Goal: Information Seeking & Learning: Learn about a topic

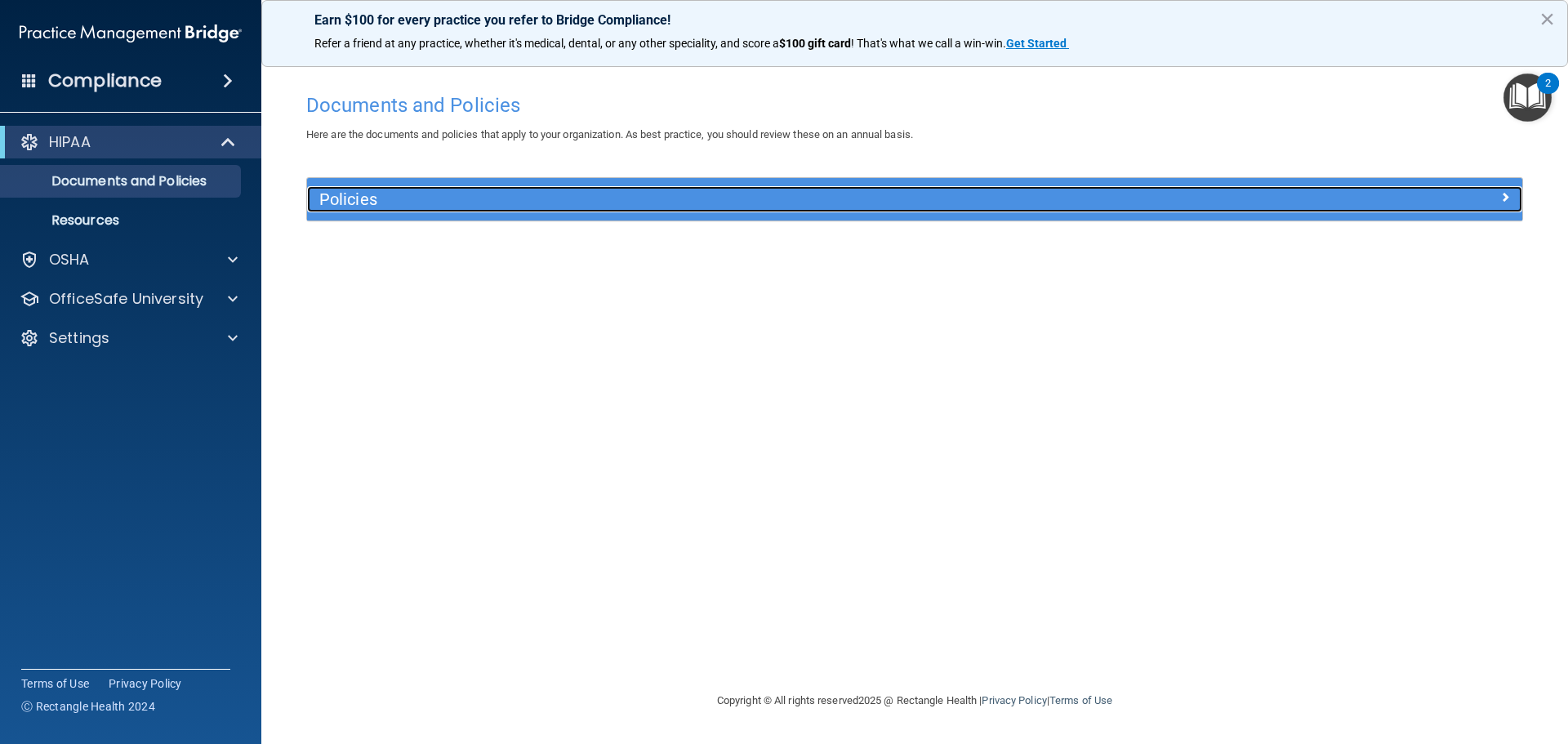
click at [1506, 199] on span at bounding box center [1505, 197] width 10 height 20
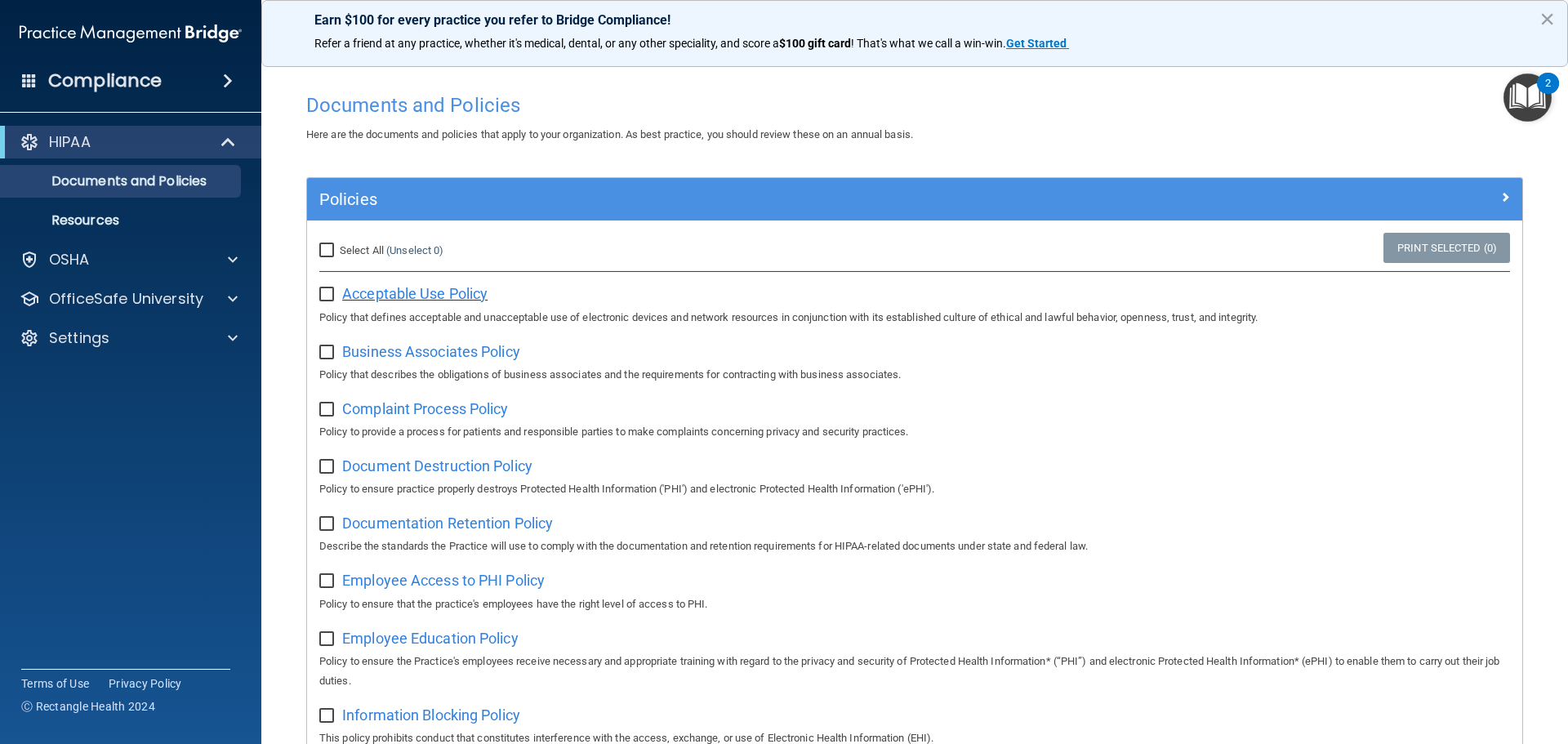
click at [409, 294] on span "Acceptable Use Policy" at bounding box center [415, 293] width 145 height 17
drag, startPoint x: 322, startPoint y: 250, endPoint x: 390, endPoint y: 282, distance: 75.2
click at [322, 250] on input "Select All (Unselect 0) Unselect All" at bounding box center [328, 251] width 19 height 13
checkbox input "true"
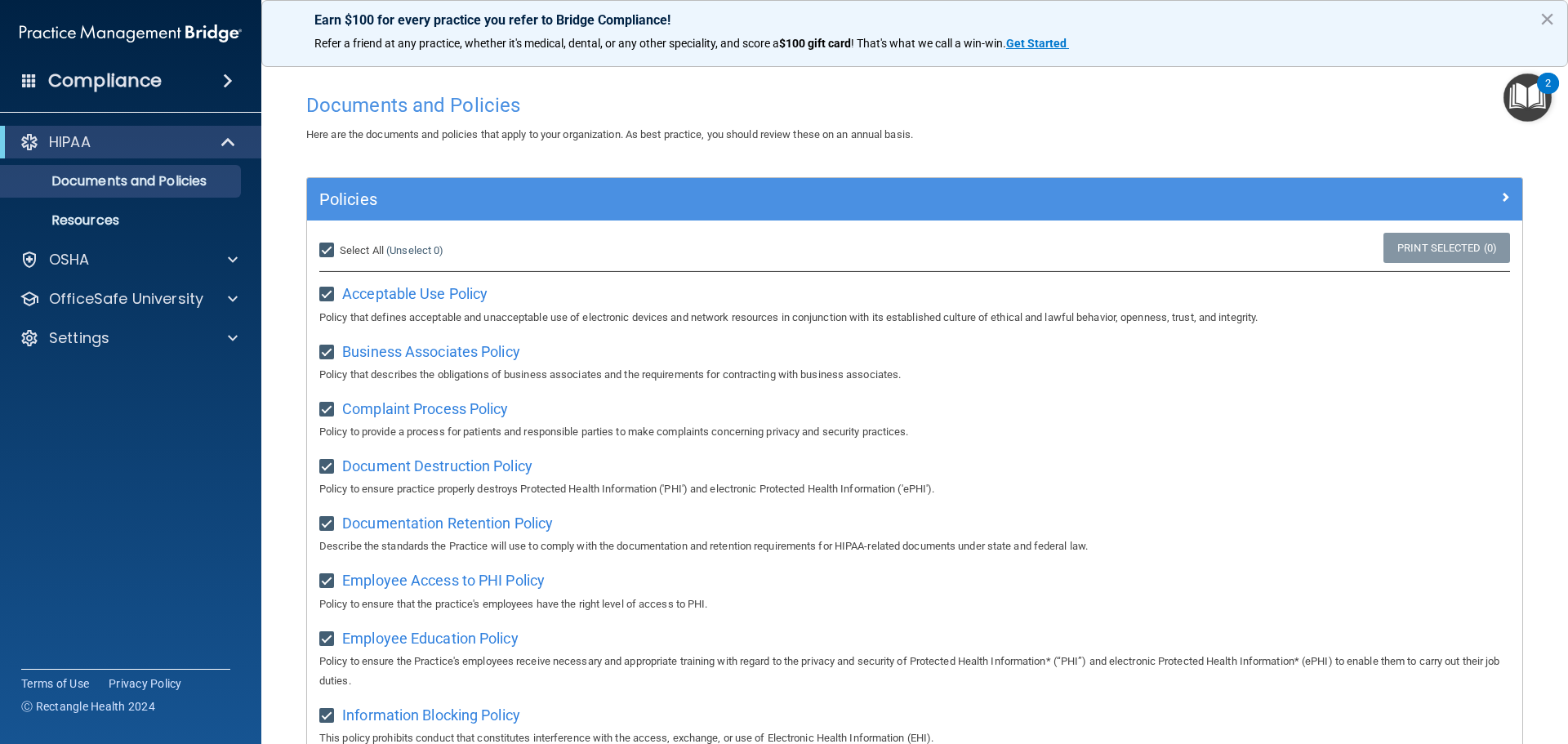
checkbox input "true"
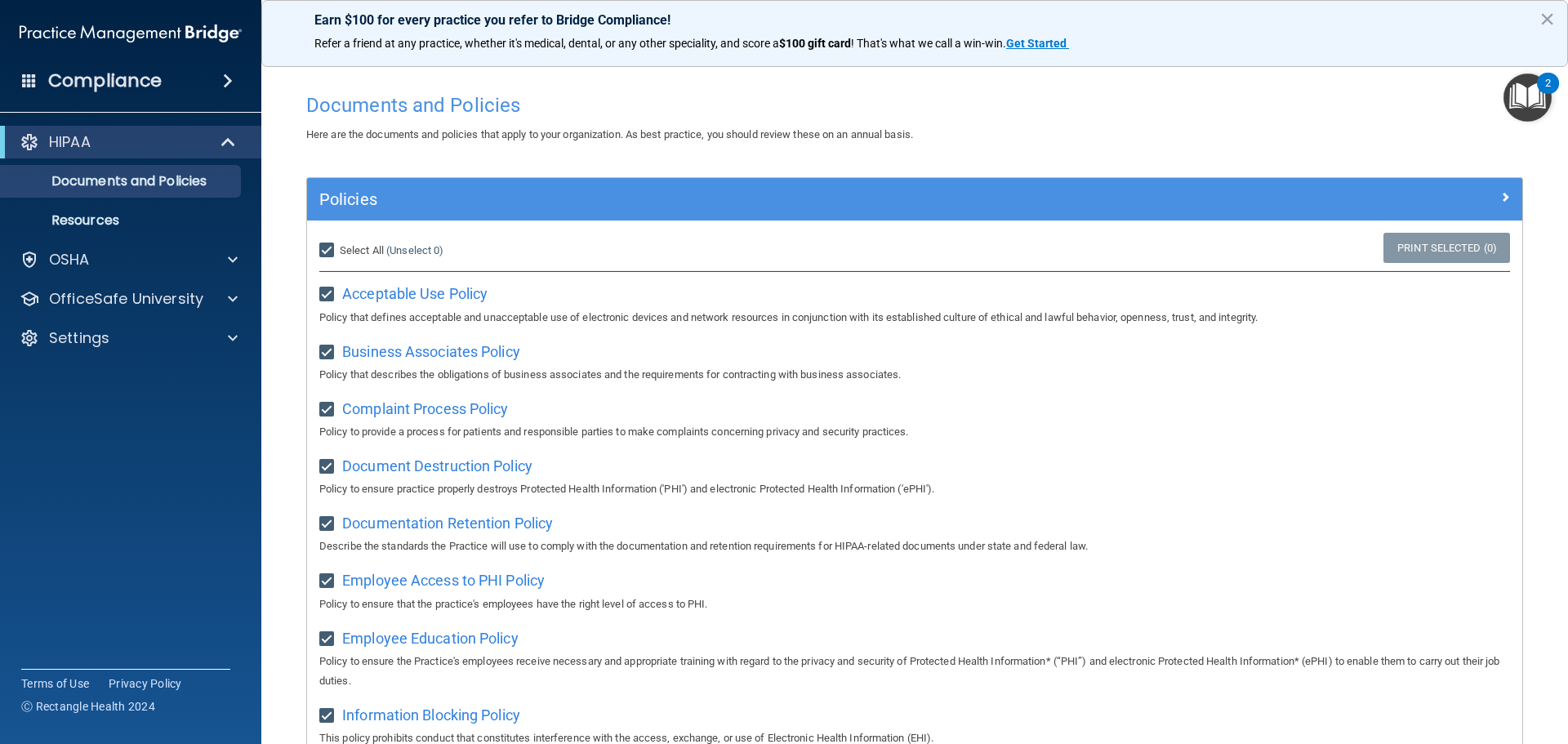
checkbox input "true"
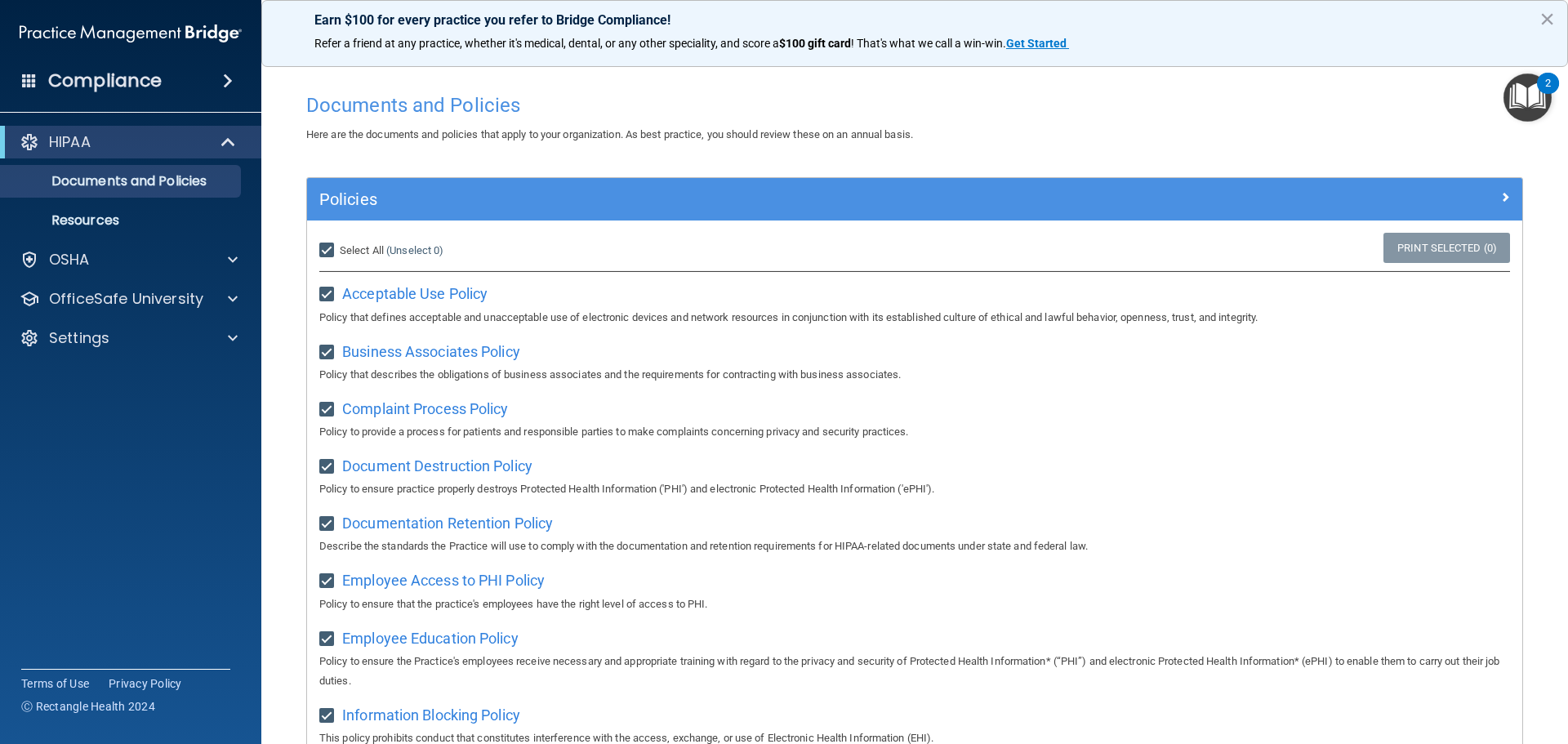
checkbox input "true"
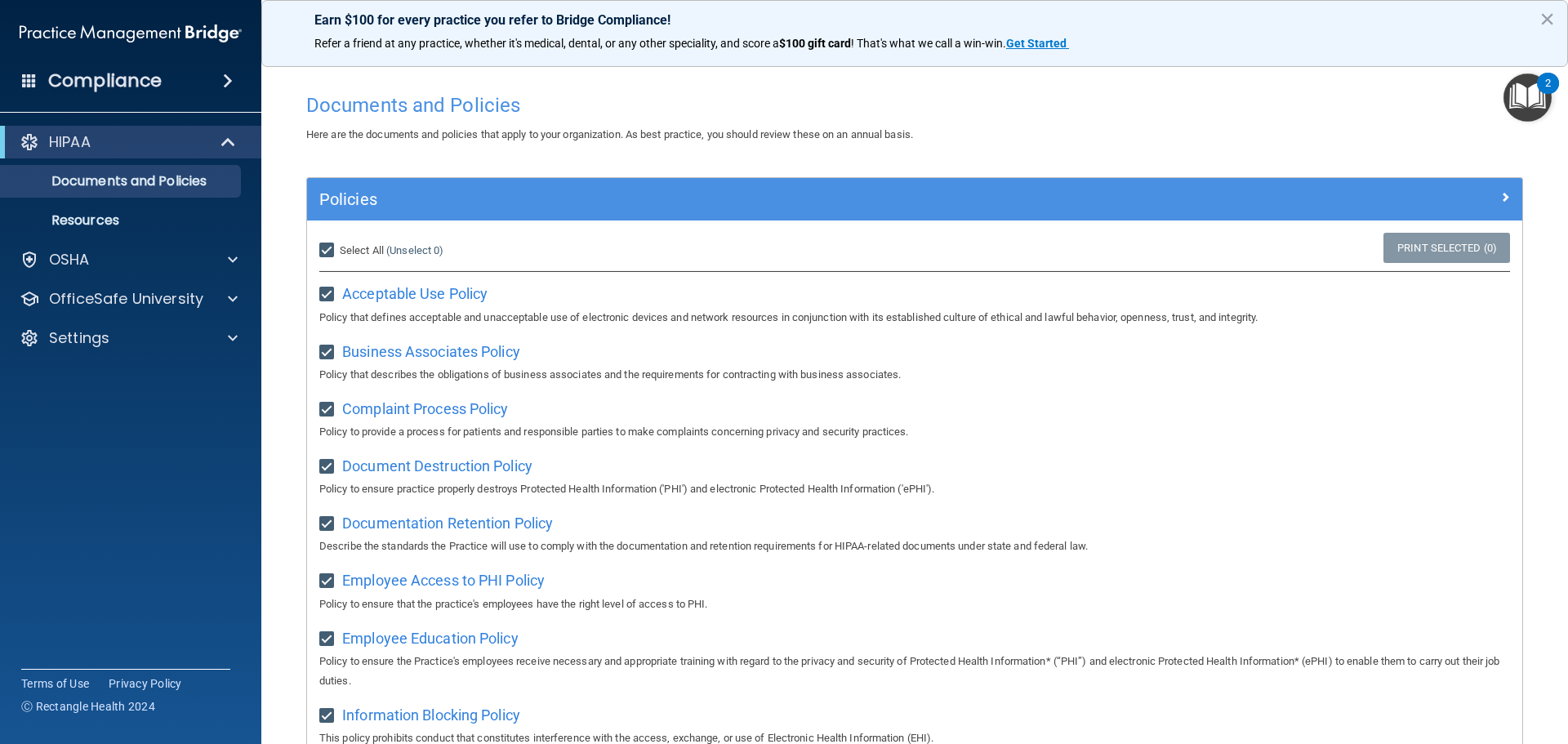
checkbox input "true"
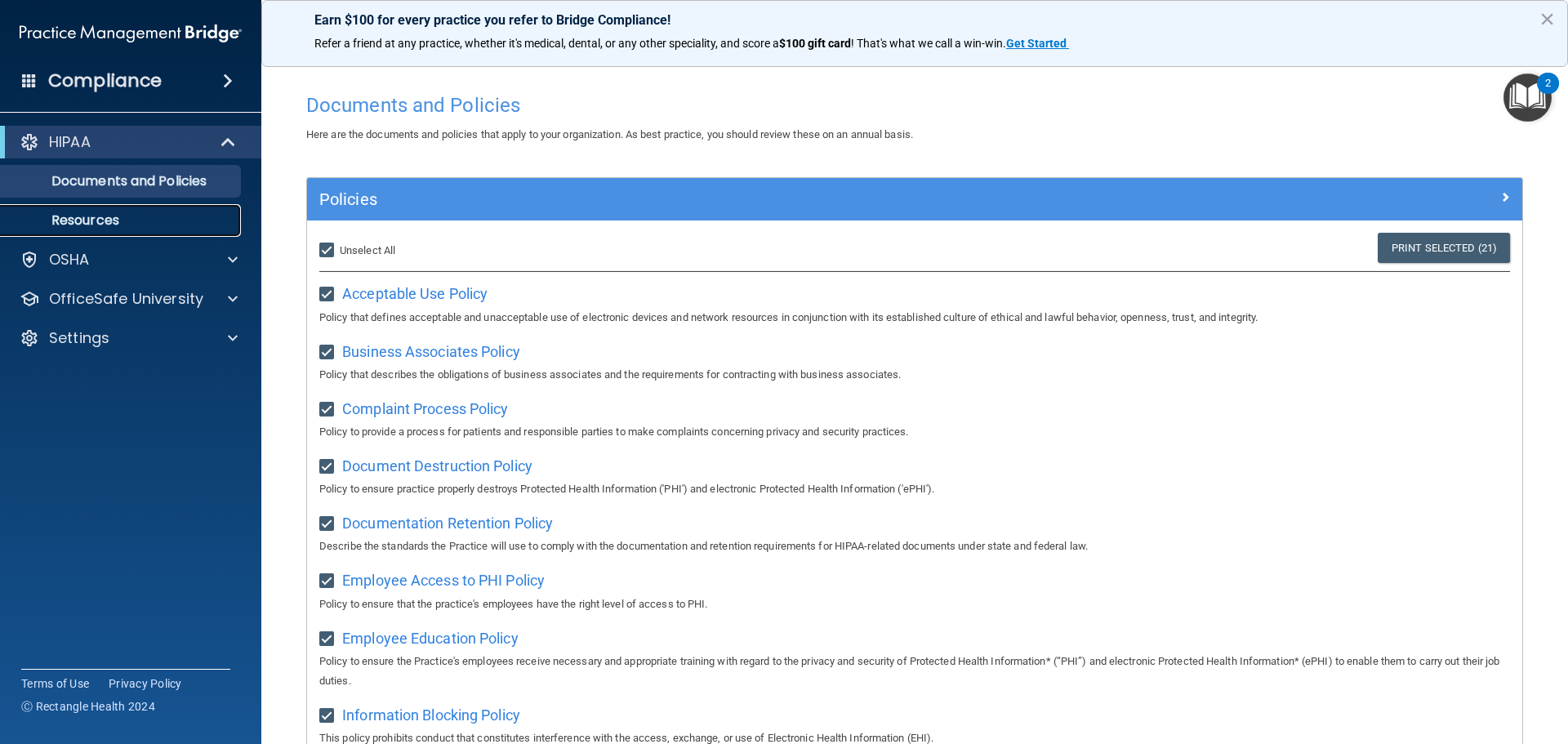
click at [139, 213] on p "Resources" at bounding box center [122, 220] width 223 height 16
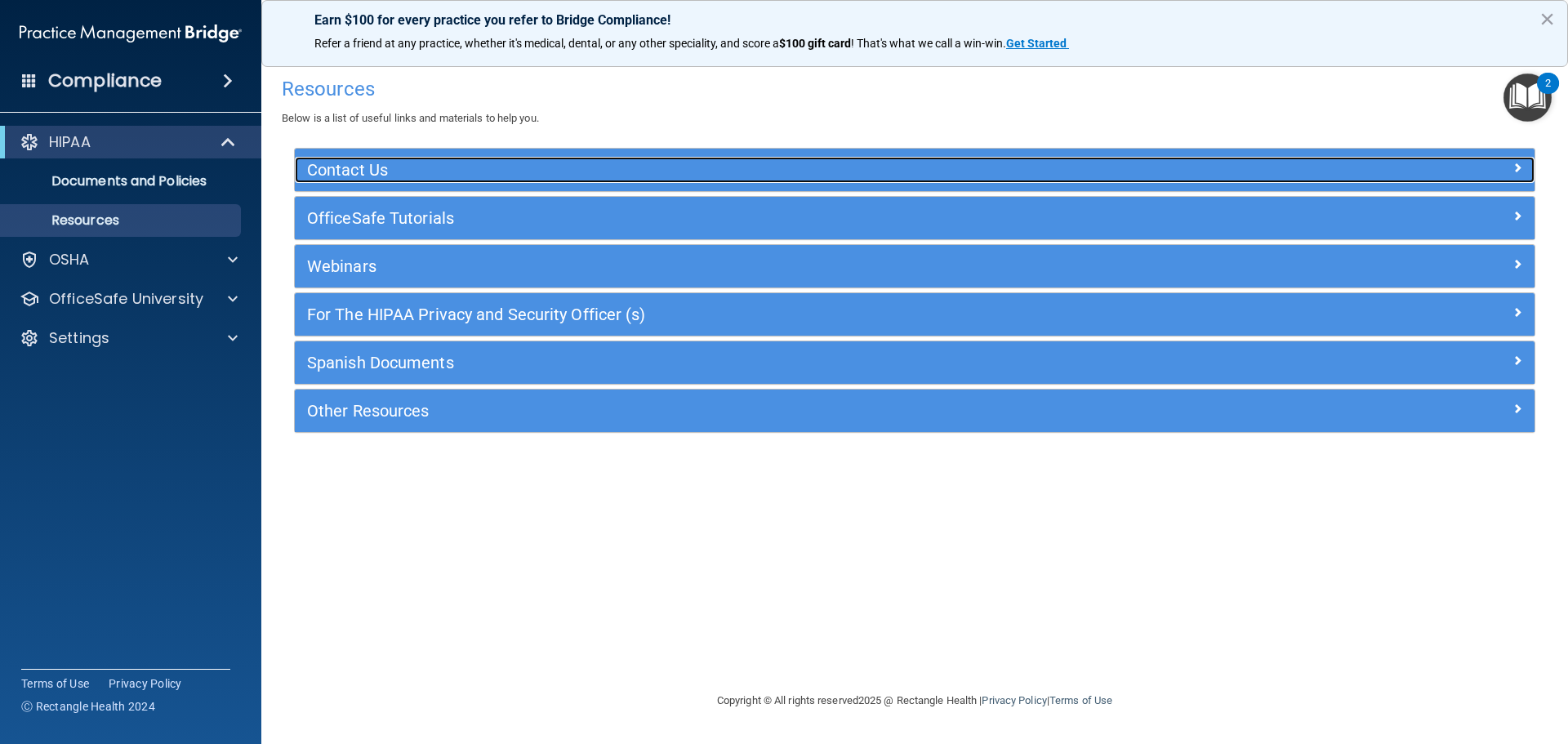
click at [366, 163] on h5 "Contact Us" at bounding box center [760, 170] width 906 height 18
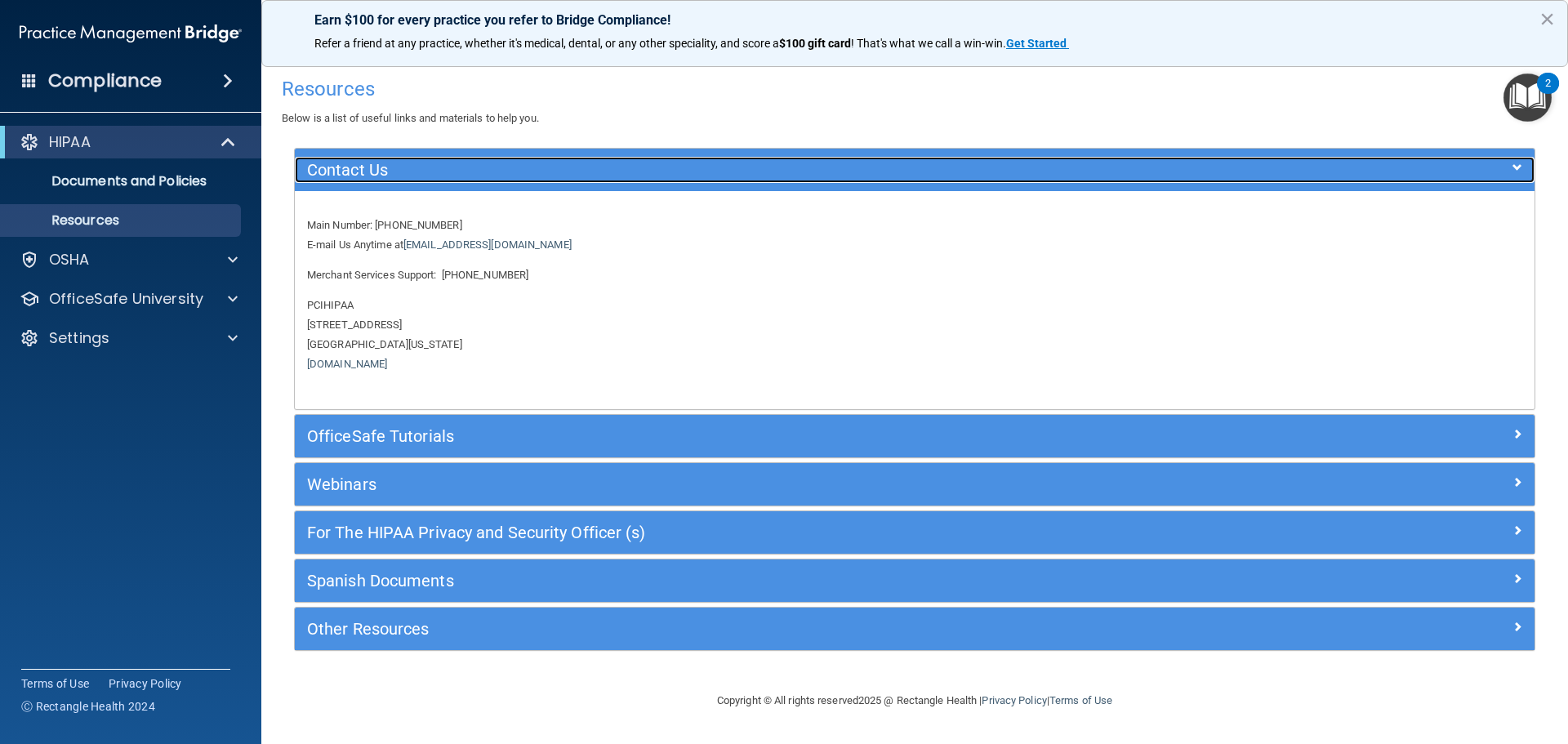
click at [366, 163] on h5 "Contact Us" at bounding box center [760, 170] width 906 height 18
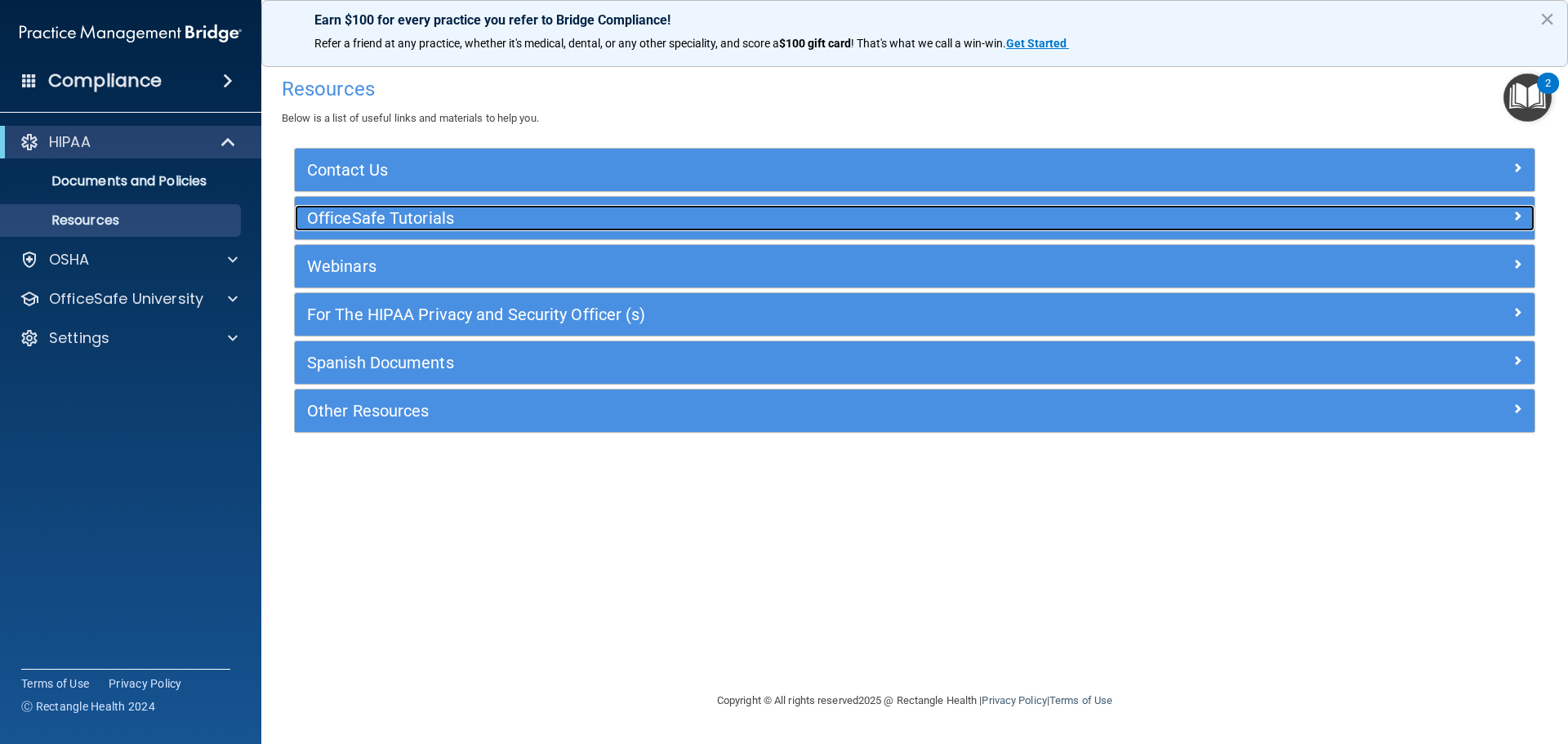
click at [372, 213] on h5 "OfficeSafe Tutorials" at bounding box center [760, 218] width 906 height 18
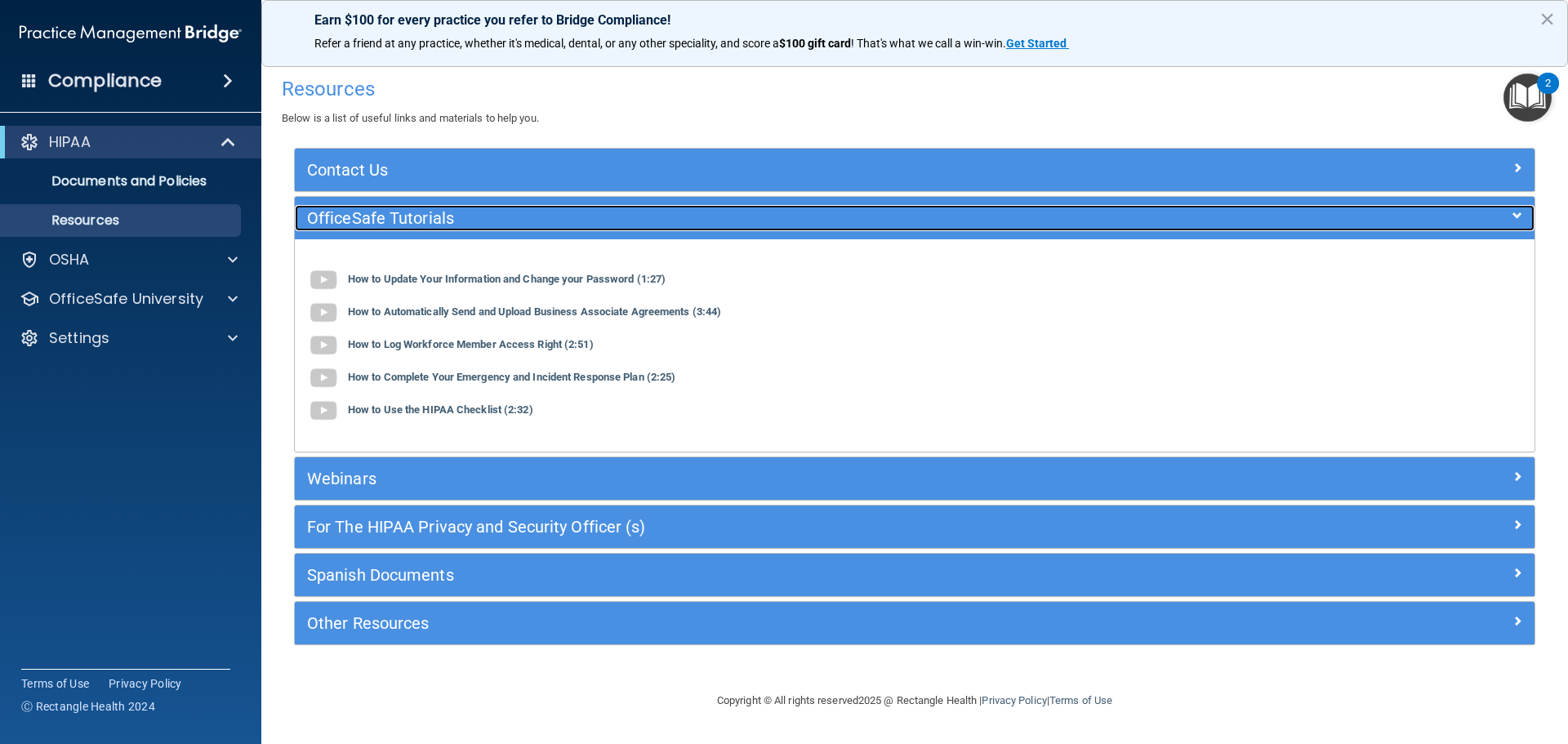
click at [372, 213] on h5 "OfficeSafe Tutorials" at bounding box center [760, 218] width 906 height 18
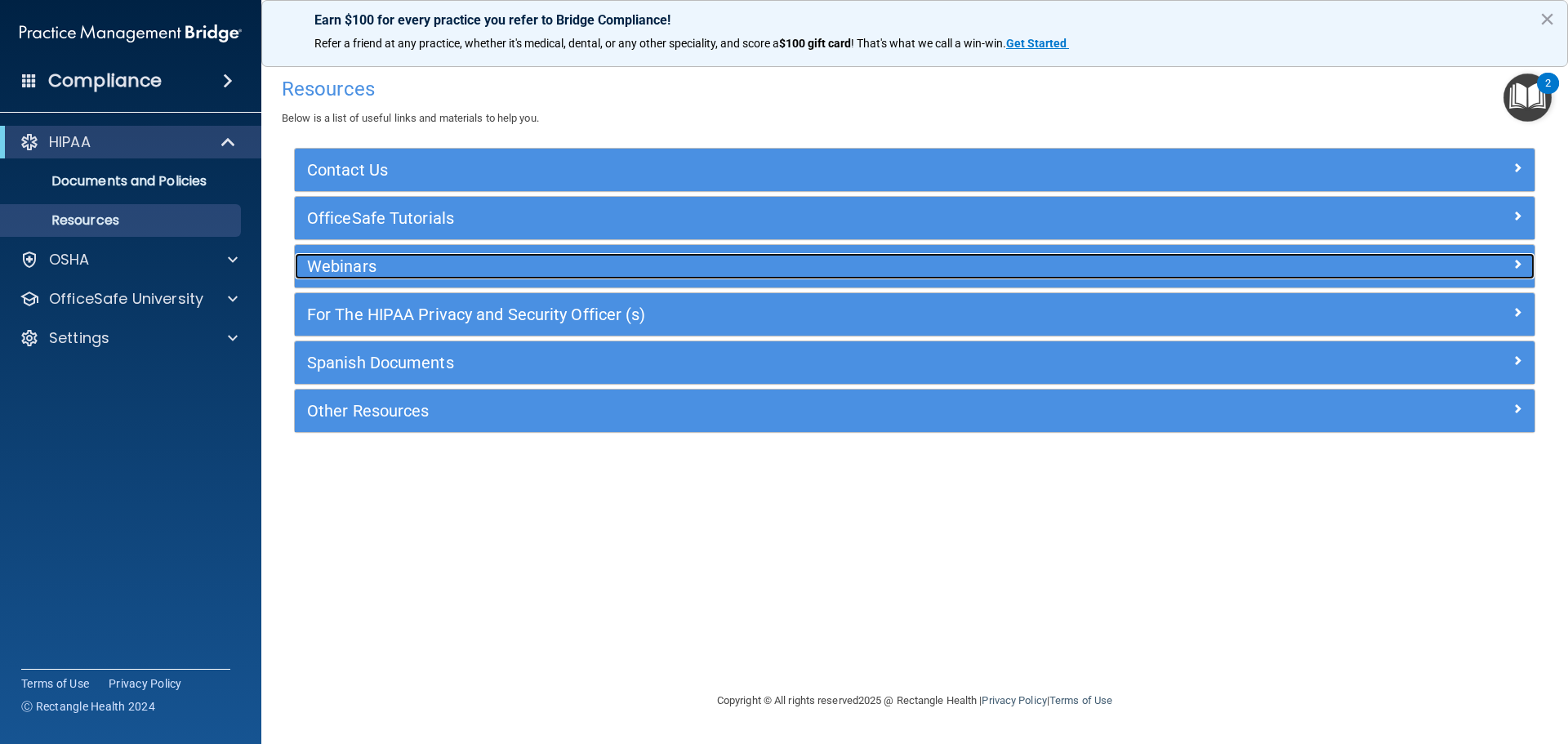
click at [375, 275] on h5 "Webinars" at bounding box center [760, 266] width 906 height 18
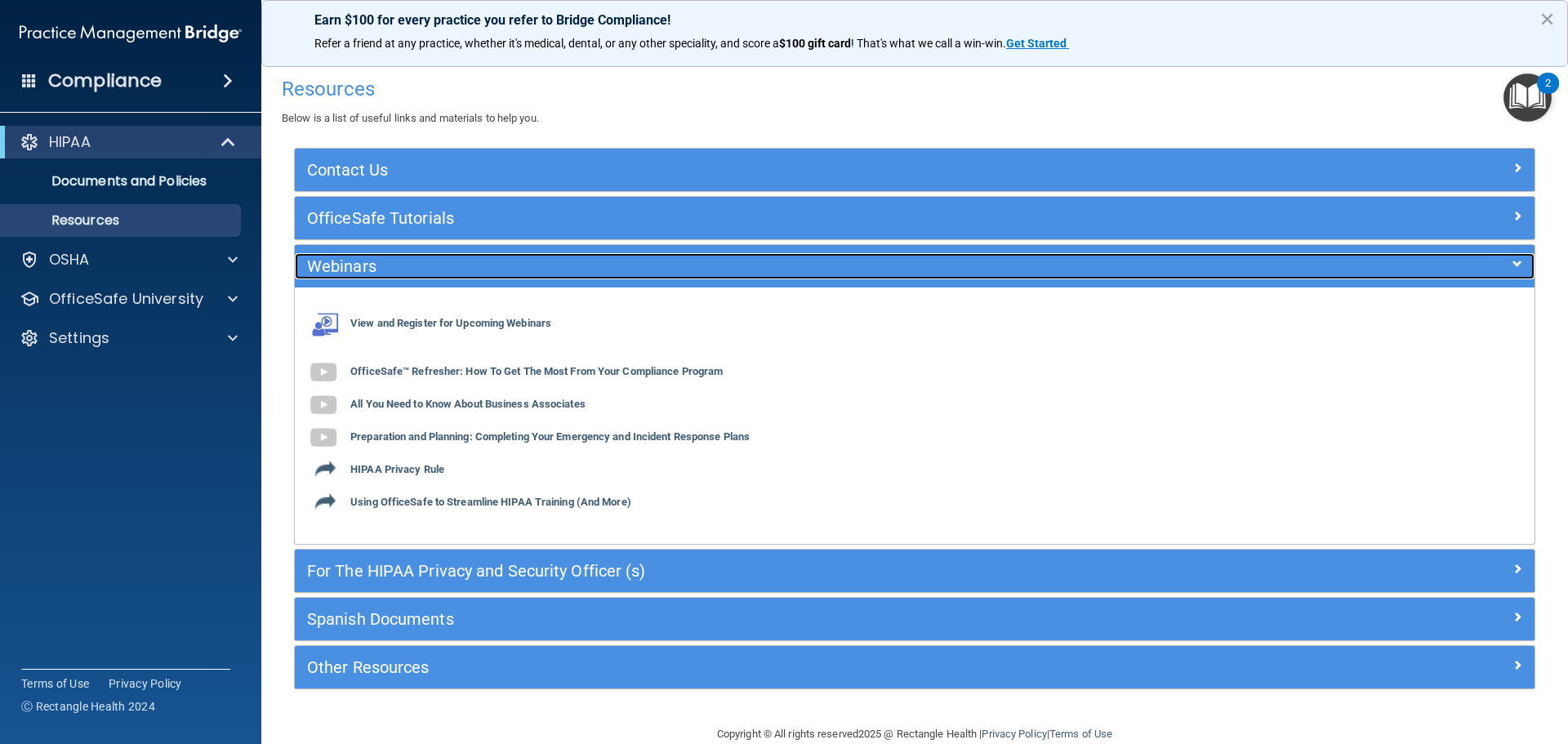
click at [376, 275] on h5 "Webinars" at bounding box center [760, 266] width 906 height 18
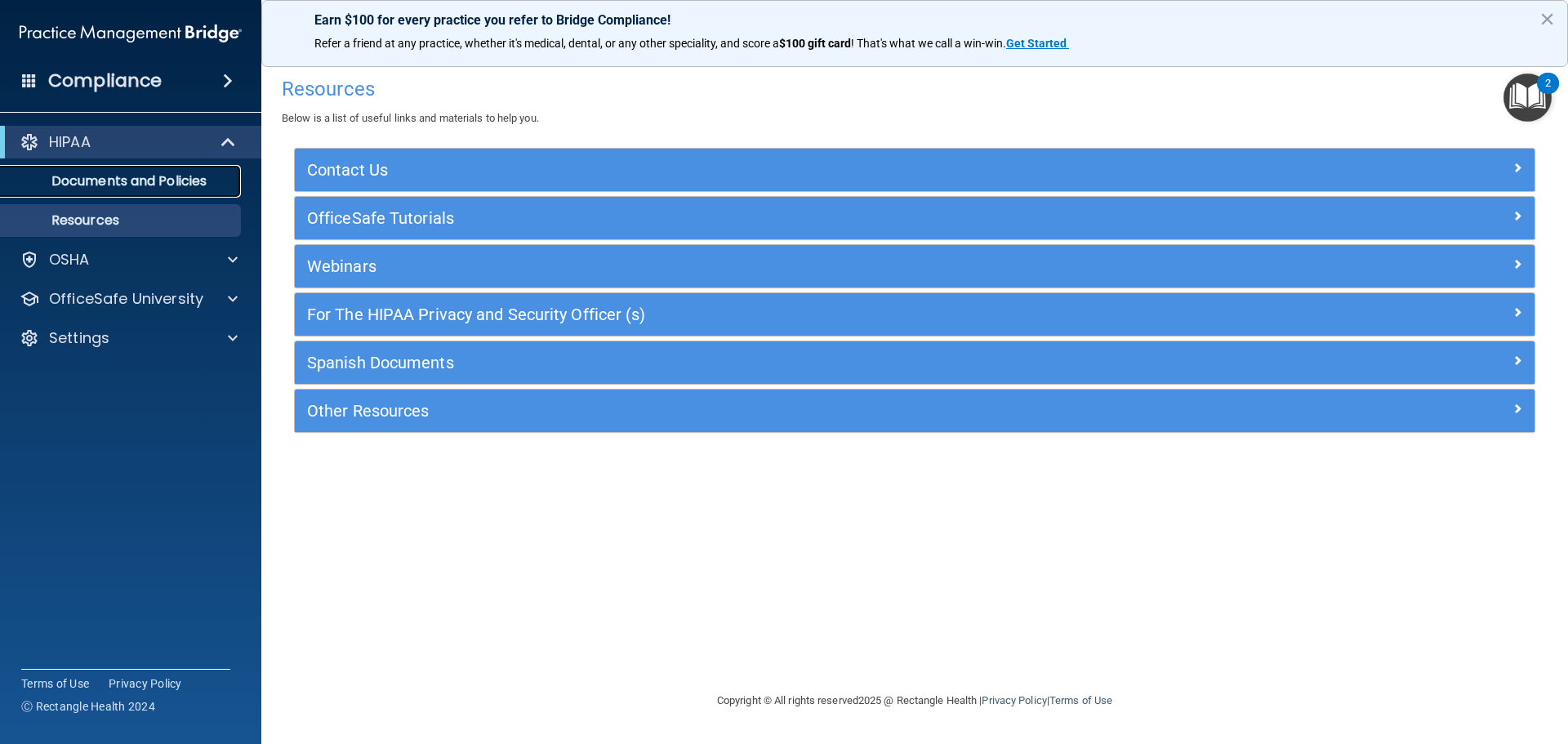
click at [221, 189] on link "Documents and Policies" at bounding box center [112, 181] width 257 height 33
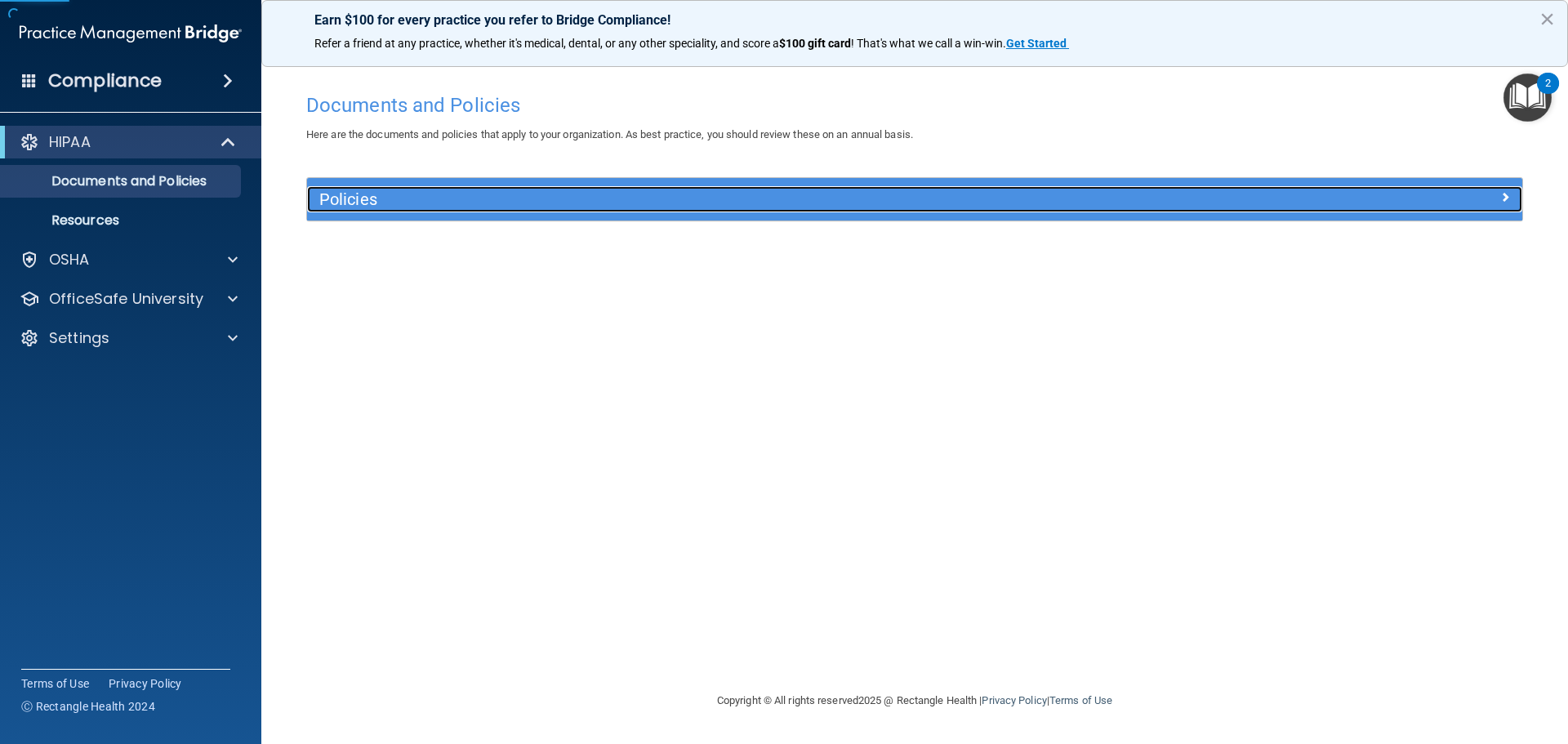
click at [371, 189] on div "Policies" at bounding box center [763, 200] width 912 height 26
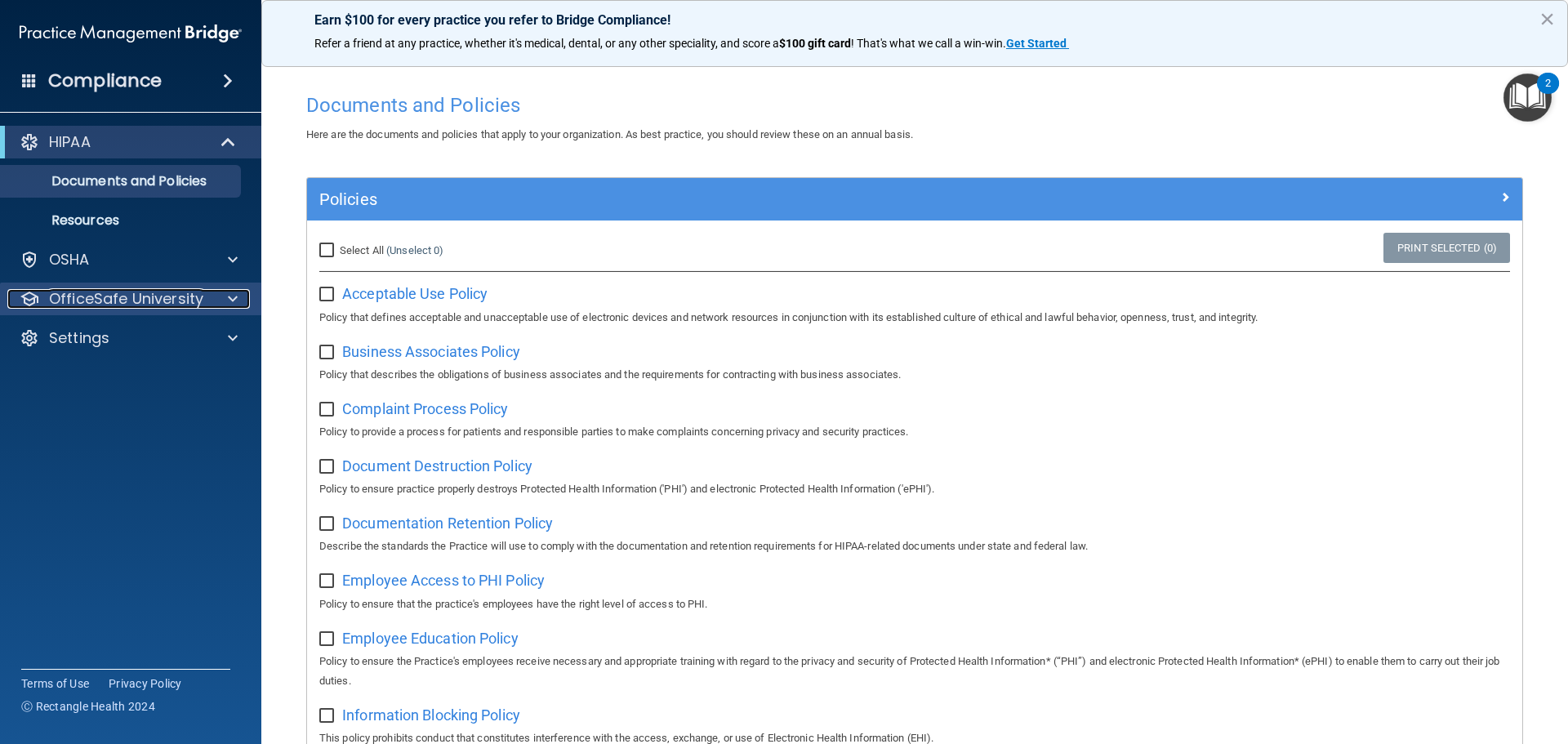
click at [233, 298] on span at bounding box center [233, 299] width 10 height 20
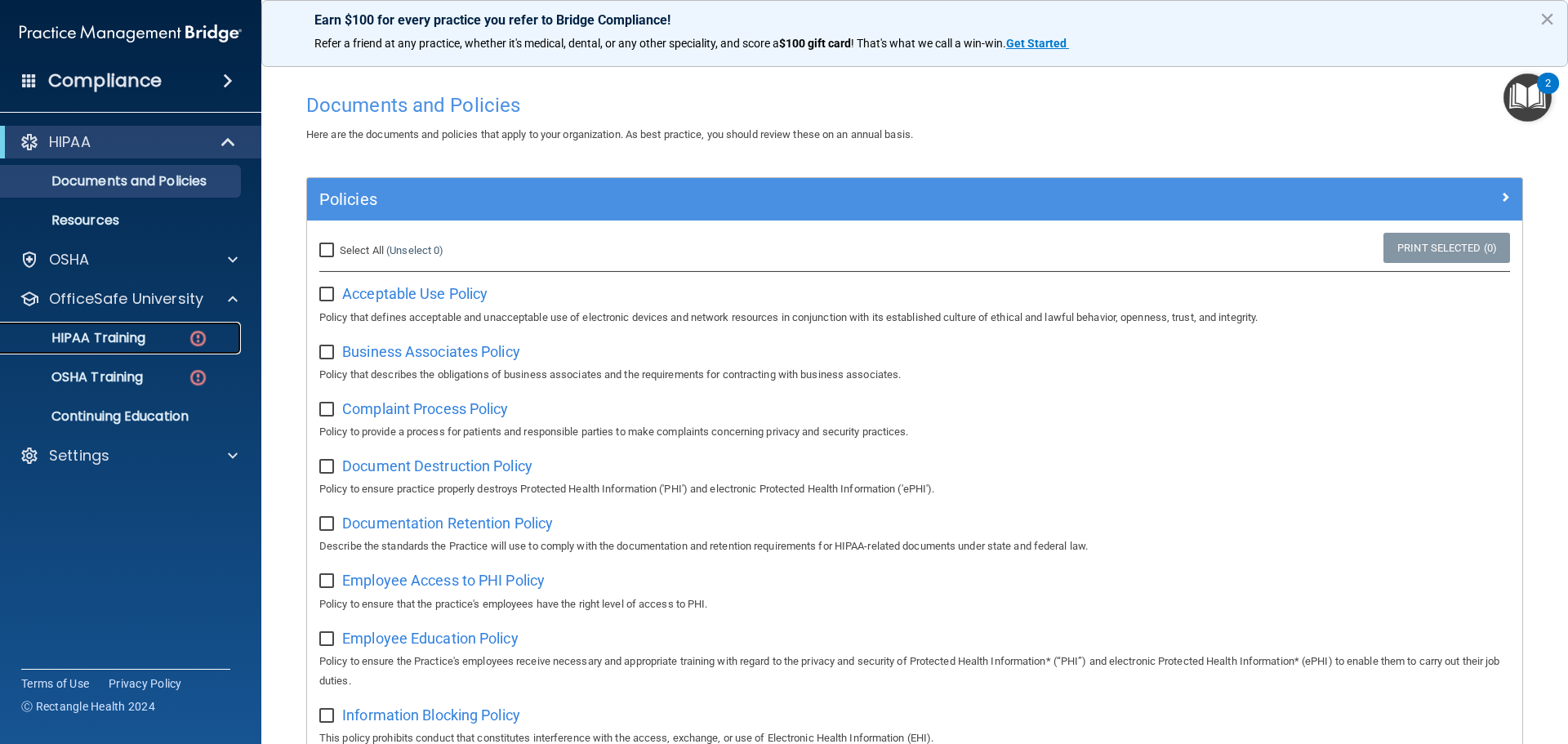
click at [121, 340] on p "HIPAA Training" at bounding box center [78, 338] width 135 height 16
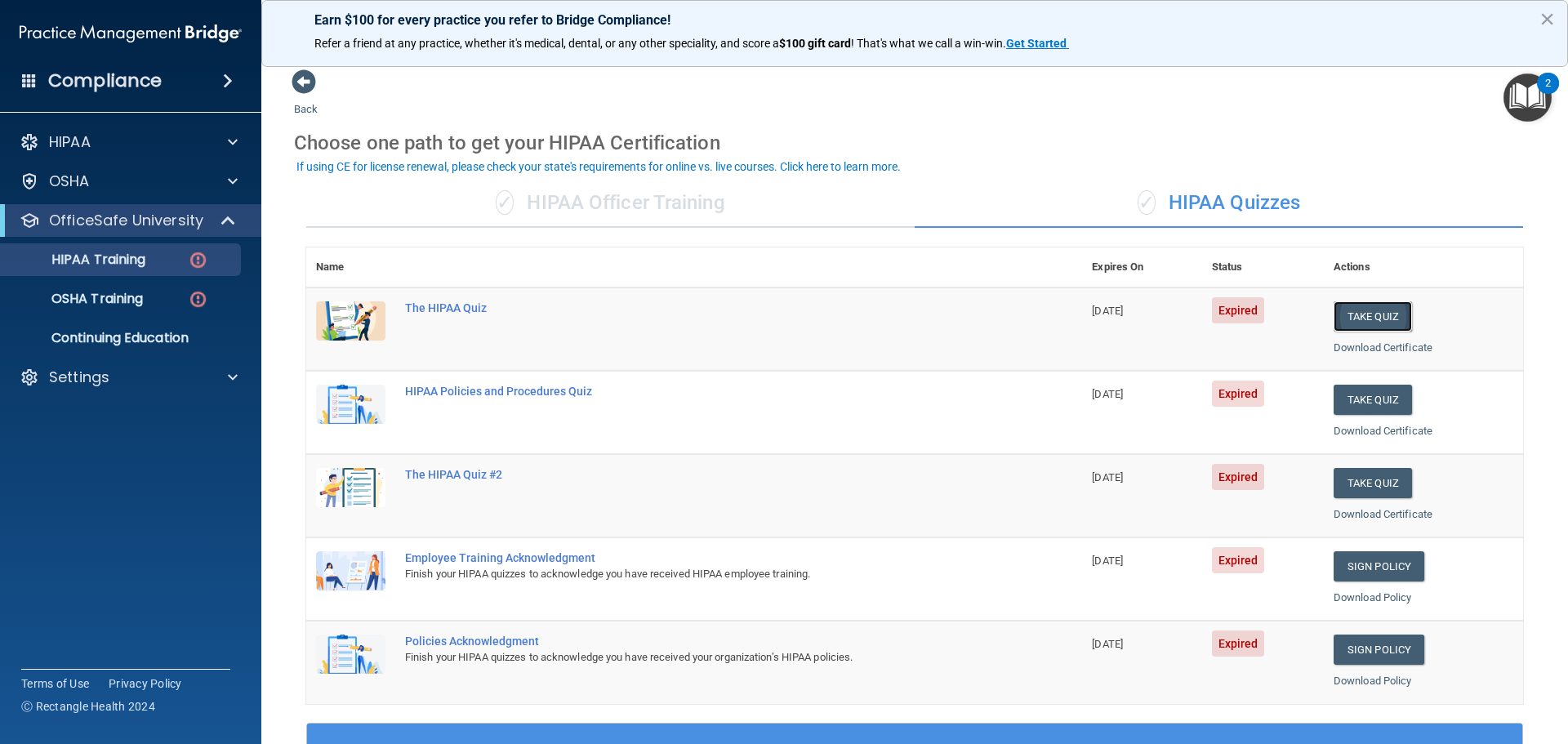
click at [1356, 318] on button "Take Quiz" at bounding box center [1372, 316] width 78 height 31
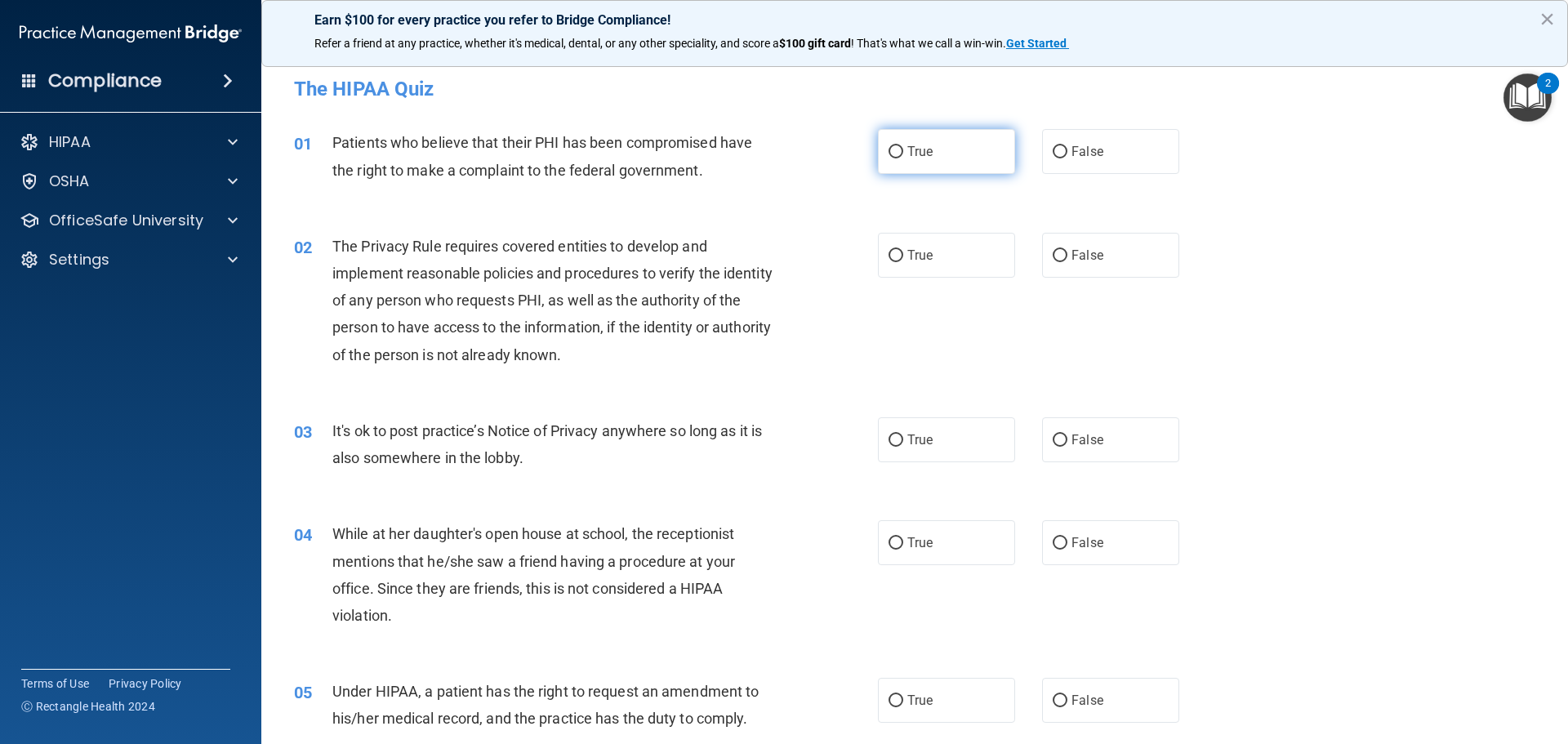
click at [894, 157] on input "True" at bounding box center [896, 152] width 15 height 12
radio input "true"
click at [903, 263] on label "True" at bounding box center [947, 255] width 137 height 45
click at [903, 262] on input "True" at bounding box center [896, 256] width 15 height 12
radio input "true"
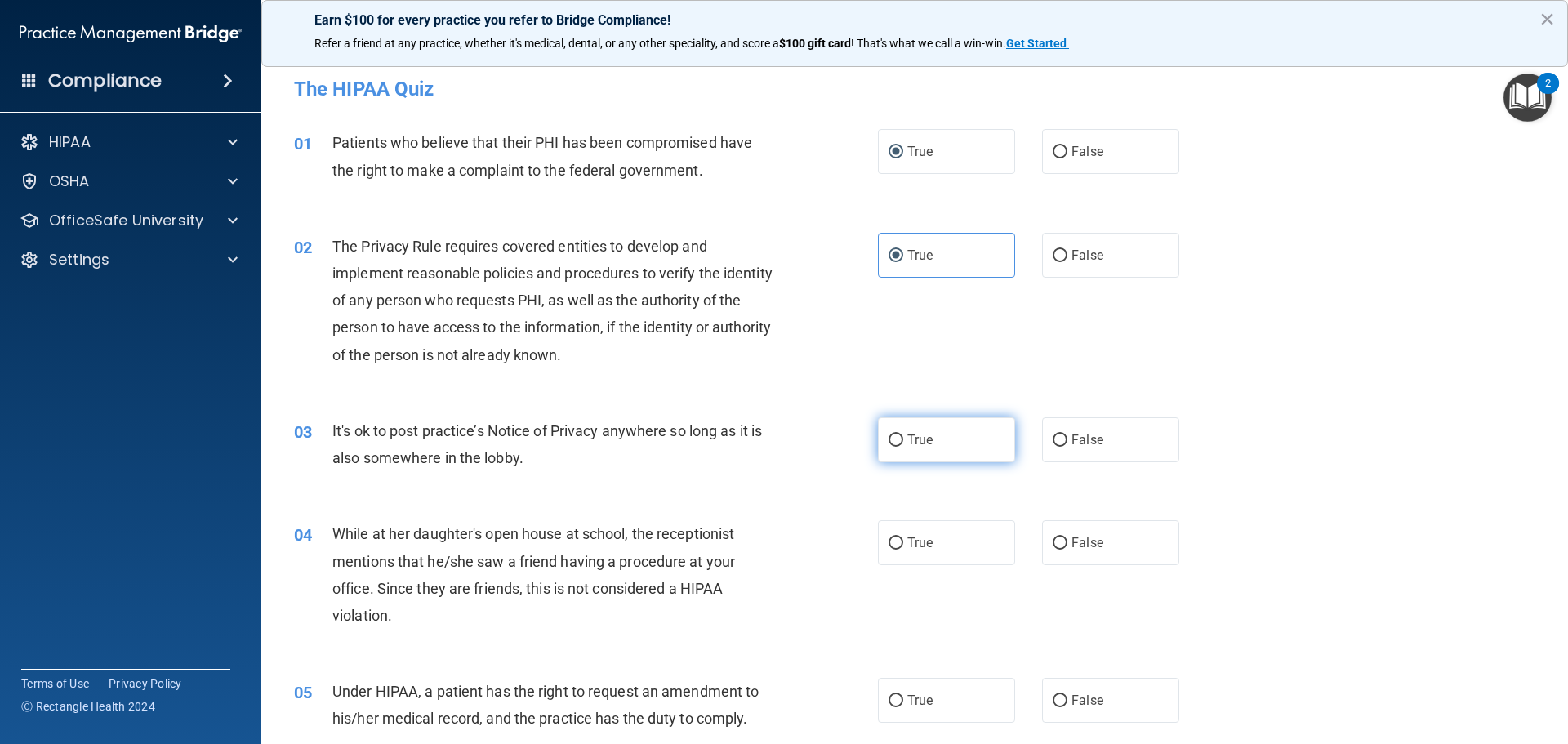
click at [908, 445] on span "True" at bounding box center [920, 440] width 26 height 16
click at [904, 445] on input "True" at bounding box center [896, 440] width 15 height 12
radio input "true"
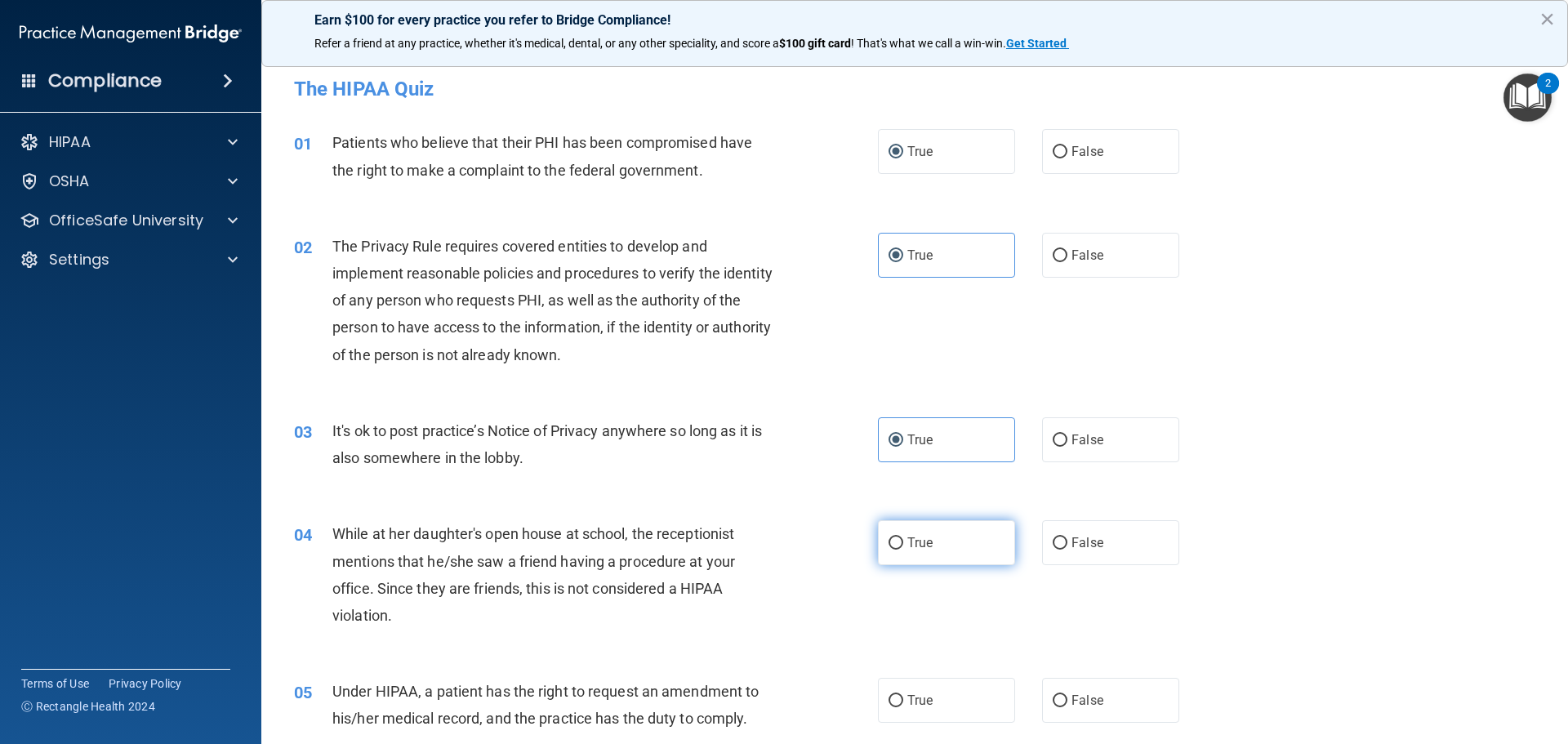
click at [898, 555] on label "True" at bounding box center [947, 543] width 137 height 45
click at [898, 549] on input "True" at bounding box center [896, 543] width 15 height 12
radio input "true"
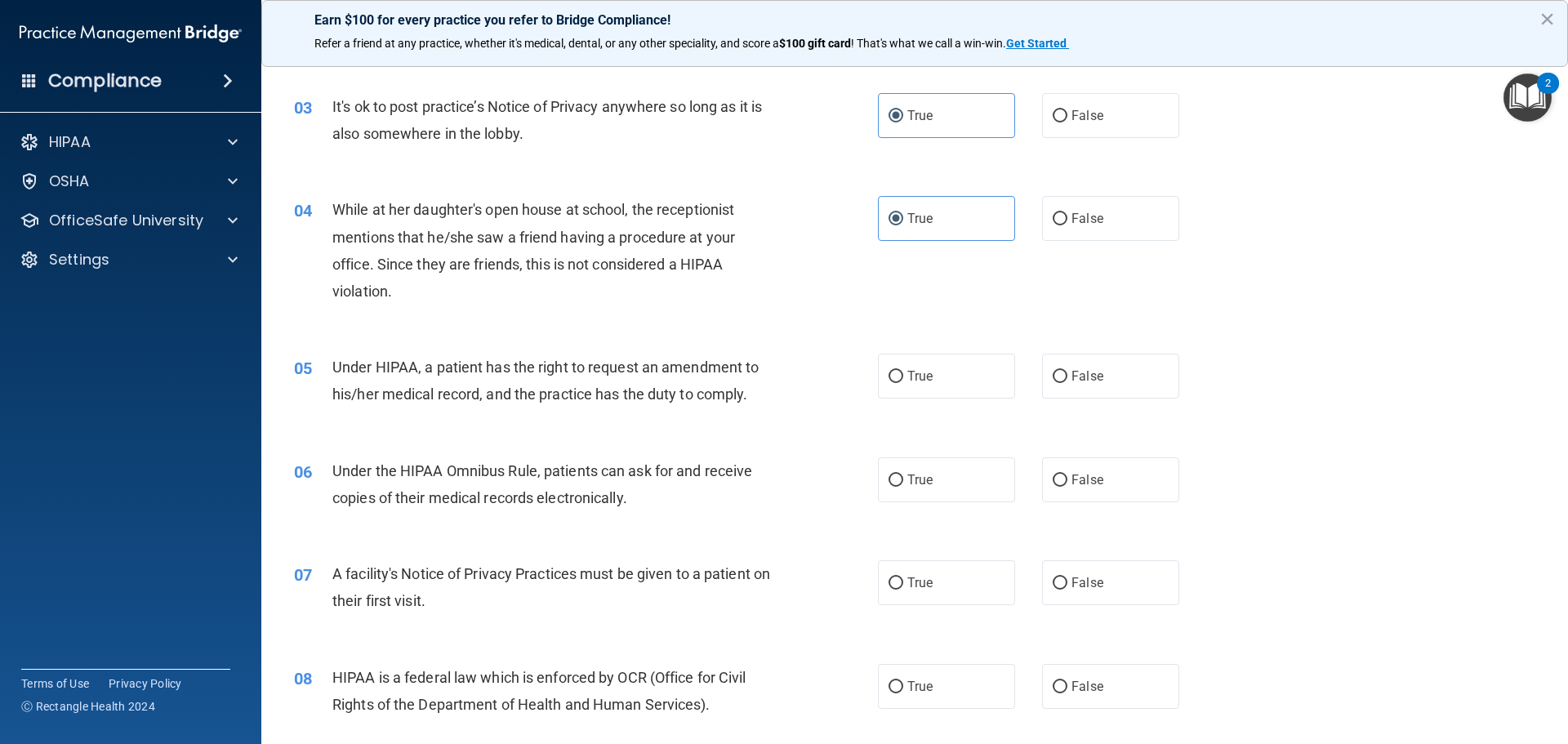
scroll to position [327, 0]
click at [904, 359] on label "True" at bounding box center [947, 374] width 137 height 45
click at [904, 368] on input "True" at bounding box center [896, 374] width 15 height 12
radio input "true"
drag, startPoint x: 900, startPoint y: 466, endPoint x: 905, endPoint y: 491, distance: 25.5
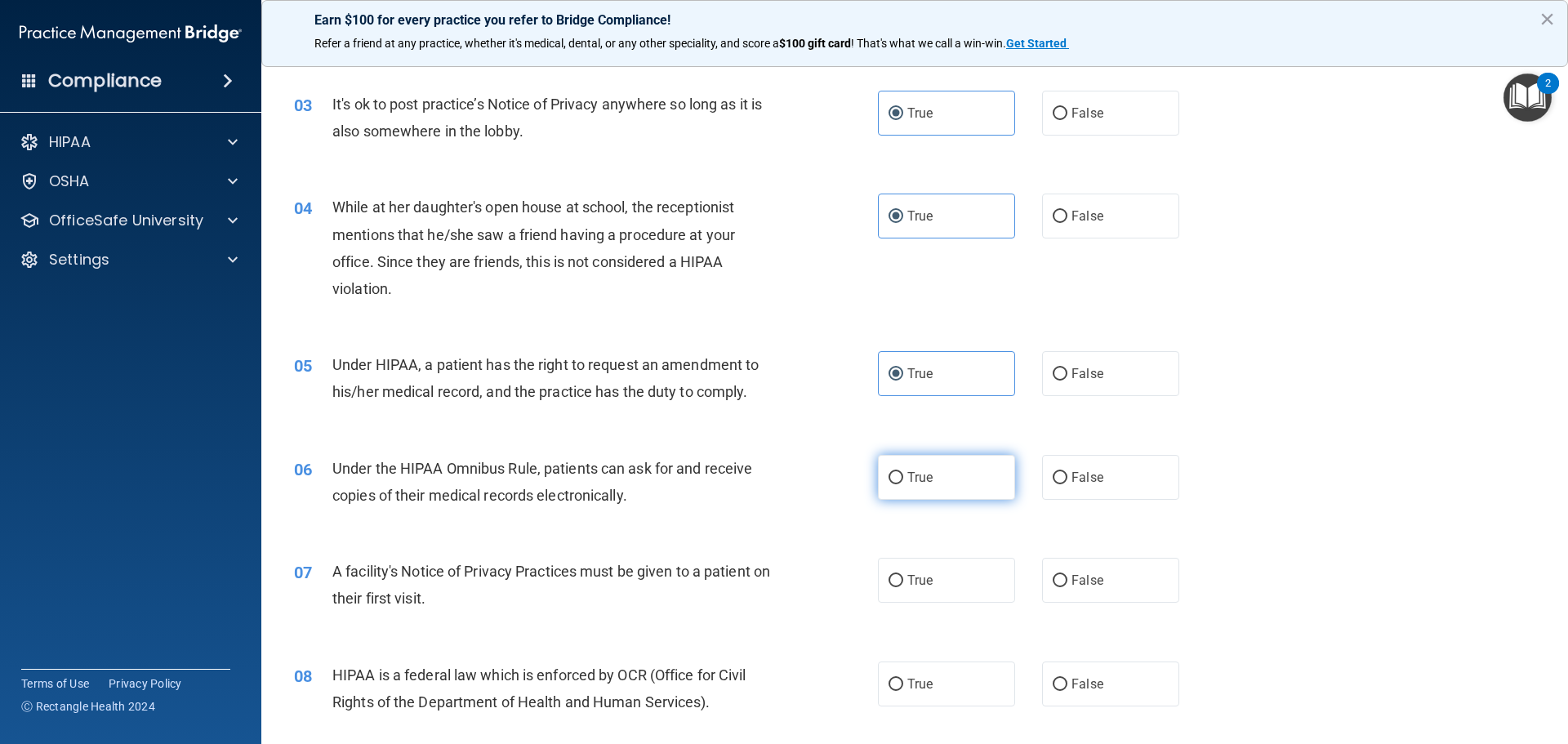
click at [903, 473] on label "True" at bounding box center [947, 477] width 137 height 45
click at [903, 473] on input "True" at bounding box center [896, 478] width 15 height 12
radio input "true"
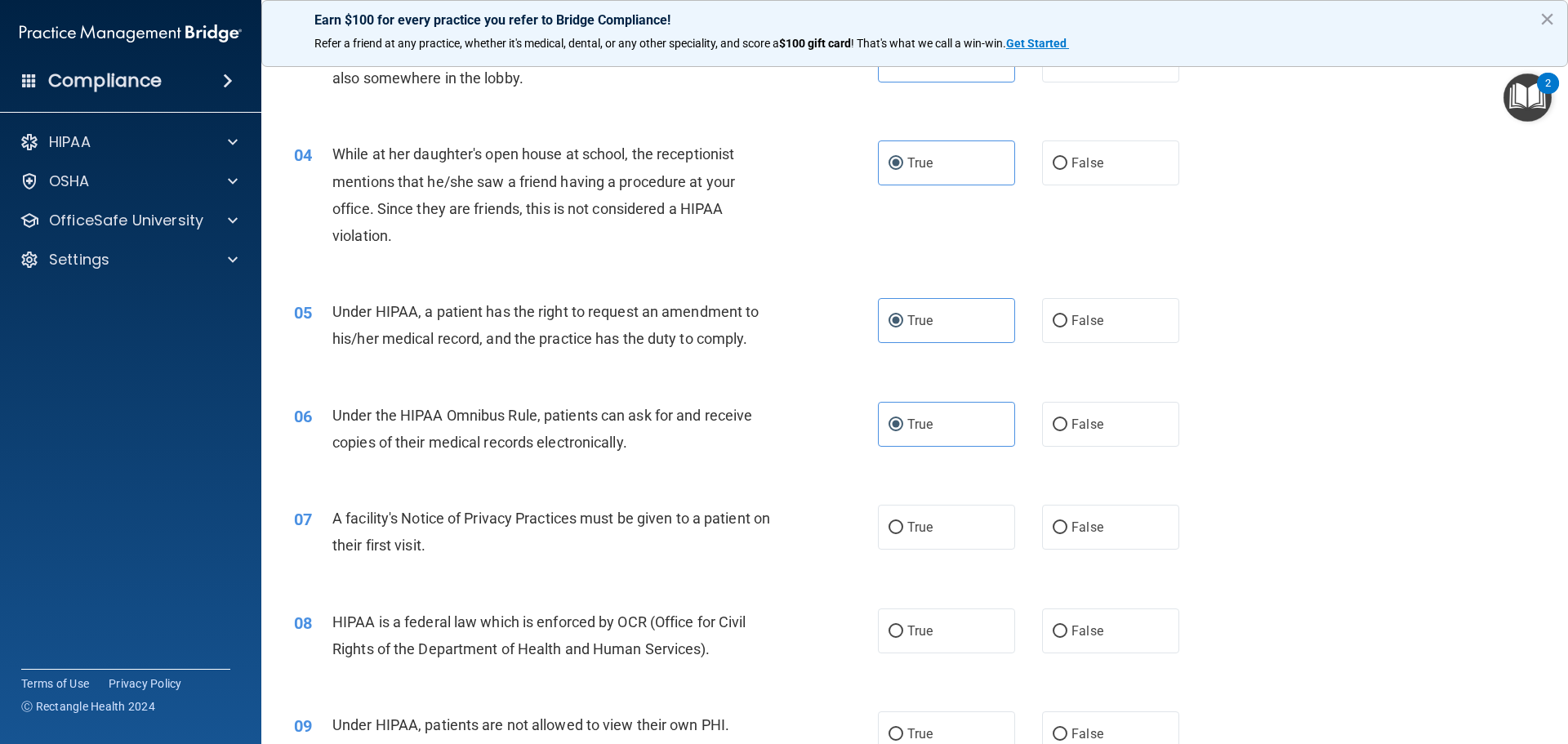
scroll to position [408, 0]
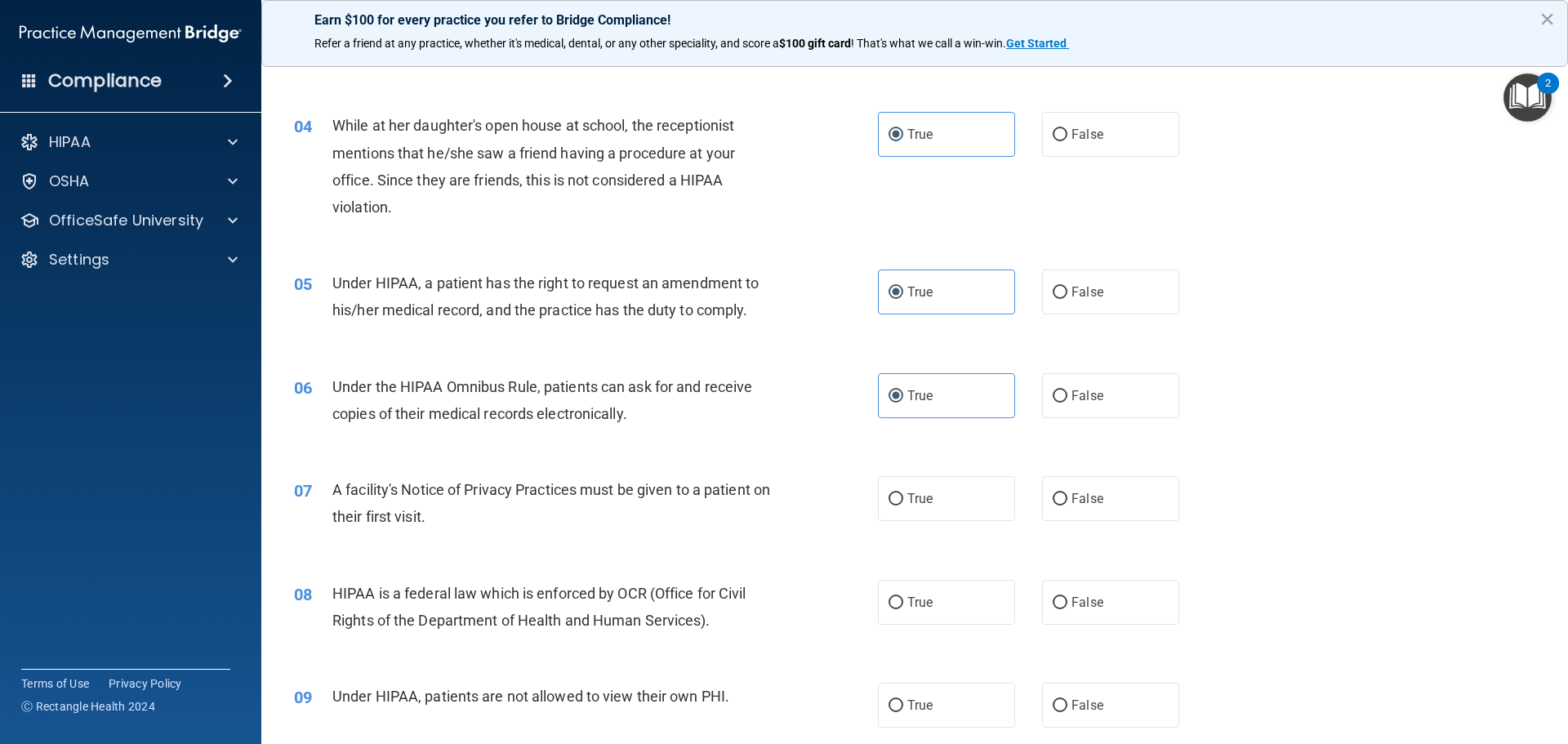
click at [912, 578] on div "08 HIPAA is a federal law which is enforced by OCR (Office for Civil Rights of …" at bounding box center [914, 610] width 1266 height 103
click at [908, 504] on span "True" at bounding box center [920, 498] width 26 height 16
click at [904, 504] on input "True" at bounding box center [896, 499] width 15 height 12
radio input "true"
click at [906, 594] on label "True" at bounding box center [947, 602] width 137 height 45
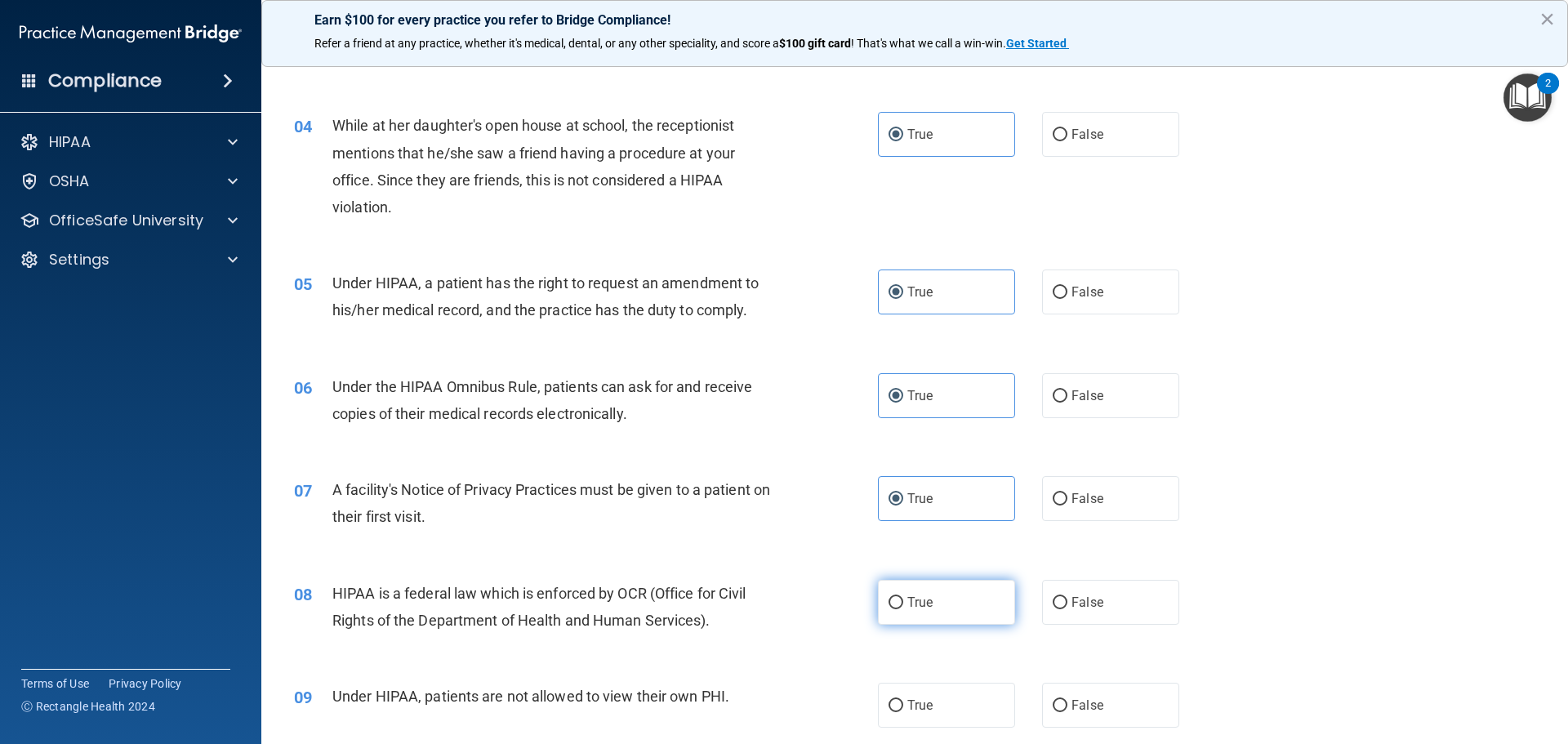
click at [904, 597] on input "True" at bounding box center [896, 603] width 15 height 12
radio input "true"
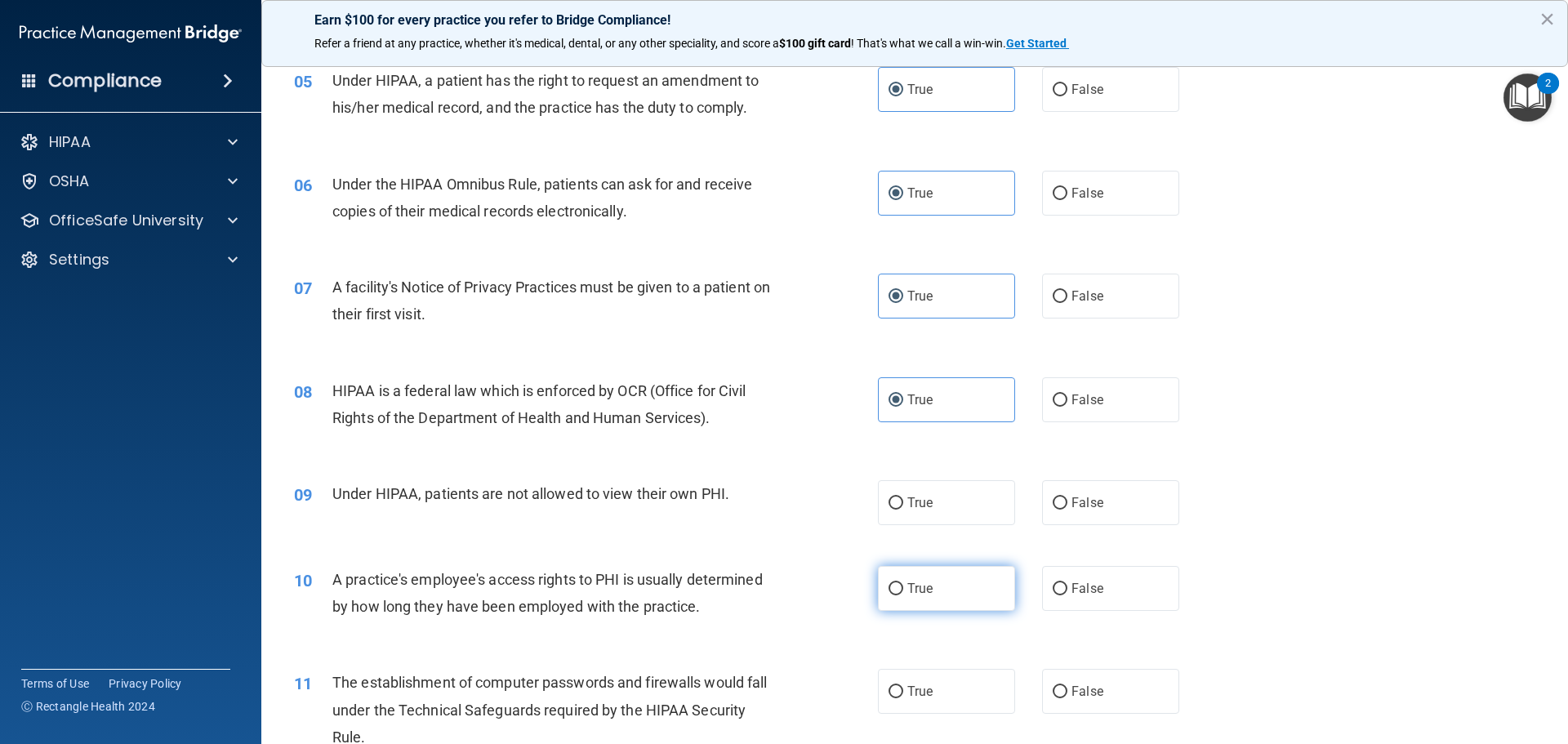
scroll to position [653, 0]
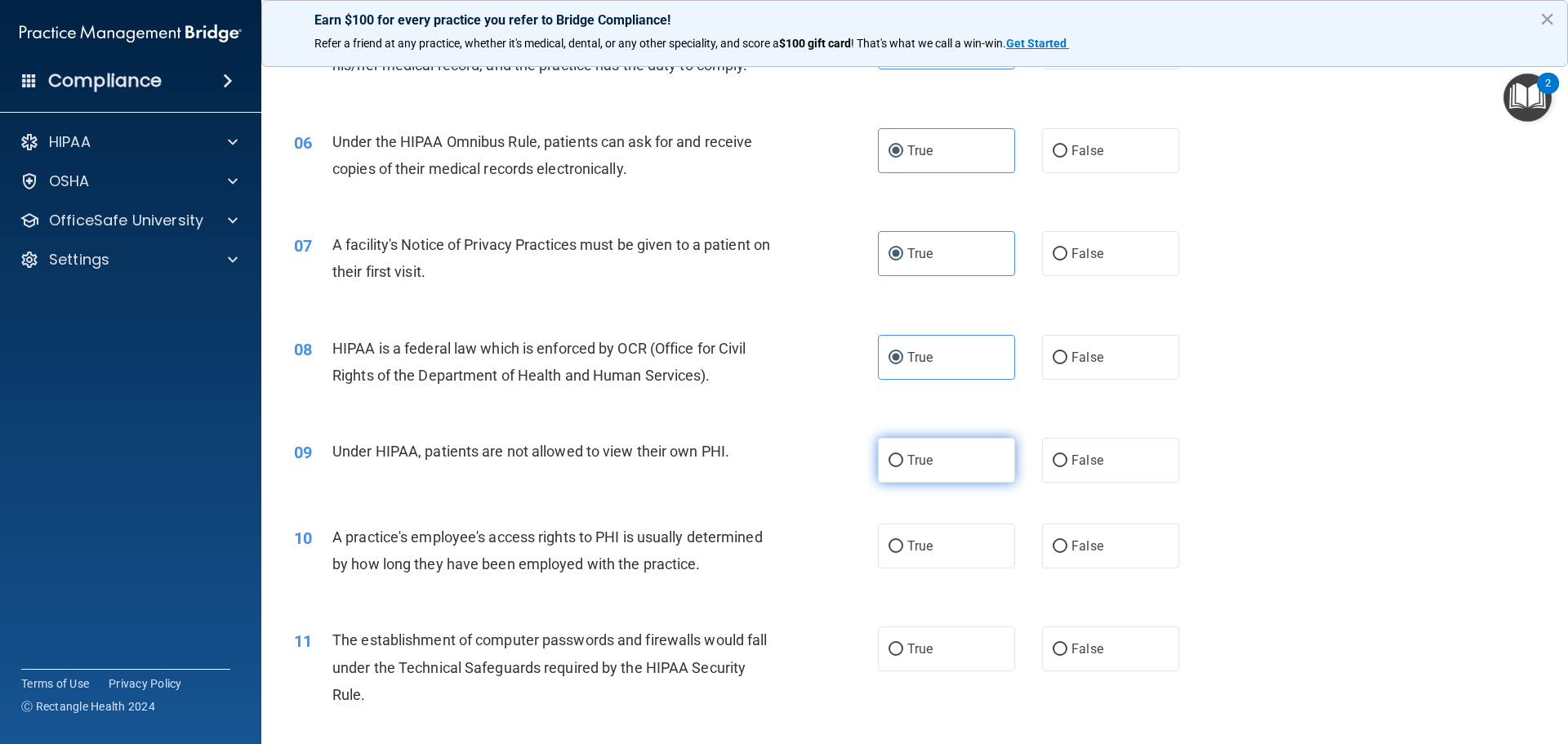
click at [908, 466] on span "True" at bounding box center [920, 459] width 26 height 16
click at [902, 466] on input "True" at bounding box center [896, 460] width 15 height 12
radio input "true"
click at [901, 549] on label "True" at bounding box center [947, 545] width 137 height 45
click at [901, 549] on input "True" at bounding box center [896, 546] width 15 height 12
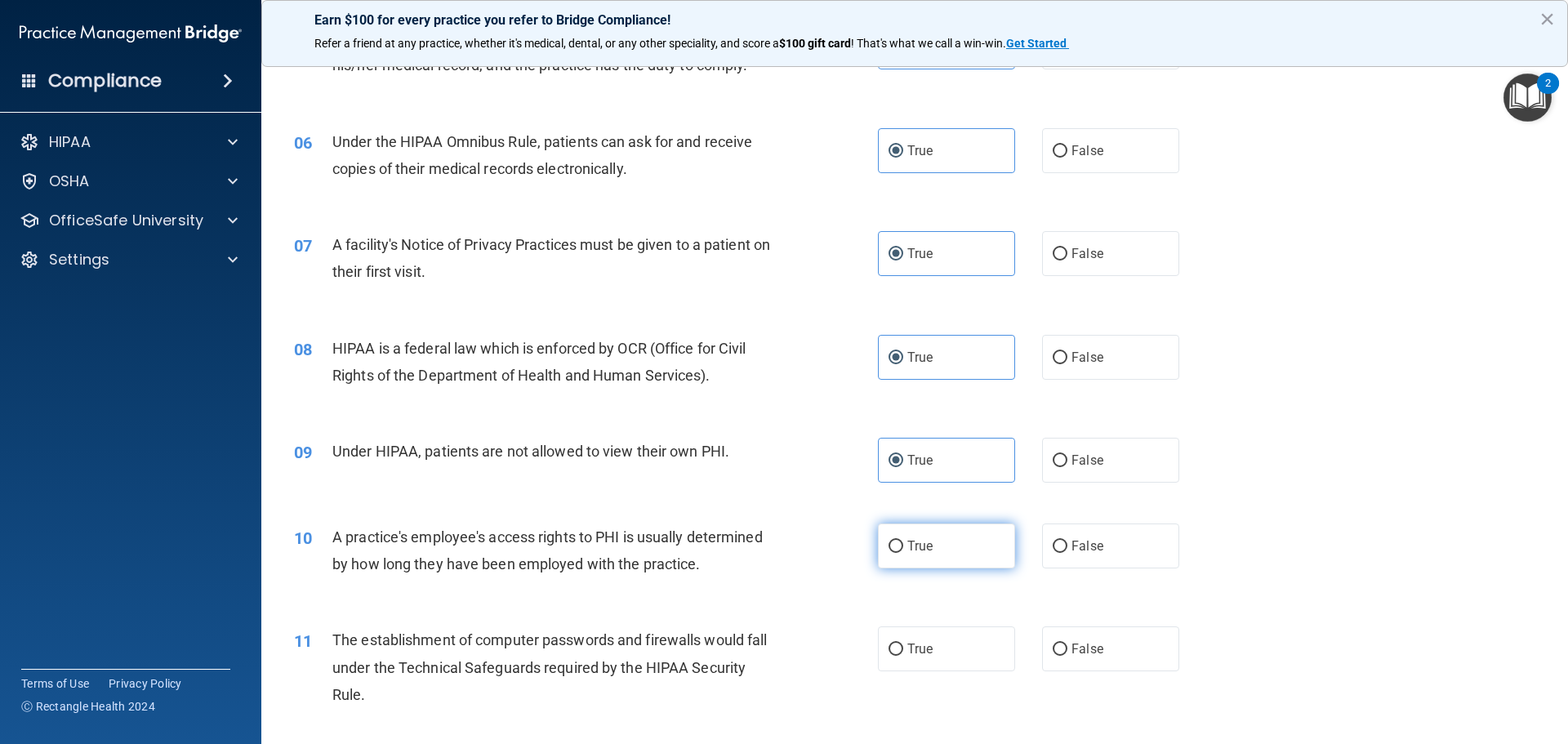
radio input "true"
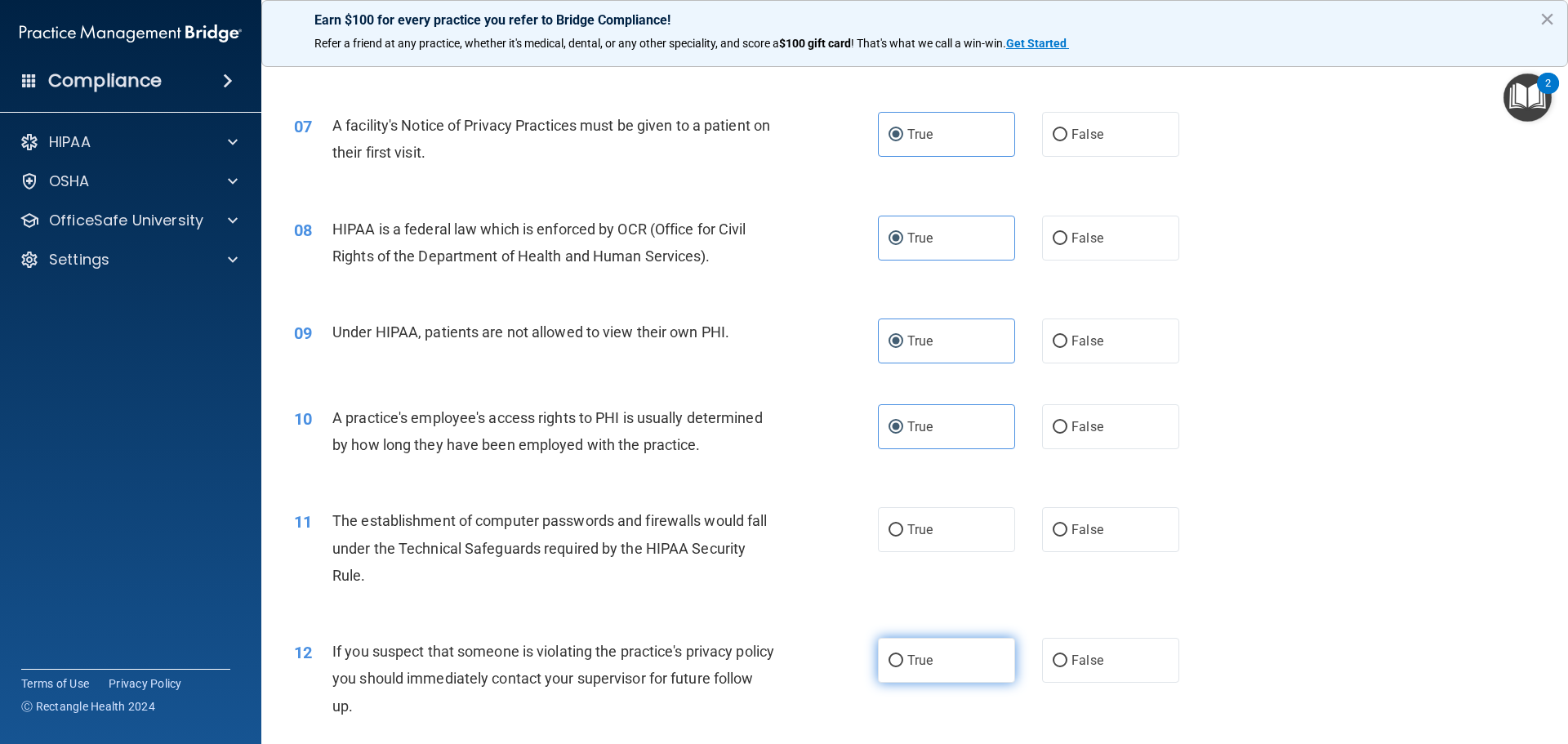
scroll to position [898, 0]
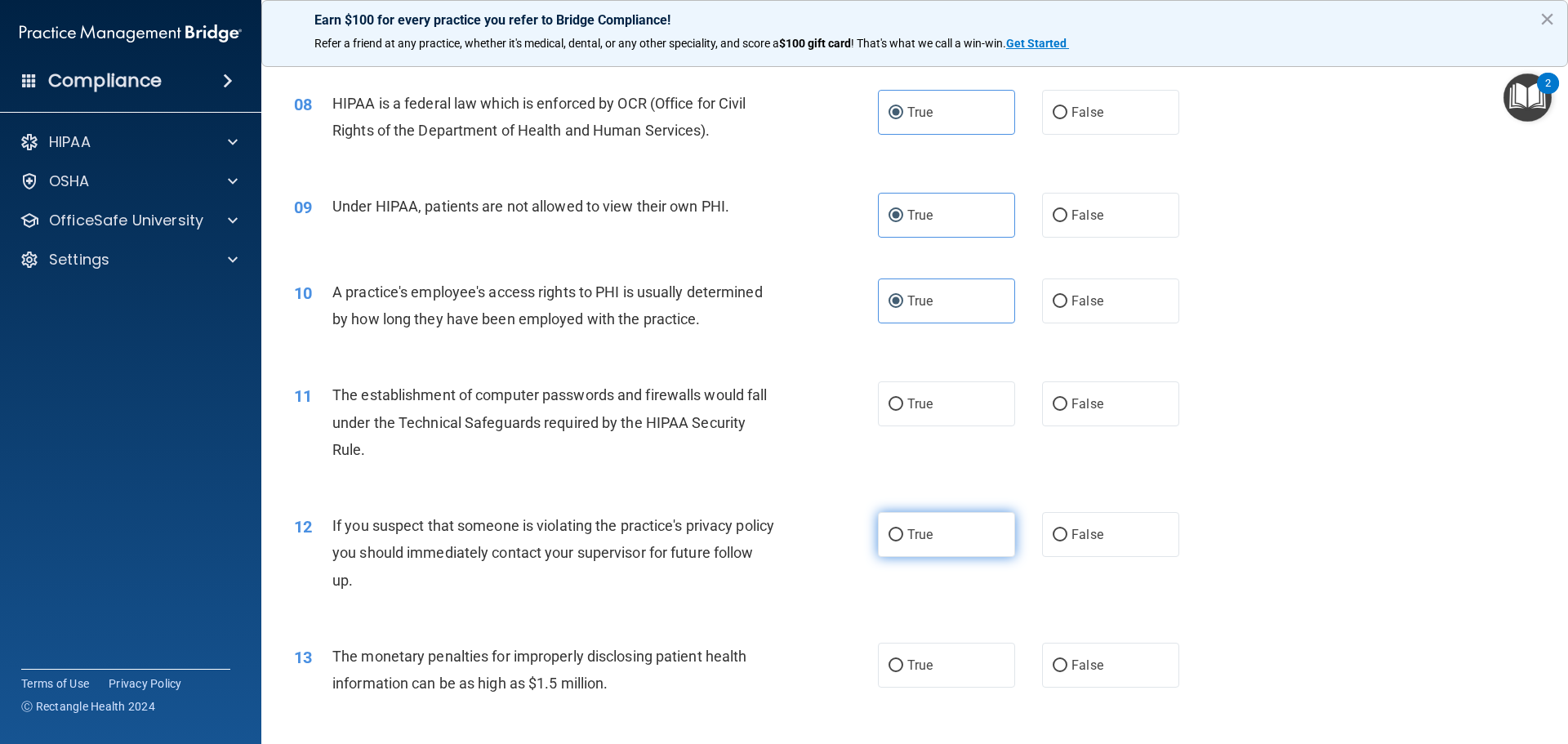
click at [895, 529] on input "True" at bounding box center [896, 534] width 15 height 12
radio input "true"
click at [895, 412] on label "True" at bounding box center [947, 403] width 137 height 45
click at [895, 411] on input "True" at bounding box center [896, 404] width 15 height 12
radio input "true"
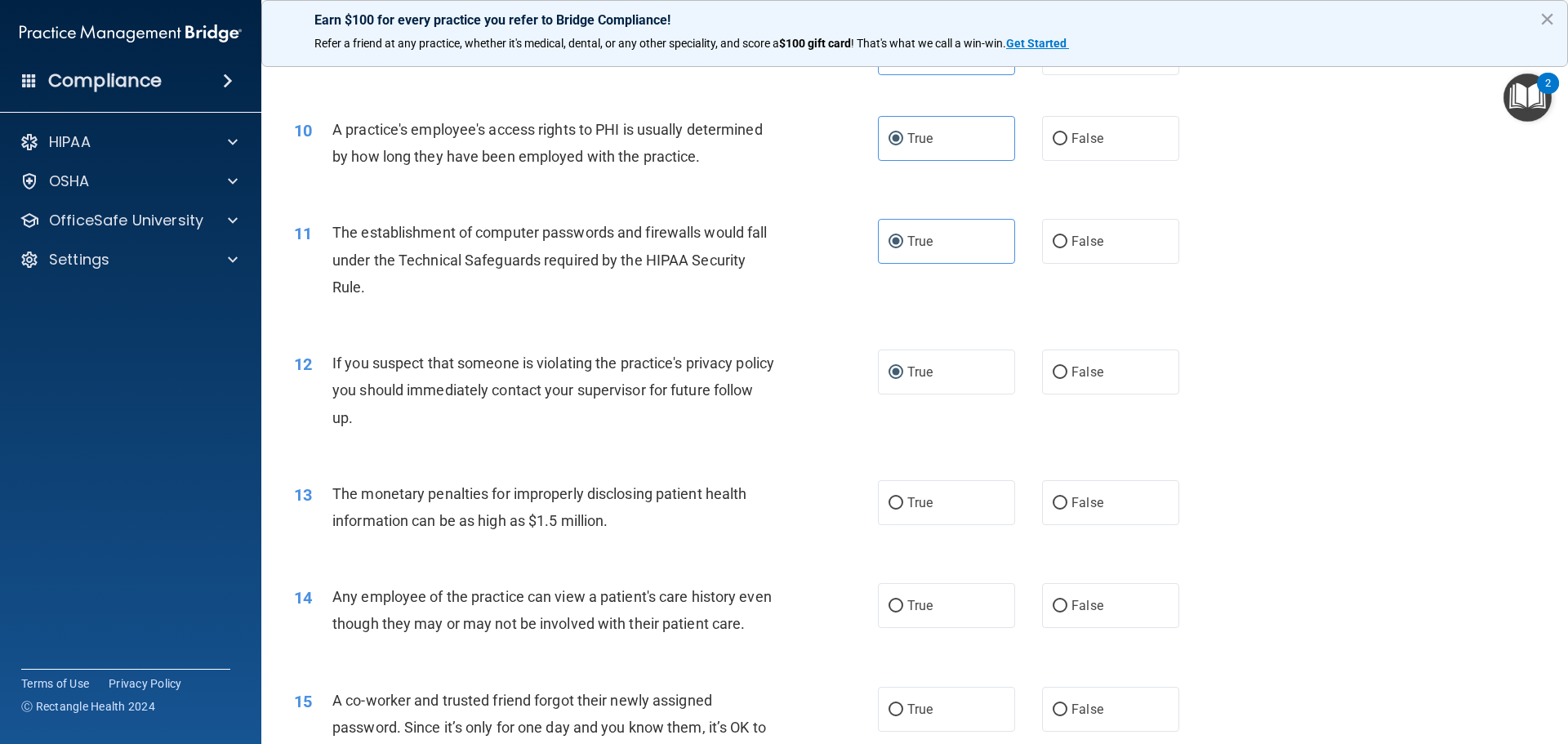
scroll to position [1062, 0]
click at [908, 502] on span "True" at bounding box center [920, 501] width 26 height 16
click at [904, 502] on input "True" at bounding box center [896, 502] width 15 height 12
radio input "true"
drag, startPoint x: 892, startPoint y: 570, endPoint x: 893, endPoint y: 595, distance: 25.0
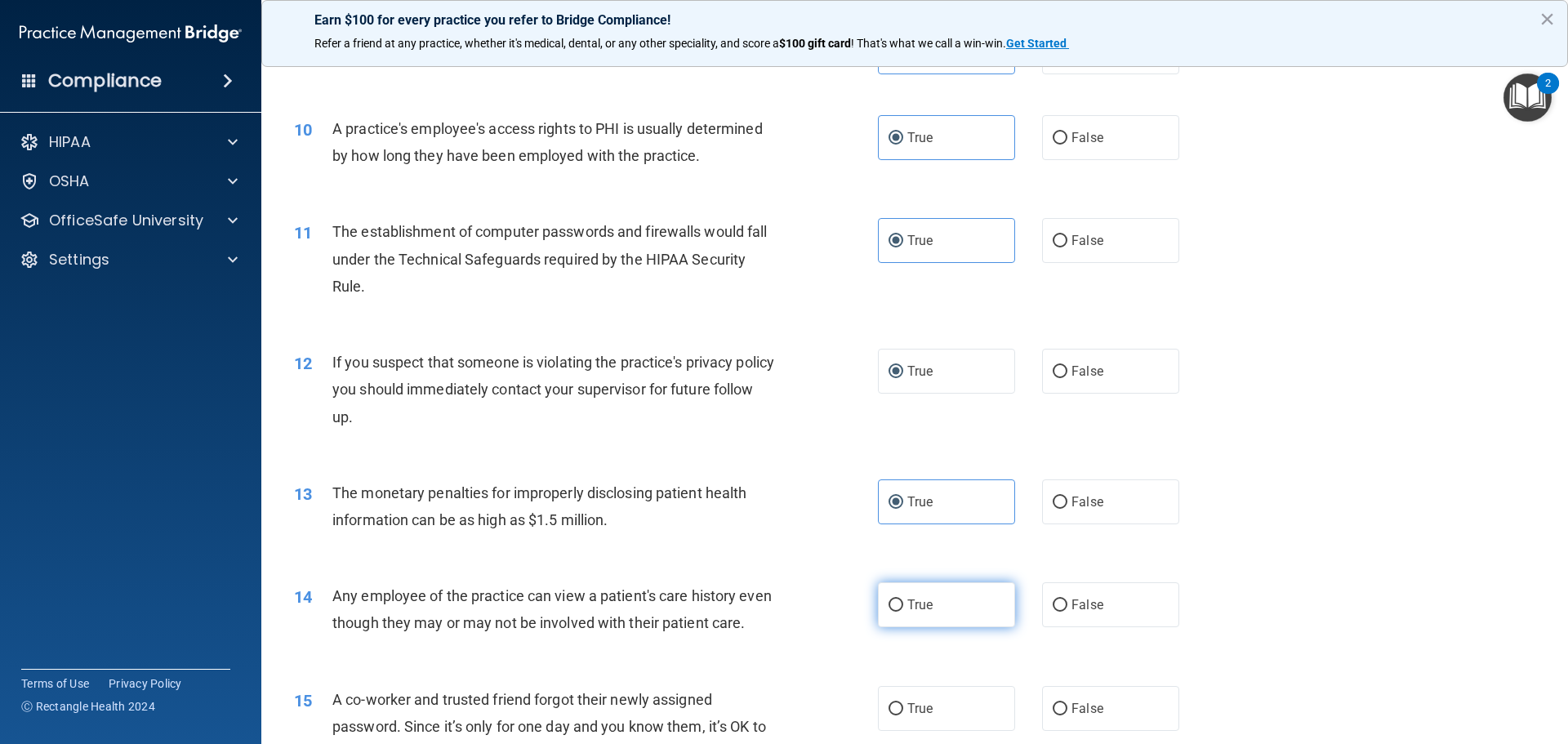
click at [892, 578] on div "14 Any employee of the practice can view a patient's care history even though t…" at bounding box center [914, 613] width 1266 height 103
click at [895, 600] on input "True" at bounding box center [896, 605] width 15 height 12
radio input "true"
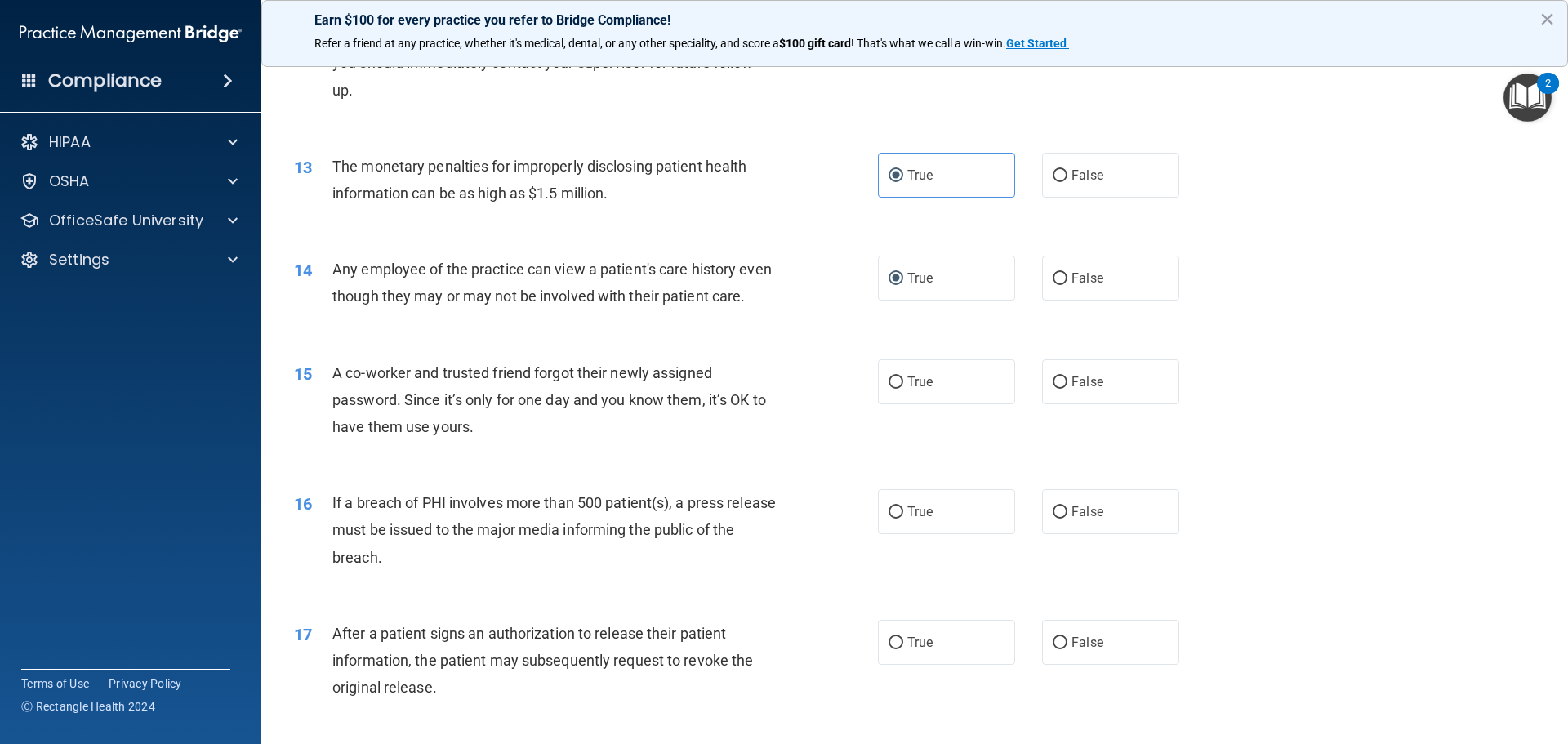
drag, startPoint x: 895, startPoint y: 404, endPoint x: 898, endPoint y: 487, distance: 83.1
click at [895, 388] on input "True" at bounding box center [896, 382] width 15 height 12
radio input "true"
drag, startPoint x: 902, startPoint y: 545, endPoint x: 909, endPoint y: 591, distance: 46.5
click at [902, 534] on label "True" at bounding box center [947, 511] width 137 height 45
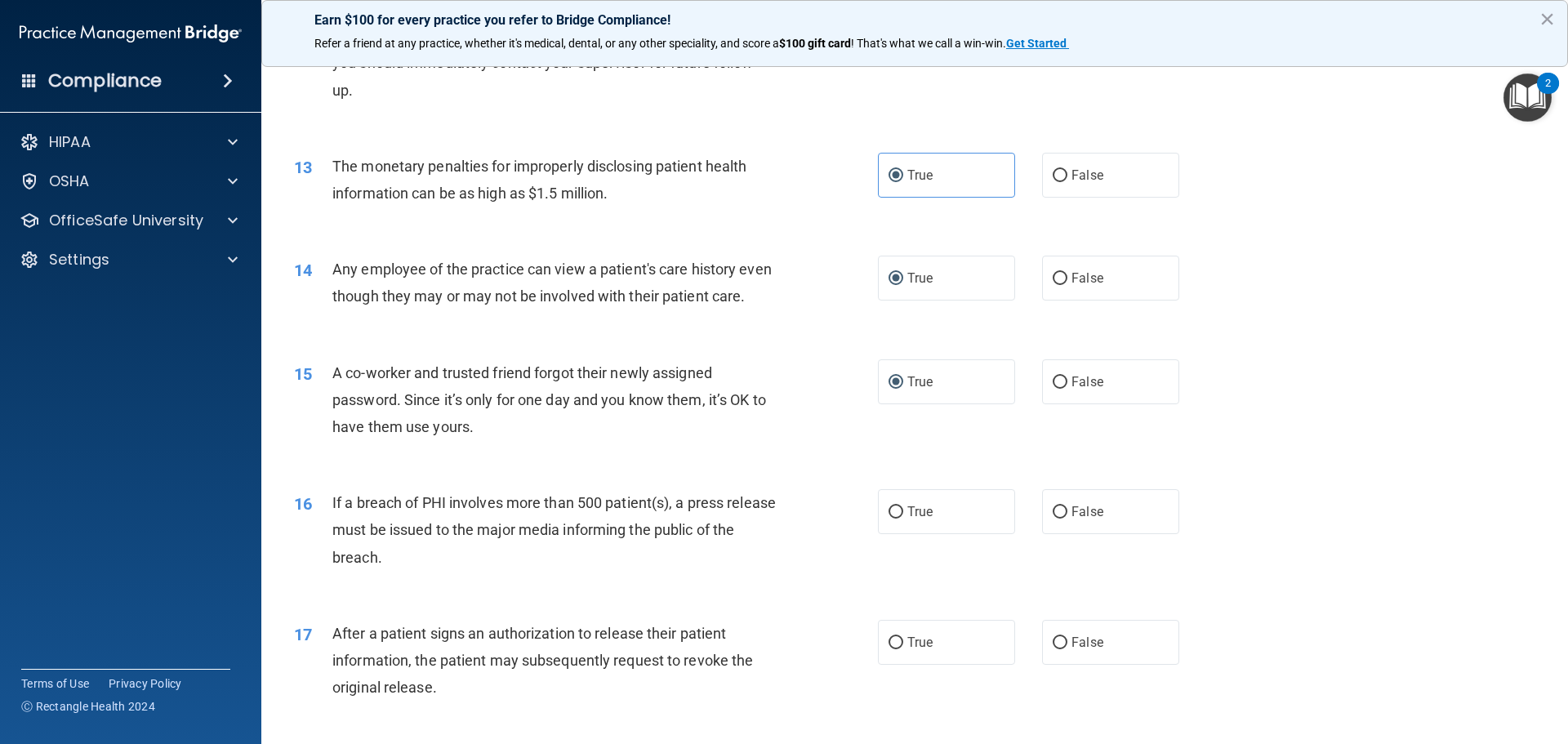
click at [902, 519] on input "True" at bounding box center [896, 512] width 15 height 12
radio input "true"
click at [908, 650] on span "True" at bounding box center [920, 642] width 26 height 16
click at [902, 649] on input "True" at bounding box center [896, 643] width 15 height 12
radio input "true"
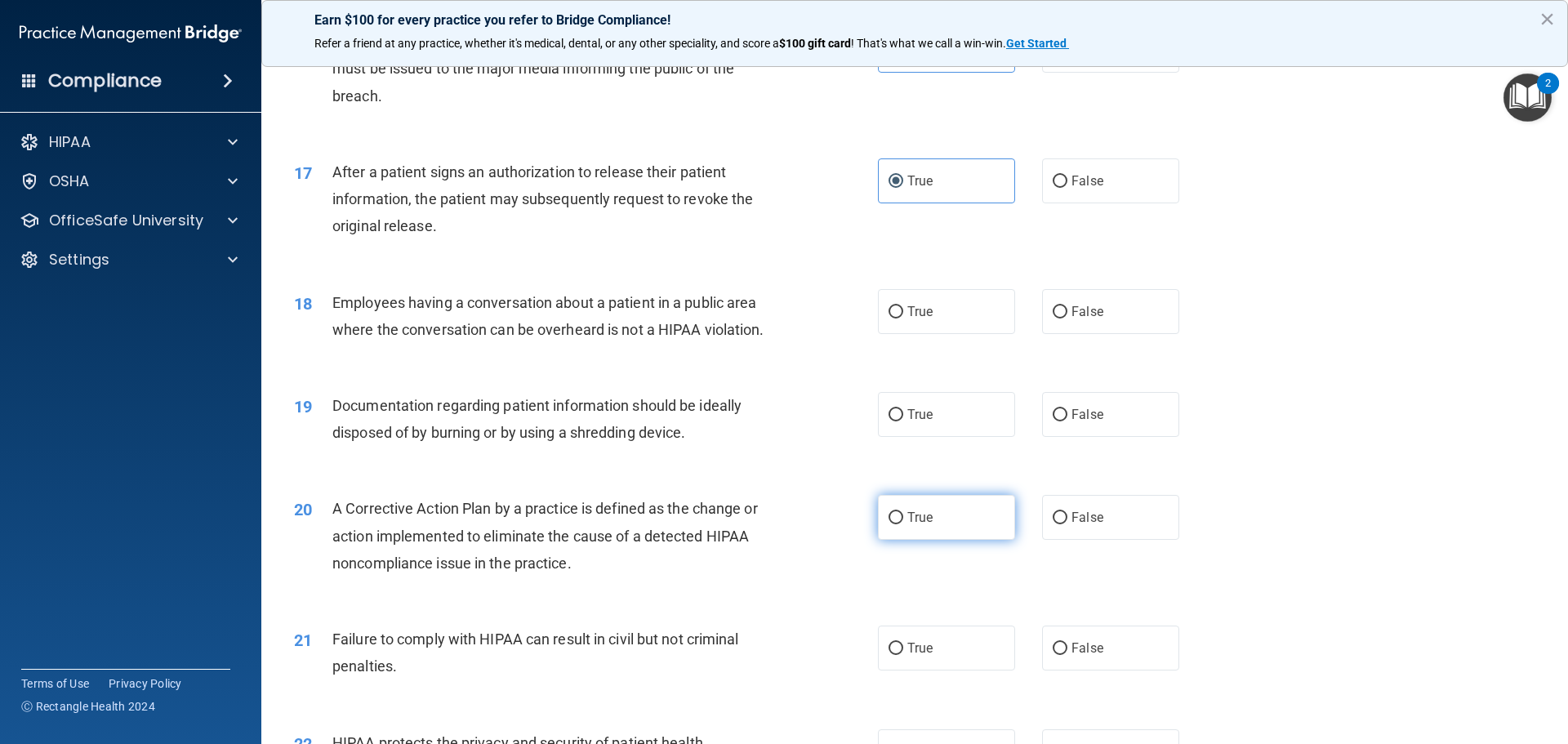
scroll to position [1878, 0]
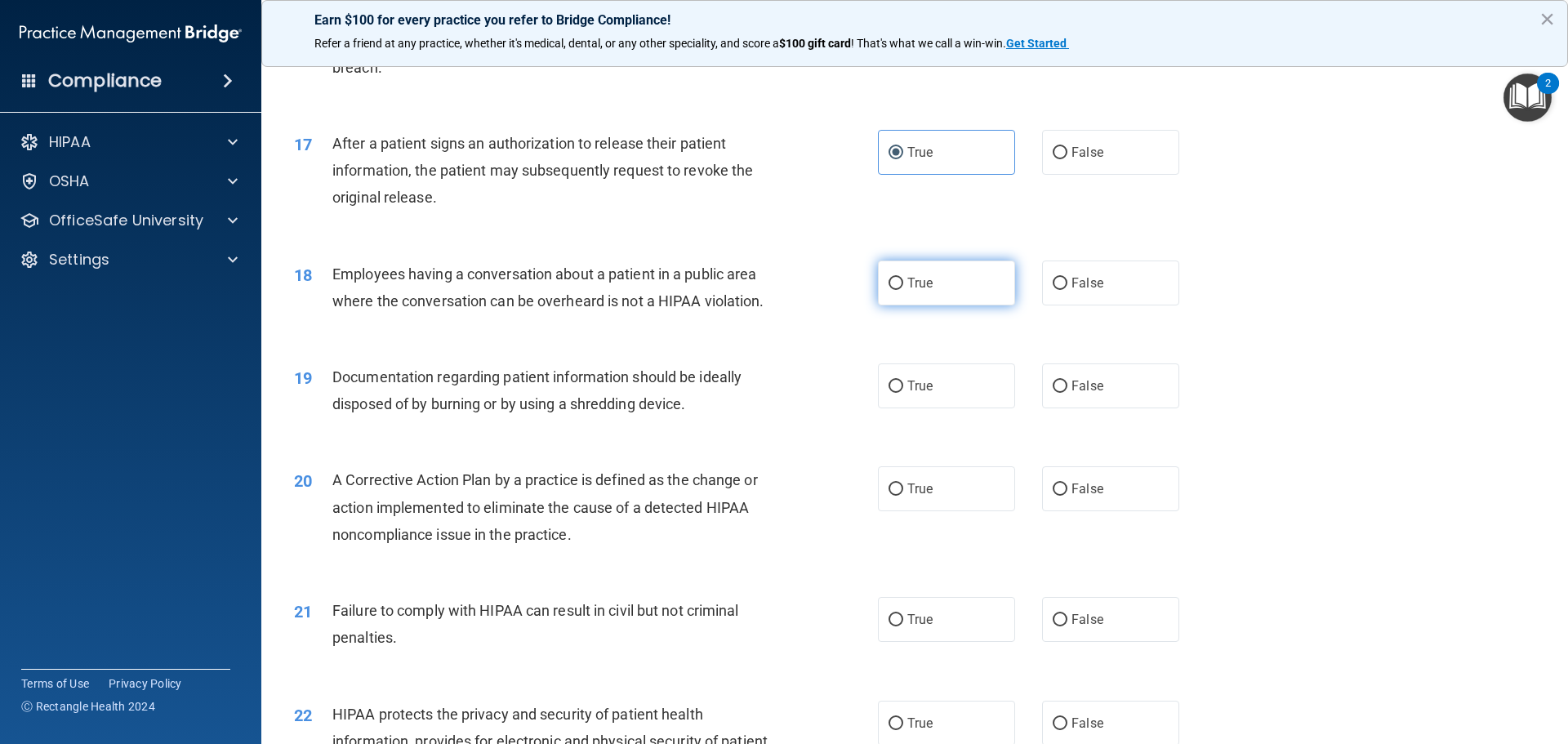
click at [895, 305] on label "True" at bounding box center [947, 283] width 137 height 45
click at [895, 290] on input "True" at bounding box center [896, 284] width 15 height 12
radio input "true"
click at [893, 393] on input "True" at bounding box center [896, 386] width 15 height 12
radio input "true"
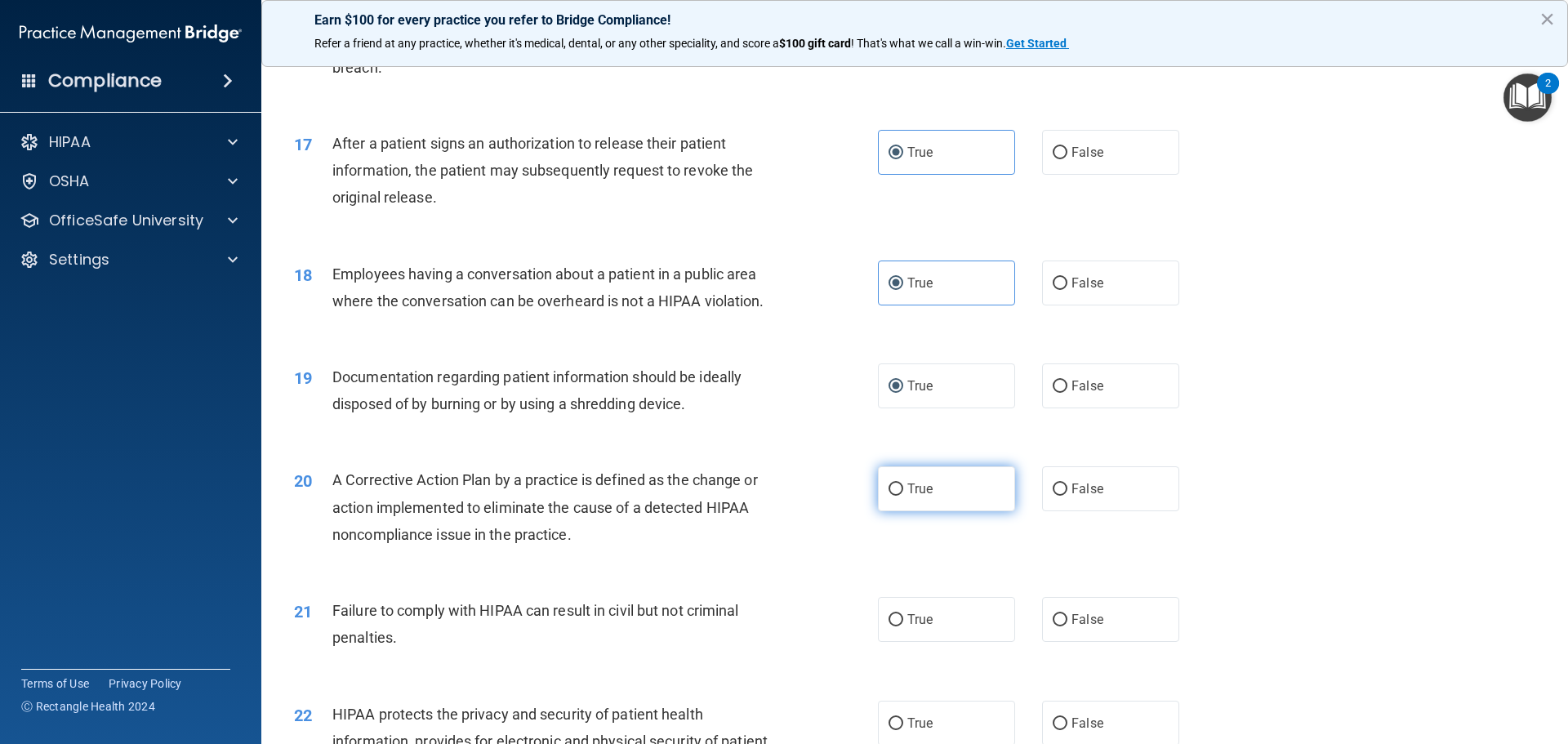
click at [895, 496] on input "True" at bounding box center [896, 489] width 15 height 12
radio input "true"
click at [895, 626] on input "True" at bounding box center [896, 619] width 15 height 12
radio input "true"
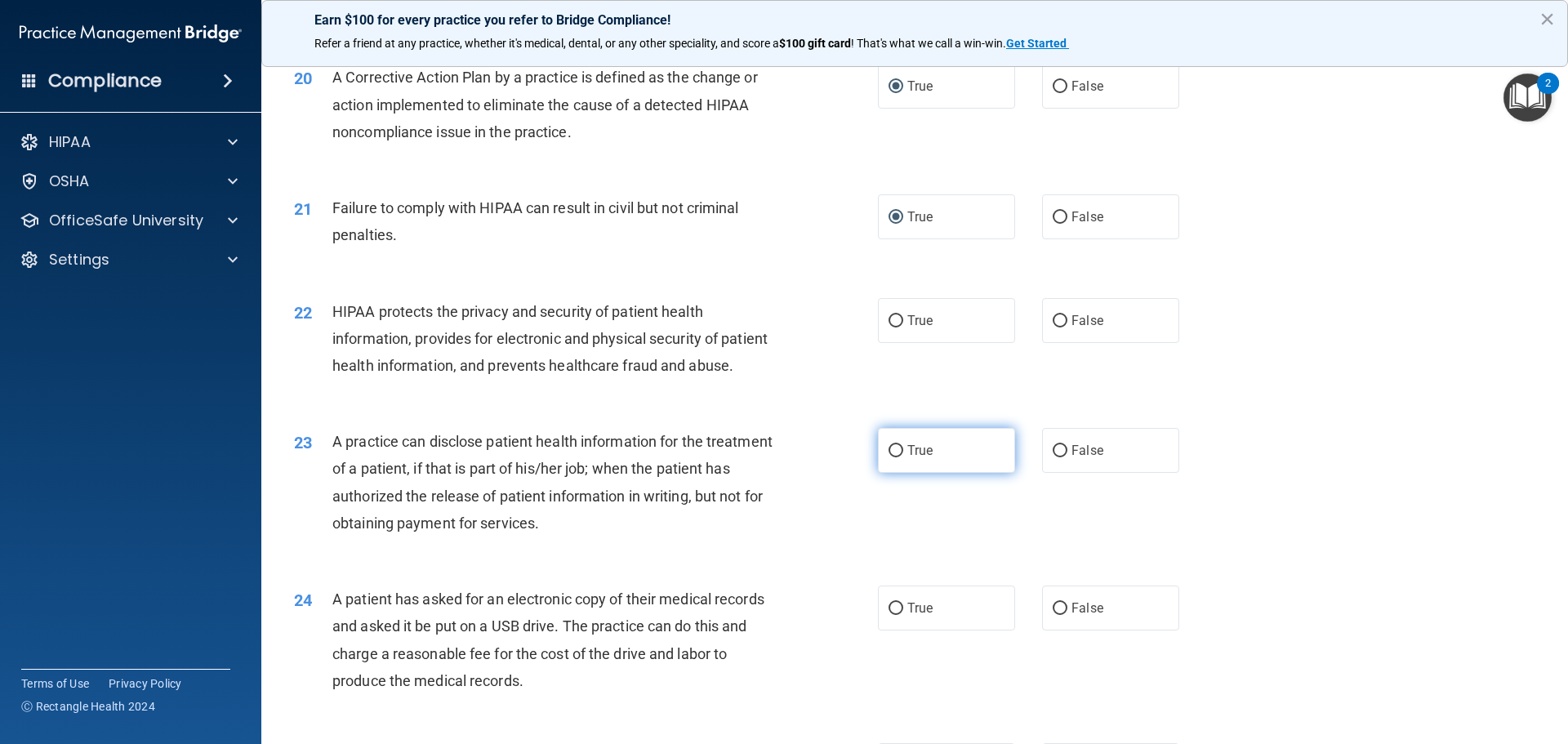
scroll to position [2286, 0]
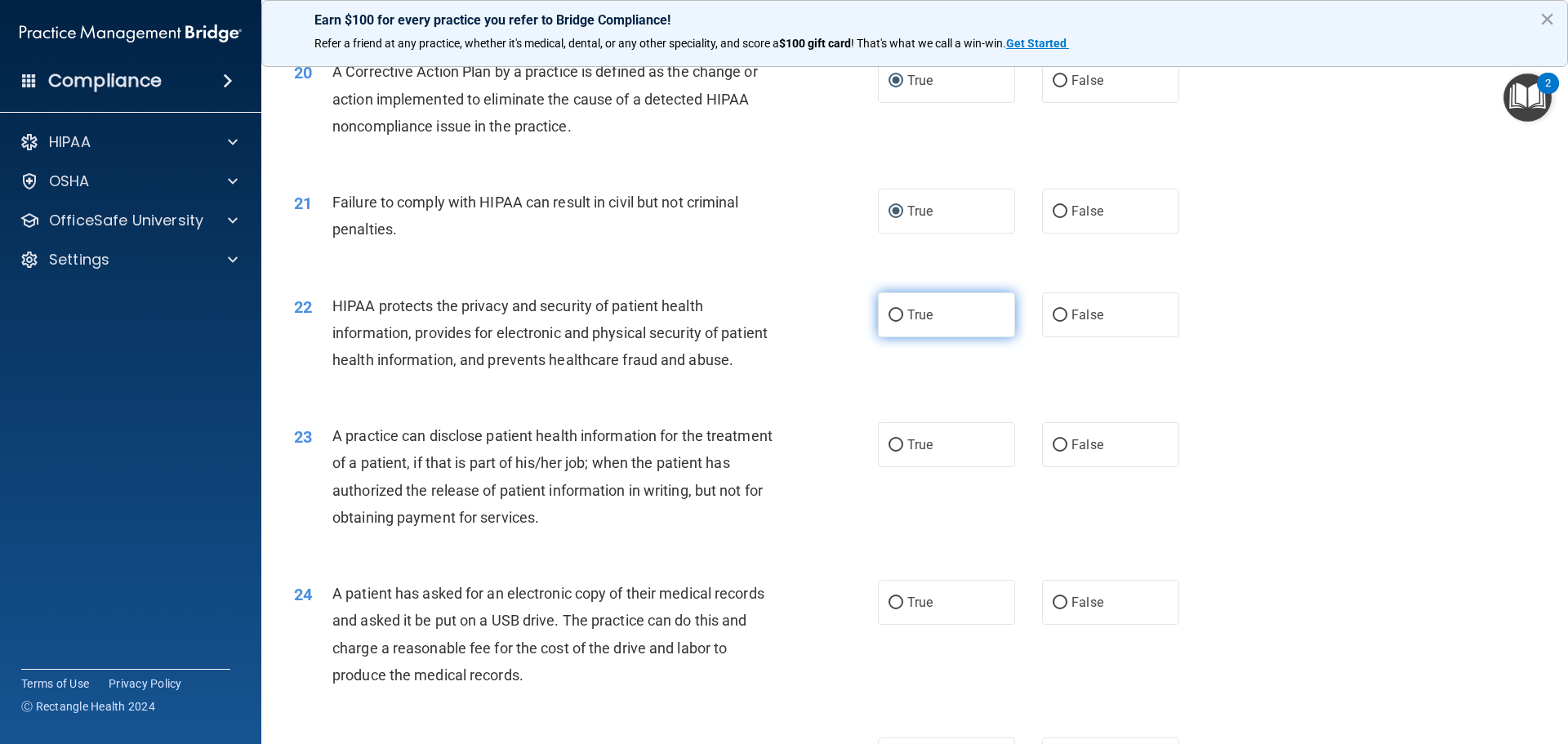
click at [913, 332] on label "True" at bounding box center [947, 314] width 137 height 45
click at [904, 322] on input "True" at bounding box center [896, 315] width 15 height 12
radio input "true"
click at [908, 452] on span "True" at bounding box center [920, 445] width 26 height 16
click at [902, 451] on input "True" at bounding box center [896, 445] width 15 height 12
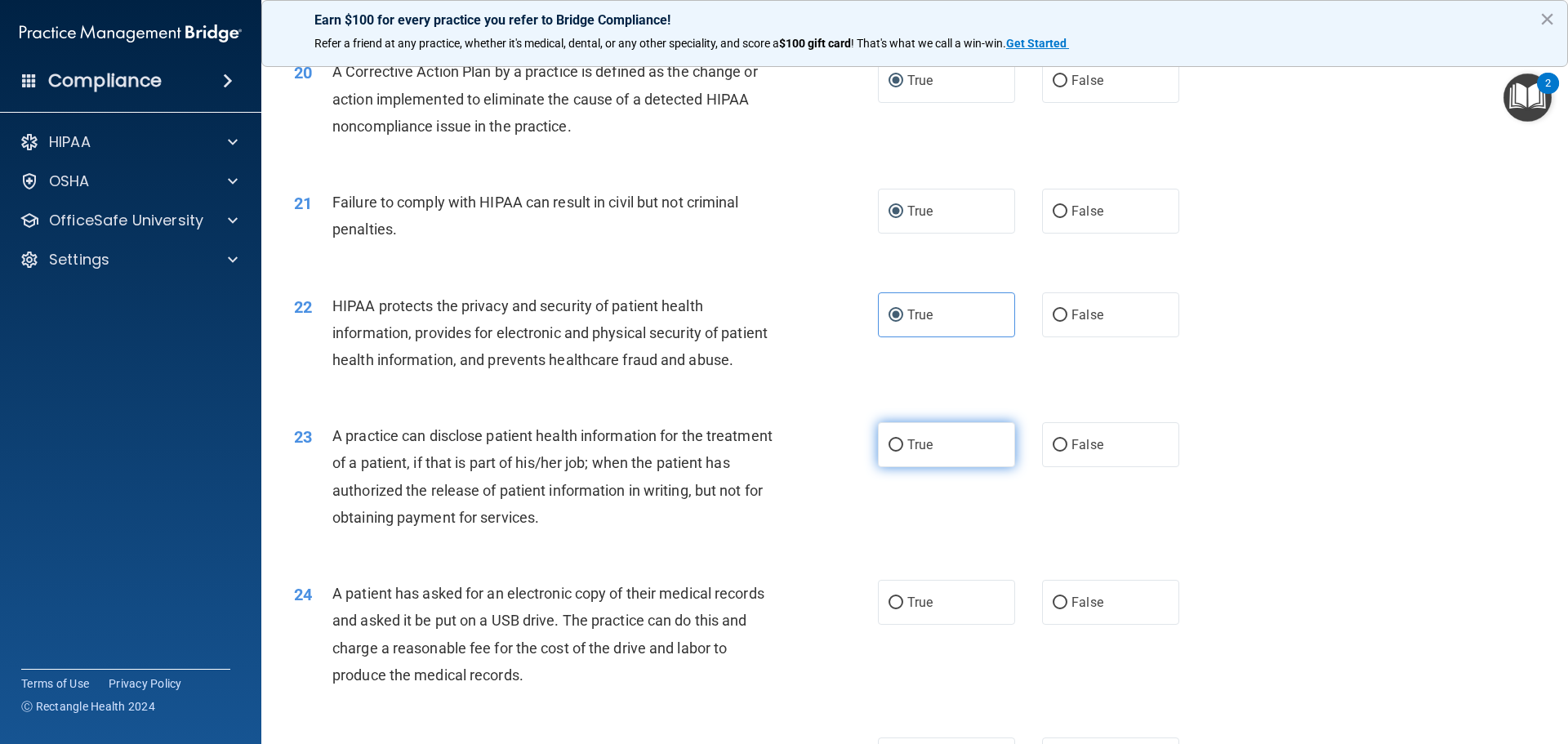
radio input "true"
click at [904, 624] on label "True" at bounding box center [947, 602] width 137 height 45
click at [904, 609] on input "True" at bounding box center [896, 603] width 15 height 12
radio input "true"
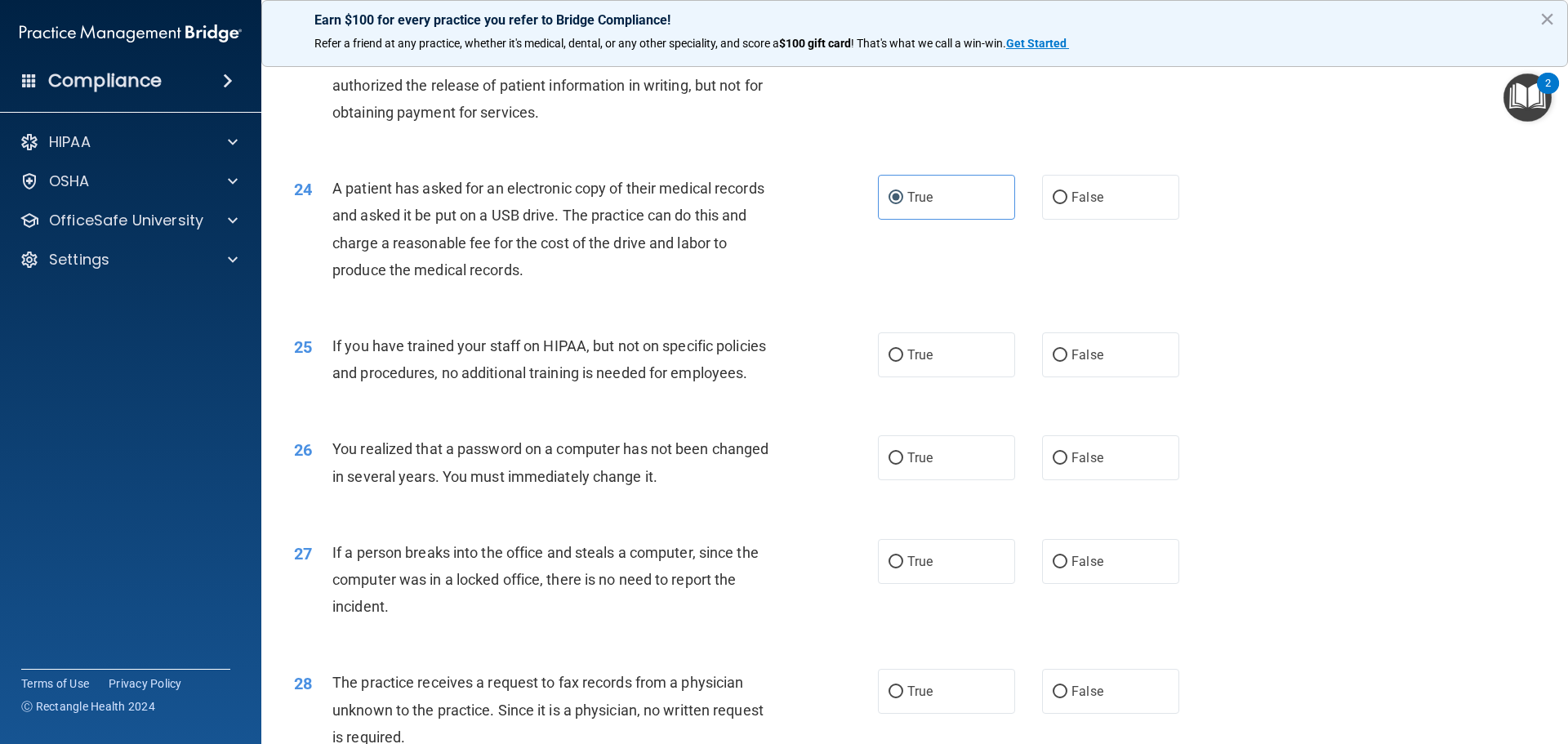
scroll to position [2694, 0]
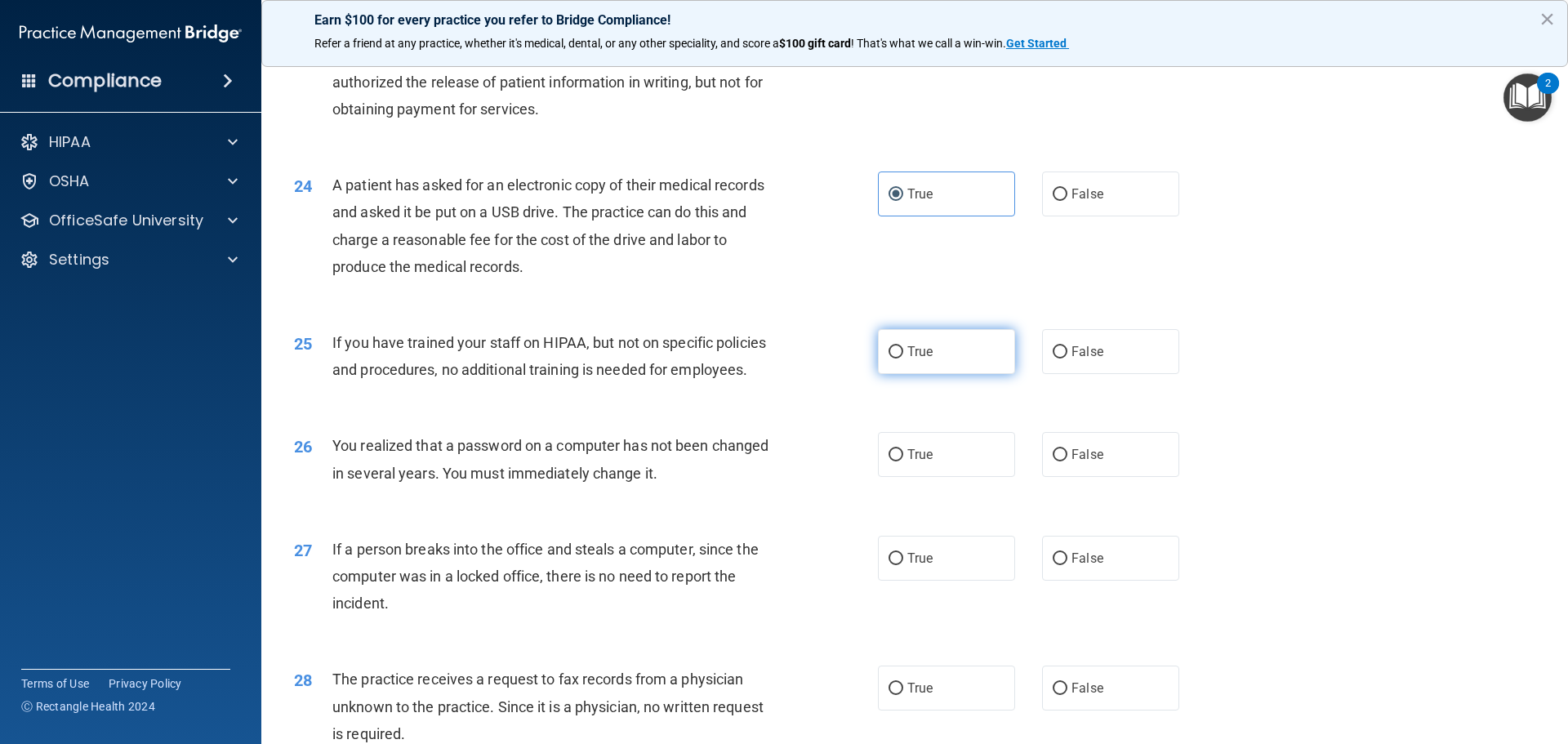
click at [893, 359] on input "True" at bounding box center [896, 352] width 15 height 12
radio input "true"
click at [889, 461] on input "True" at bounding box center [896, 454] width 15 height 12
radio input "true"
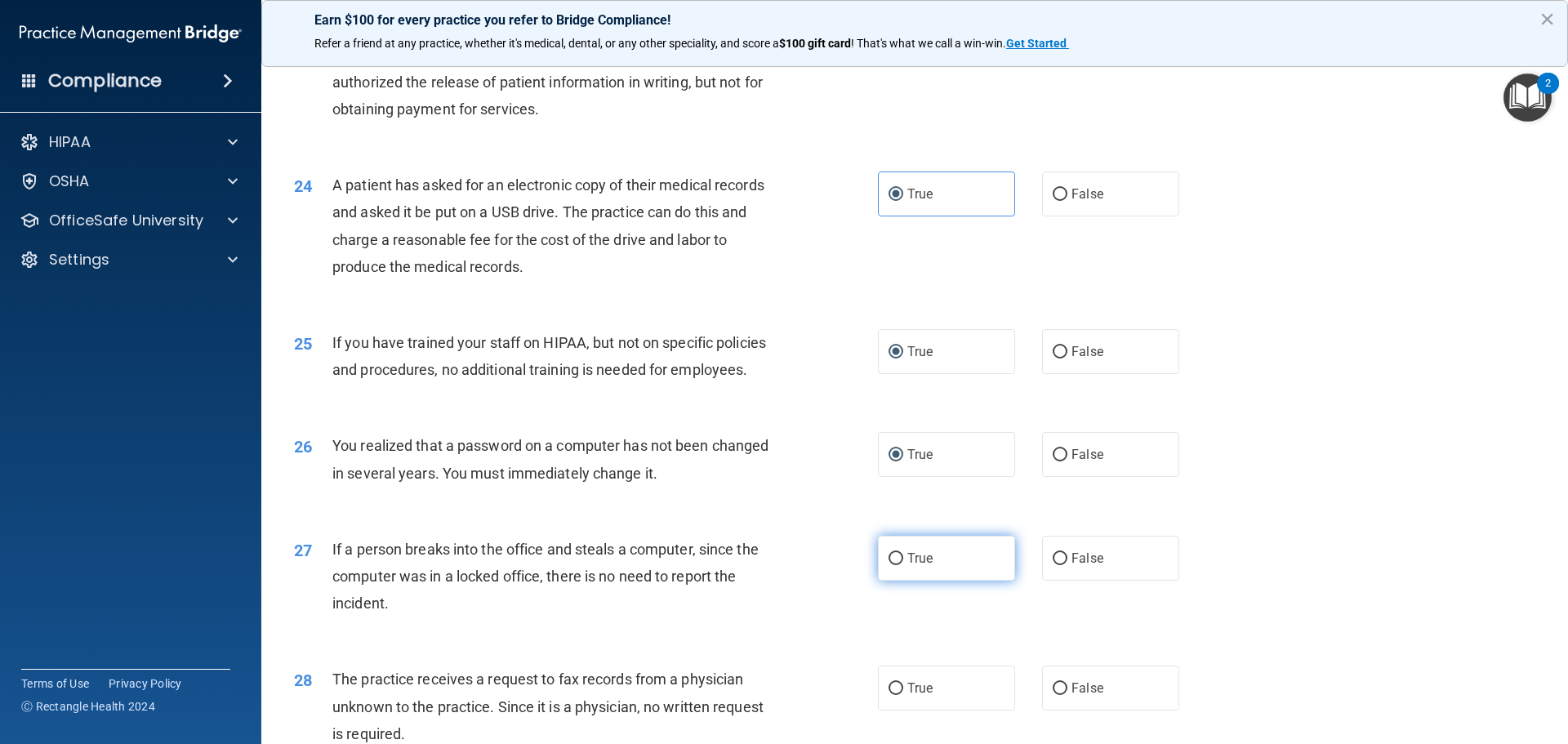
click at [900, 581] on label "True" at bounding box center [947, 558] width 137 height 45
click at [900, 565] on input "True" at bounding box center [896, 558] width 15 height 12
radio input "true"
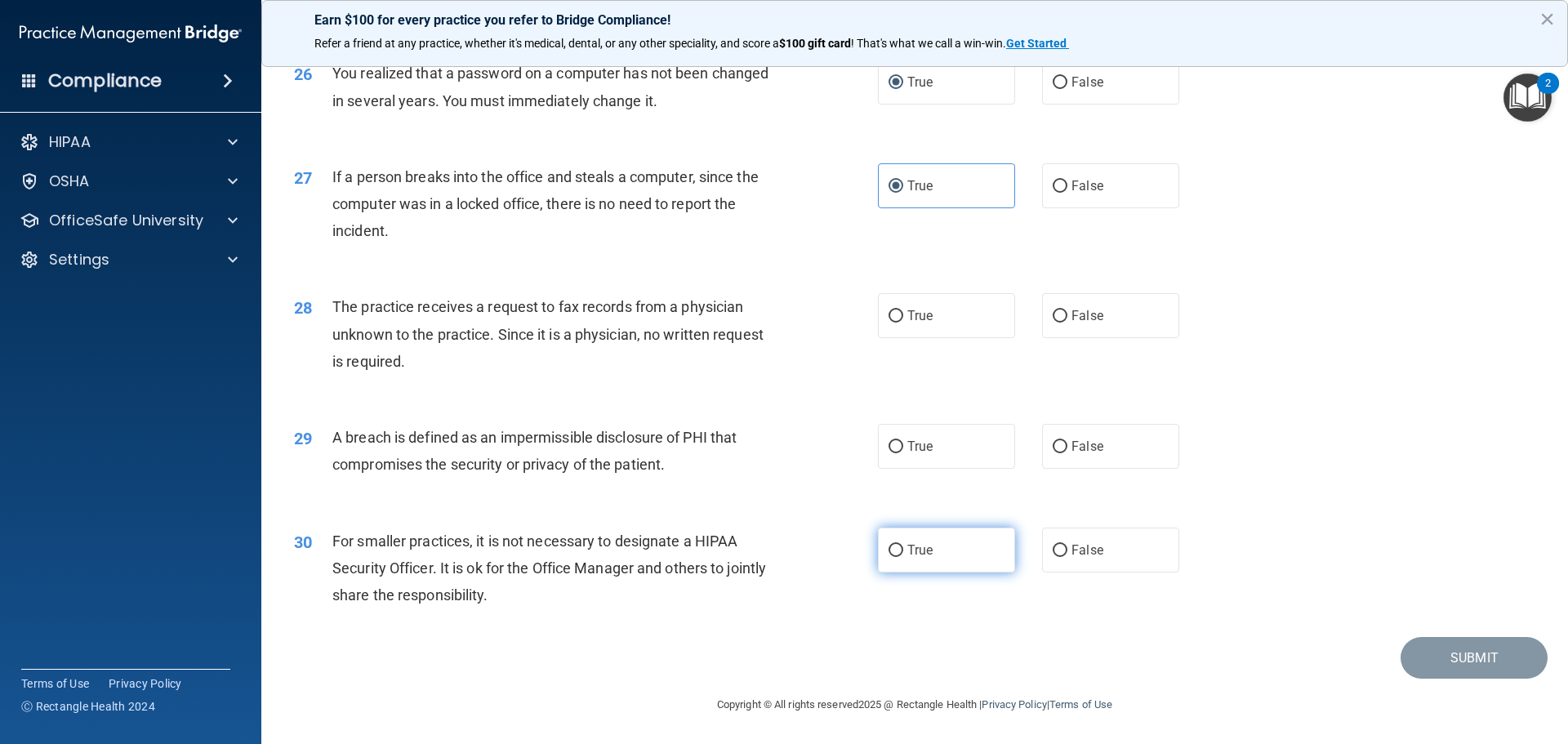
scroll to position [3102, 0]
click at [894, 323] on input "True" at bounding box center [896, 316] width 15 height 12
radio input "true"
click at [899, 456] on label "True" at bounding box center [947, 446] width 137 height 45
click at [899, 453] on input "True" at bounding box center [896, 447] width 15 height 12
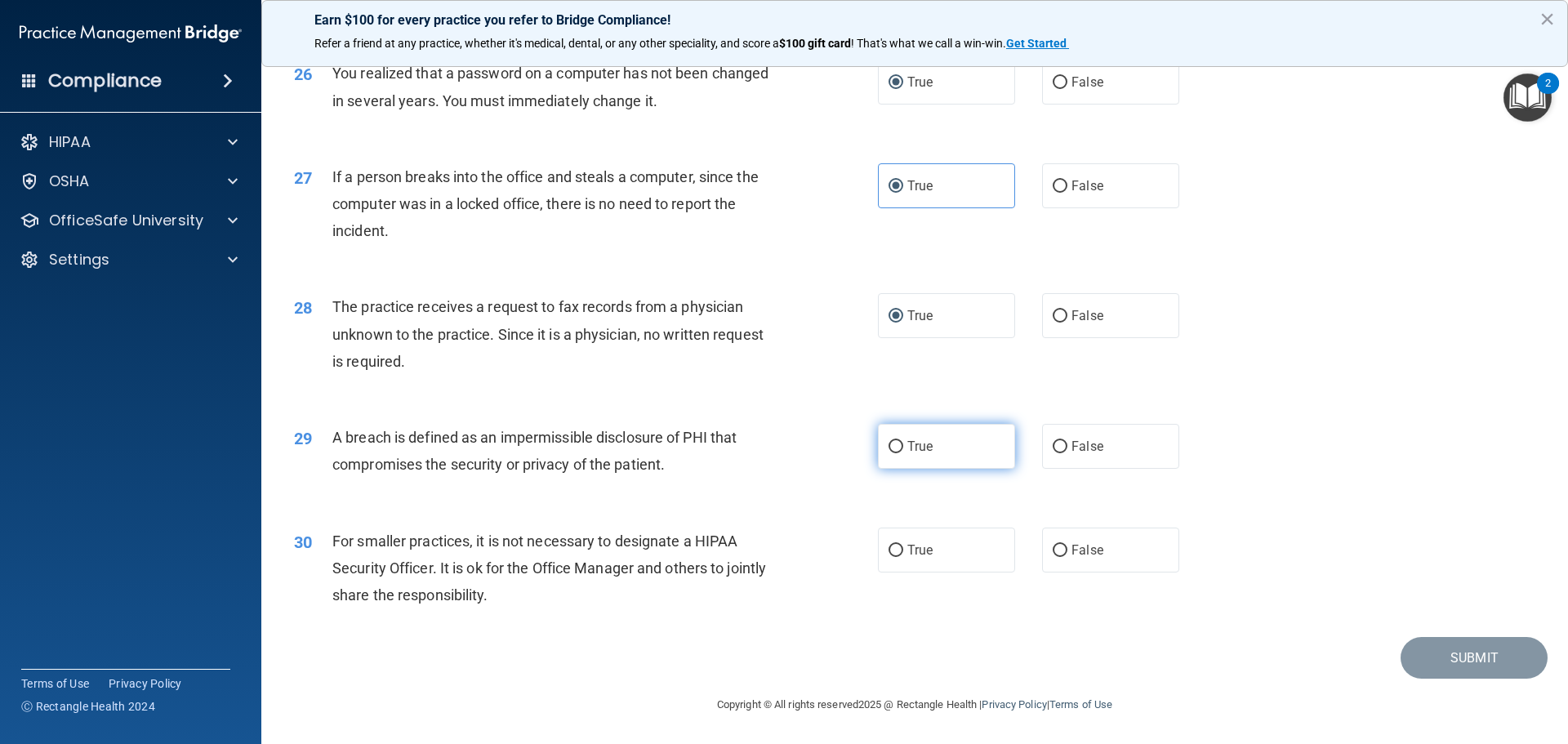
radio input "true"
click at [900, 572] on label "True" at bounding box center [947, 549] width 137 height 45
click at [900, 557] on input "True" at bounding box center [896, 550] width 15 height 12
radio input "true"
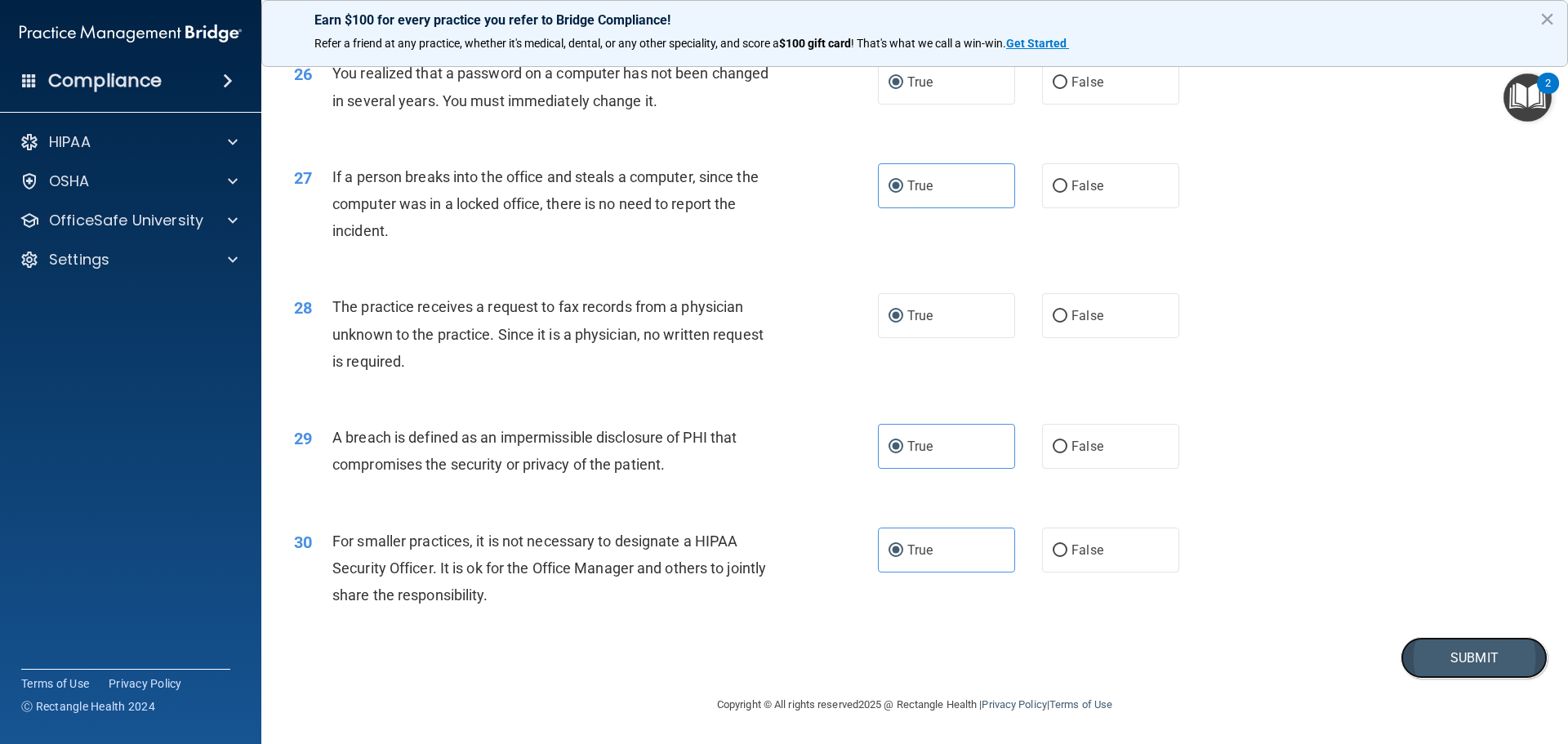
click at [1464, 679] on button "Submit" at bounding box center [1475, 657] width 147 height 41
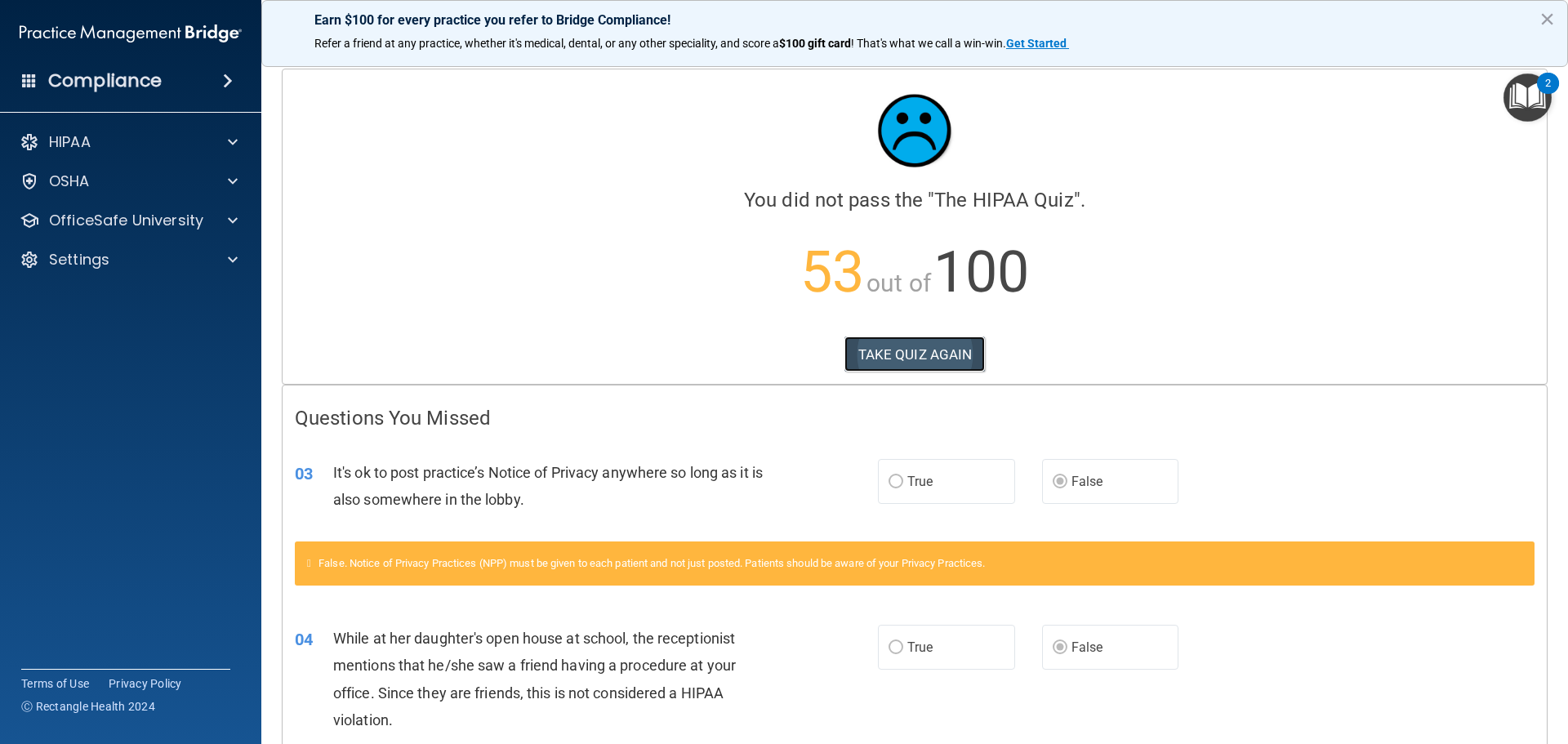
click at [911, 341] on button "TAKE QUIZ AGAIN" at bounding box center [914, 355] width 141 height 36
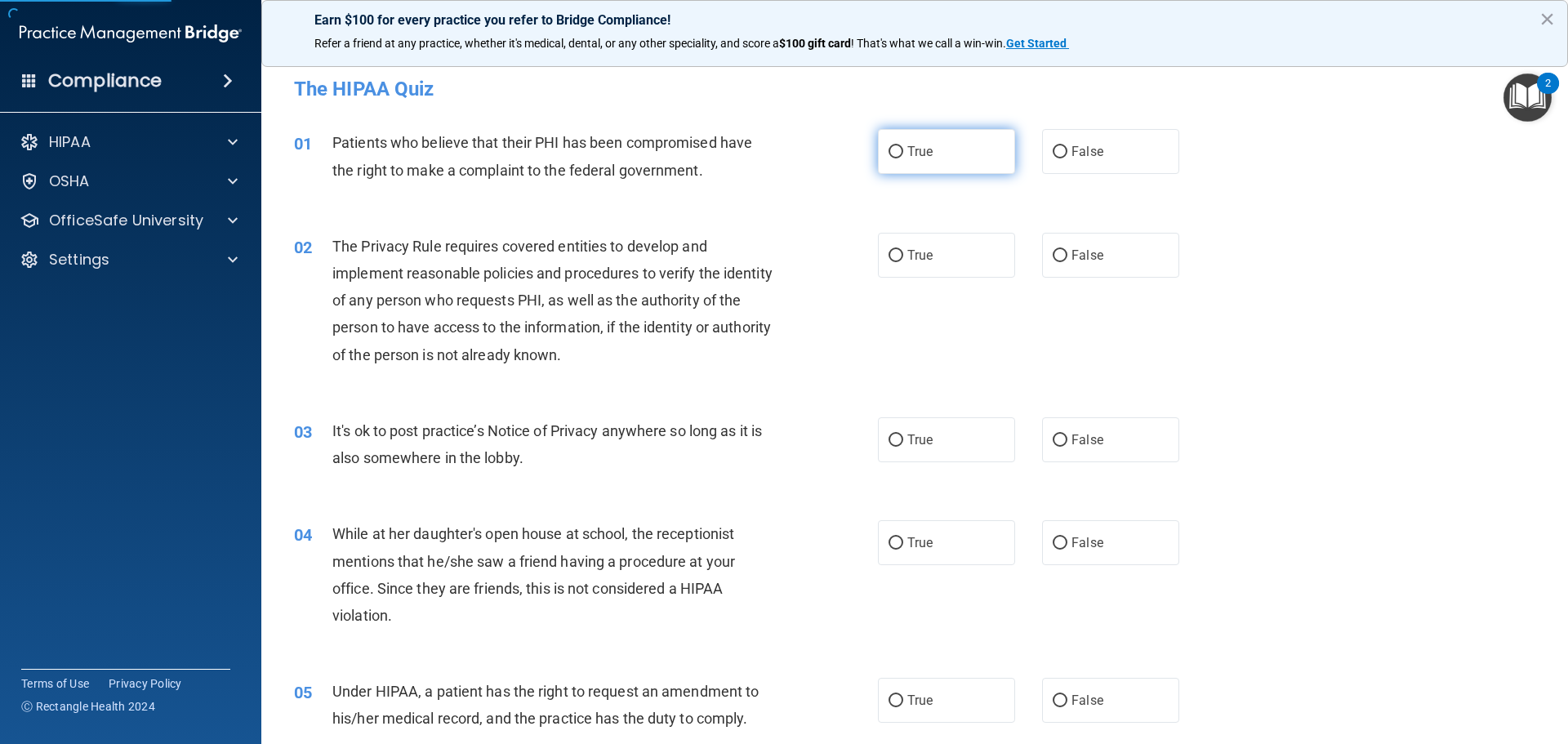
click at [913, 159] on label "True" at bounding box center [947, 151] width 137 height 45
click at [904, 158] on input "True" at bounding box center [896, 152] width 15 height 12
radio input "true"
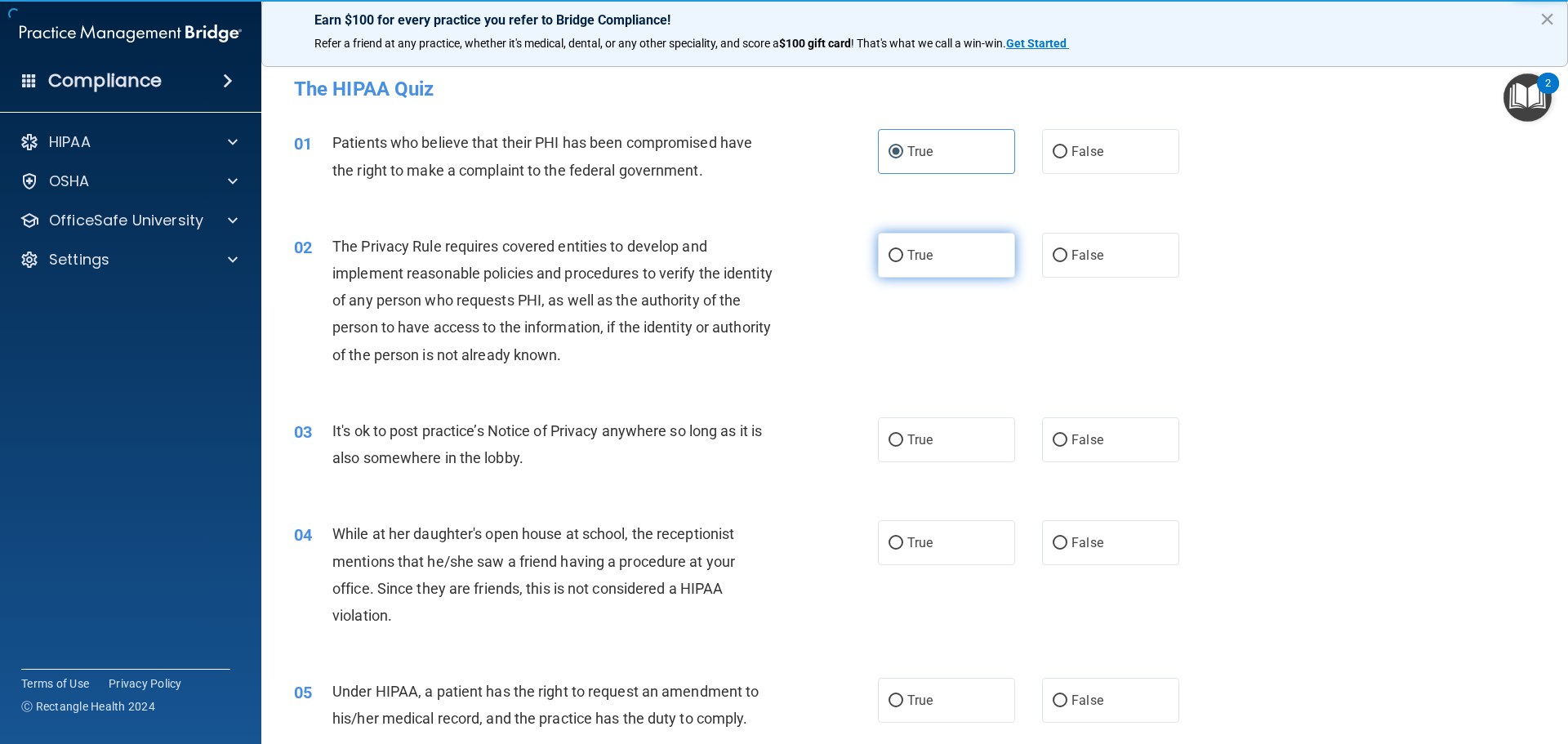
click at [914, 258] on span "True" at bounding box center [920, 255] width 26 height 16
click at [904, 258] on input "True" at bounding box center [896, 256] width 15 height 12
radio input "true"
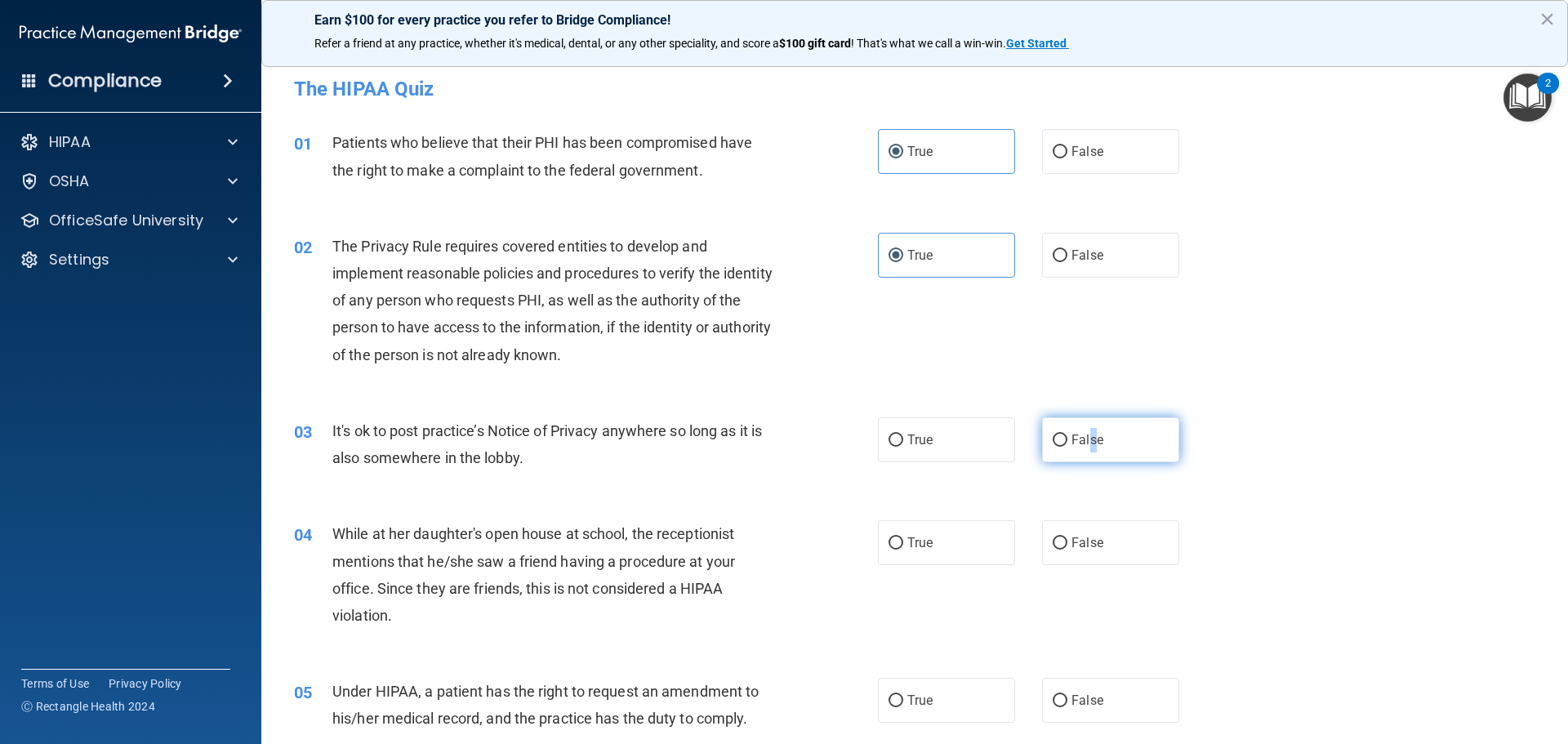
click at [1086, 442] on span "False" at bounding box center [1088, 440] width 32 height 16
click at [1058, 444] on input "False" at bounding box center [1060, 440] width 15 height 12
radio input "true"
drag, startPoint x: 938, startPoint y: 552, endPoint x: 1041, endPoint y: 615, distance: 120.7
click at [940, 551] on label "True" at bounding box center [947, 543] width 137 height 45
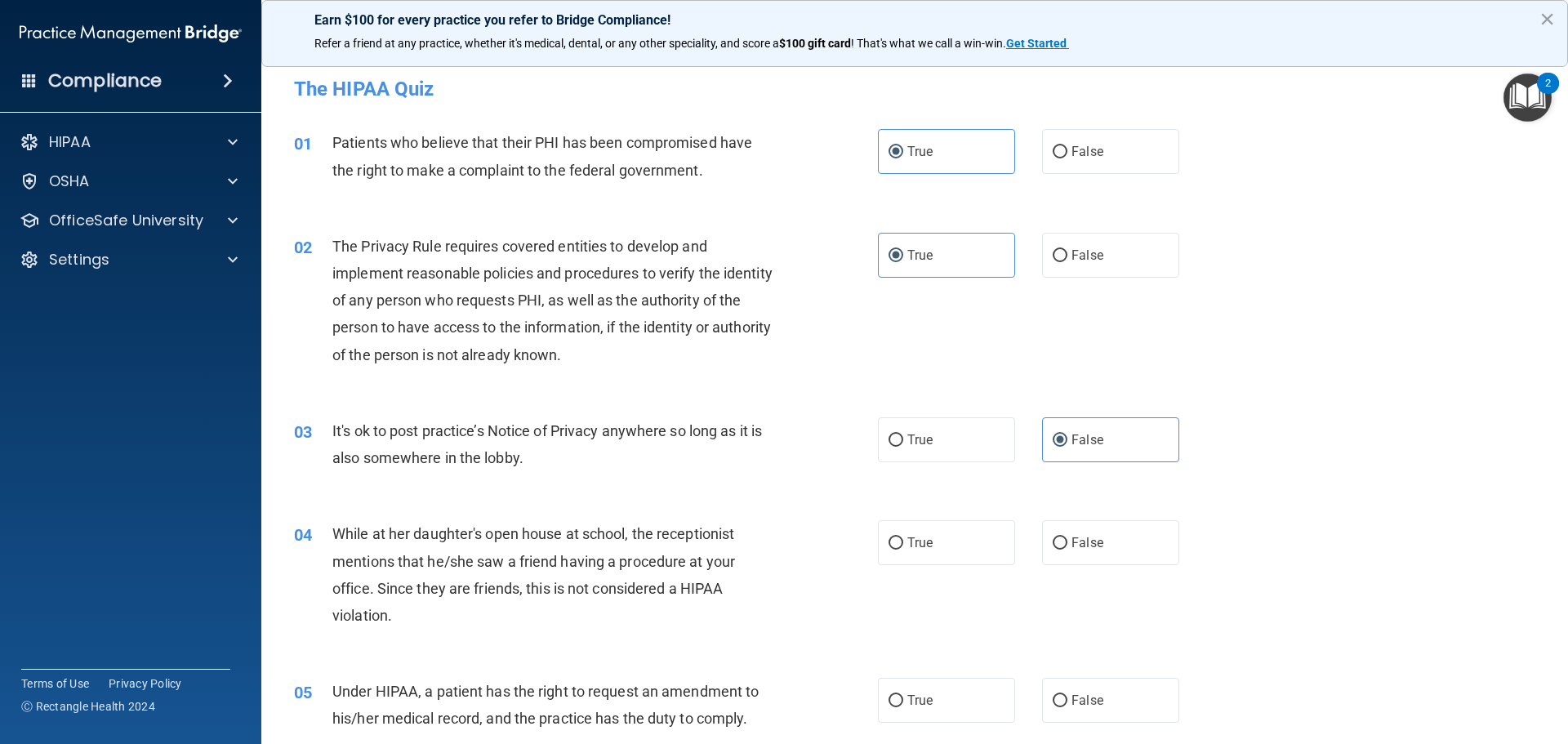
click at [904, 549] on input "True" at bounding box center [896, 543] width 15 height 12
radio input "true"
click at [1096, 704] on label "False" at bounding box center [1111, 700] width 137 height 45
click at [1068, 704] on input "False" at bounding box center [1060, 700] width 15 height 12
radio input "true"
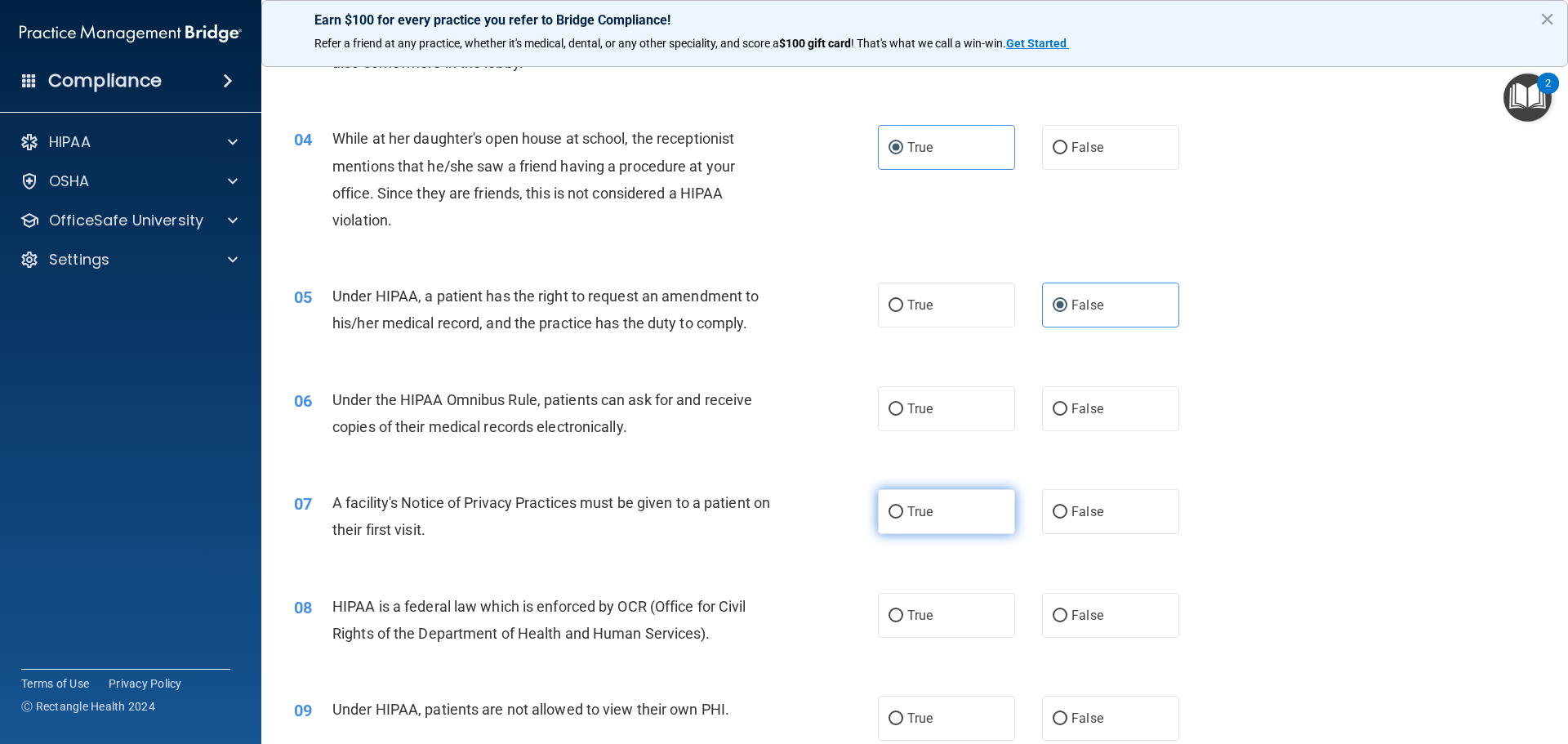
scroll to position [408, 0]
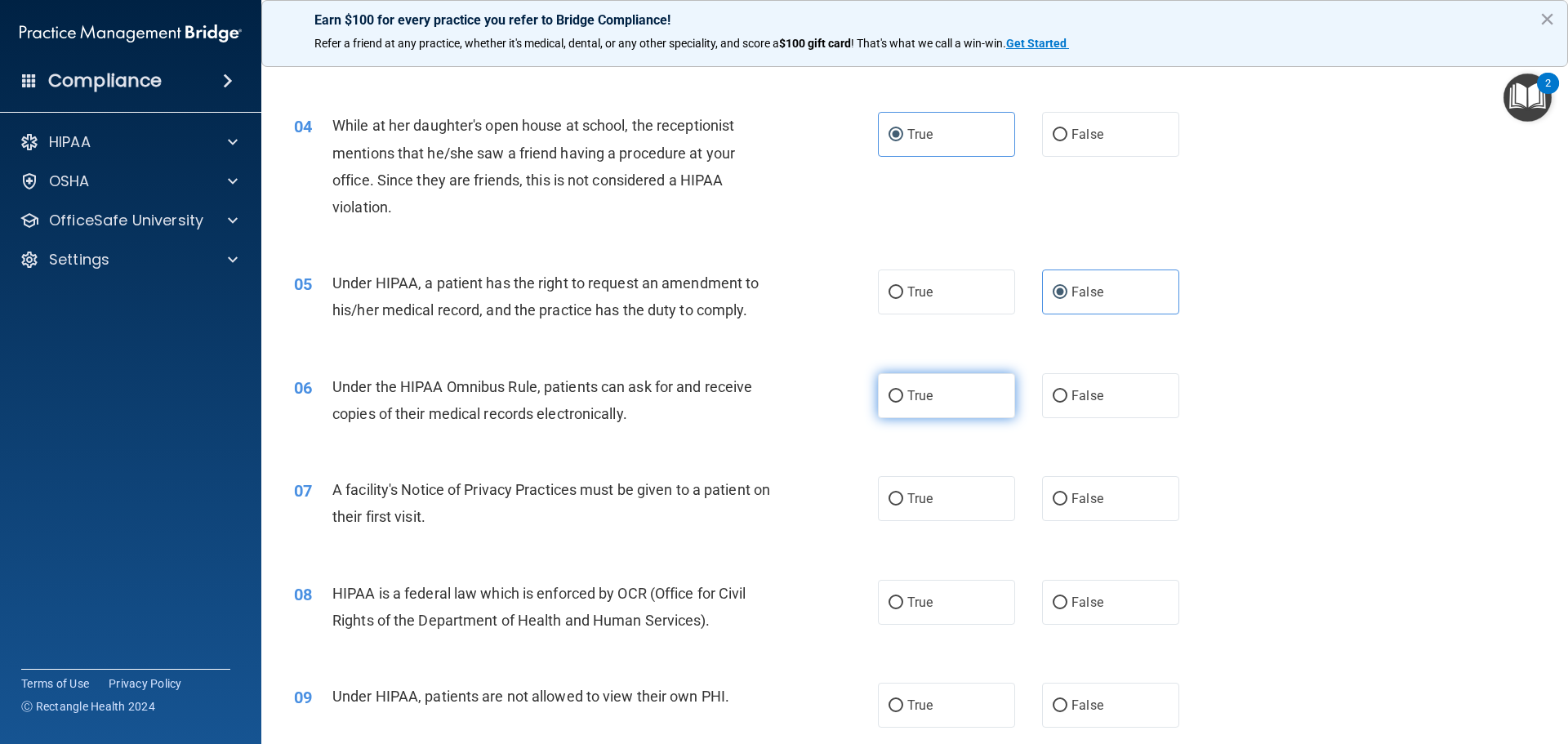
click at [911, 382] on label "True" at bounding box center [947, 395] width 137 height 45
click at [904, 390] on input "True" at bounding box center [896, 396] width 15 height 12
radio input "true"
click at [923, 501] on span "True" at bounding box center [920, 498] width 26 height 16
click at [904, 501] on input "True" at bounding box center [896, 499] width 15 height 12
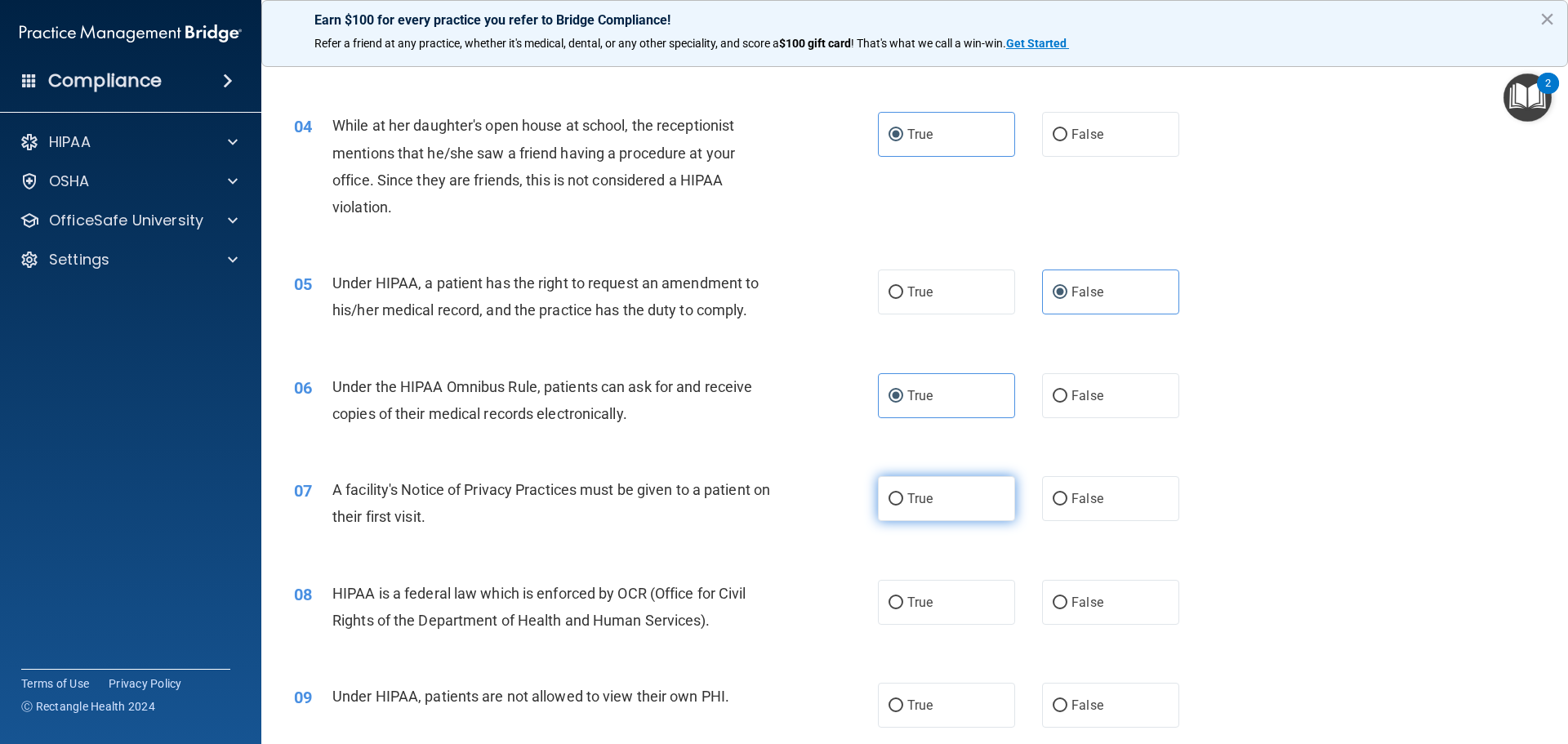
radio input "true"
click at [923, 601] on span "True" at bounding box center [920, 602] width 26 height 16
click at [904, 601] on input "True" at bounding box center [896, 603] width 15 height 12
radio input "true"
click at [1072, 709] on span "False" at bounding box center [1088, 704] width 32 height 16
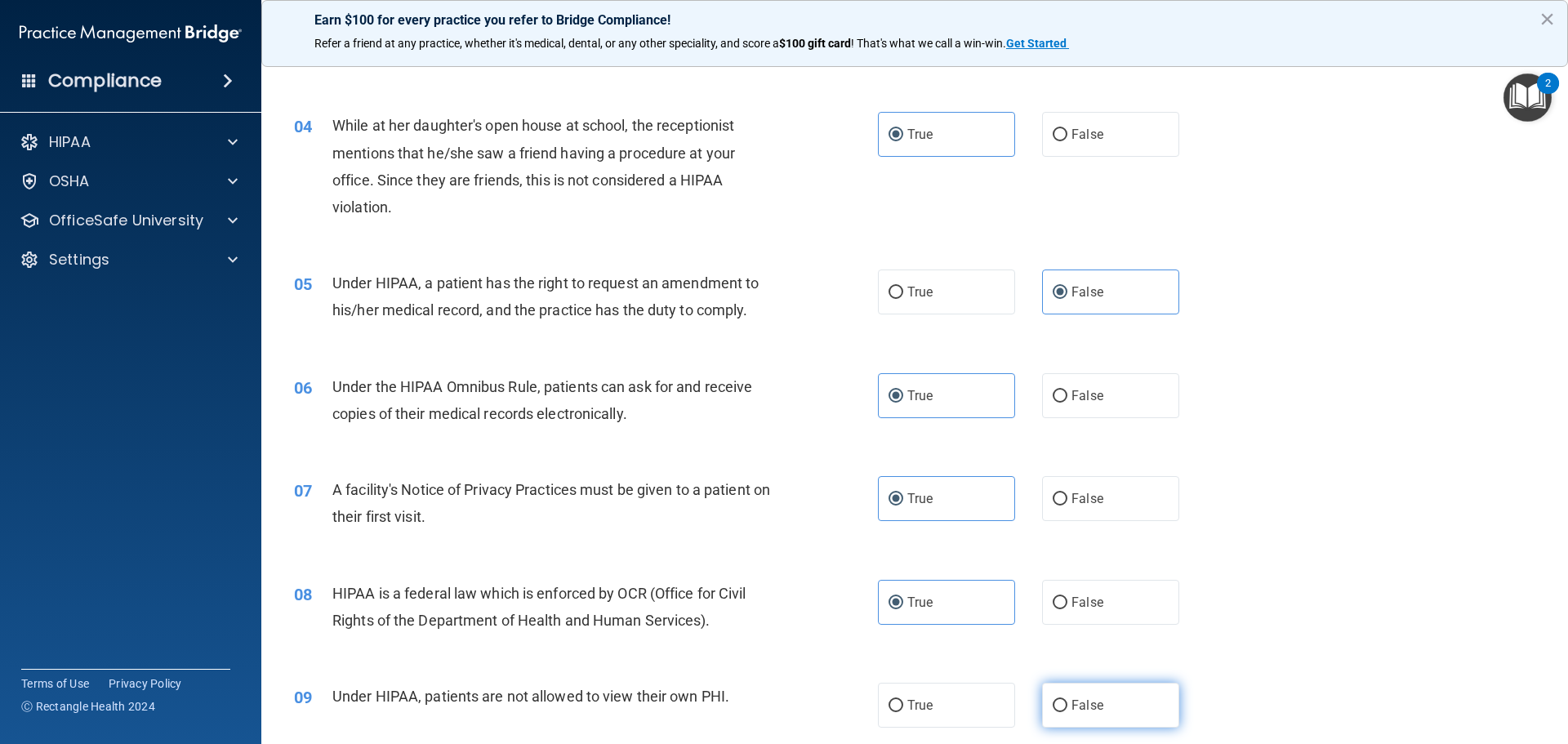
click at [1068, 709] on input "False" at bounding box center [1060, 705] width 15 height 12
radio input "true"
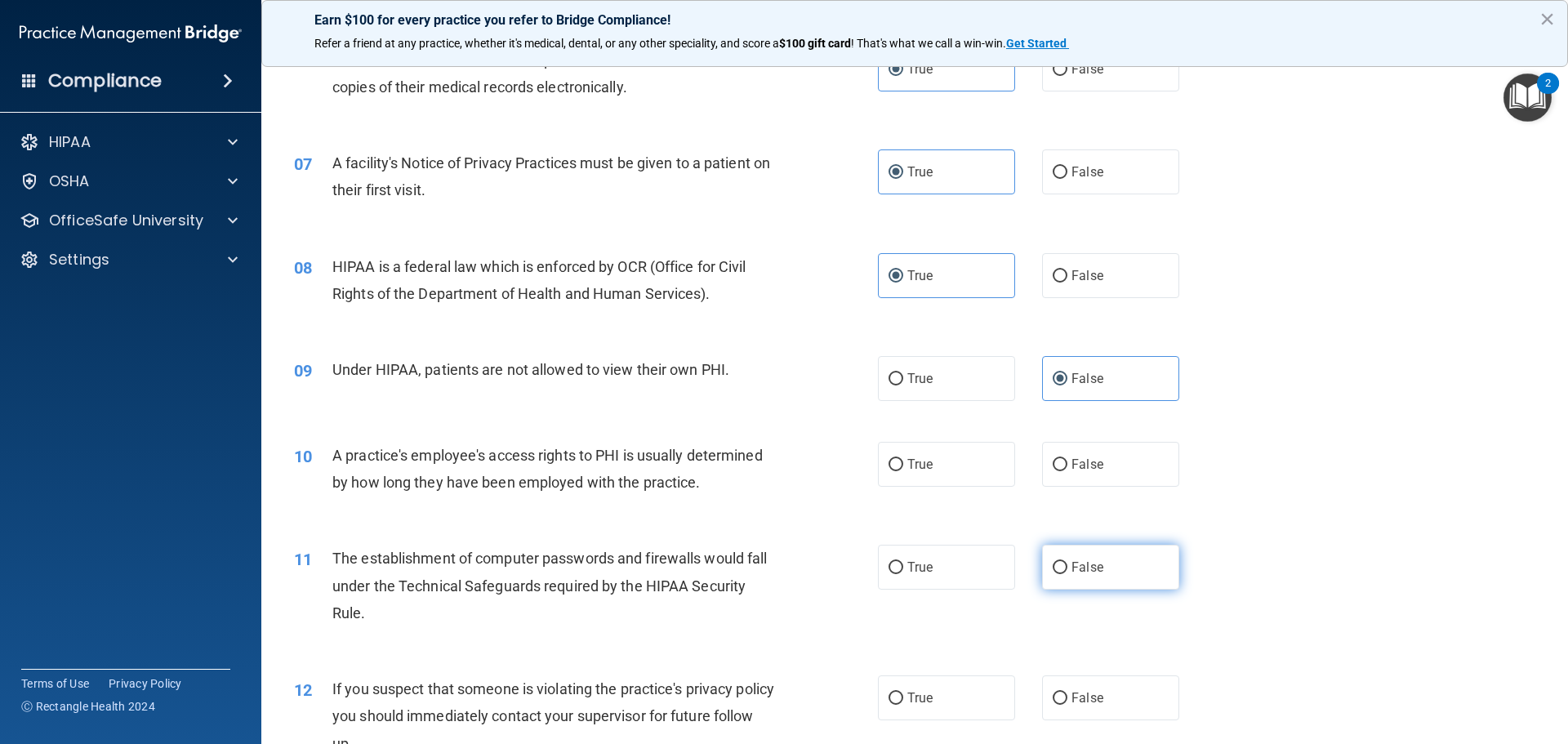
scroll to position [817, 0]
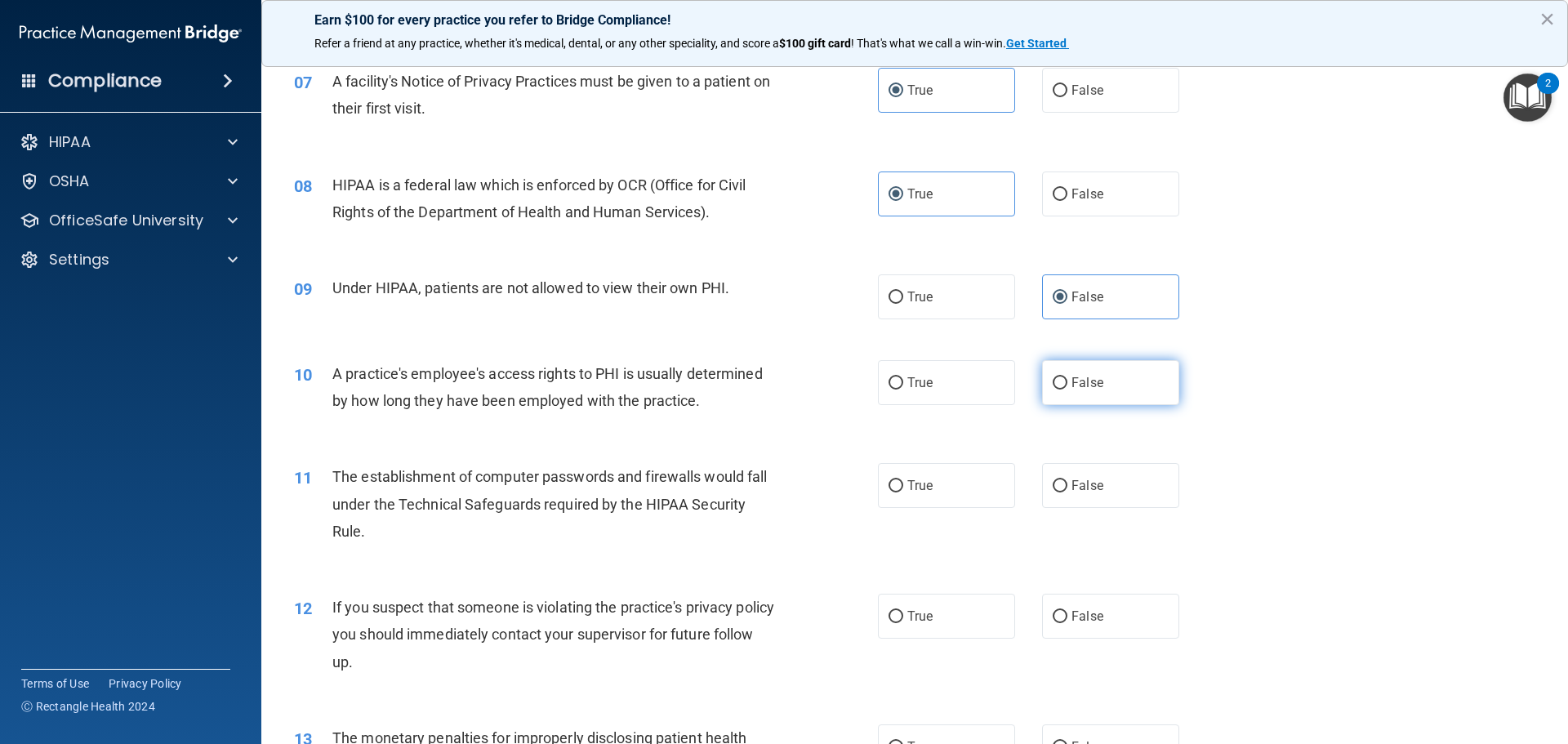
click at [1060, 394] on label "False" at bounding box center [1111, 383] width 137 height 45
click at [1060, 389] on input "False" at bounding box center [1060, 383] width 15 height 12
radio input "true"
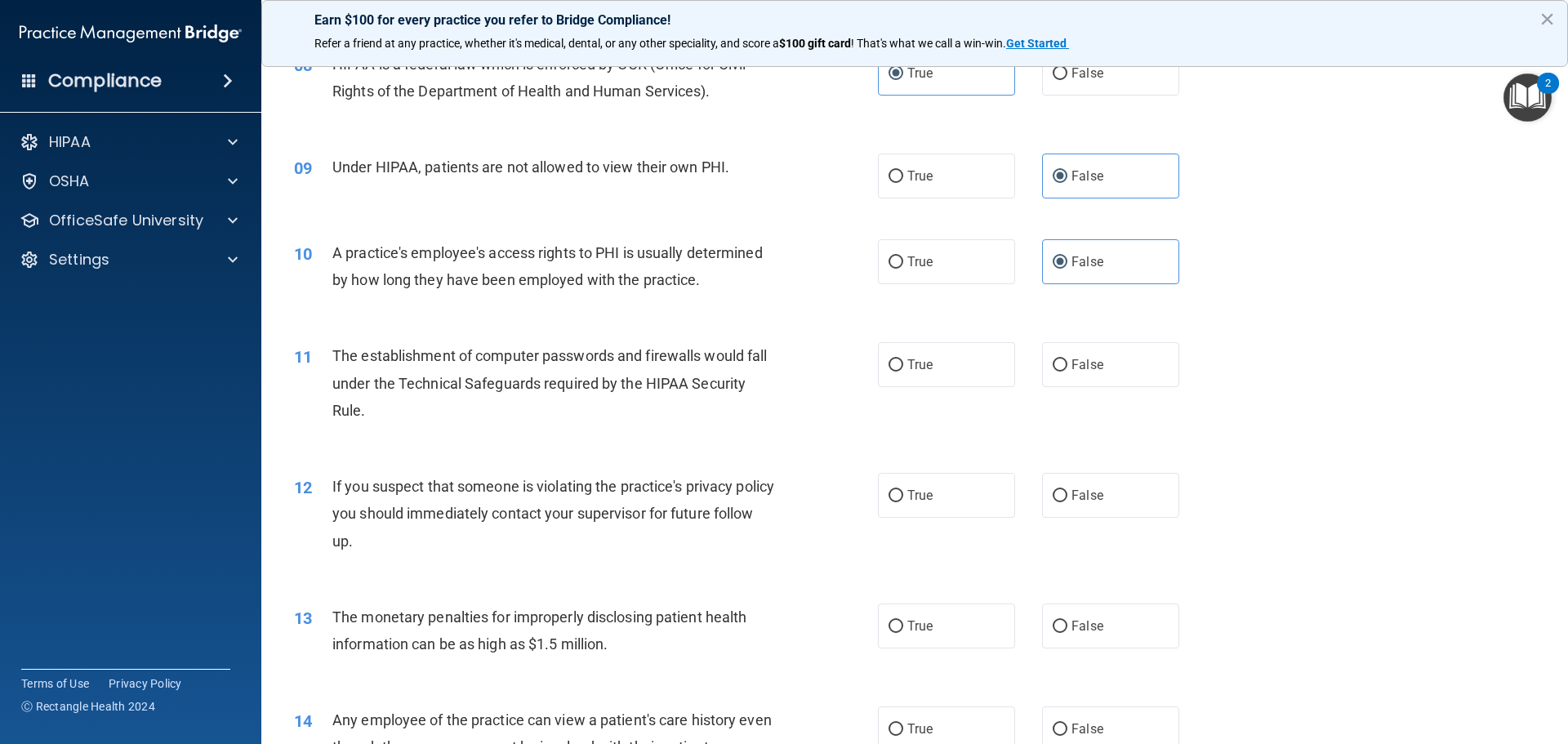
scroll to position [980, 0]
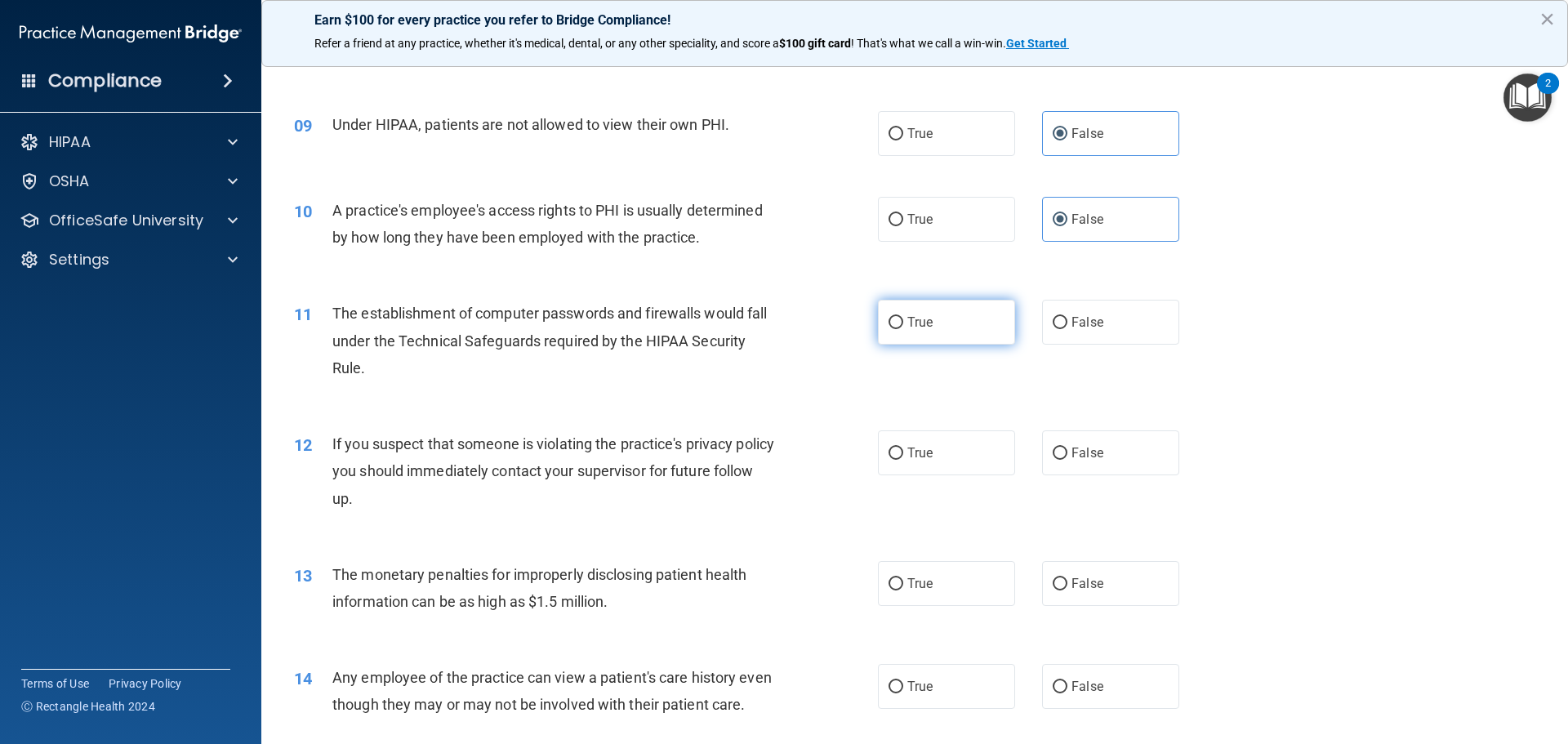
click at [901, 335] on label "True" at bounding box center [947, 322] width 137 height 45
click at [901, 329] on input "True" at bounding box center [896, 323] width 15 height 12
radio input "true"
click at [908, 449] on span "True" at bounding box center [920, 452] width 26 height 16
click at [904, 449] on input "True" at bounding box center [896, 453] width 15 height 12
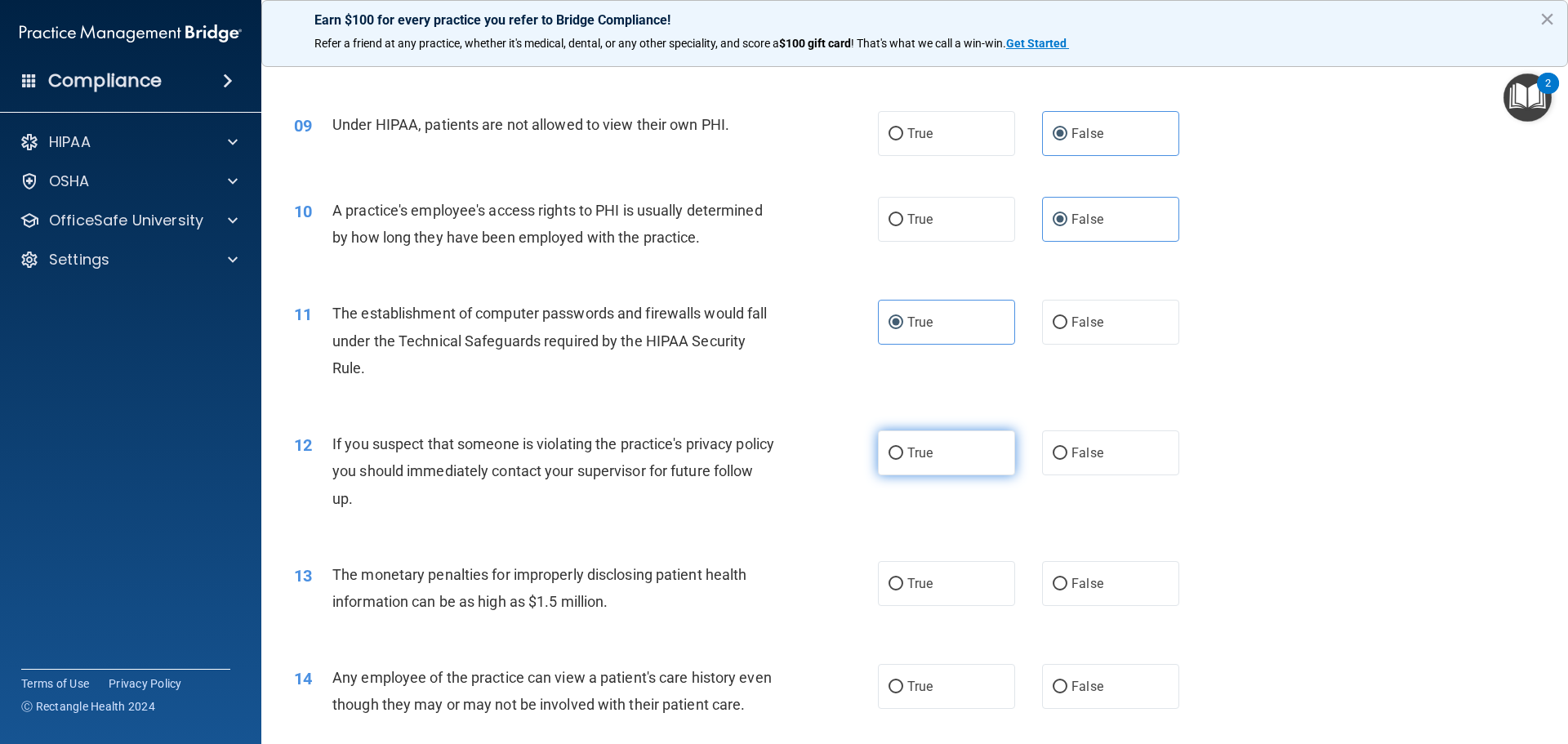
radio input "true"
click at [911, 581] on span "True" at bounding box center [920, 583] width 26 height 16
click at [904, 581] on input "True" at bounding box center [896, 584] width 15 height 12
radio input "true"
click at [1074, 690] on span "False" at bounding box center [1088, 686] width 32 height 16
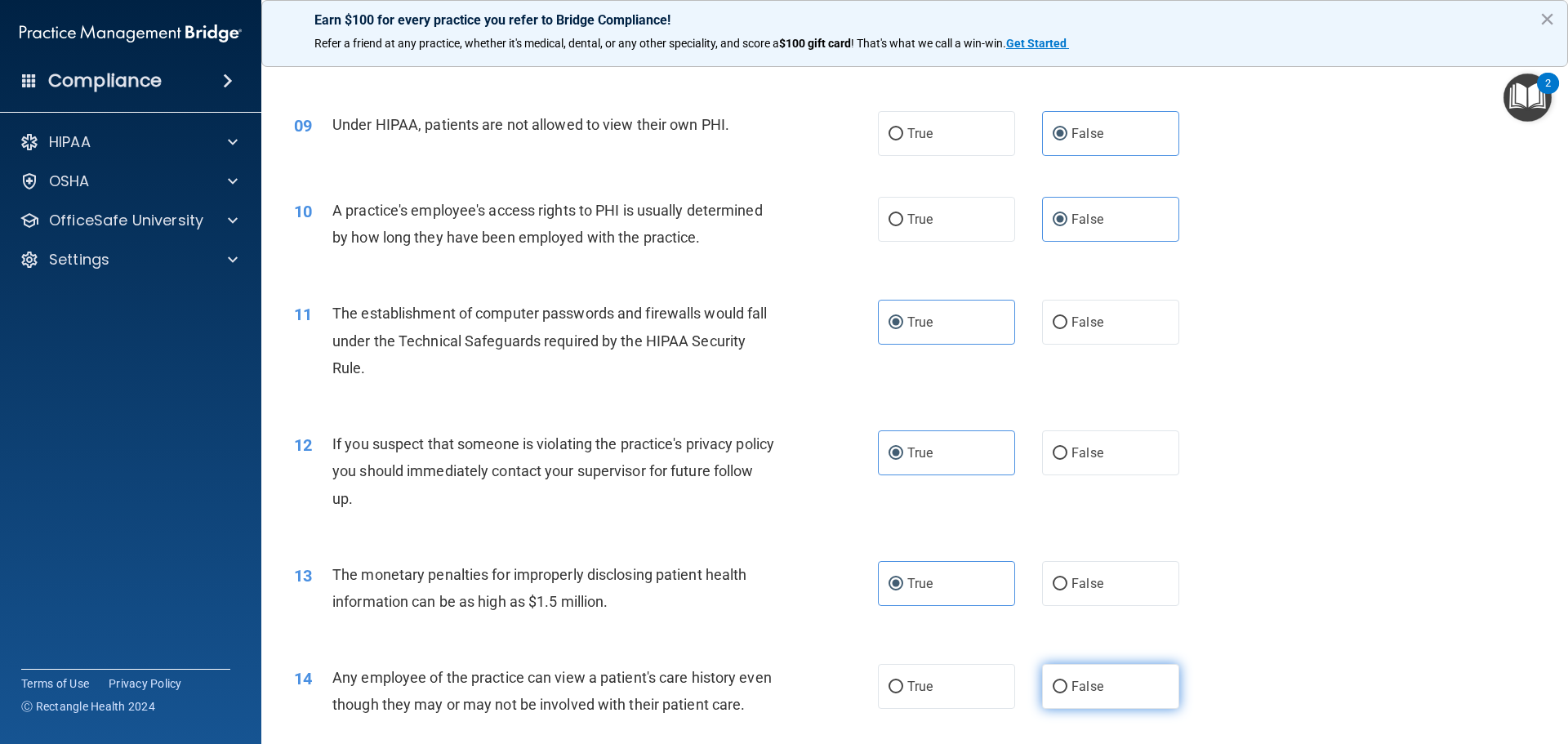
click at [1068, 690] on input "False" at bounding box center [1060, 687] width 15 height 12
radio input "true"
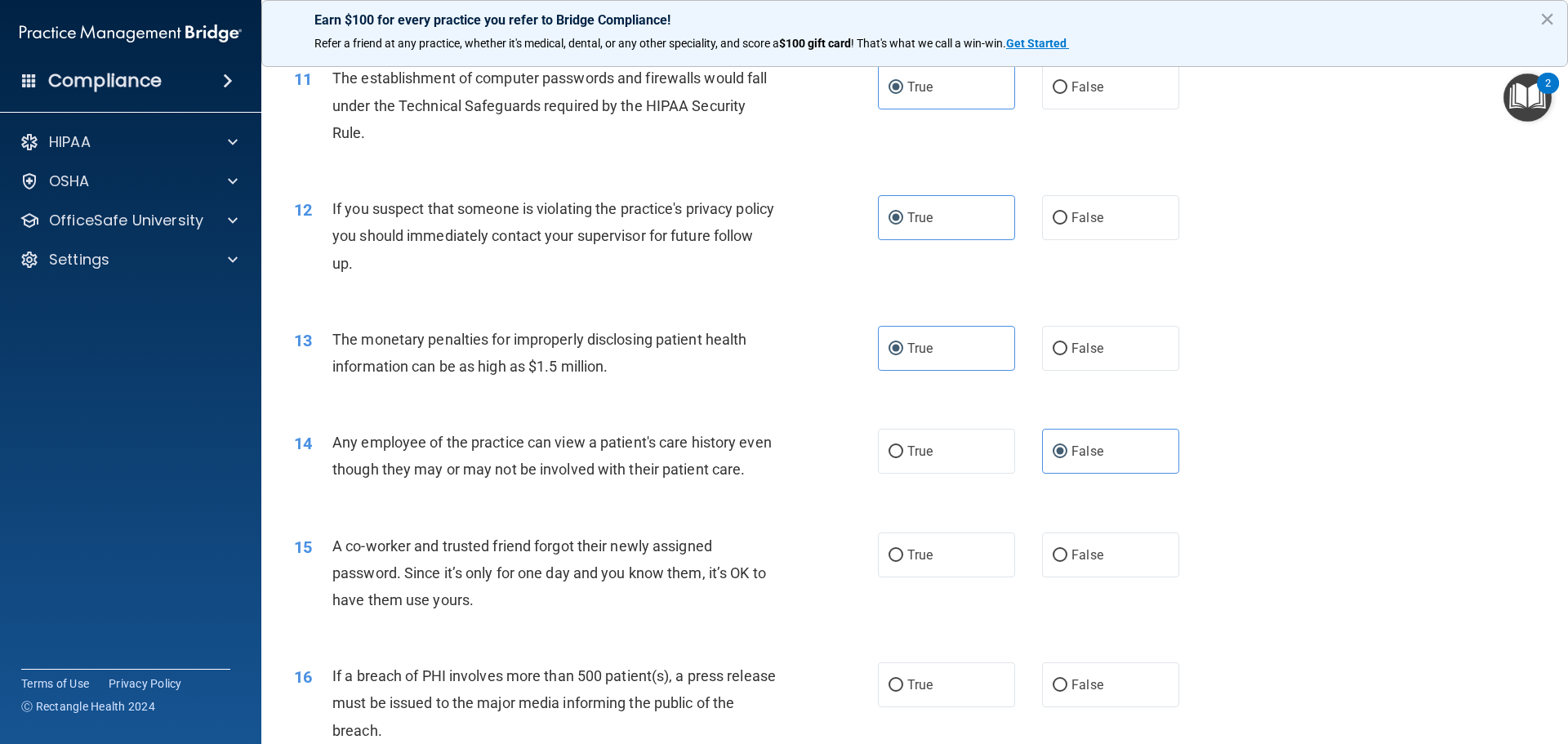
scroll to position [1225, 0]
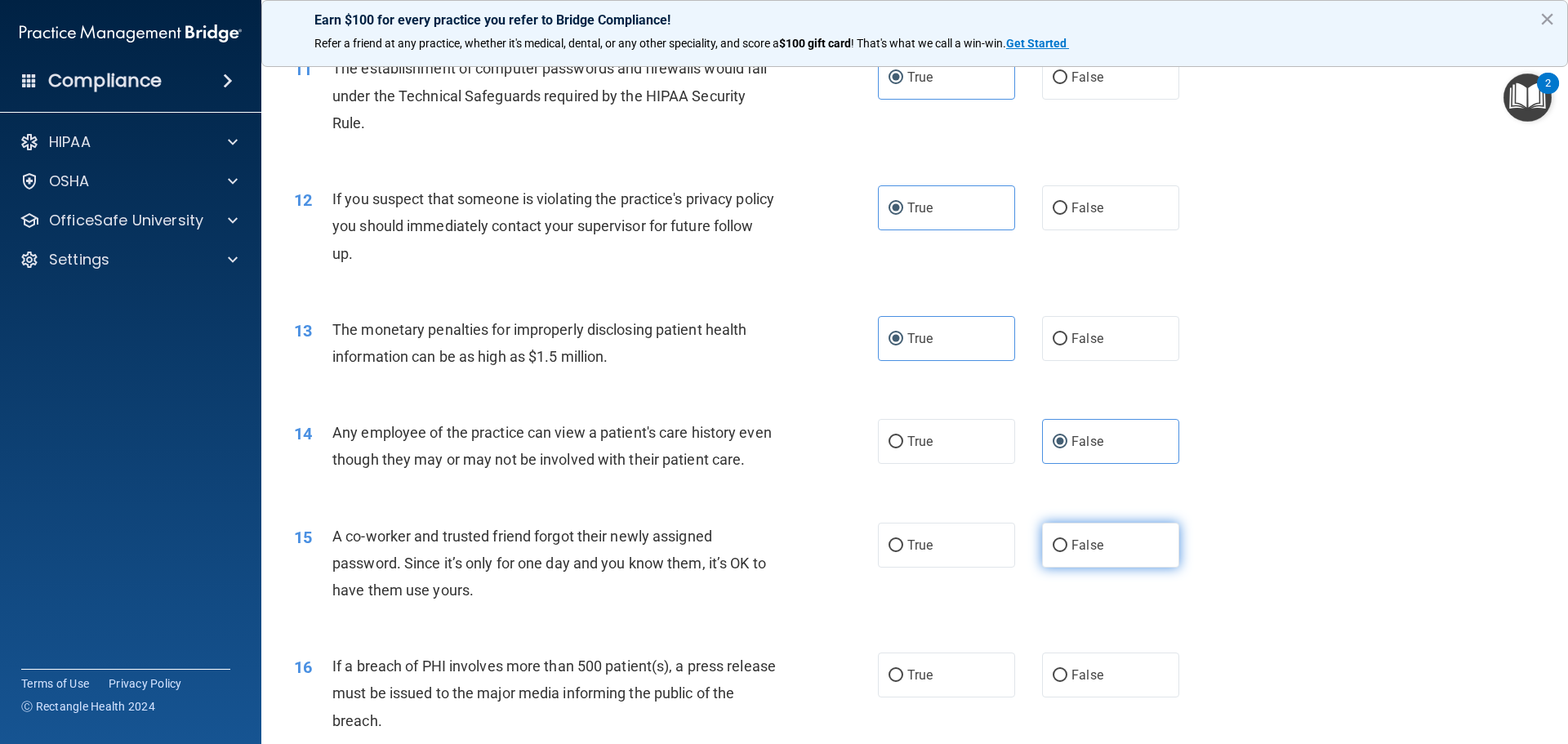
click at [1088, 553] on span "False" at bounding box center [1088, 544] width 32 height 16
click at [1068, 552] on input "False" at bounding box center [1060, 545] width 15 height 12
radio input "true"
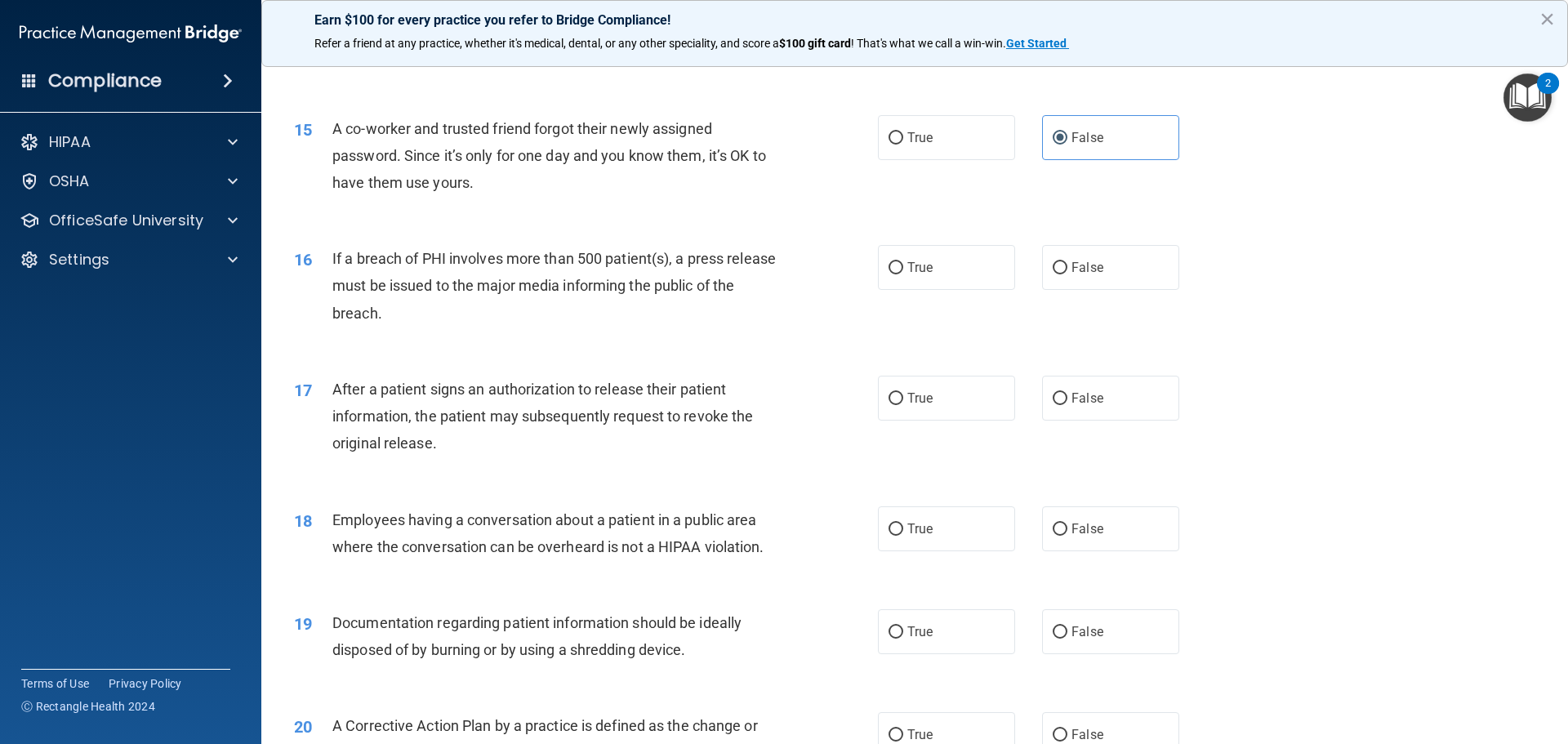
scroll to position [1633, 0]
drag, startPoint x: 909, startPoint y: 310, endPoint x: 905, endPoint y: 344, distance: 34.2
click at [909, 289] on label "True" at bounding box center [947, 266] width 137 height 45
click at [904, 274] on input "True" at bounding box center [896, 267] width 15 height 12
radio input "true"
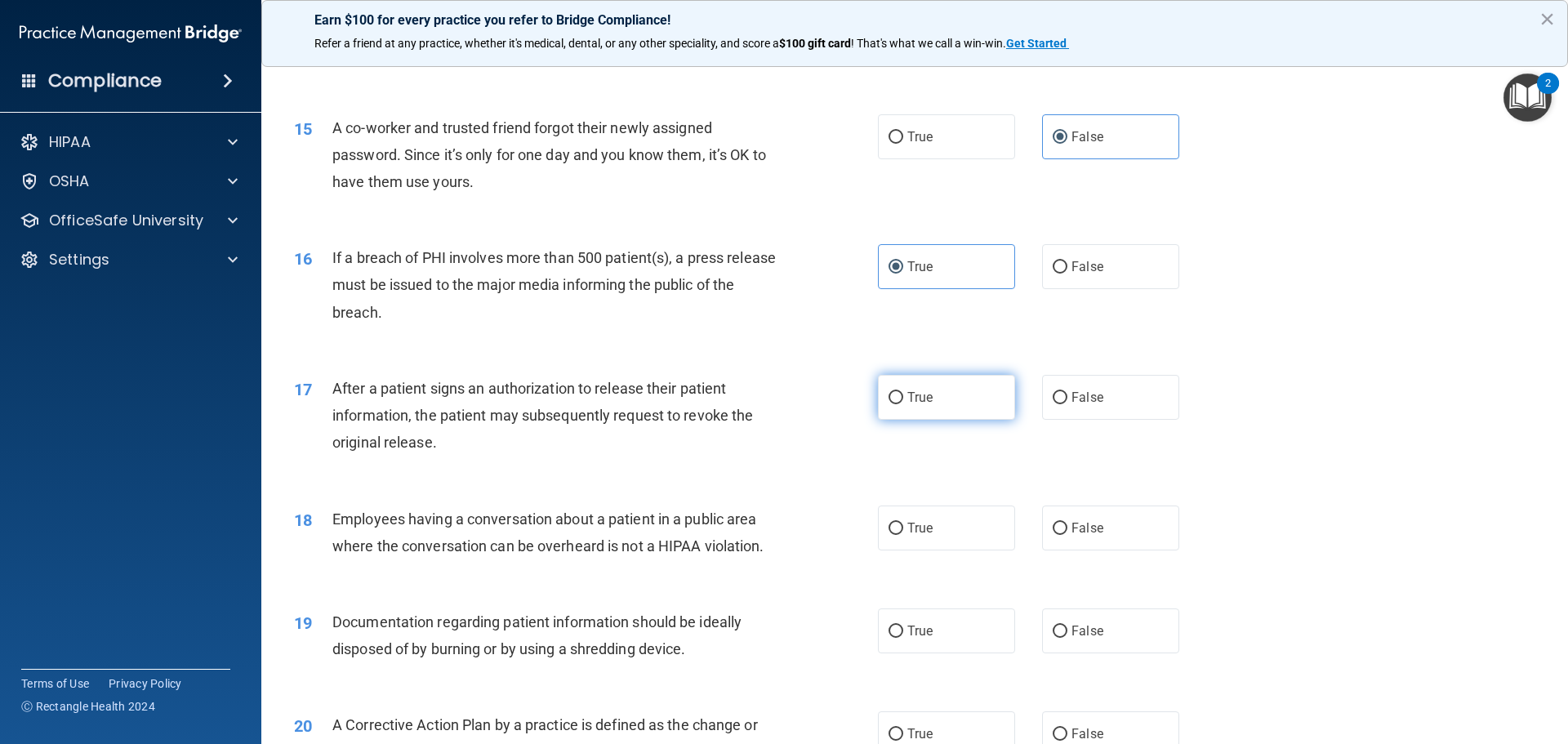
click at [905, 416] on label "True" at bounding box center [947, 397] width 137 height 45
click at [904, 404] on input "True" at bounding box center [896, 398] width 15 height 12
radio input "true"
click at [1089, 535] on span "False" at bounding box center [1088, 528] width 32 height 16
click at [1068, 534] on input "False" at bounding box center [1060, 528] width 15 height 12
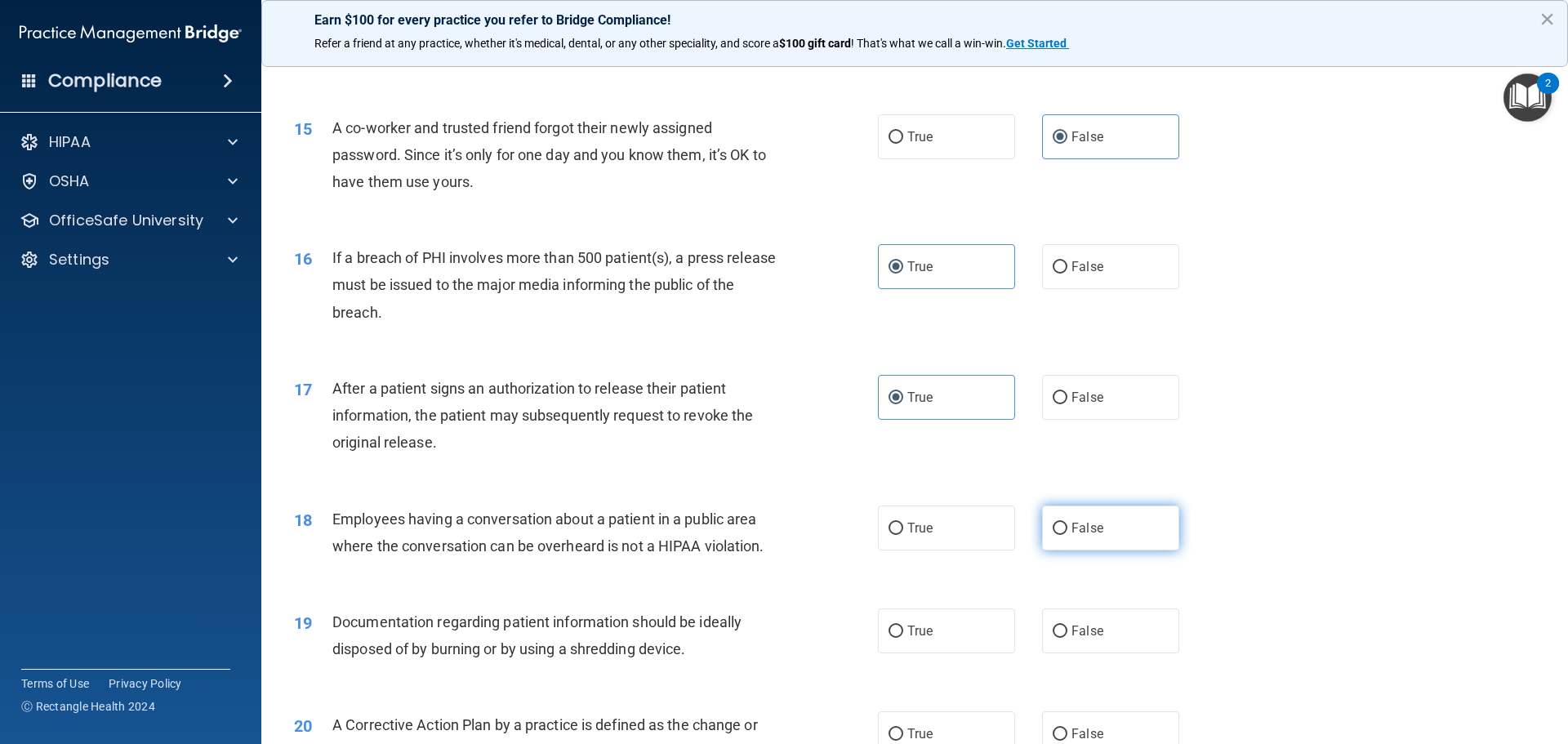
radio input "true"
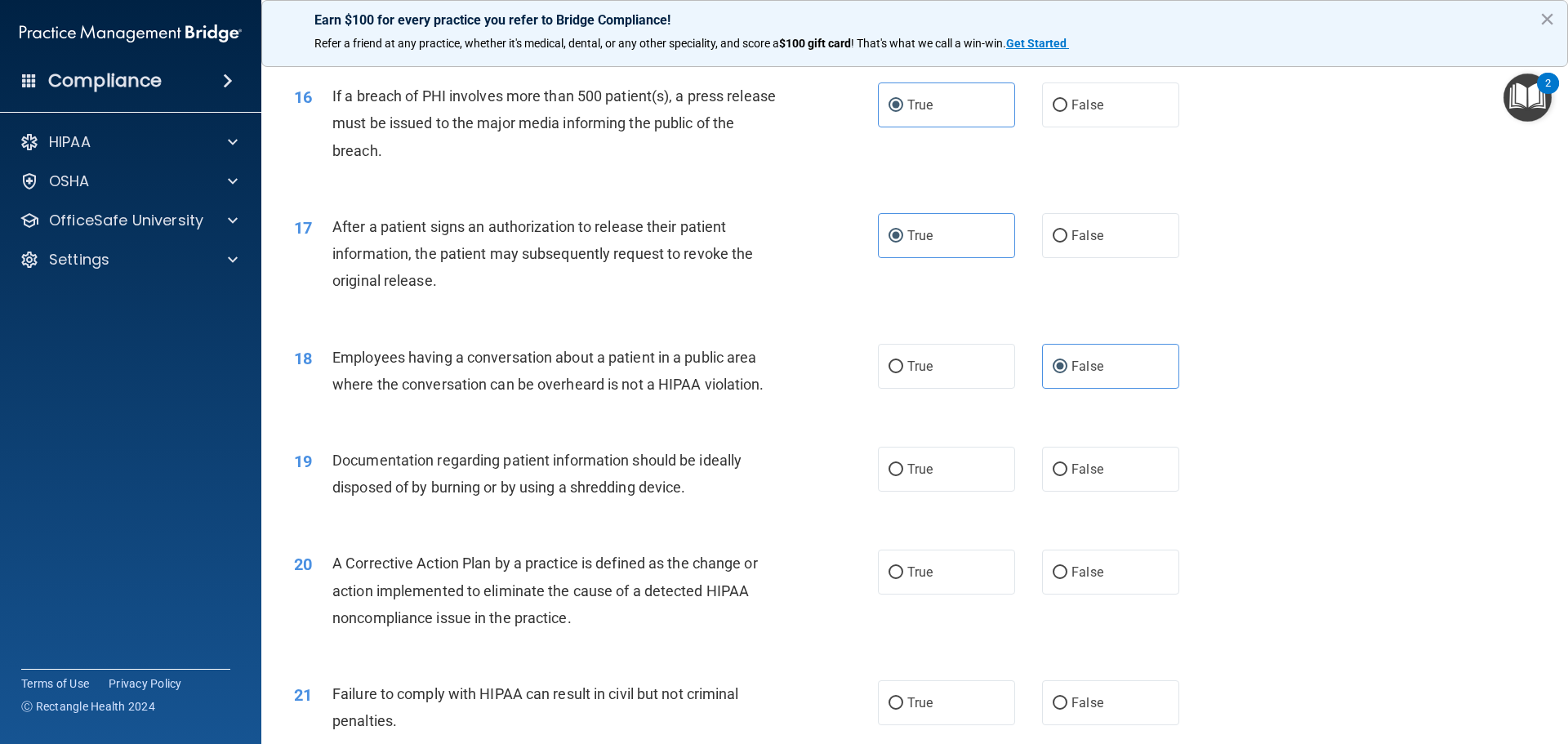
scroll to position [1796, 0]
click at [952, 490] on label "True" at bounding box center [947, 467] width 137 height 45
click at [904, 474] on input "True" at bounding box center [896, 468] width 15 height 12
radio input "true"
drag, startPoint x: 940, startPoint y: 605, endPoint x: 1020, endPoint y: 562, distance: 90.8
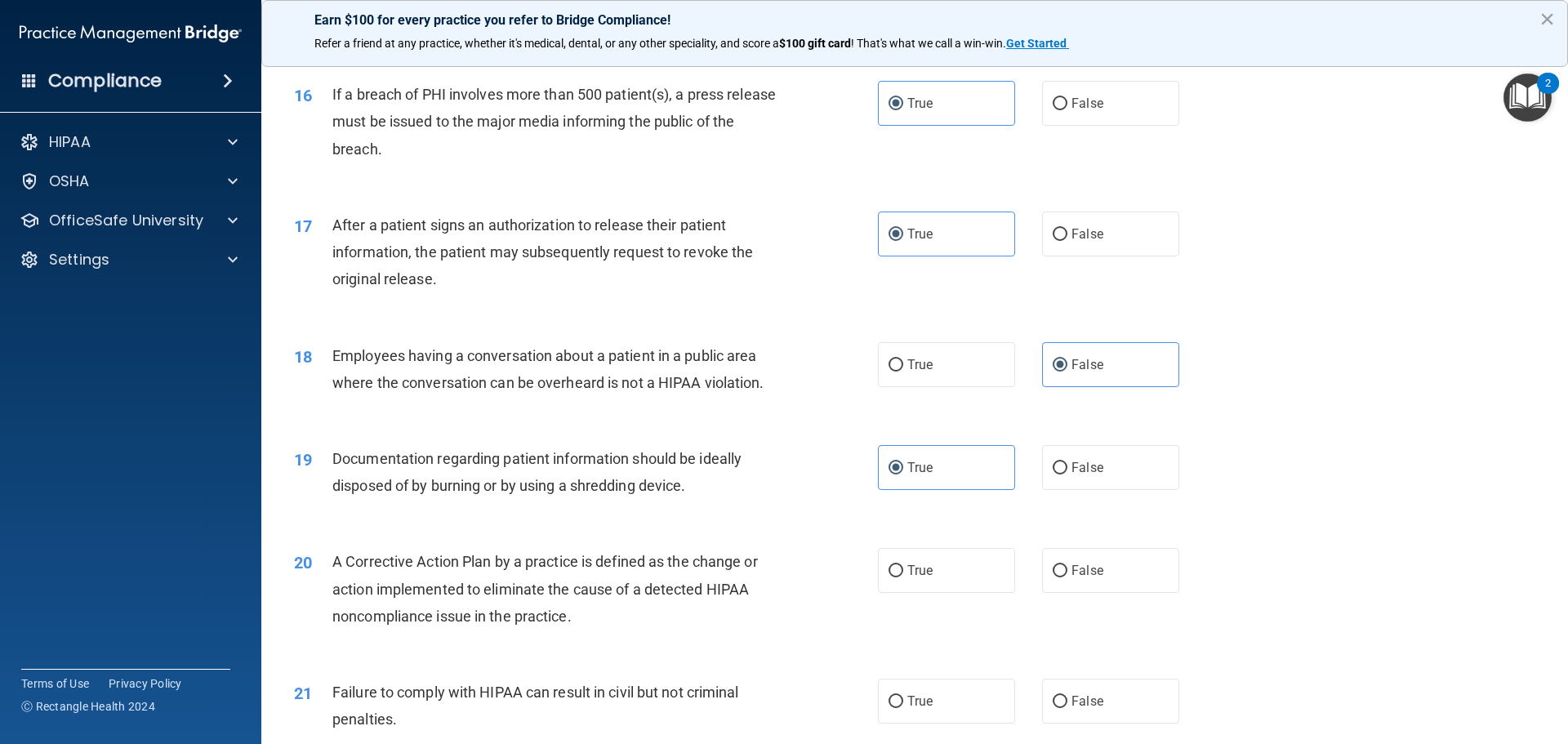
click at [941, 593] on label "True" at bounding box center [947, 570] width 137 height 45
click at [904, 577] on input "True" at bounding box center [896, 571] width 15 height 12
radio input "true"
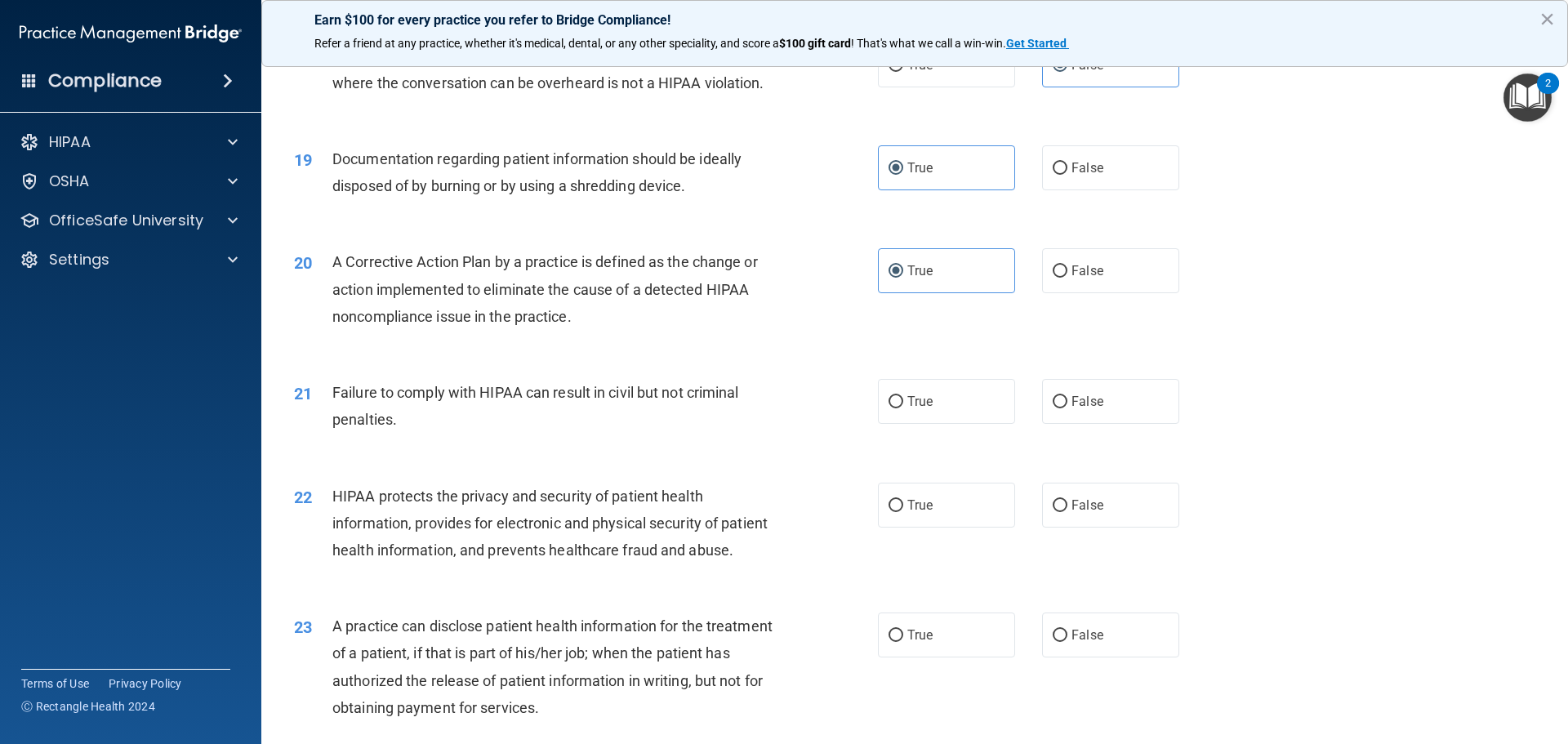
scroll to position [2123, 0]
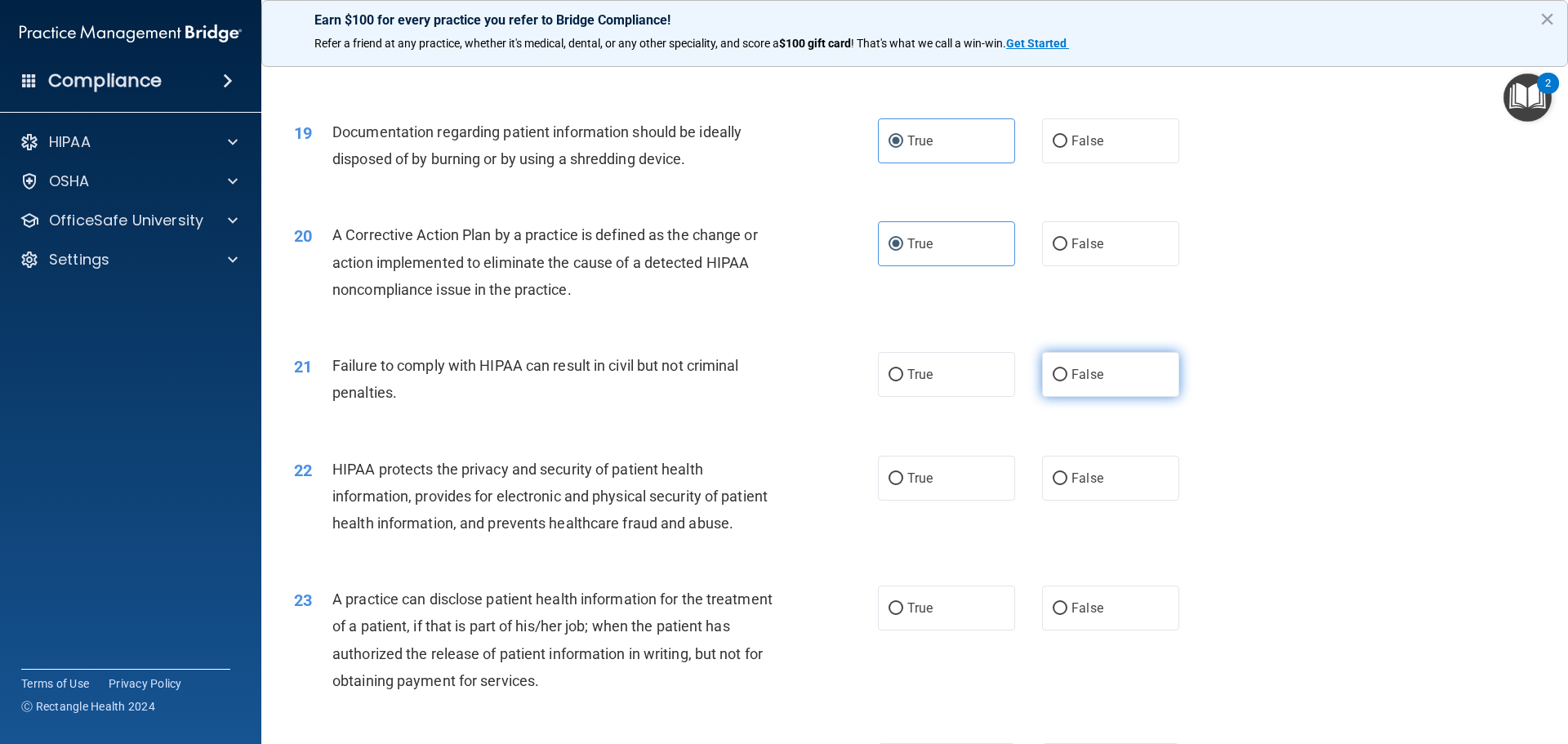
click at [1089, 382] on span "False" at bounding box center [1088, 374] width 32 height 16
click at [1068, 381] on input "False" at bounding box center [1060, 374] width 15 height 12
radio input "true"
click at [954, 501] on label "True" at bounding box center [947, 478] width 137 height 45
click at [904, 485] on input "True" at bounding box center [896, 478] width 15 height 12
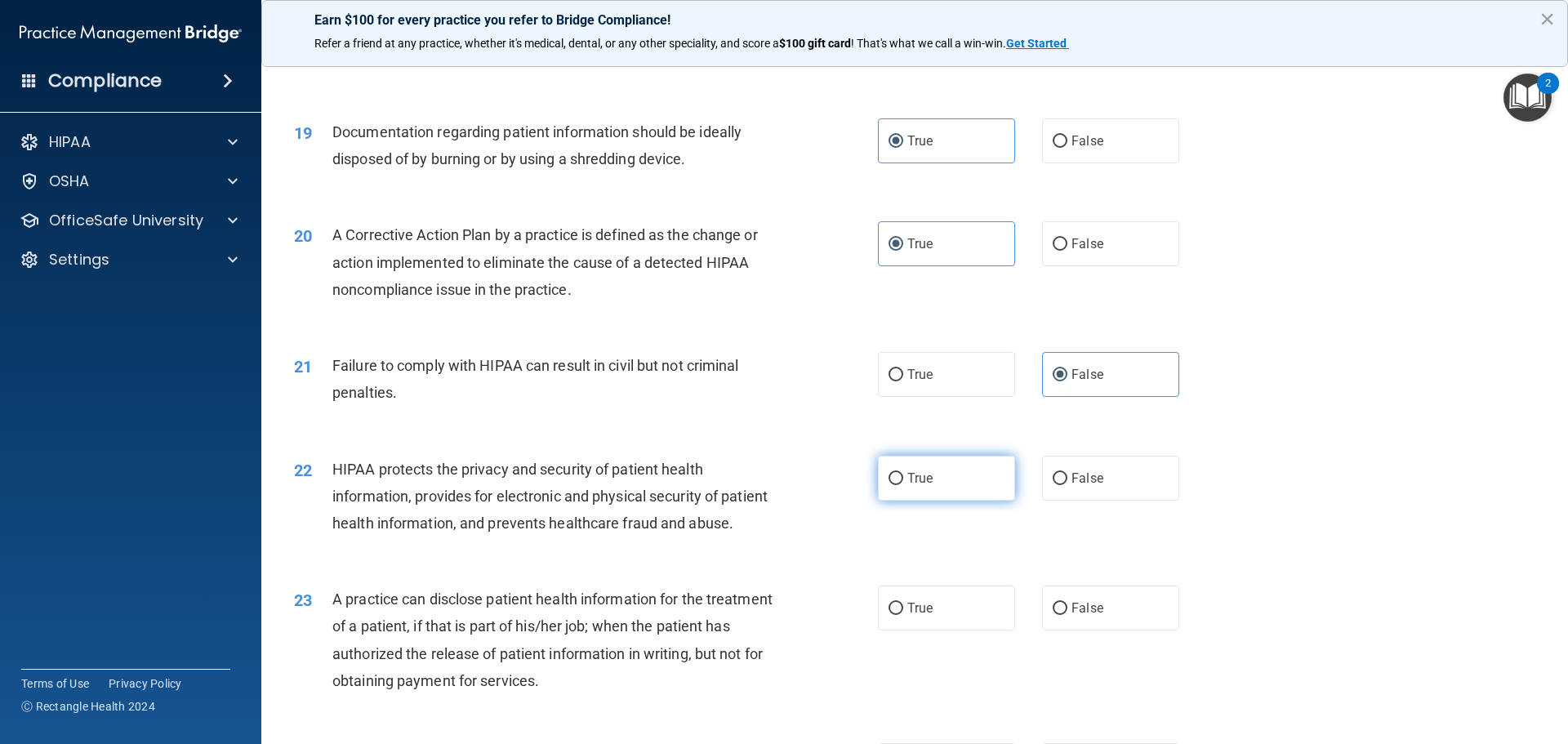
radio input "true"
drag, startPoint x: 1125, startPoint y: 674, endPoint x: 1125, endPoint y: 583, distance: 91.0
click at [1125, 630] on label "False" at bounding box center [1111, 608] width 137 height 45
click at [1068, 615] on input "False" at bounding box center [1060, 608] width 15 height 12
radio input "true"
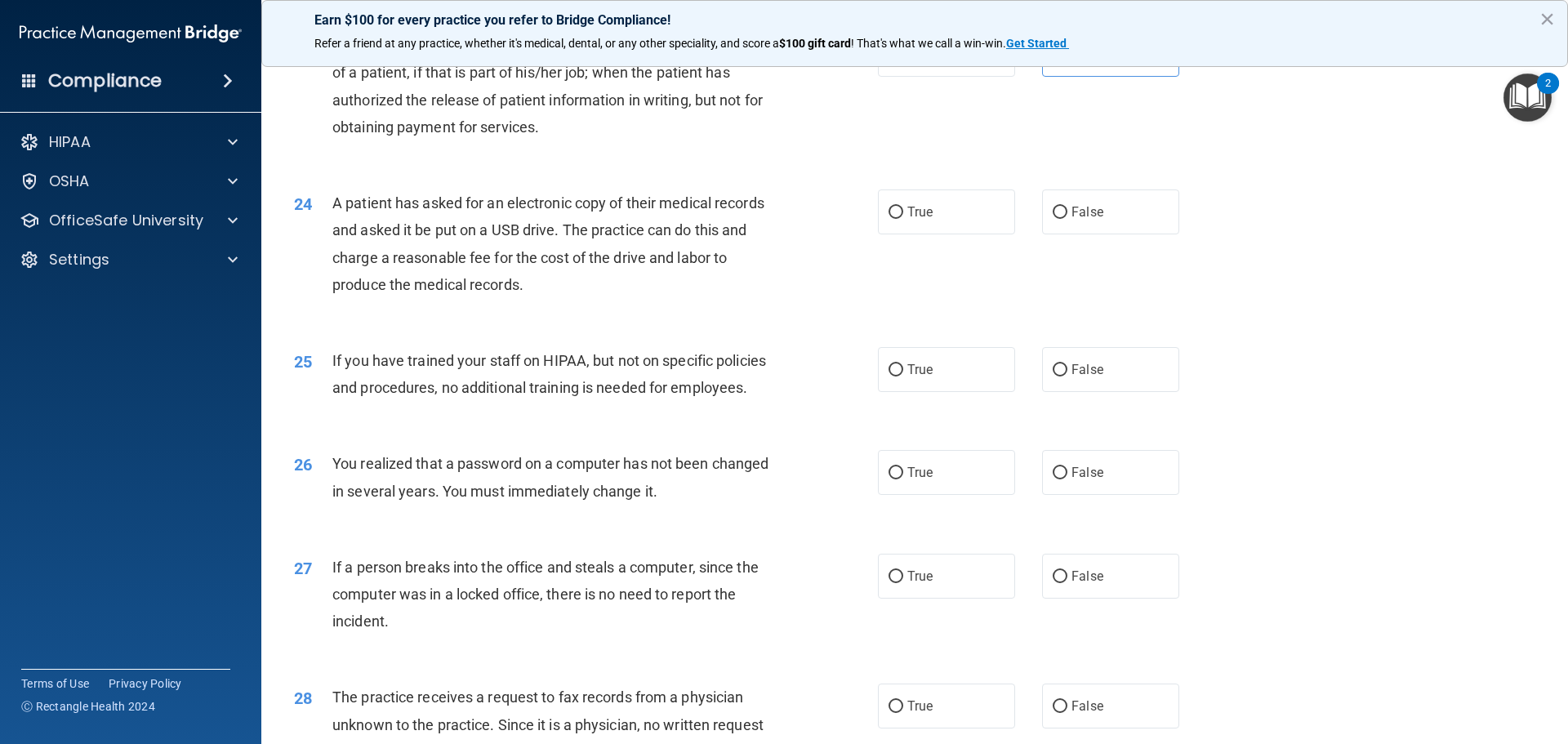
scroll to position [2694, 0]
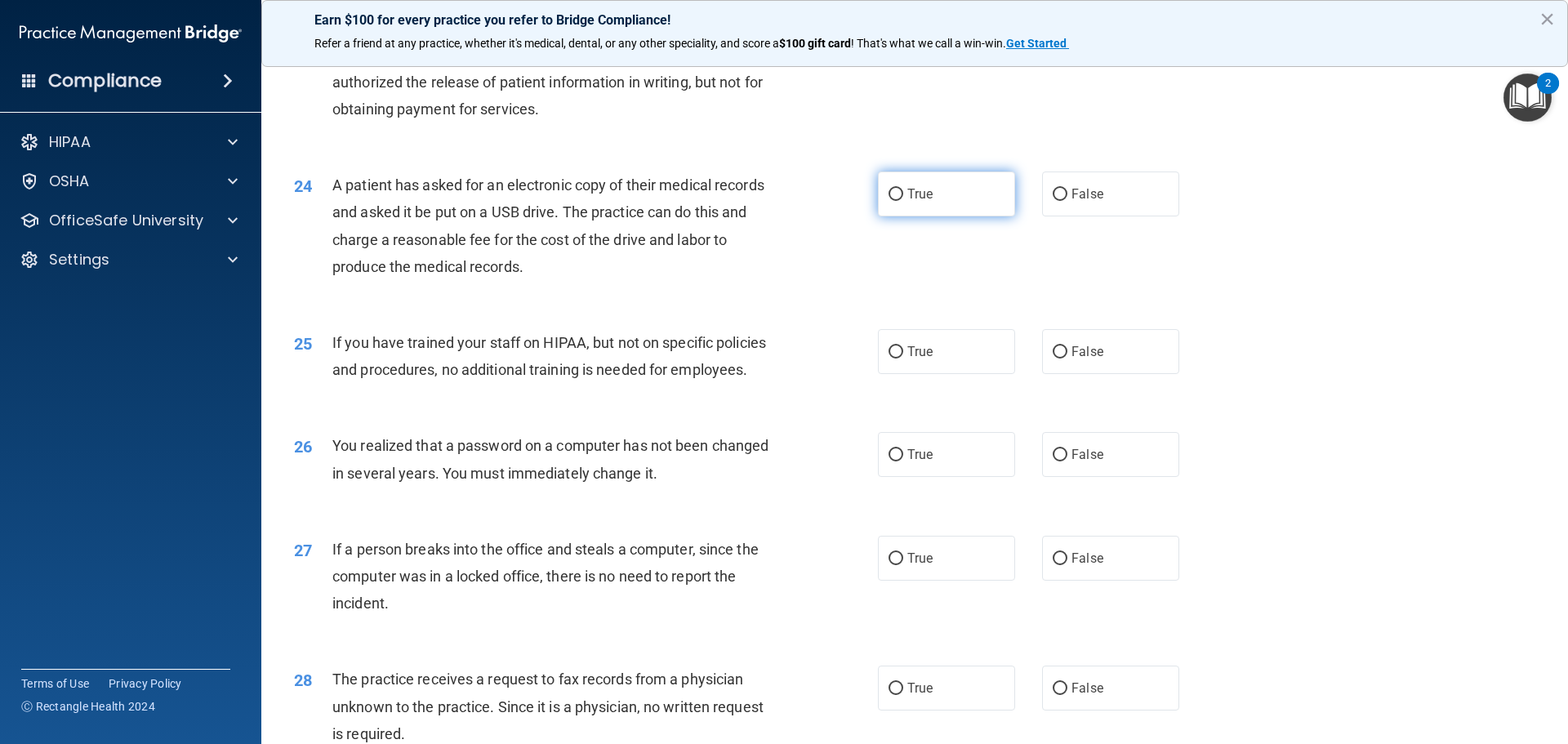
click at [904, 216] on label "True" at bounding box center [947, 194] width 137 height 45
click at [904, 200] on input "True" at bounding box center [896, 195] width 15 height 12
radio input "true"
click at [1086, 374] on label "False" at bounding box center [1111, 351] width 137 height 45
click at [1068, 359] on input "False" at bounding box center [1060, 352] width 15 height 12
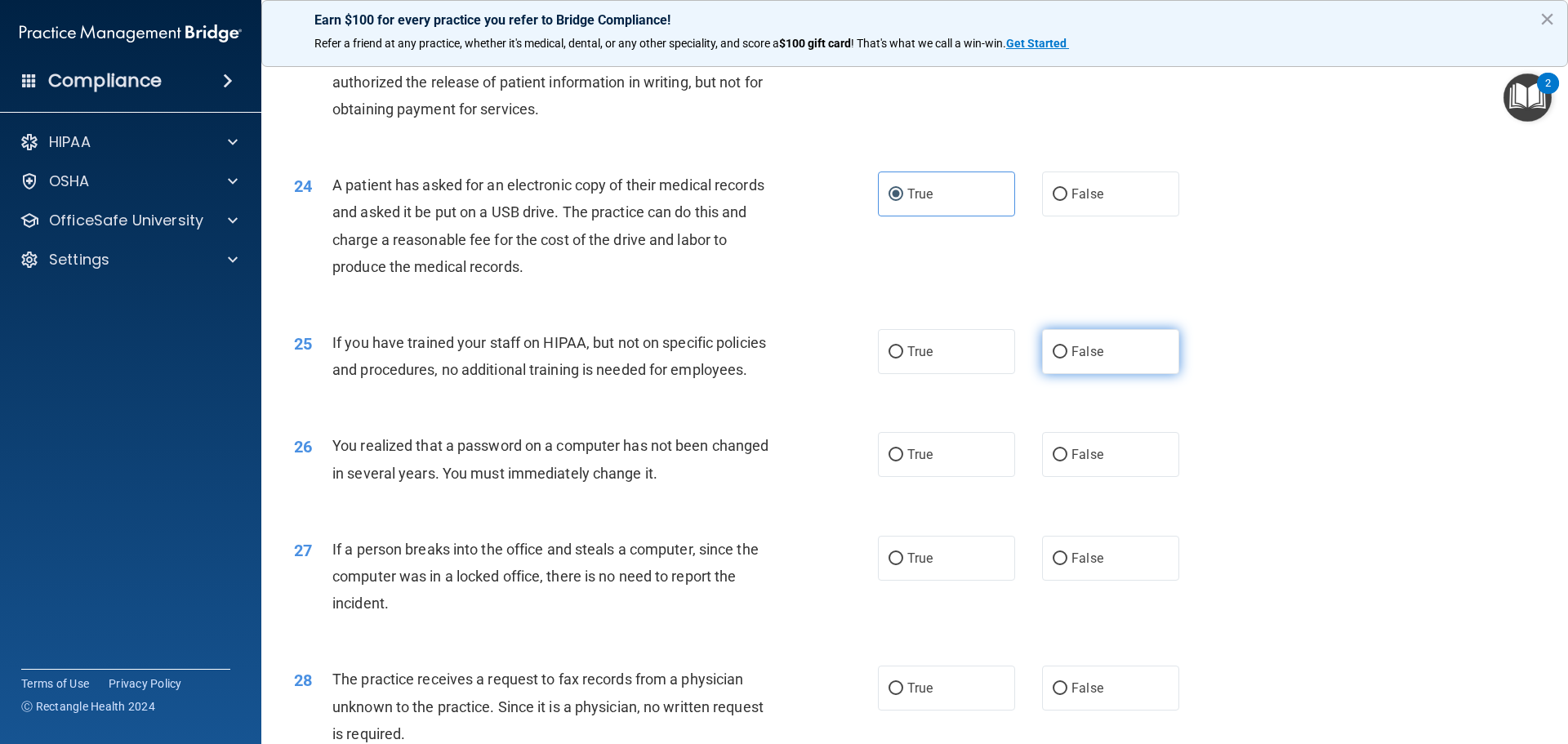
radio input "true"
click at [952, 477] on label "True" at bounding box center [947, 454] width 137 height 45
click at [904, 461] on input "True" at bounding box center [896, 454] width 15 height 12
radio input "true"
click at [1092, 566] on span "False" at bounding box center [1088, 558] width 32 height 16
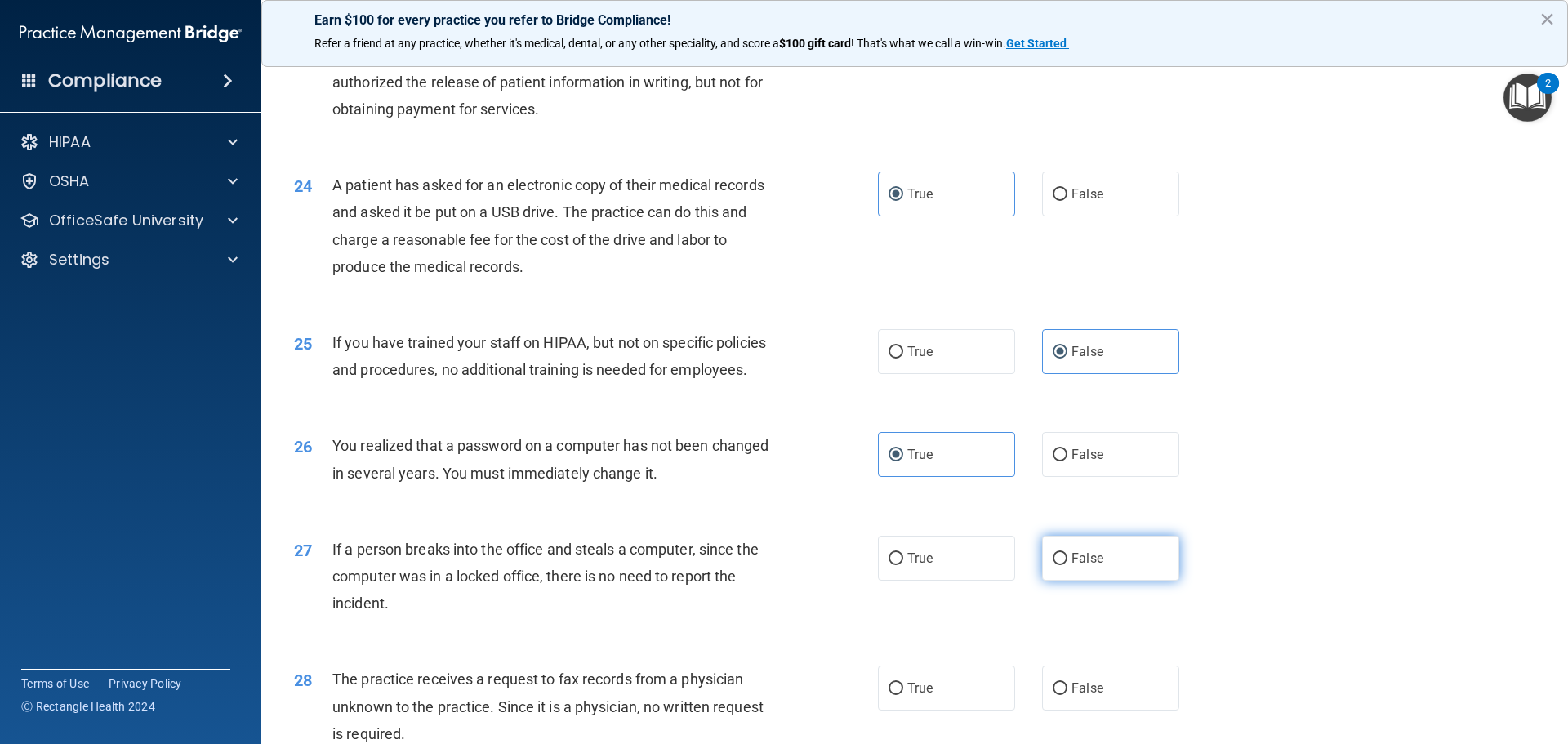
click at [1068, 565] on input "False" at bounding box center [1060, 558] width 15 height 12
radio input "true"
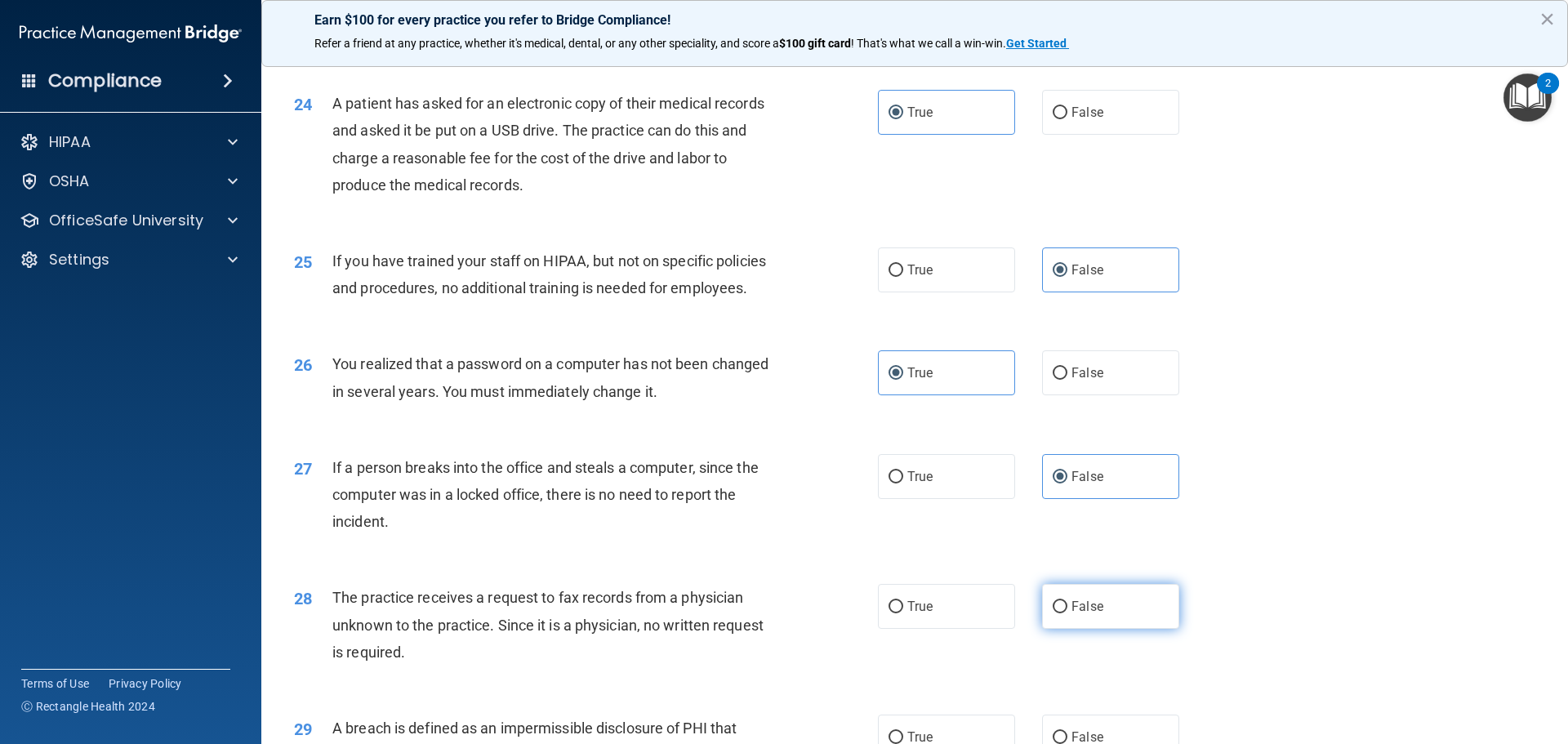
click at [1086, 614] on span "False" at bounding box center [1088, 606] width 32 height 16
click at [1068, 613] on input "False" at bounding box center [1060, 607] width 15 height 12
radio input "true"
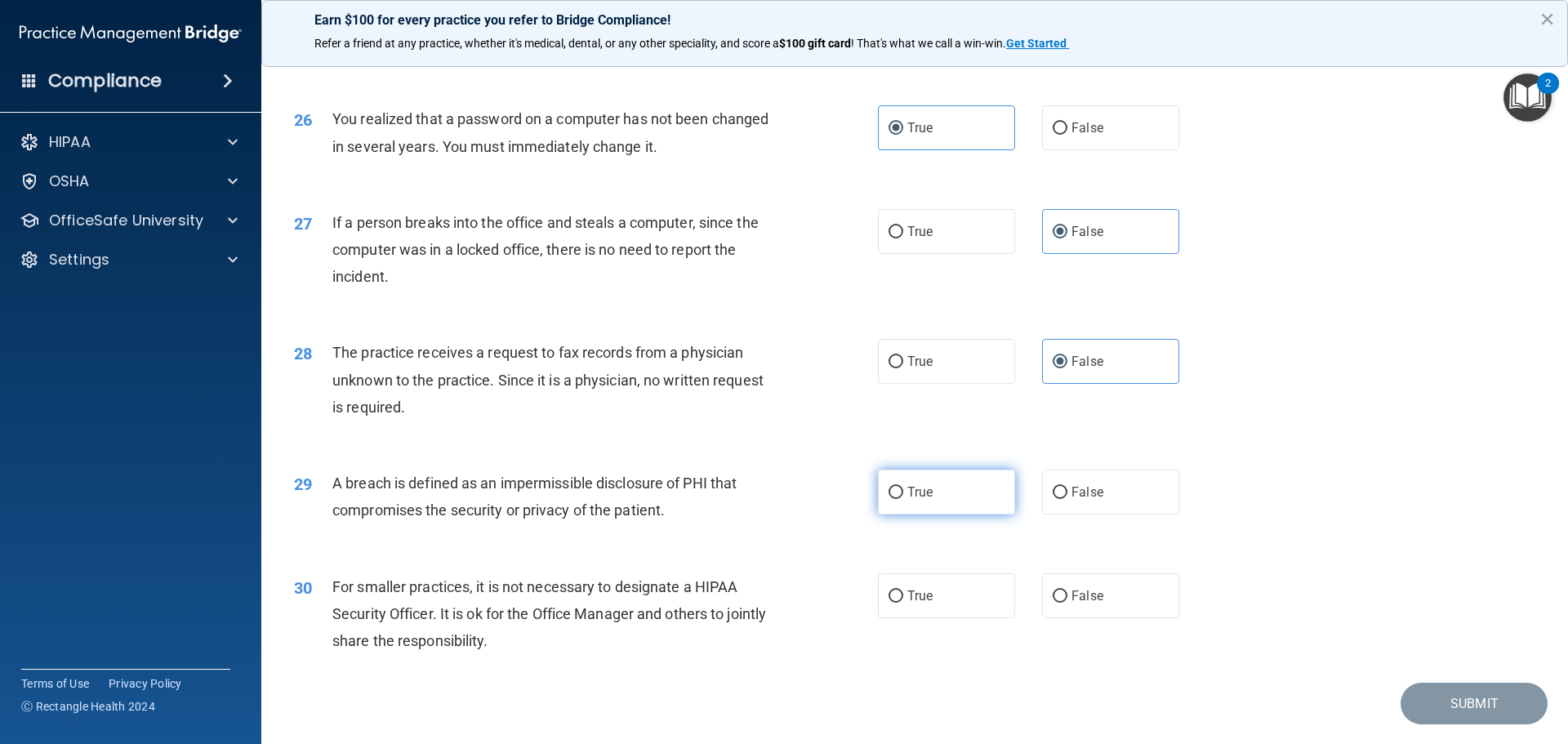
click at [935, 515] on label "True" at bounding box center [947, 492] width 137 height 45
click at [904, 499] on input "True" at bounding box center [896, 492] width 15 height 12
radio input "true"
drag, startPoint x: 1095, startPoint y: 651, endPoint x: 1103, endPoint y: 654, distance: 8.5
click at [1097, 618] on label "False" at bounding box center [1111, 596] width 137 height 45
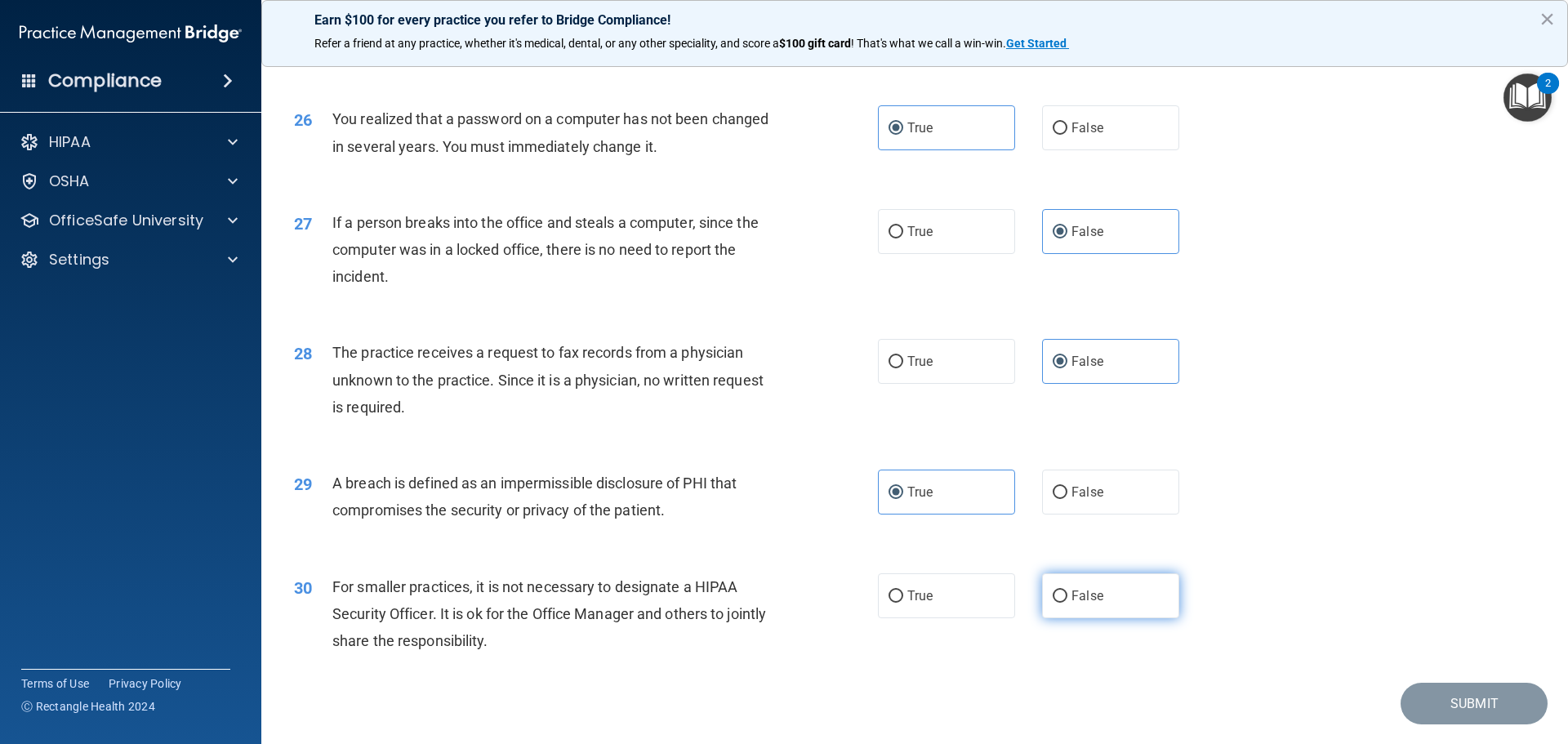
click at [1068, 602] on input "False" at bounding box center [1060, 596] width 15 height 12
radio input "true"
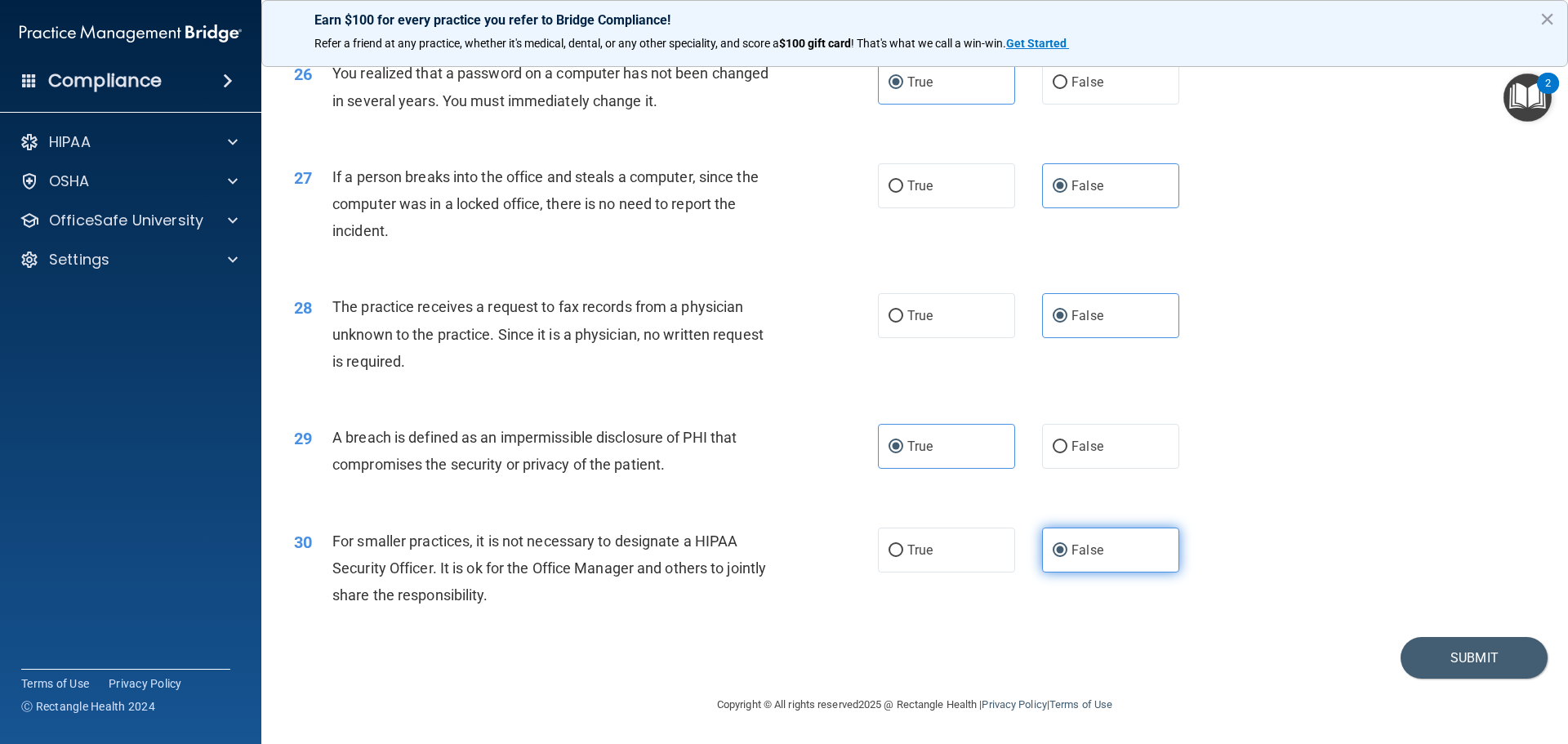
scroll to position [3120, 0]
click at [1460, 653] on button "Submit" at bounding box center [1475, 657] width 147 height 41
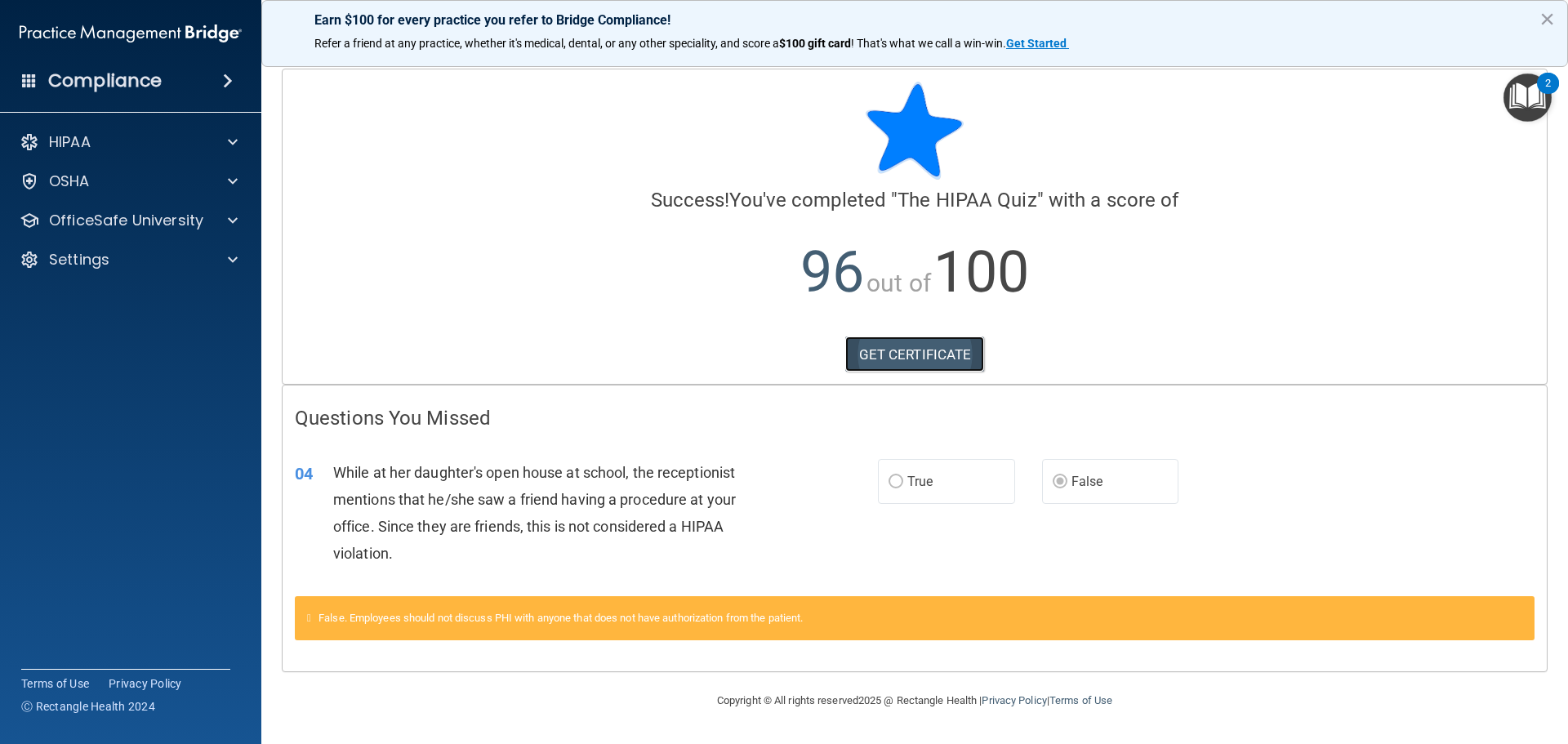
click at [911, 356] on link "GET CERTIFICATE" at bounding box center [914, 355] width 139 height 36
click at [152, 143] on div "HIPAA" at bounding box center [108, 142] width 202 height 20
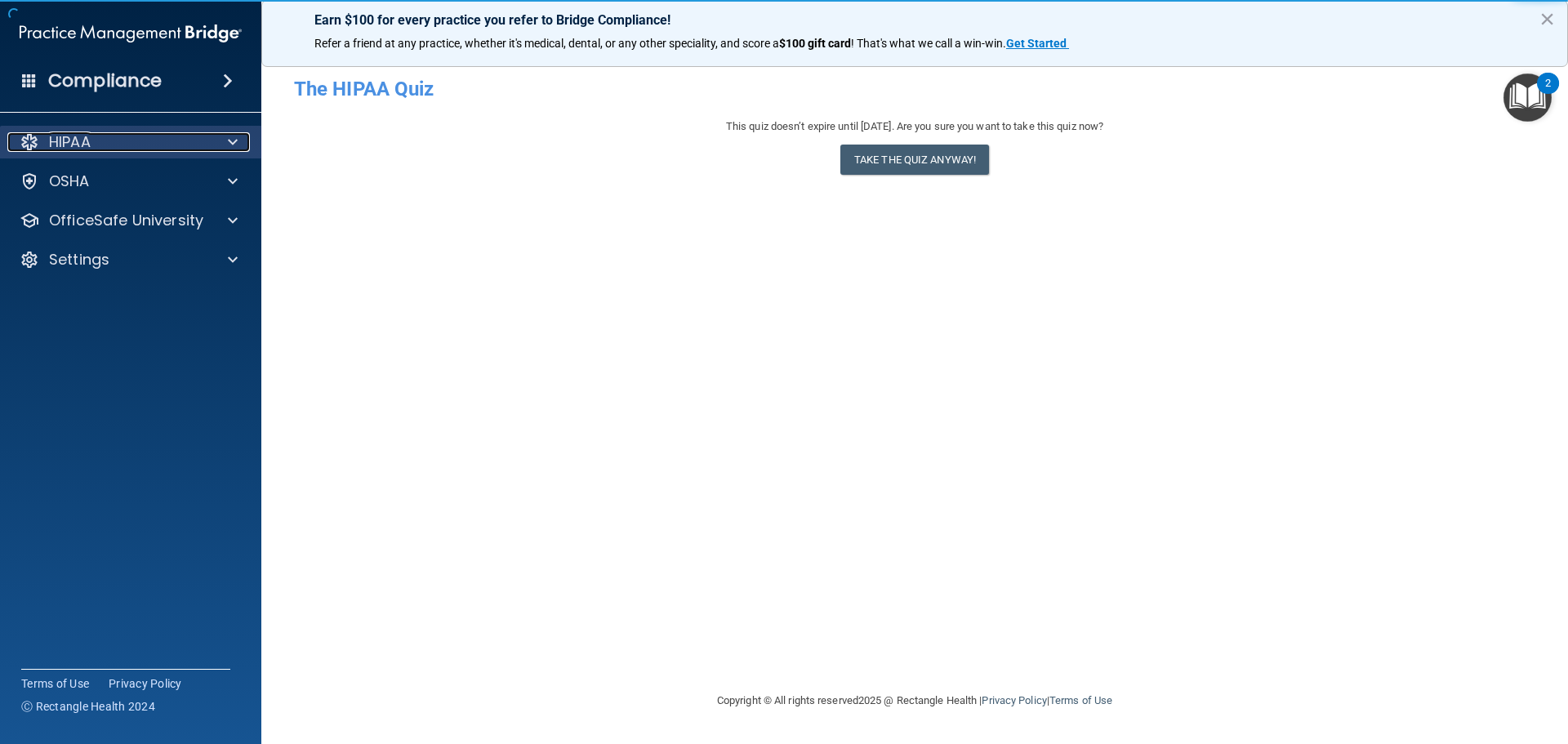
click at [101, 141] on div "HIPAA" at bounding box center [108, 142] width 202 height 20
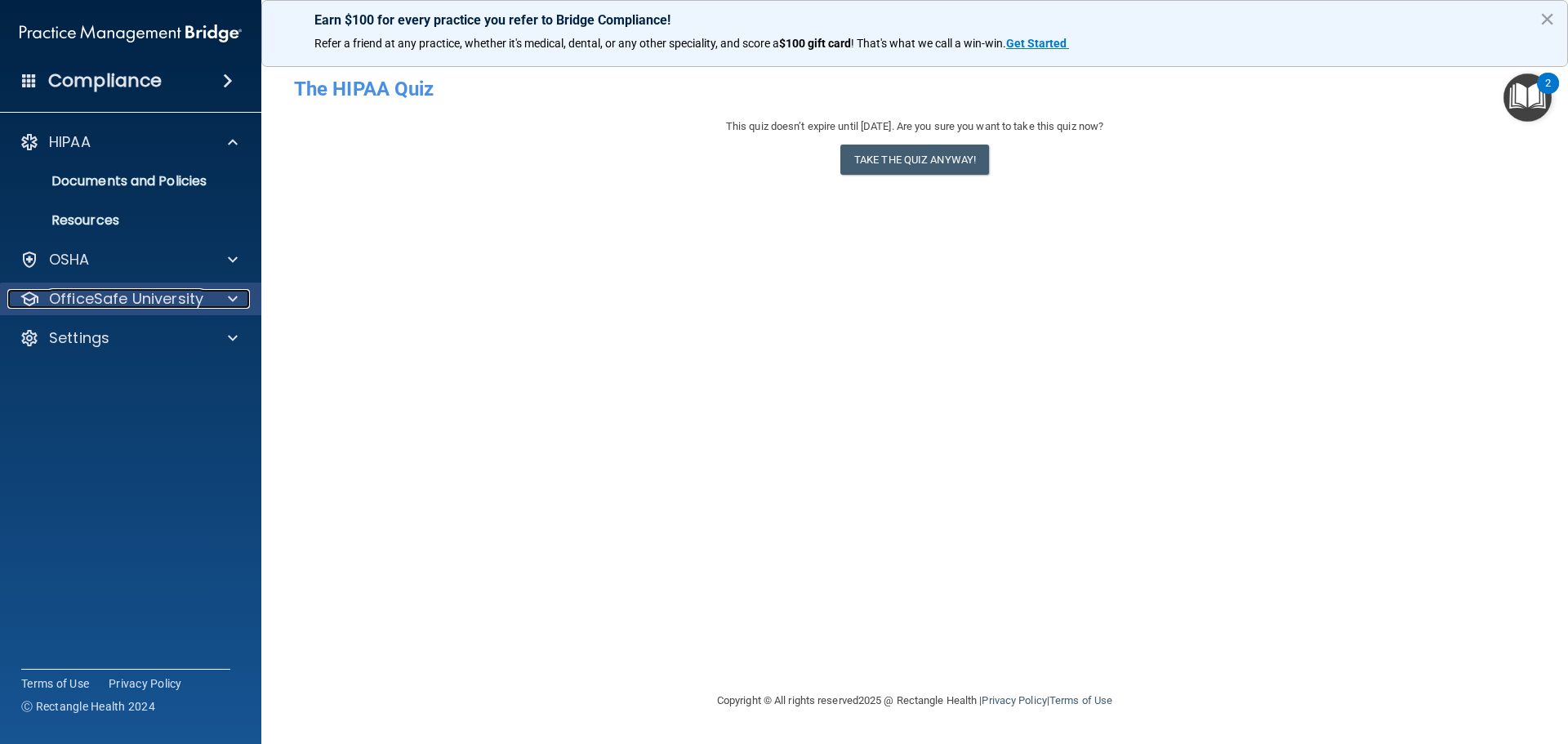
click at [103, 290] on p "OfficeSafe University" at bounding box center [125, 299] width 154 height 20
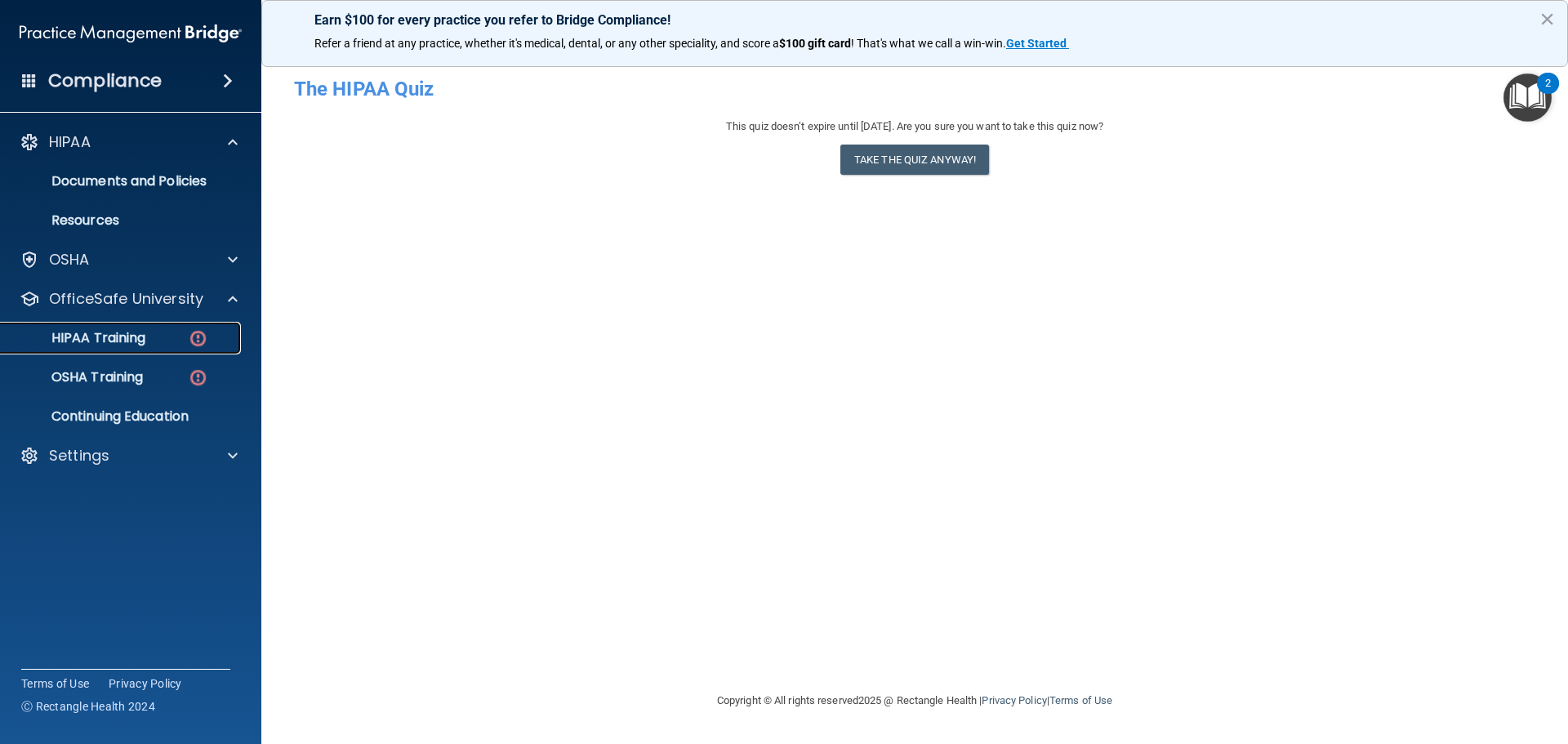
click at [109, 340] on p "HIPAA Training" at bounding box center [78, 338] width 135 height 16
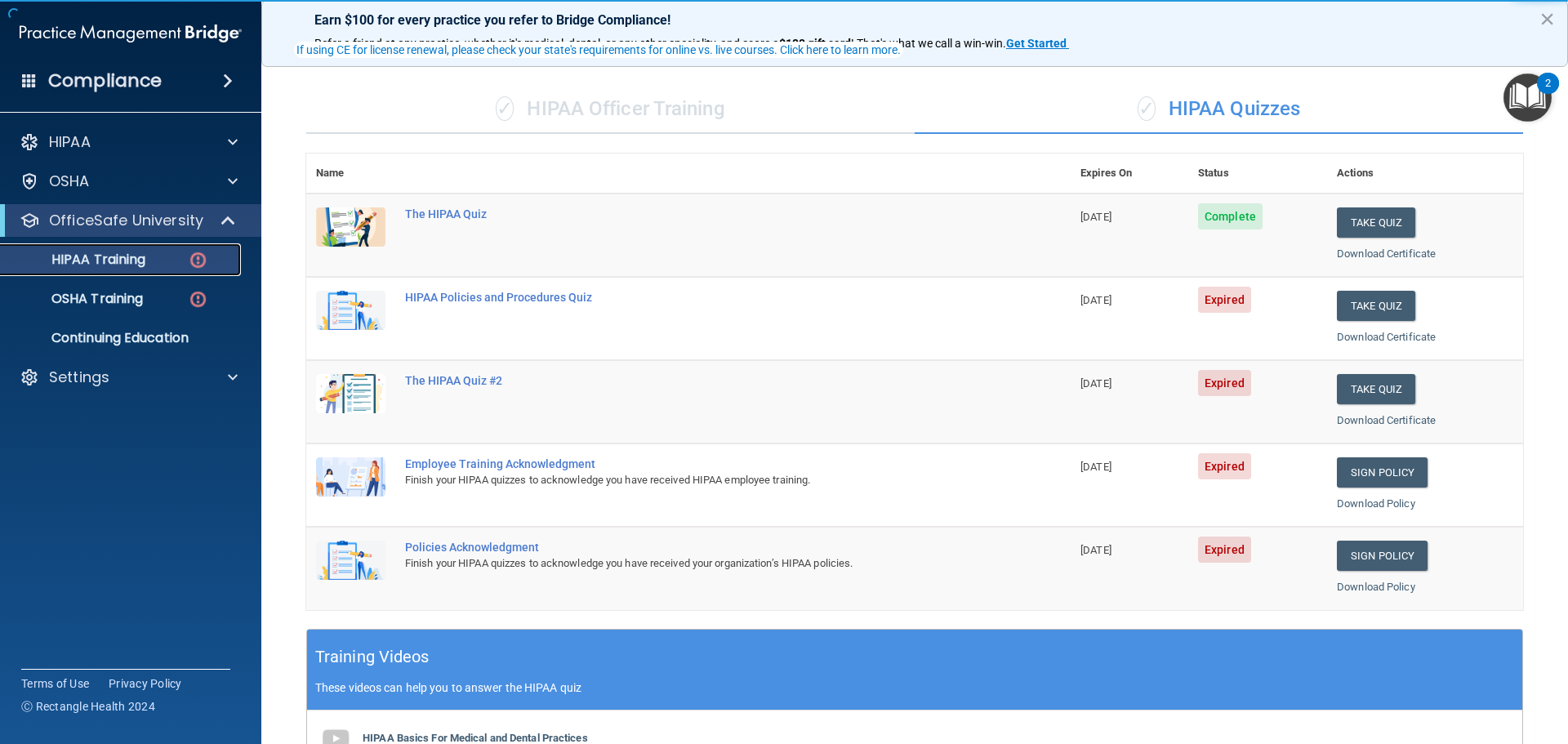
scroll to position [163, 0]
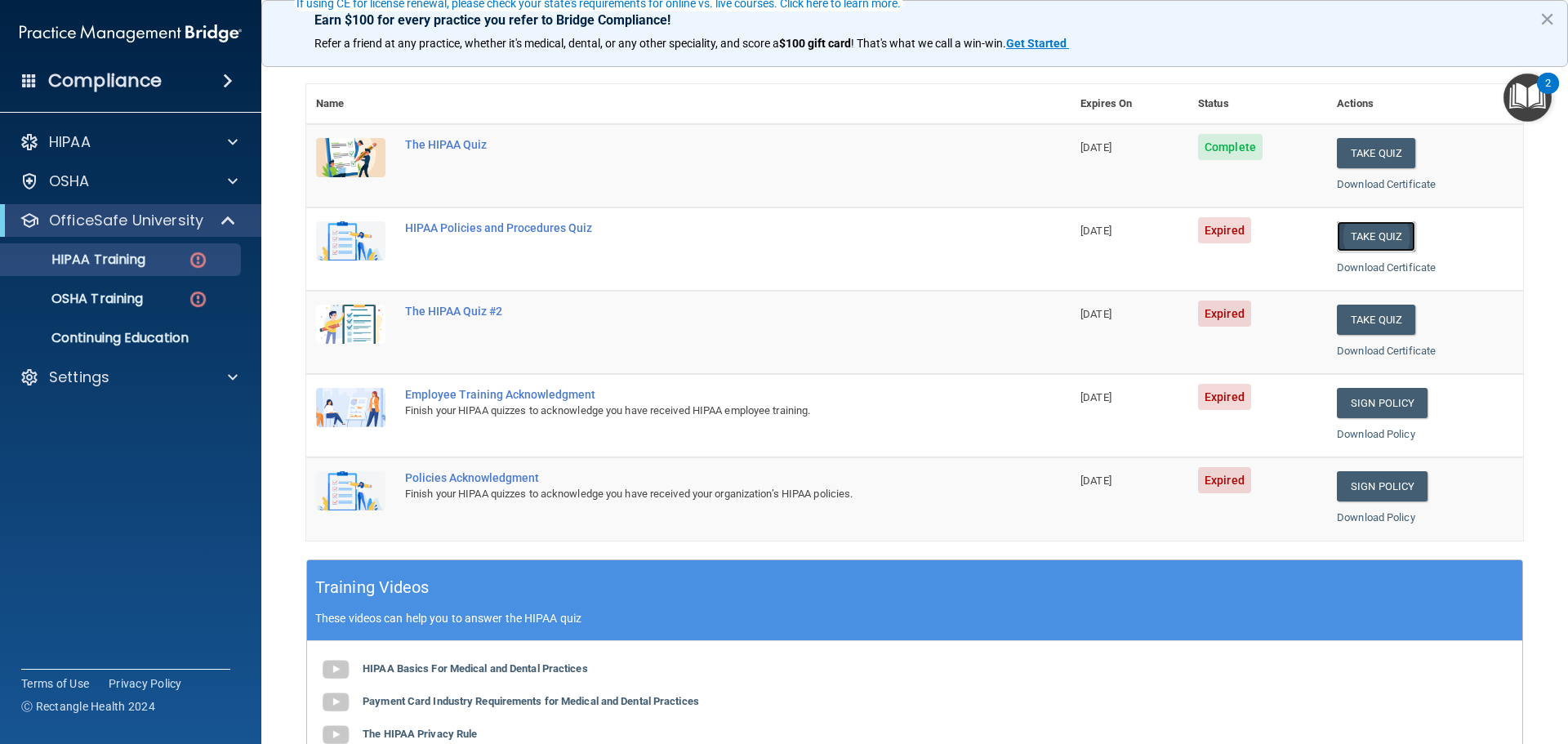
click at [1351, 239] on button "Take Quiz" at bounding box center [1376, 236] width 78 height 31
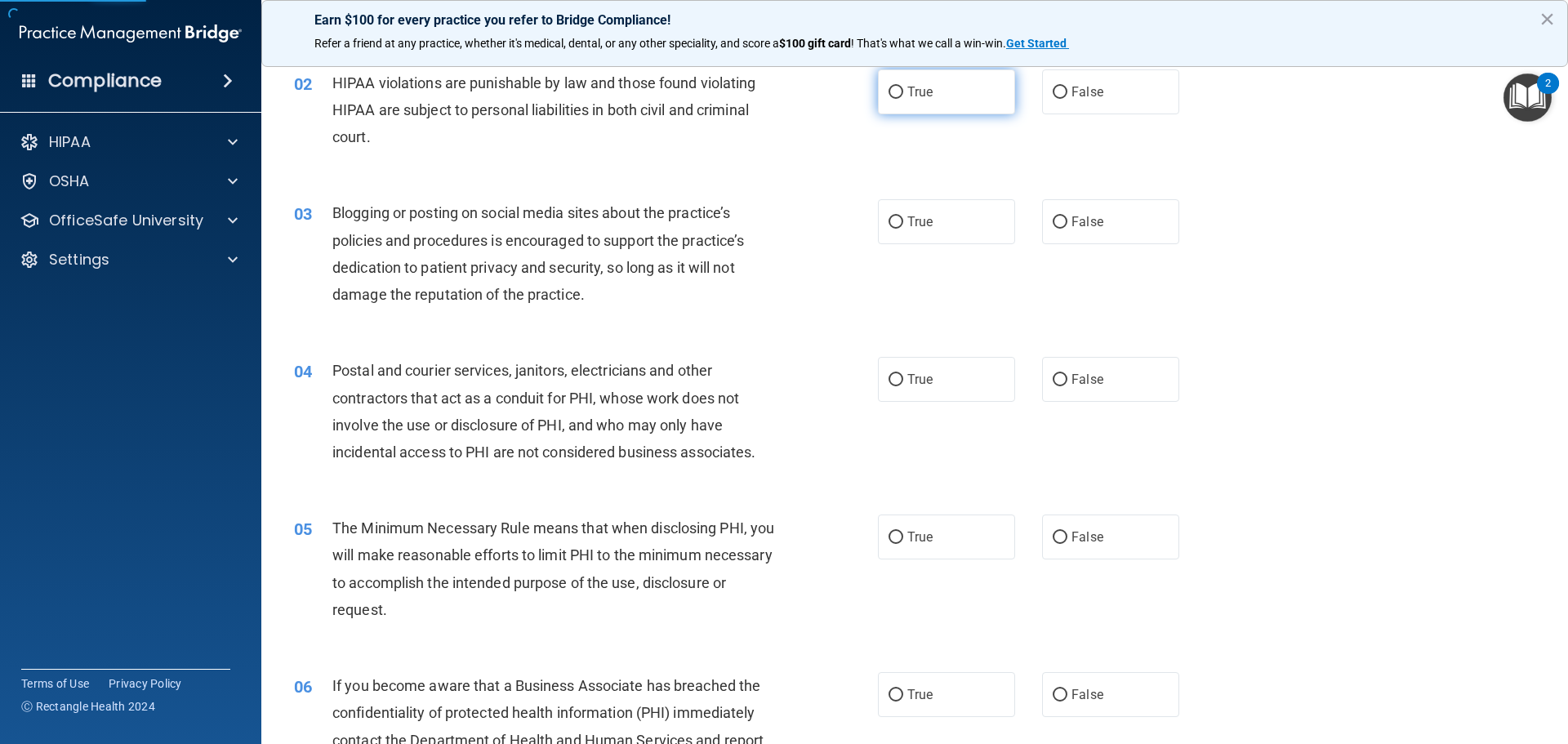
click at [937, 86] on label "True" at bounding box center [947, 92] width 137 height 45
click at [904, 87] on input "True" at bounding box center [896, 92] width 15 height 12
radio input "true"
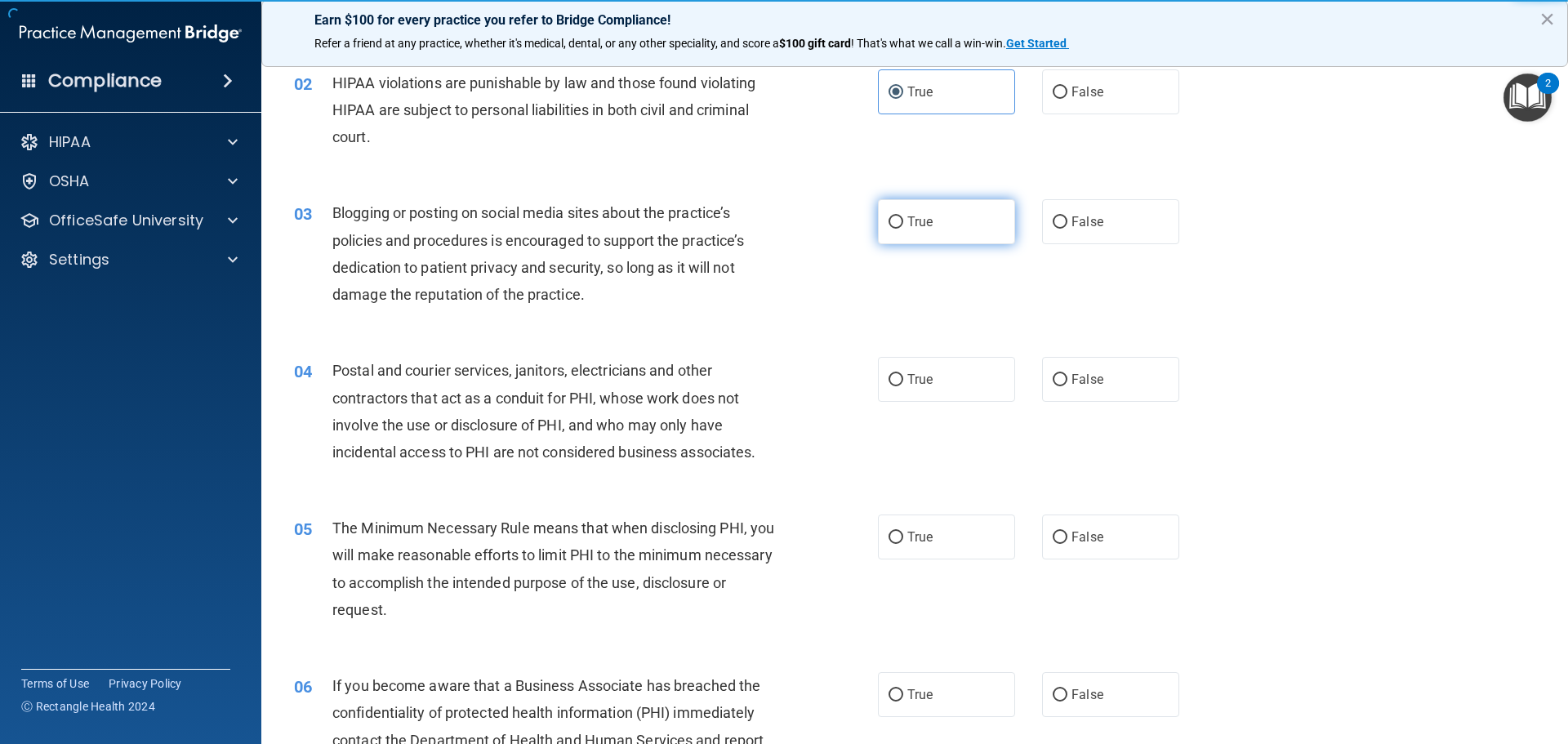
click at [923, 230] on label "True" at bounding box center [947, 222] width 137 height 45
click at [904, 228] on input "True" at bounding box center [896, 222] width 15 height 12
radio input "true"
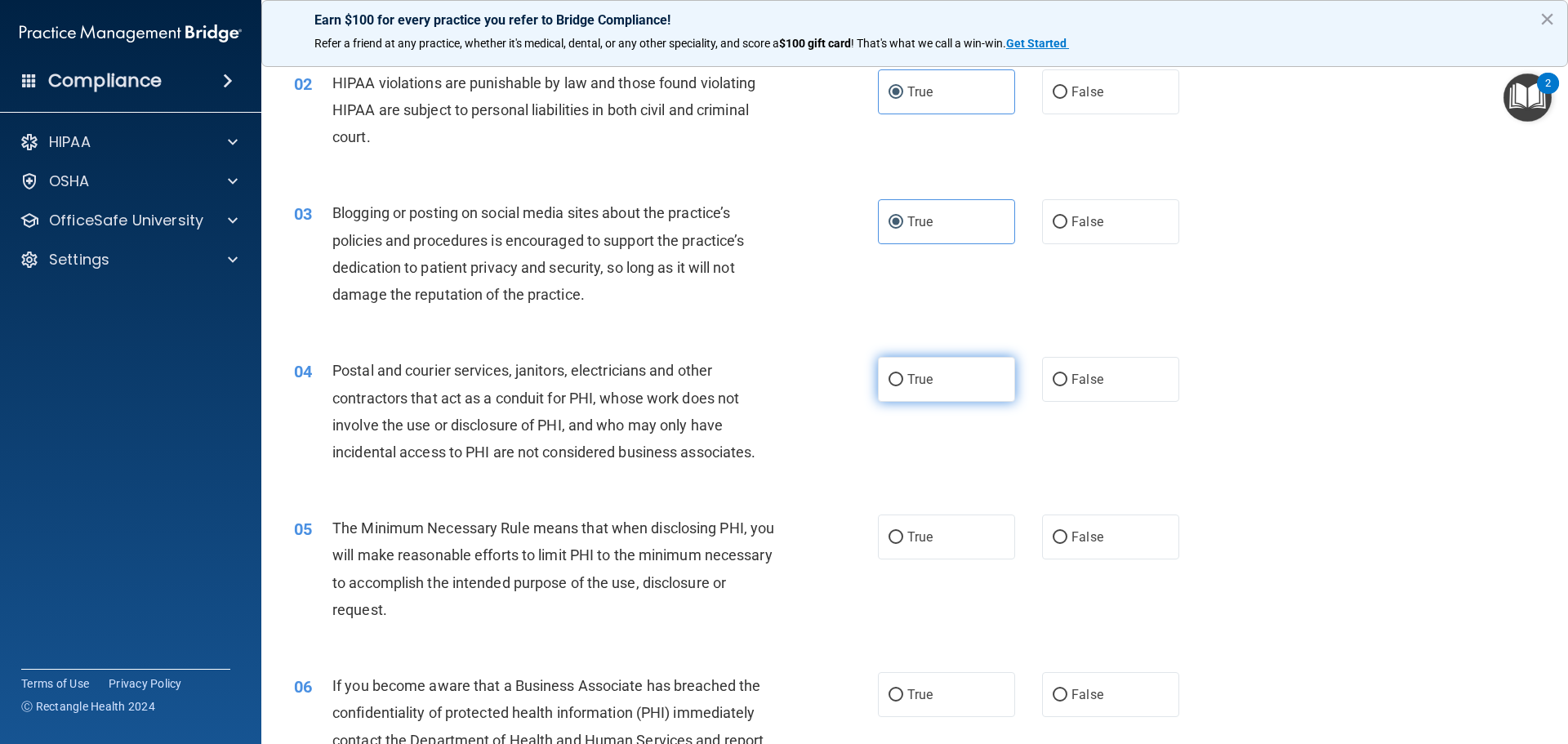
click at [908, 386] on span "True" at bounding box center [920, 379] width 26 height 16
click at [904, 386] on input "True" at bounding box center [896, 379] width 15 height 12
radio input "true"
click at [916, 525] on label "True" at bounding box center [947, 537] width 137 height 45
click at [904, 531] on input "True" at bounding box center [896, 537] width 15 height 12
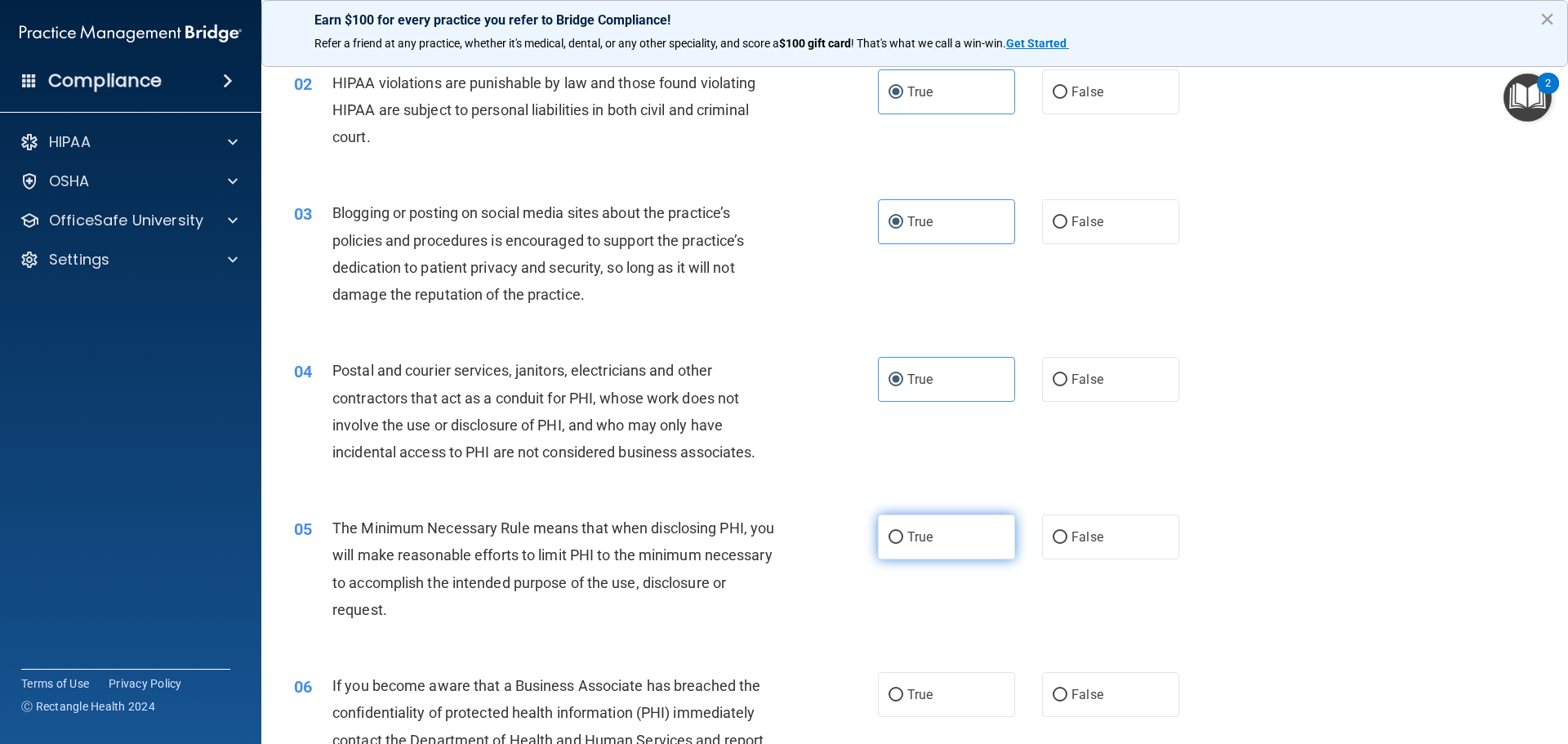
radio input "true"
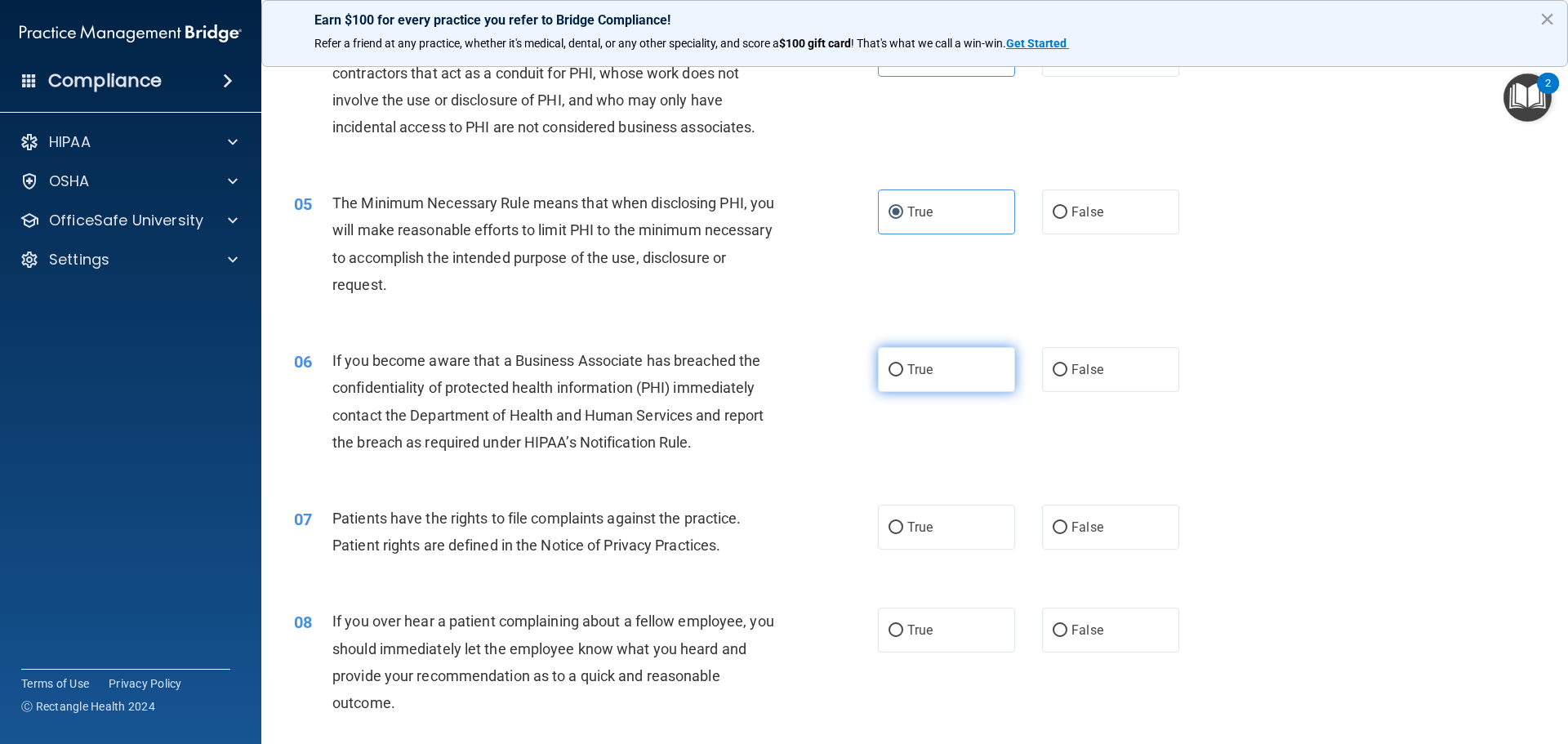
scroll to position [490, 0]
click at [889, 358] on label "True" at bounding box center [947, 368] width 137 height 45
click at [889, 362] on input "True" at bounding box center [896, 368] width 15 height 12
radio input "true"
click at [930, 550] on div "07 Patients have the rights to file complaints against the practice. Patient ri…" at bounding box center [914, 534] width 1266 height 103
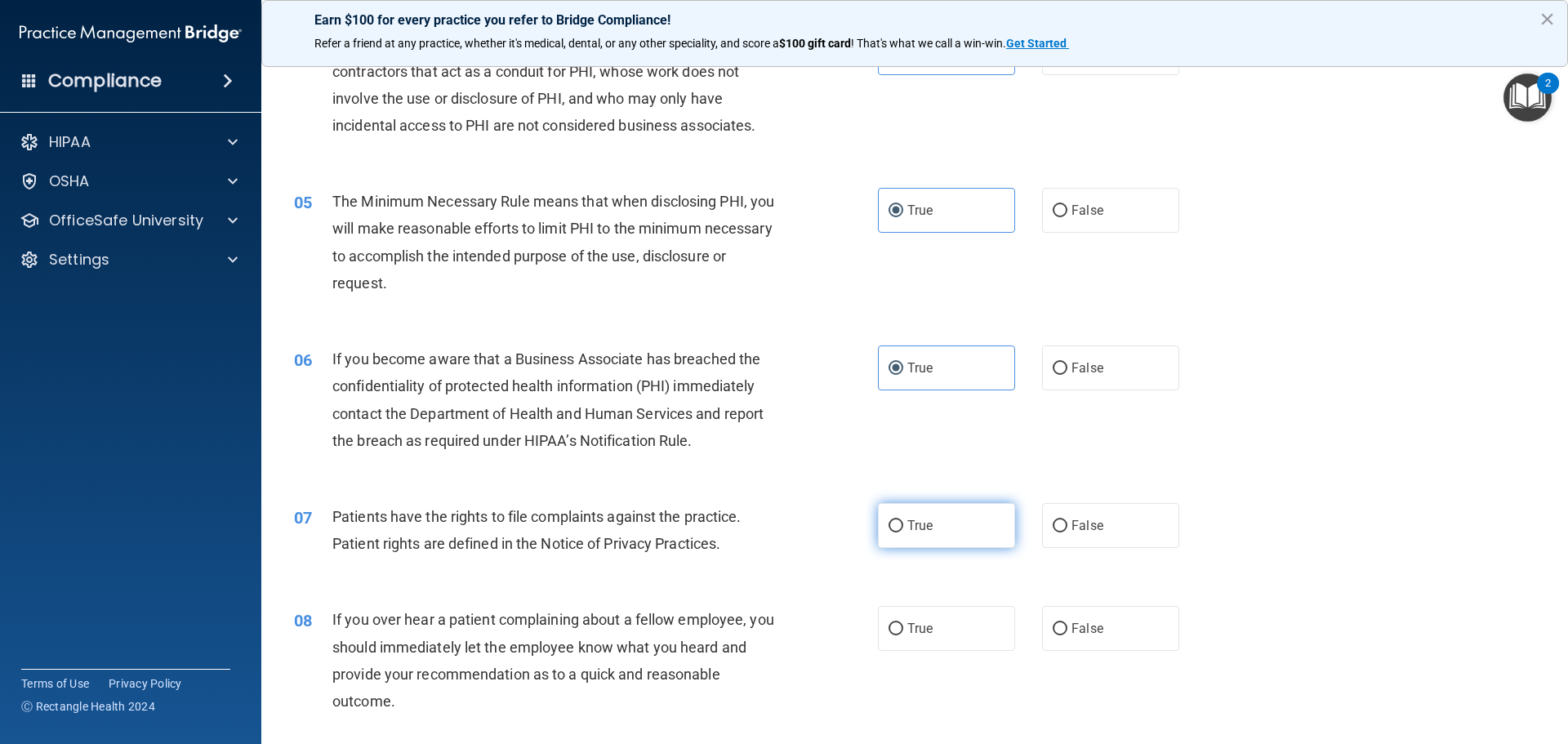
click at [923, 530] on span "True" at bounding box center [920, 525] width 26 height 16
click at [904, 530] on input "True" at bounding box center [896, 526] width 15 height 12
radio input "true"
click at [928, 617] on label "True" at bounding box center [947, 628] width 137 height 45
click at [904, 623] on input "True" at bounding box center [896, 629] width 15 height 12
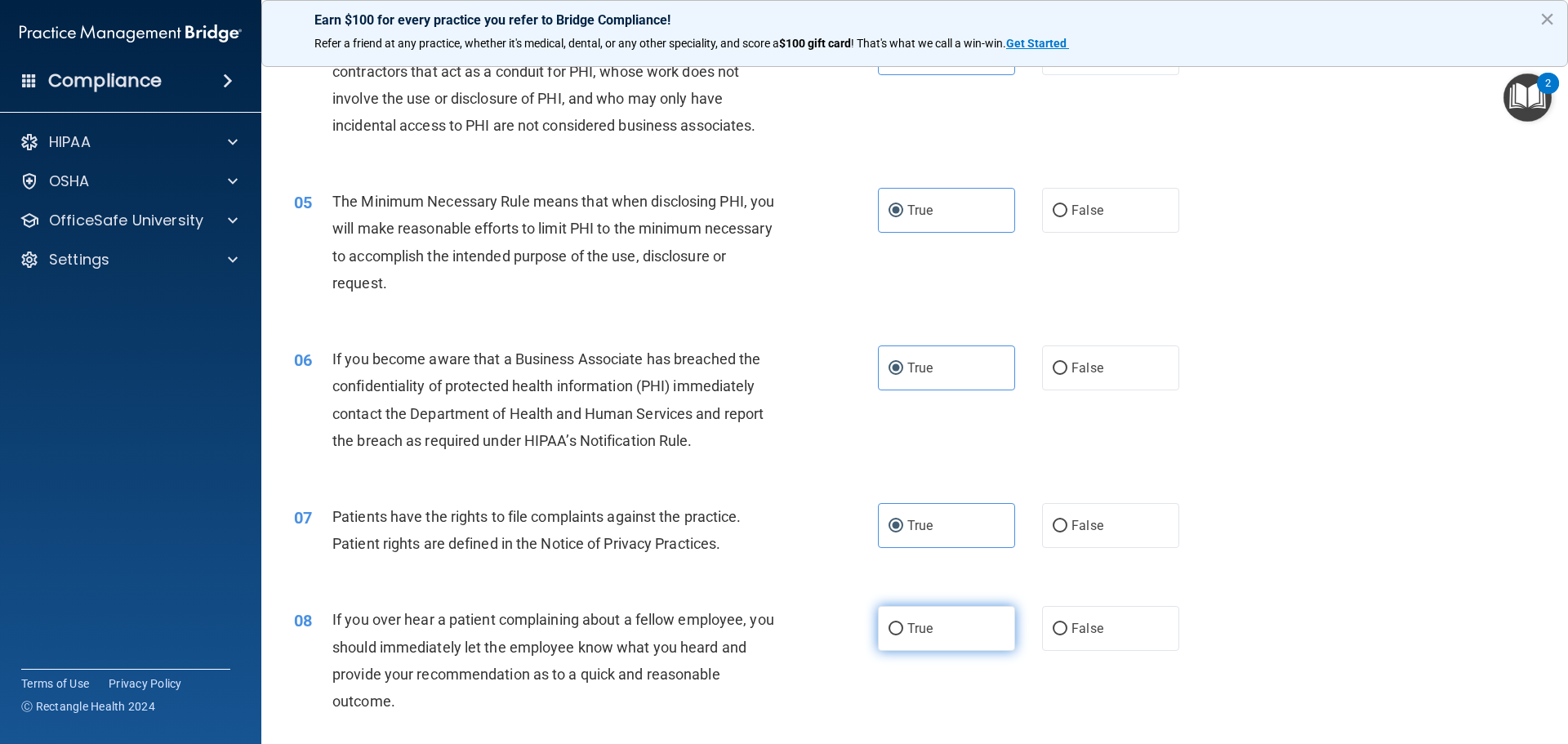
radio input "true"
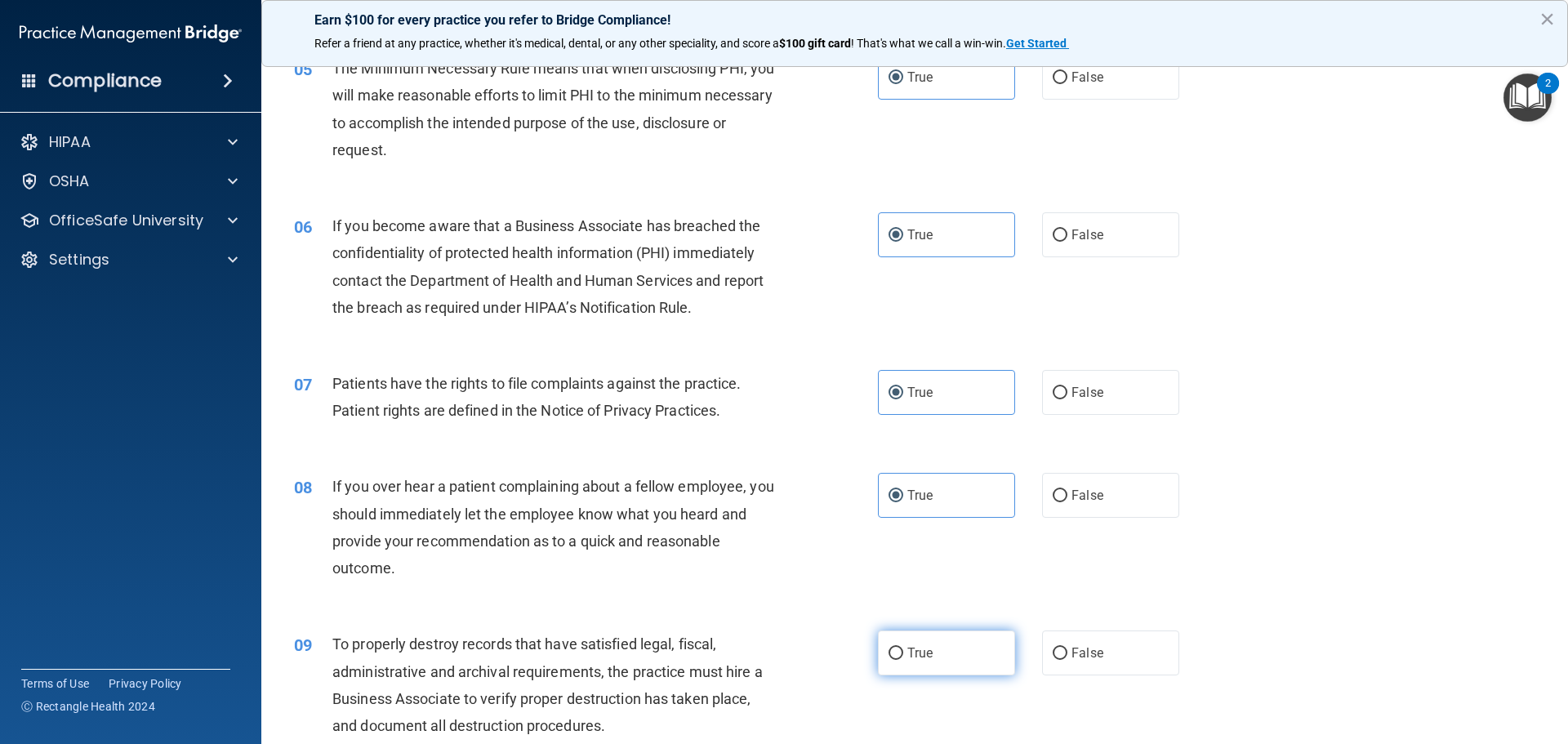
scroll to position [817, 0]
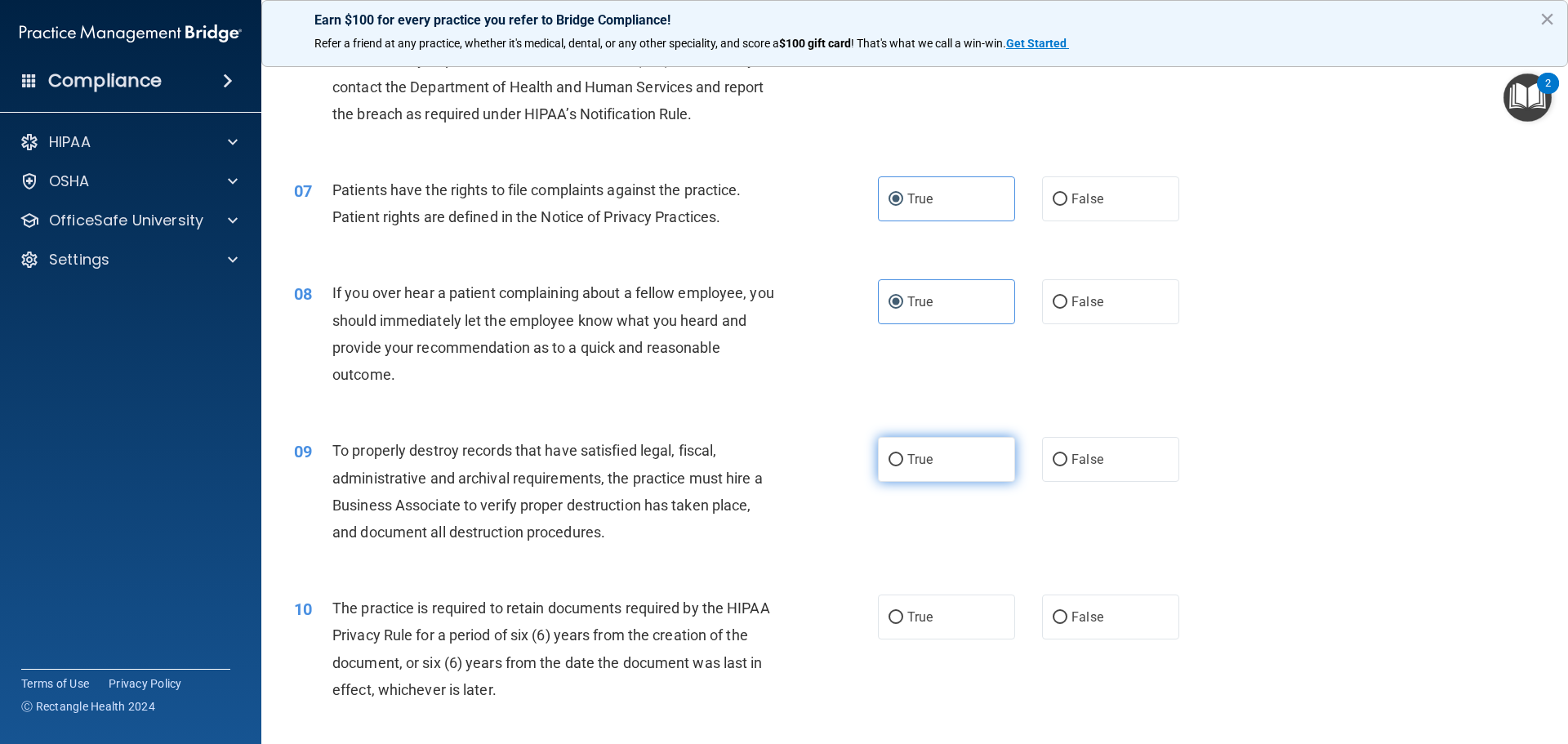
drag, startPoint x: 944, startPoint y: 447, endPoint x: 940, endPoint y: 552, distance: 105.1
click at [944, 449] on label "True" at bounding box center [947, 459] width 137 height 45
click at [904, 454] on input "True" at bounding box center [896, 459] width 15 height 12
radio input "true"
click at [936, 608] on label "True" at bounding box center [947, 617] width 137 height 45
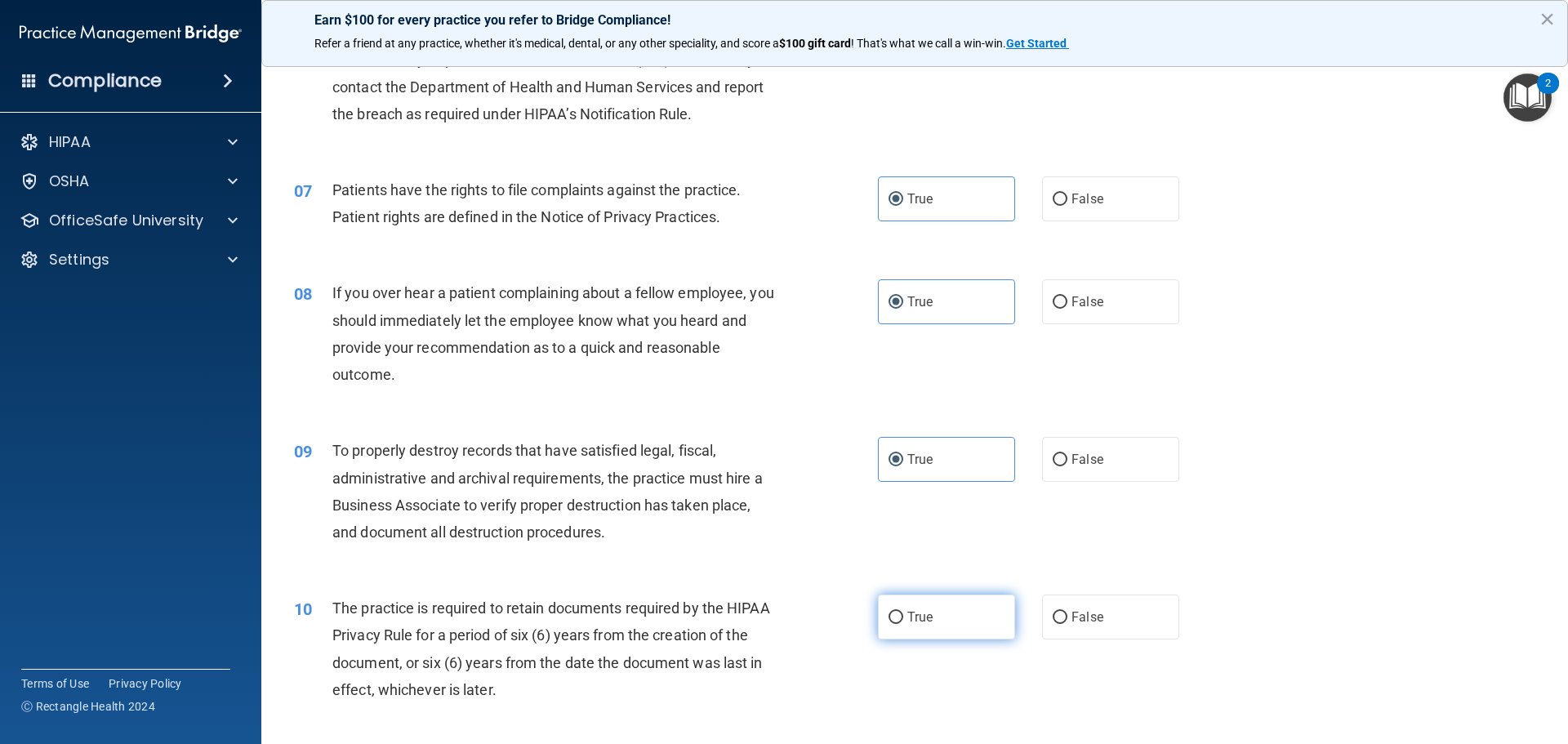
click at [904, 611] on input "True" at bounding box center [896, 617] width 15 height 12
radio input "true"
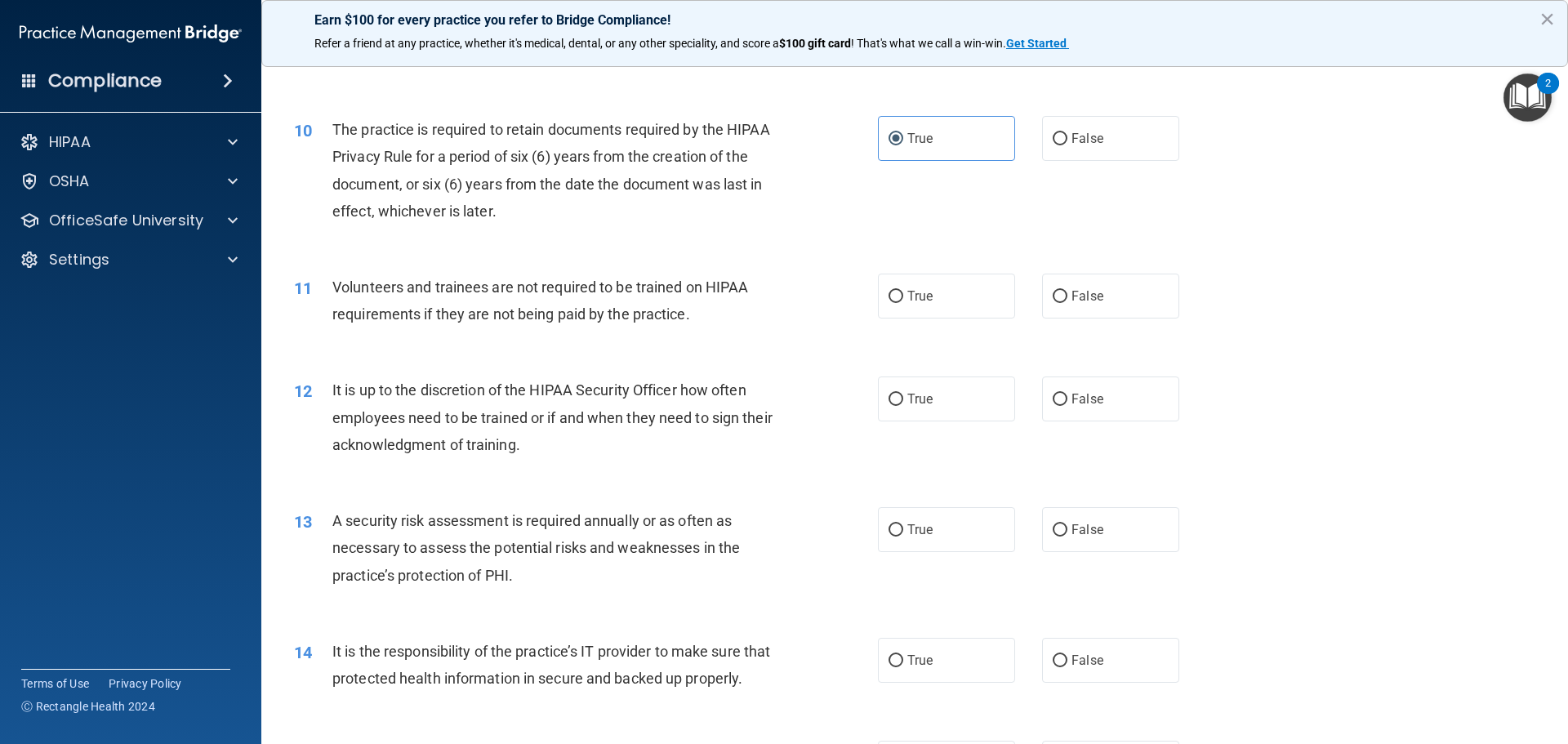
scroll to position [1307, 0]
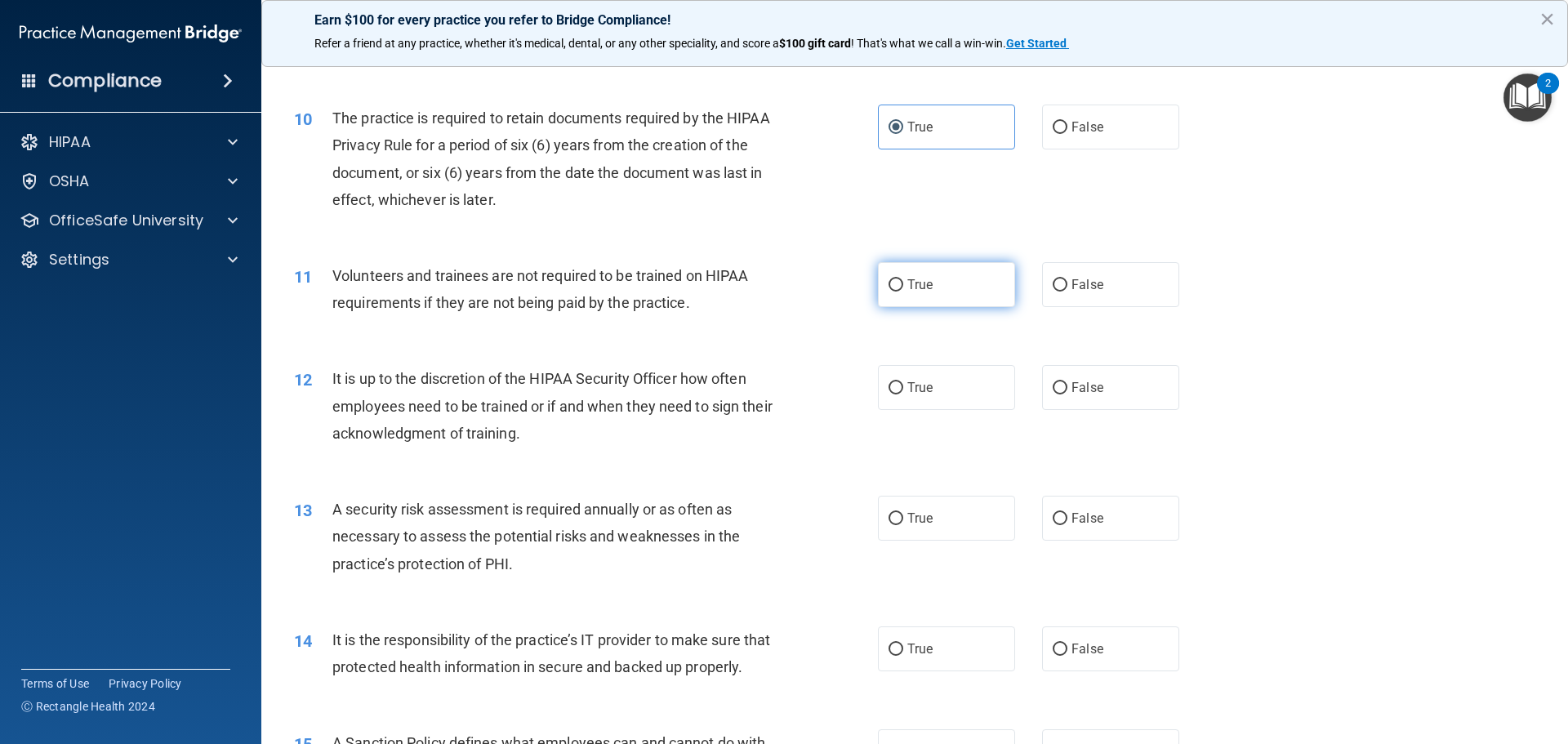
click at [910, 285] on span "True" at bounding box center [920, 285] width 26 height 16
click at [904, 285] on input "True" at bounding box center [896, 285] width 15 height 12
radio input "true"
drag, startPoint x: 912, startPoint y: 393, endPoint x: 914, endPoint y: 482, distance: 89.0
click at [913, 393] on span "True" at bounding box center [920, 387] width 26 height 16
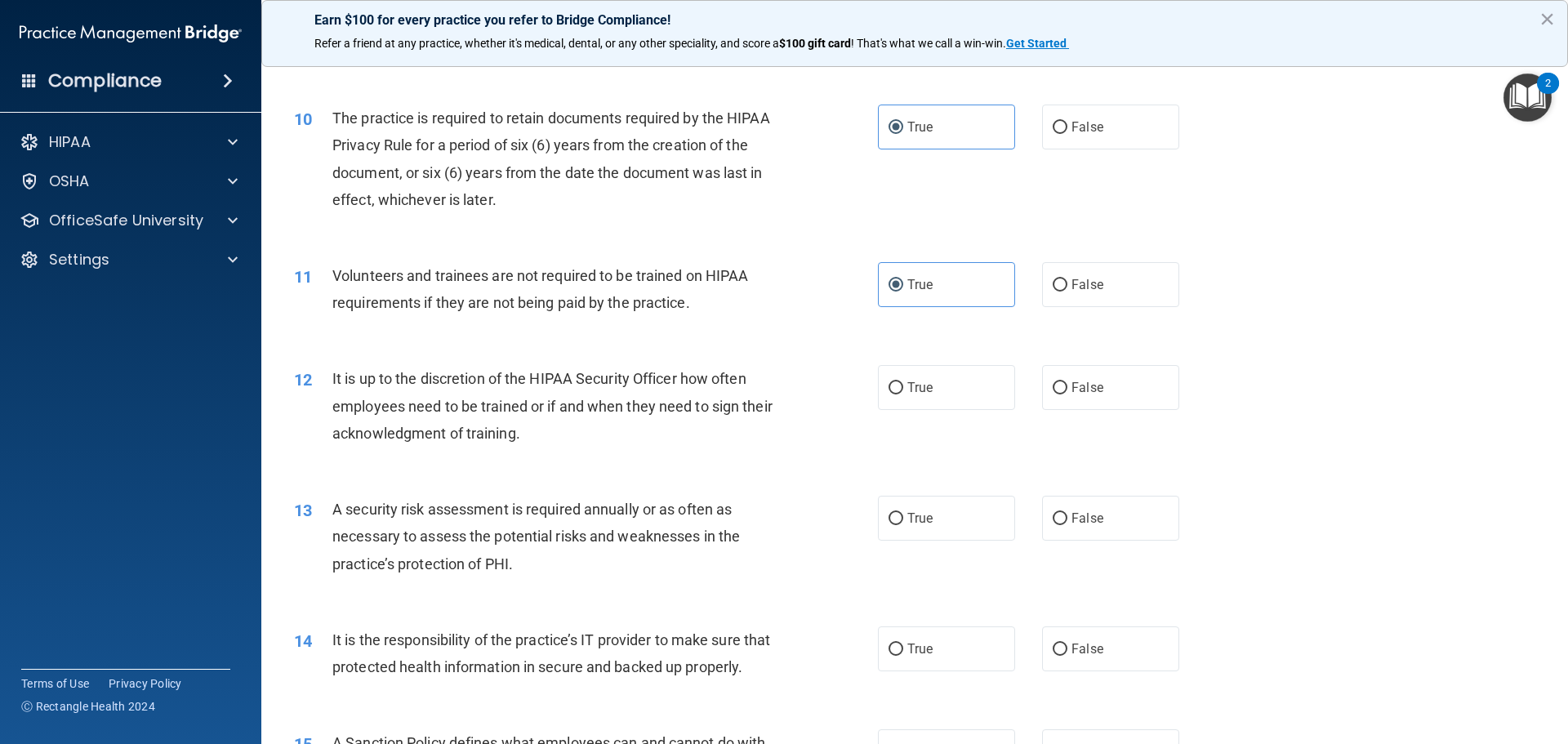
click at [904, 393] on input "True" at bounding box center [896, 388] width 15 height 12
radio input "true"
drag, startPoint x: 911, startPoint y: 522, endPoint x: 911, endPoint y: 536, distance: 14.0
click at [911, 523] on span "True" at bounding box center [920, 518] width 26 height 16
click at [904, 523] on input "True" at bounding box center [896, 519] width 15 height 12
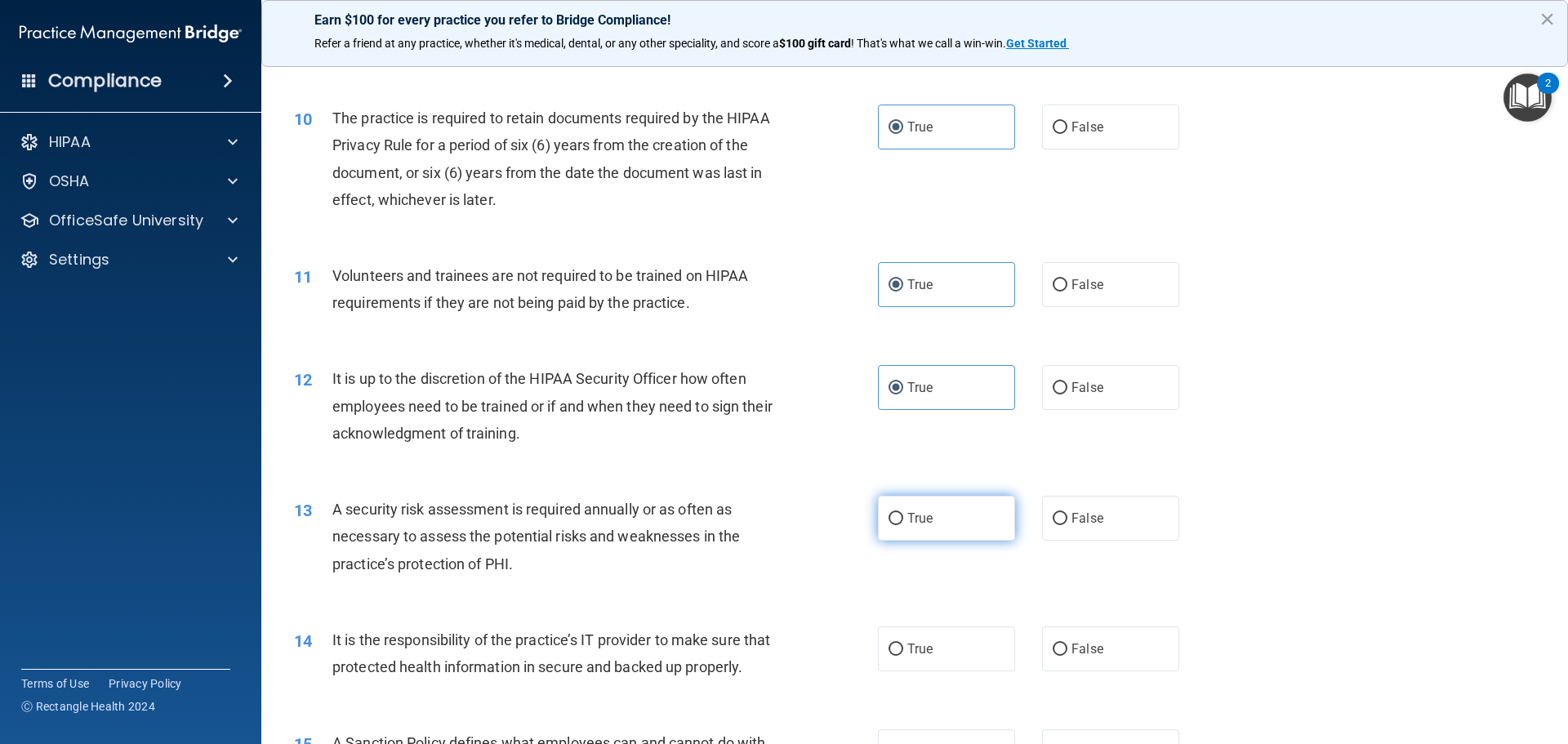
radio input "true"
click at [908, 643] on span "True" at bounding box center [920, 648] width 26 height 16
click at [903, 643] on input "True" at bounding box center [896, 649] width 15 height 12
radio input "true"
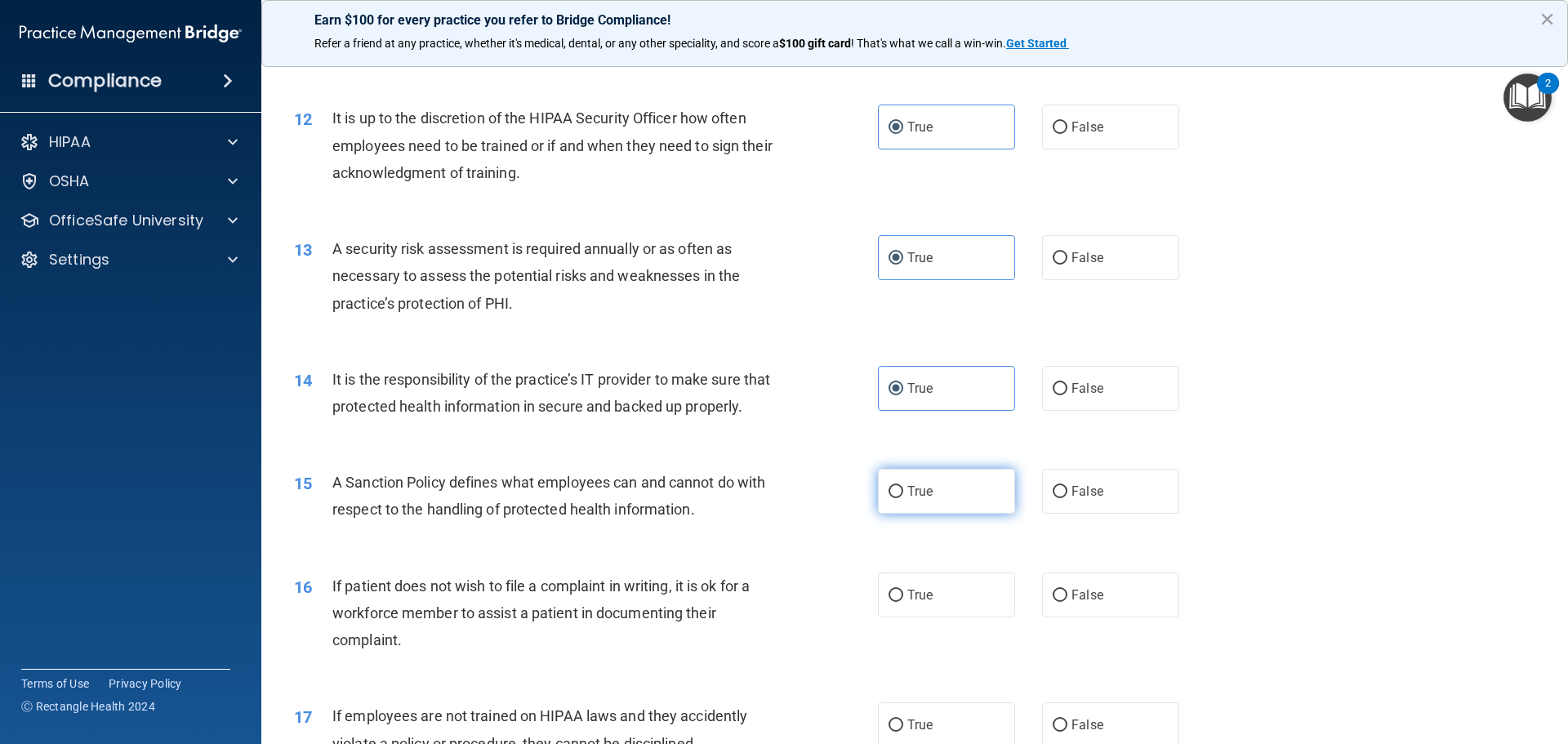
scroll to position [1633, 0]
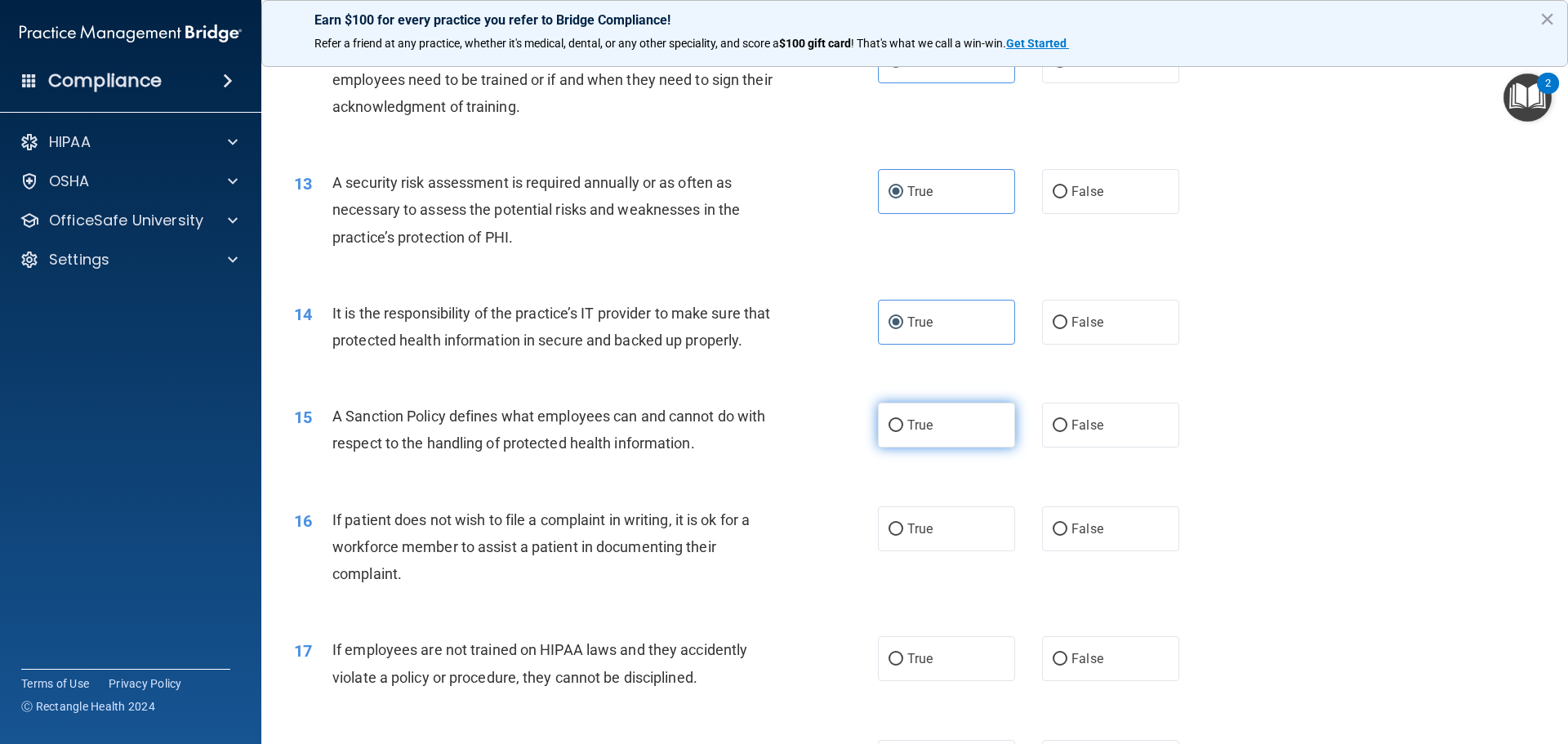
click at [923, 433] on span "True" at bounding box center [920, 425] width 26 height 16
click at [904, 432] on input "True" at bounding box center [896, 426] width 15 height 12
radio input "true"
drag, startPoint x: 923, startPoint y: 553, endPoint x: 911, endPoint y: 674, distance: 121.6
click at [923, 536] on span "True" at bounding box center [920, 529] width 26 height 16
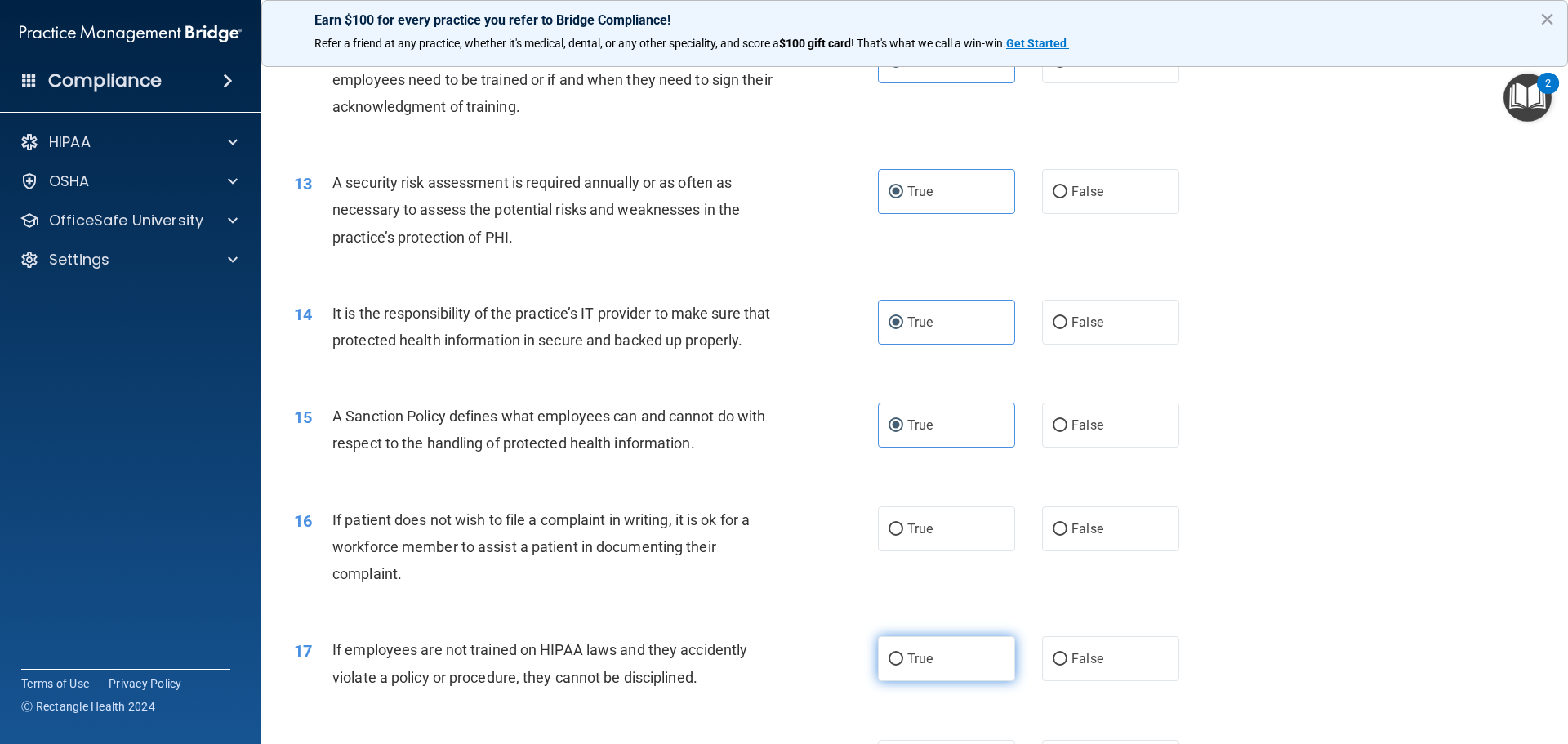
click at [904, 535] on input "True" at bounding box center [896, 529] width 15 height 12
radio input "true"
click at [902, 681] on label "True" at bounding box center [947, 658] width 137 height 45
click at [902, 666] on input "True" at bounding box center [896, 659] width 15 height 12
radio input "true"
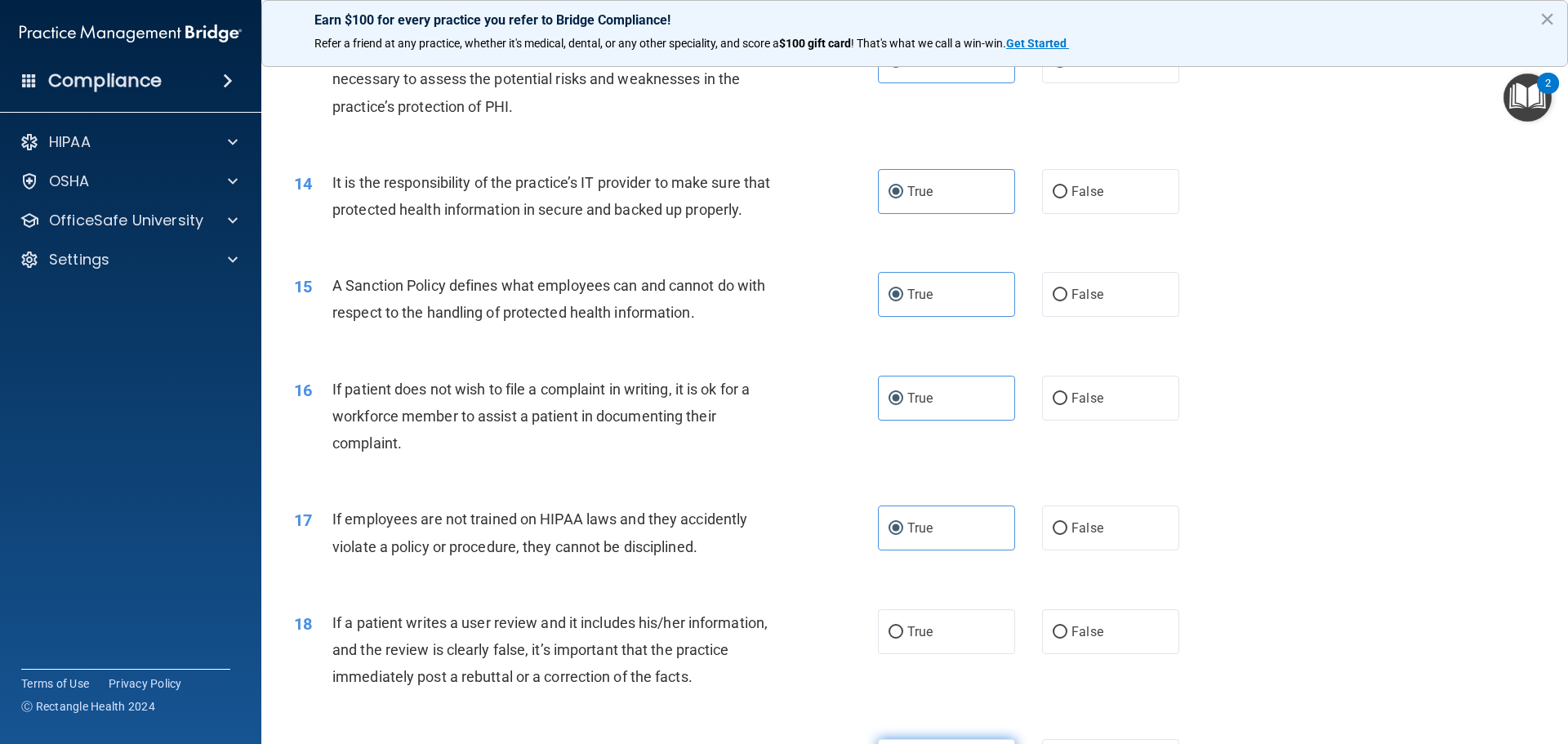
scroll to position [2123, 0]
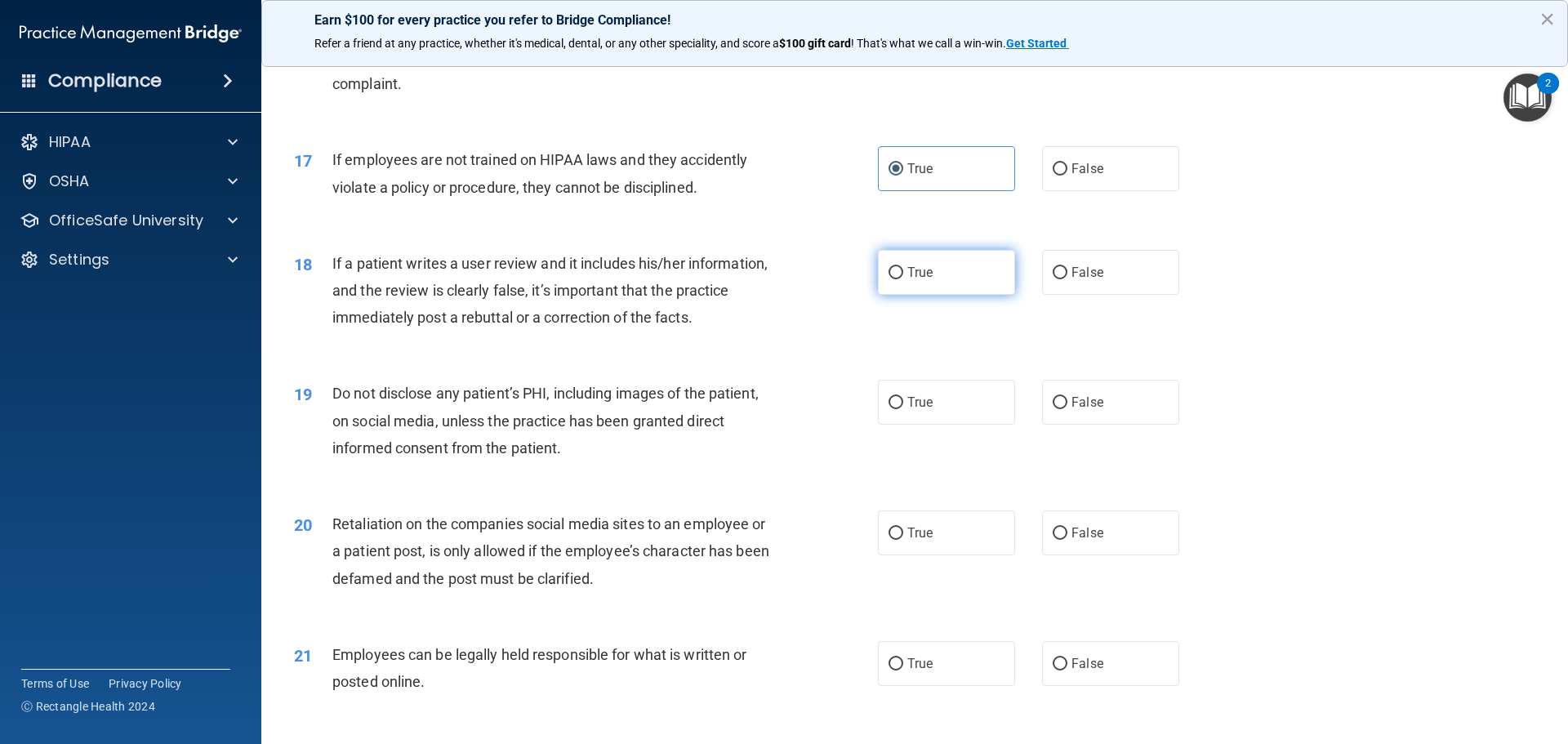
click at [901, 294] on label "True" at bounding box center [947, 272] width 137 height 45
click at [901, 280] on input "True" at bounding box center [896, 273] width 15 height 12
radio input "true"
click at [897, 425] on label "True" at bounding box center [947, 402] width 137 height 45
click at [897, 409] on input "True" at bounding box center [896, 403] width 15 height 12
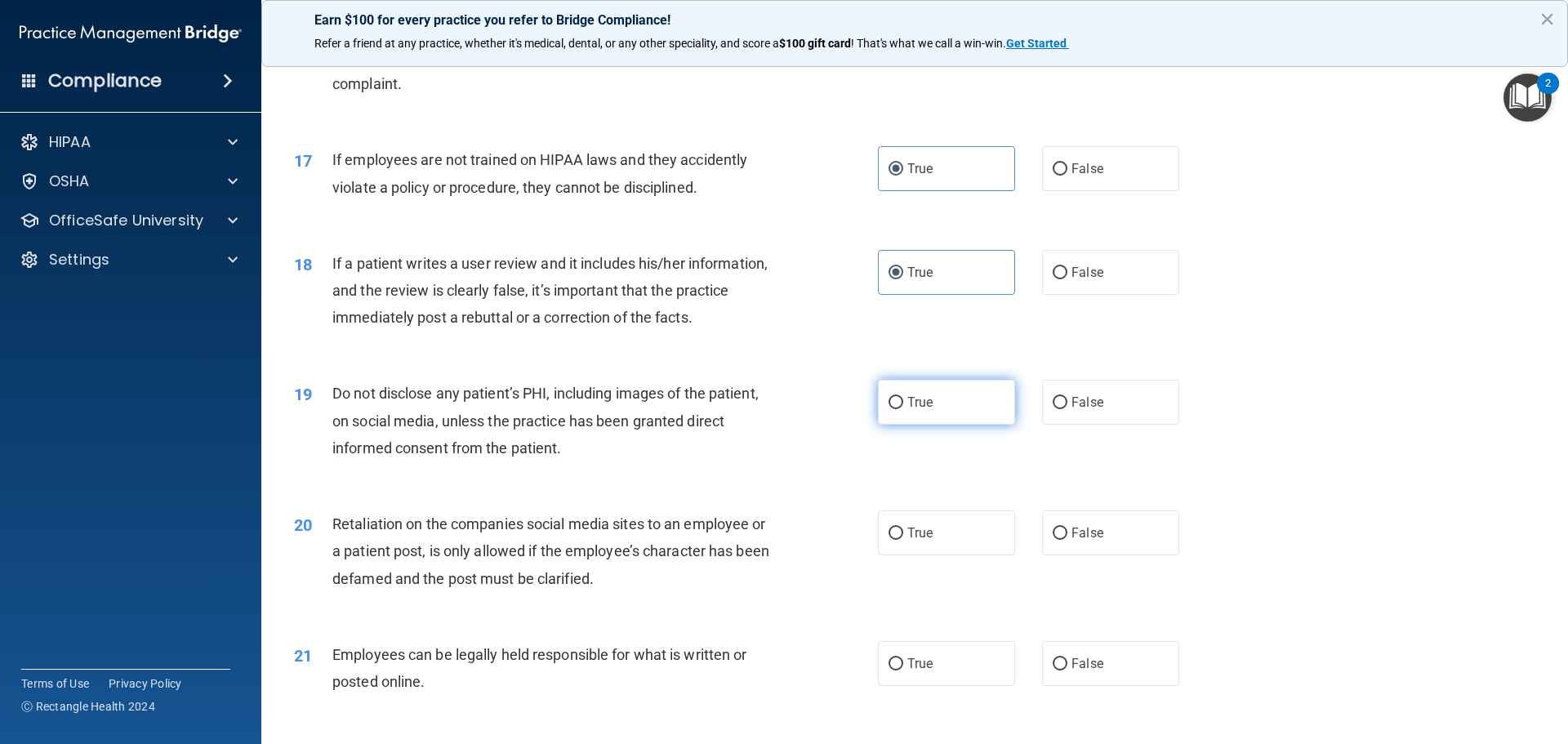
radio input "true"
click at [892, 555] on label "True" at bounding box center [947, 533] width 137 height 45
click at [892, 539] on input "True" at bounding box center [896, 533] width 15 height 12
radio input "true"
click at [889, 671] on input "True" at bounding box center [896, 664] width 15 height 12
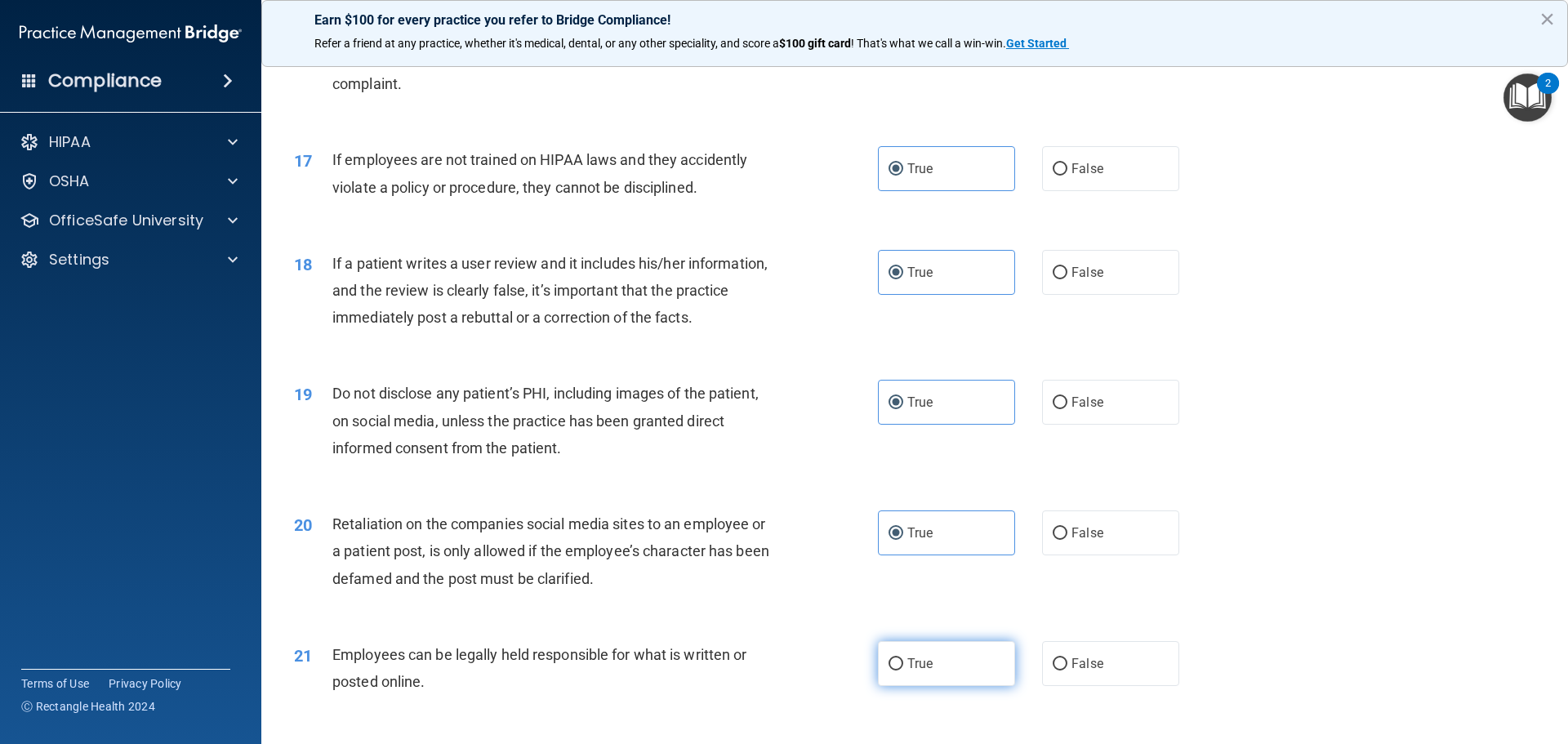
radio input "true"
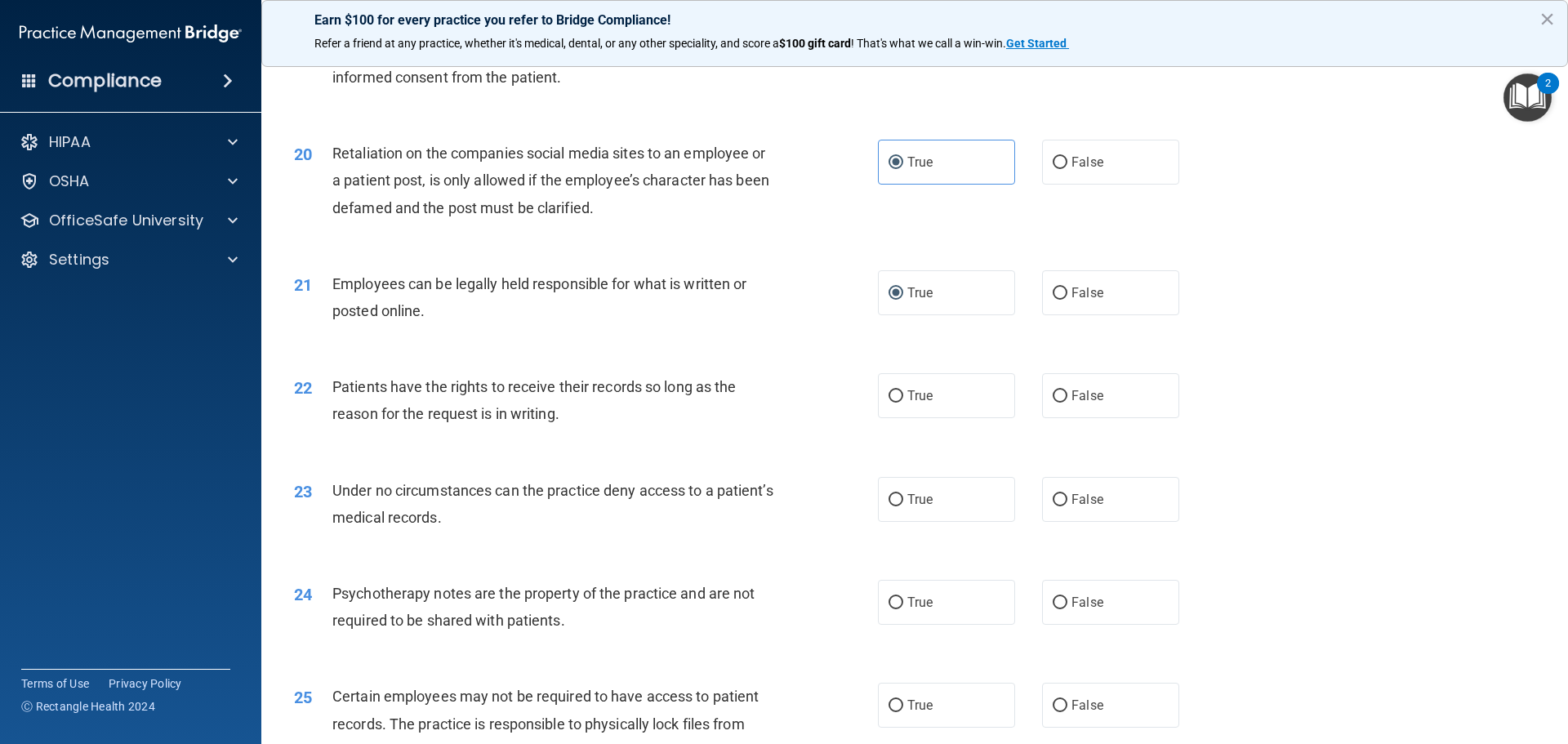
scroll to position [2531, 0]
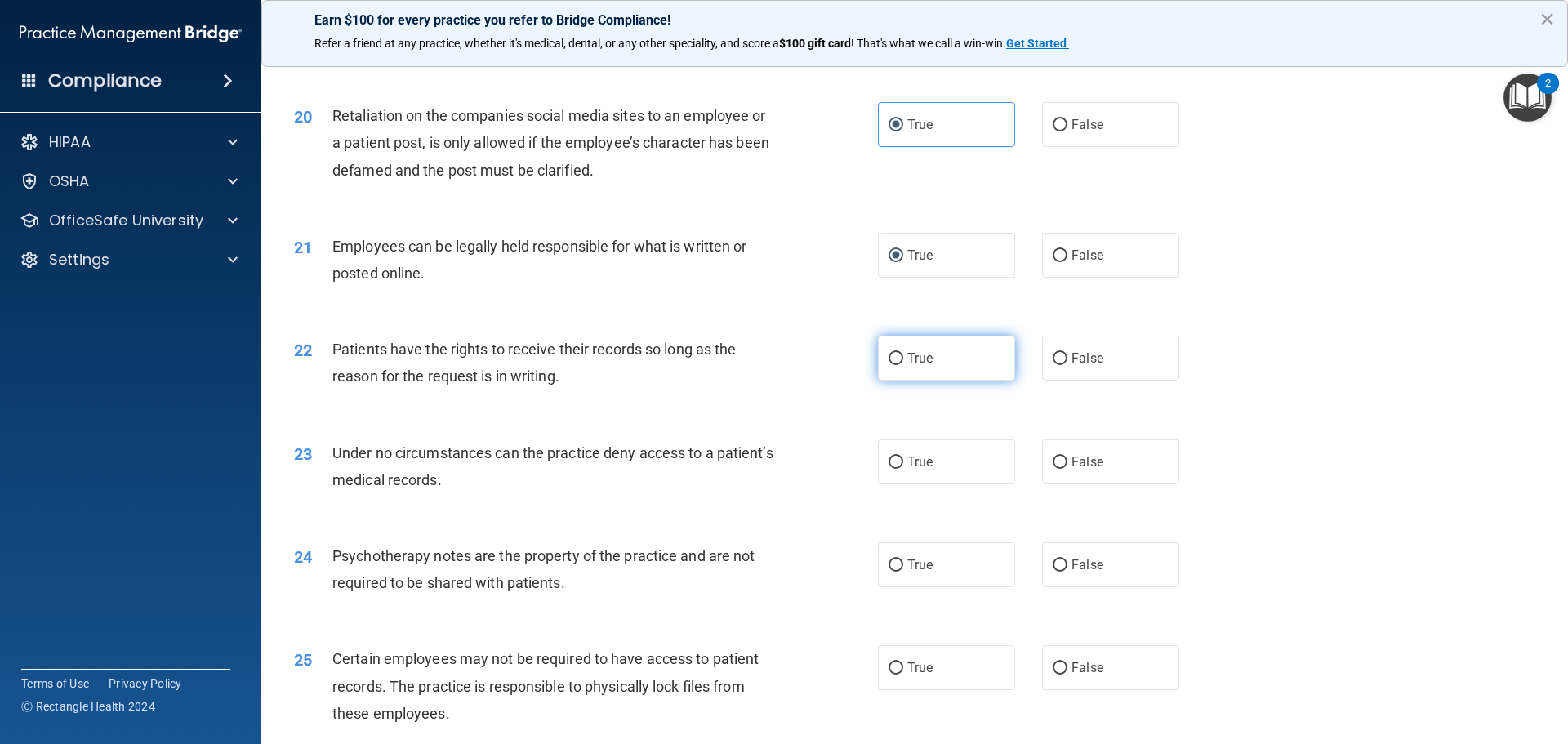
click at [898, 380] on label "True" at bounding box center [947, 358] width 137 height 45
click at [898, 365] on input "True" at bounding box center [896, 359] width 15 height 12
radio input "true"
drag, startPoint x: 900, startPoint y: 478, endPoint x: 893, endPoint y: 527, distance: 49.5
click at [900, 481] on label "True" at bounding box center [947, 462] width 137 height 45
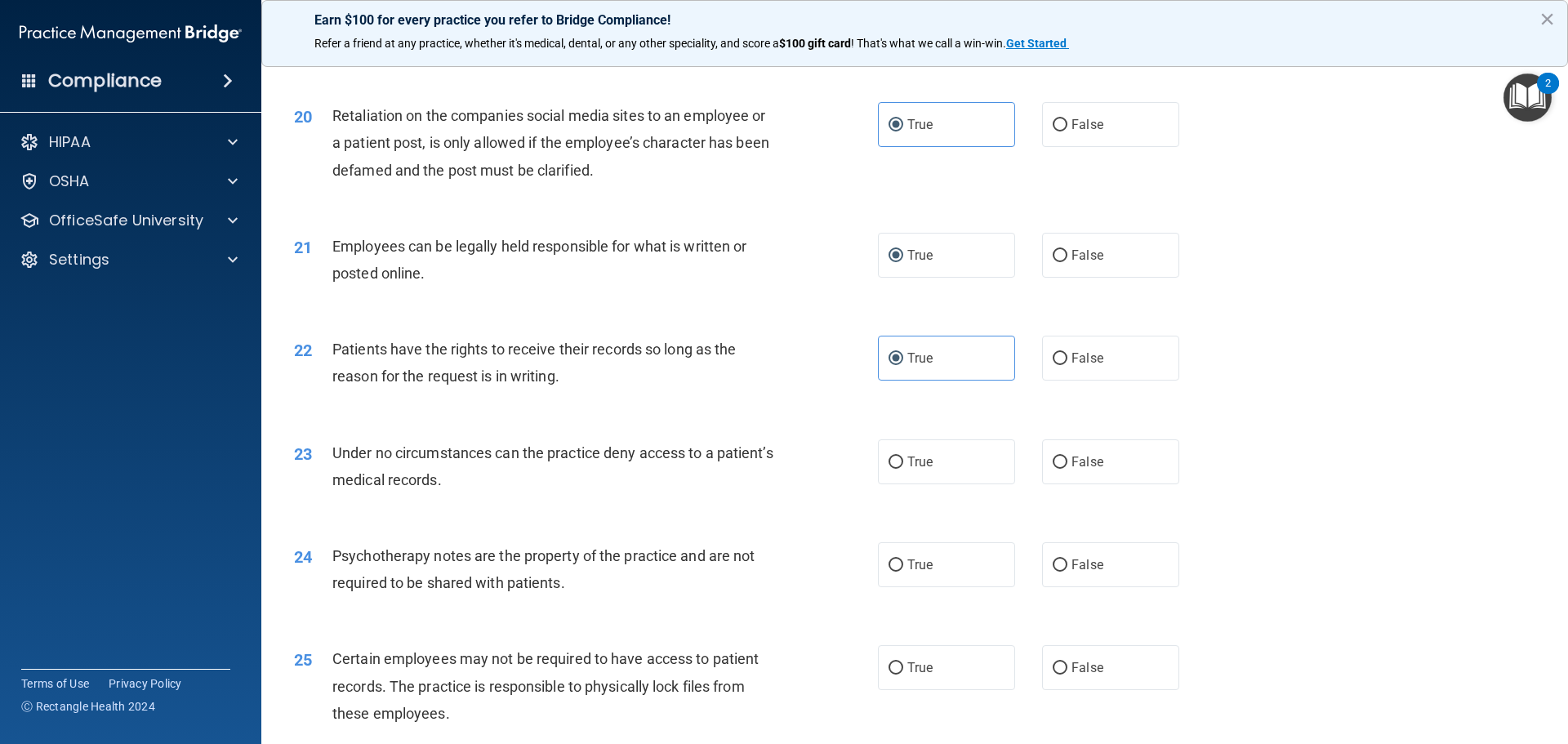
click at [900, 469] on input "True" at bounding box center [896, 462] width 15 height 12
radio input "true"
click at [898, 587] on label "True" at bounding box center [947, 564] width 137 height 45
click at [898, 572] on input "True" at bounding box center [896, 565] width 15 height 12
radio input "true"
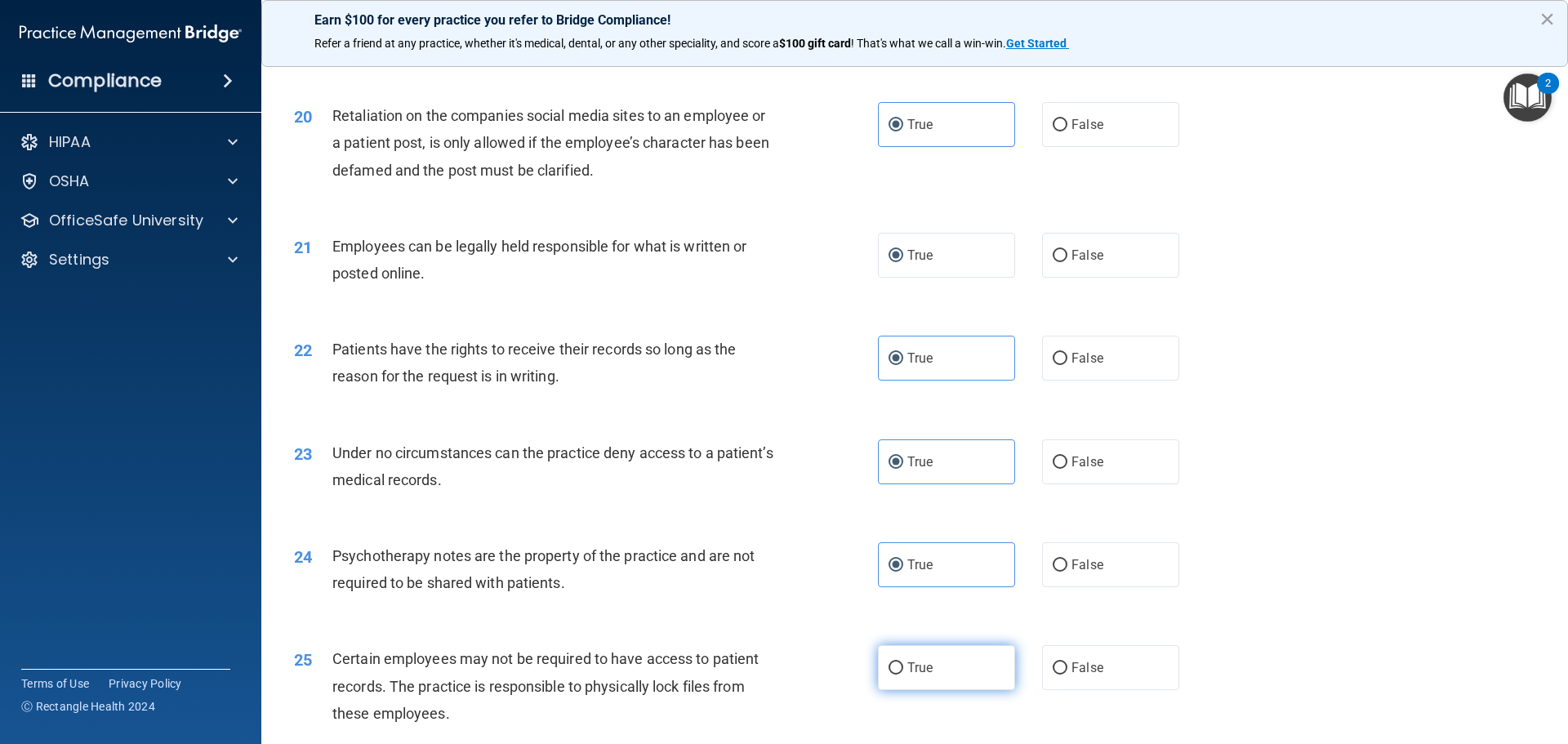
click at [896, 675] on input "True" at bounding box center [896, 668] width 15 height 12
radio input "true"
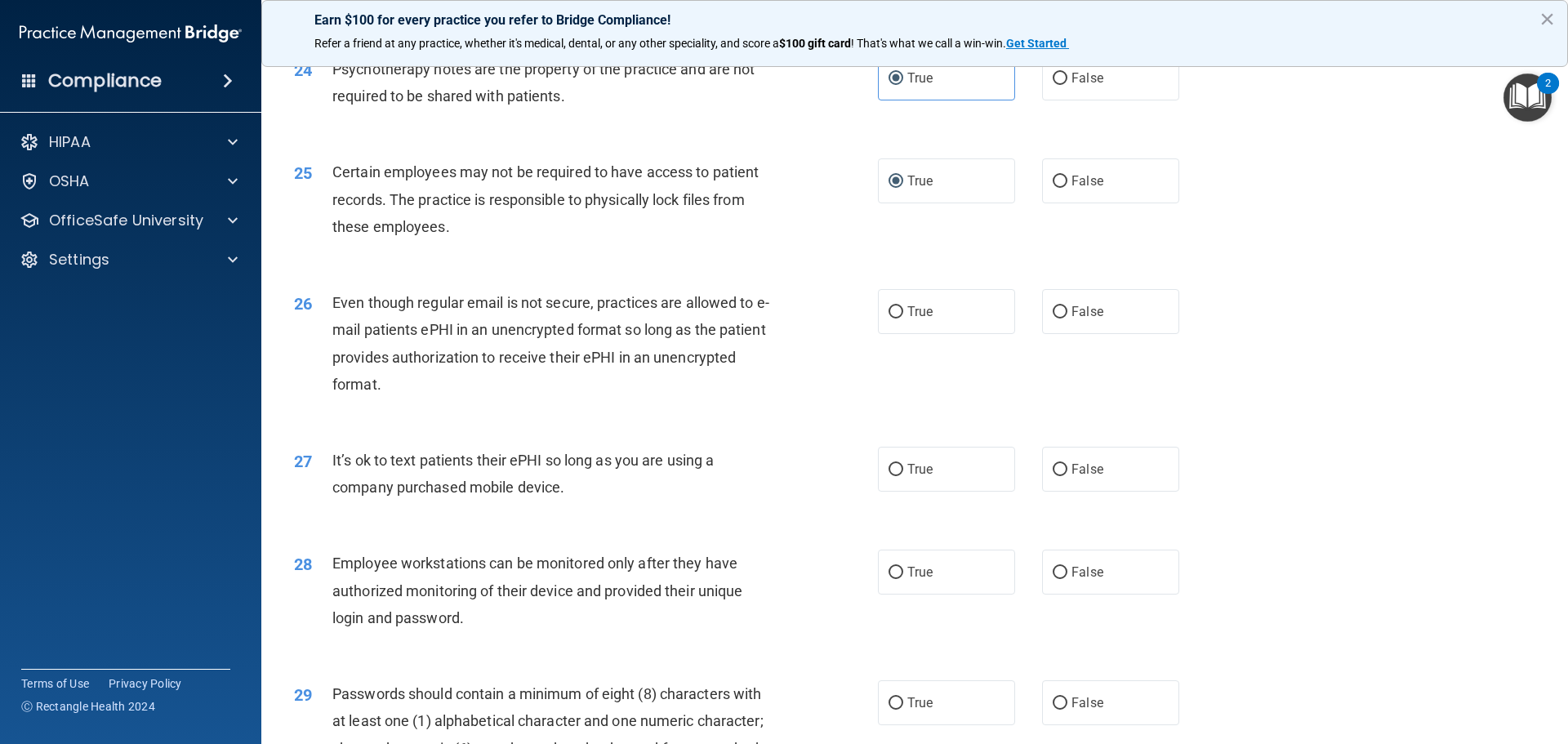
scroll to position [3021, 0]
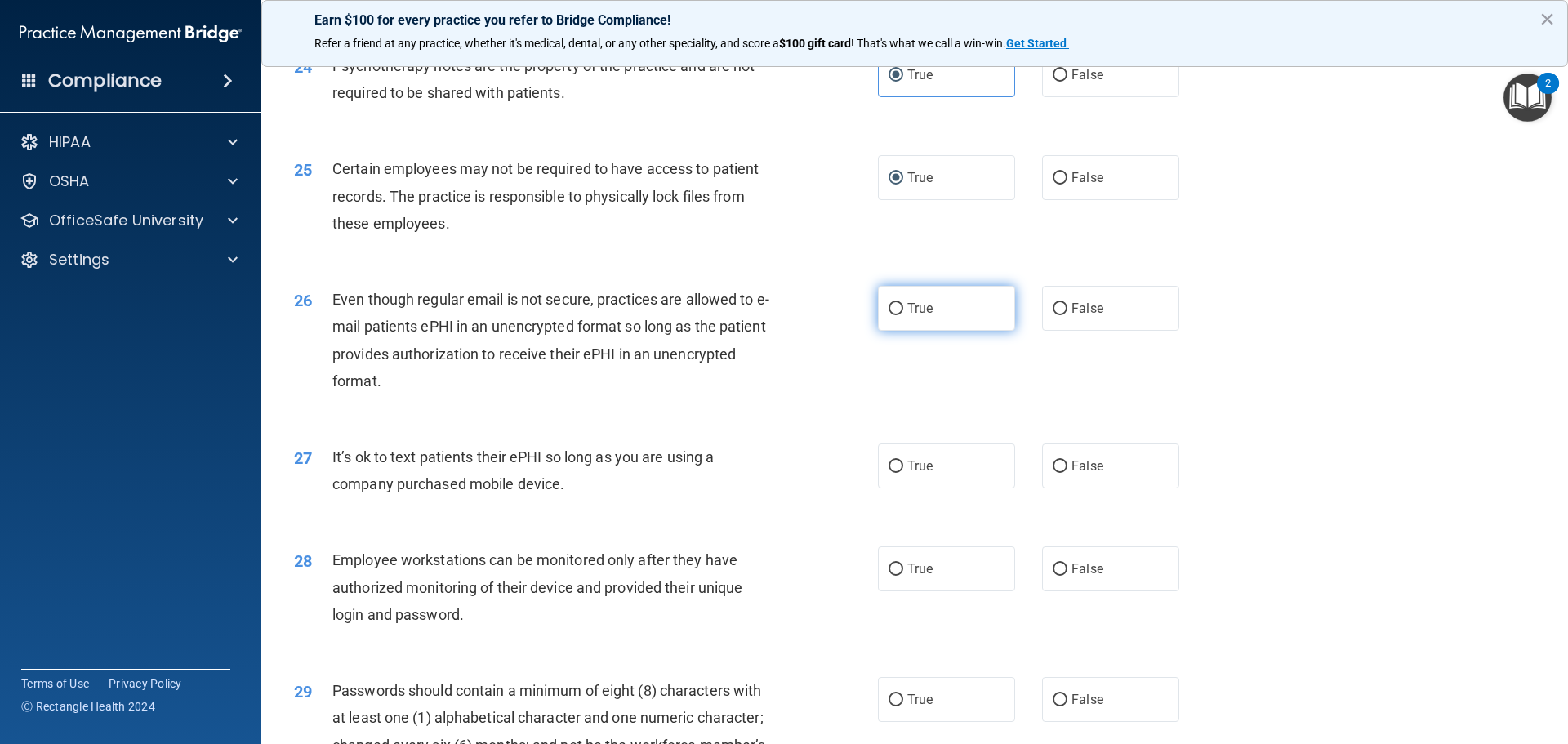
drag, startPoint x: 893, startPoint y: 349, endPoint x: 892, endPoint y: 405, distance: 56.0
click at [893, 331] on label "True" at bounding box center [947, 308] width 137 height 45
click at [893, 315] on input "True" at bounding box center [896, 308] width 15 height 12
radio input "true"
click at [910, 488] on label "True" at bounding box center [947, 465] width 137 height 45
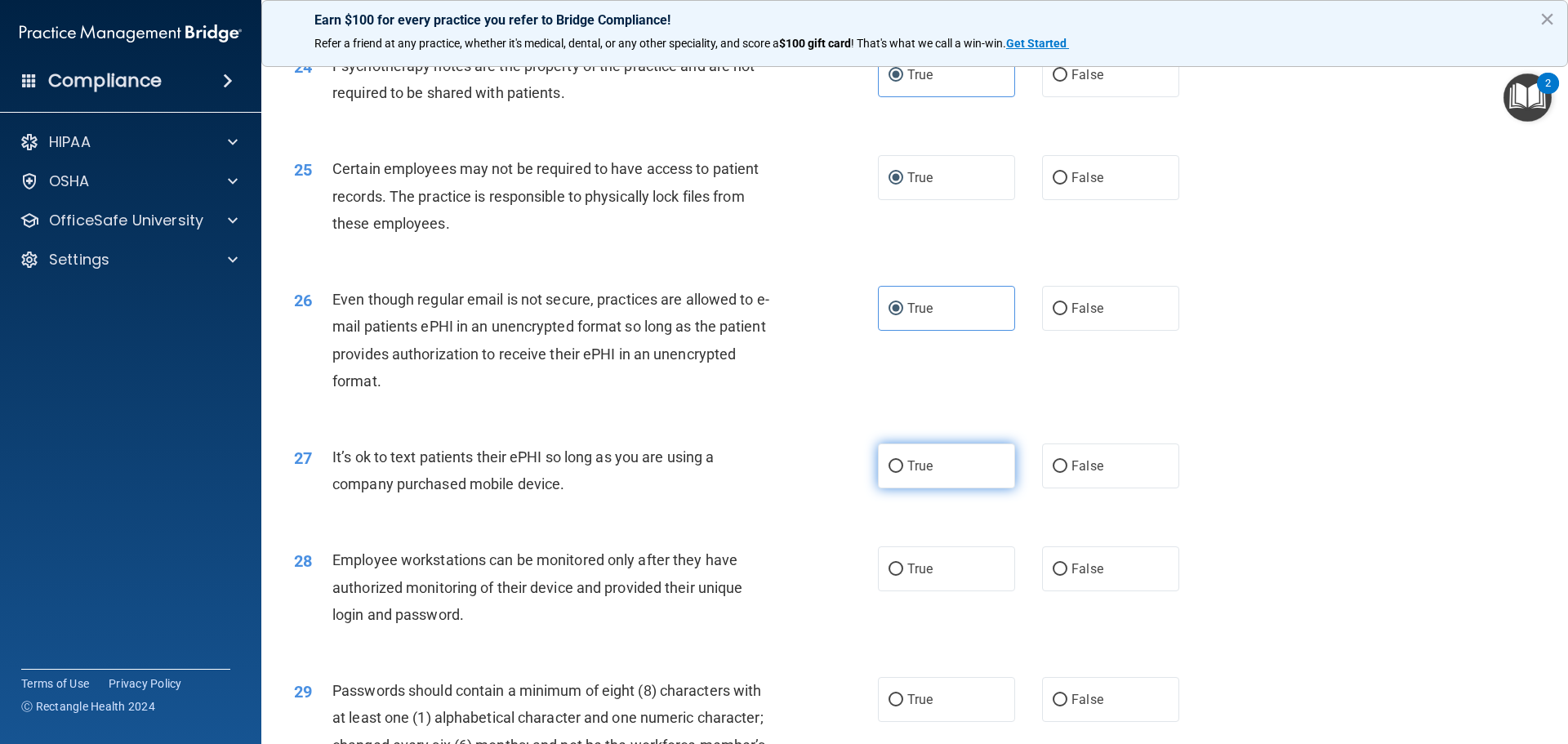
click at [904, 473] on input "True" at bounding box center [896, 466] width 15 height 12
radio input "true"
drag, startPoint x: 909, startPoint y: 580, endPoint x: 906, endPoint y: 591, distance: 11.4
click at [909, 583] on label "True" at bounding box center [947, 568] width 137 height 45
click at [904, 576] on input "True" at bounding box center [896, 569] width 15 height 12
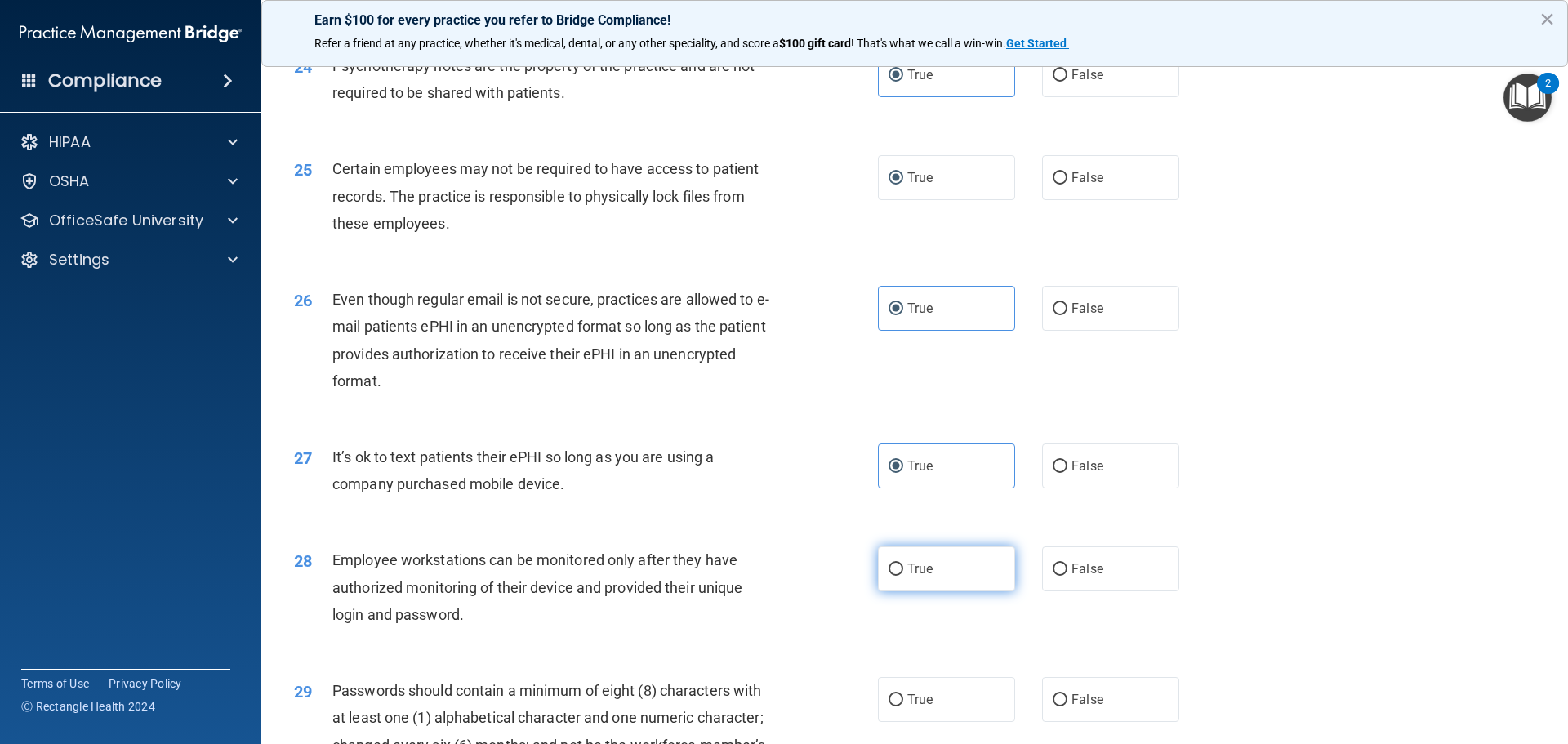
radio input "true"
click at [927, 691] on div "29 Passwords should contain a minimum of eight (8) characters with at least one…" at bounding box center [914, 735] width 1266 height 158
drag, startPoint x: 924, startPoint y: 722, endPoint x: 923, endPoint y: 446, distance: 276.0
click at [925, 707] on span "True" at bounding box center [920, 699] width 26 height 16
click at [904, 706] on input "True" at bounding box center [896, 699] width 15 height 12
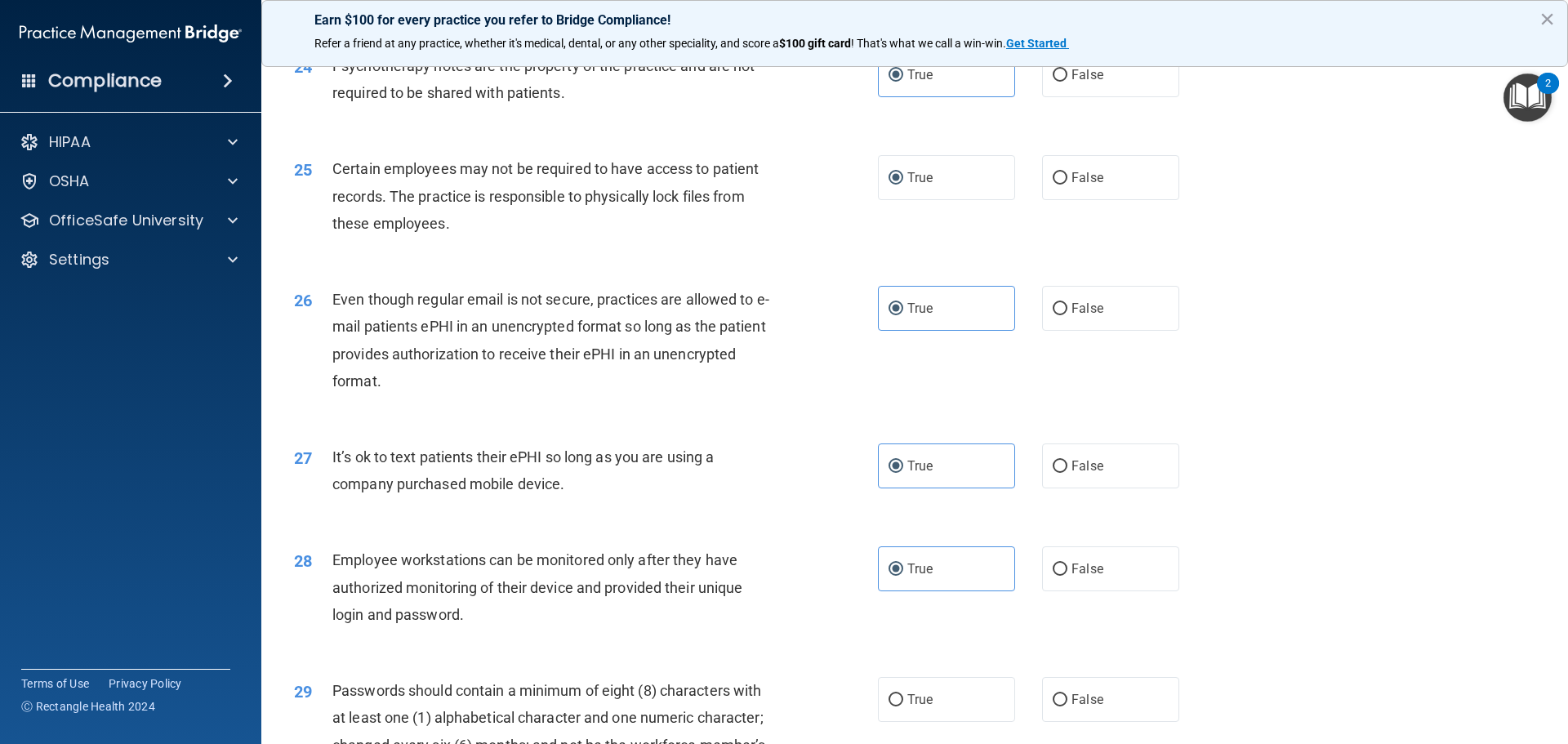
radio input "true"
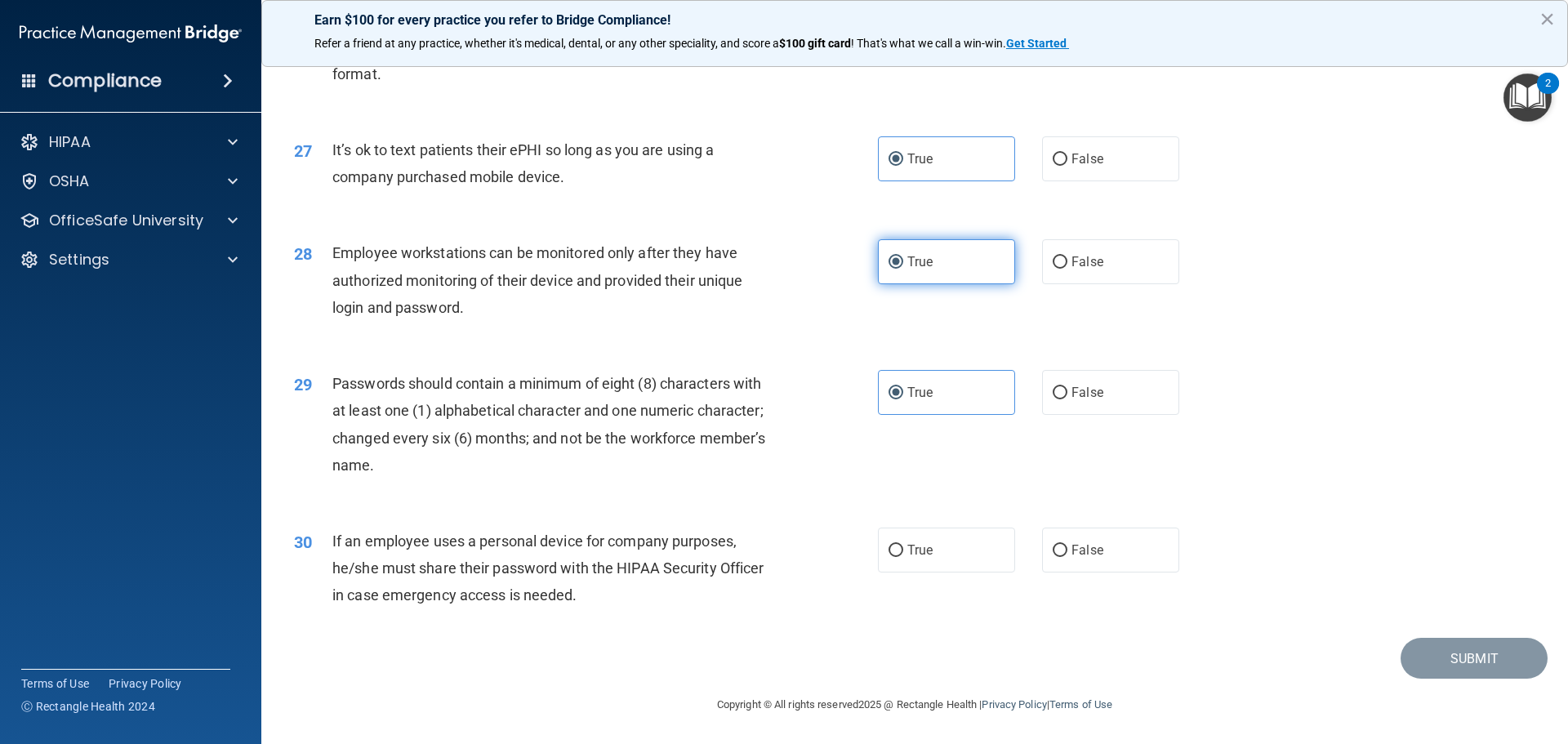
scroll to position [3355, 0]
click at [889, 549] on input "True" at bounding box center [896, 550] width 15 height 12
radio input "true"
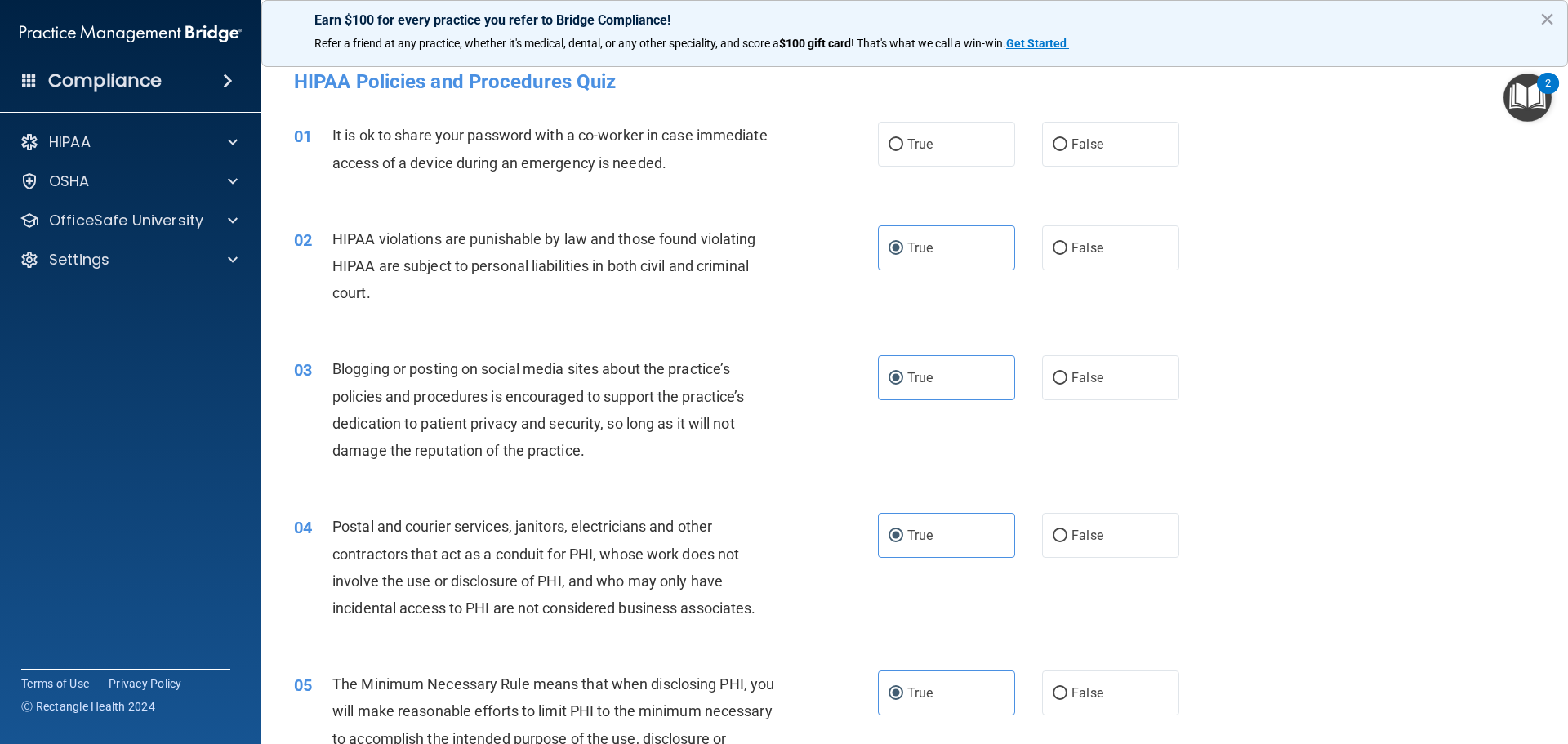
scroll to position [0, 0]
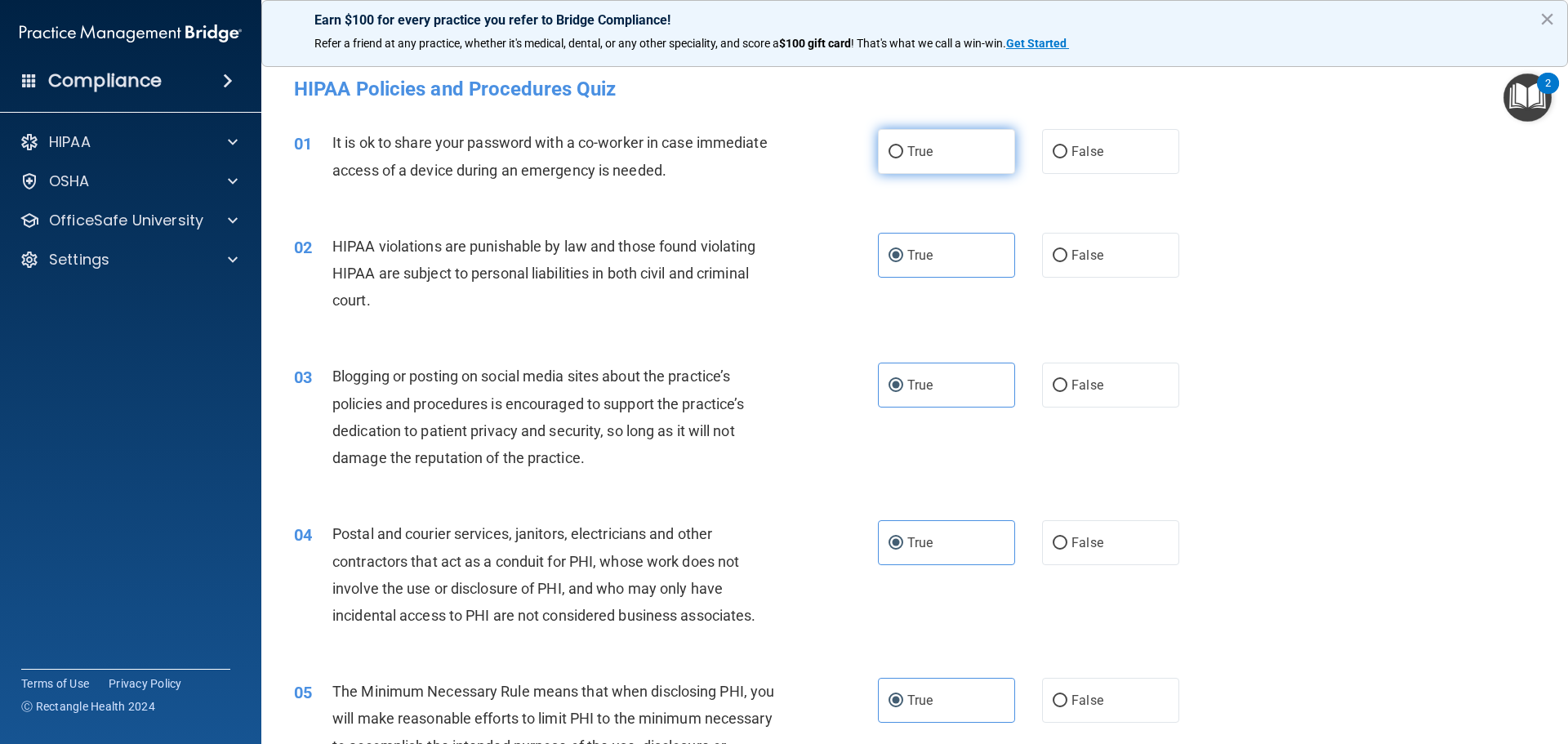
click at [933, 163] on label "True" at bounding box center [947, 151] width 137 height 45
click at [904, 158] on input "True" at bounding box center [896, 152] width 15 height 12
radio input "true"
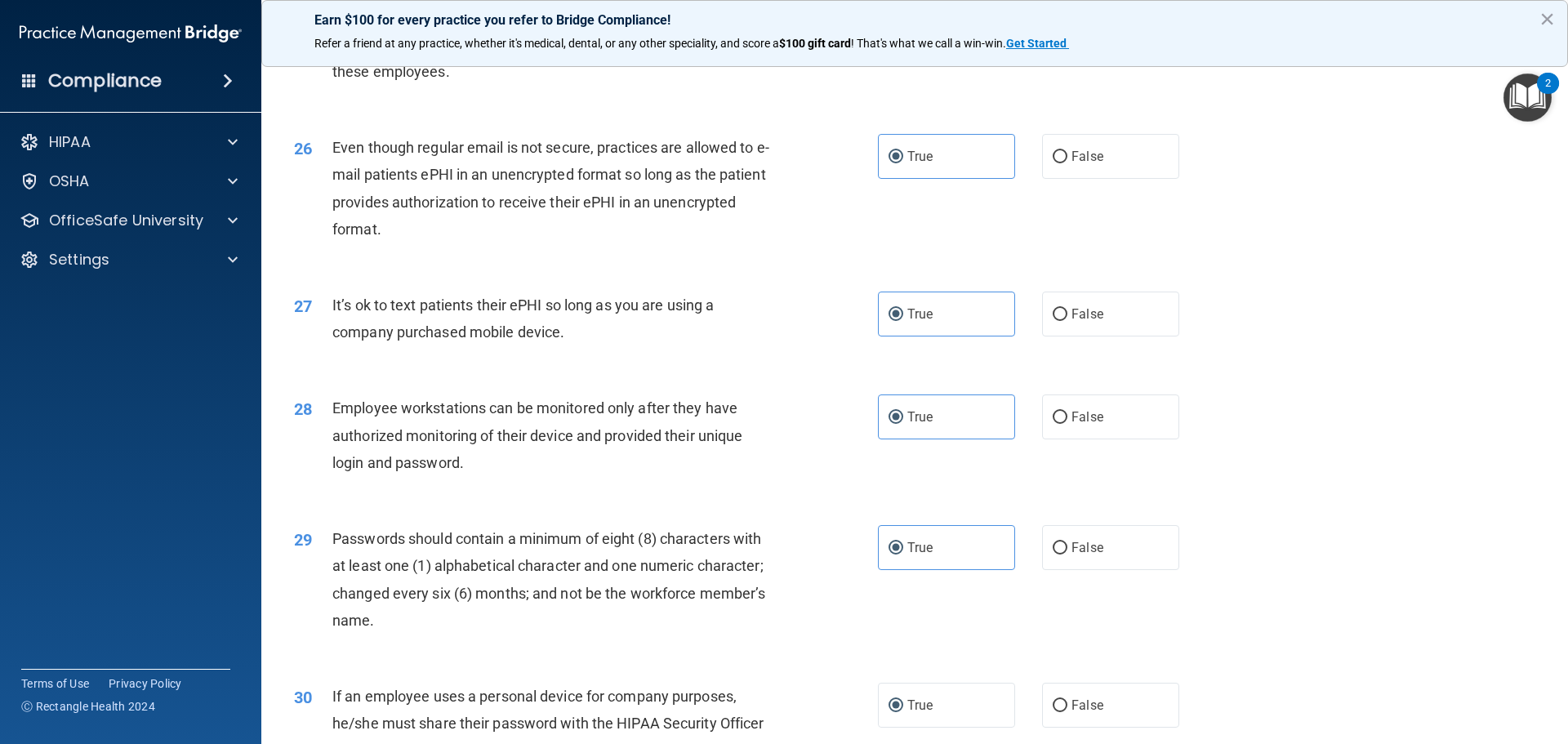
scroll to position [3355, 0]
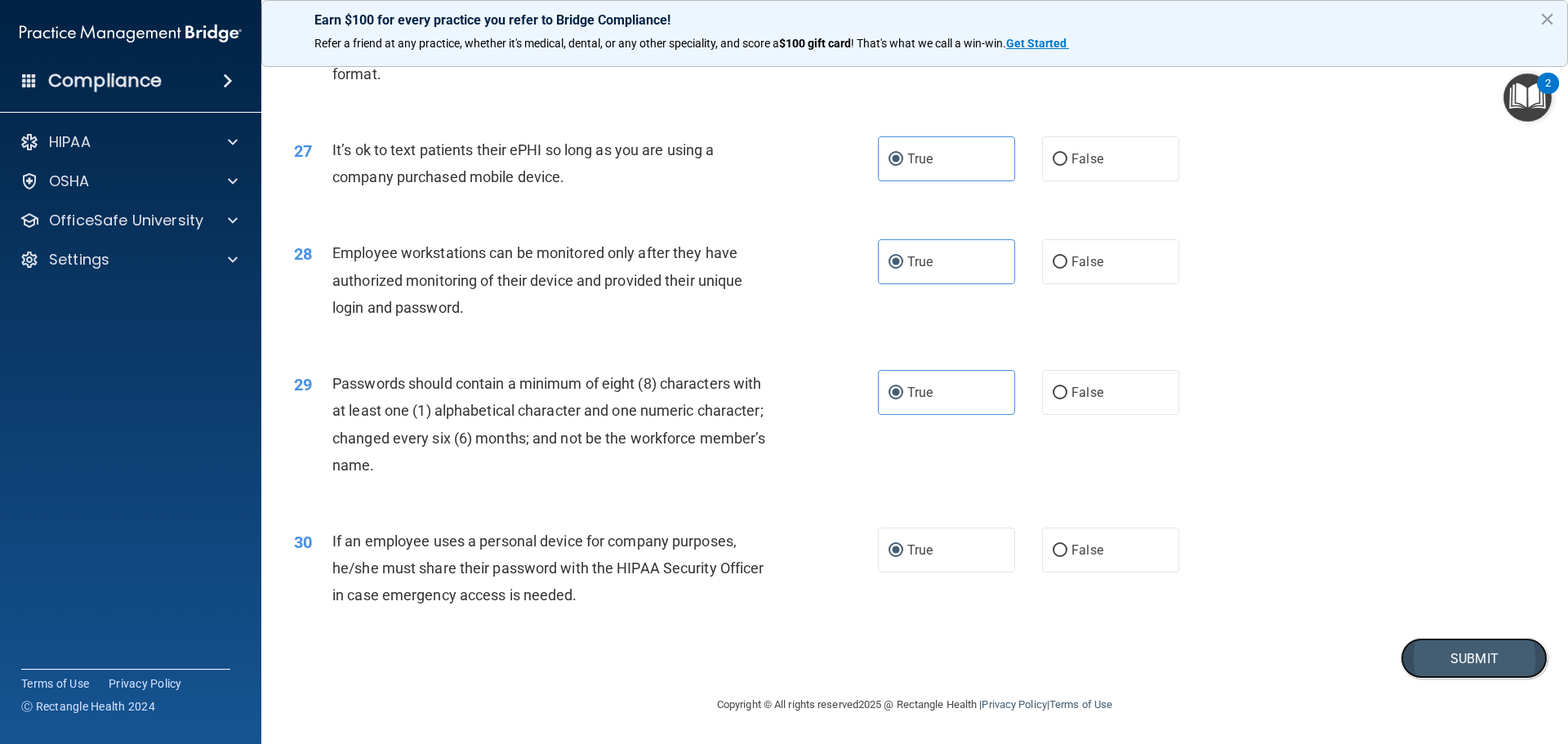
click at [1438, 655] on button "Submit" at bounding box center [1475, 658] width 147 height 41
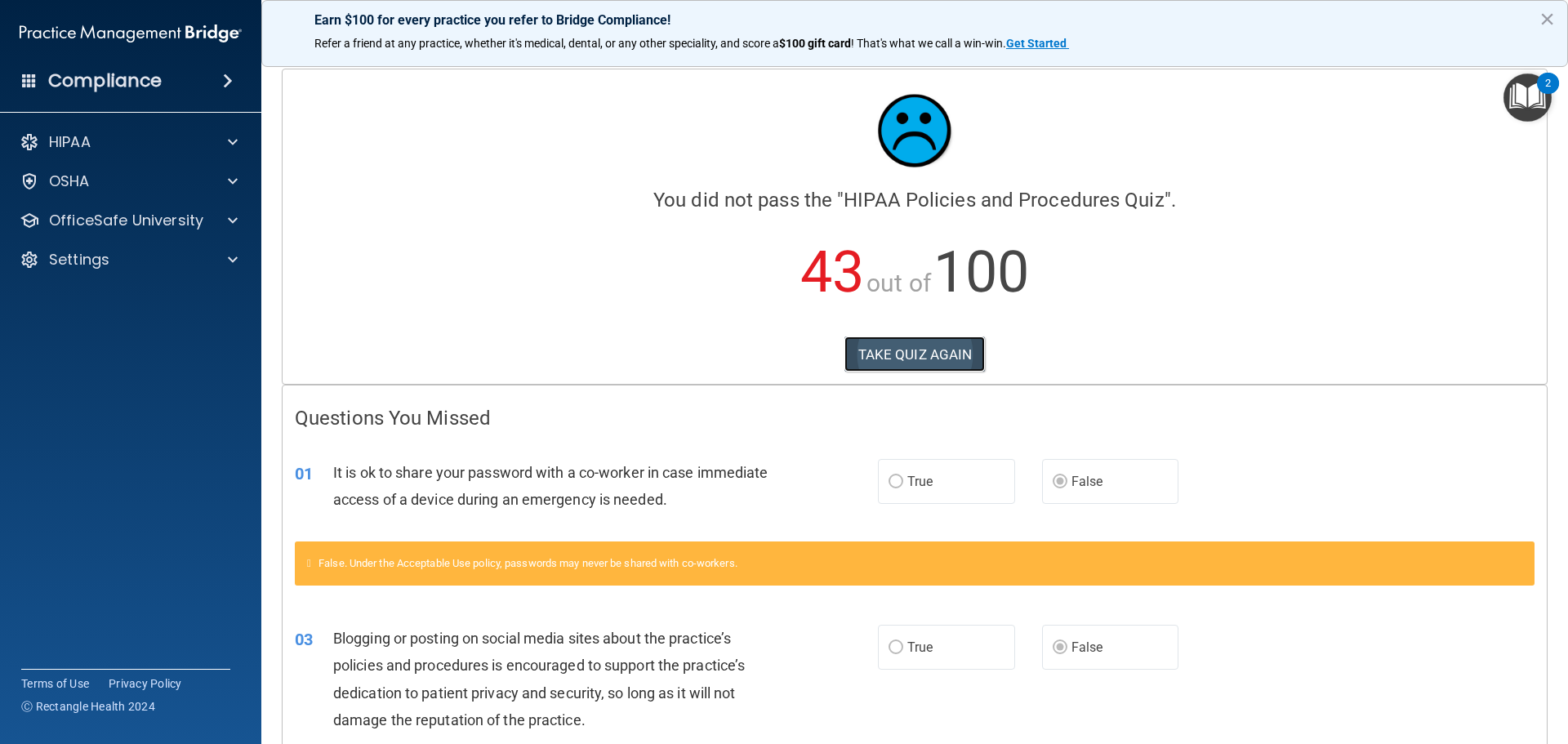
click at [890, 345] on button "TAKE QUIZ AGAIN" at bounding box center [914, 355] width 141 height 36
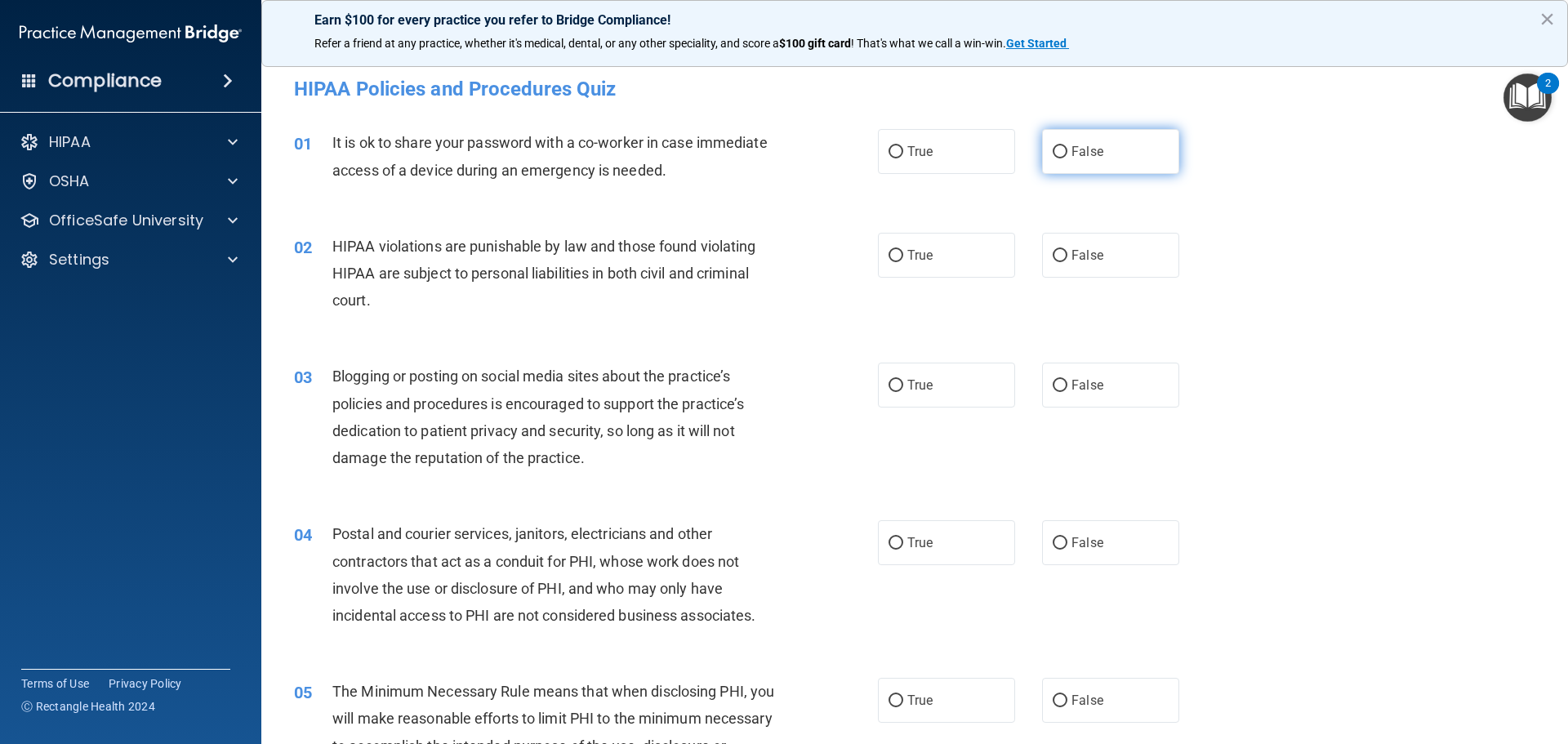
click at [1077, 152] on span "False" at bounding box center [1088, 151] width 32 height 16
click at [1068, 152] on input "False" at bounding box center [1060, 152] width 15 height 12
radio input "true"
click at [928, 252] on label "True" at bounding box center [947, 255] width 137 height 45
click at [904, 252] on input "True" at bounding box center [896, 256] width 15 height 12
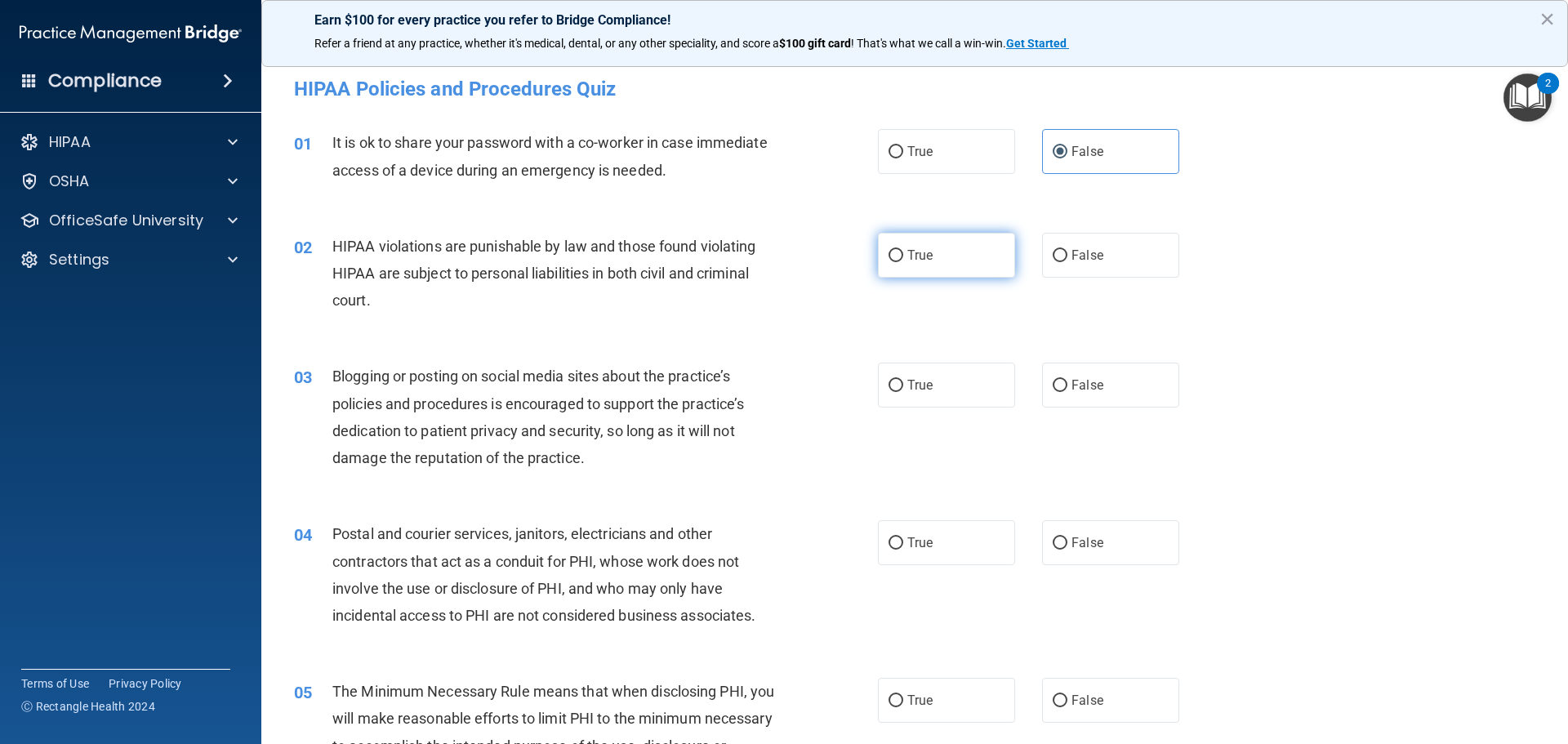
radio input "true"
click at [1075, 391] on span "False" at bounding box center [1088, 384] width 32 height 16
click at [1072, 379] on span "False" at bounding box center [1088, 384] width 32 height 16
click at [1068, 379] on input "False" at bounding box center [1060, 385] width 15 height 12
radio input "true"
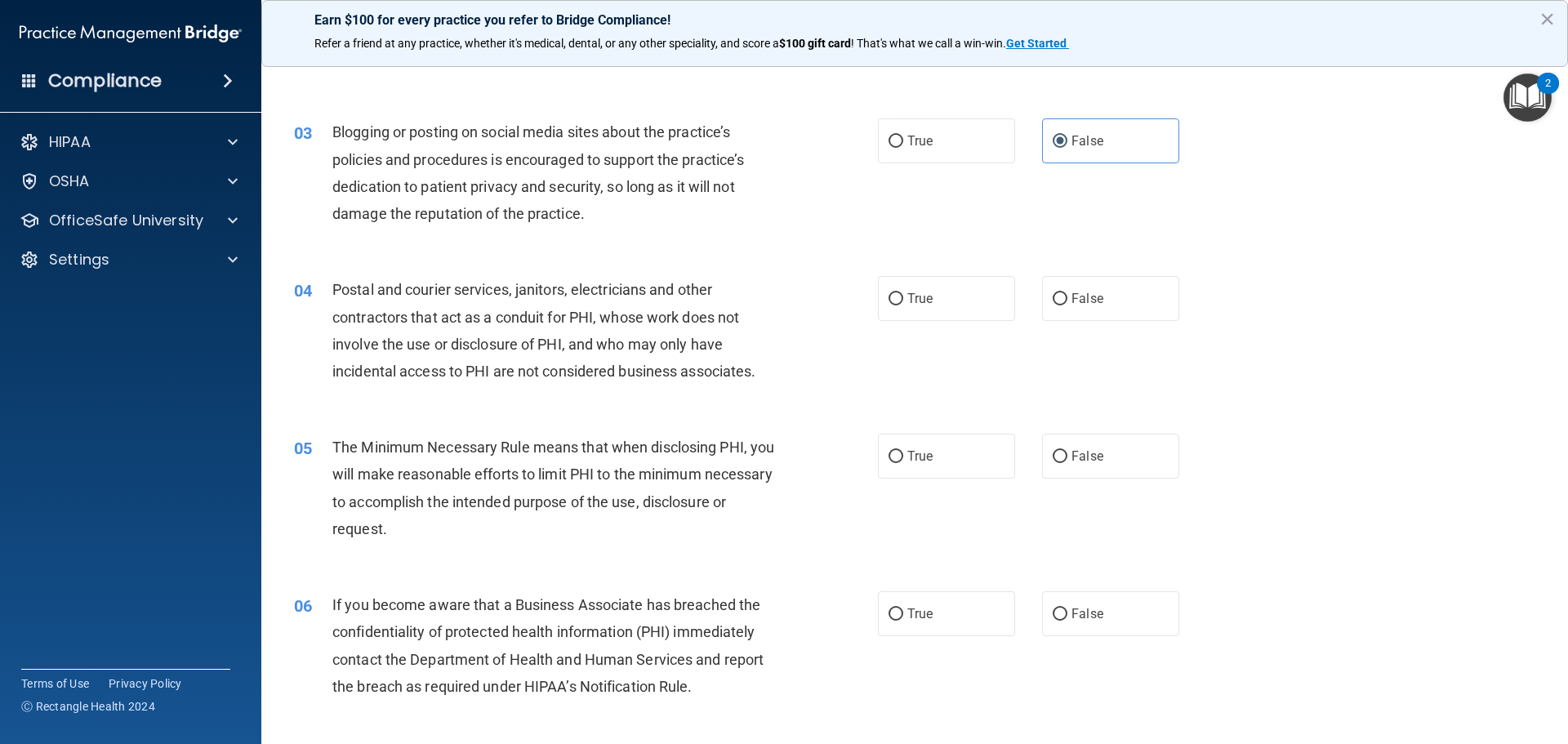
scroll to position [245, 0]
click at [924, 294] on span "True" at bounding box center [920, 297] width 26 height 16
click at [900, 302] on label "True" at bounding box center [947, 298] width 137 height 45
click at [900, 302] on input "True" at bounding box center [896, 298] width 15 height 12
radio input "true"
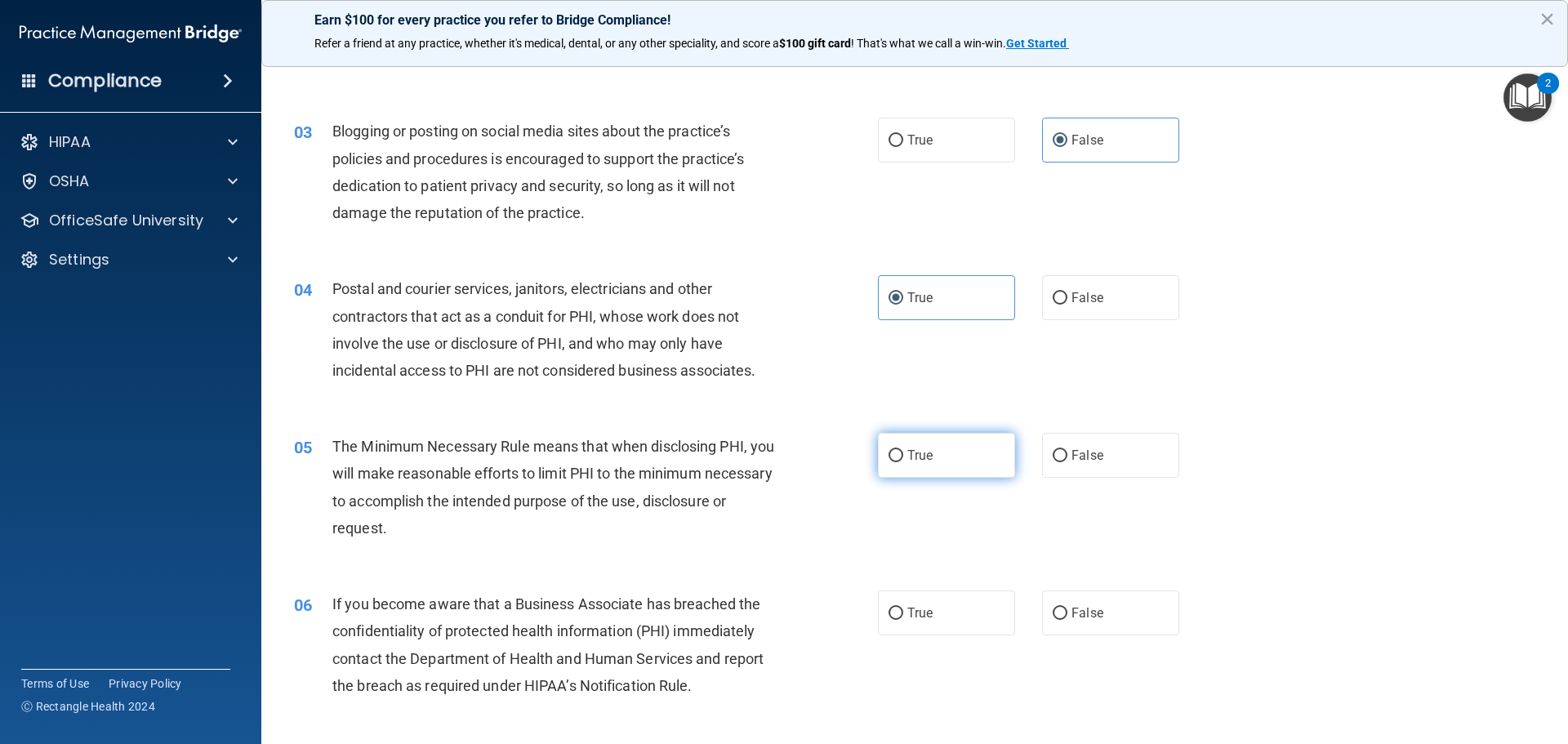
click at [908, 459] on span "True" at bounding box center [920, 454] width 26 height 16
click at [904, 459] on input "True" at bounding box center [896, 455] width 15 height 12
radio input "true"
click at [1072, 611] on span "False" at bounding box center [1088, 612] width 32 height 16
click at [1068, 611] on input "False" at bounding box center [1060, 613] width 15 height 12
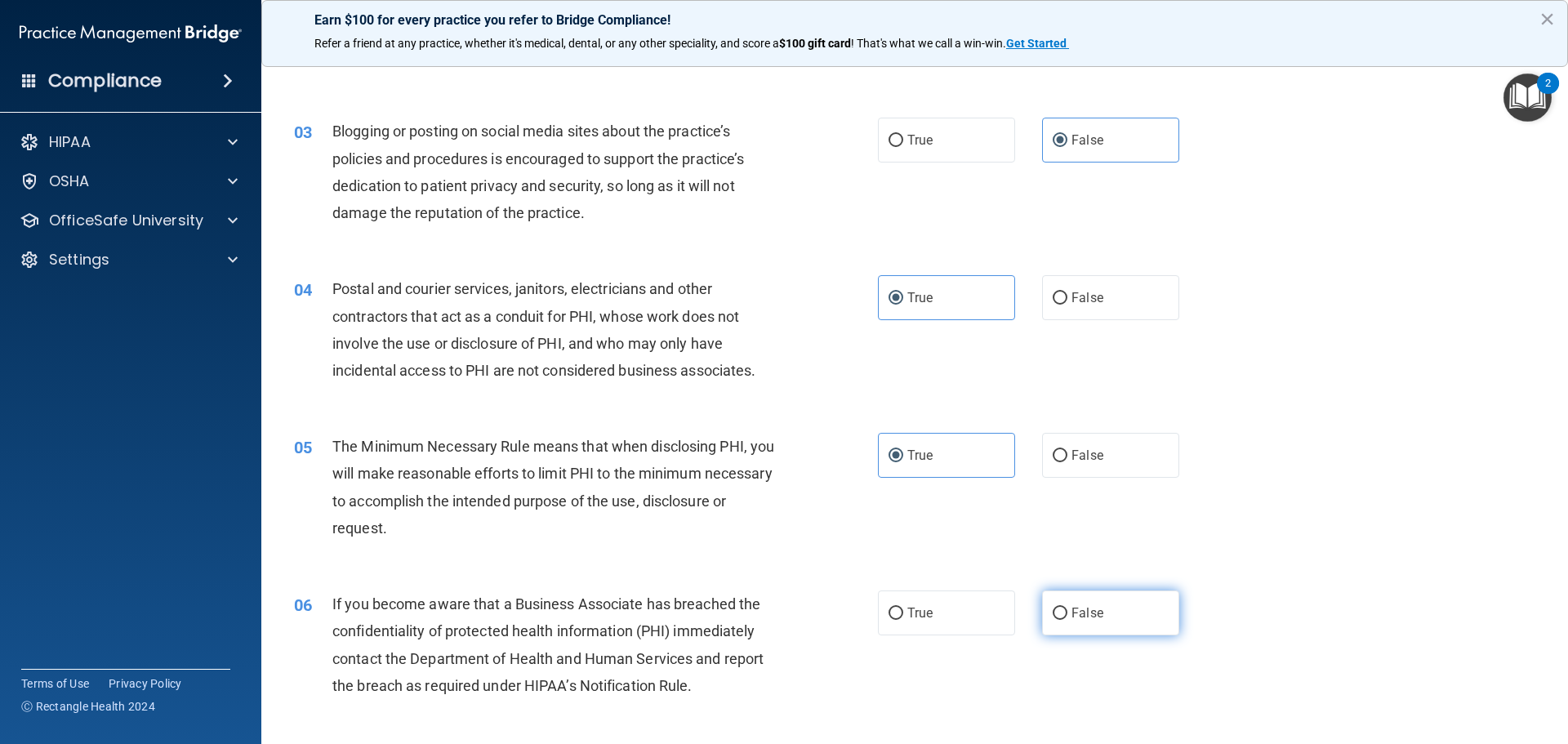
radio input "true"
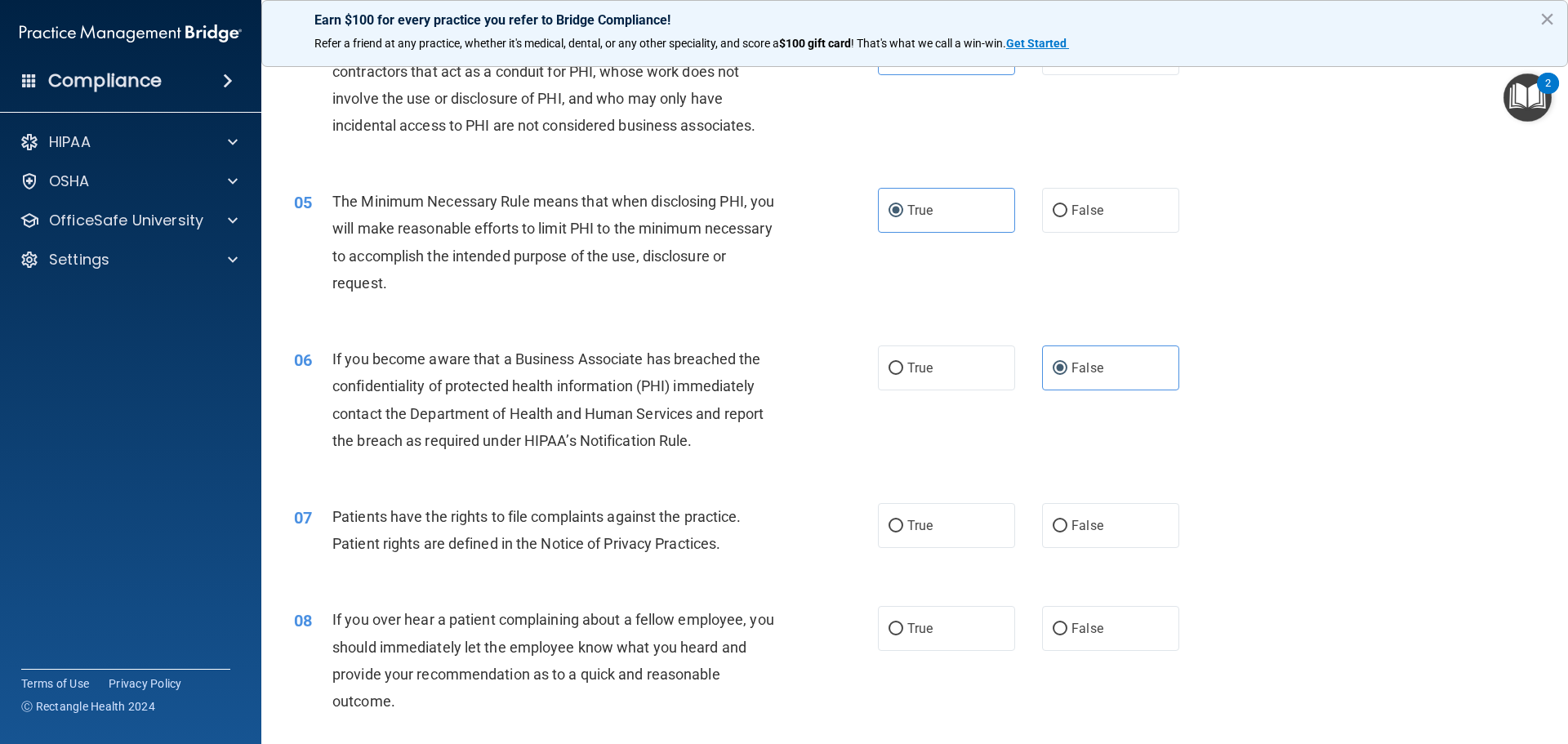
scroll to position [653, 0]
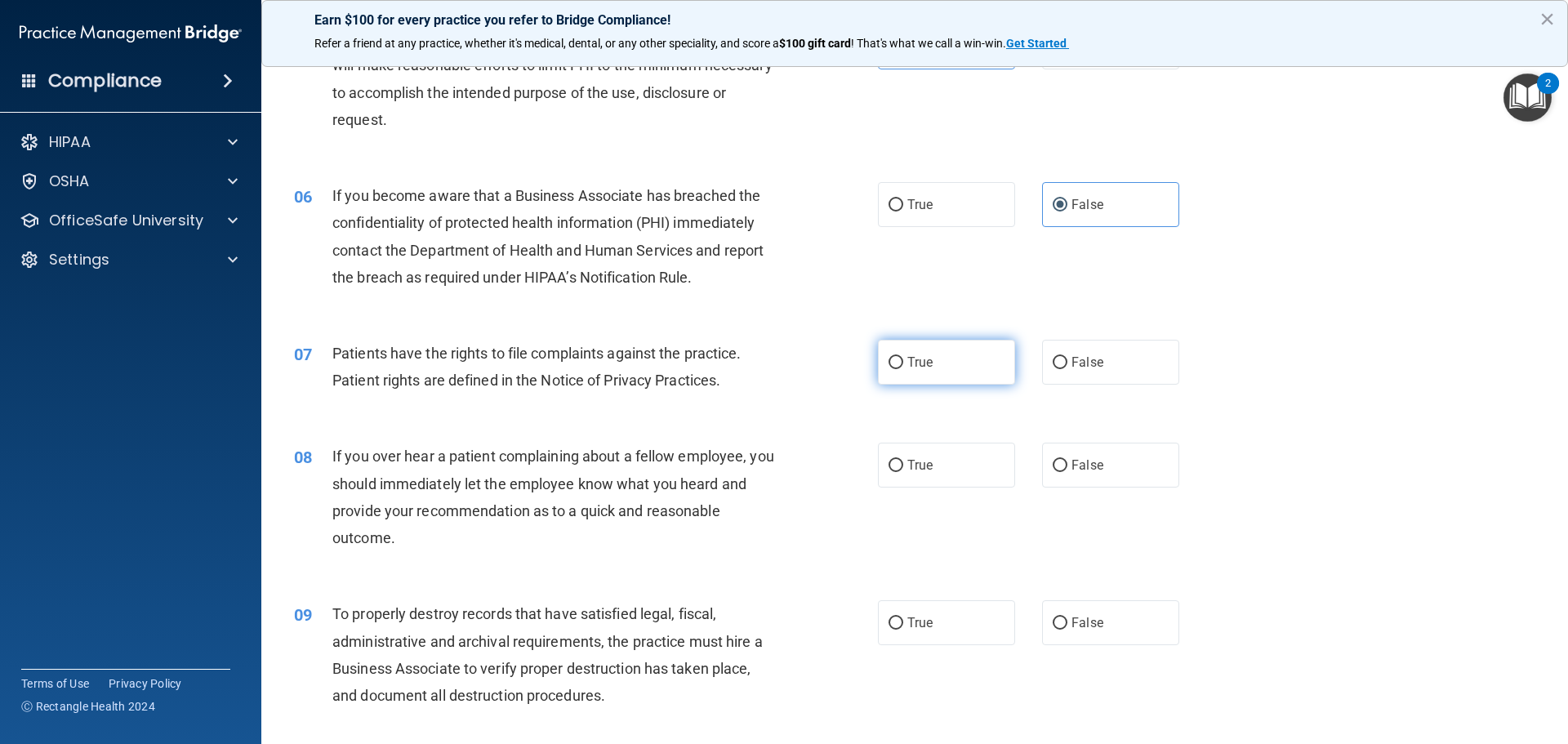
click at [889, 357] on input "True" at bounding box center [896, 363] width 15 height 12
radio input "true"
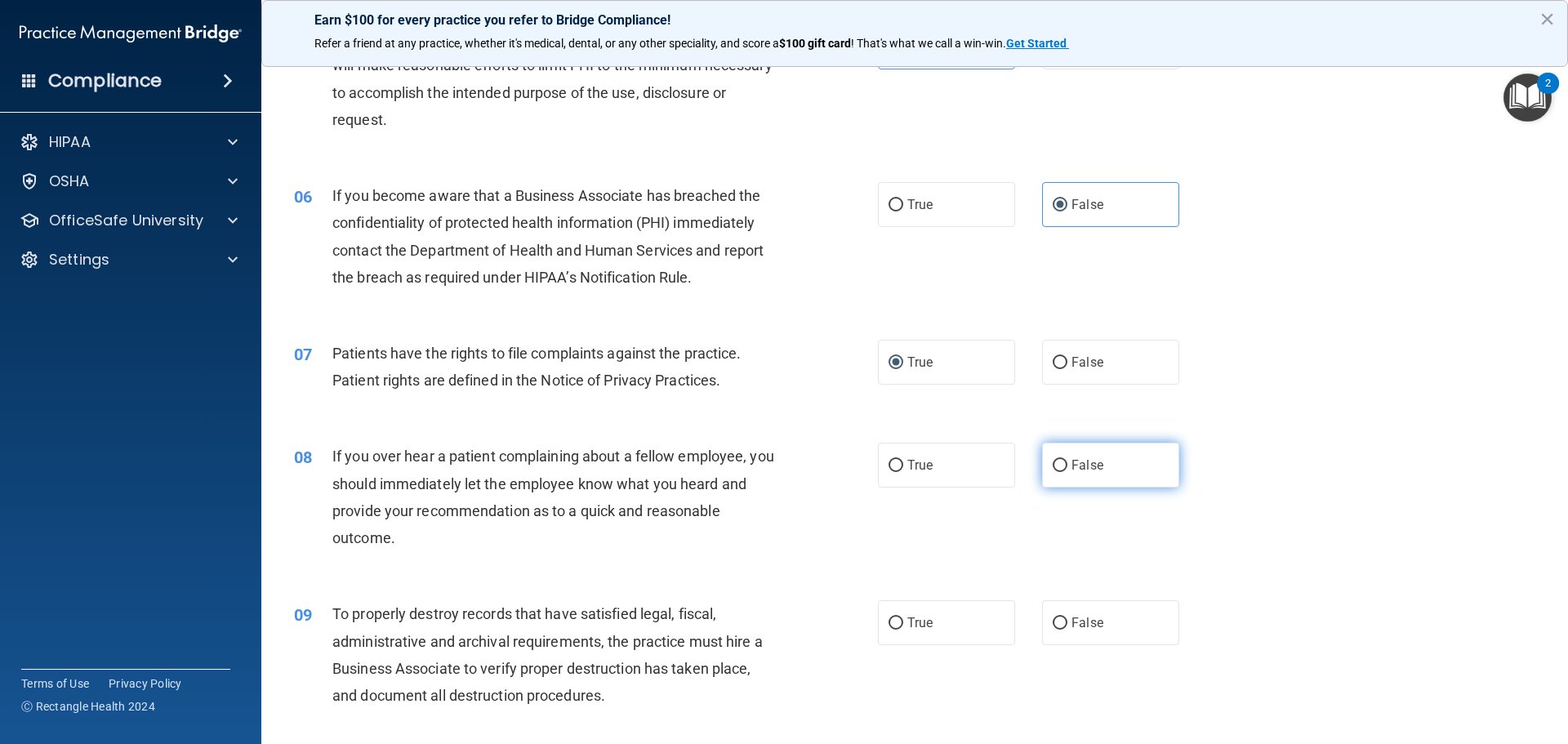
click at [1053, 473] on label "False" at bounding box center [1111, 464] width 137 height 45
click at [1053, 472] on input "False" at bounding box center [1060, 465] width 15 height 12
radio input "true"
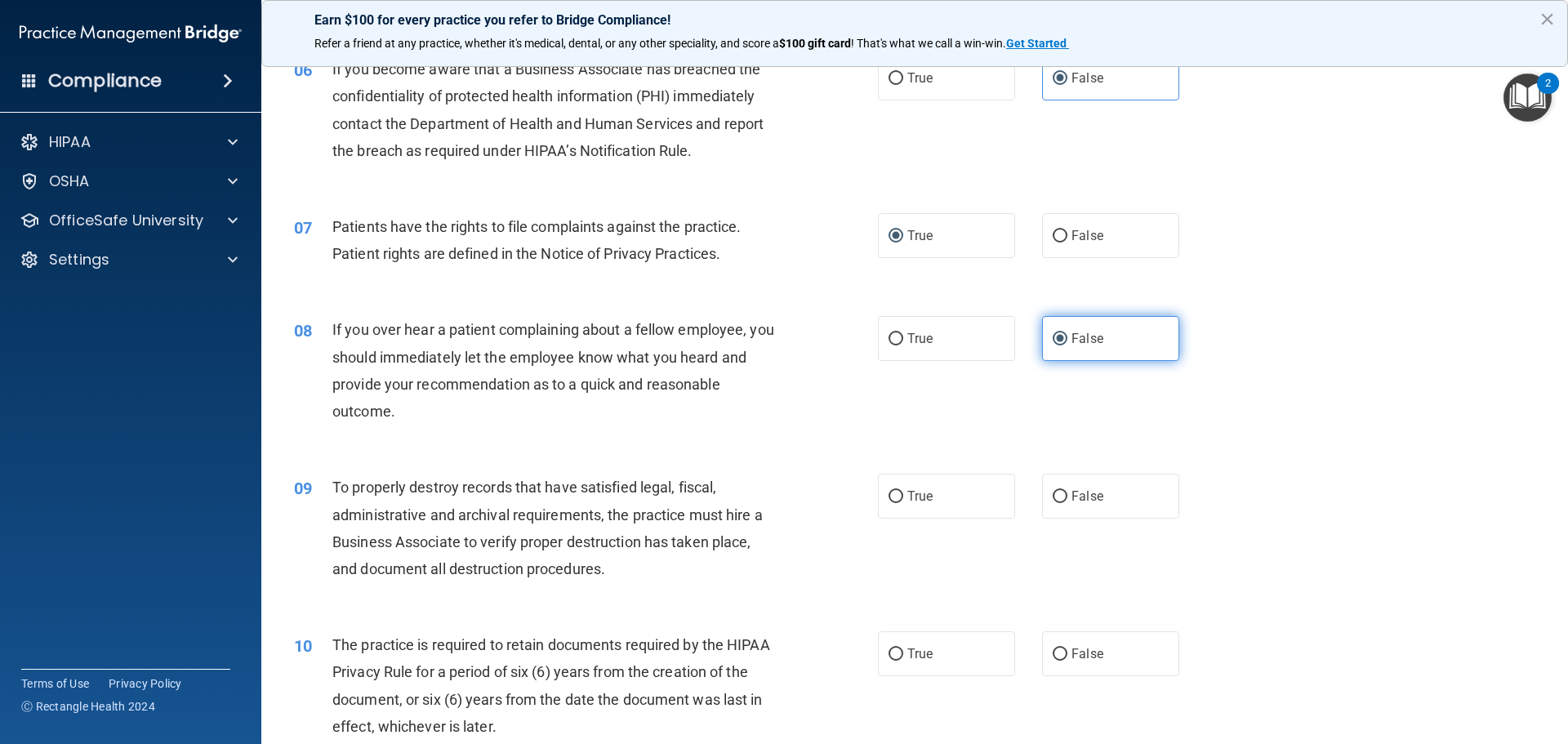
scroll to position [817, 0]
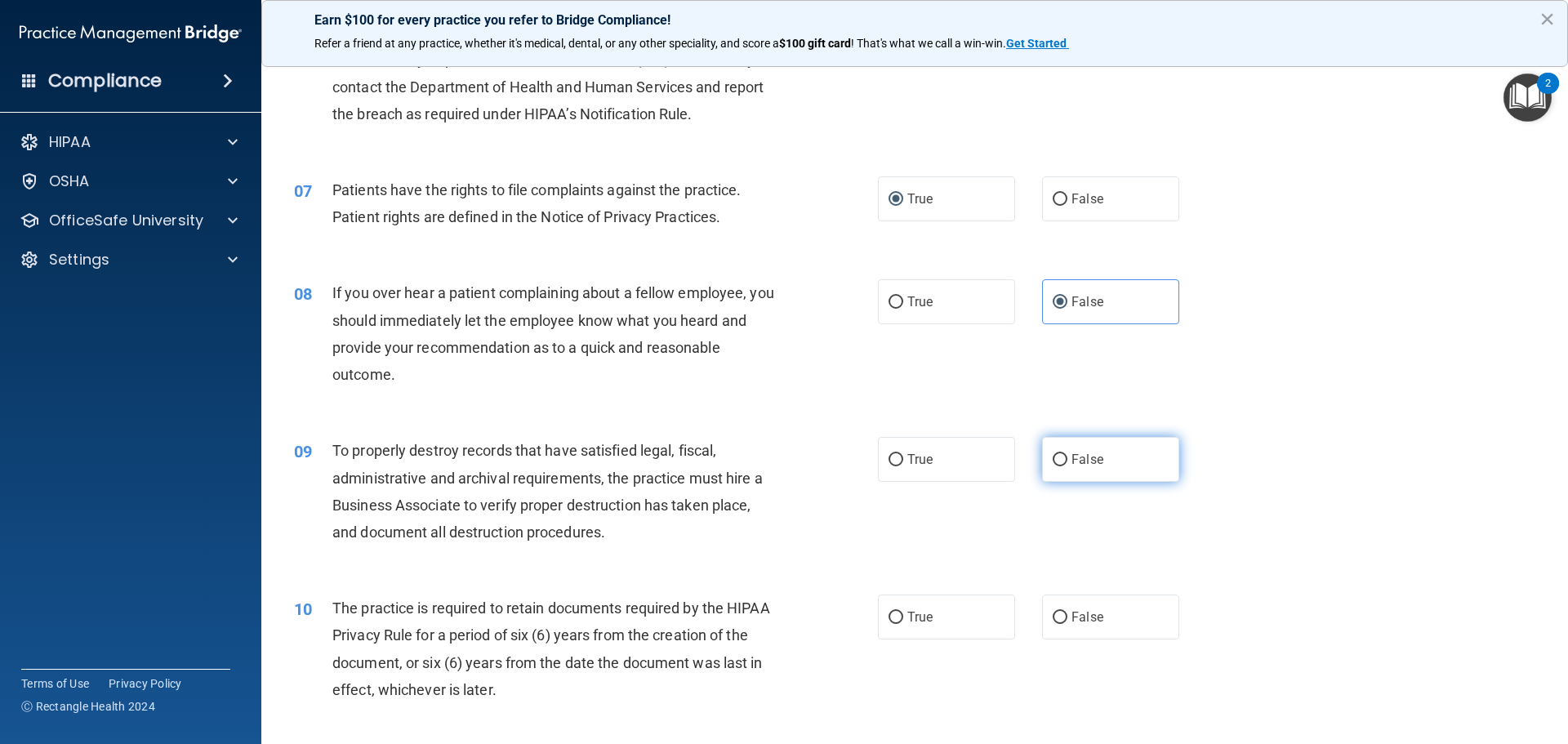
drag, startPoint x: 1070, startPoint y: 450, endPoint x: 1064, endPoint y: 457, distance: 9.2
click at [1070, 451] on label "False" at bounding box center [1111, 459] width 137 height 45
click at [1068, 454] on input "False" at bounding box center [1060, 459] width 15 height 12
radio input "true"
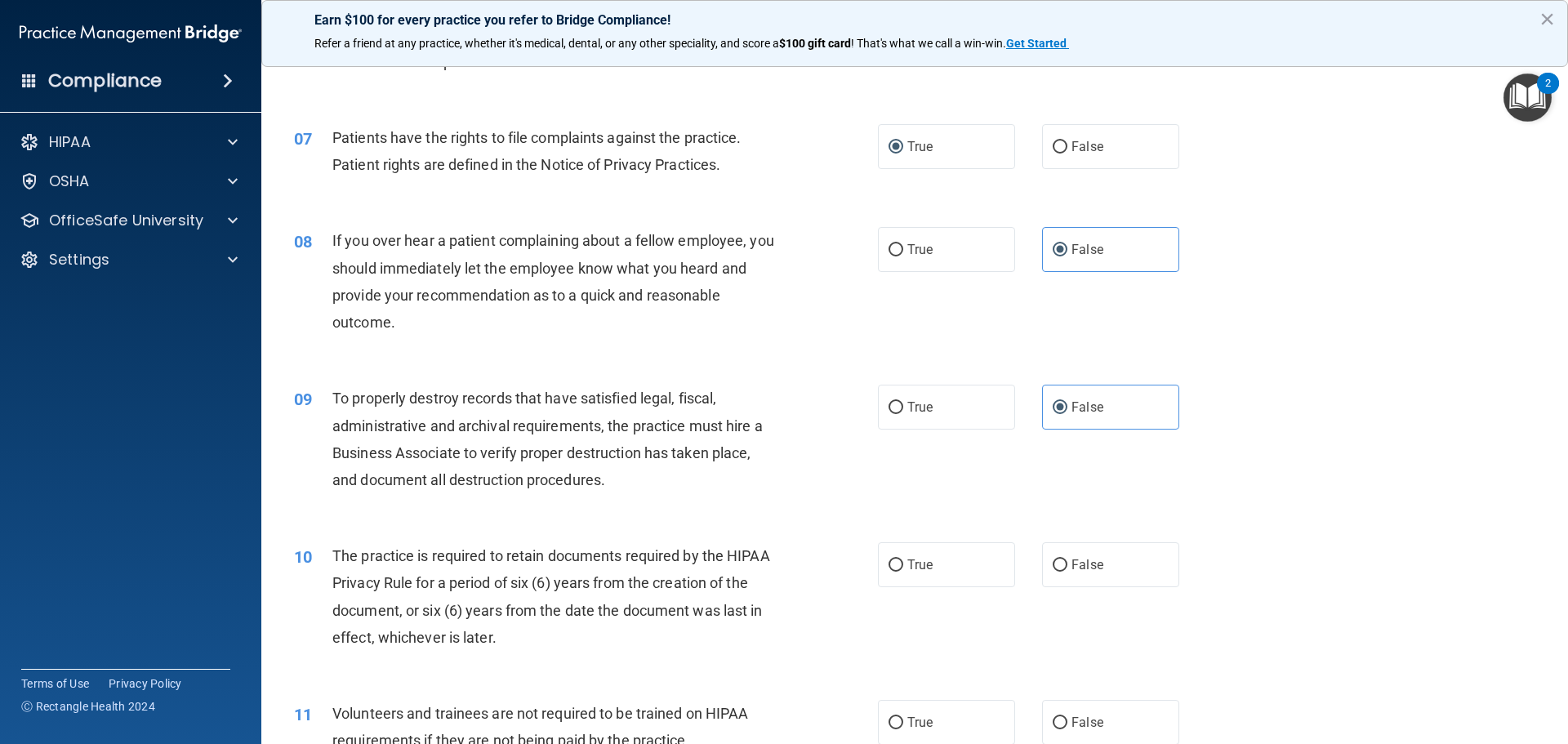
scroll to position [898, 0]
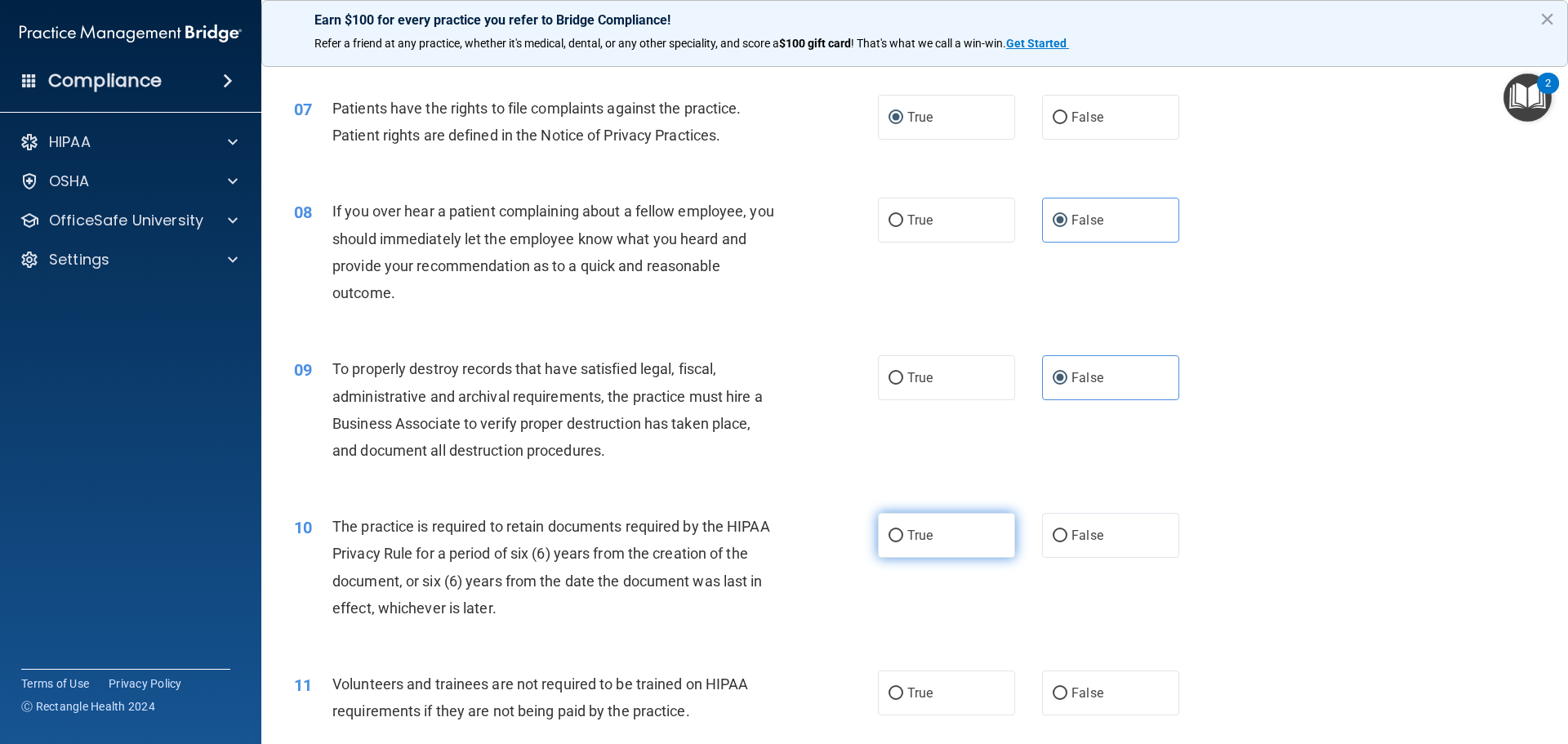
click at [893, 534] on input "True" at bounding box center [896, 535] width 15 height 12
radio input "true"
click at [1060, 690] on input "False" at bounding box center [1060, 693] width 15 height 12
radio input "true"
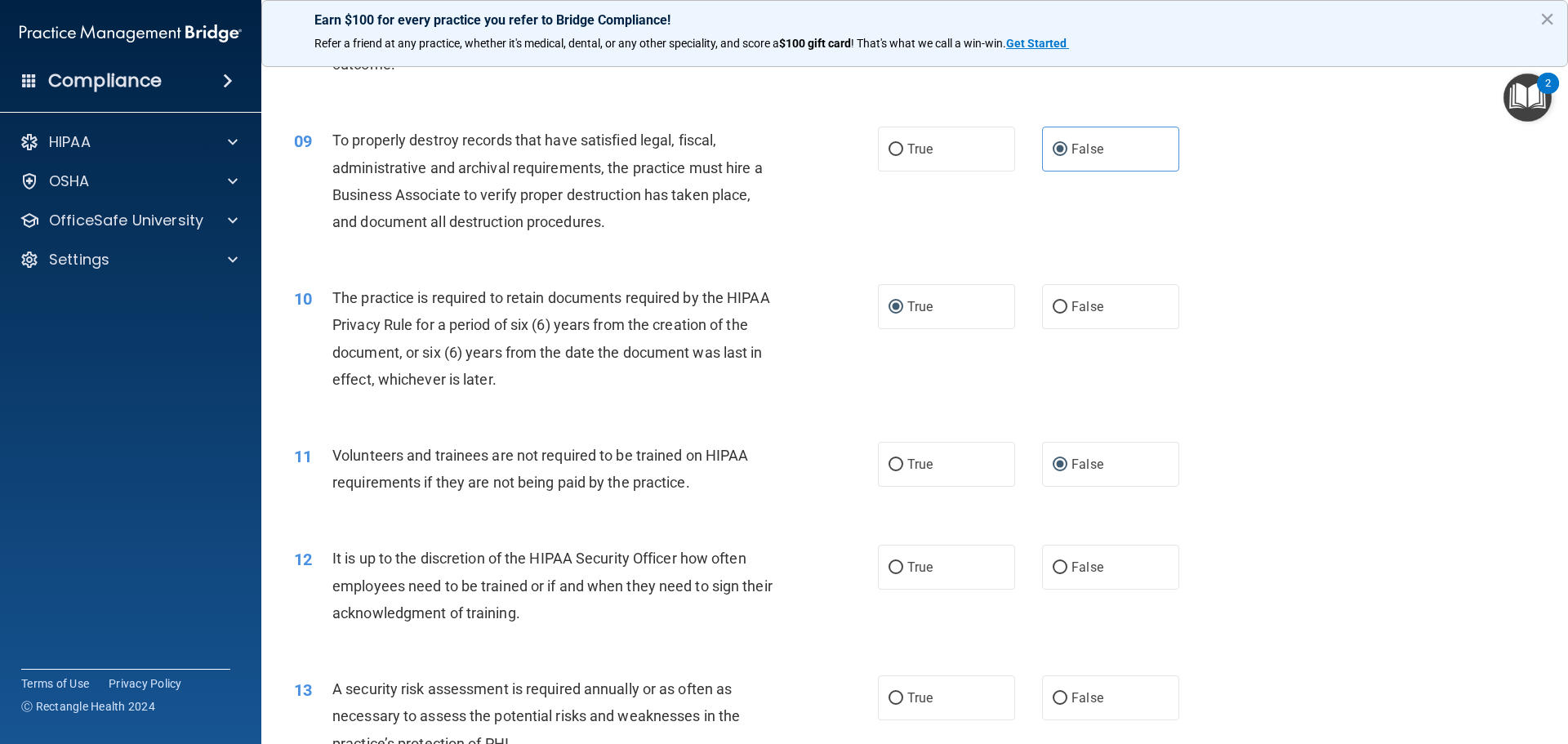
scroll to position [1143, 0]
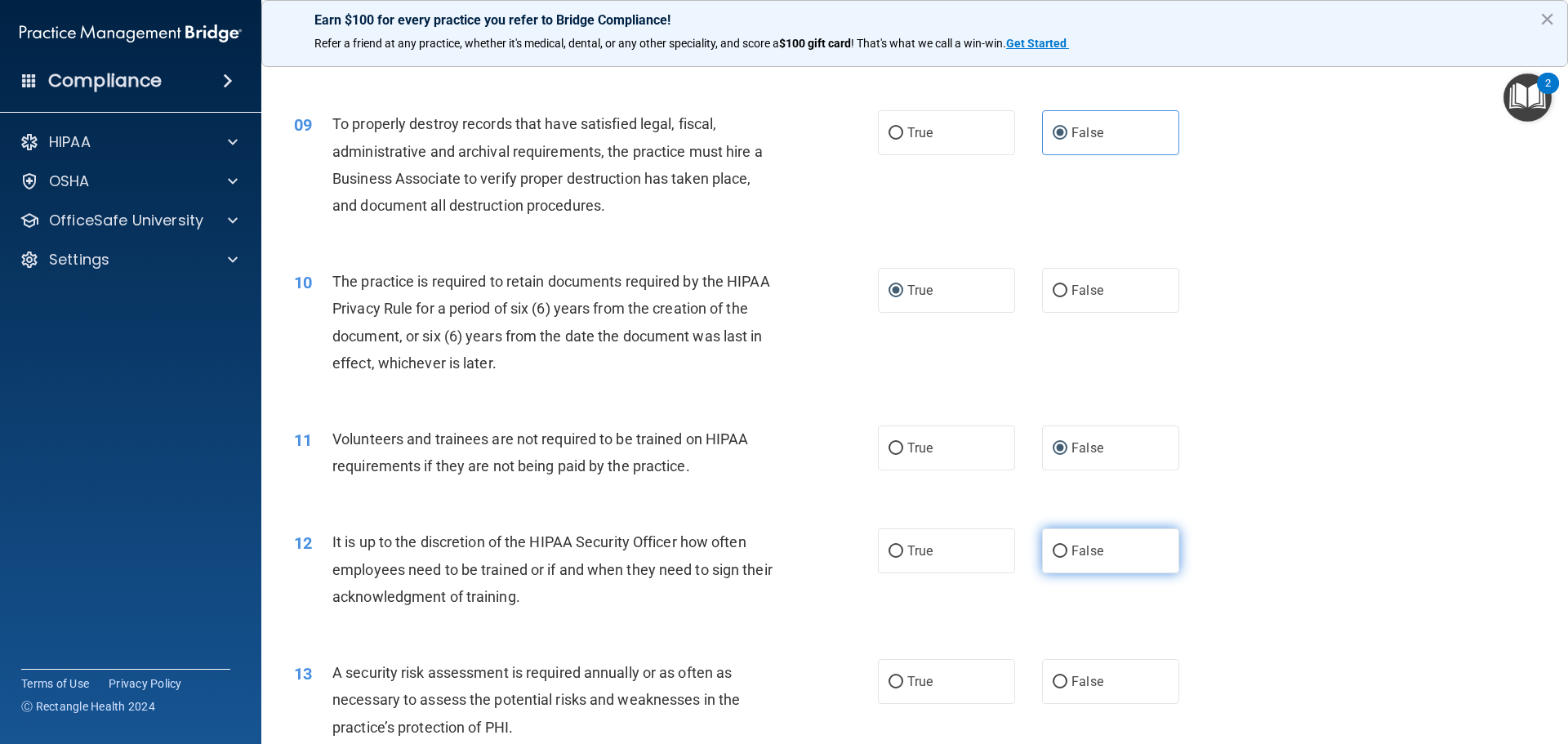
click at [1058, 558] on label "False" at bounding box center [1111, 550] width 137 height 45
click at [1058, 558] on input "False" at bounding box center [1060, 551] width 15 height 12
radio input "true"
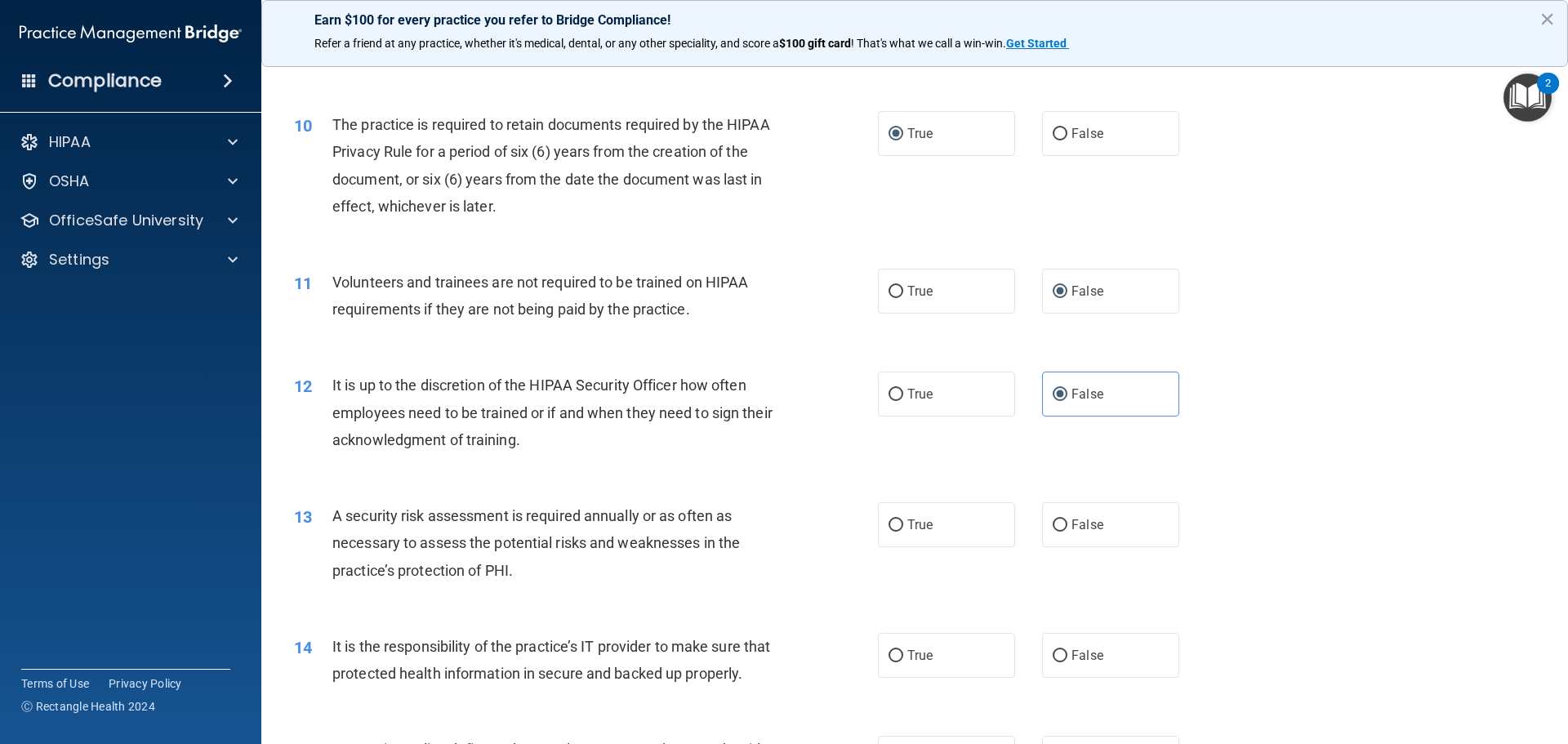
scroll to position [1307, 0]
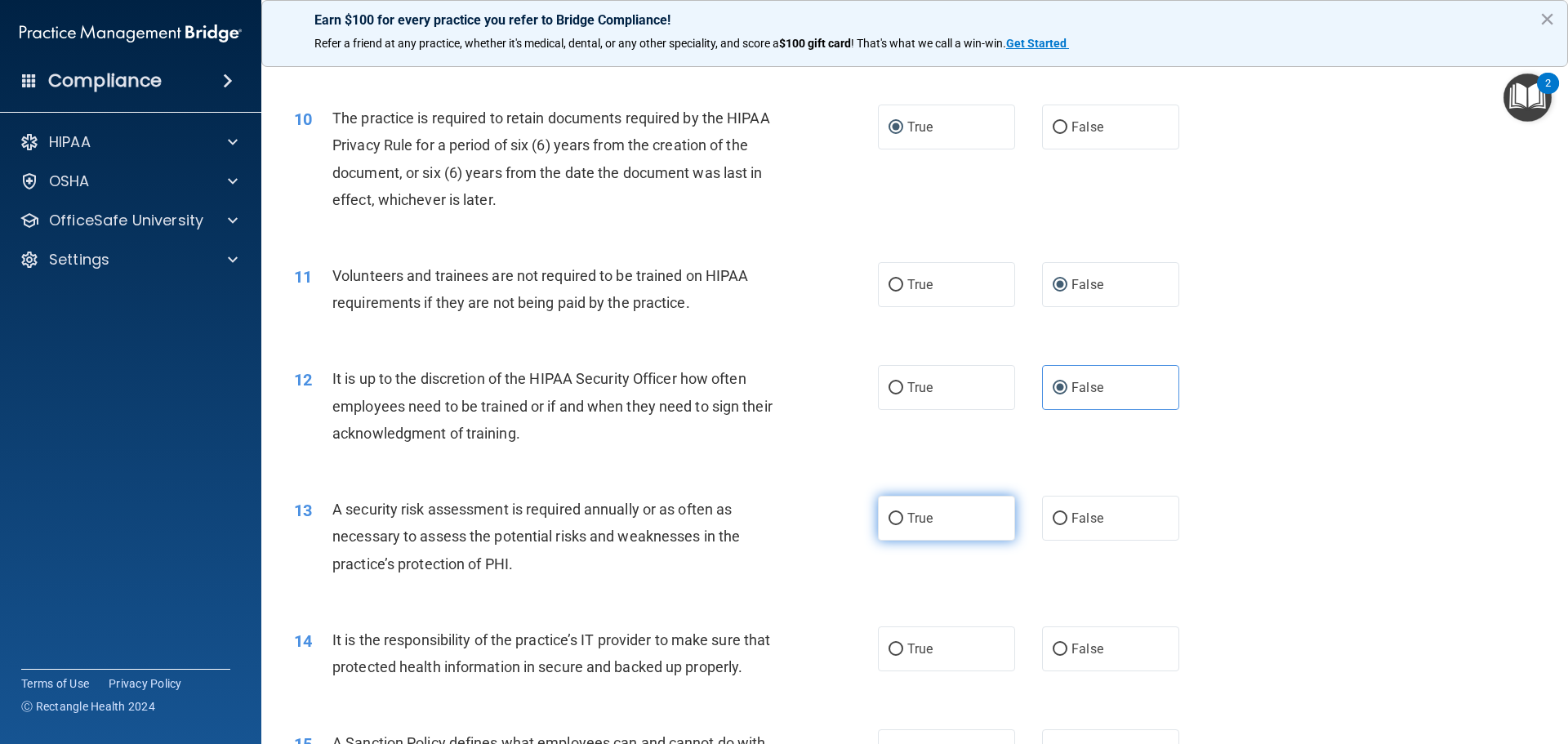
drag, startPoint x: 881, startPoint y: 517, endPoint x: 890, endPoint y: 521, distance: 9.8
click at [884, 518] on label "True" at bounding box center [947, 518] width 137 height 45
click at [890, 521] on input "True" at bounding box center [896, 519] width 15 height 12
radio input "true"
click at [1053, 646] on input "False" at bounding box center [1060, 649] width 15 height 12
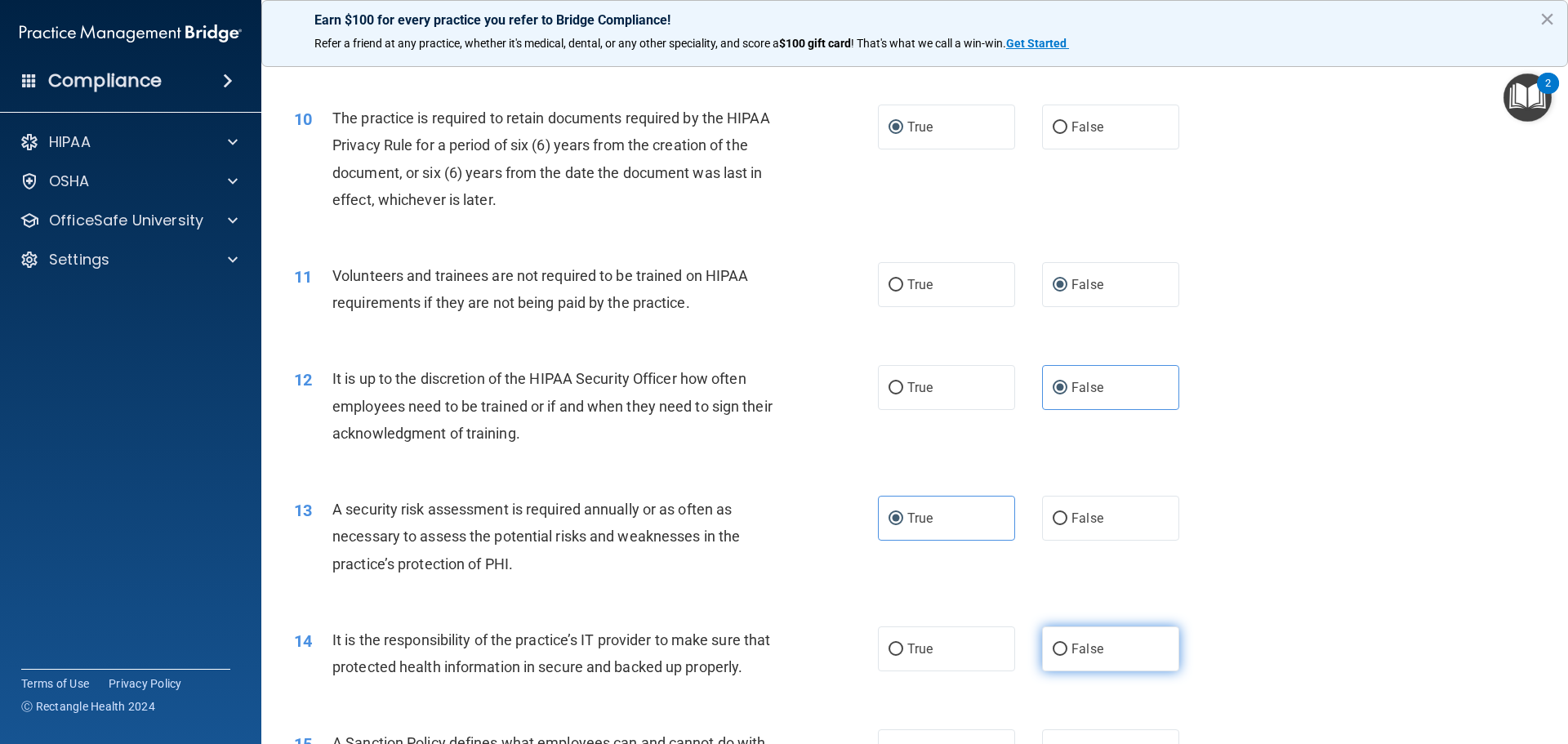
radio input "true"
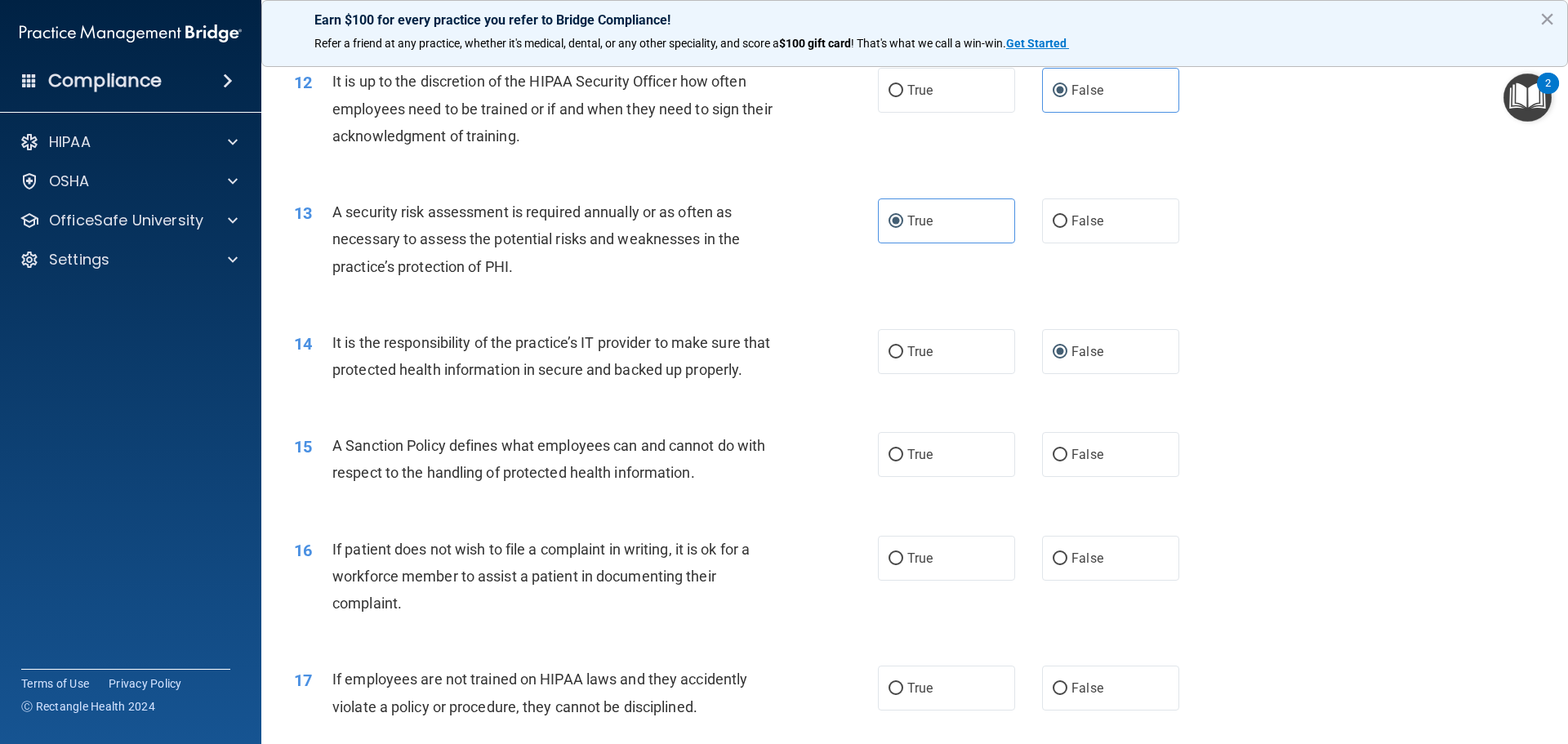
scroll to position [1633, 0]
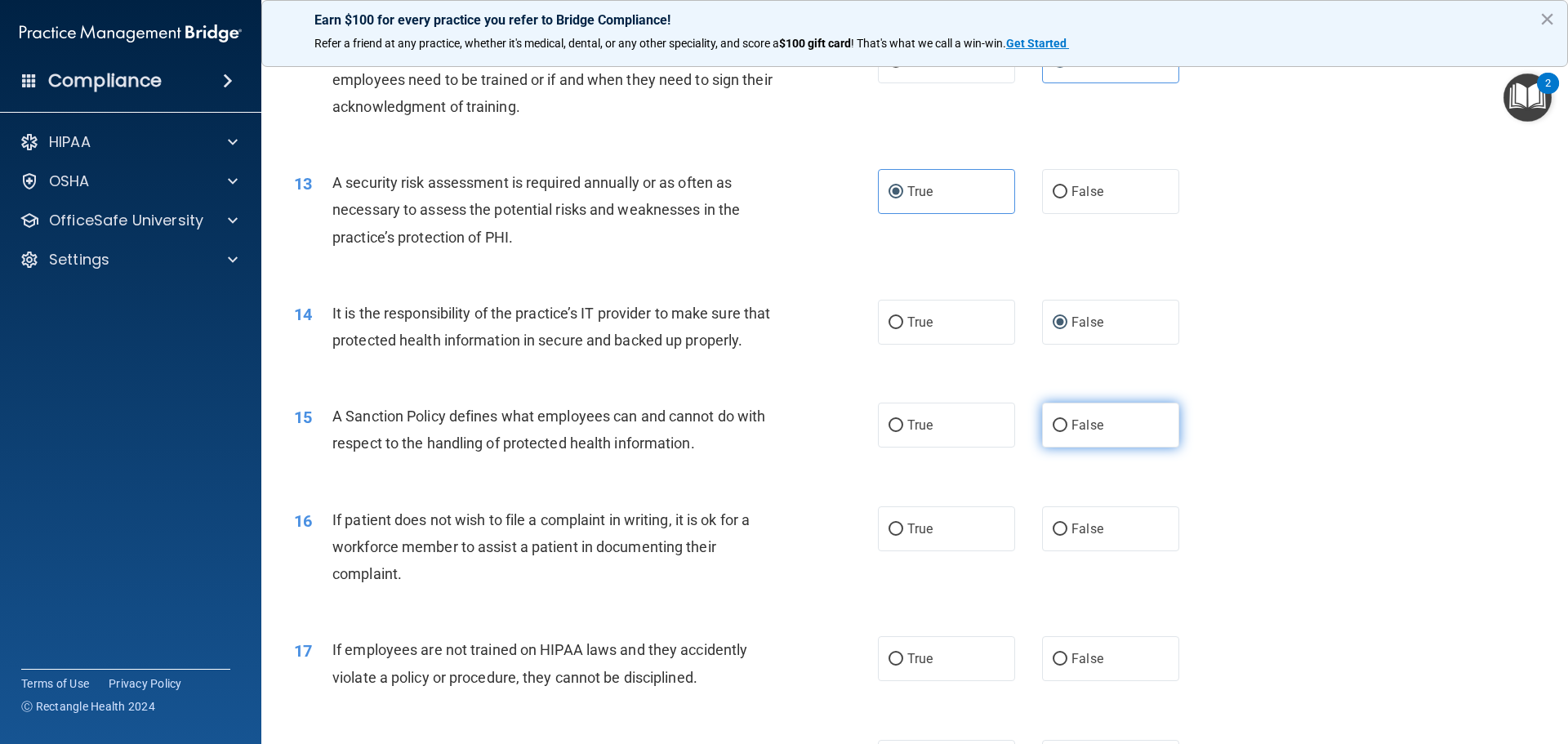
click at [1052, 447] on label "False" at bounding box center [1111, 425] width 137 height 45
click at [1053, 432] on input "False" at bounding box center [1060, 426] width 15 height 12
radio input "true"
click at [1055, 535] on input "False" at bounding box center [1060, 529] width 15 height 12
radio input "true"
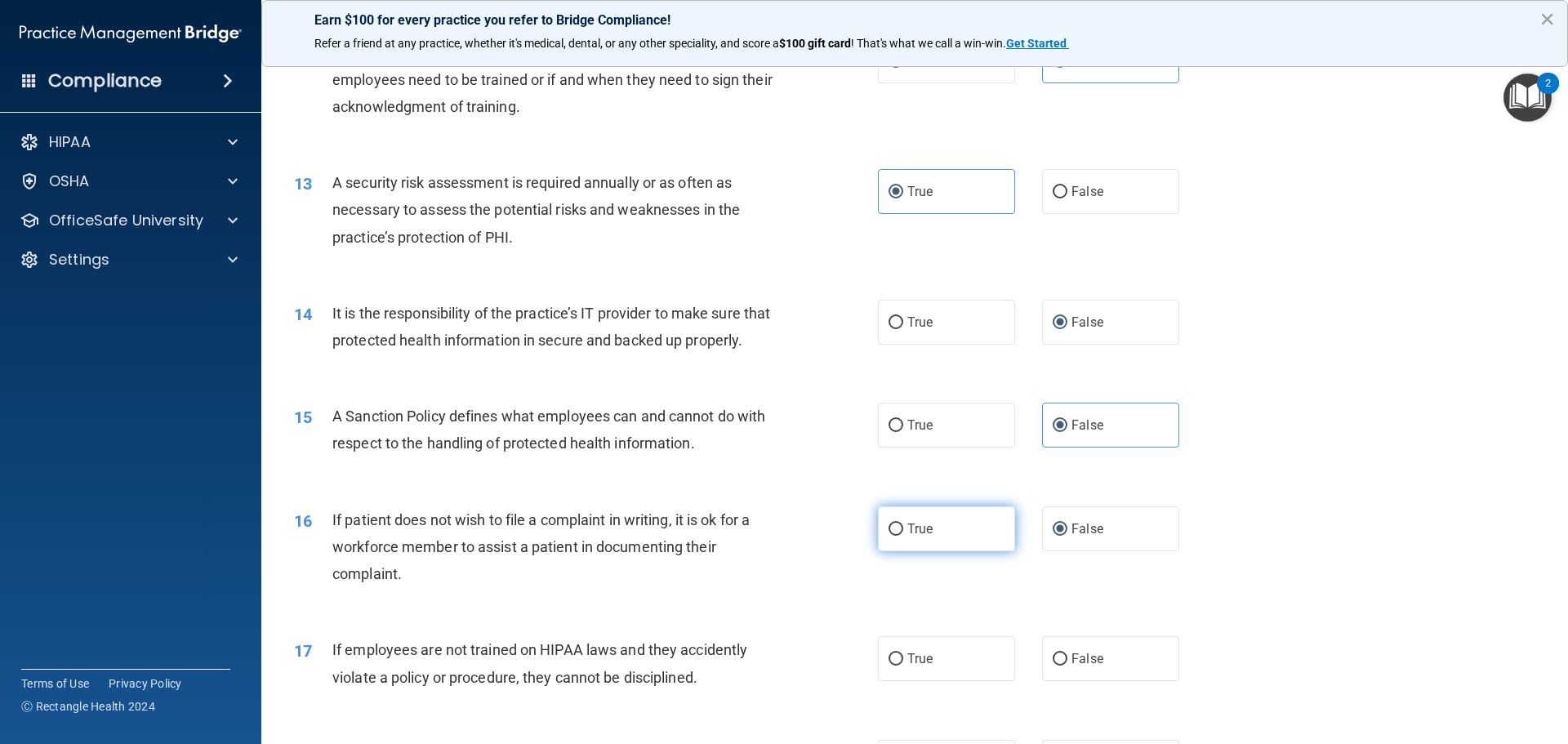
click at [890, 535] on input "True" at bounding box center [896, 529] width 15 height 12
radio input "true"
radio input "false"
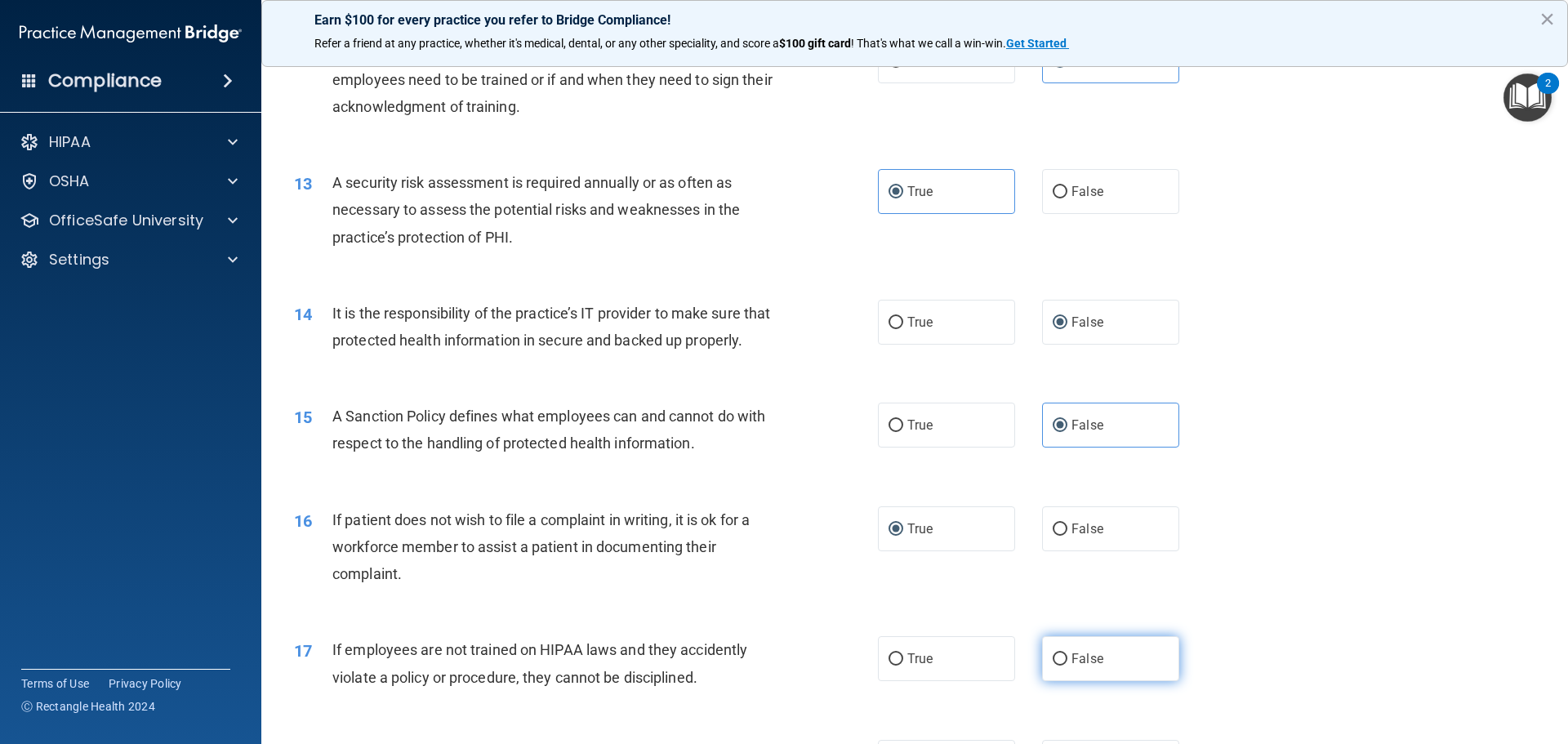
click at [1053, 666] on input "False" at bounding box center [1060, 659] width 15 height 12
radio input "true"
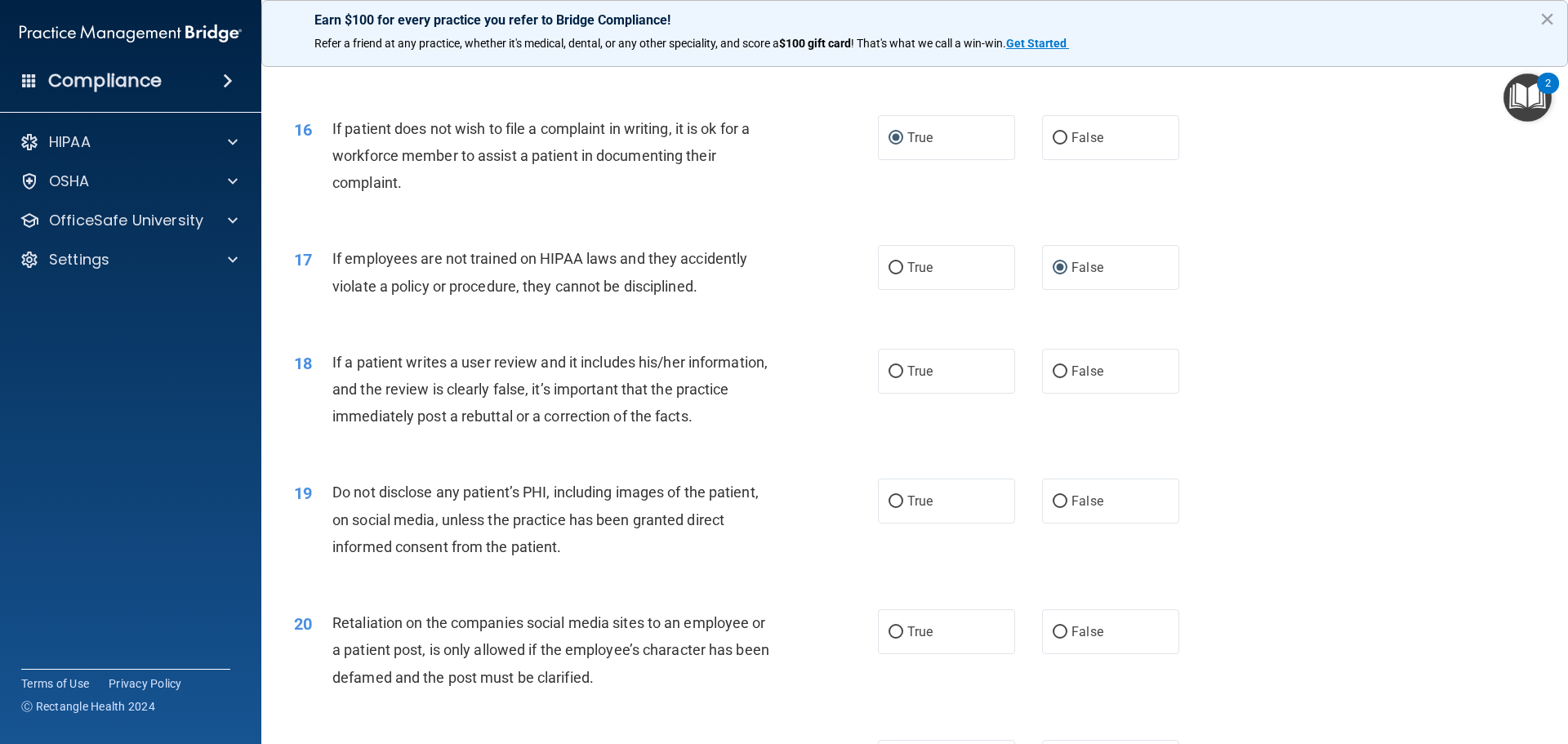
scroll to position [2041, 0]
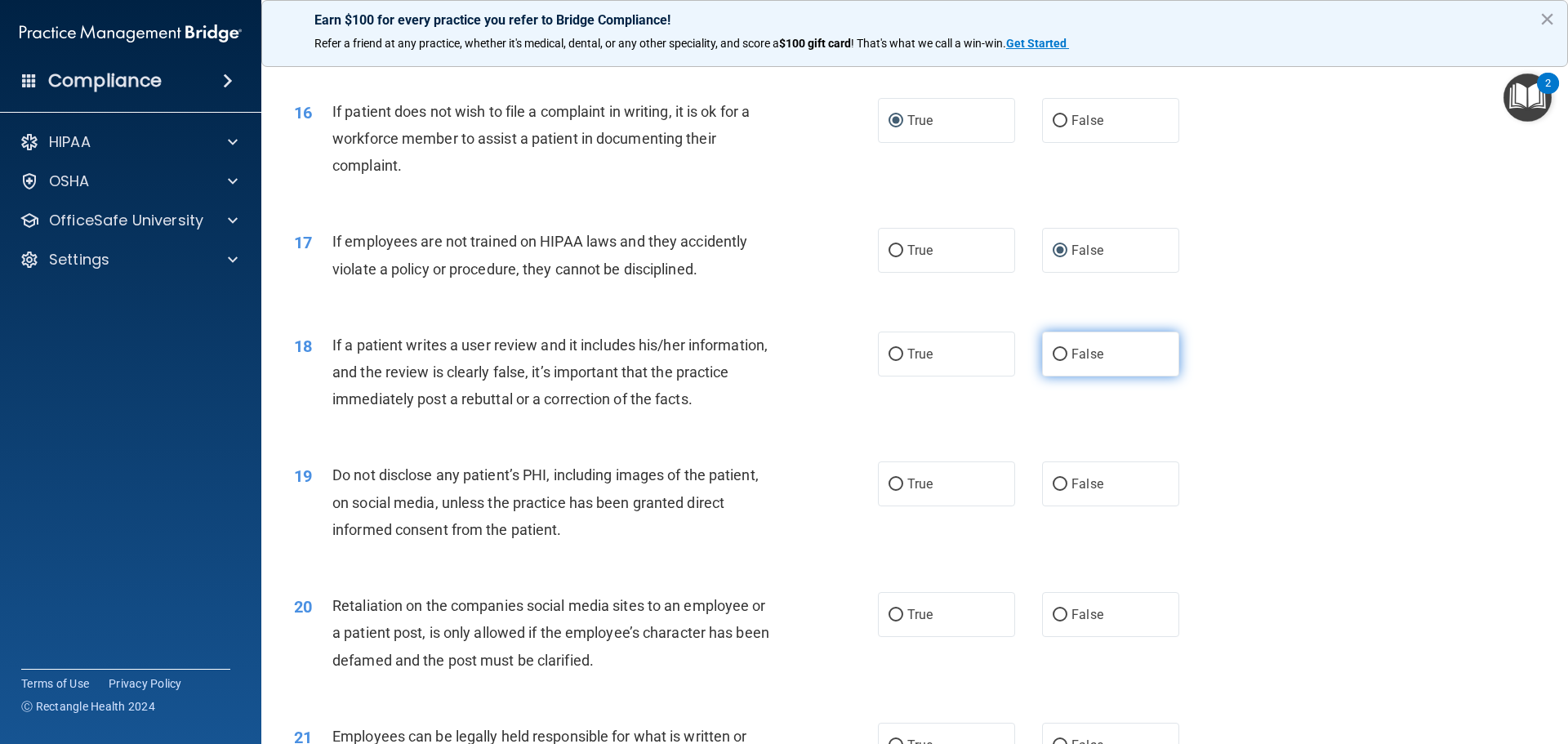
click at [1053, 361] on input "False" at bounding box center [1060, 355] width 15 height 12
radio input "true"
click at [900, 506] on label "True" at bounding box center [947, 483] width 137 height 45
click at [900, 491] on input "True" at bounding box center [896, 484] width 15 height 12
radio input "true"
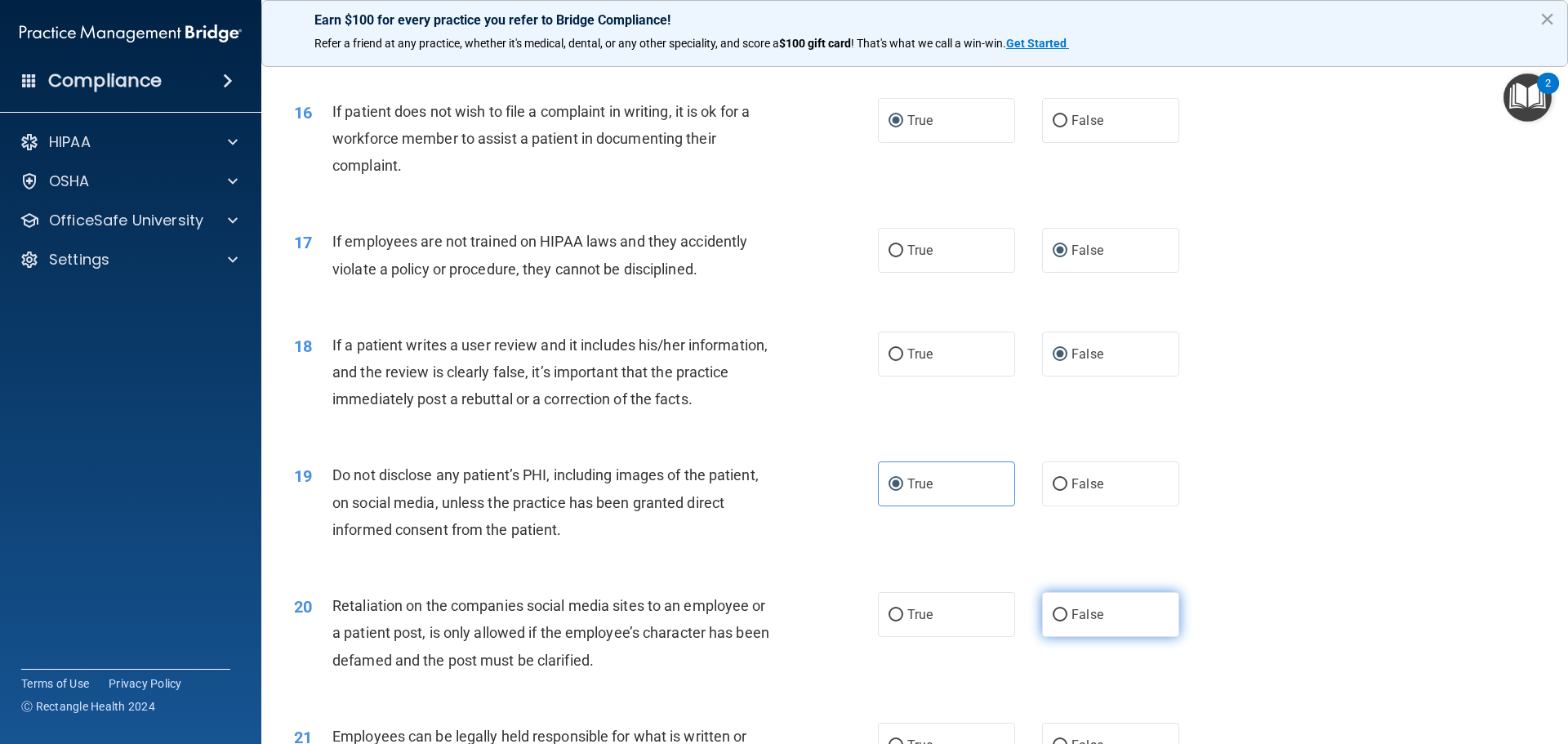
click at [1066, 637] on label "False" at bounding box center [1111, 615] width 137 height 45
click at [1066, 621] on input "False" at bounding box center [1060, 615] width 15 height 12
radio input "true"
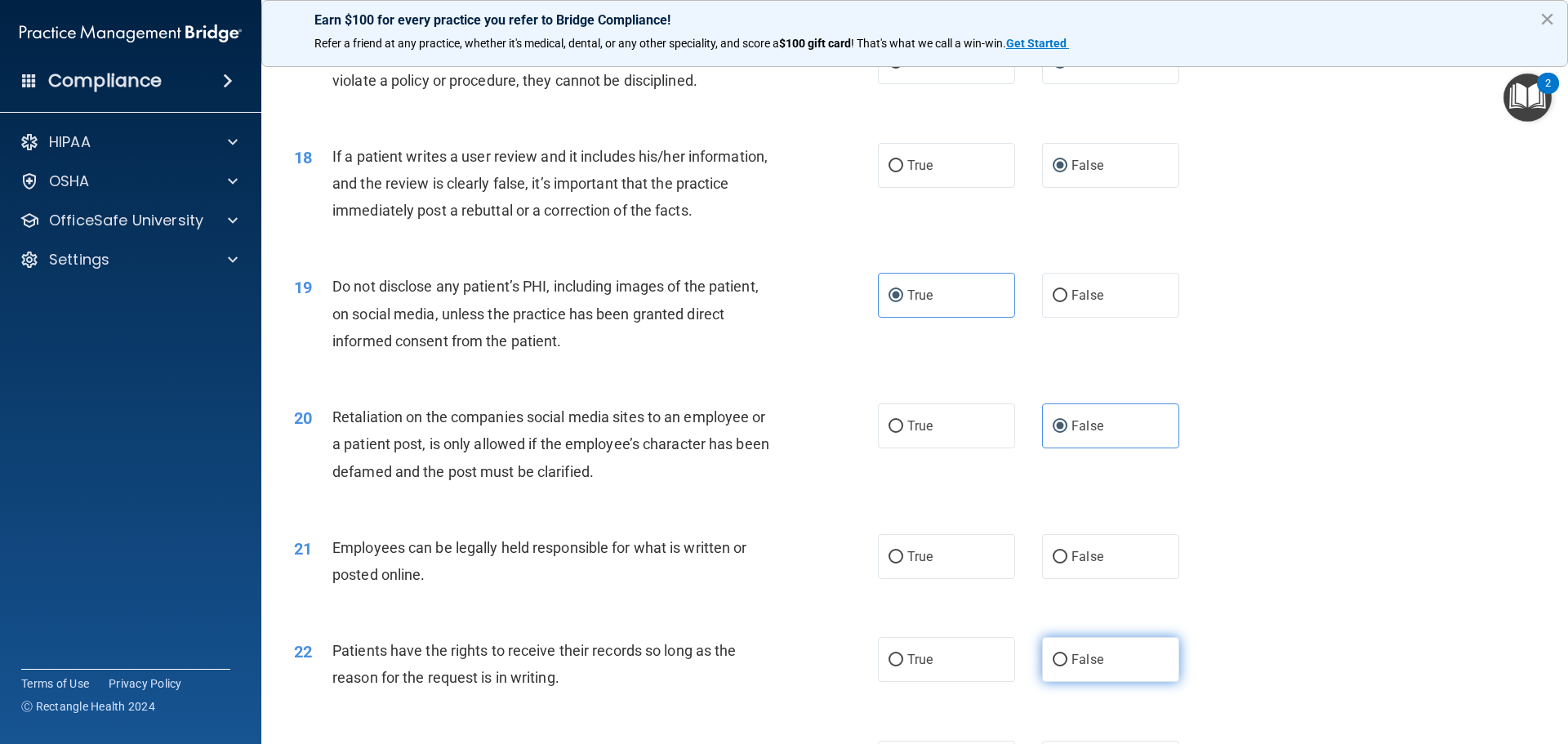
scroll to position [2286, 0]
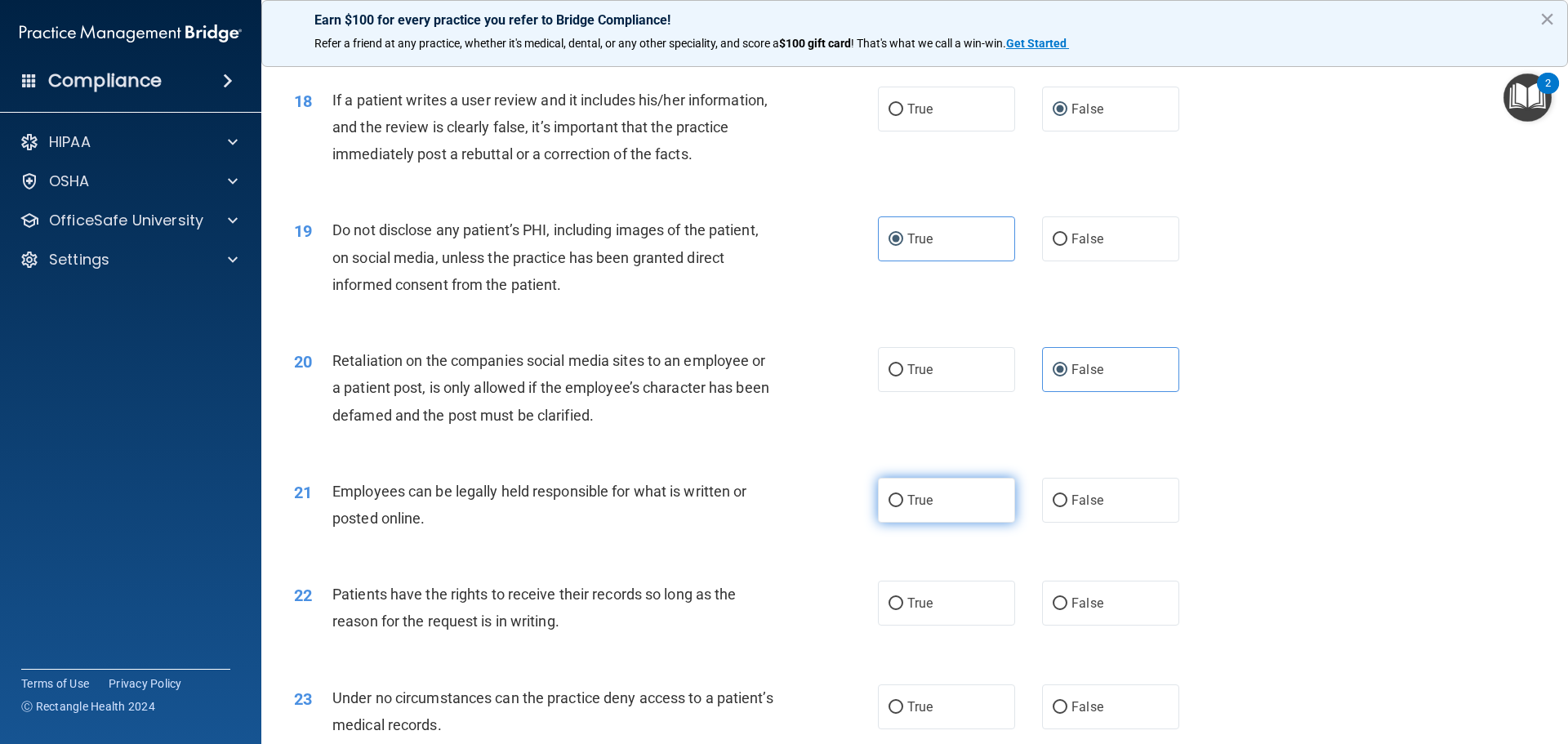
drag, startPoint x: 882, startPoint y: 534, endPoint x: 892, endPoint y: 530, distance: 10.8
click at [883, 522] on label "True" at bounding box center [947, 500] width 137 height 45
click at [889, 507] on input "True" at bounding box center [896, 501] width 15 height 12
radio input "true"
click at [1053, 610] on input "False" at bounding box center [1060, 604] width 15 height 12
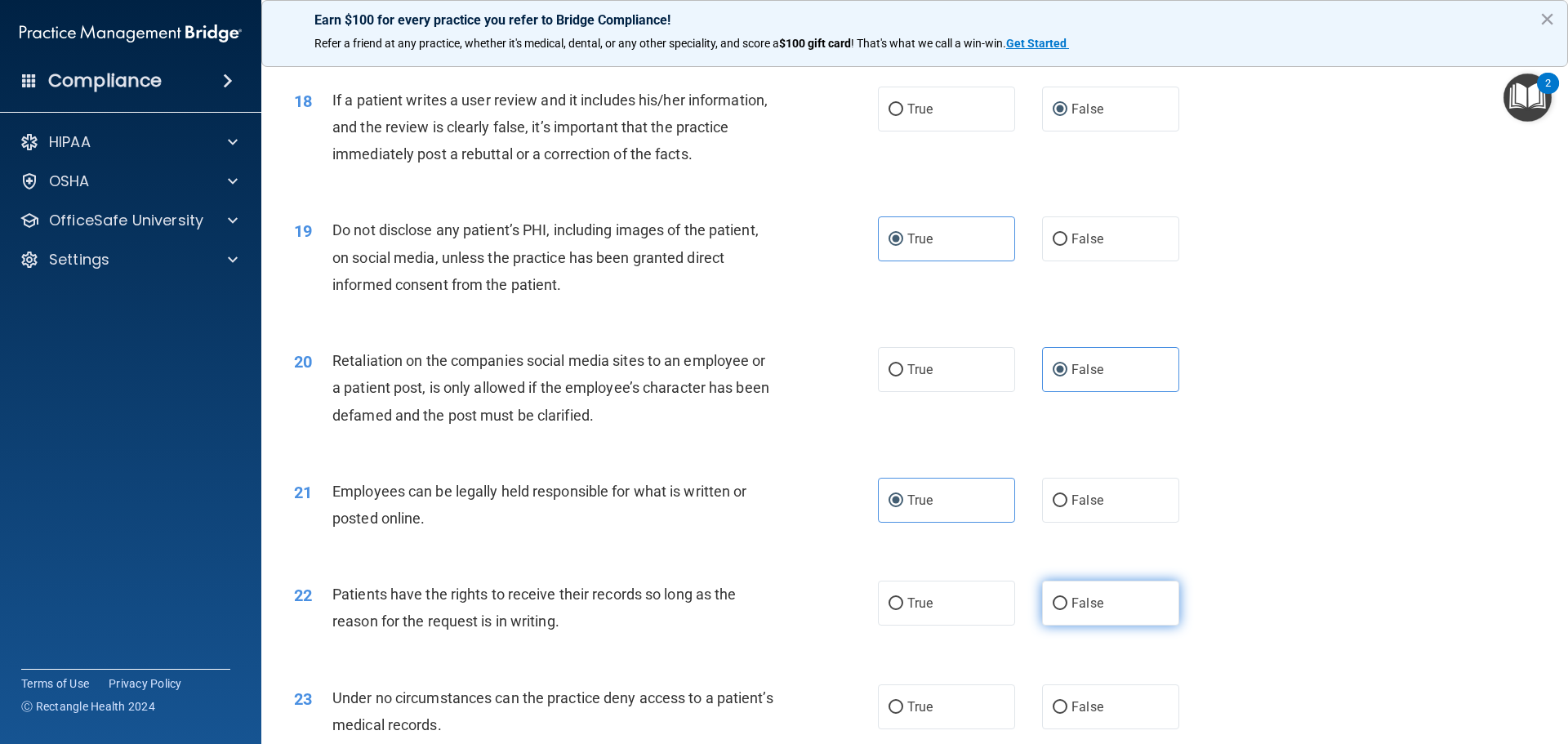
radio input "true"
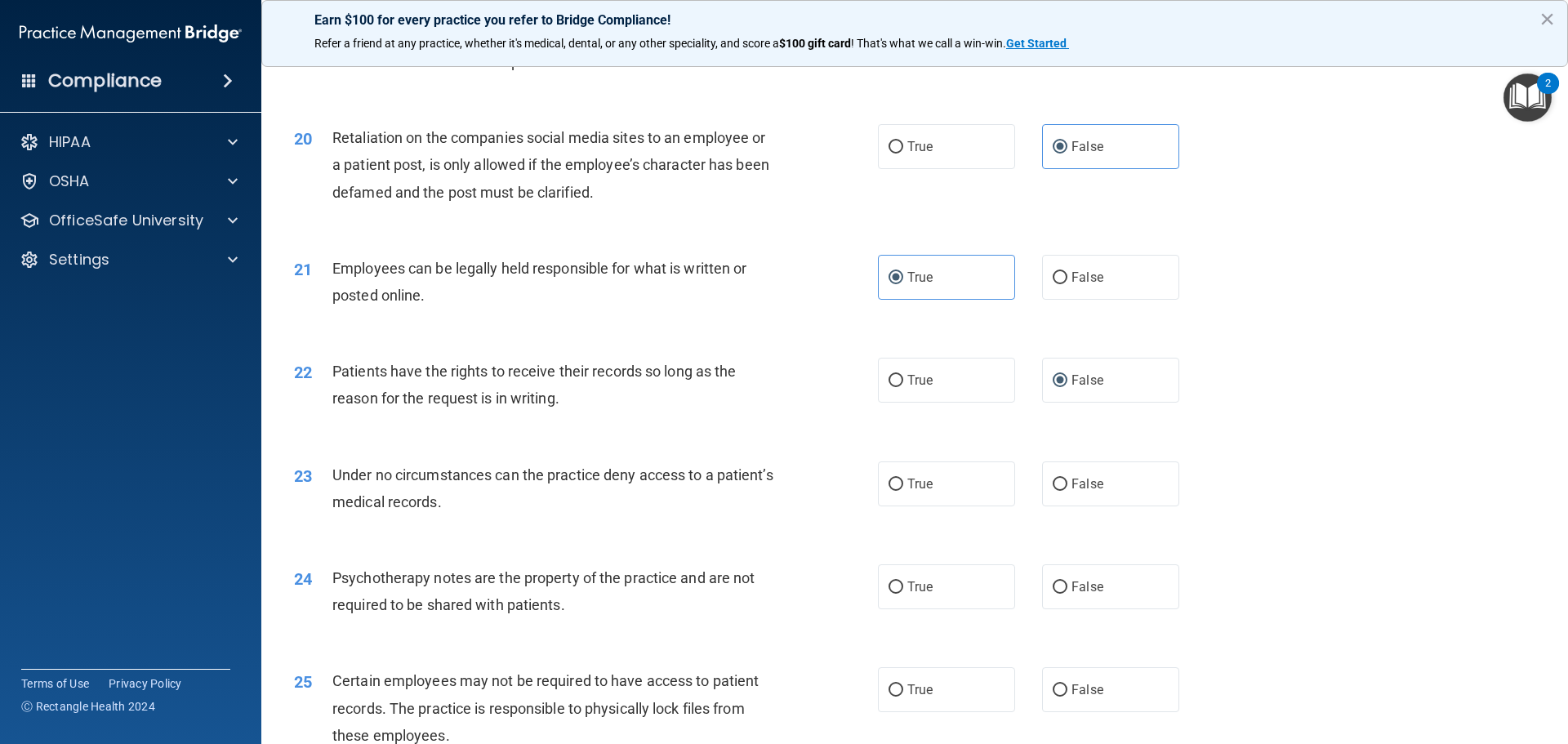
scroll to position [2531, 0]
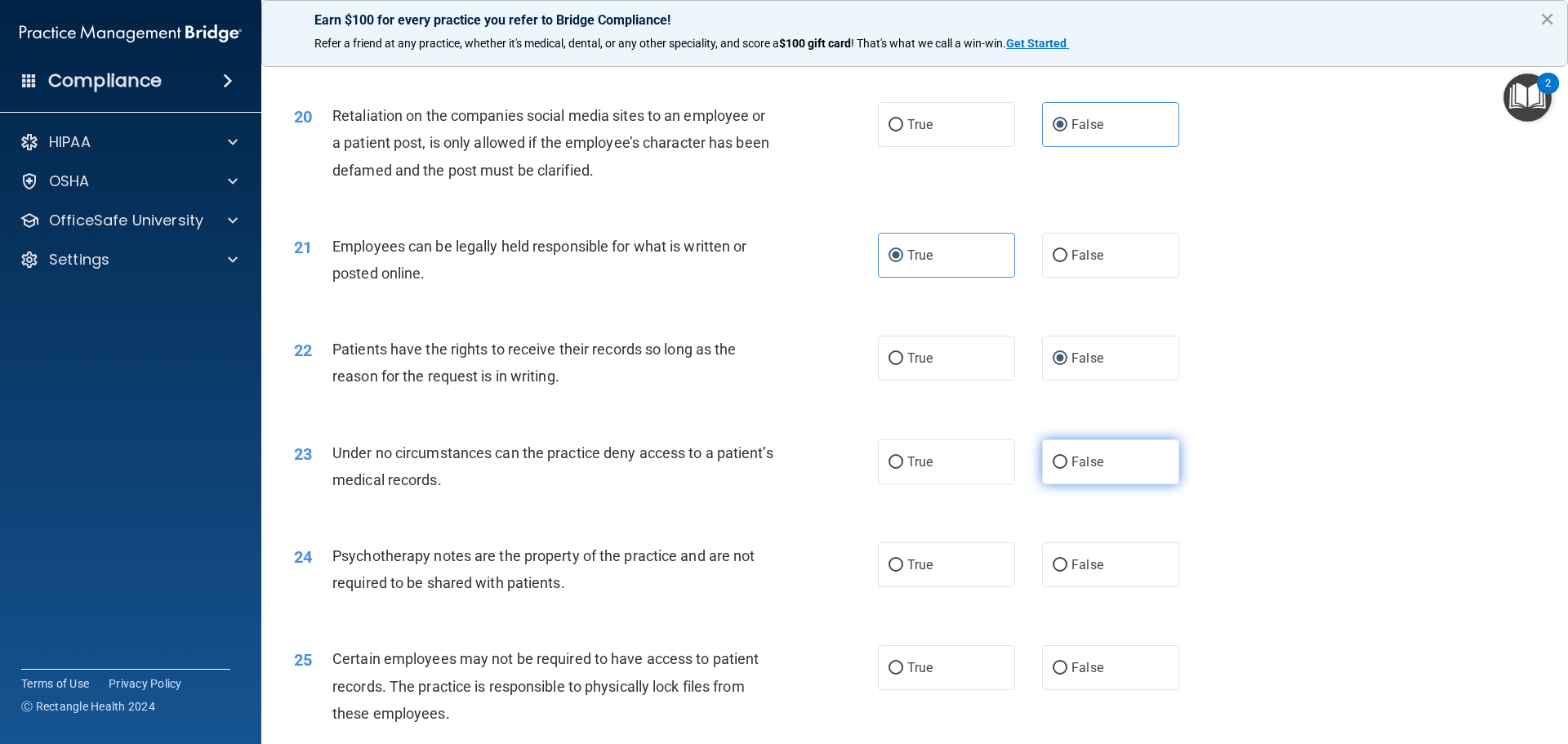
click at [1056, 469] on input "False" at bounding box center [1060, 462] width 15 height 12
radio input "true"
click at [901, 587] on label "True" at bounding box center [947, 564] width 137 height 45
click at [901, 572] on input "True" at bounding box center [896, 565] width 15 height 12
radio input "true"
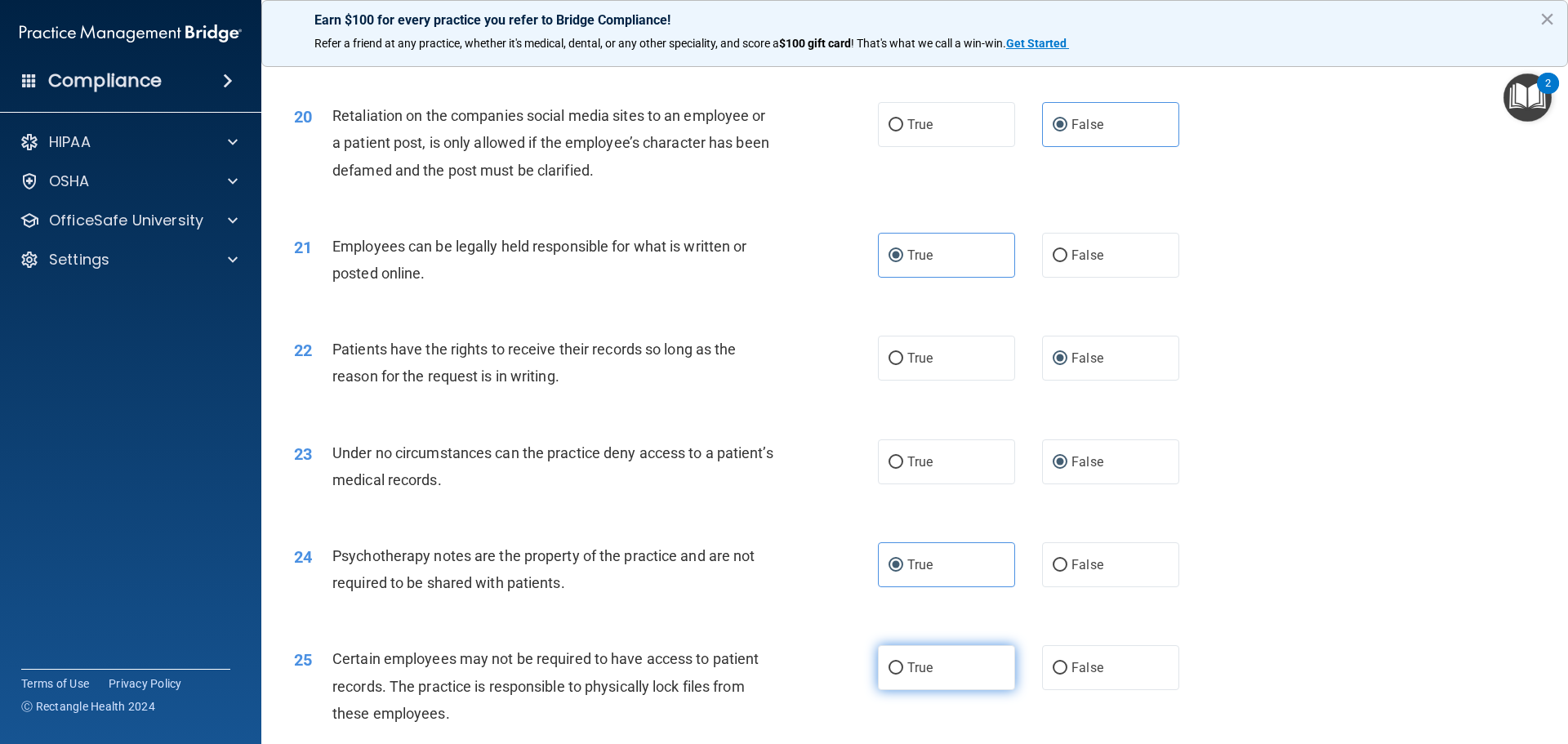
click at [901, 682] on label "True" at bounding box center [947, 667] width 137 height 45
click at [901, 675] on input "True" at bounding box center [896, 668] width 15 height 12
radio input "true"
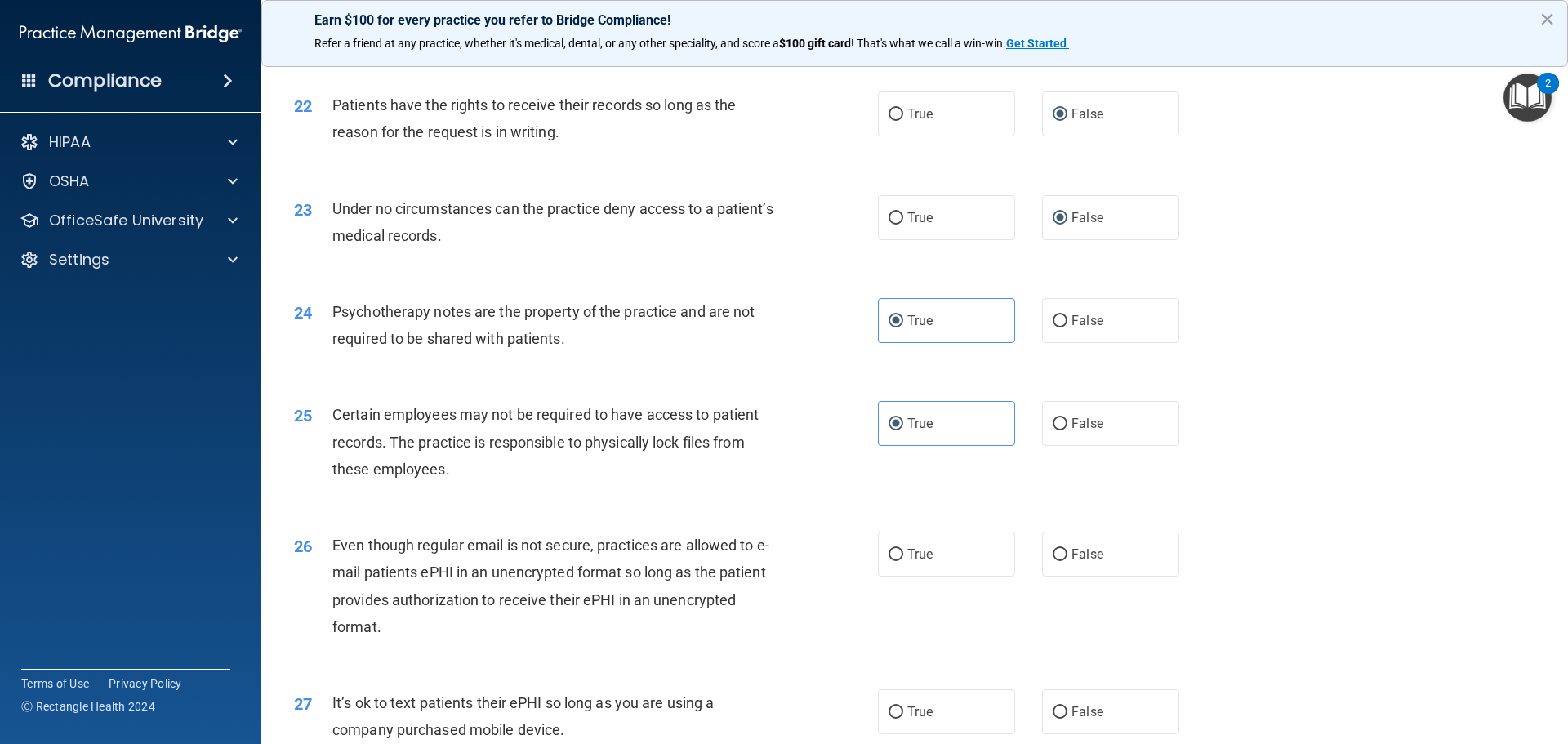
scroll to position [2776, 0]
click at [924, 561] on span "True" at bounding box center [920, 553] width 26 height 16
click at [904, 560] on input "True" at bounding box center [896, 553] width 15 height 12
radio input "true"
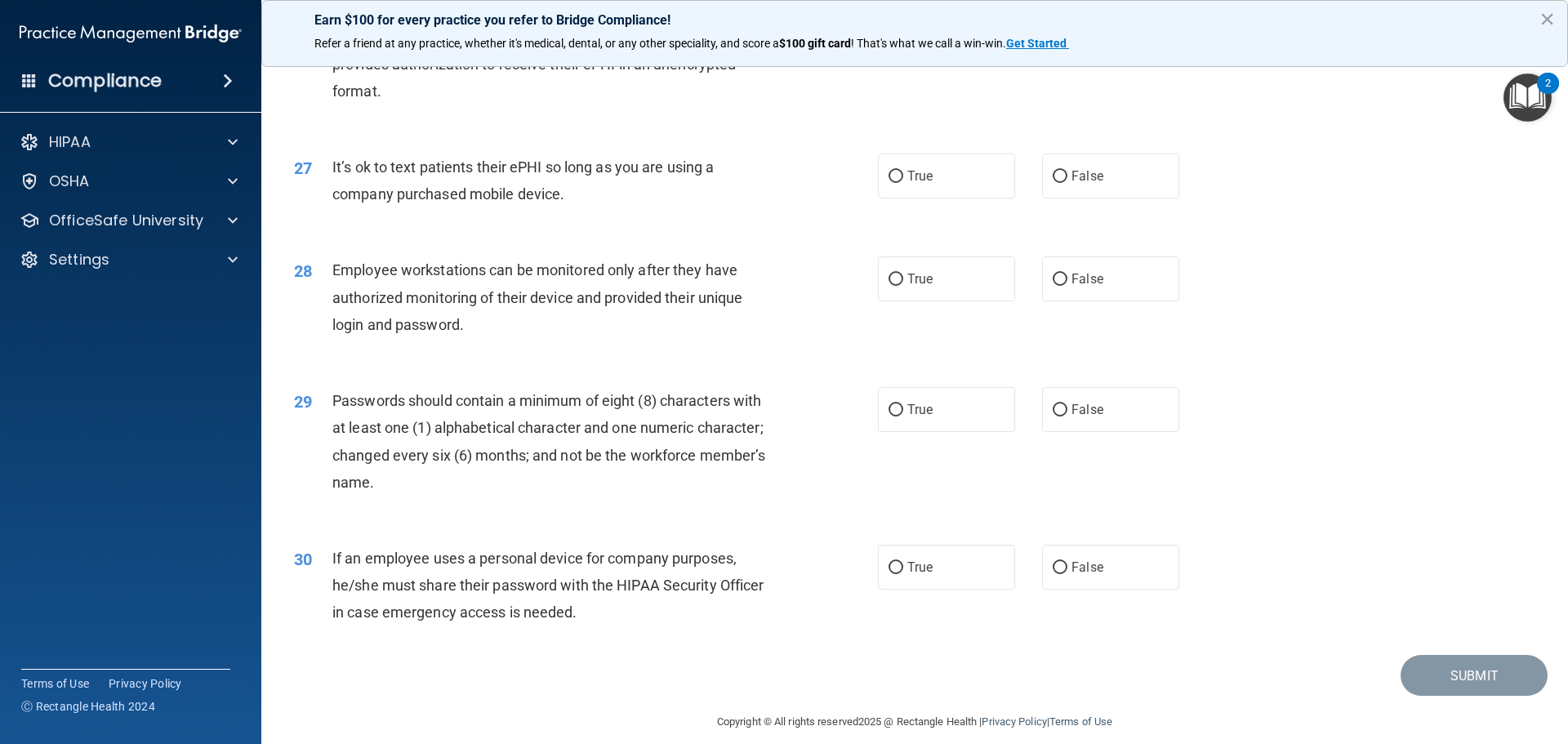
scroll to position [3355, 0]
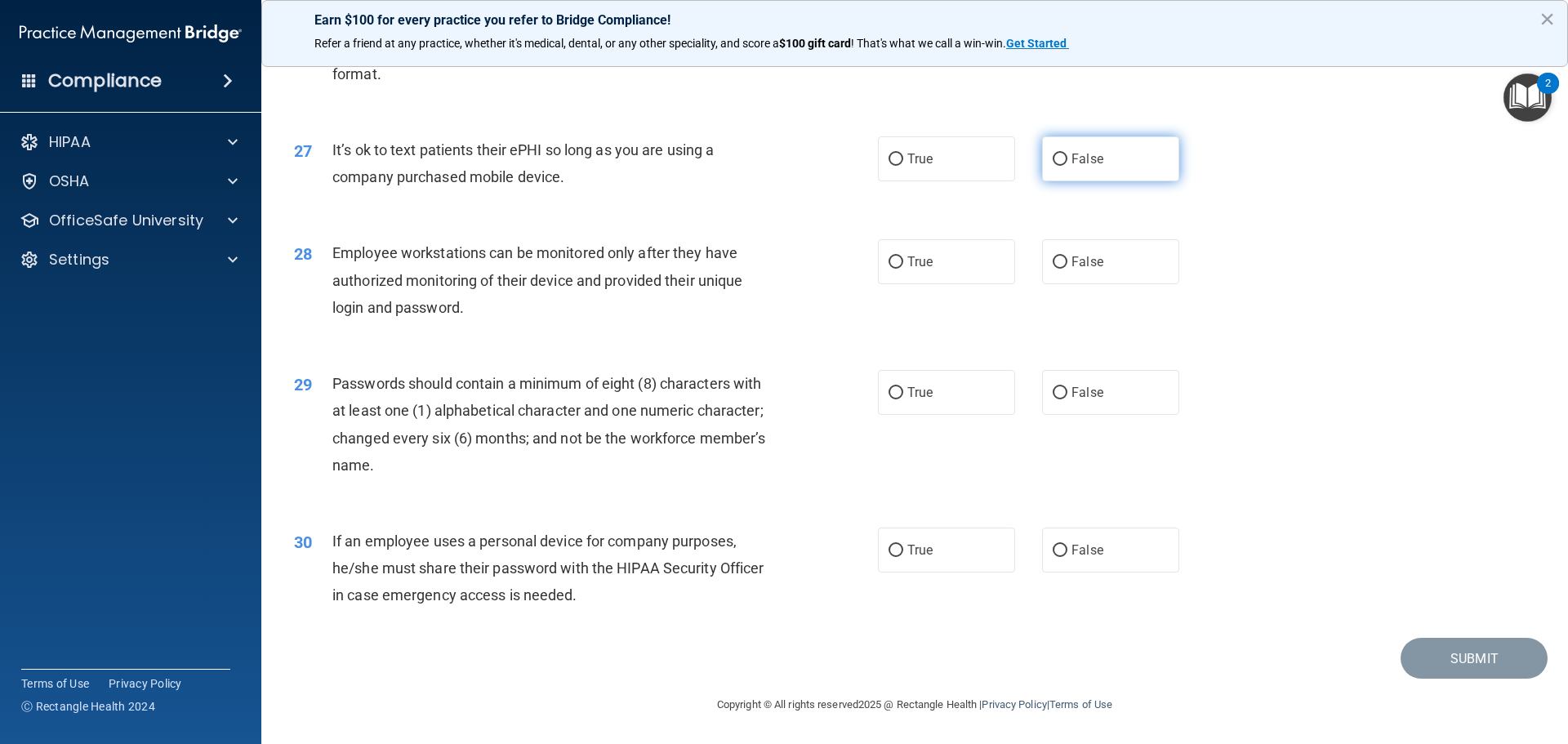
click at [1063, 153] on label "False" at bounding box center [1111, 158] width 137 height 45
click at [1063, 153] on input "False" at bounding box center [1060, 159] width 15 height 12
radio input "true"
drag, startPoint x: 1065, startPoint y: 261, endPoint x: 972, endPoint y: 344, distance: 124.7
click at [1072, 262] on span "False" at bounding box center [1088, 261] width 32 height 16
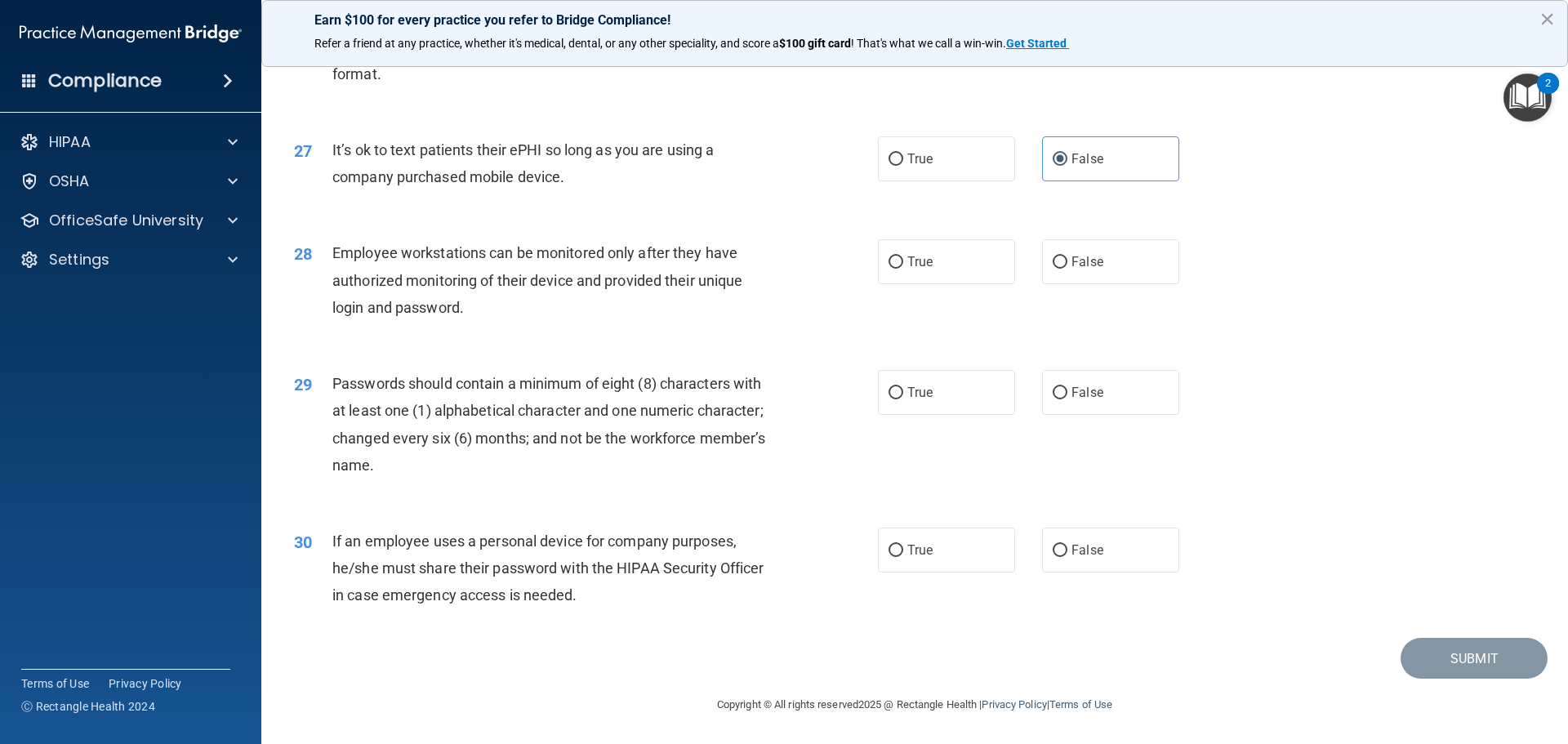
click at [1065, 262] on input "False" at bounding box center [1060, 262] width 15 height 12
radio input "true"
click at [895, 393] on input "True" at bounding box center [896, 393] width 15 height 12
radio input "true"
click at [1055, 550] on input "False" at bounding box center [1060, 550] width 15 height 12
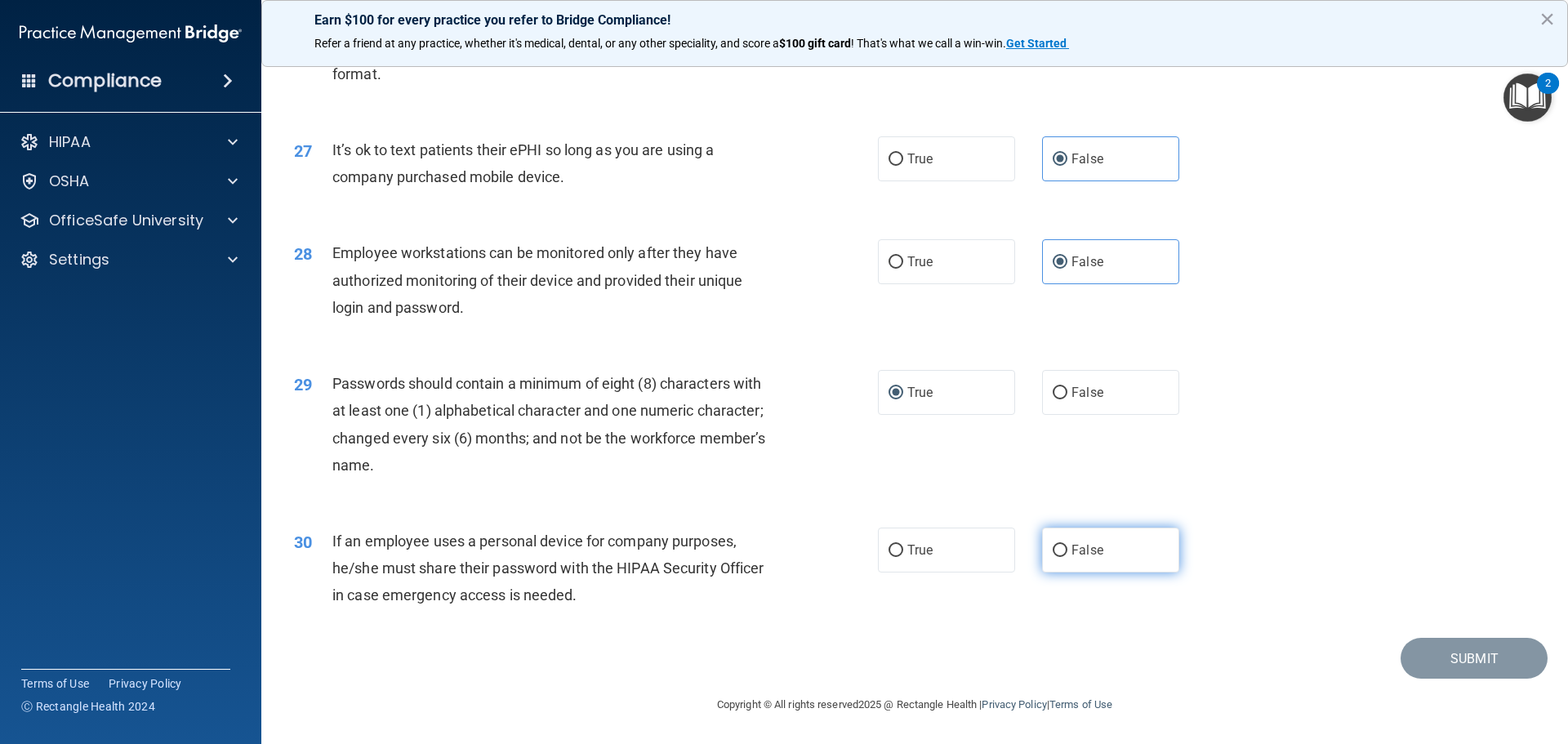
radio input "true"
click at [1441, 663] on button "Submit" at bounding box center [1475, 658] width 147 height 41
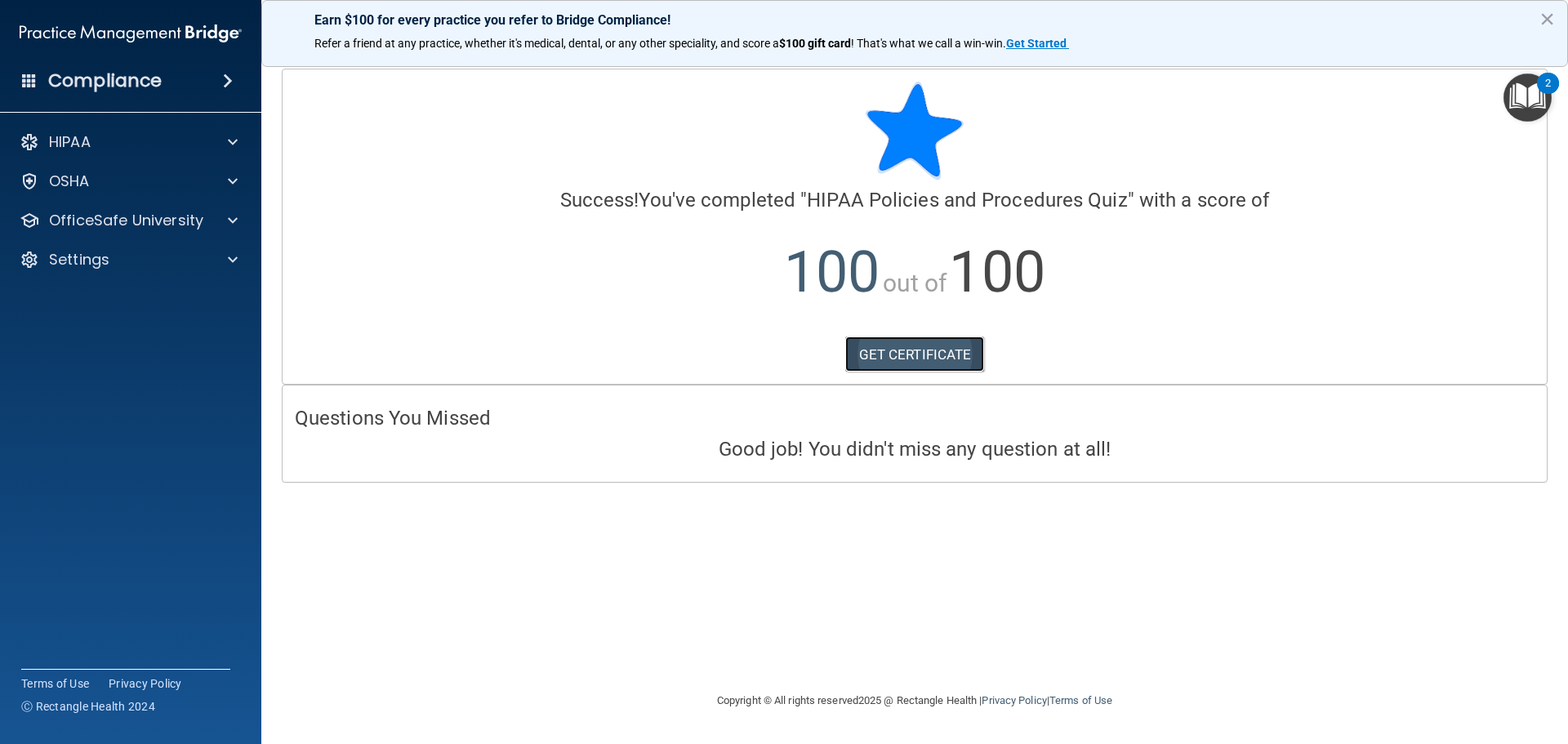
click at [878, 338] on link "GET CERTIFICATE" at bounding box center [914, 355] width 139 height 36
click at [130, 224] on p "OfficeSafe University" at bounding box center [125, 220] width 154 height 20
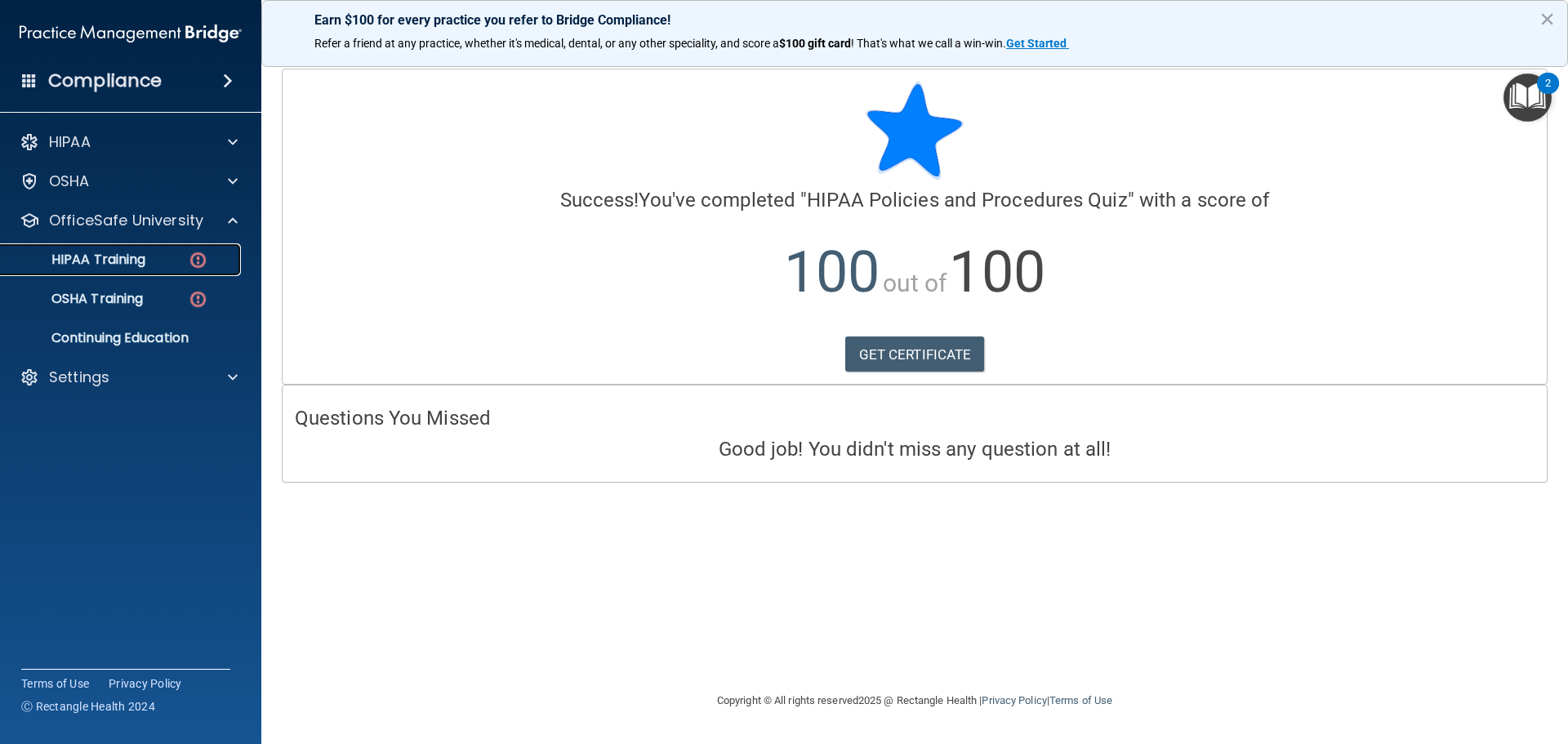
click at [135, 266] on p "HIPAA Training" at bounding box center [78, 260] width 135 height 16
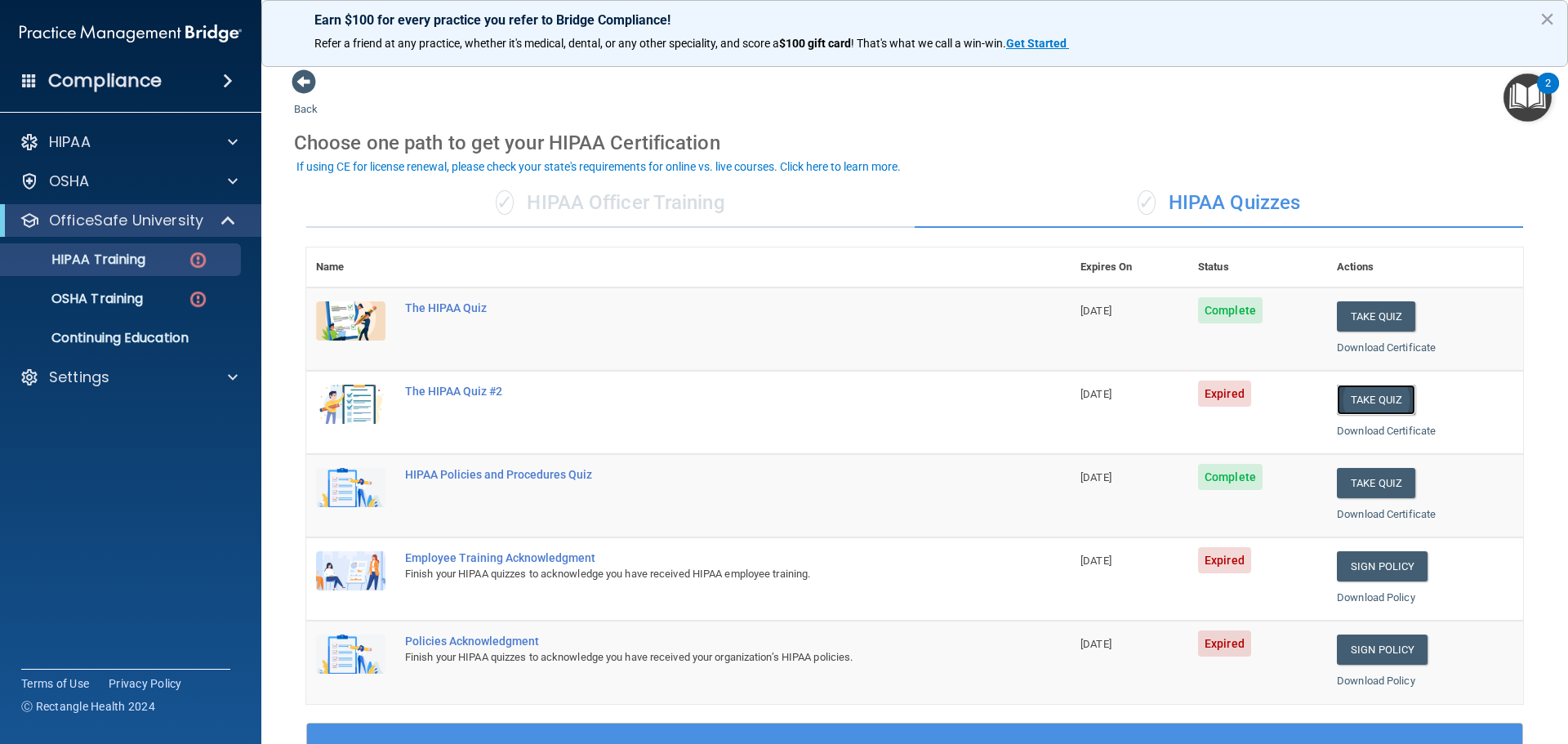
click at [1356, 398] on button "Take Quiz" at bounding box center [1376, 399] width 78 height 31
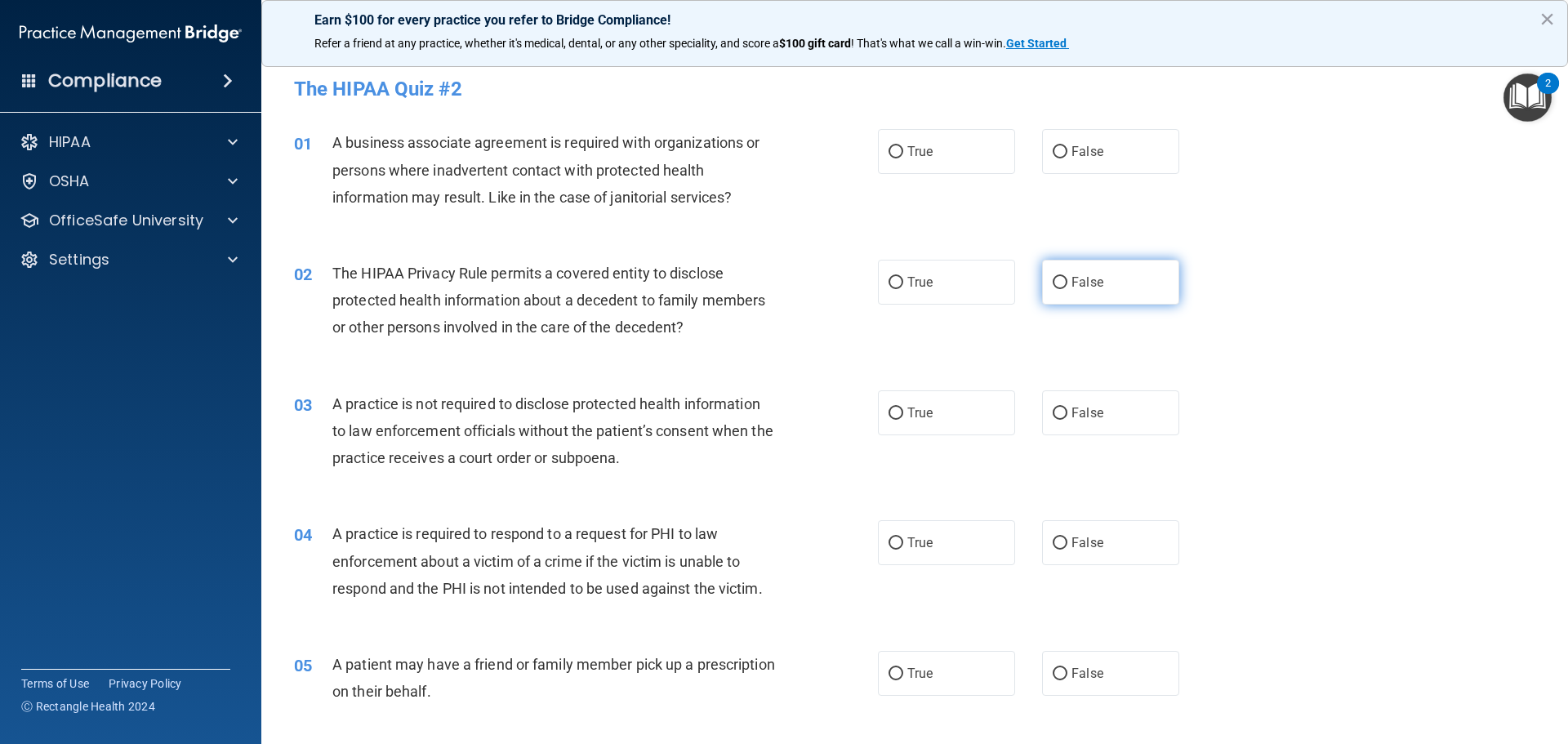
drag, startPoint x: 1072, startPoint y: 153, endPoint x: 1070, endPoint y: 275, distance: 122.0
click at [1073, 154] on span "False" at bounding box center [1088, 151] width 32 height 16
click at [1068, 154] on input "False" at bounding box center [1060, 152] width 15 height 12
radio input "true"
click at [1066, 296] on label "False" at bounding box center [1111, 282] width 137 height 45
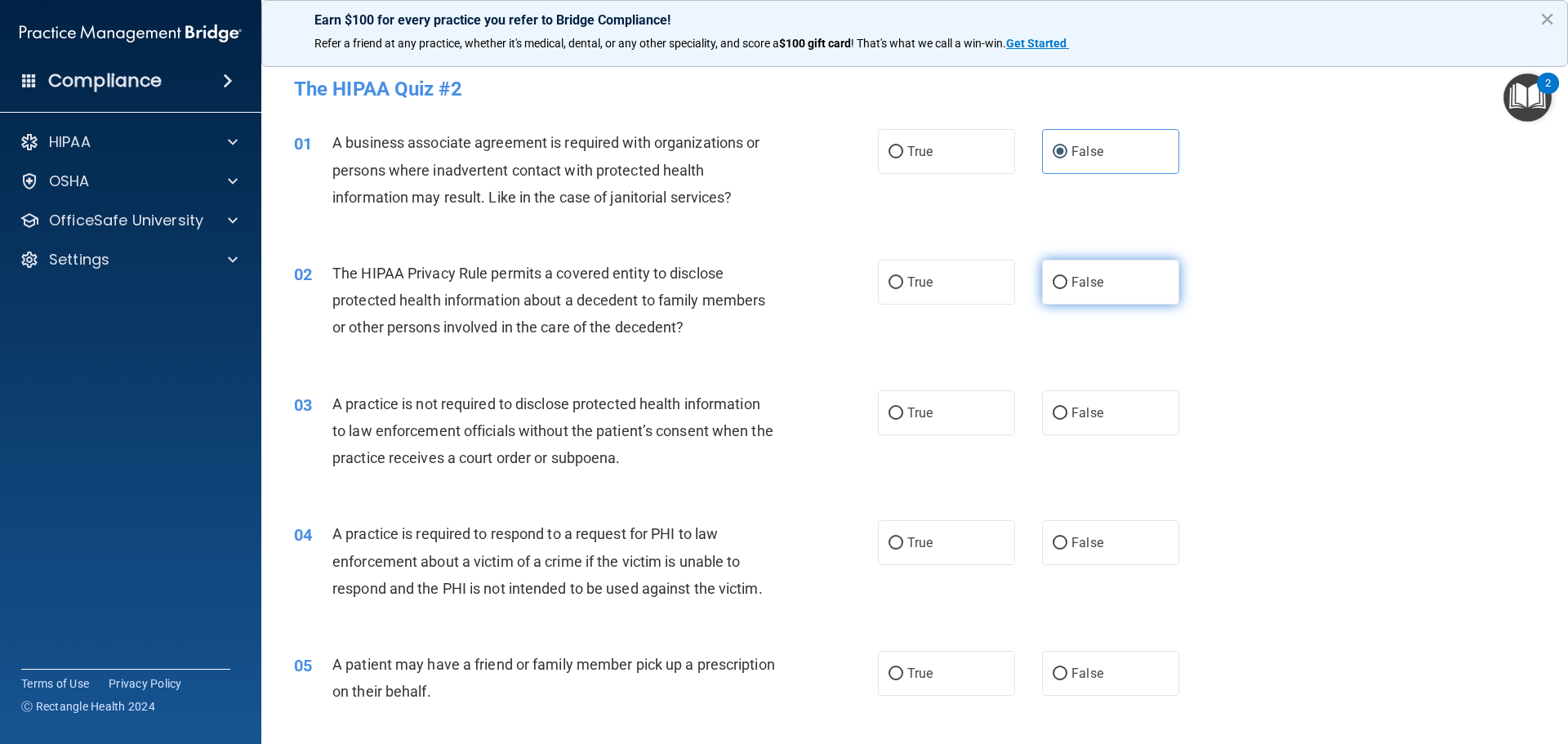
click at [1066, 289] on input "False" at bounding box center [1060, 283] width 15 height 12
radio input "true"
click at [1065, 404] on label "False" at bounding box center [1111, 412] width 137 height 45
click at [1065, 407] on input "False" at bounding box center [1060, 413] width 15 height 12
radio input "true"
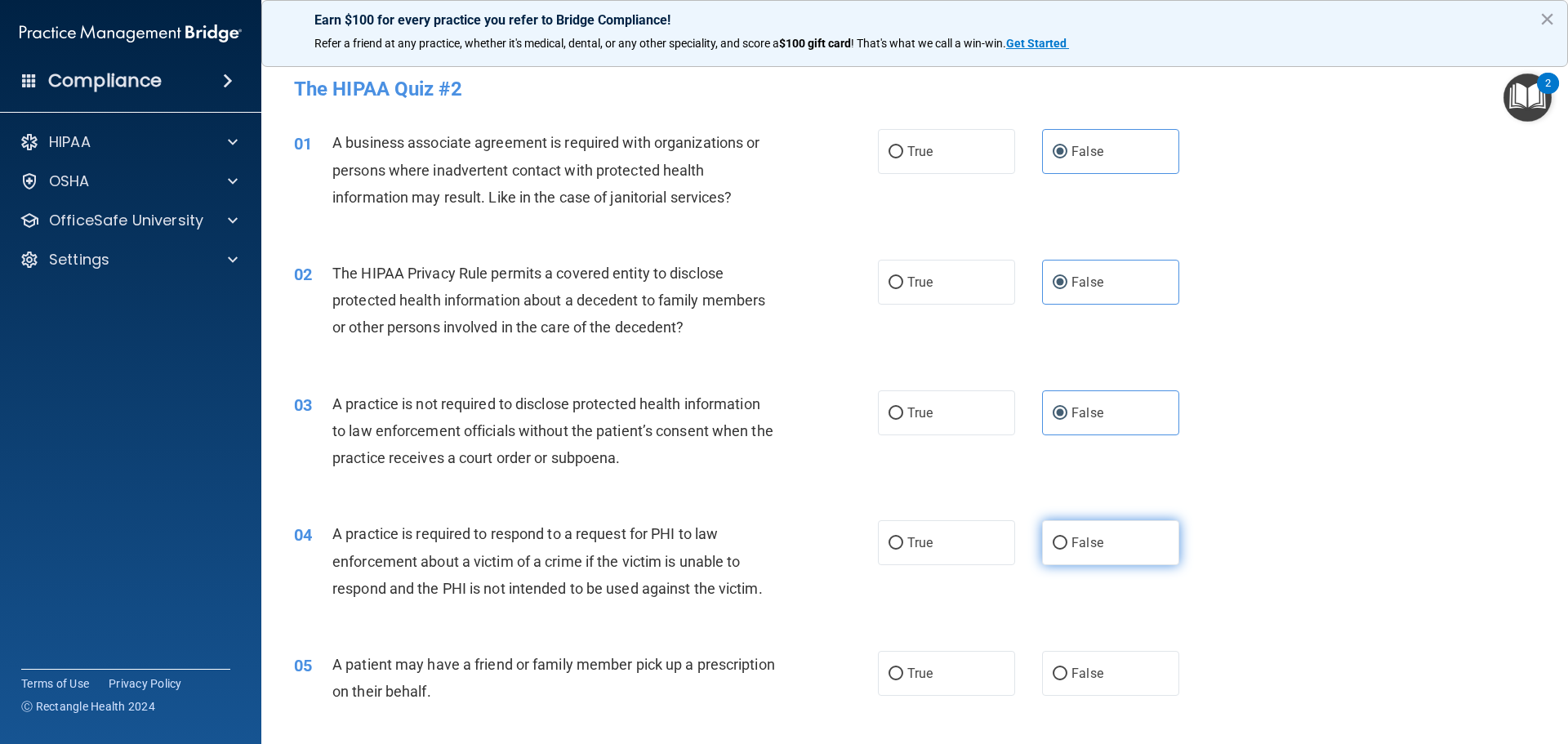
drag, startPoint x: 1066, startPoint y: 530, endPoint x: 1111, endPoint y: 499, distance: 54.6
click at [1067, 530] on label "False" at bounding box center [1111, 543] width 137 height 45
click at [1067, 537] on input "False" at bounding box center [1060, 543] width 15 height 12
radio input "true"
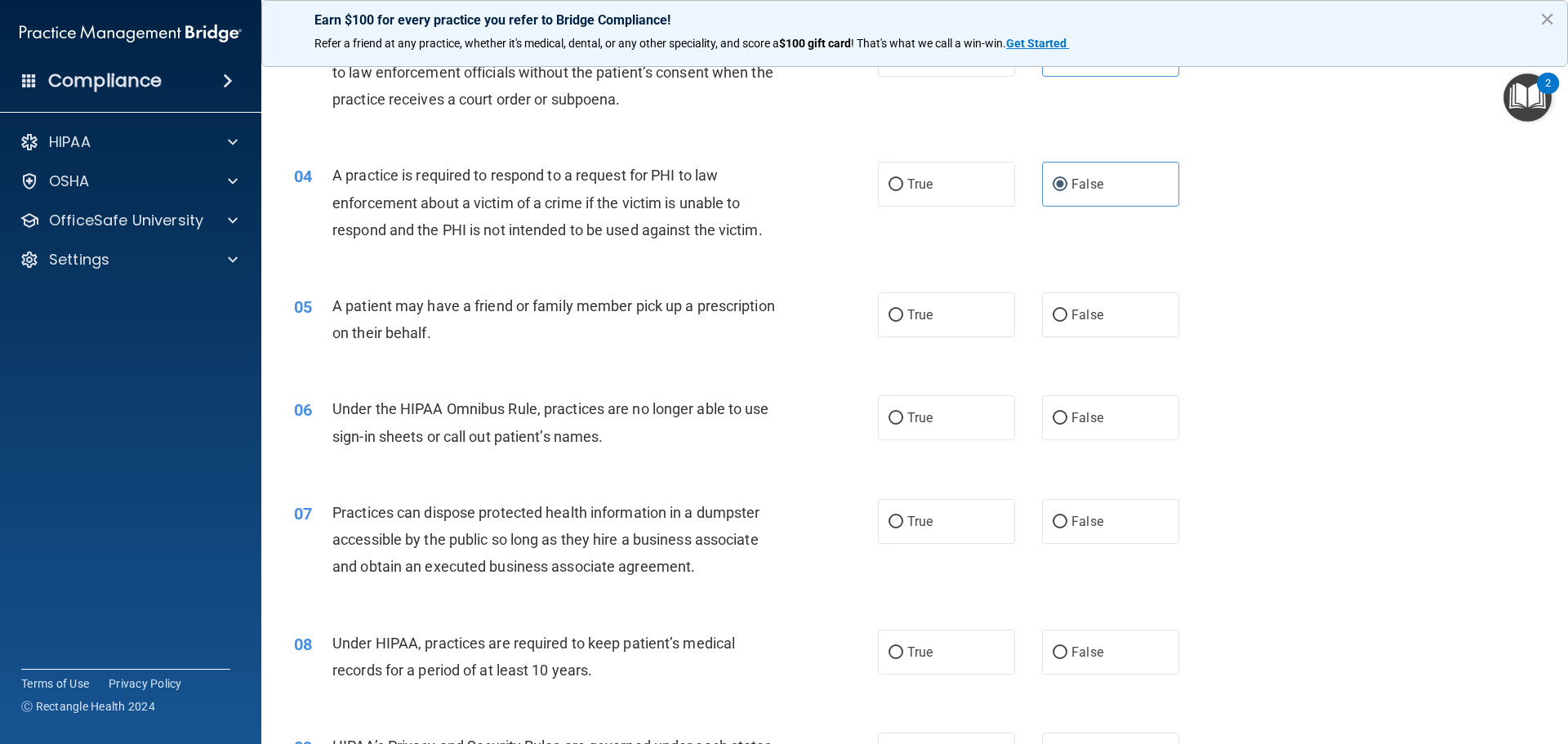
scroll to position [408, 0]
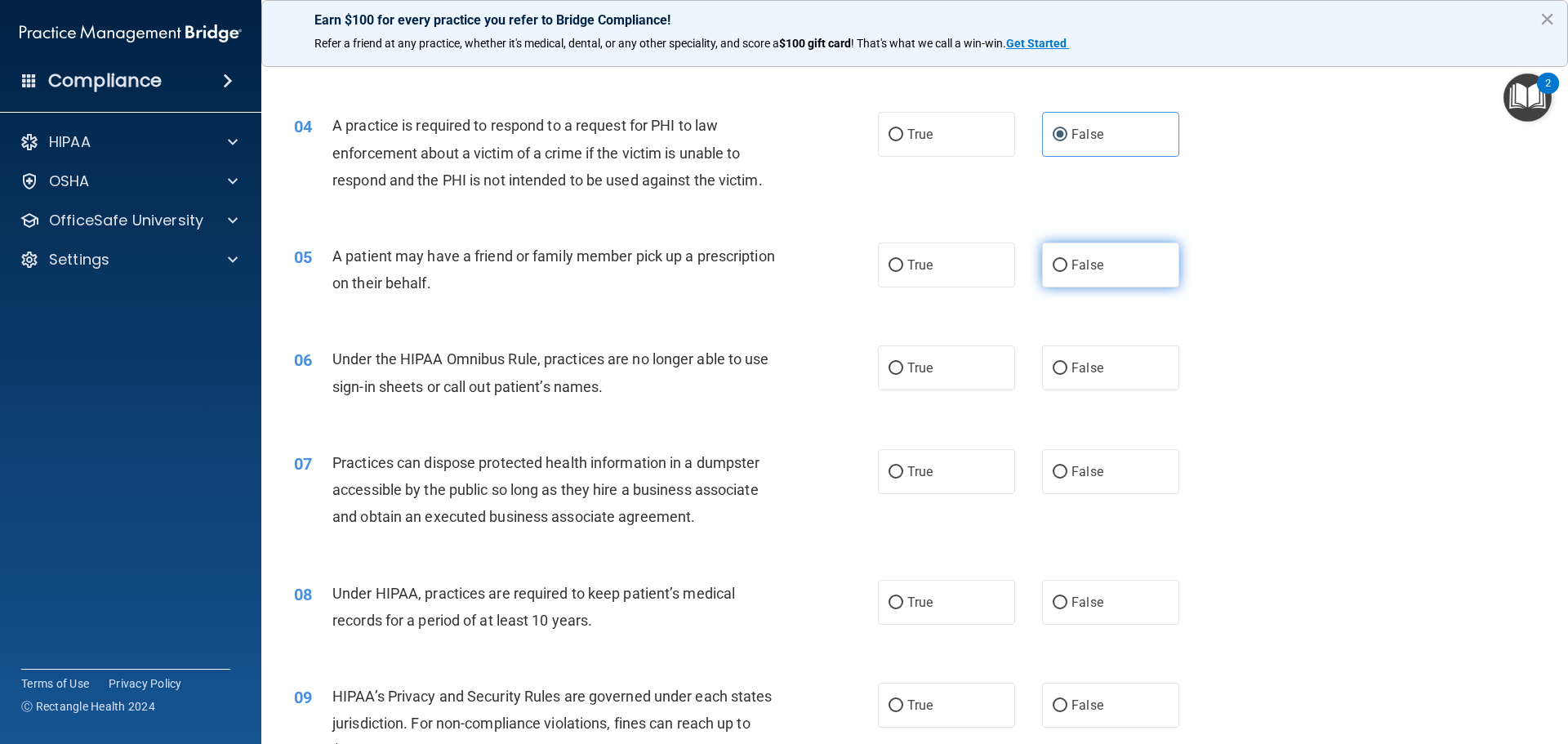
click at [1074, 276] on label "False" at bounding box center [1111, 265] width 137 height 45
click at [1068, 272] on input "False" at bounding box center [1060, 266] width 15 height 12
radio input "true"
click at [1075, 374] on span "False" at bounding box center [1088, 368] width 32 height 16
click at [1068, 374] on input "False" at bounding box center [1060, 368] width 15 height 12
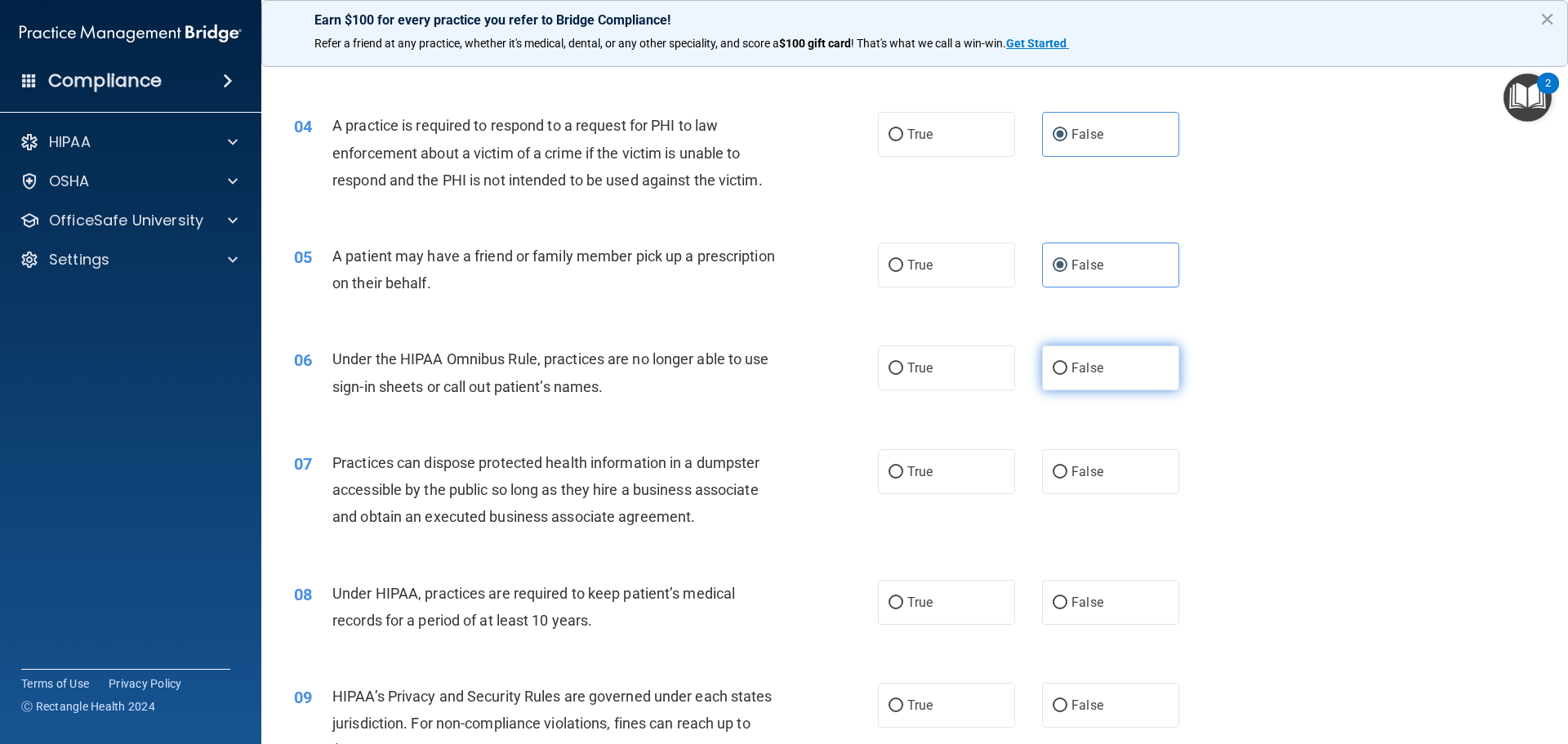
radio input "true"
drag, startPoint x: 1075, startPoint y: 469, endPoint x: 1075, endPoint y: 480, distance: 11.0
click at [1075, 471] on span "False" at bounding box center [1088, 471] width 32 height 16
click at [1068, 471] on input "False" at bounding box center [1060, 472] width 15 height 12
radio input "true"
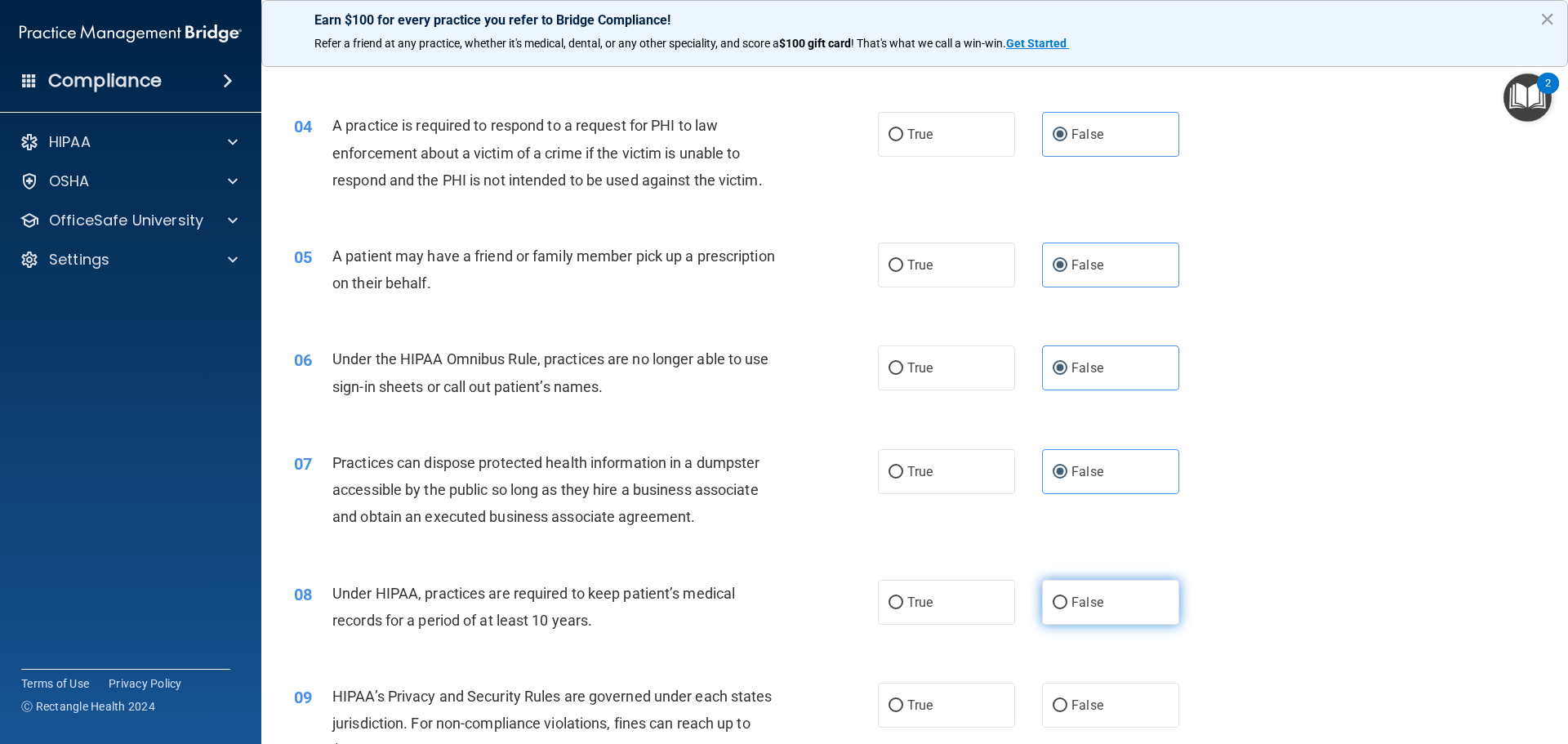
click at [1084, 581] on label "False" at bounding box center [1111, 602] width 137 height 45
click at [1068, 597] on input "False" at bounding box center [1060, 603] width 15 height 12
radio input "true"
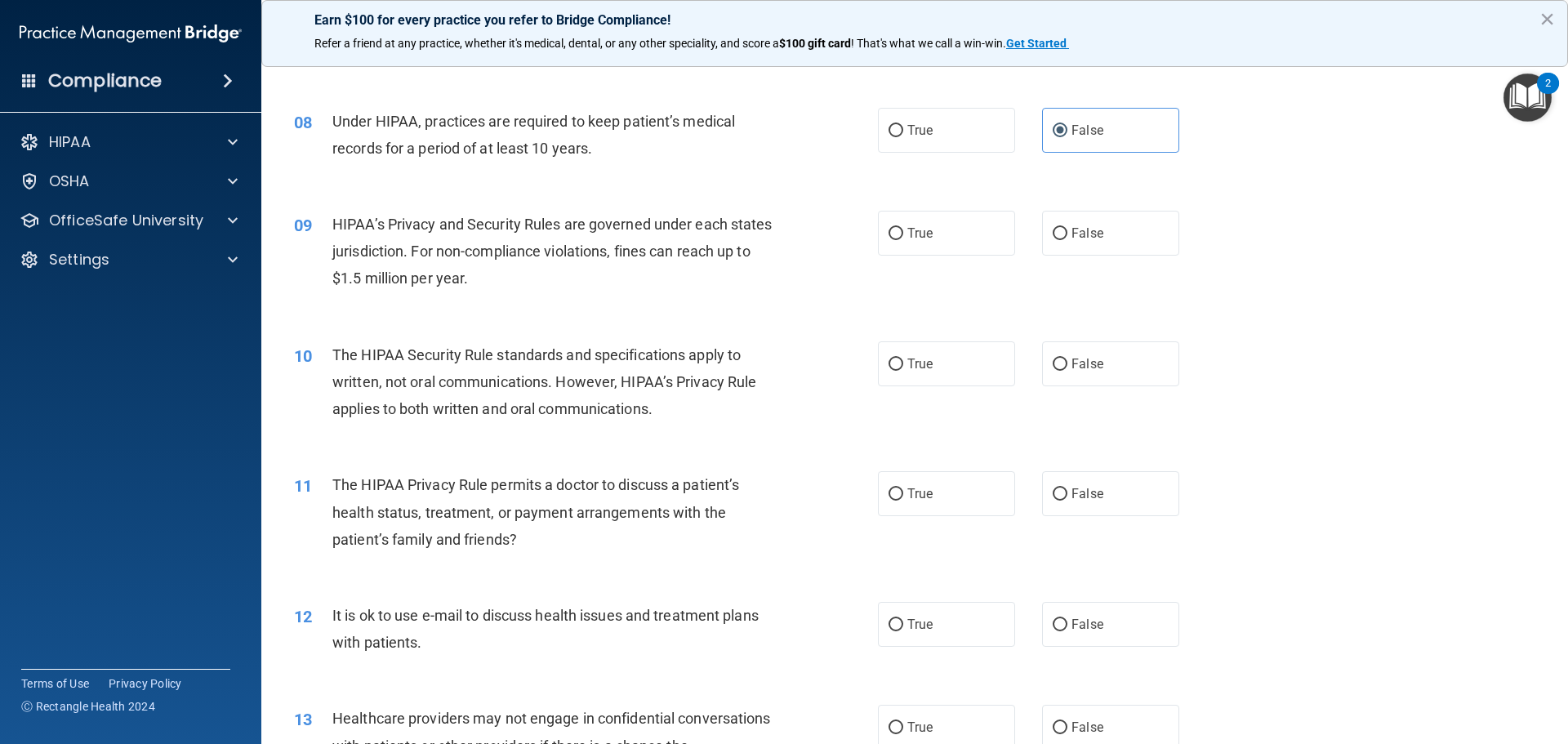
scroll to position [898, 0]
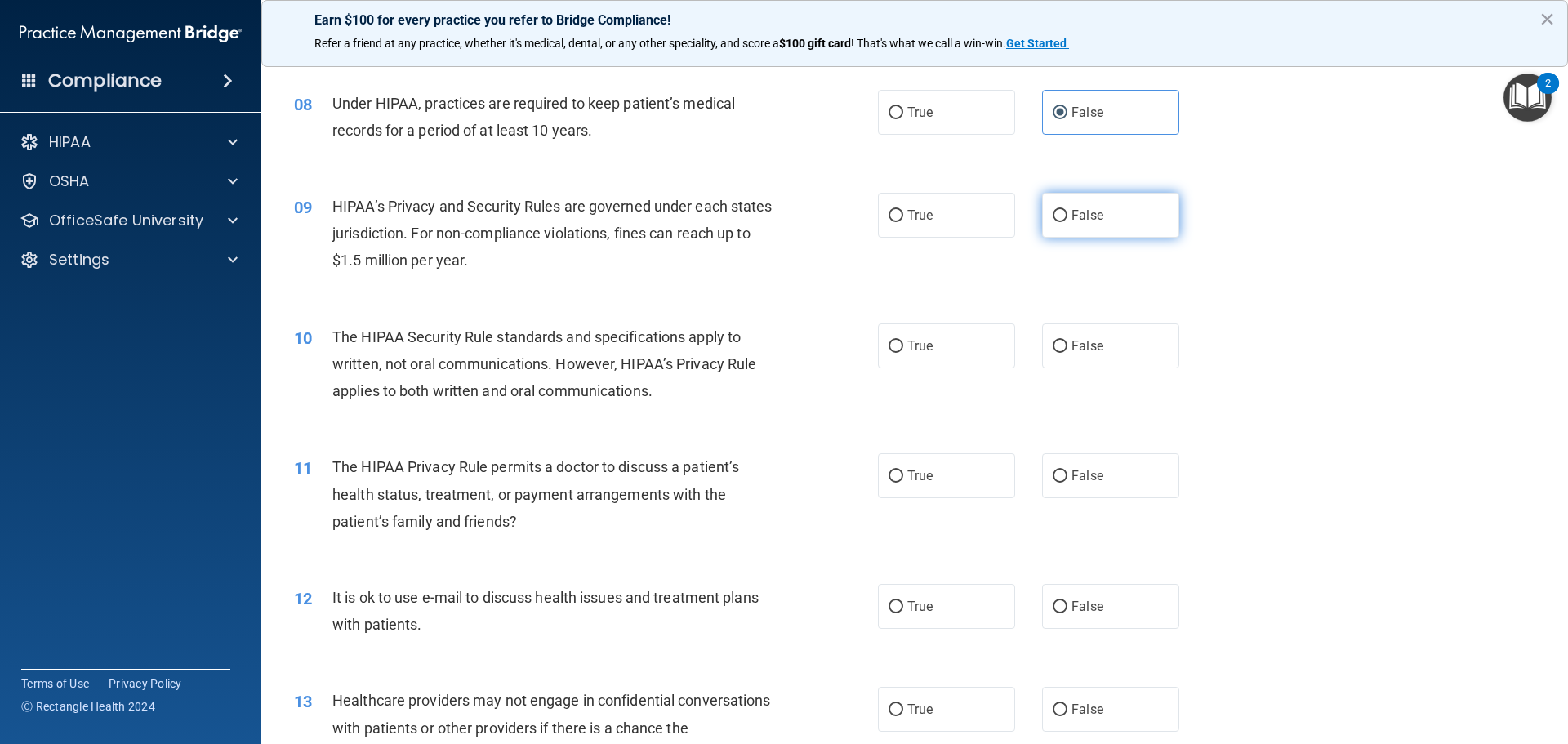
click at [1059, 219] on input "False" at bounding box center [1060, 215] width 15 height 12
radio input "true"
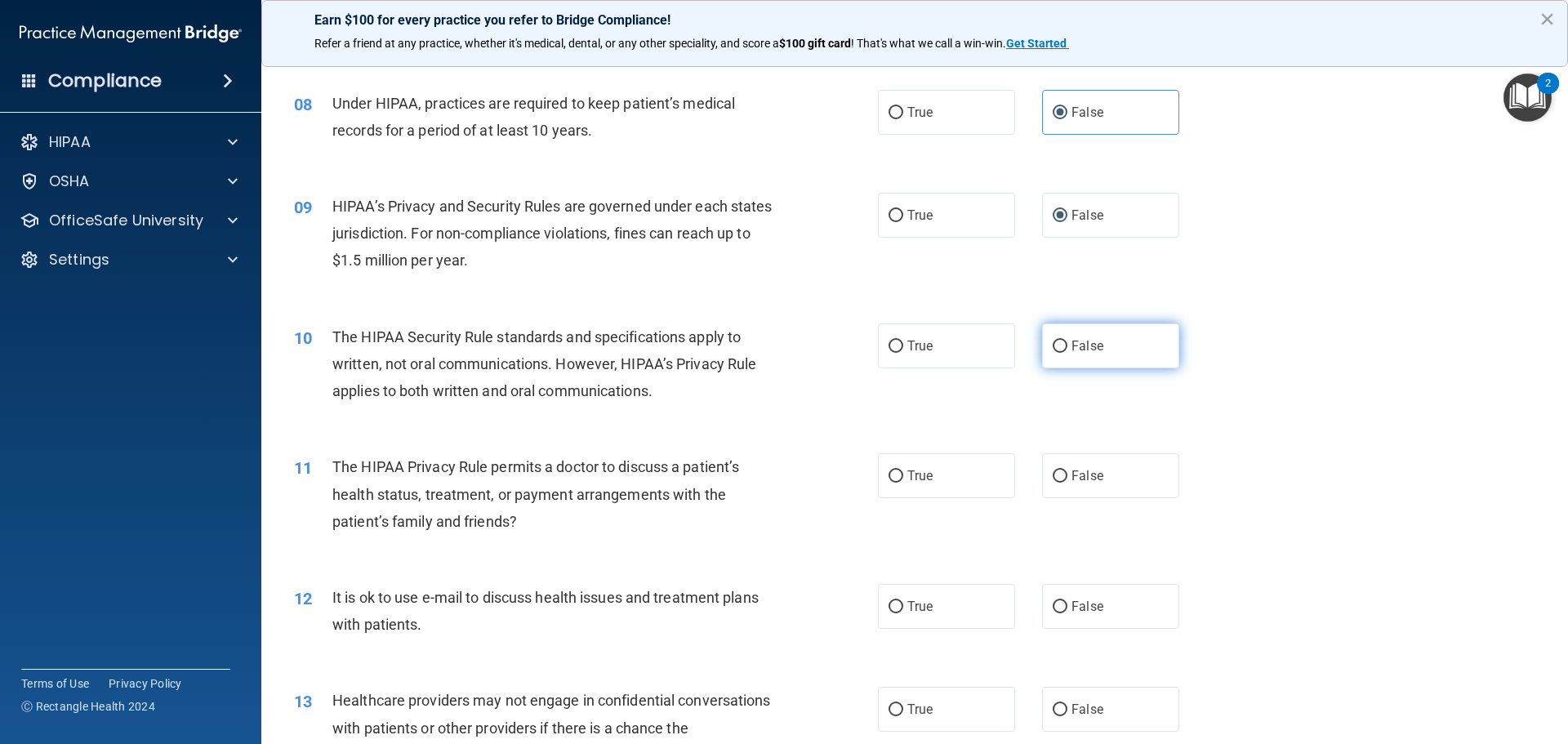
click at [1061, 351] on label "False" at bounding box center [1111, 346] width 137 height 45
click at [1061, 351] on input "False" at bounding box center [1060, 346] width 15 height 12
radio input "true"
click at [1072, 474] on span "False" at bounding box center [1088, 475] width 32 height 16
click at [1065, 474] on input "False" at bounding box center [1060, 476] width 15 height 12
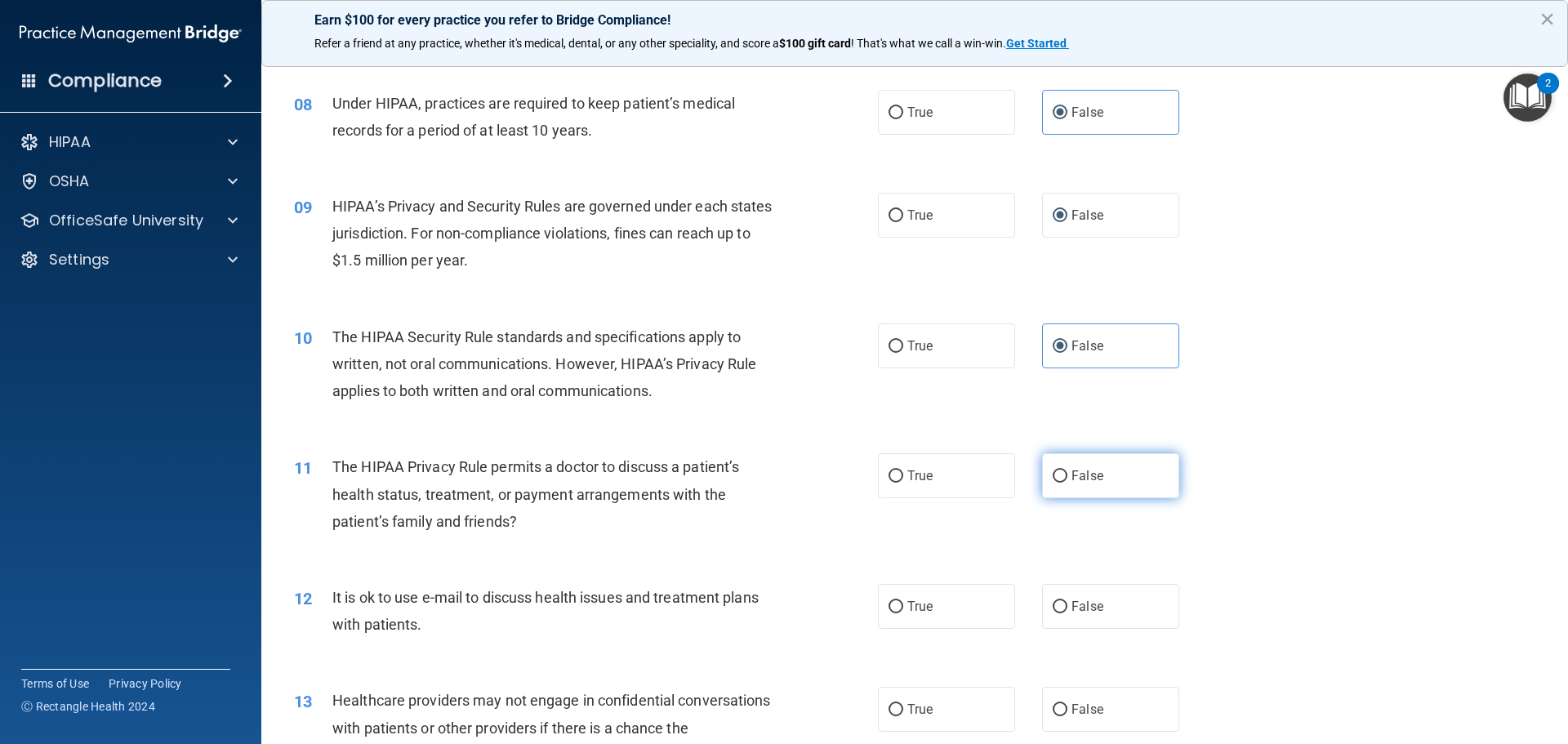
radio input "true"
click at [1064, 589] on label "False" at bounding box center [1111, 606] width 137 height 45
click at [1064, 601] on input "False" at bounding box center [1060, 607] width 15 height 12
radio input "true"
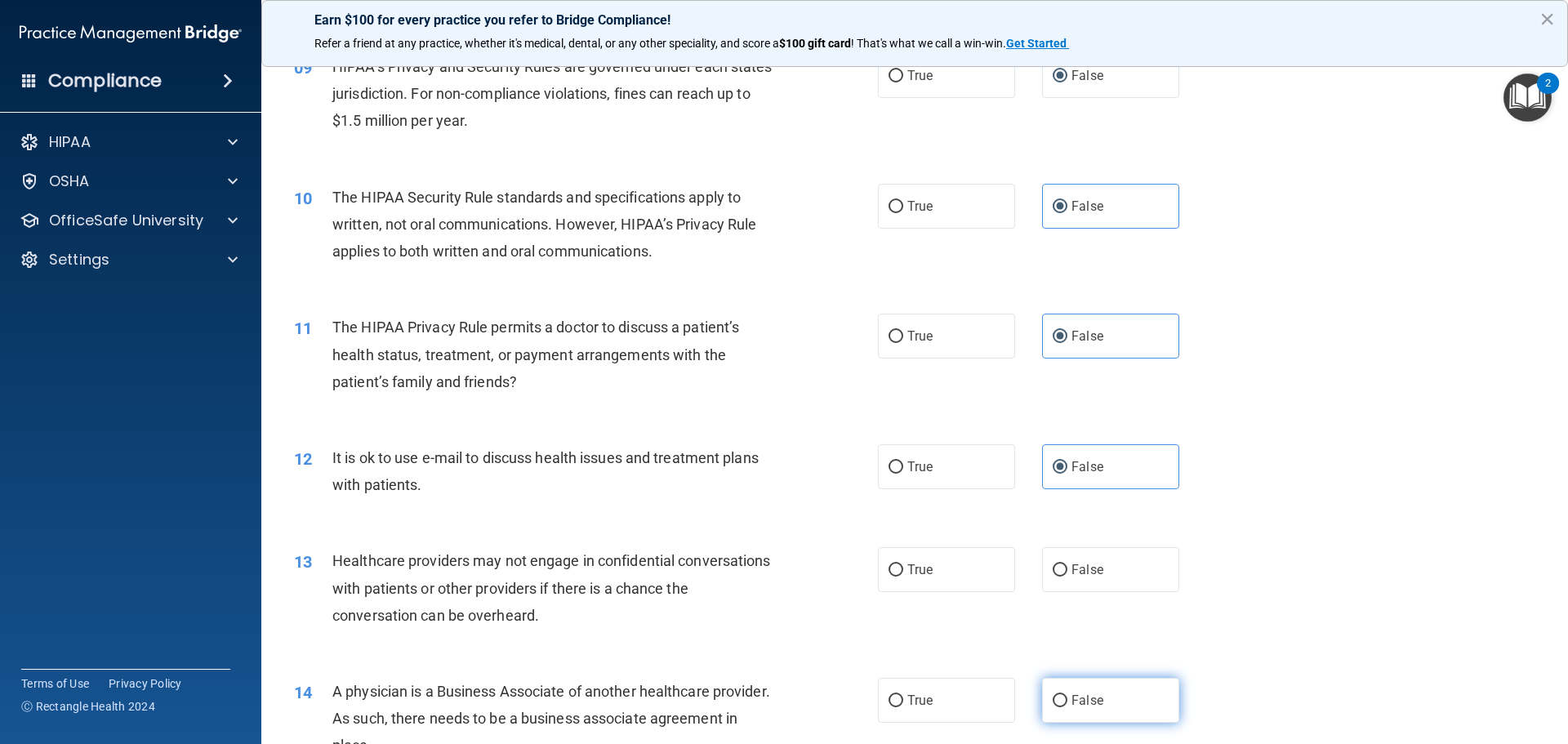
scroll to position [1307, 0]
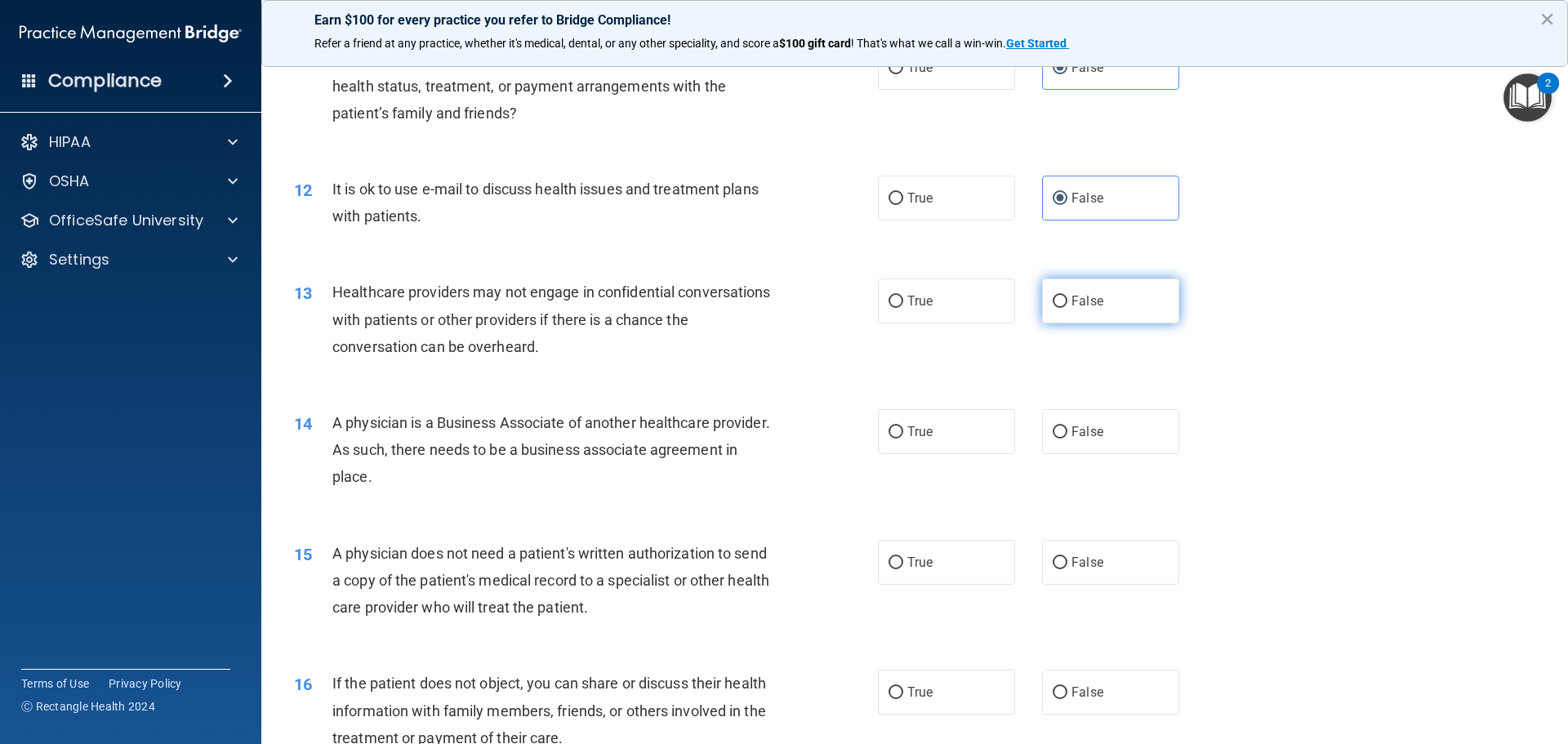
click at [1072, 297] on span "False" at bounding box center [1088, 300] width 32 height 16
click at [1068, 297] on input "False" at bounding box center [1060, 301] width 15 height 12
radio input "true"
click at [1063, 431] on label "False" at bounding box center [1111, 431] width 137 height 45
click at [1063, 431] on input "False" at bounding box center [1060, 432] width 15 height 12
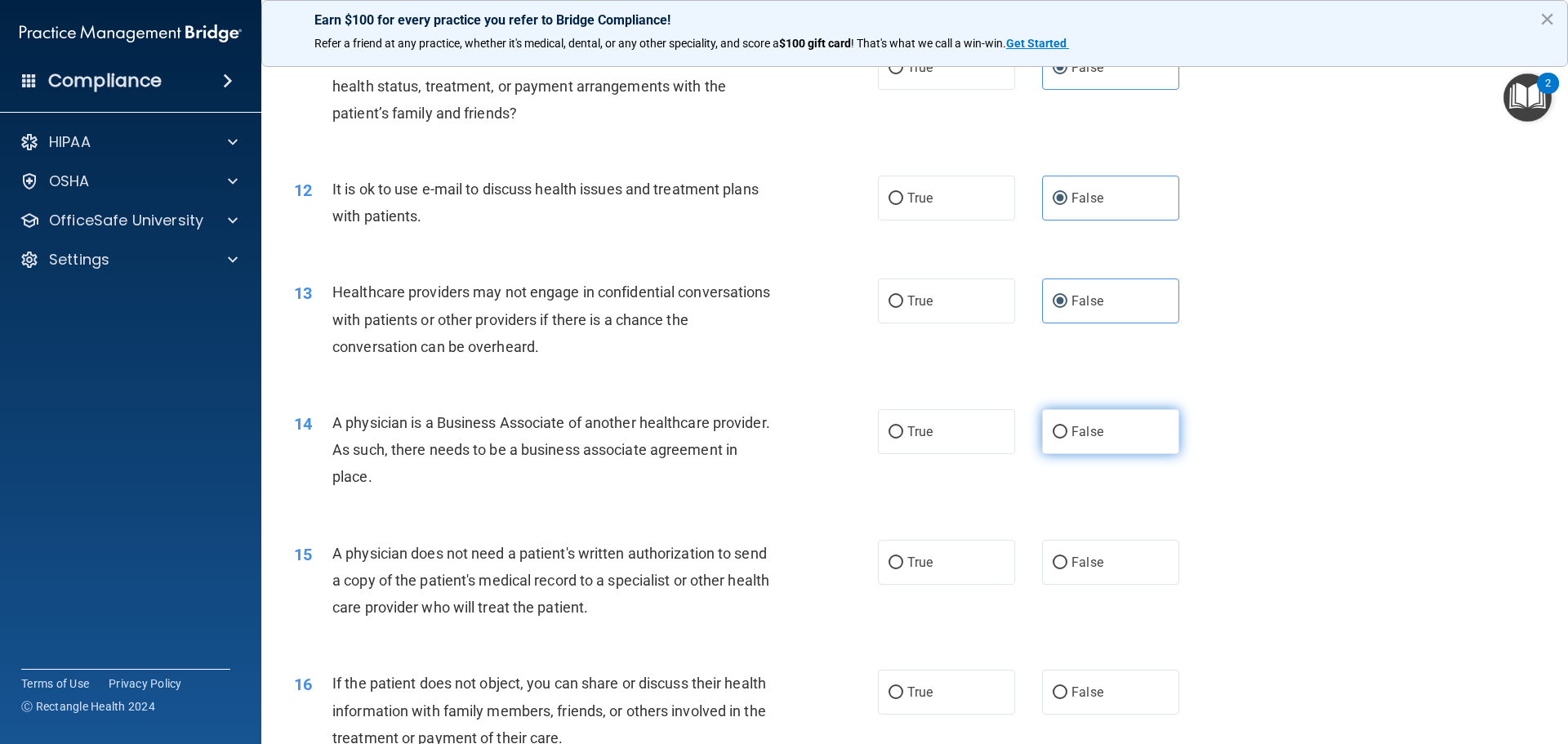
radio input "true"
click at [1063, 556] on label "False" at bounding box center [1111, 562] width 137 height 45
click at [1063, 557] on input "False" at bounding box center [1060, 563] width 15 height 12
radio input "true"
click at [1064, 680] on label "False" at bounding box center [1111, 692] width 137 height 45
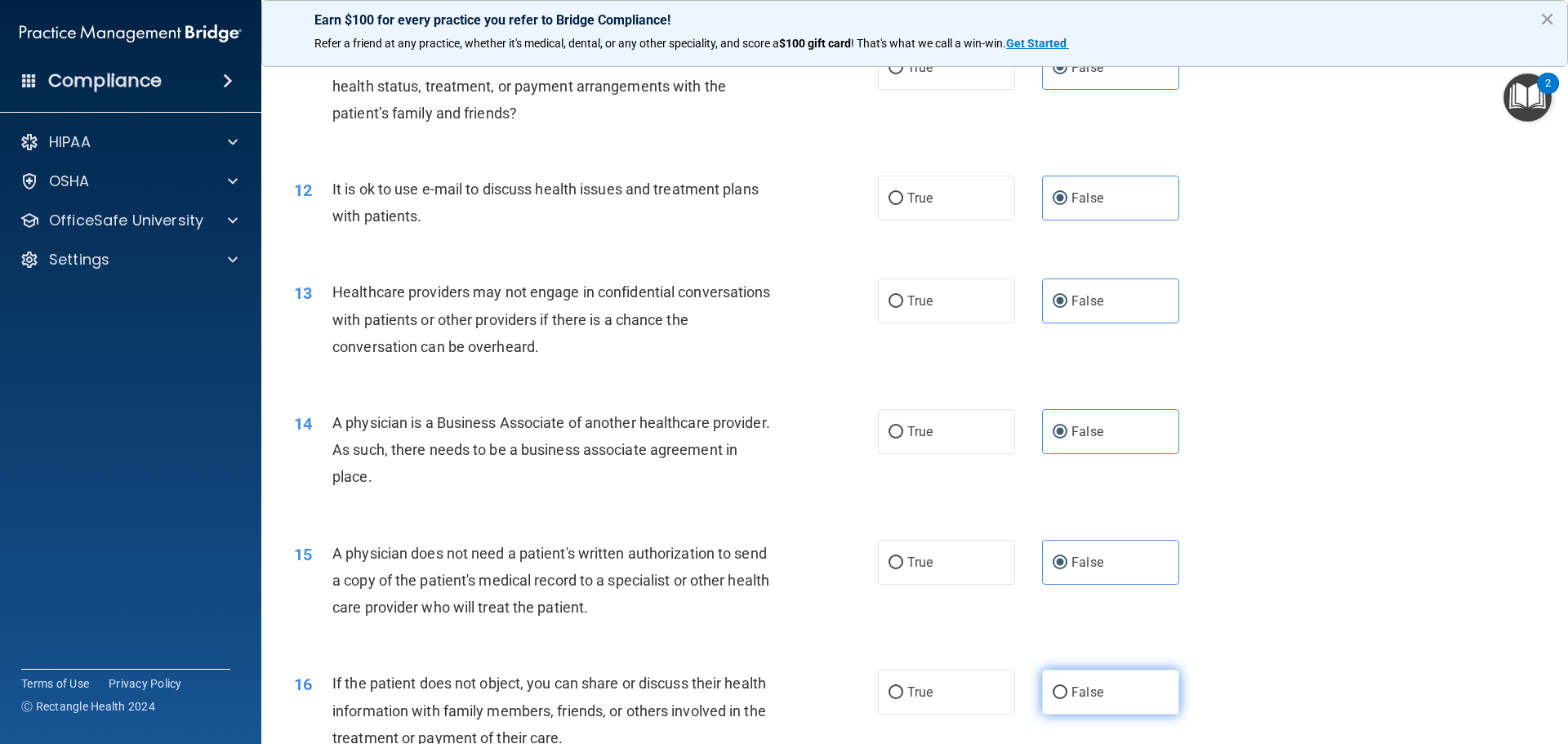
click at [1064, 686] on input "False" at bounding box center [1060, 692] width 15 height 12
radio input "true"
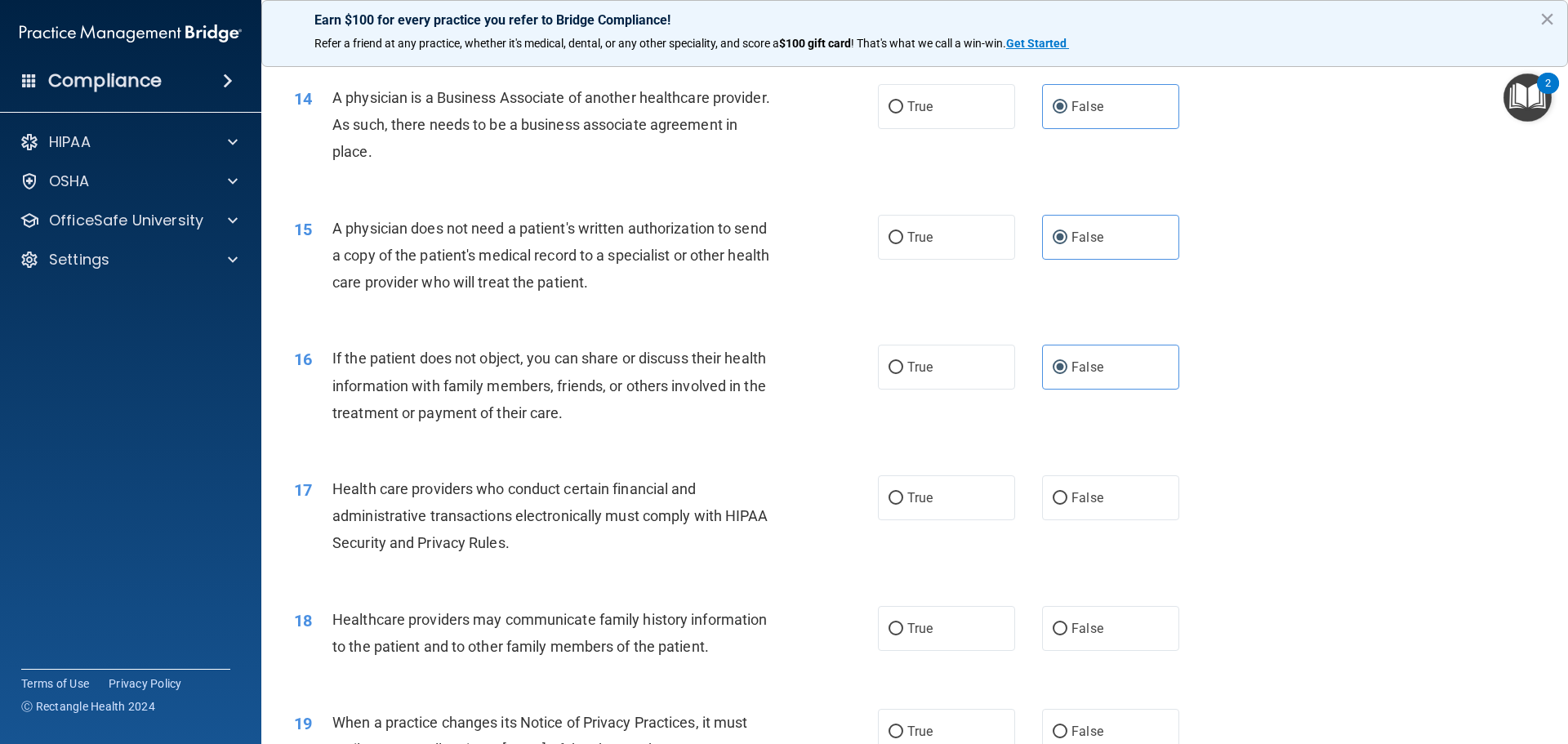
scroll to position [1633, 0]
click at [1056, 504] on label "False" at bounding box center [1111, 496] width 137 height 45
click at [1056, 503] on input "False" at bounding box center [1060, 497] width 15 height 12
radio input "true"
click at [1058, 629] on input "False" at bounding box center [1060, 627] width 15 height 12
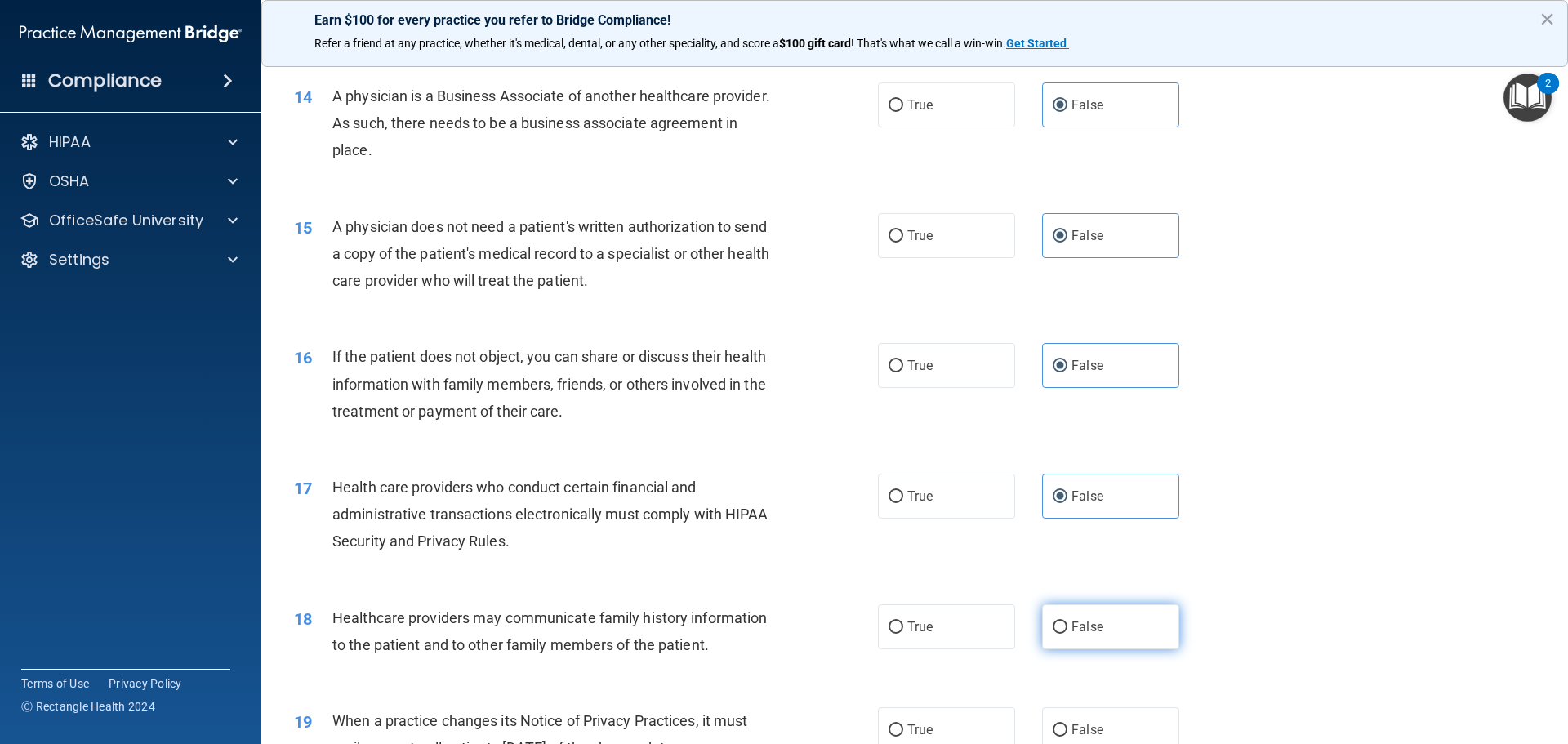
radio input "true"
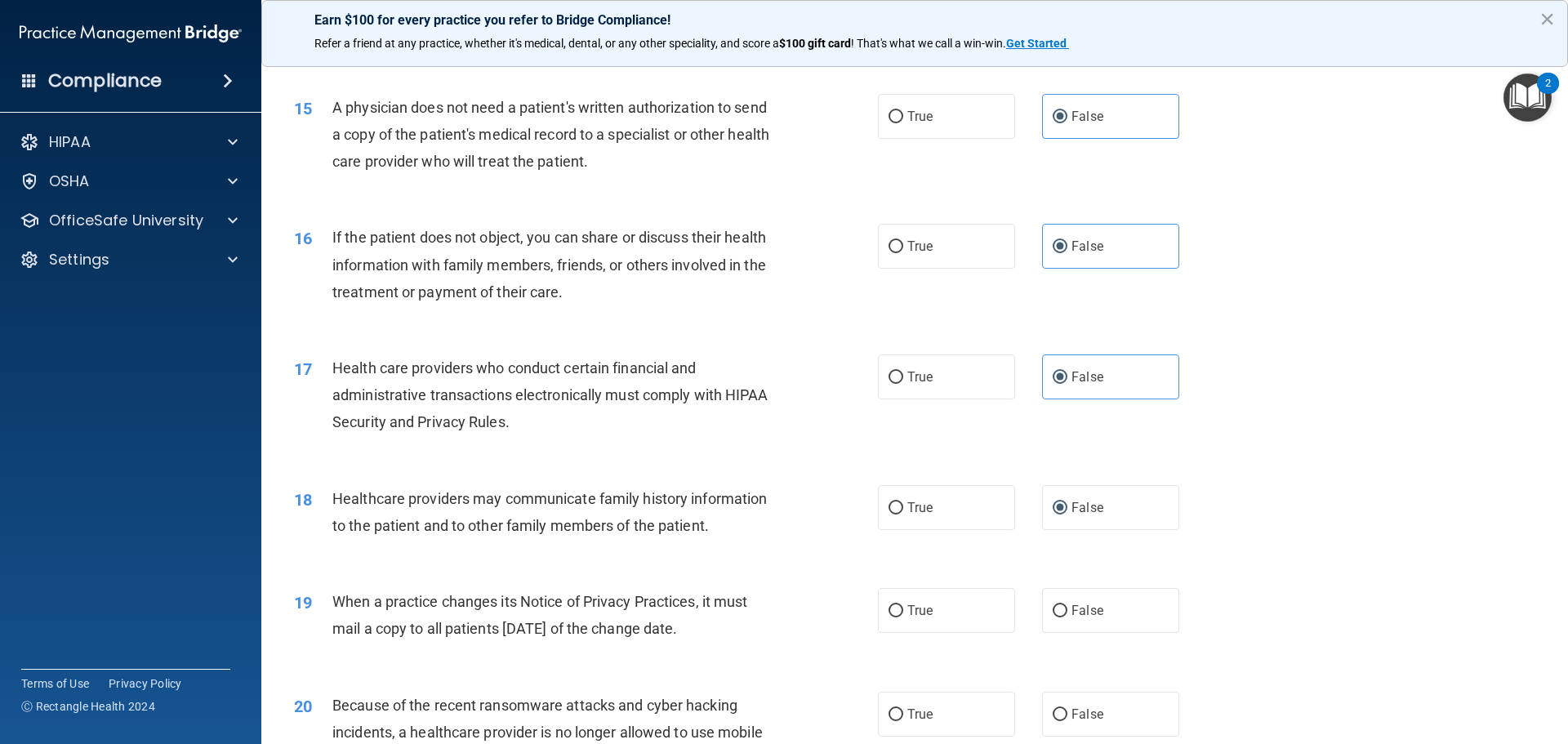
scroll to position [2041, 0]
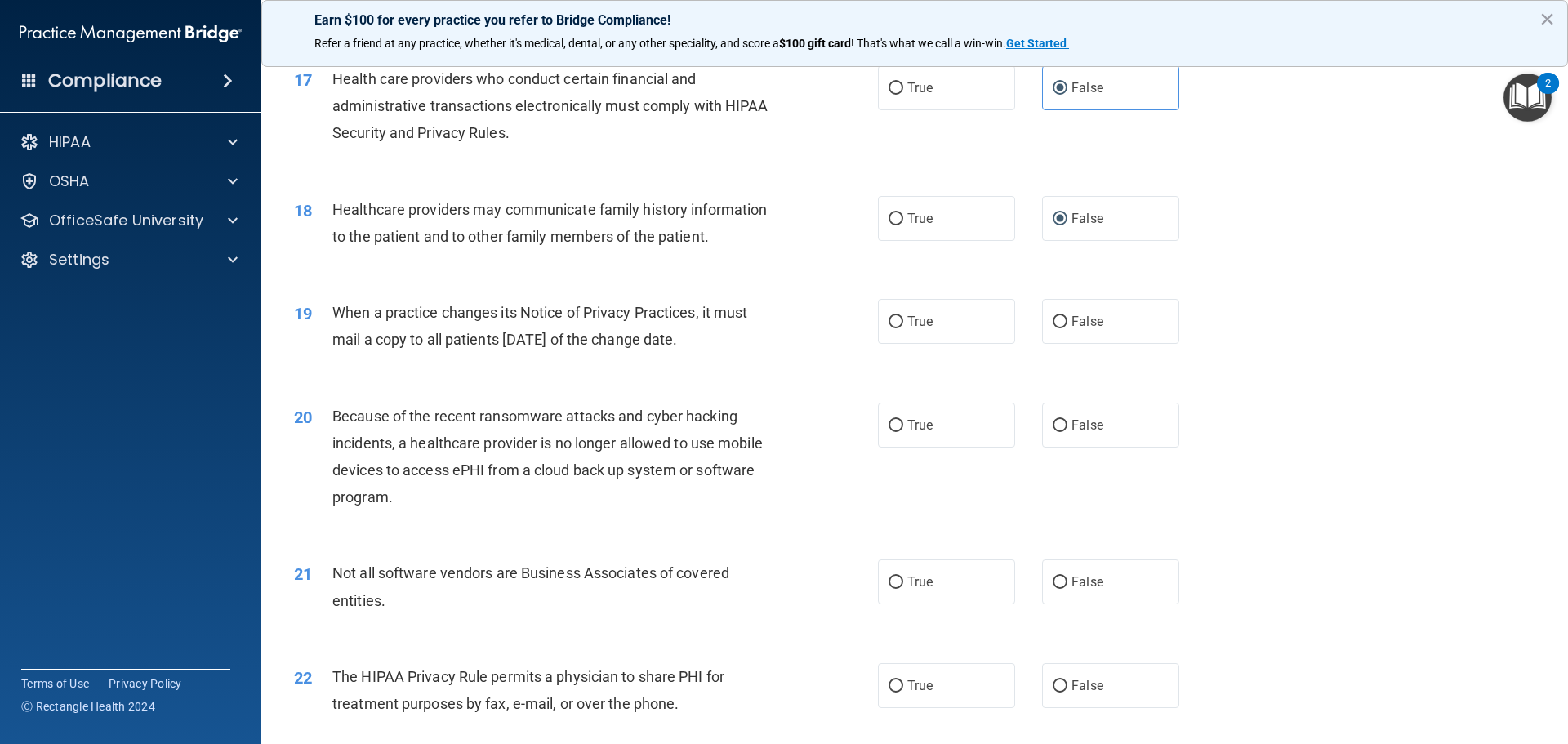
drag, startPoint x: 1091, startPoint y: 326, endPoint x: 1087, endPoint y: 370, distance: 44.2
click at [1092, 328] on span "False" at bounding box center [1088, 321] width 32 height 16
drag, startPoint x: 1086, startPoint y: 408, endPoint x: 1077, endPoint y: 485, distance: 77.5
click at [1086, 410] on label "False" at bounding box center [1111, 425] width 137 height 45
click at [1068, 420] on input "False" at bounding box center [1060, 426] width 15 height 12
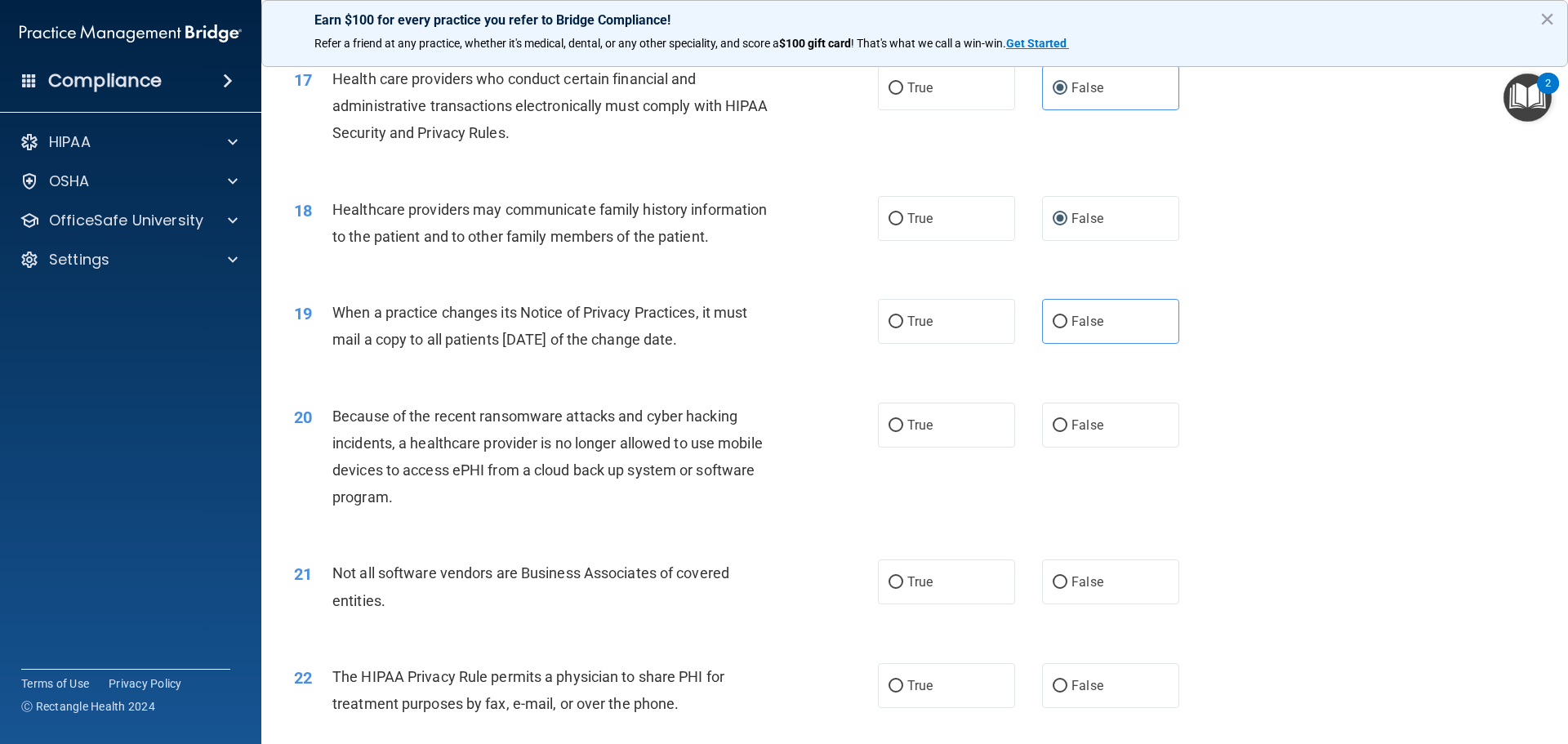
radio input "true"
click at [1074, 602] on label "False" at bounding box center [1111, 582] width 137 height 45
click at [1068, 589] on input "False" at bounding box center [1060, 582] width 15 height 12
radio input "true"
click at [1074, 676] on label "False" at bounding box center [1111, 685] width 137 height 45
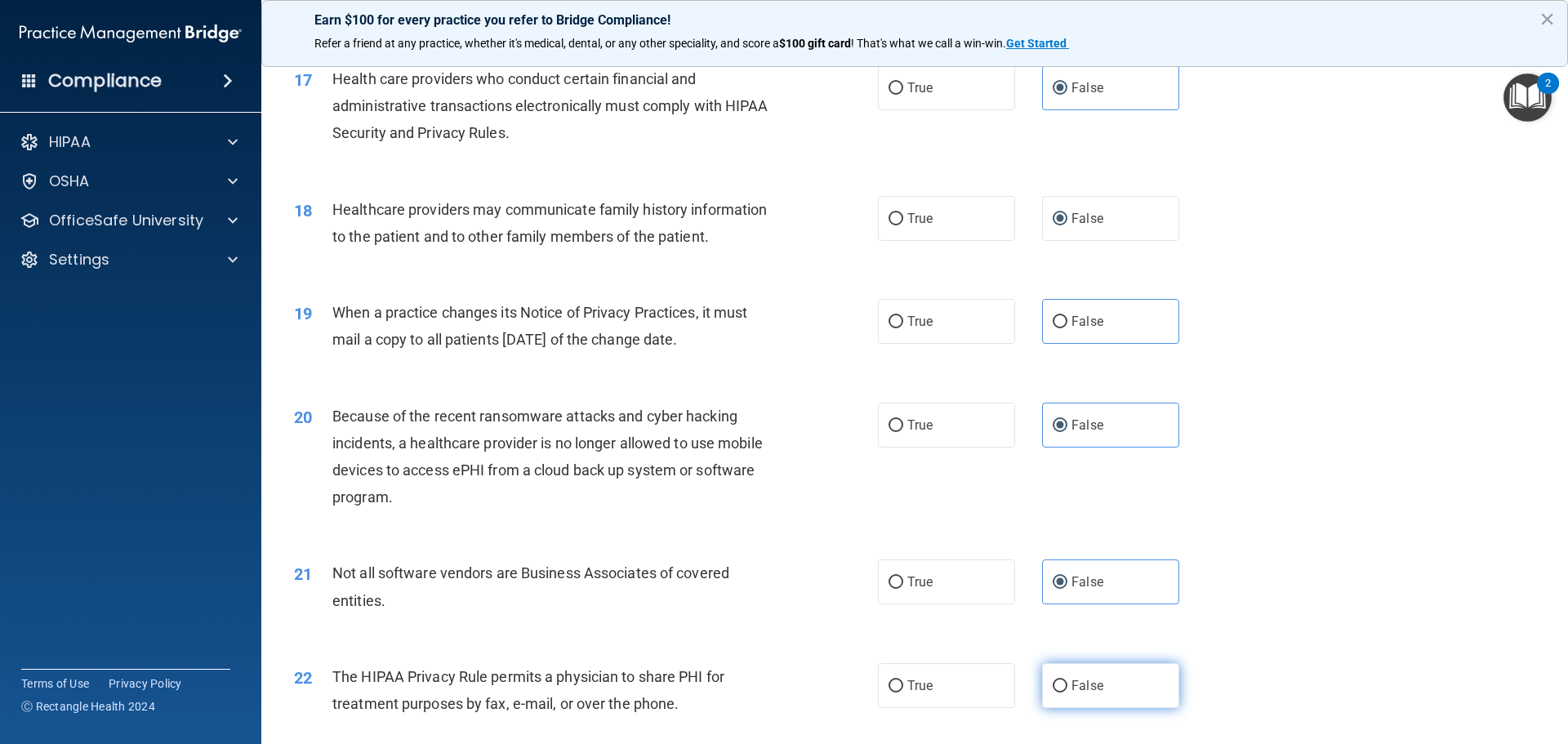
click at [1068, 680] on input "False" at bounding box center [1060, 686] width 15 height 12
radio input "true"
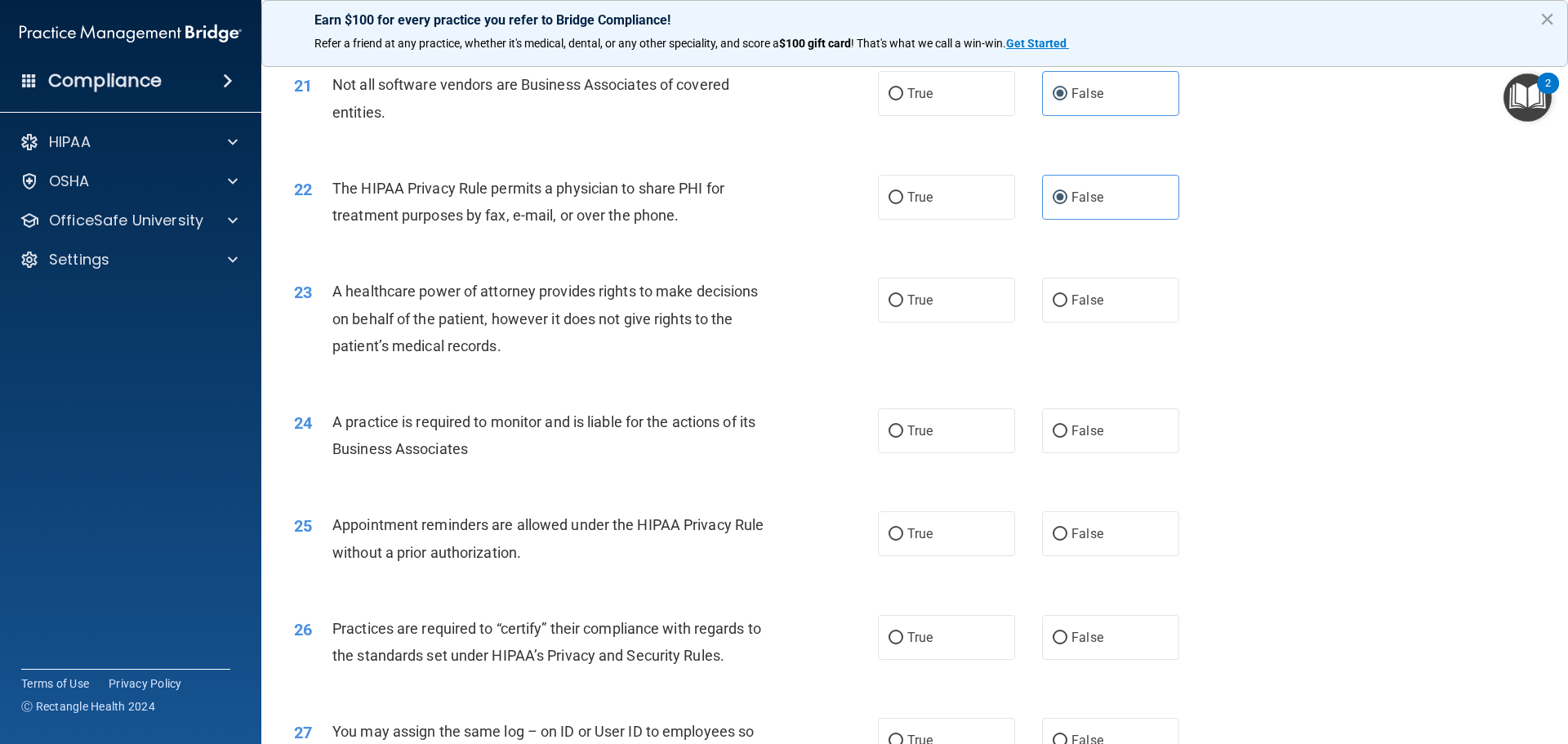
scroll to position [2531, 0]
drag, startPoint x: 1048, startPoint y: 294, endPoint x: 1056, endPoint y: 332, distance: 38.8
click at [1053, 295] on input "False" at bounding box center [1060, 299] width 15 height 12
radio input "true"
click at [1060, 436] on label "False" at bounding box center [1111, 429] width 137 height 45
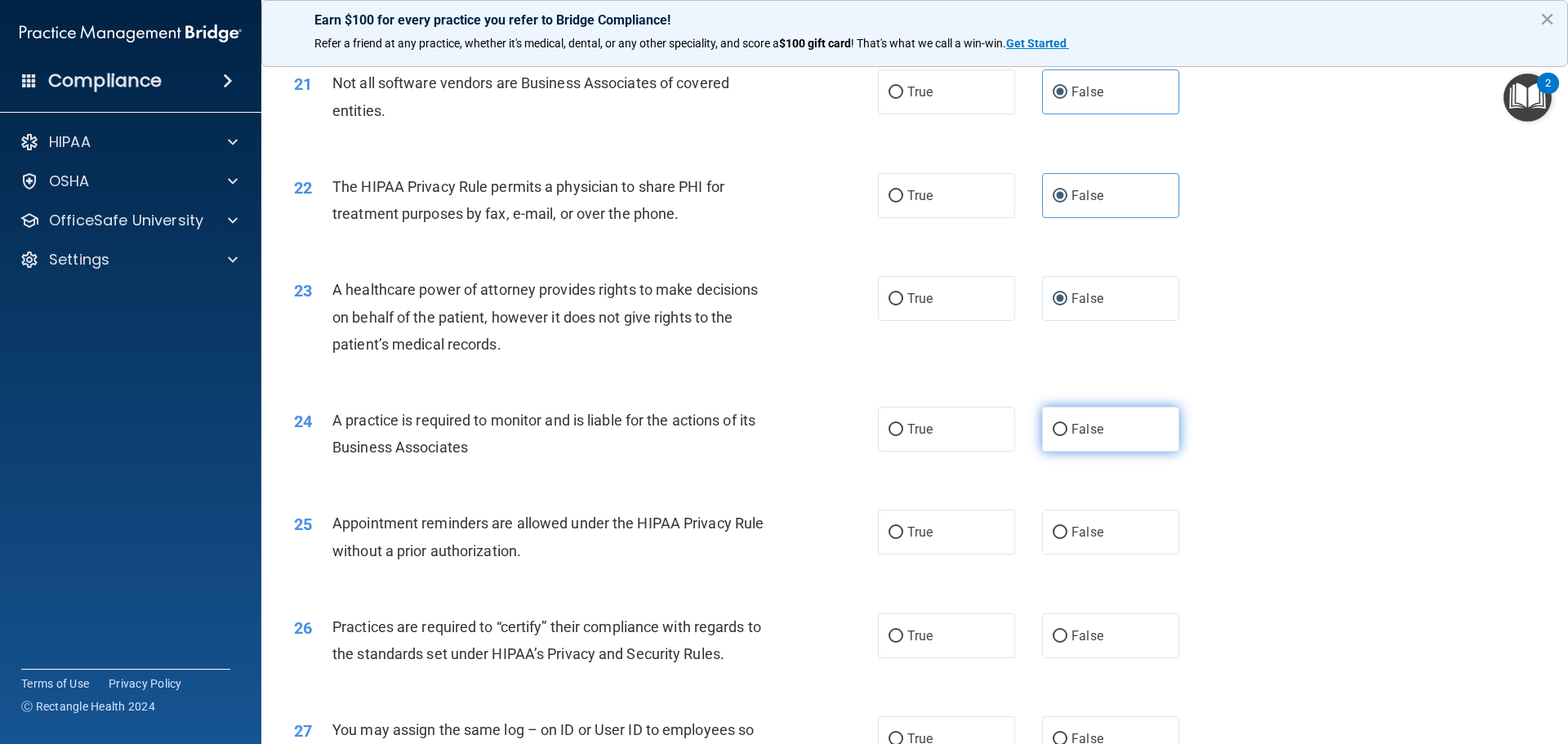
click at [1060, 436] on input "False" at bounding box center [1060, 430] width 15 height 12
radio input "true"
click at [1062, 516] on label "False" at bounding box center [1111, 532] width 137 height 45
click at [1062, 526] on input "False" at bounding box center [1060, 532] width 15 height 12
radio input "true"
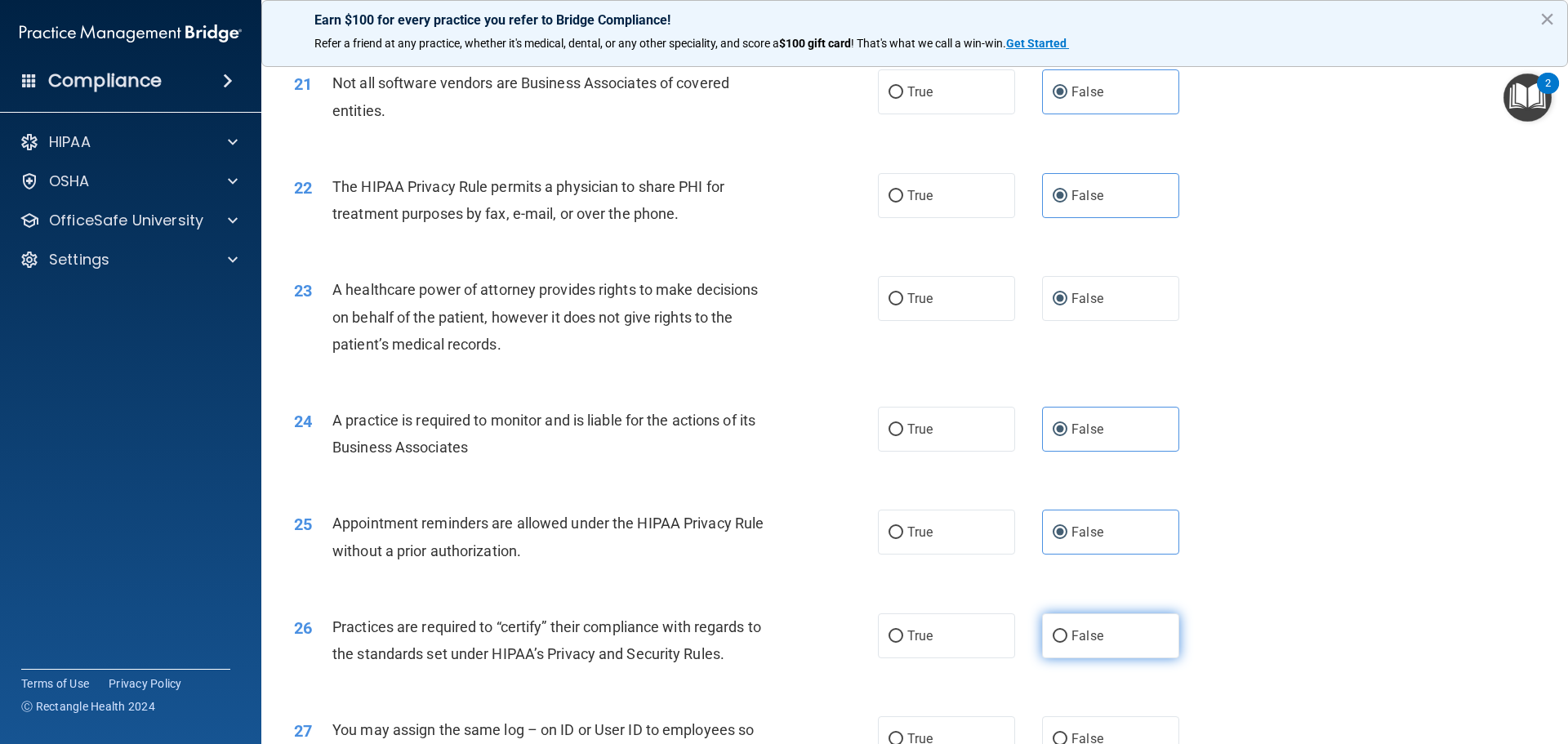
click at [1061, 633] on label "False" at bounding box center [1111, 635] width 137 height 45
click at [1061, 633] on input "False" at bounding box center [1060, 636] width 15 height 12
radio input "true"
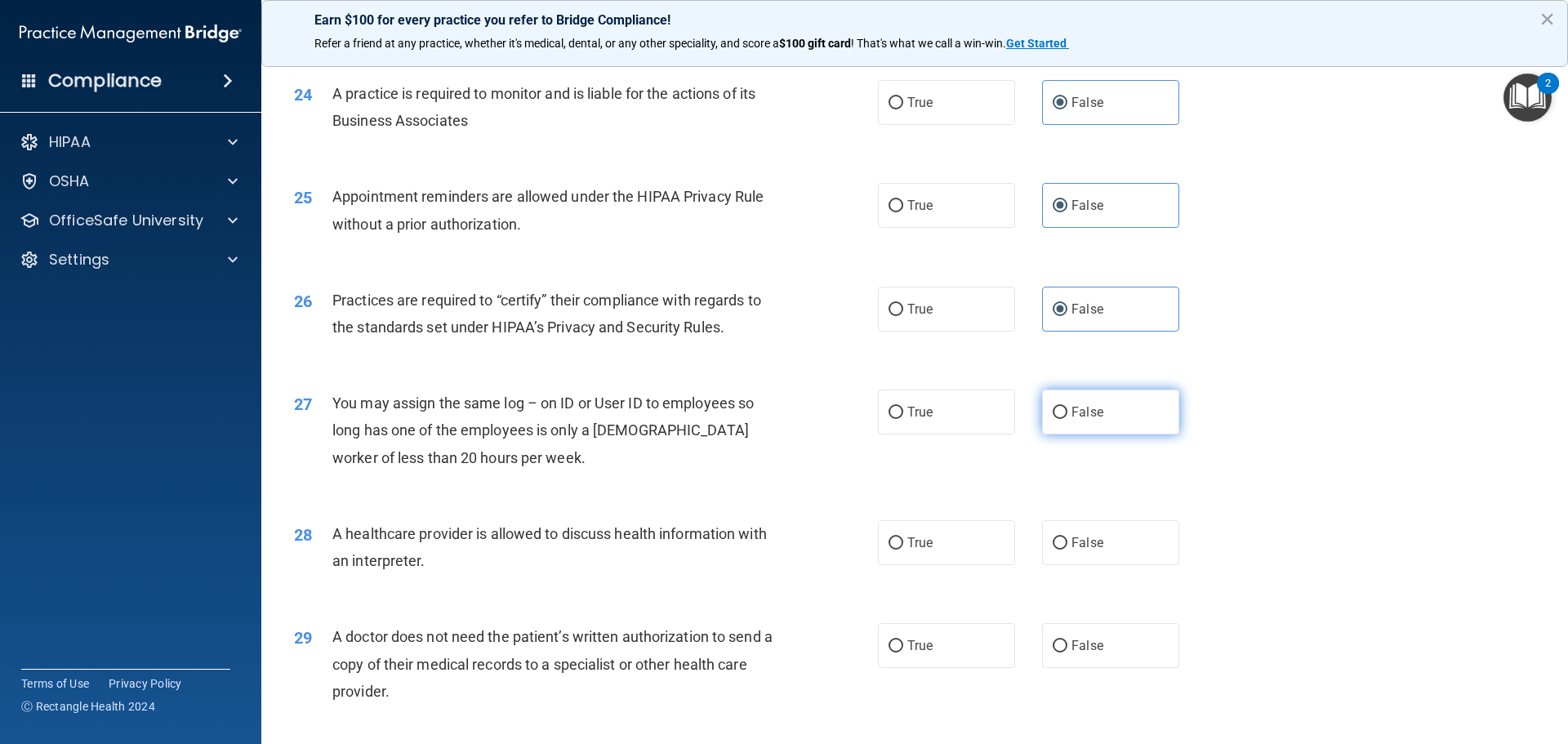
click at [1072, 411] on span "False" at bounding box center [1088, 412] width 32 height 16
click at [1068, 411] on input "False" at bounding box center [1060, 412] width 15 height 12
radio input "true"
drag, startPoint x: 1044, startPoint y: 550, endPoint x: 1063, endPoint y: 556, distance: 19.9
click at [1047, 550] on label "False" at bounding box center [1111, 543] width 137 height 45
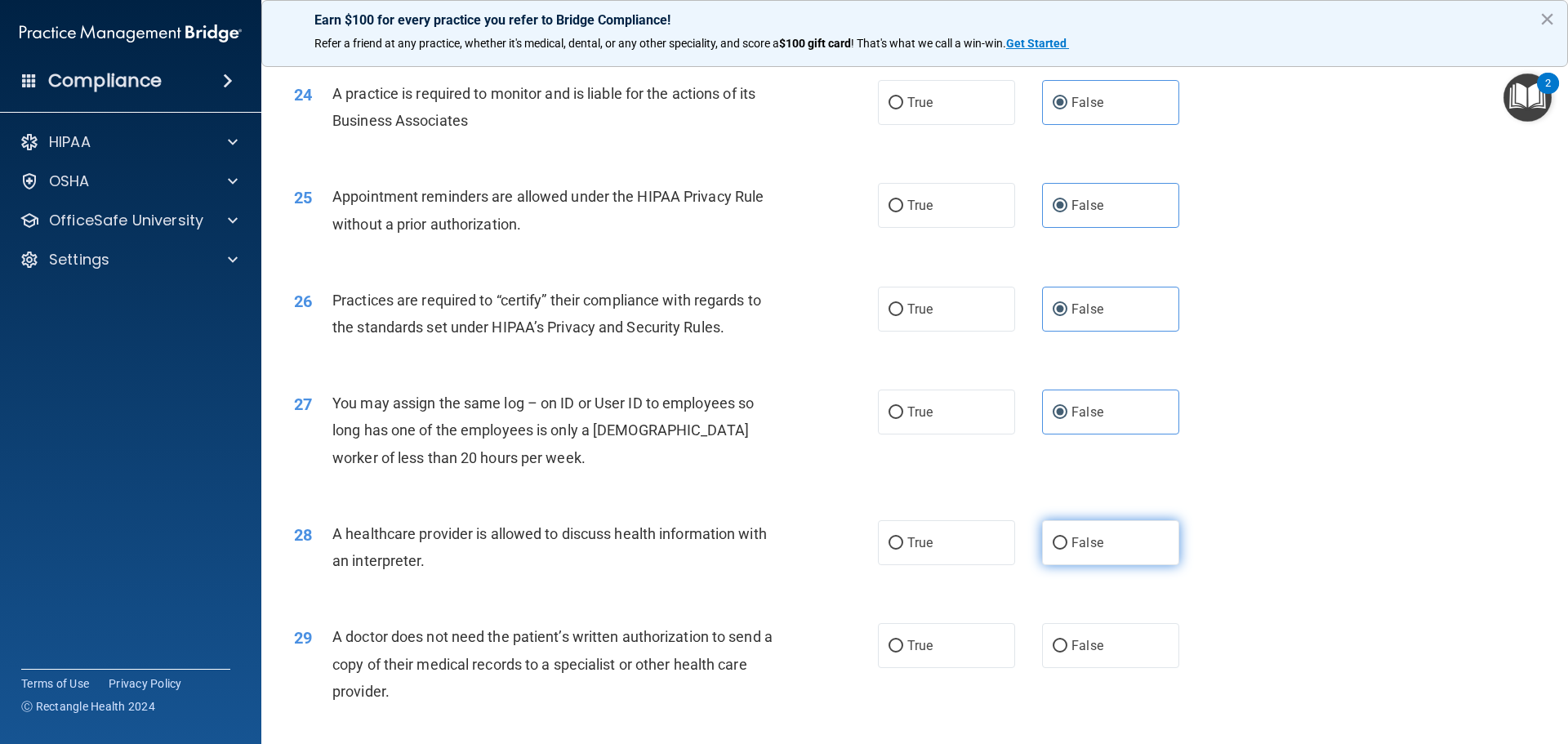
click at [1053, 549] on input "False" at bounding box center [1060, 543] width 15 height 12
radio input "true"
click at [1066, 631] on label "False" at bounding box center [1111, 645] width 137 height 45
click at [1066, 640] on input "False" at bounding box center [1060, 646] width 15 height 12
radio input "true"
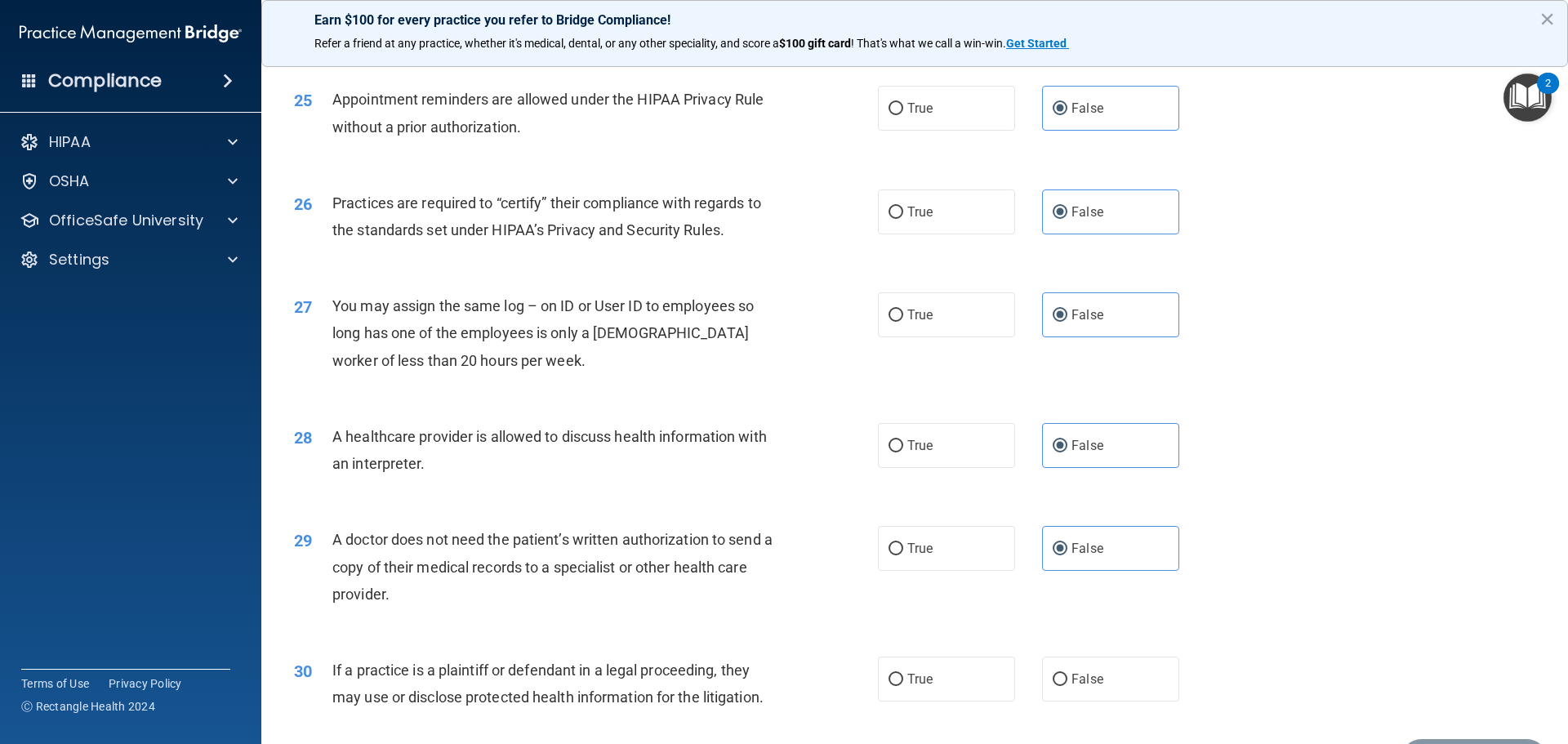
scroll to position [3057, 0]
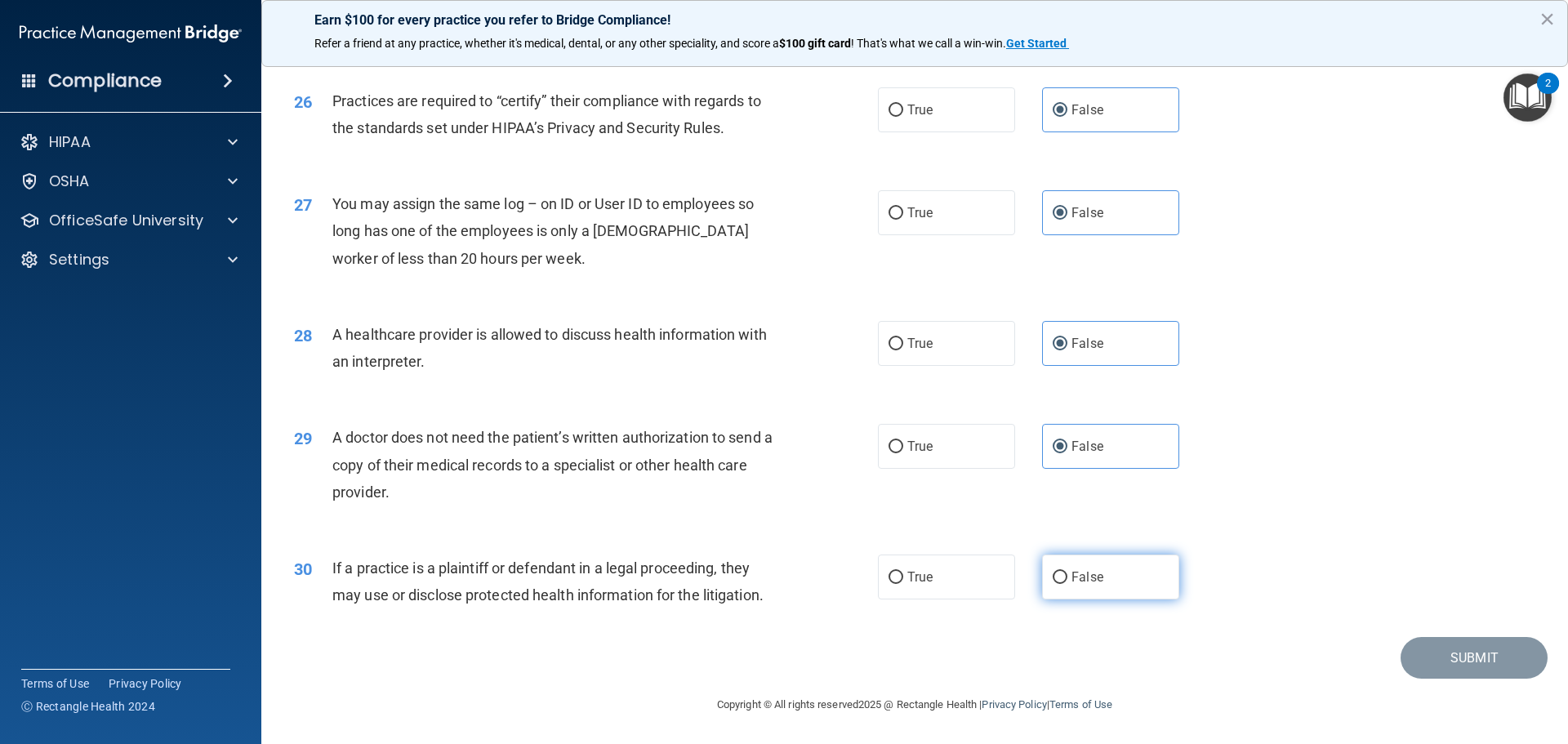
drag, startPoint x: 1069, startPoint y: 579, endPoint x: 1363, endPoint y: 573, distance: 294.1
click at [1072, 579] on span "False" at bounding box center [1088, 577] width 32 height 16
click at [1068, 579] on input "False" at bounding box center [1060, 577] width 15 height 12
radio input "true"
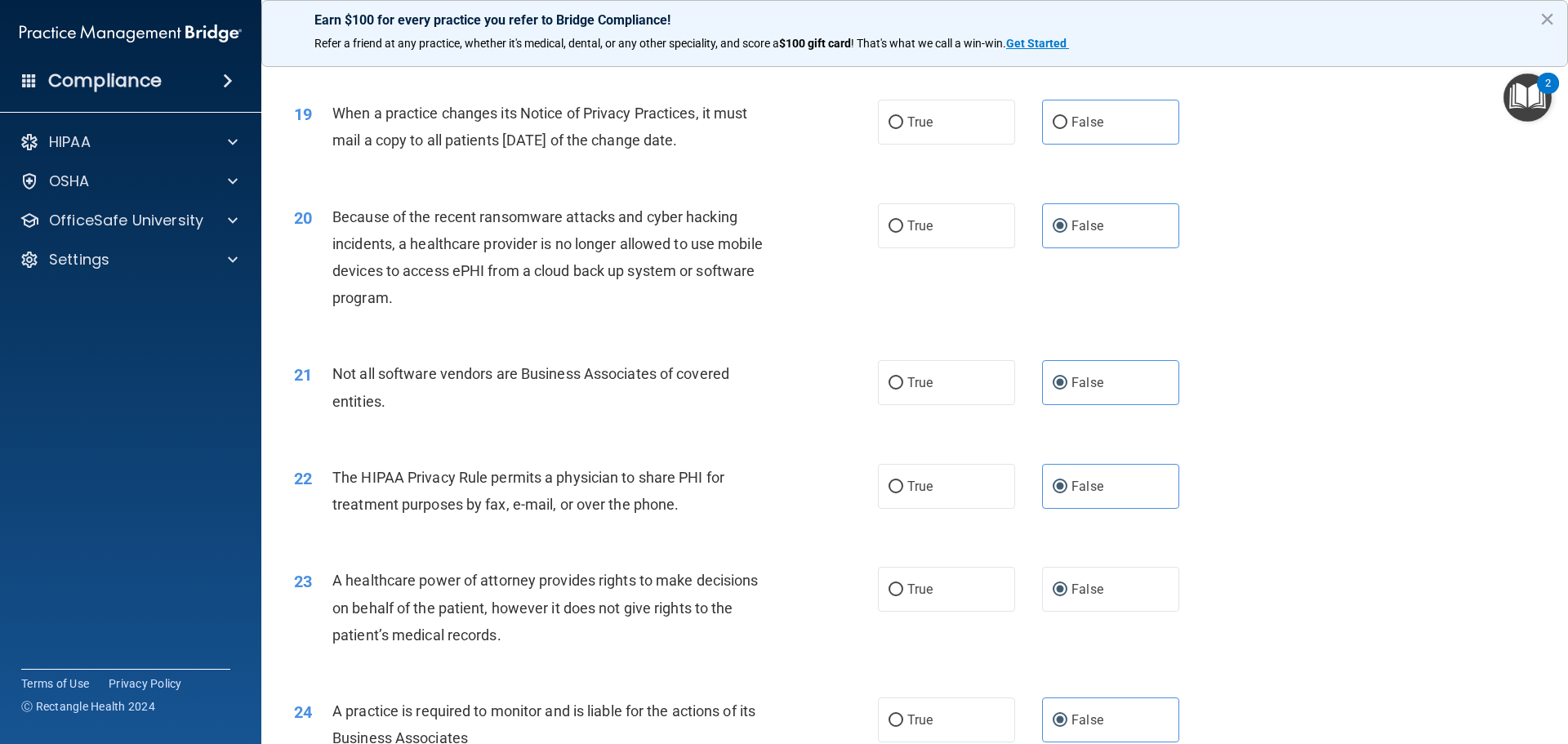
scroll to position [1832, 0]
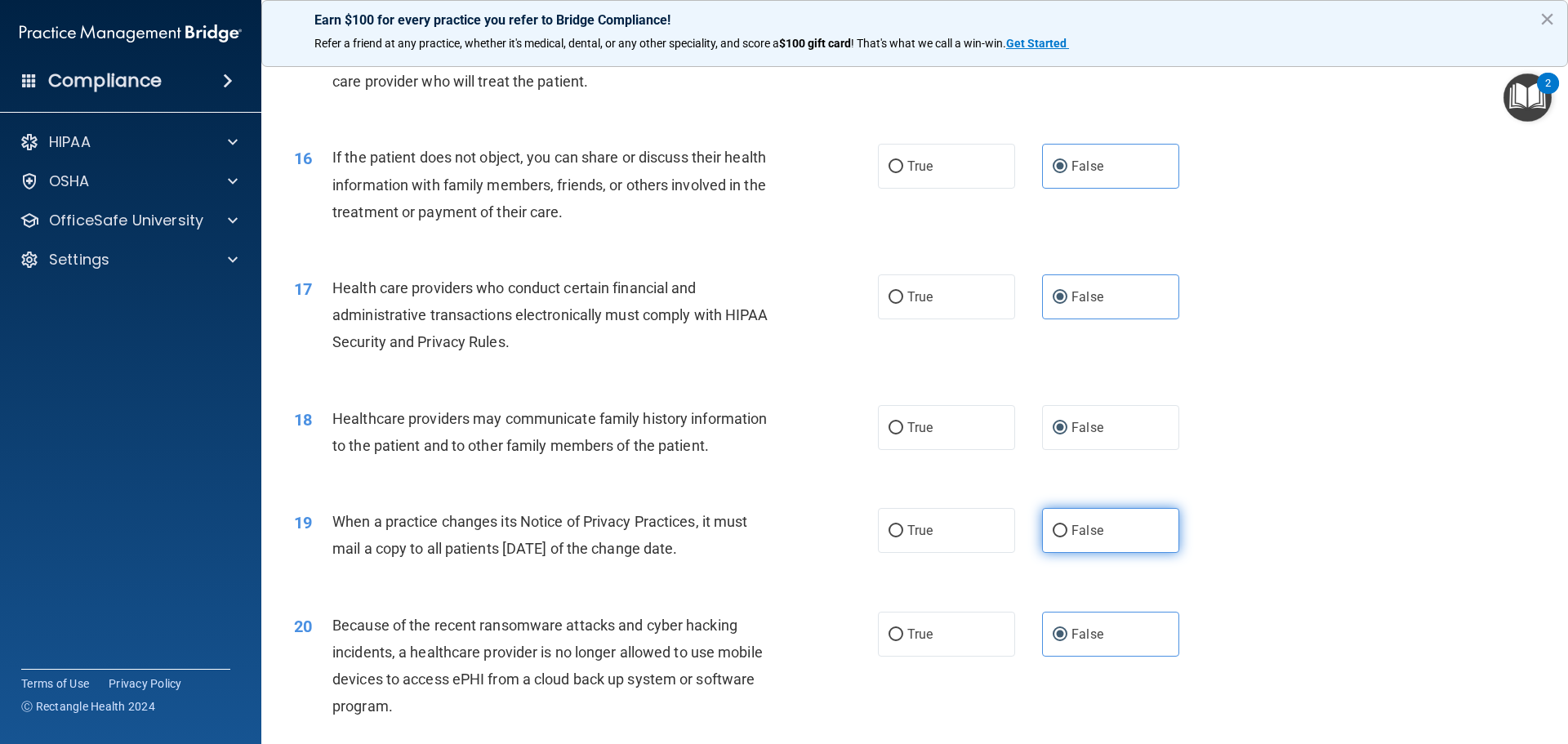
click at [1056, 531] on input "False" at bounding box center [1060, 530] width 15 height 12
radio input "true"
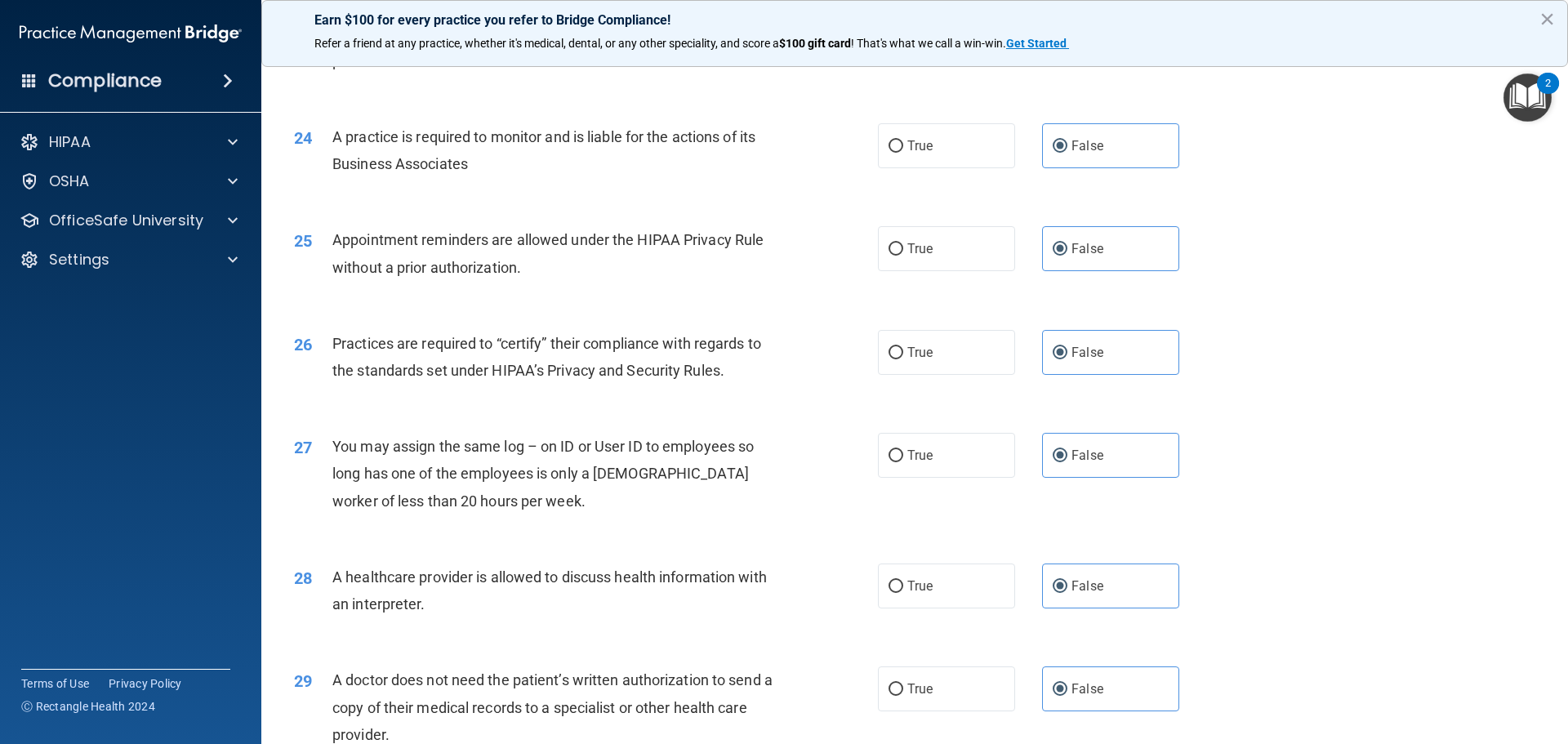
scroll to position [3057, 0]
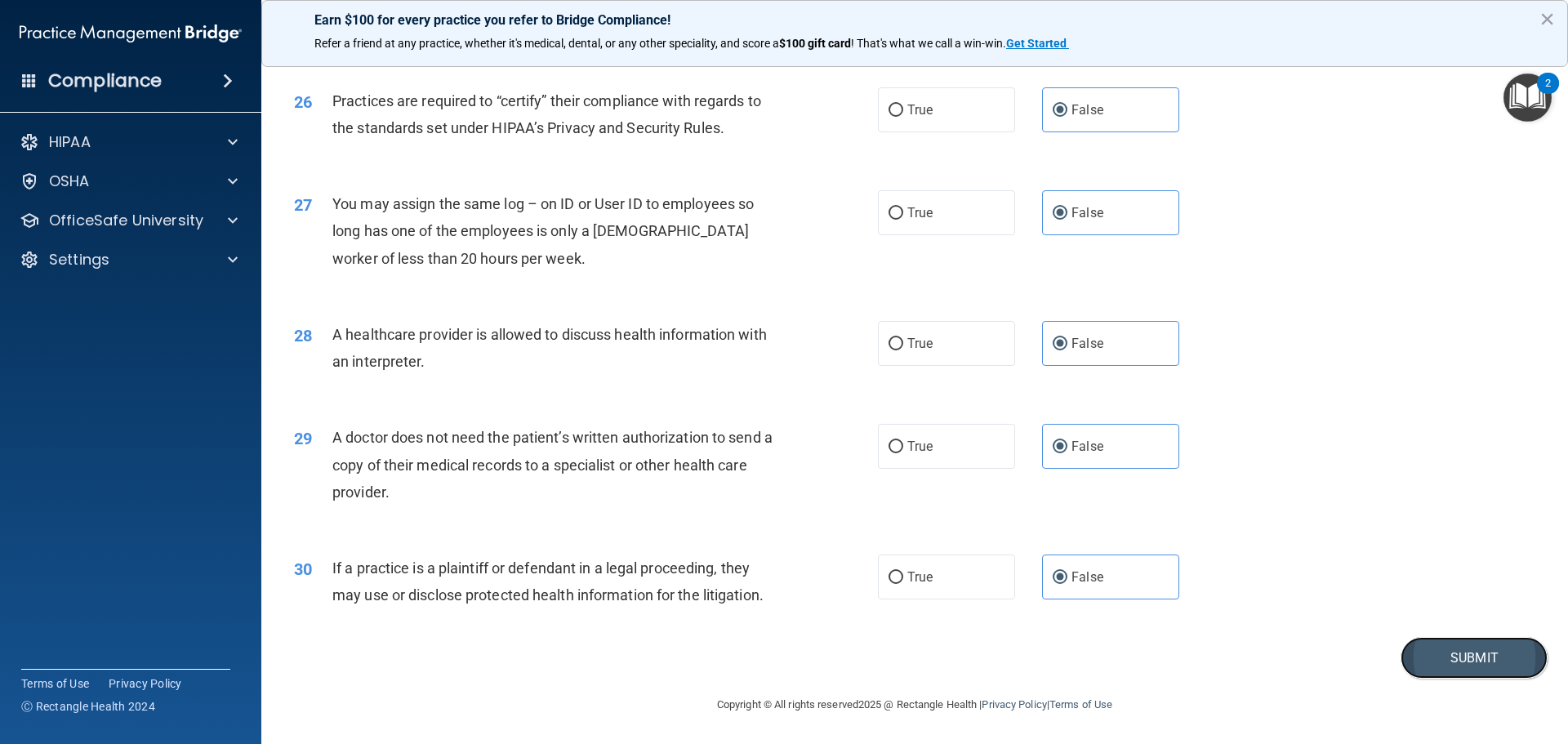
click at [1439, 651] on button "Submit" at bounding box center [1475, 657] width 147 height 41
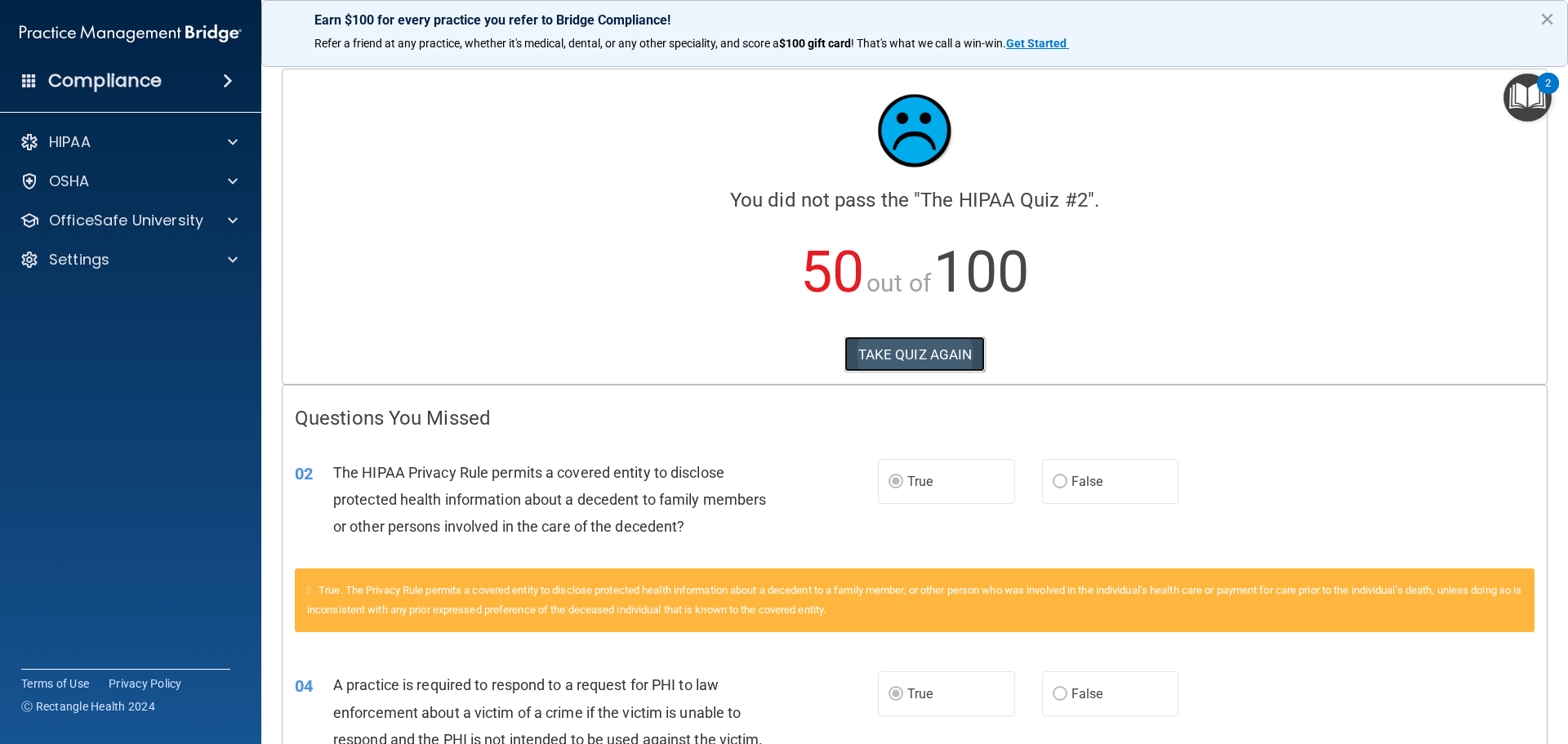
click at [900, 360] on button "TAKE QUIZ AGAIN" at bounding box center [914, 355] width 141 height 36
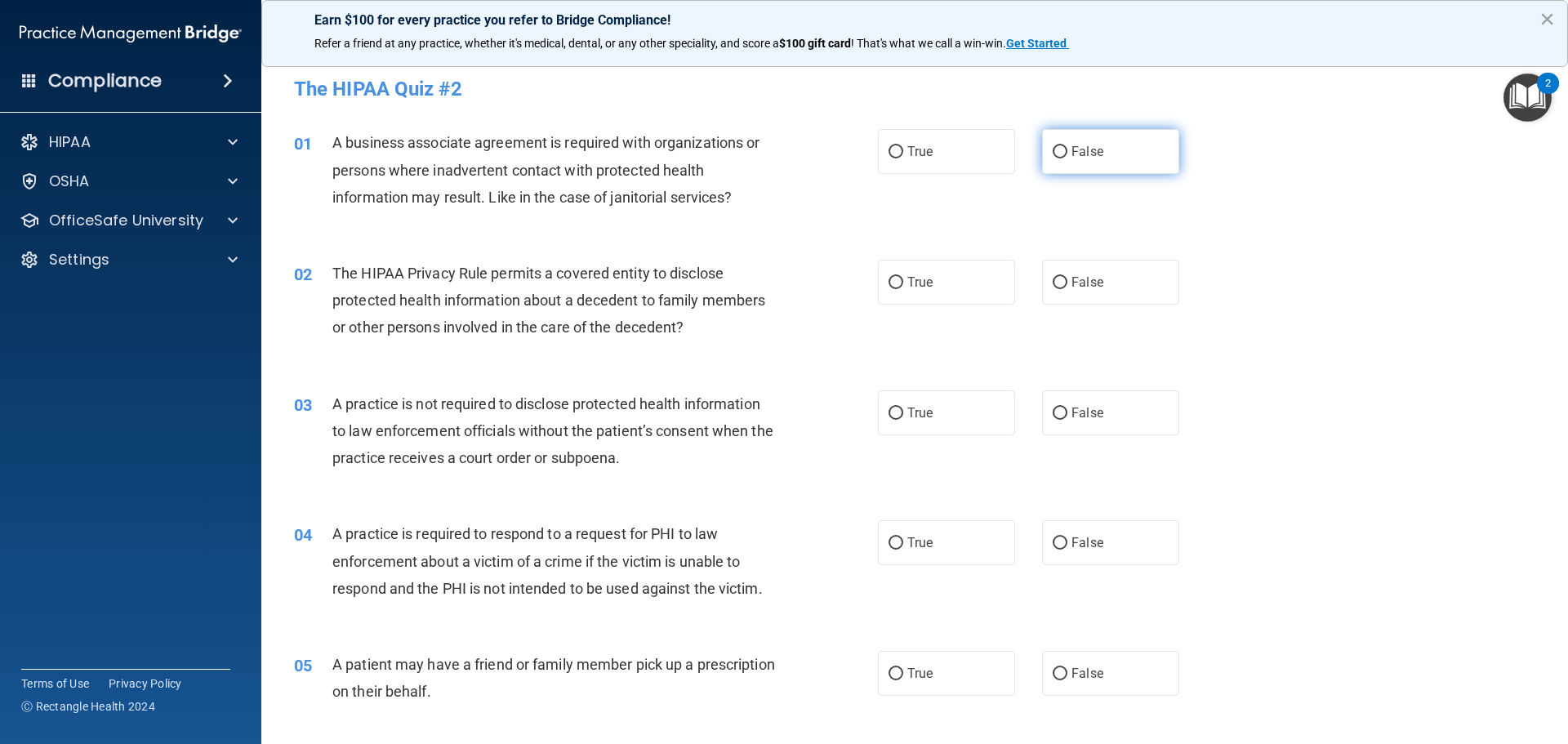
drag, startPoint x: 1046, startPoint y: 149, endPoint x: 1037, endPoint y: 157, distance: 12.0
click at [1053, 149] on input "False" at bounding box center [1060, 152] width 15 height 12
radio input "true"
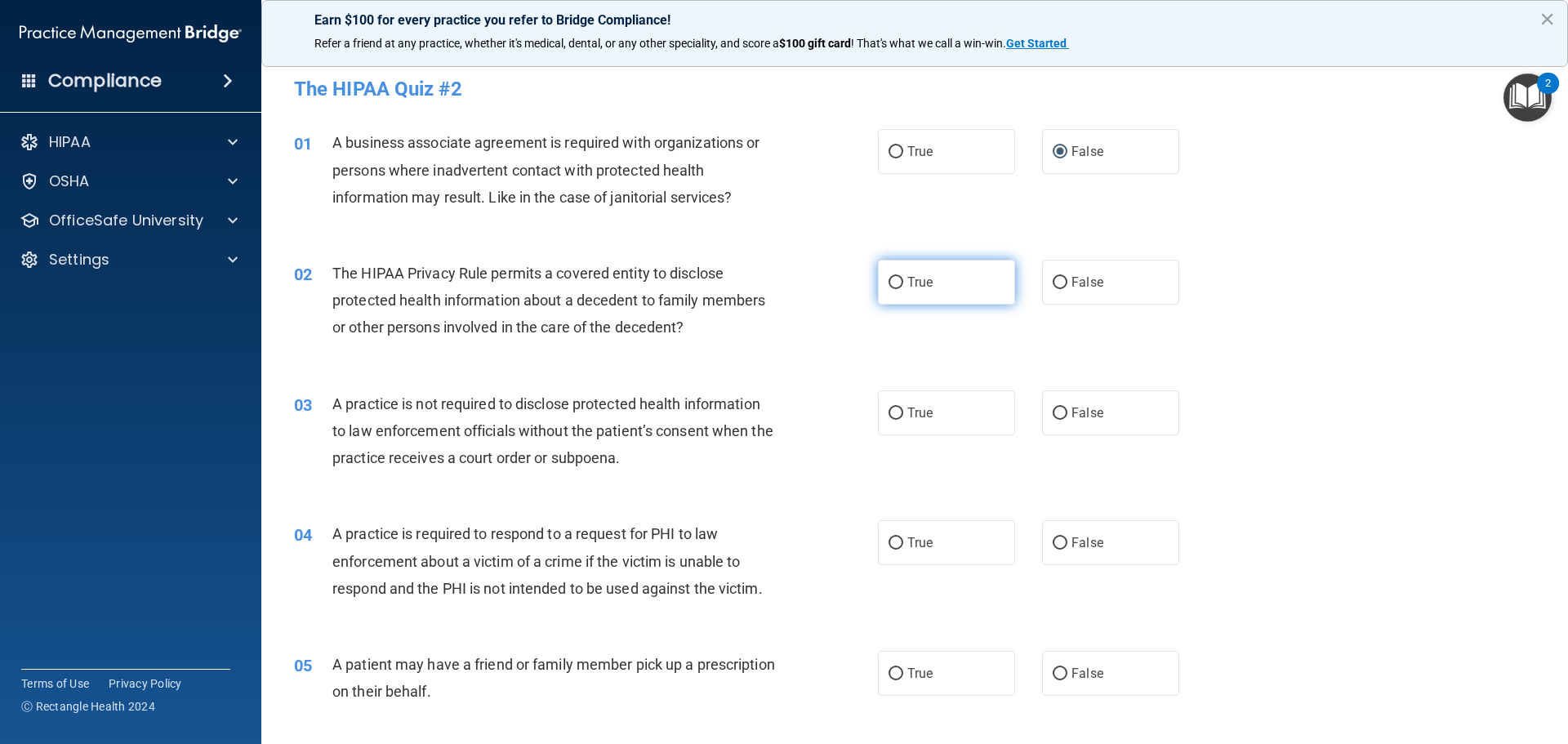
click at [890, 280] on input "True" at bounding box center [896, 283] width 15 height 12
radio input "true"
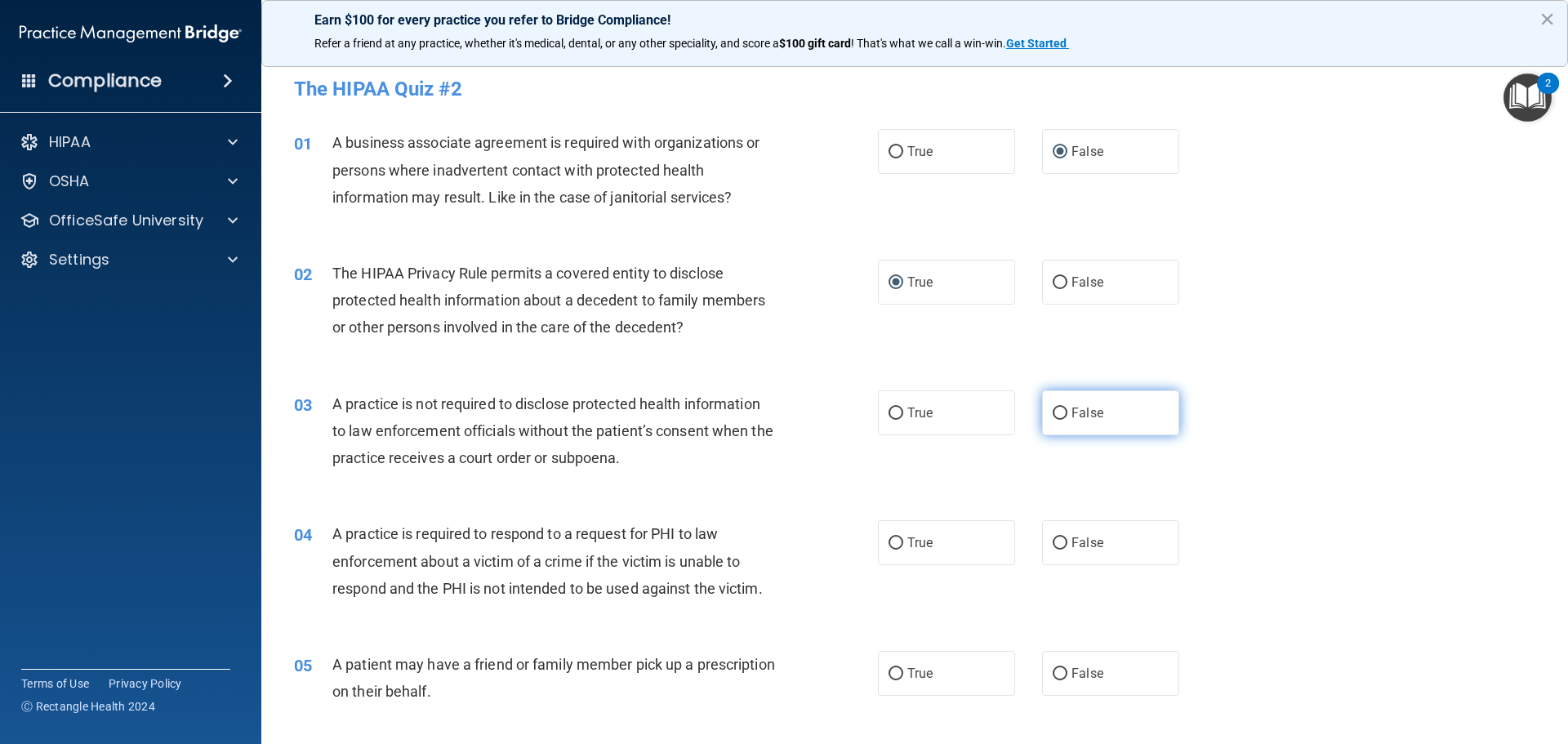
drag, startPoint x: 1051, startPoint y: 401, endPoint x: 1041, endPoint y: 415, distance: 17.2
click at [1052, 403] on label "False" at bounding box center [1111, 412] width 137 height 45
click at [1053, 407] on input "False" at bounding box center [1060, 413] width 15 height 12
radio input "true"
click at [889, 540] on input "True" at bounding box center [896, 543] width 15 height 12
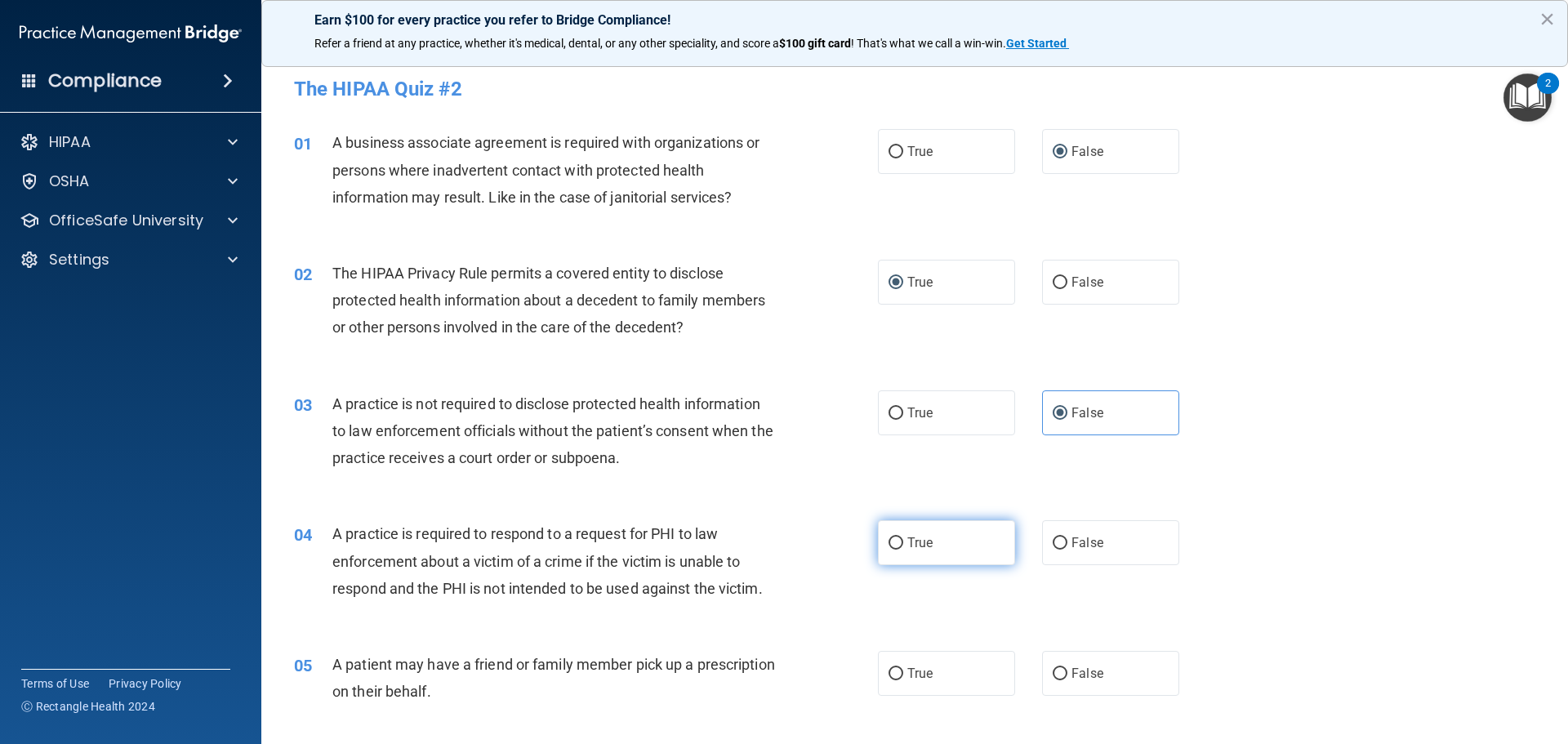
radio input "true"
drag, startPoint x: 880, startPoint y: 668, endPoint x: 897, endPoint y: 645, distance: 28.6
click at [885, 665] on label "True" at bounding box center [947, 673] width 137 height 45
click at [889, 668] on input "True" at bounding box center [896, 674] width 15 height 12
radio input "true"
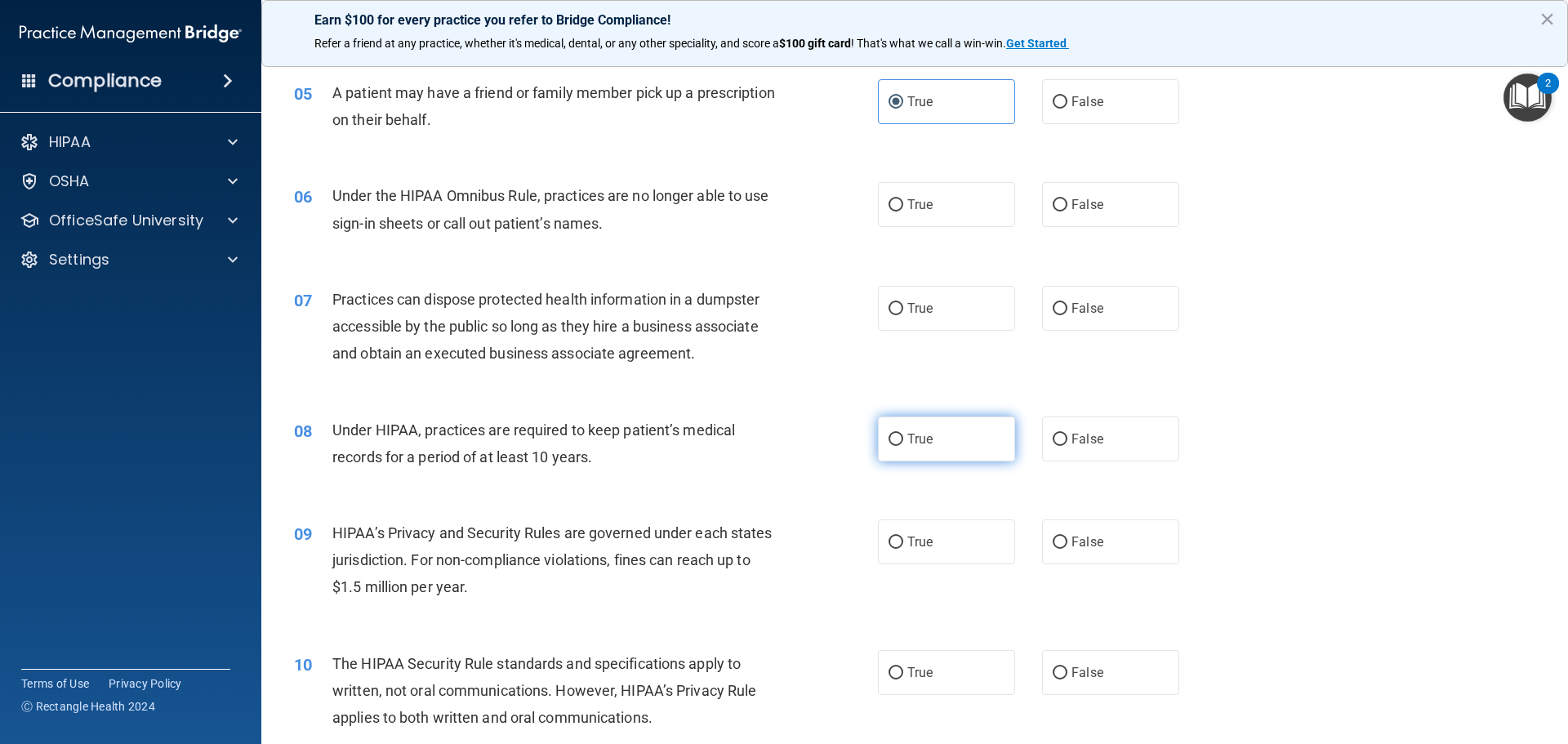
scroll to position [653, 0]
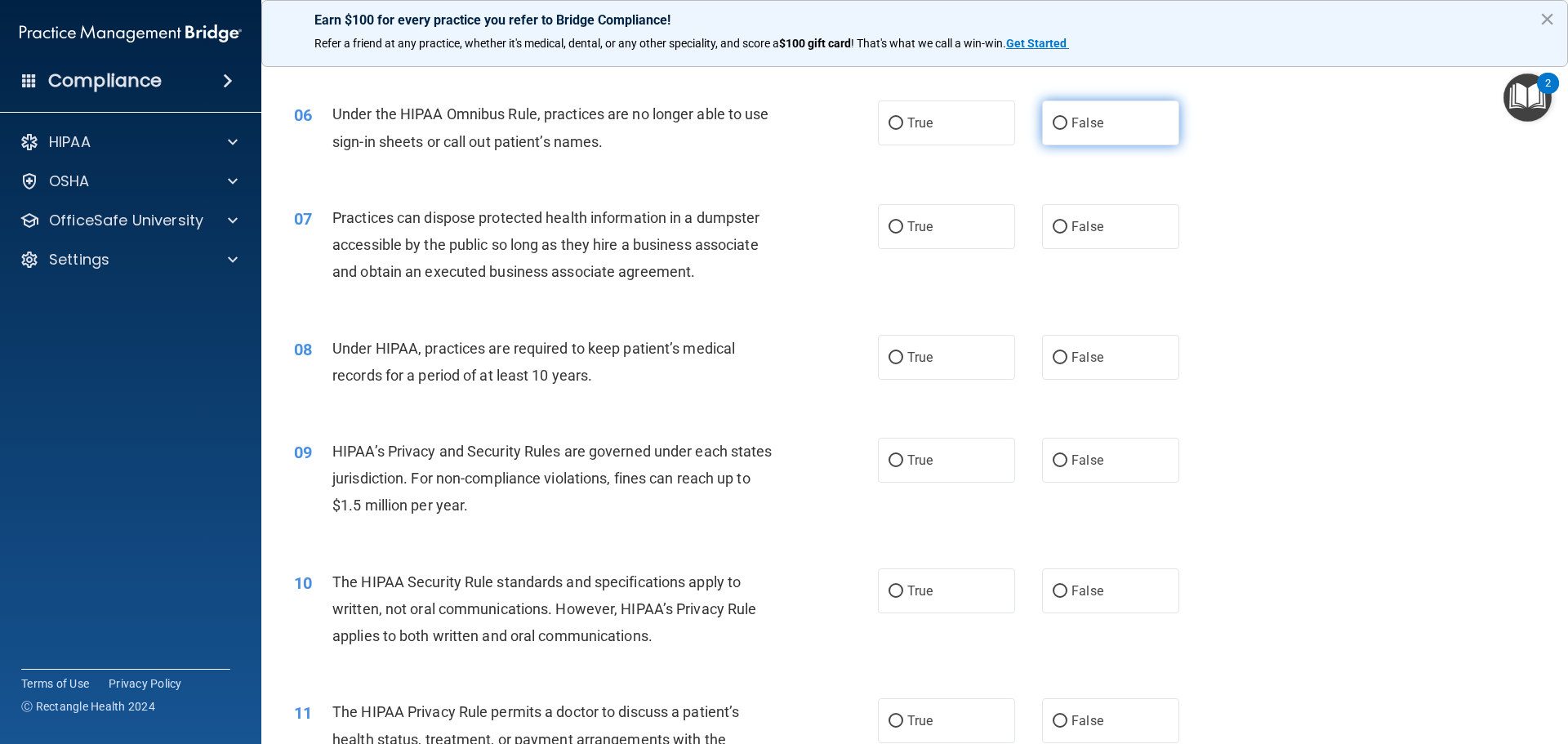
click at [1056, 129] on input "False" at bounding box center [1060, 124] width 15 height 12
radio input "true"
click at [1056, 230] on input "False" at bounding box center [1060, 227] width 15 height 12
radio input "true"
click at [1058, 360] on input "False" at bounding box center [1060, 358] width 15 height 12
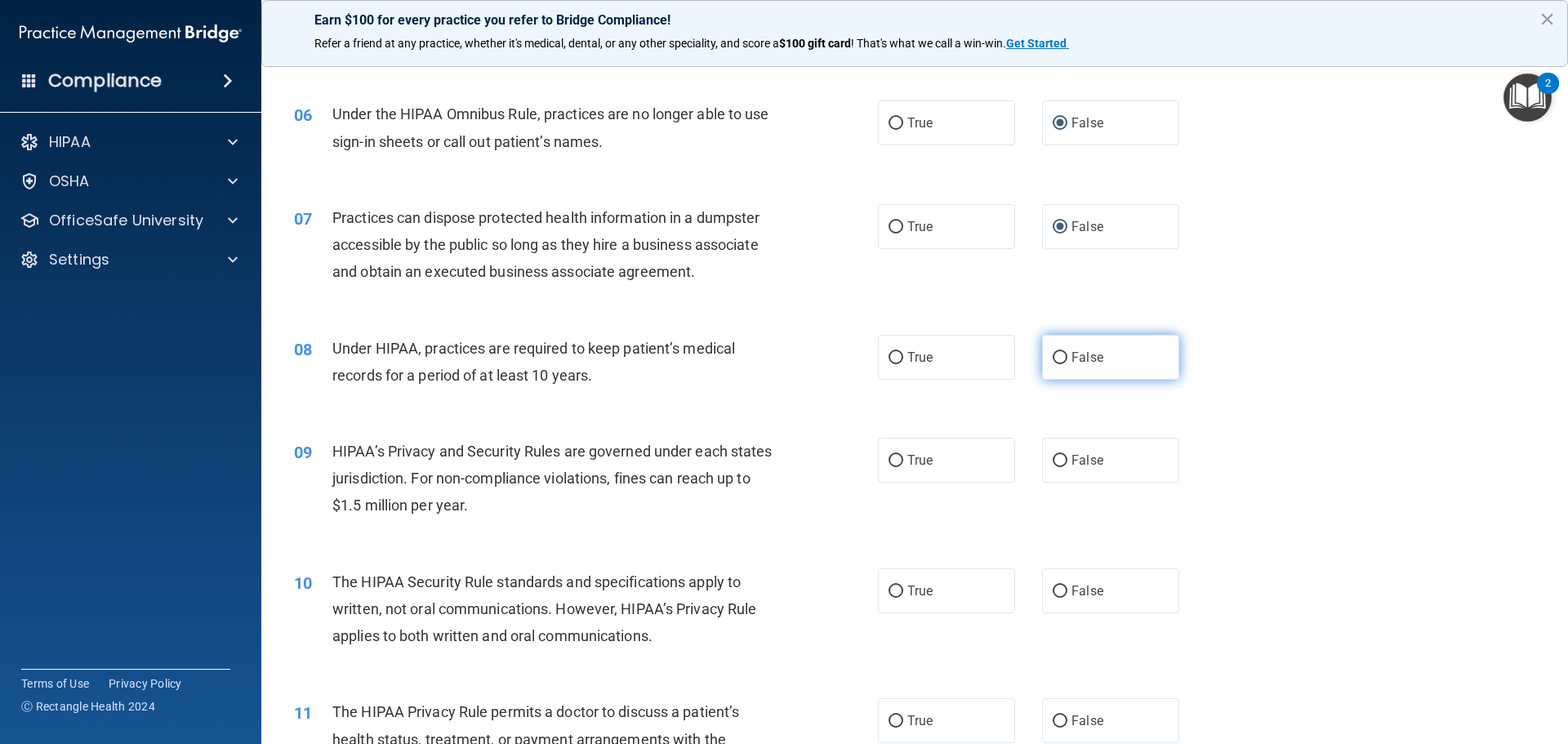
radio input "true"
click at [1055, 462] on input "False" at bounding box center [1060, 460] width 15 height 12
radio input "true"
click at [910, 594] on span "True" at bounding box center [920, 591] width 26 height 16
click at [904, 594] on input "True" at bounding box center [896, 591] width 15 height 12
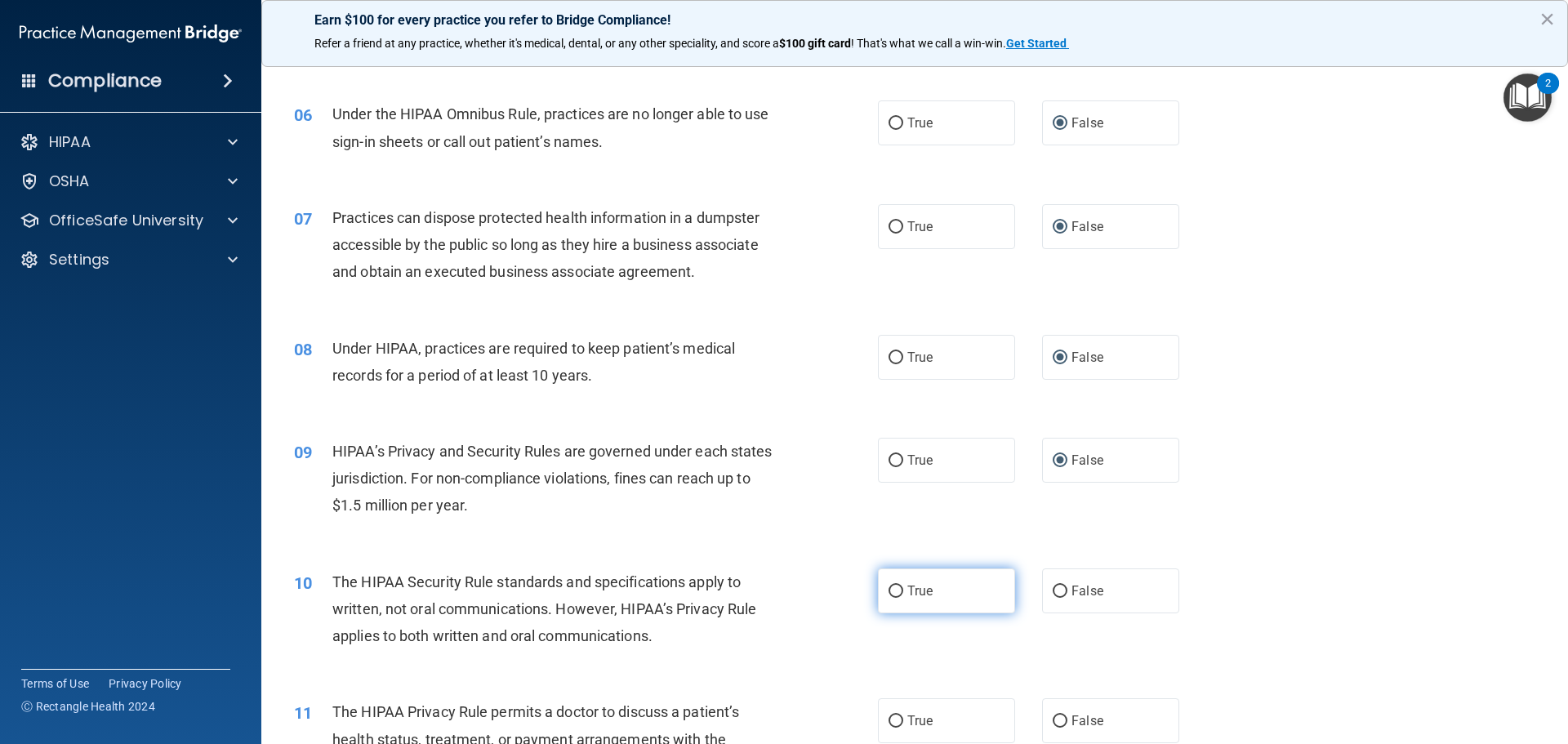
radio input "true"
drag, startPoint x: 904, startPoint y: 718, endPoint x: 937, endPoint y: 680, distance: 50.3
click at [908, 718] on span "True" at bounding box center [920, 720] width 26 height 16
click at [889, 718] on input "True" at bounding box center [896, 721] width 15 height 12
radio input "true"
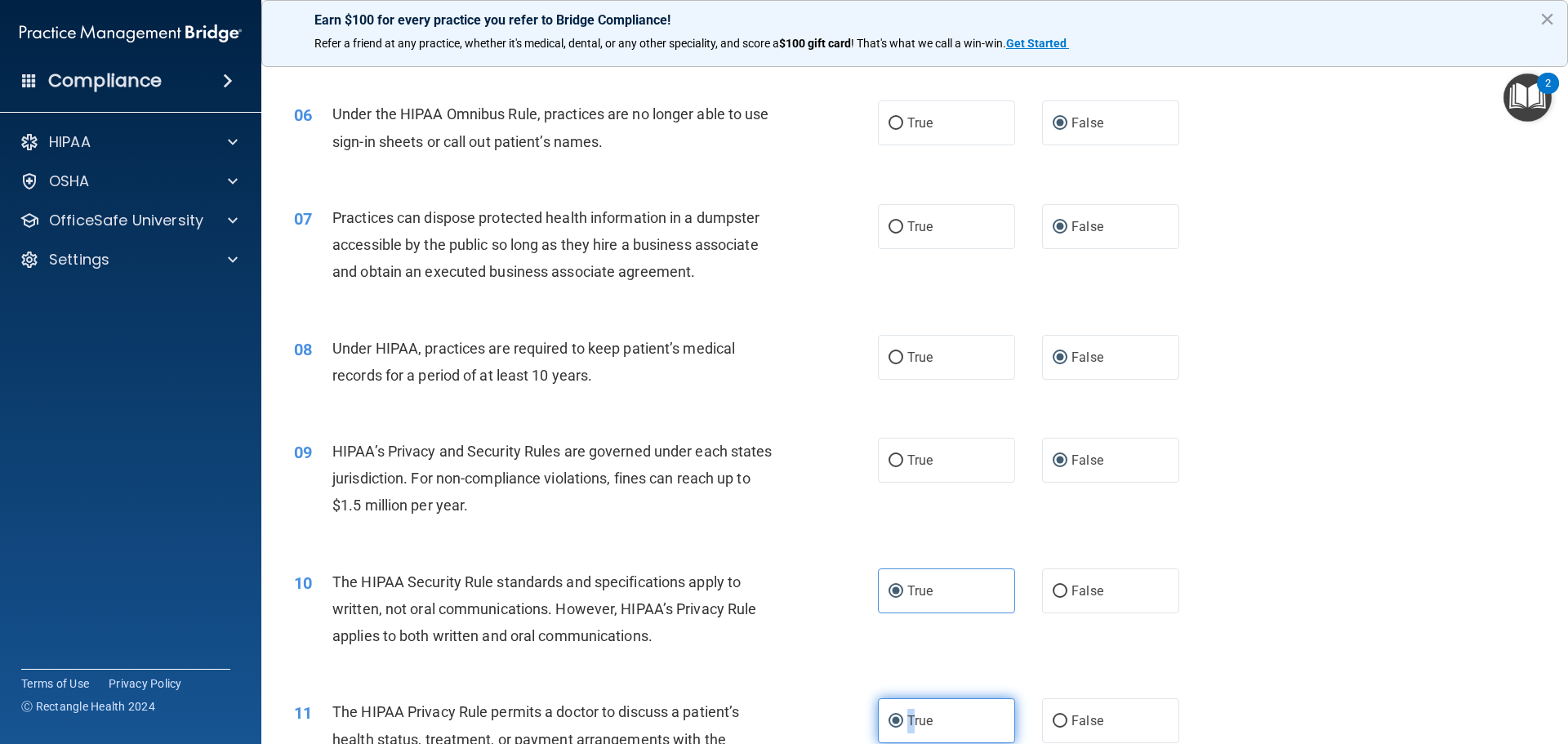
click at [889, 718] on input "True" at bounding box center [896, 721] width 15 height 12
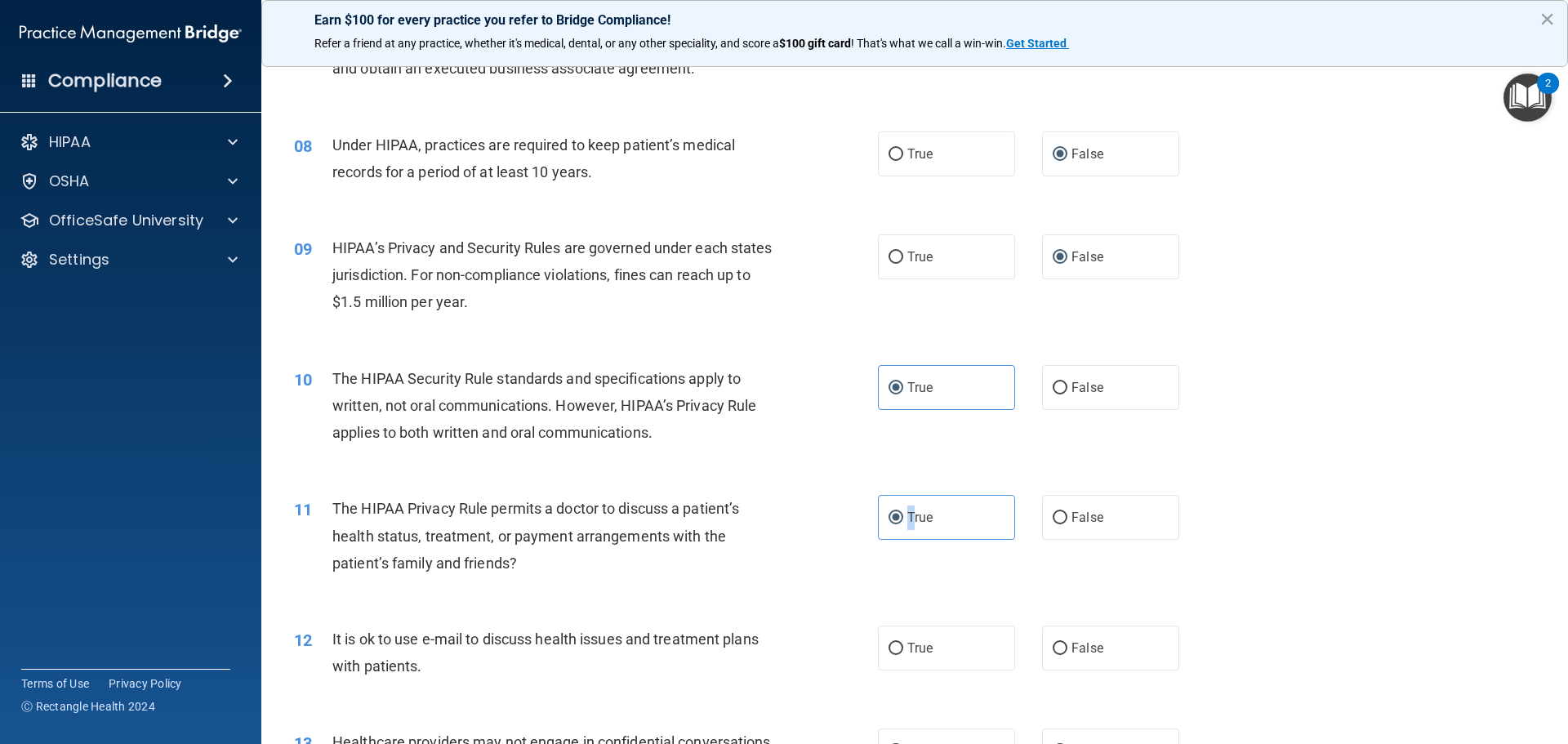
scroll to position [980, 0]
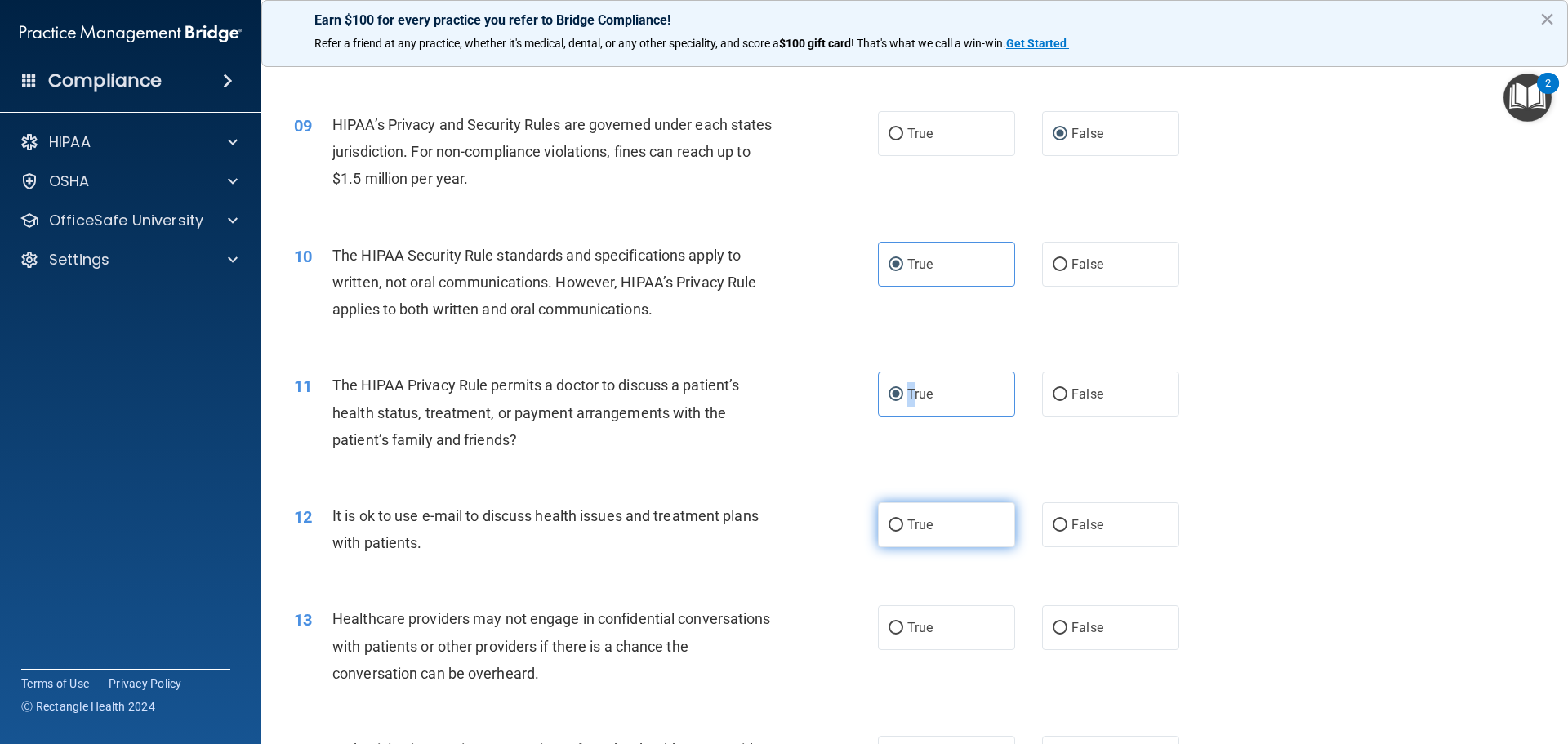
click at [892, 527] on input "True" at bounding box center [896, 525] width 15 height 12
radio input "true"
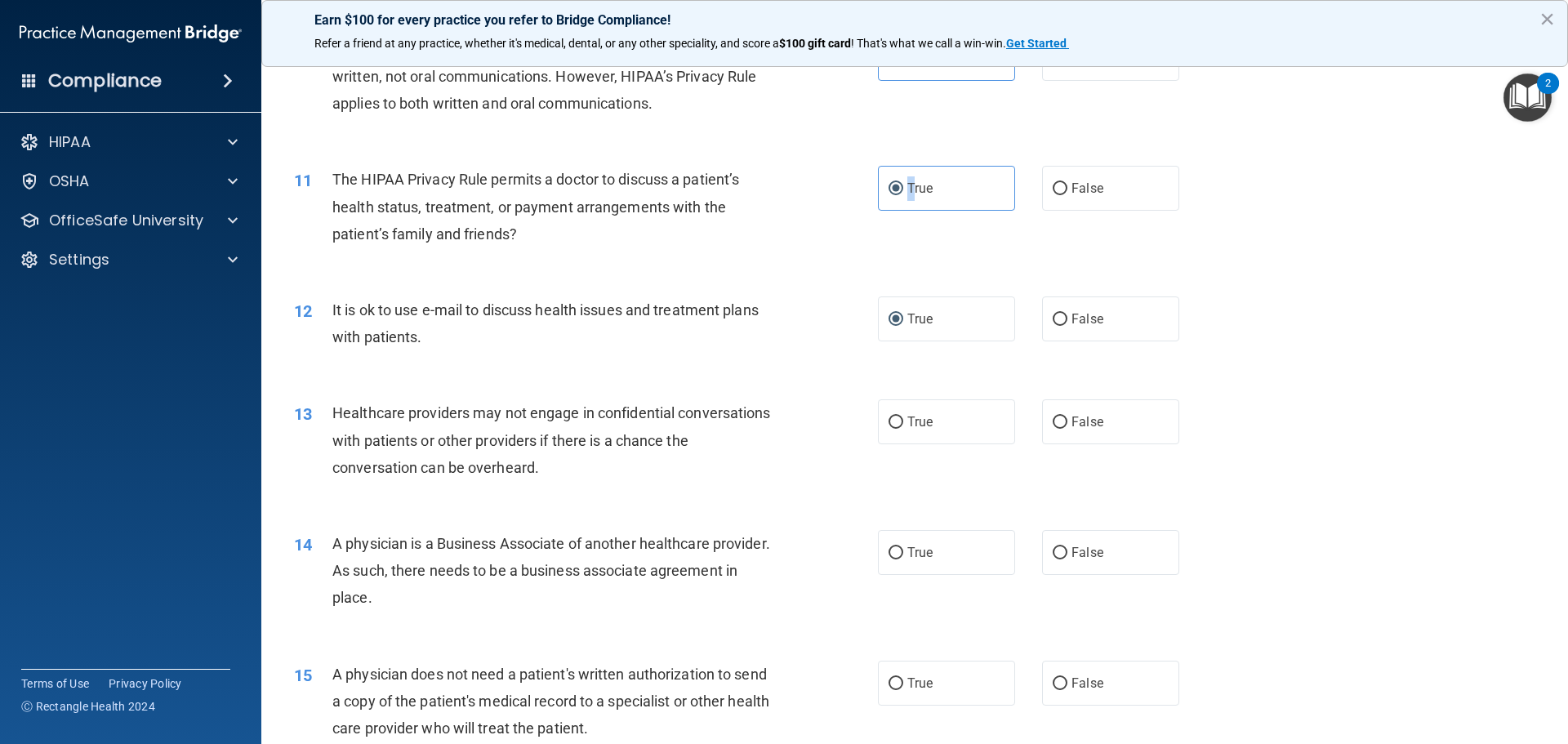
scroll to position [1225, 0]
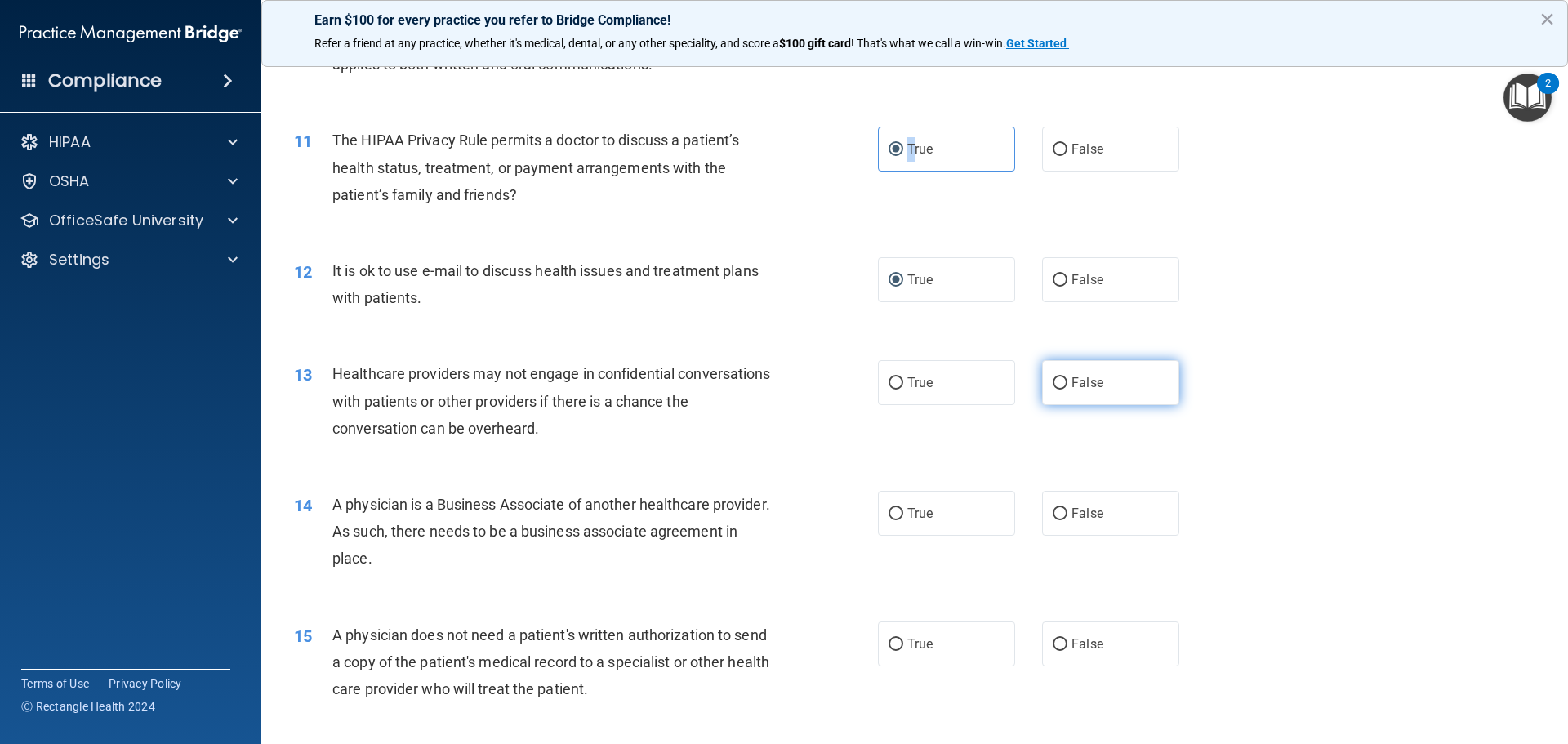
drag, startPoint x: 1053, startPoint y: 376, endPoint x: 1053, endPoint y: 434, distance: 58.0
click at [1053, 377] on input "False" at bounding box center [1060, 383] width 15 height 12
radio input "true"
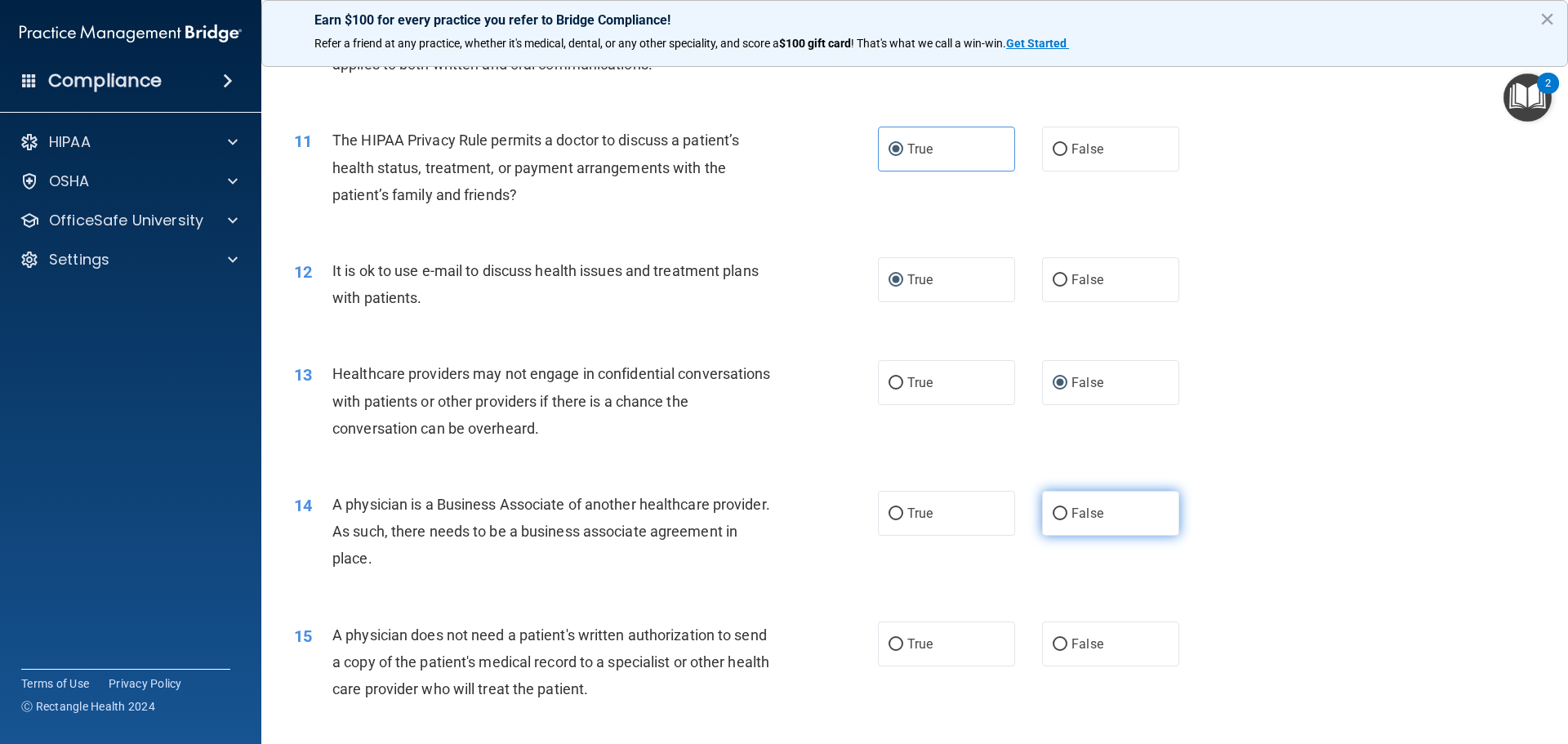
click at [1054, 526] on label "False" at bounding box center [1111, 513] width 137 height 45
click at [1054, 520] on input "False" at bounding box center [1060, 514] width 15 height 12
radio input "true"
click at [919, 638] on span "True" at bounding box center [920, 643] width 26 height 16
click at [904, 638] on input "True" at bounding box center [896, 644] width 15 height 12
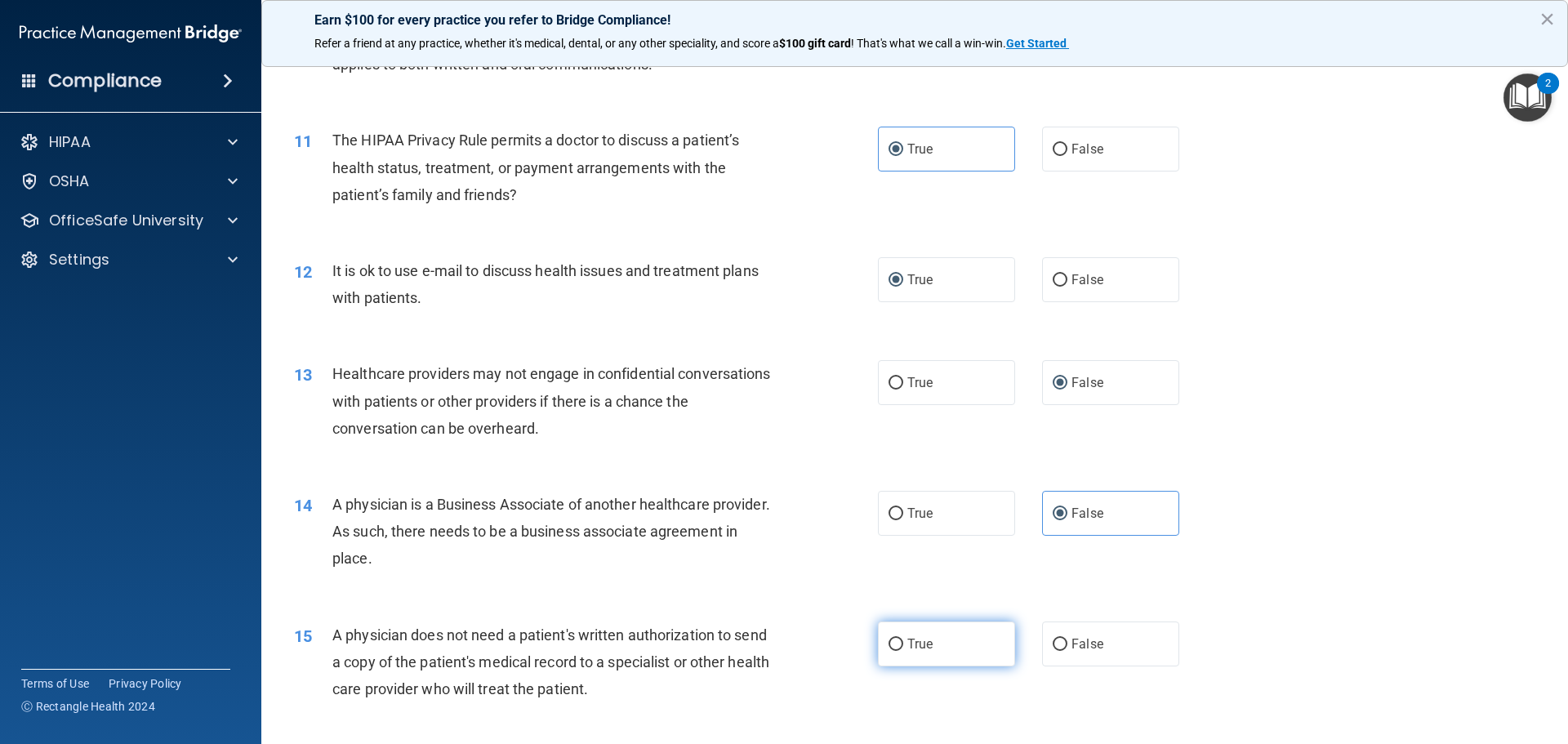
radio input "true"
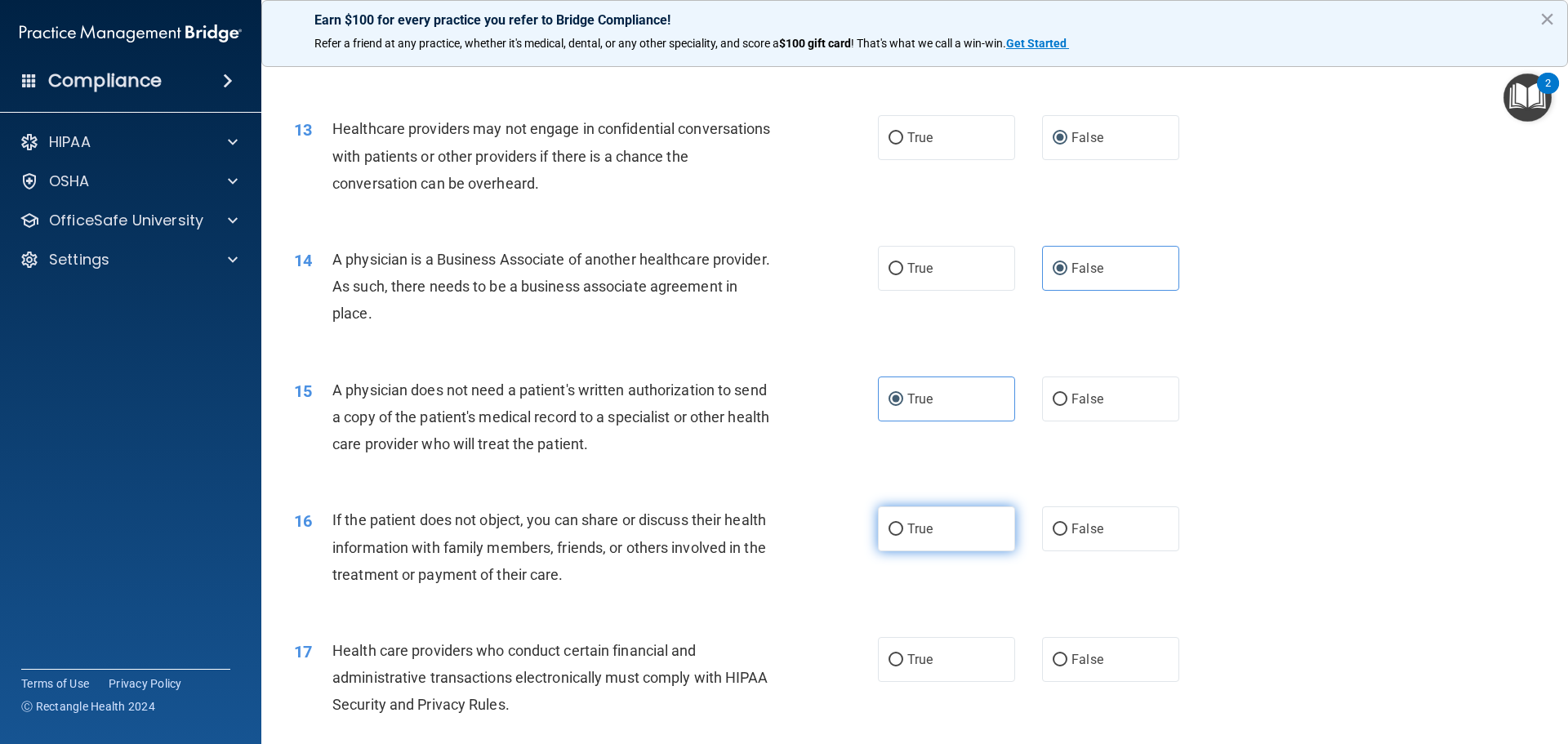
click at [925, 544] on label "True" at bounding box center [947, 529] width 137 height 45
click at [904, 535] on input "True" at bounding box center [896, 529] width 15 height 12
radio input "true"
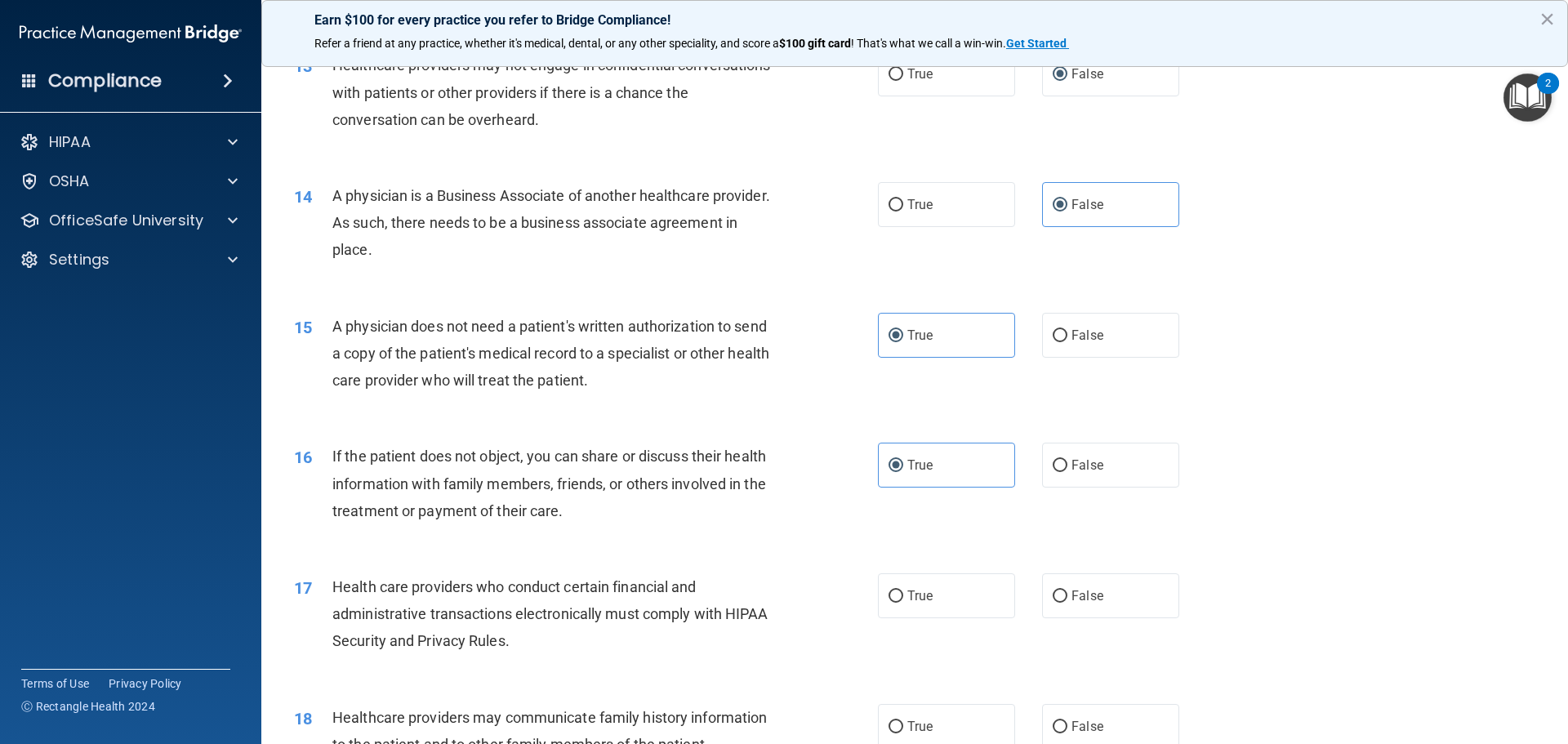
scroll to position [1633, 0]
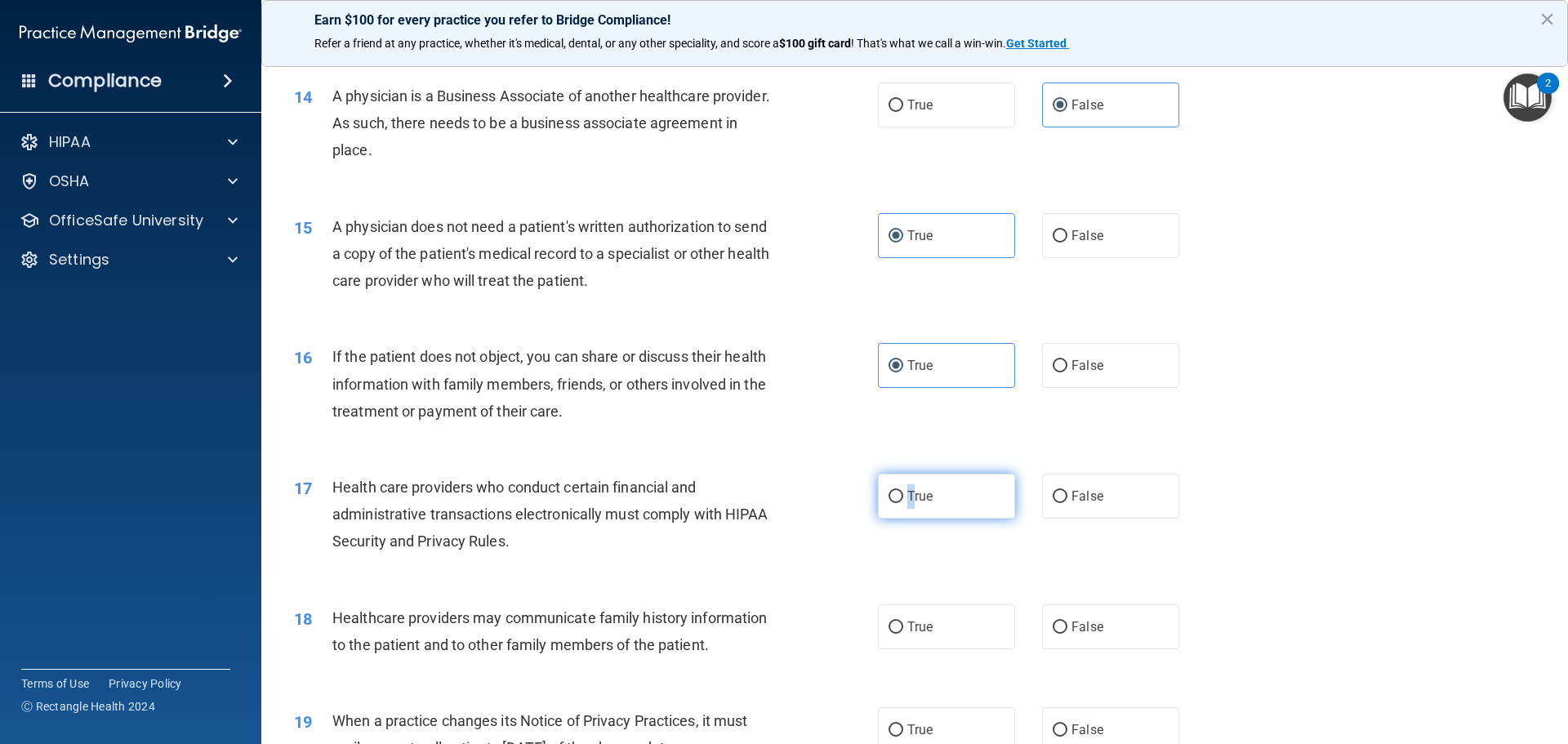
click at [908, 503] on span "True" at bounding box center [920, 496] width 26 height 16
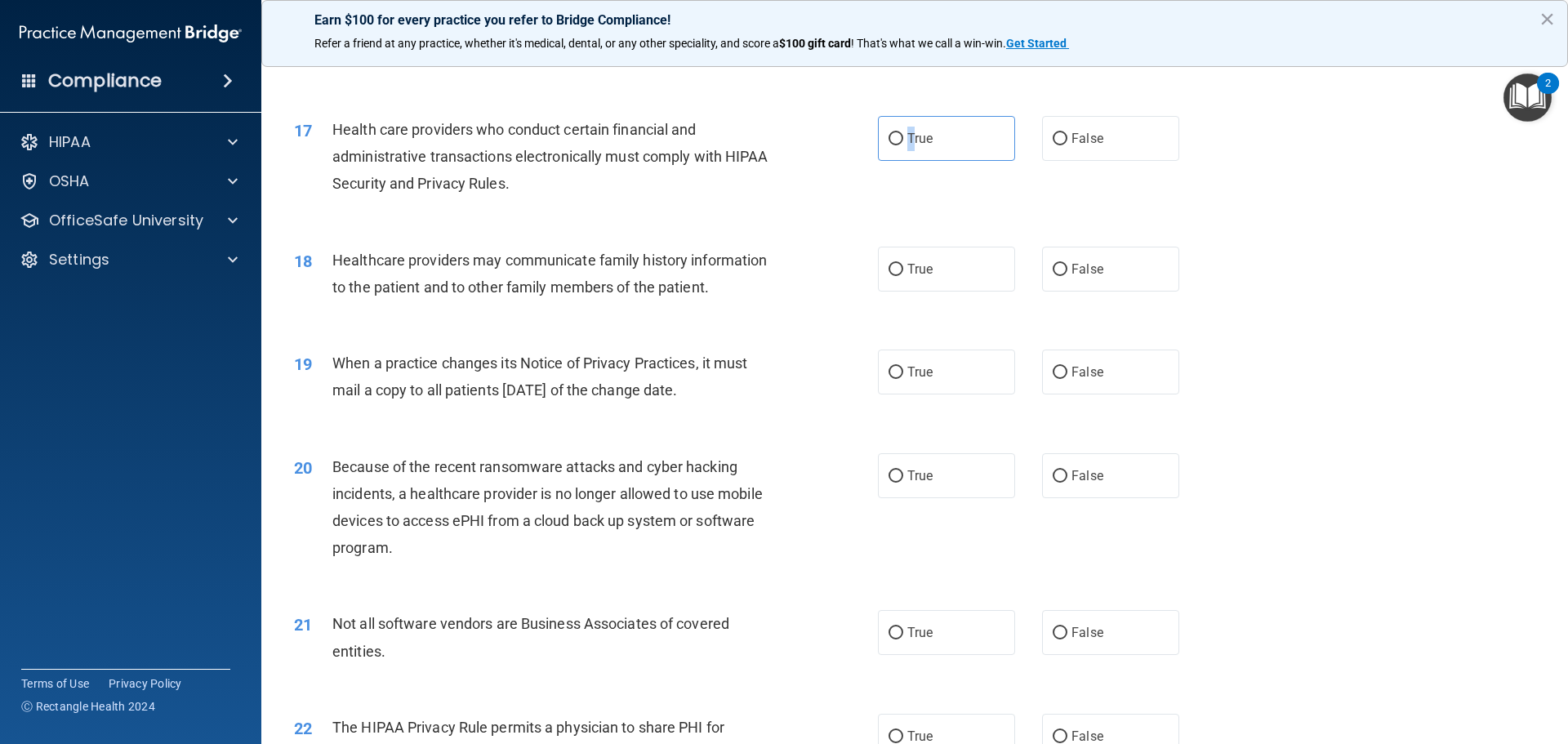
scroll to position [2041, 0]
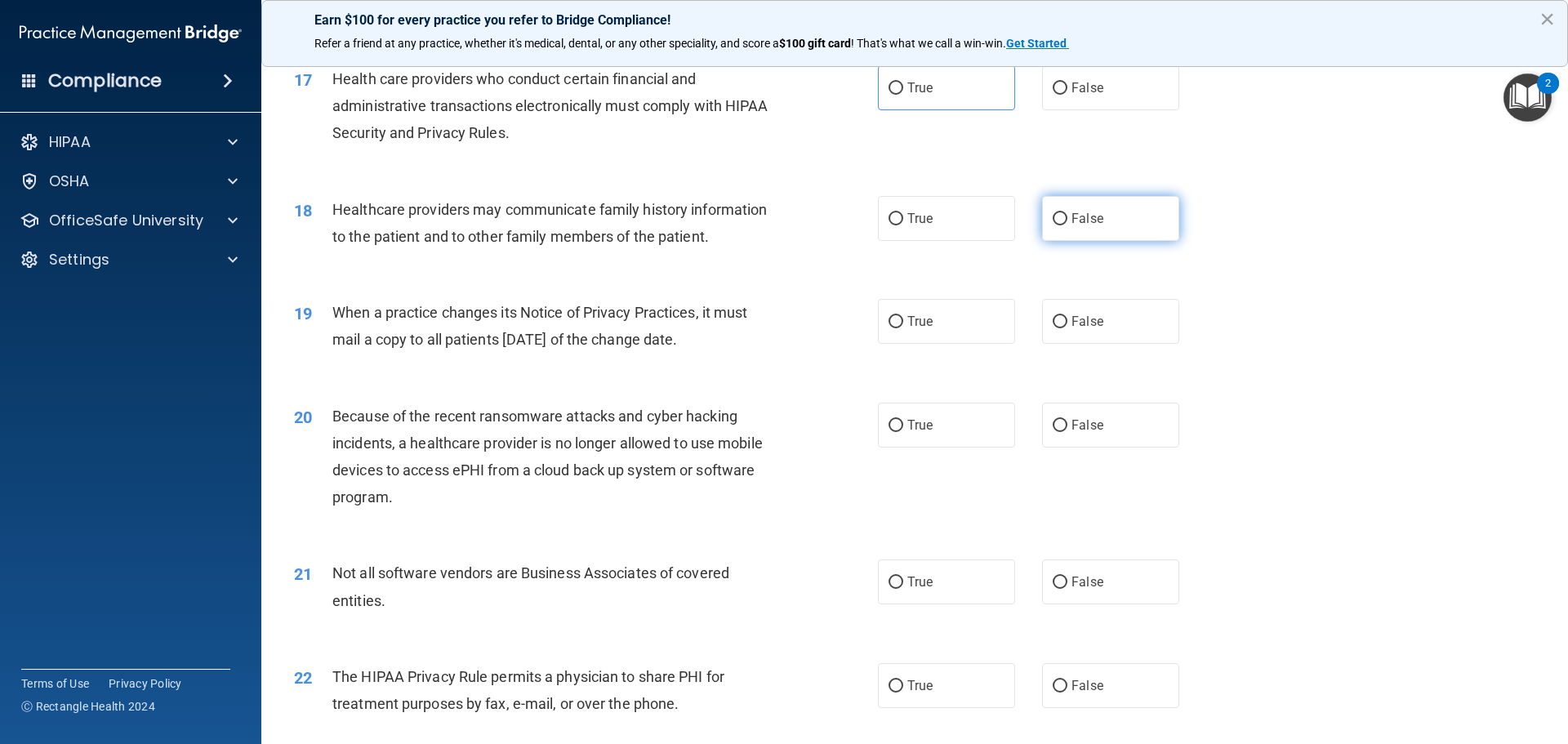
click at [1062, 229] on label "False" at bounding box center [1111, 219] width 137 height 45
click at [1062, 225] on input "False" at bounding box center [1060, 219] width 15 height 12
radio input "true"
click at [1065, 313] on label "False" at bounding box center [1111, 321] width 137 height 45
click at [1065, 316] on input "False" at bounding box center [1060, 322] width 15 height 12
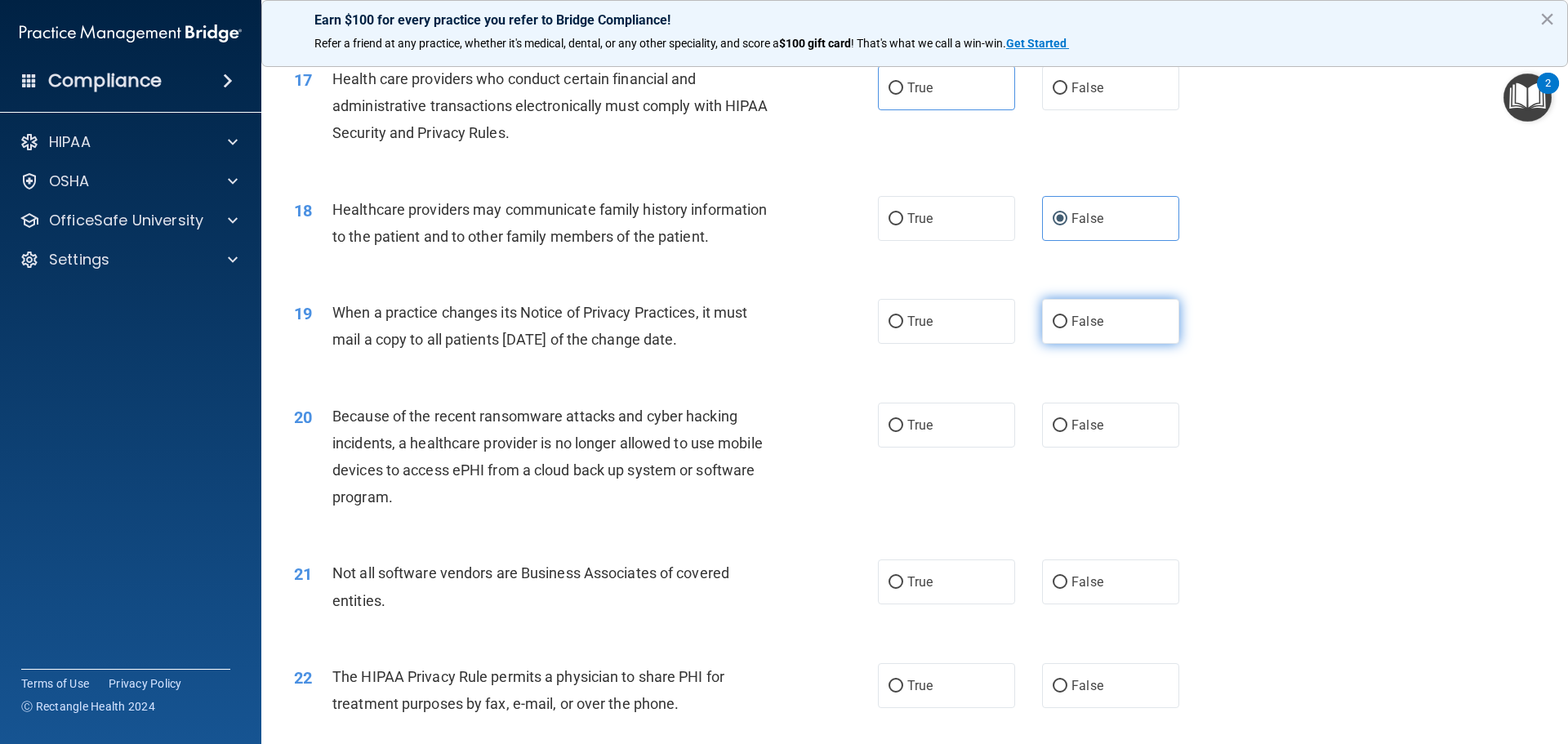
radio input "true"
click at [1057, 419] on label "False" at bounding box center [1111, 425] width 137 height 45
click at [890, 594] on label "True" at bounding box center [947, 582] width 137 height 45
click at [890, 589] on input "True" at bounding box center [896, 582] width 15 height 12
radio input "true"
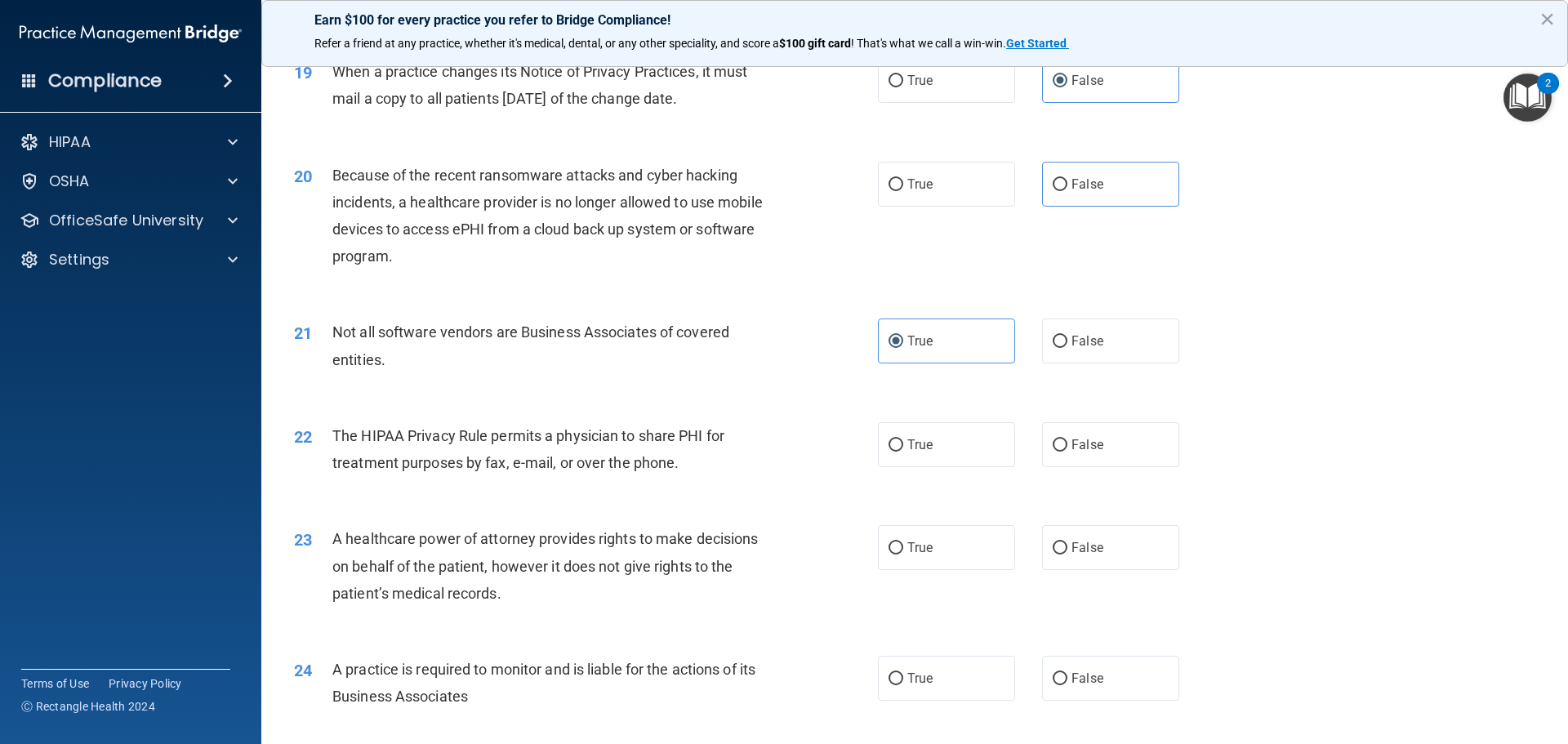
scroll to position [2286, 0]
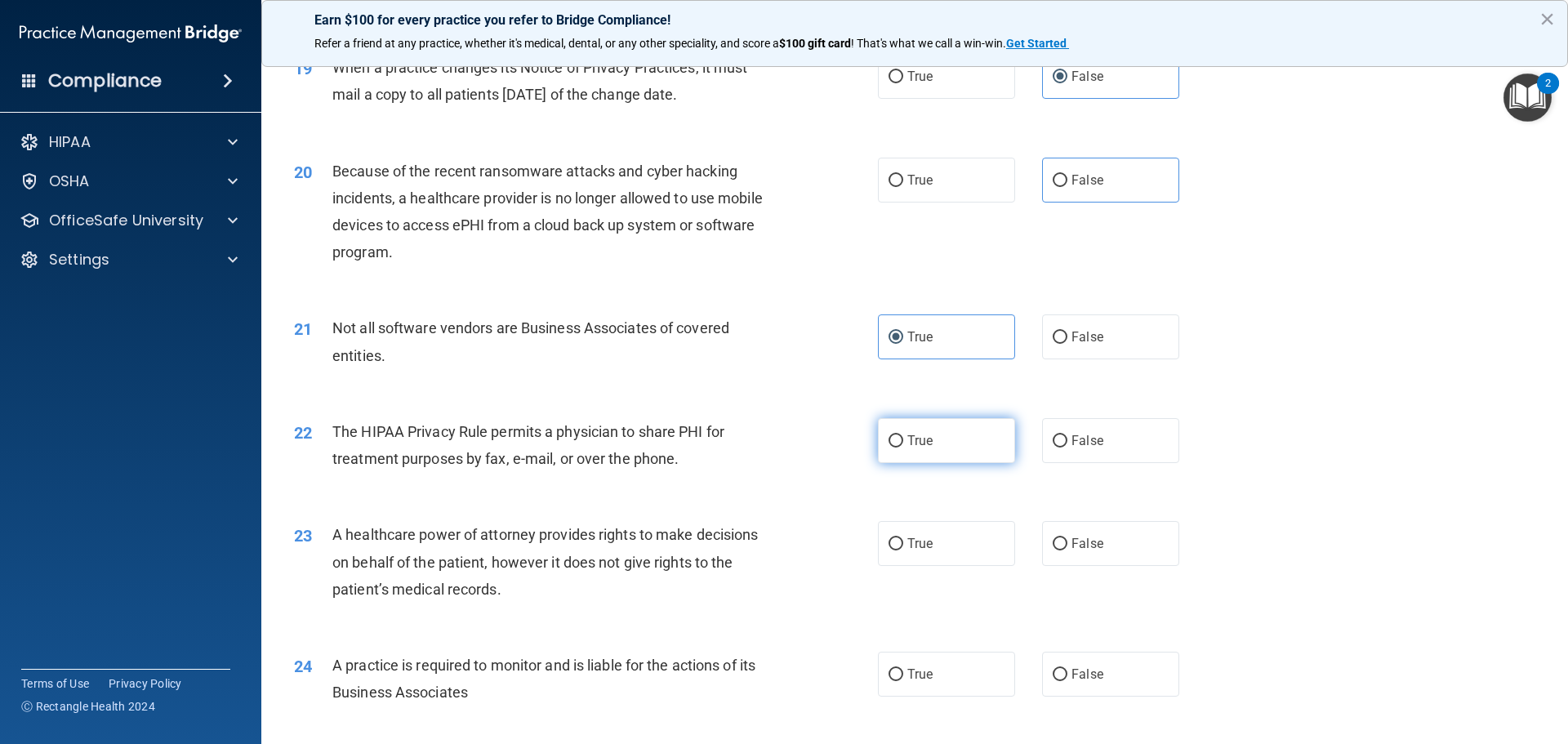
click at [898, 451] on label "True" at bounding box center [947, 440] width 137 height 45
click at [898, 447] on input "True" at bounding box center [896, 441] width 15 height 12
radio input "true"
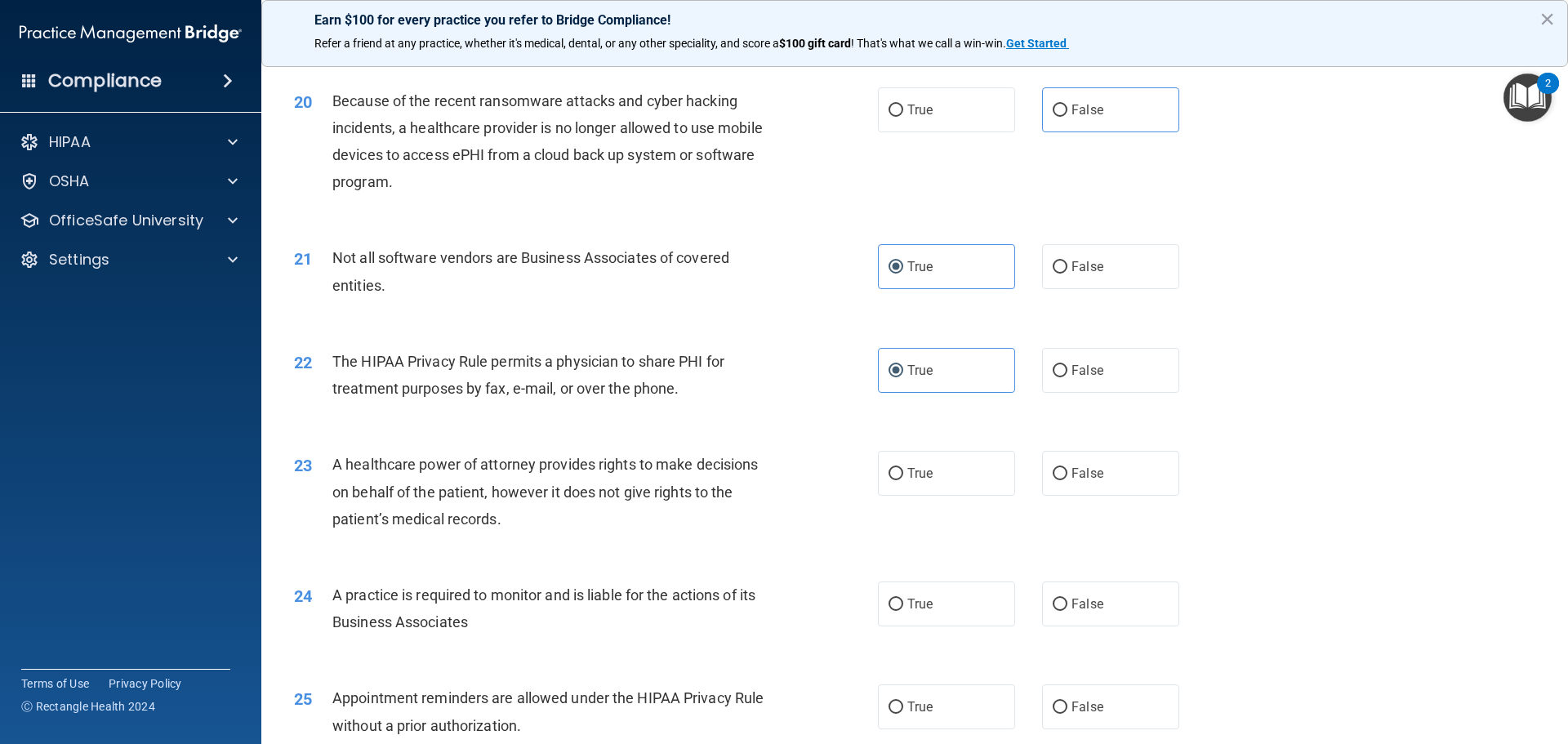
scroll to position [2449, 0]
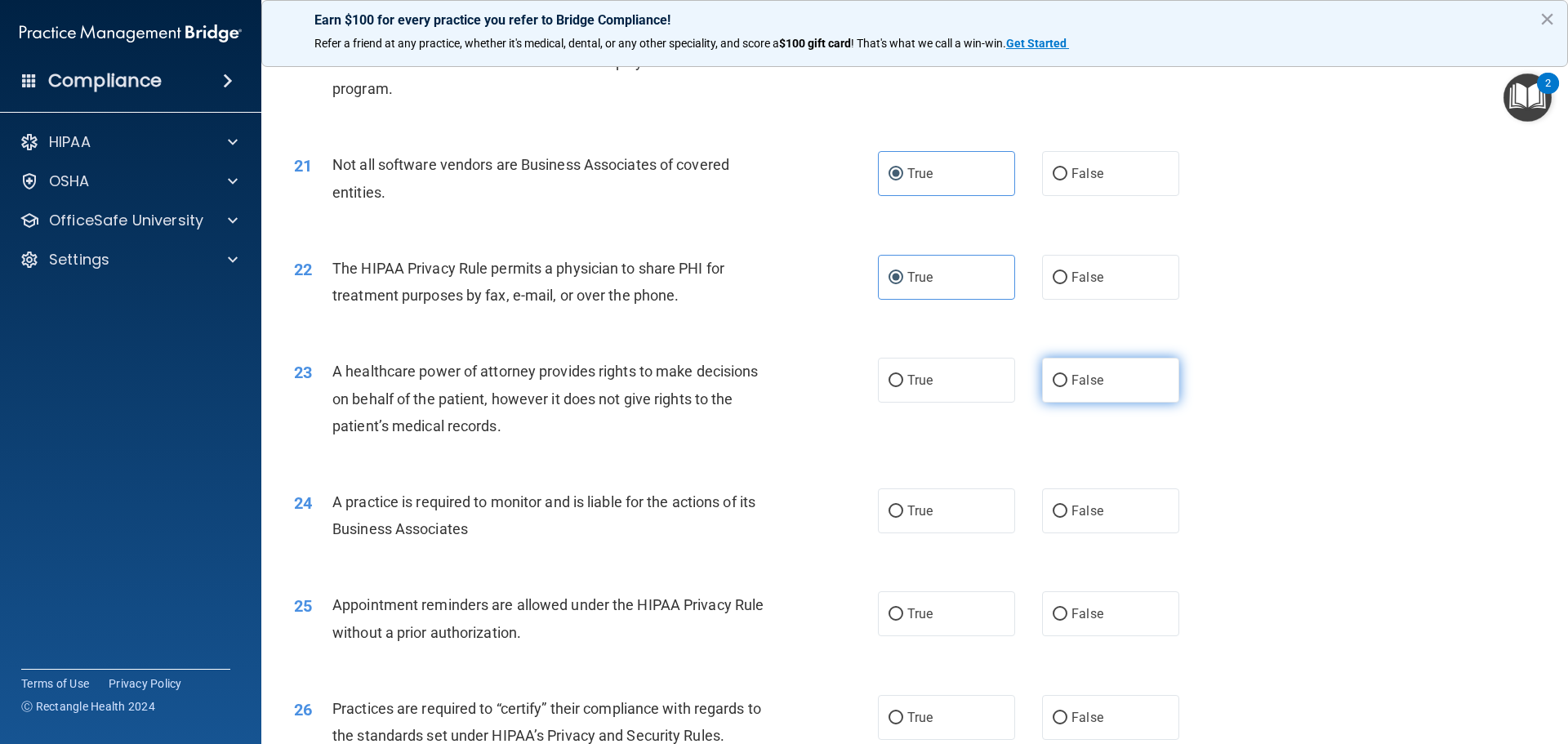
click at [1063, 383] on label "False" at bounding box center [1111, 380] width 137 height 45
click at [1063, 383] on input "False" at bounding box center [1060, 380] width 15 height 12
radio input "true"
click at [1072, 512] on span "False" at bounding box center [1088, 511] width 32 height 16
click at [1065, 512] on input "False" at bounding box center [1060, 511] width 15 height 12
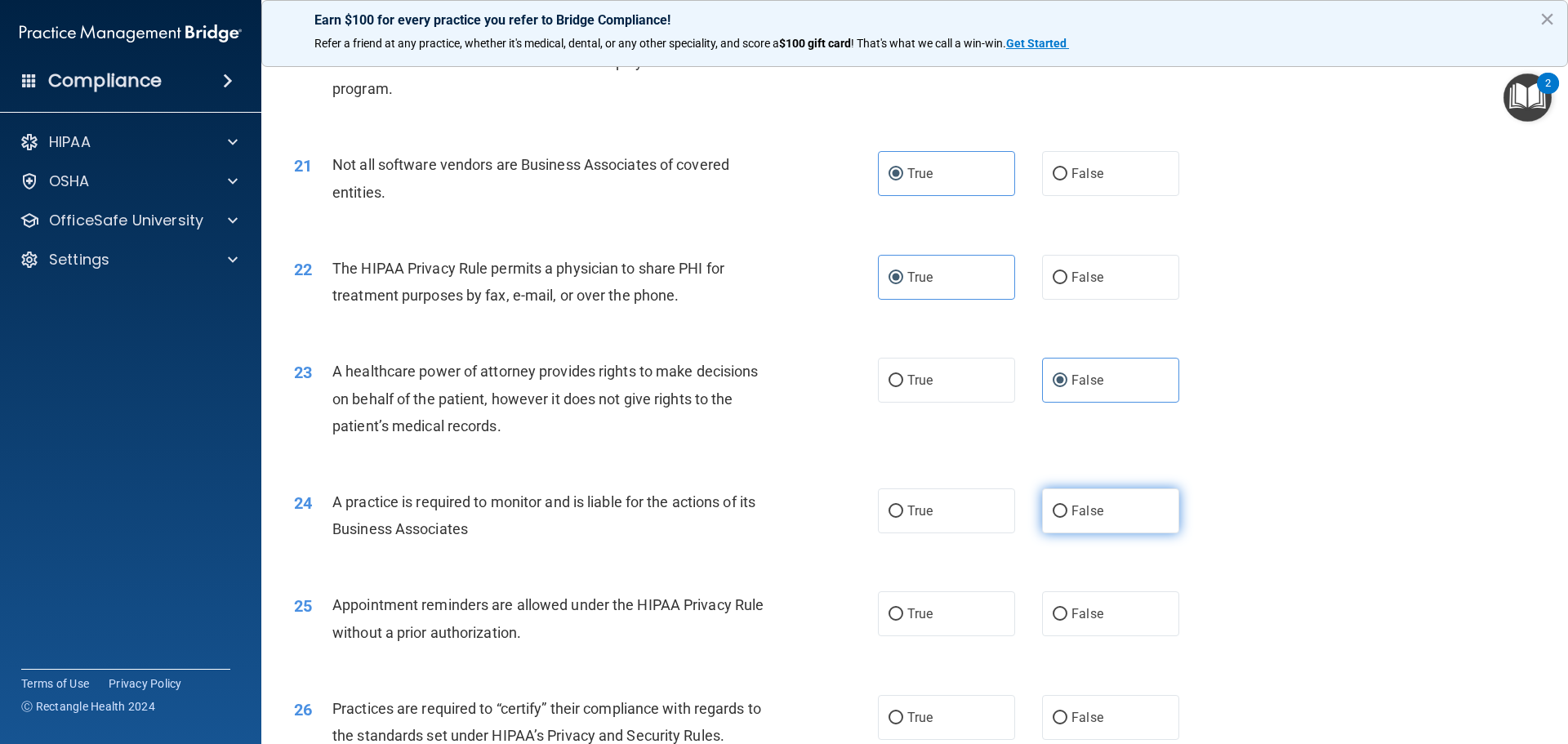
radio input "true"
click at [917, 617] on span "True" at bounding box center [920, 613] width 26 height 16
click at [904, 617] on input "True" at bounding box center [896, 614] width 15 height 12
radio input "true"
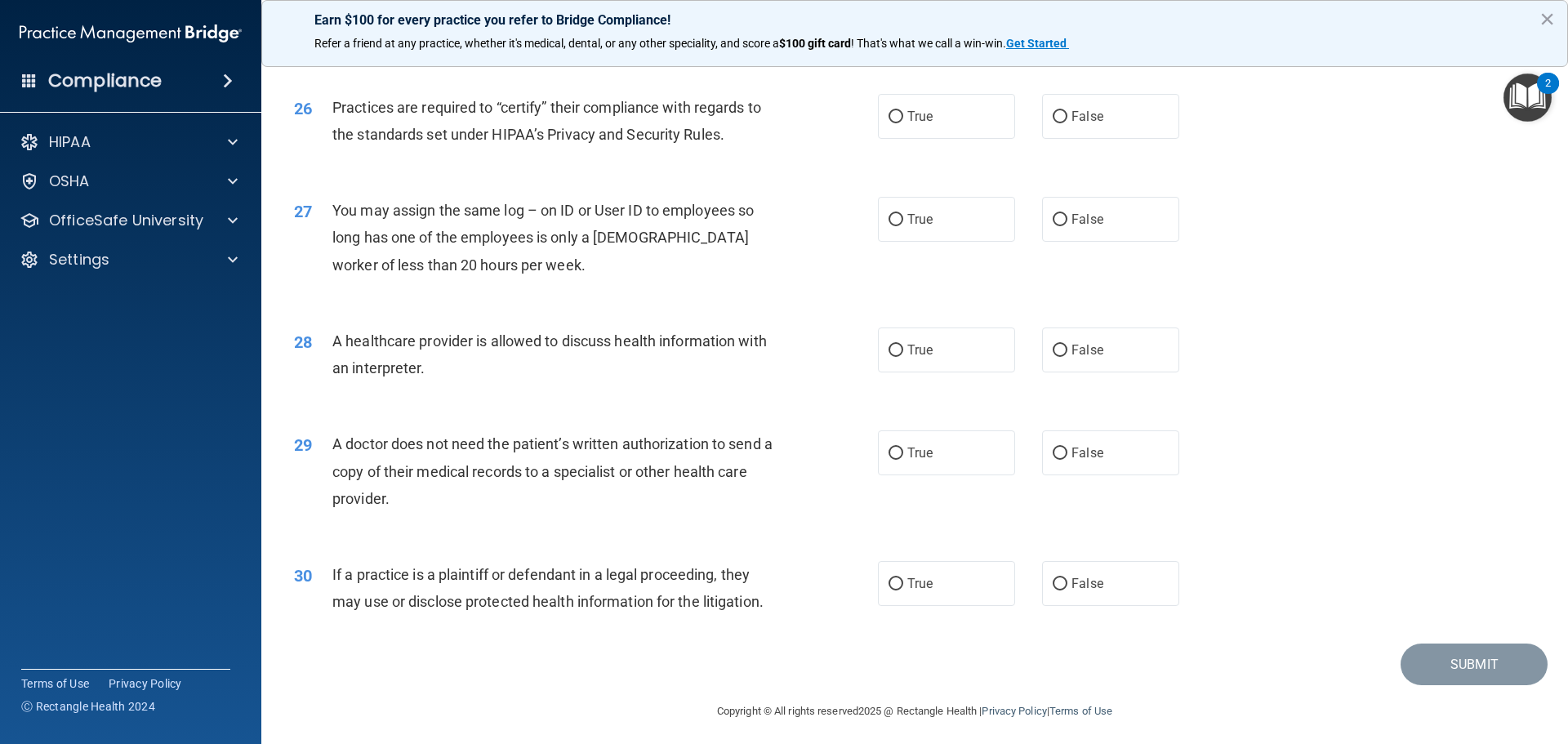
scroll to position [3057, 0]
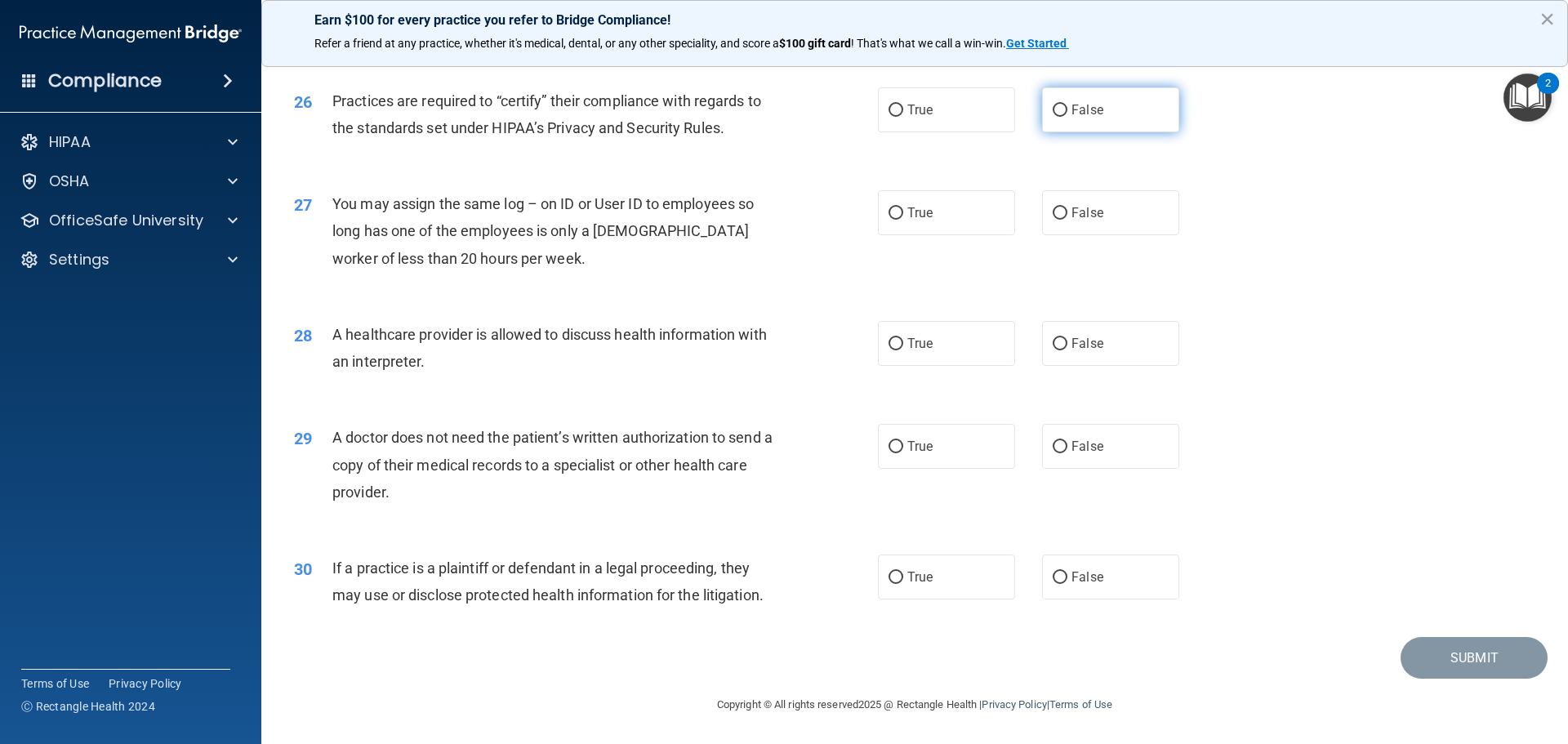
click at [1056, 117] on label "False" at bounding box center [1111, 110] width 137 height 45
click at [1056, 117] on input "False" at bounding box center [1060, 111] width 15 height 12
radio input "true"
click at [1059, 204] on label "False" at bounding box center [1111, 213] width 137 height 45
click at [1059, 207] on input "False" at bounding box center [1060, 213] width 15 height 12
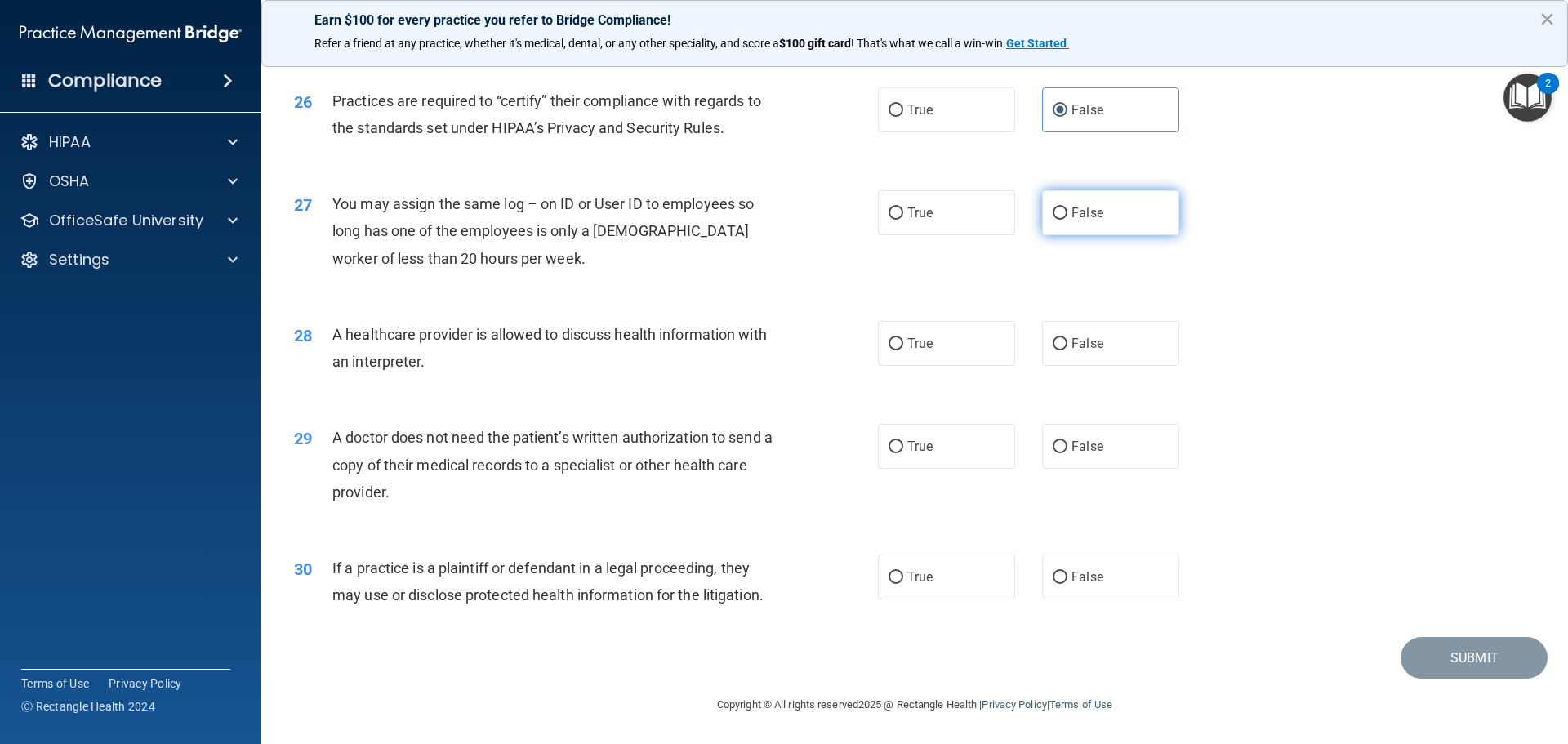
radio input "true"
click at [911, 338] on span "True" at bounding box center [920, 343] width 26 height 16
click at [904, 338] on input "True" at bounding box center [896, 344] width 15 height 12
radio input "true"
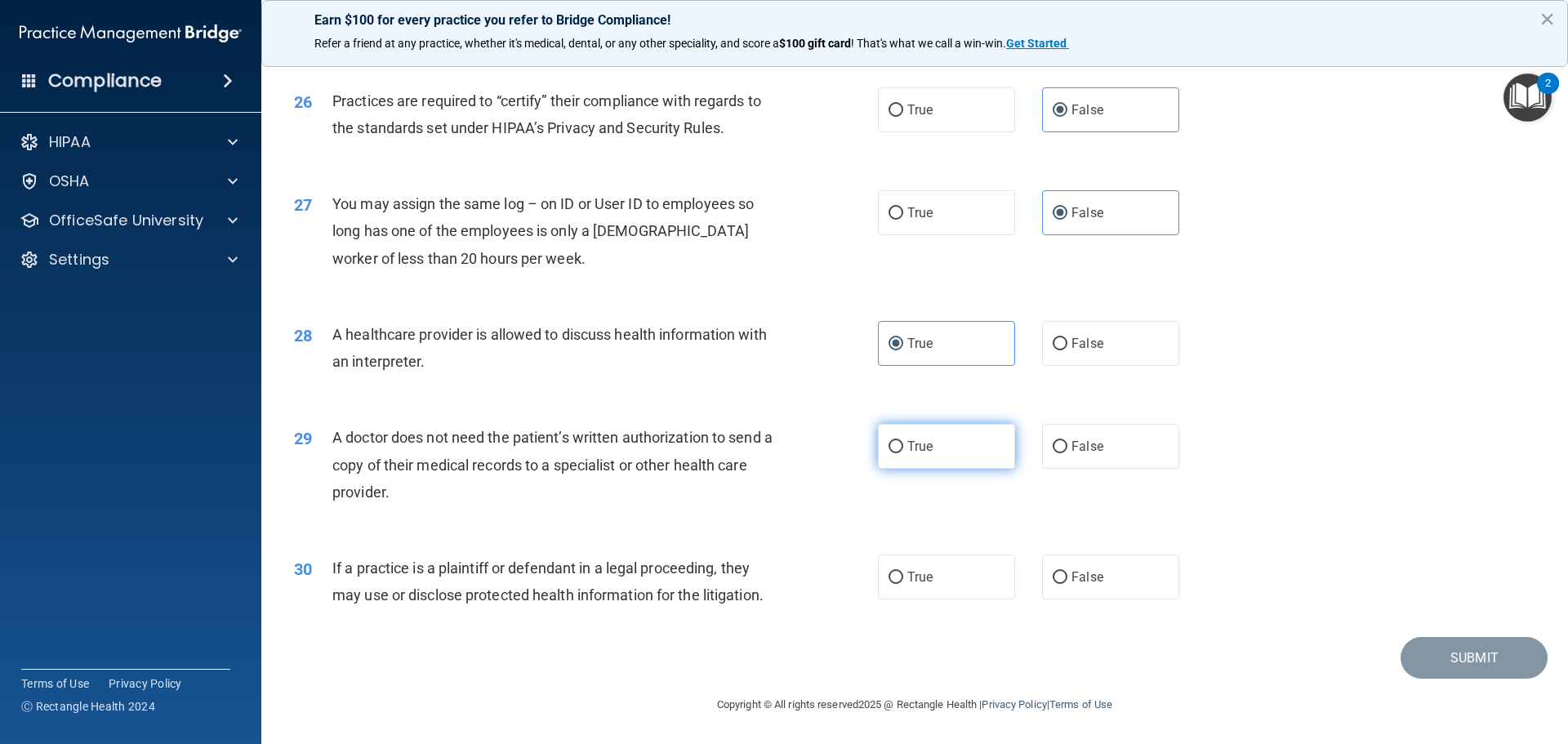
click at [928, 446] on label "True" at bounding box center [947, 446] width 137 height 45
click at [904, 446] on input "True" at bounding box center [896, 447] width 15 height 12
click at [928, 585] on label "True" at bounding box center [947, 577] width 137 height 45
click at [904, 584] on input "True" at bounding box center [896, 577] width 15 height 12
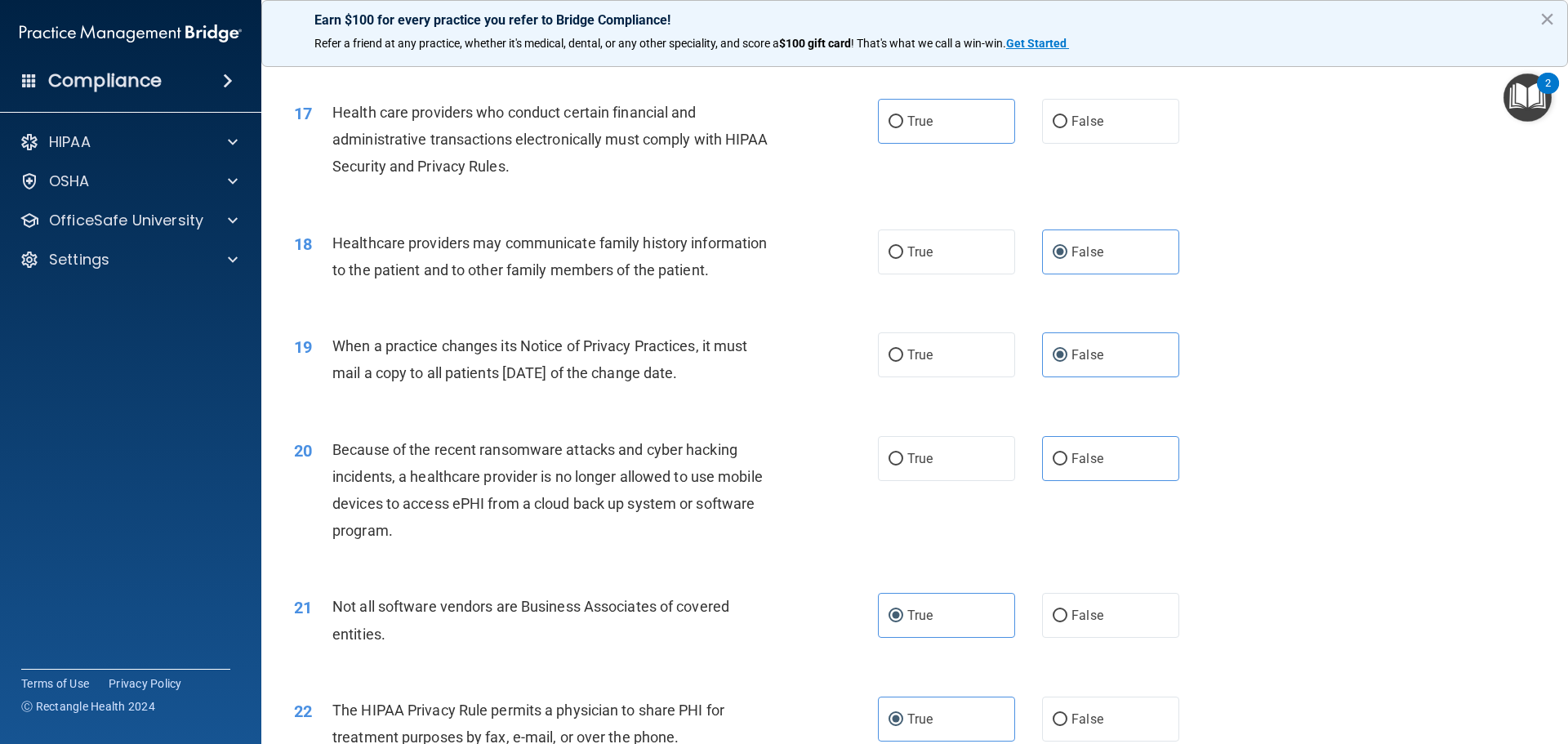
scroll to position [1995, 0]
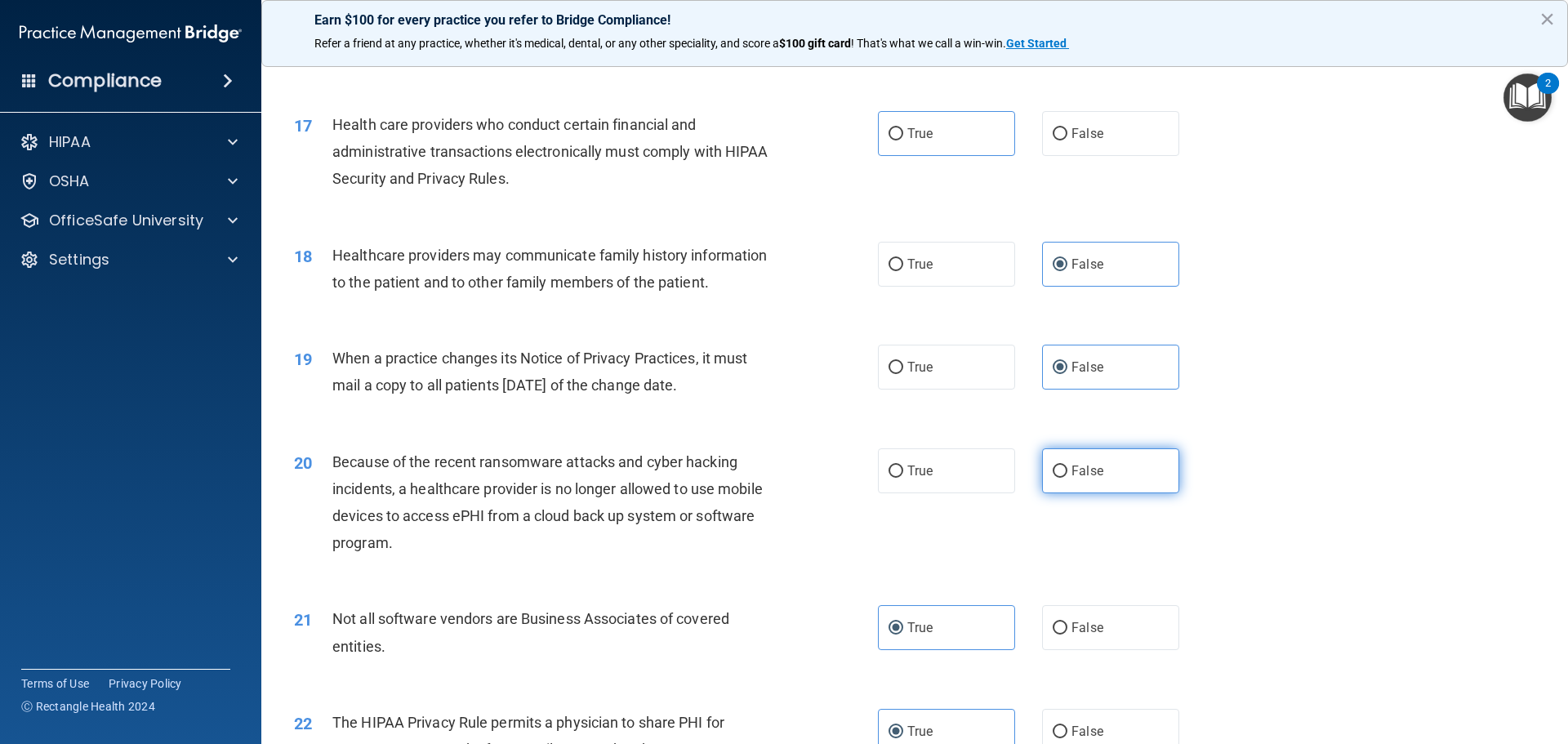
click at [1080, 479] on label "False" at bounding box center [1111, 470] width 137 height 45
click at [1068, 478] on input "False" at bounding box center [1060, 471] width 15 height 12
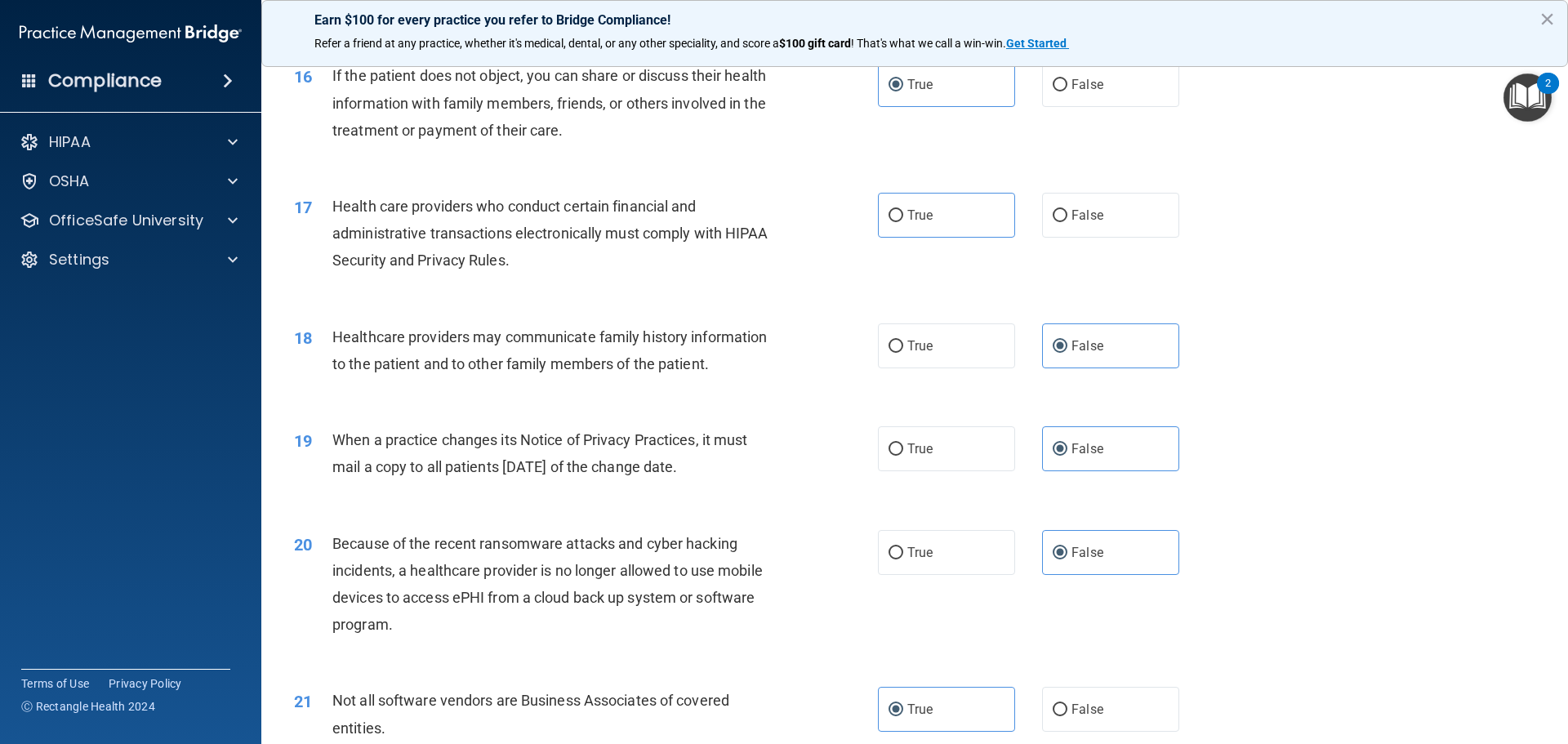
scroll to position [1832, 0]
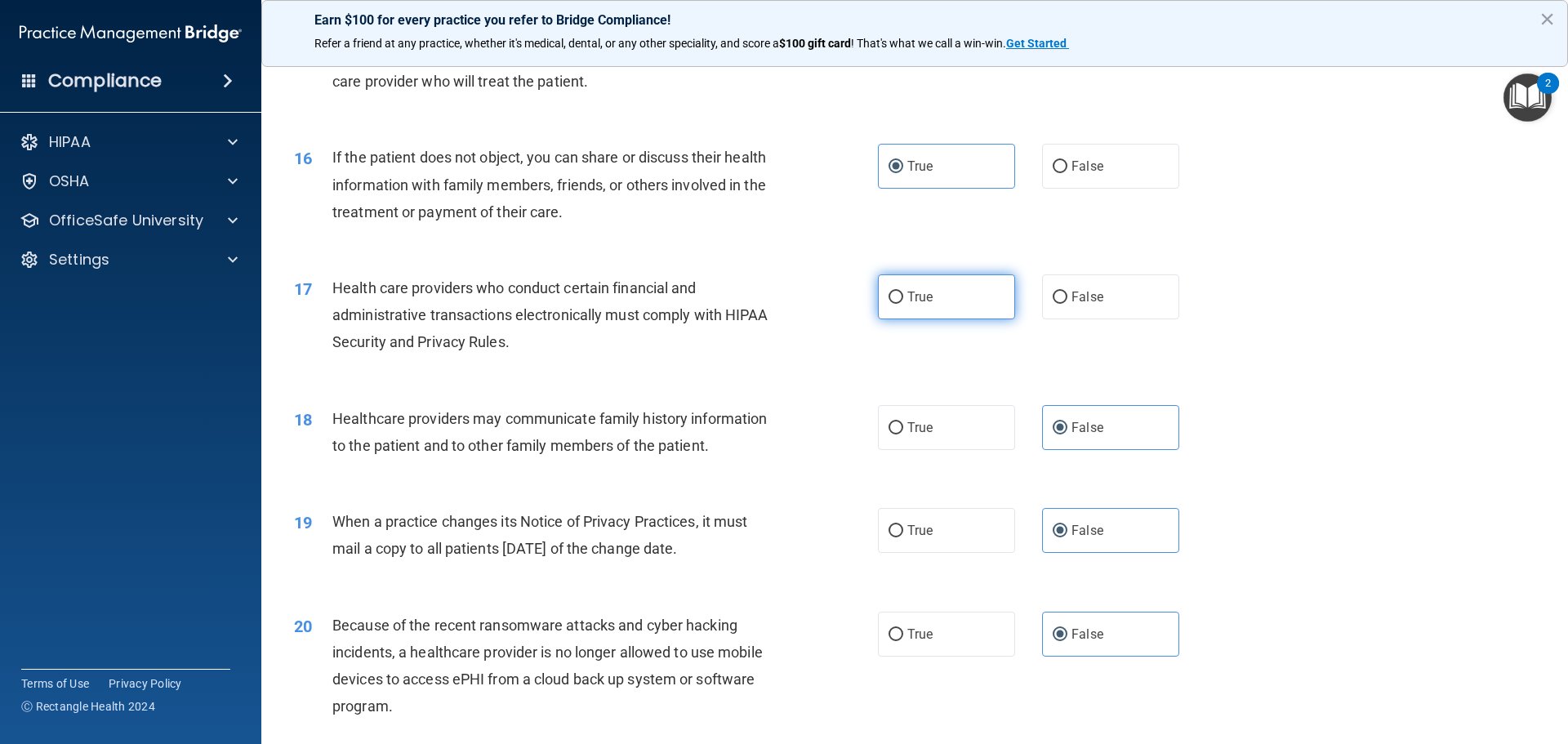
drag, startPoint x: 895, startPoint y: 282, endPoint x: 909, endPoint y: 282, distance: 14.0
click at [897, 282] on label "True" at bounding box center [947, 297] width 137 height 45
click at [897, 291] on input "True" at bounding box center [896, 297] width 15 height 12
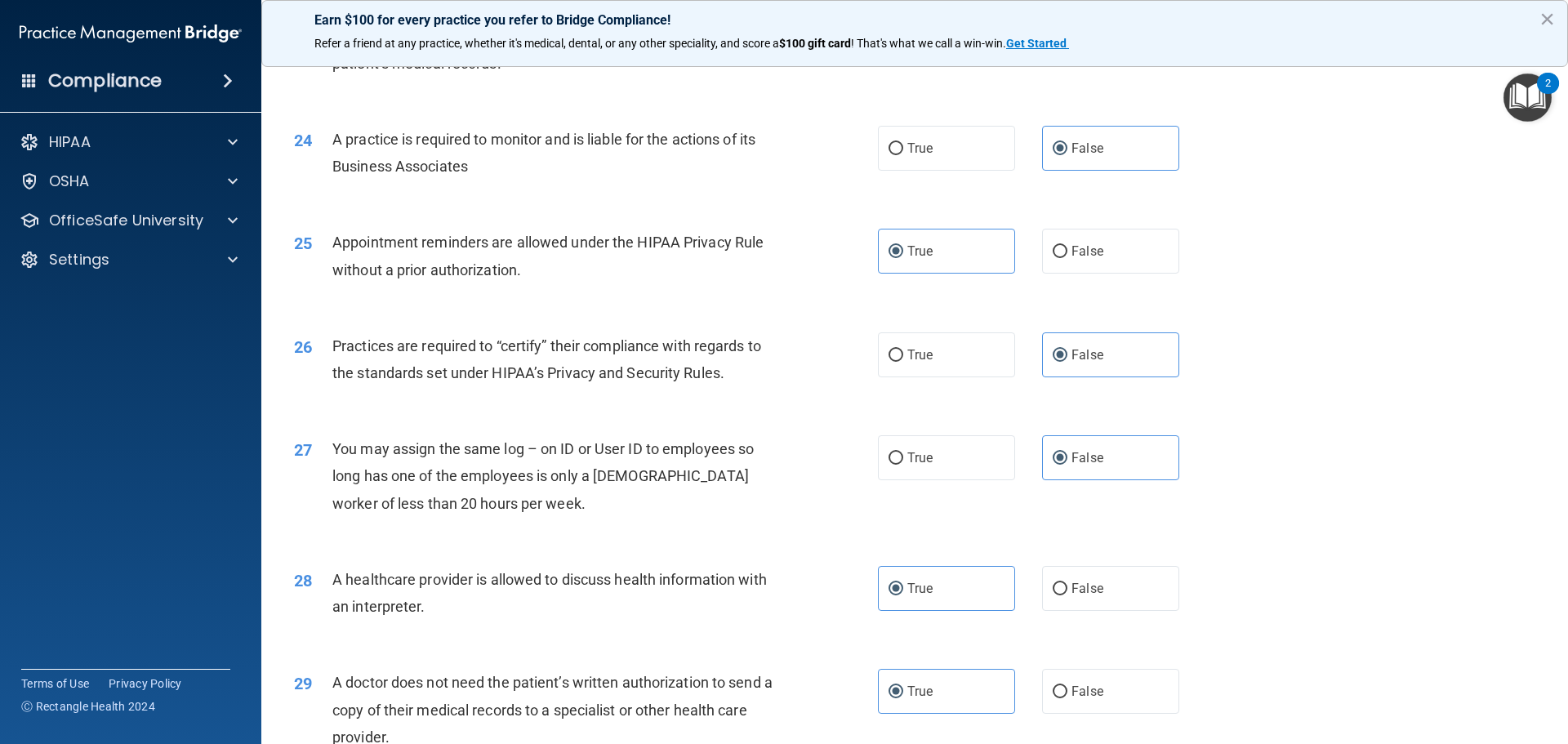
scroll to position [3057, 0]
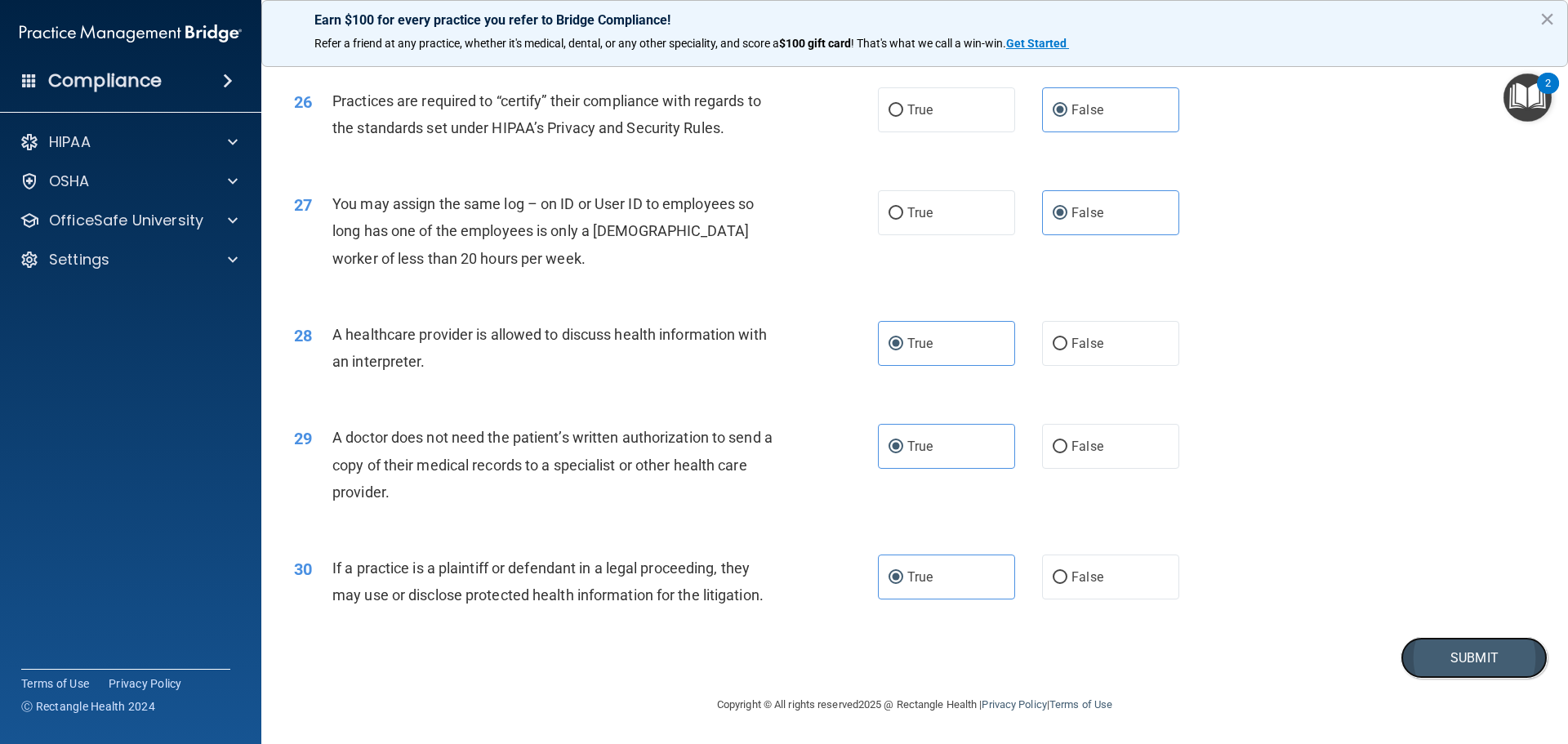
click at [1444, 660] on button "Submit" at bounding box center [1475, 657] width 147 height 41
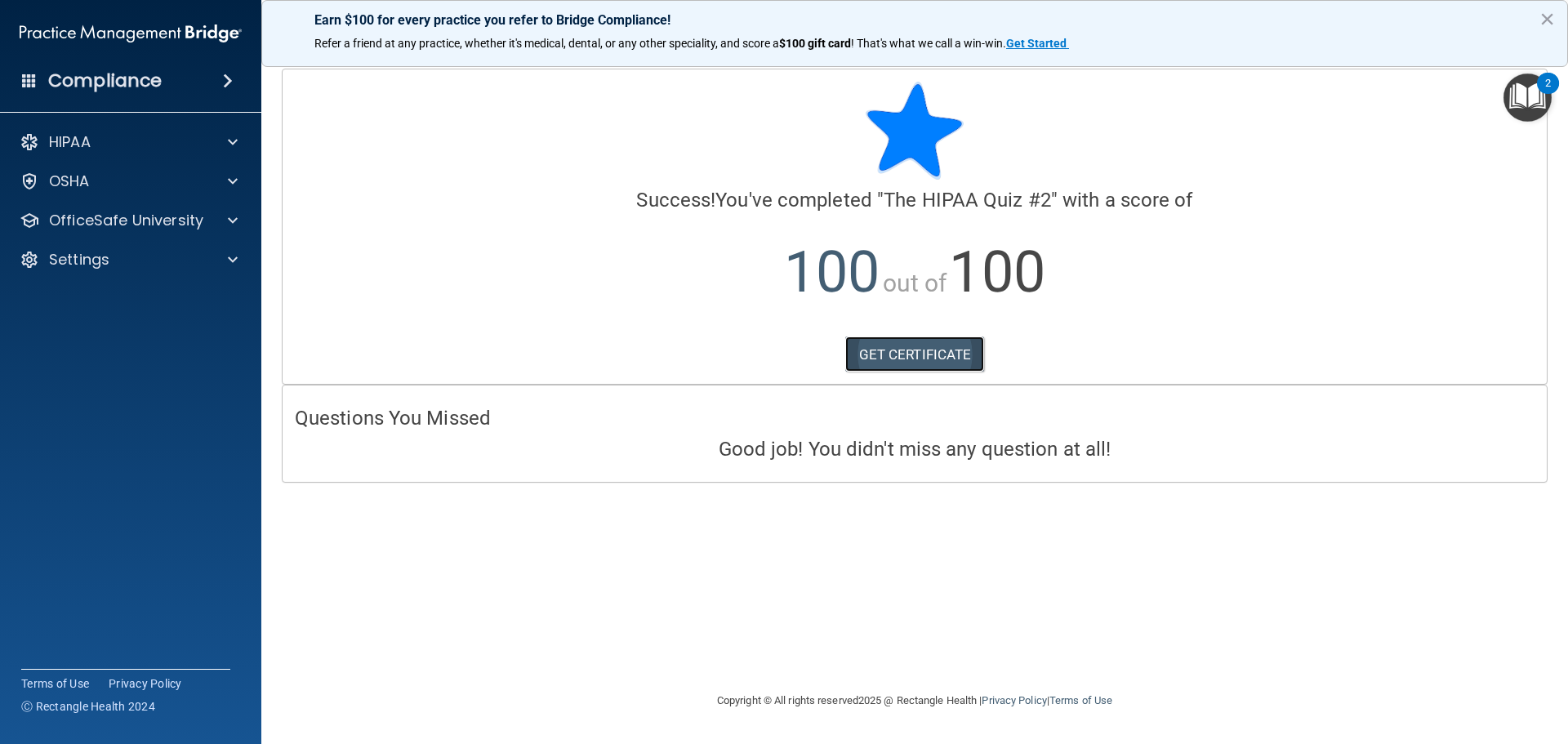
click at [939, 361] on link "GET CERTIFICATE" at bounding box center [914, 355] width 139 height 36
click at [141, 228] on p "OfficeSafe University" at bounding box center [125, 220] width 154 height 20
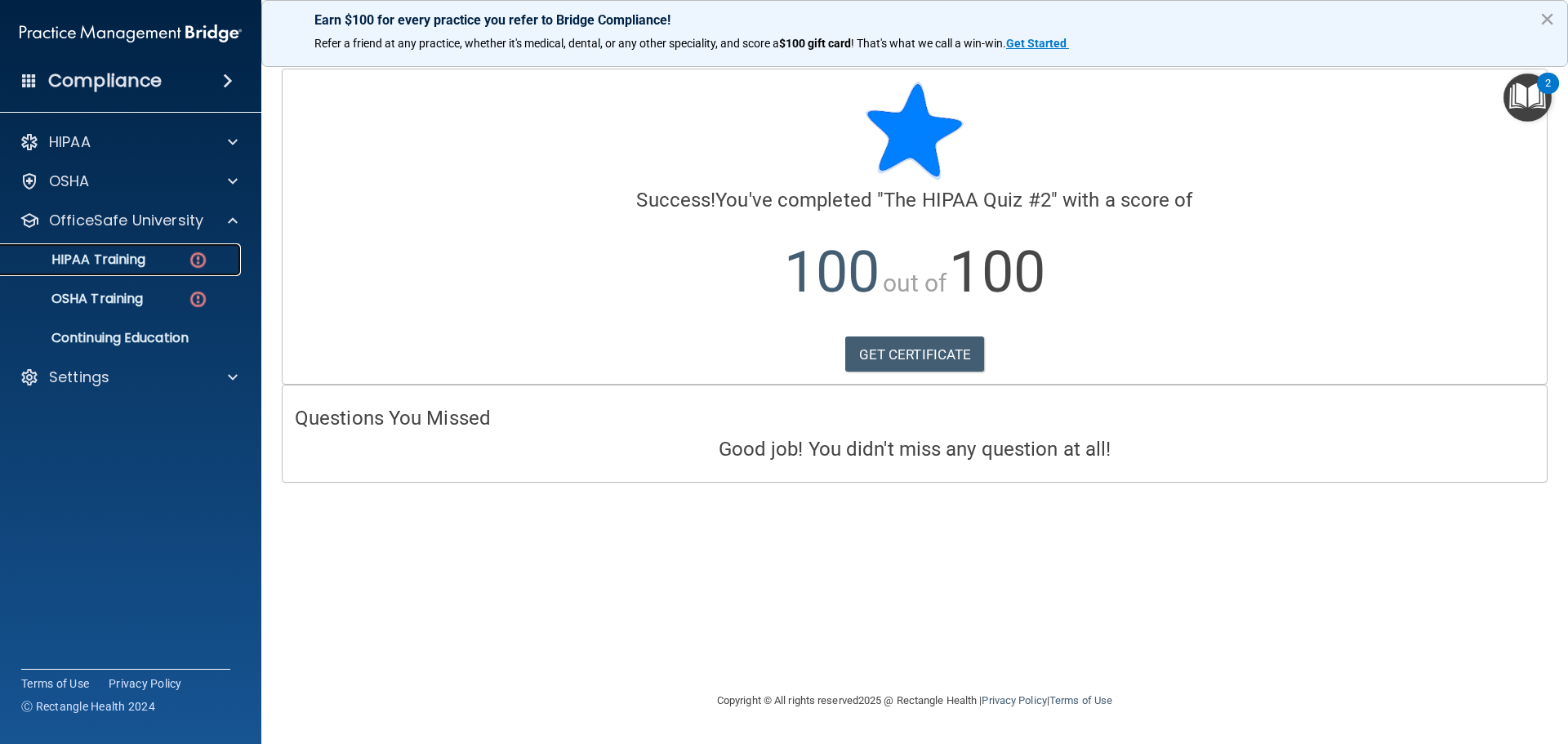
click at [139, 252] on p "HIPAA Training" at bounding box center [78, 260] width 135 height 16
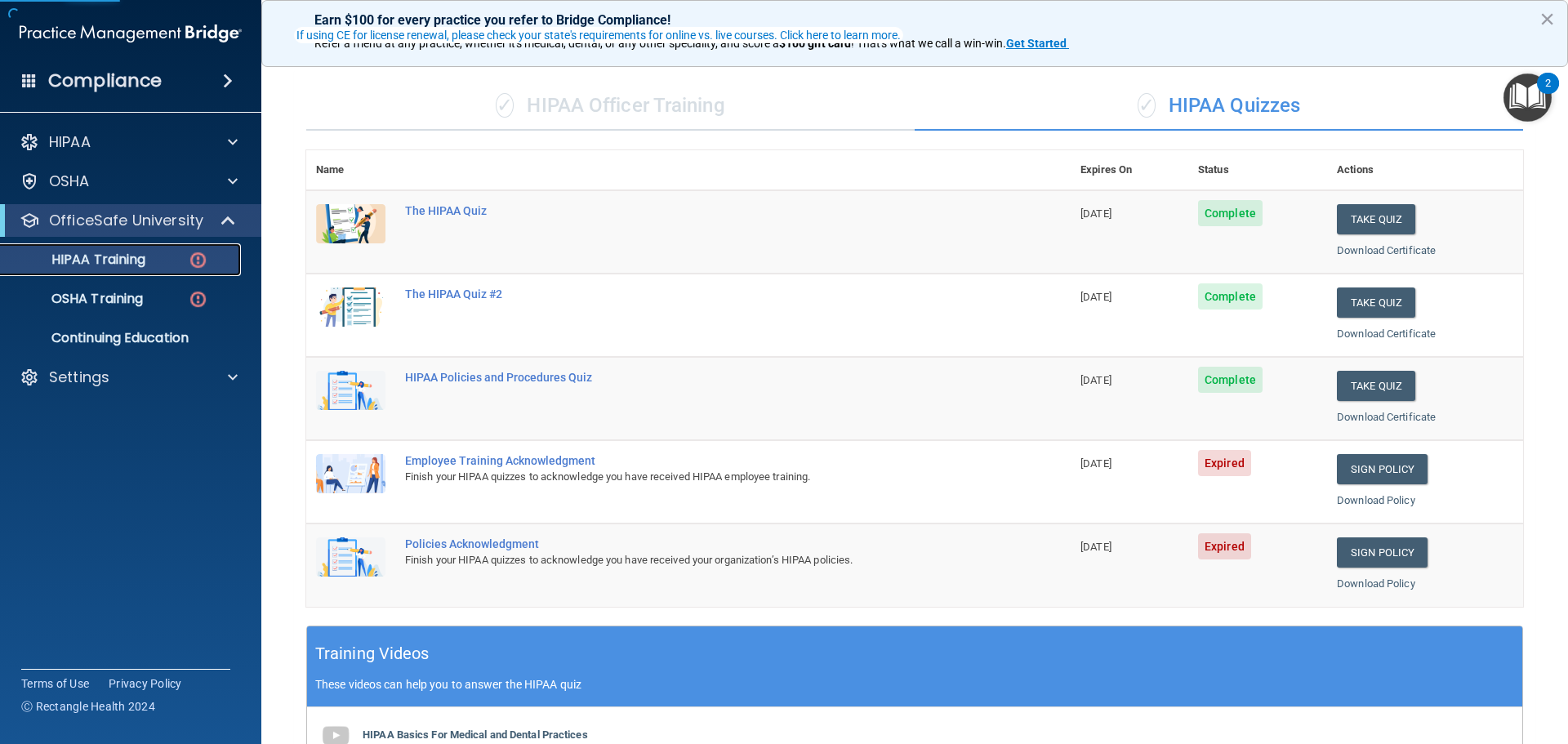
scroll to position [245, 0]
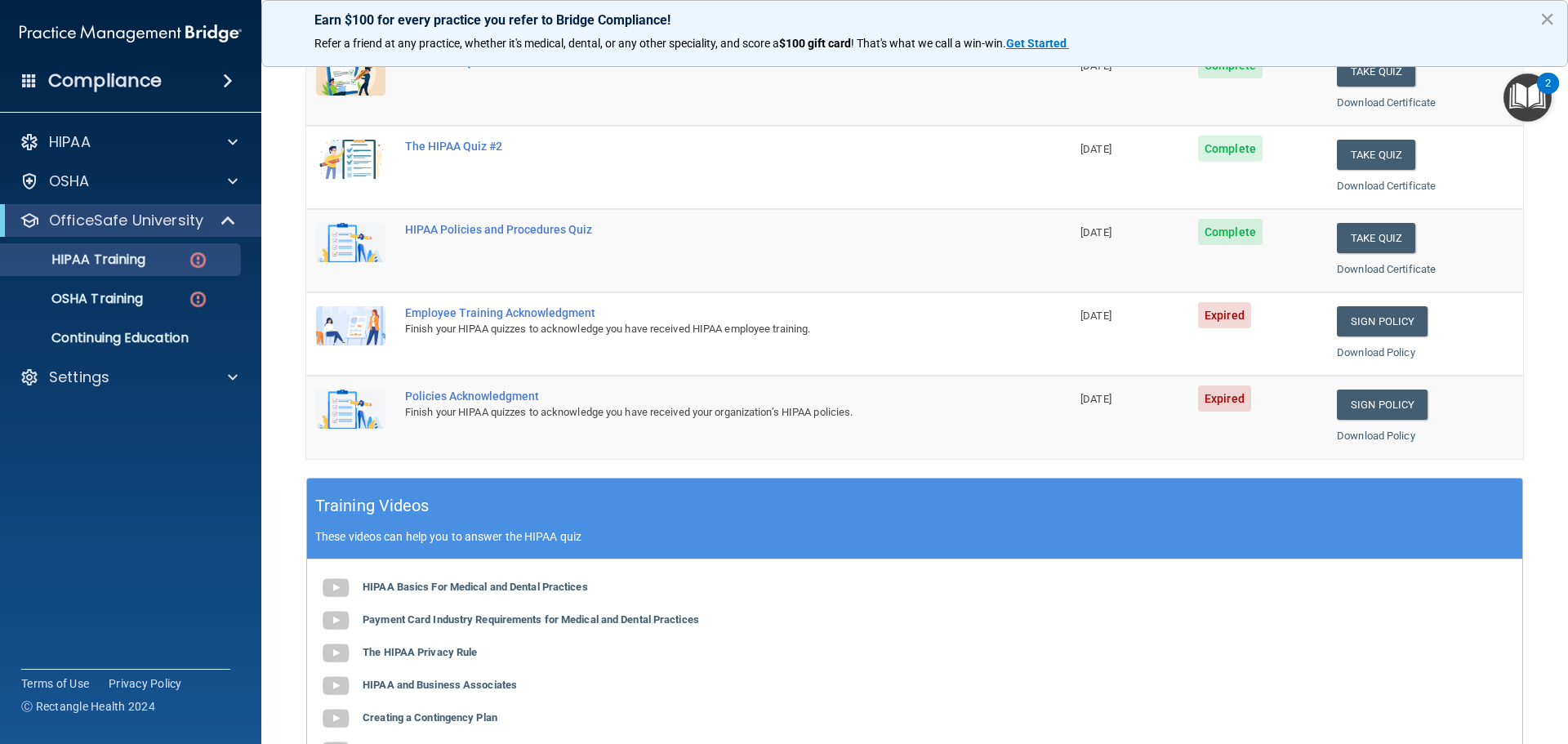
click at [1221, 318] on span "Expired" at bounding box center [1225, 315] width 53 height 26
click at [1364, 321] on link "Sign Policy" at bounding box center [1382, 321] width 91 height 31
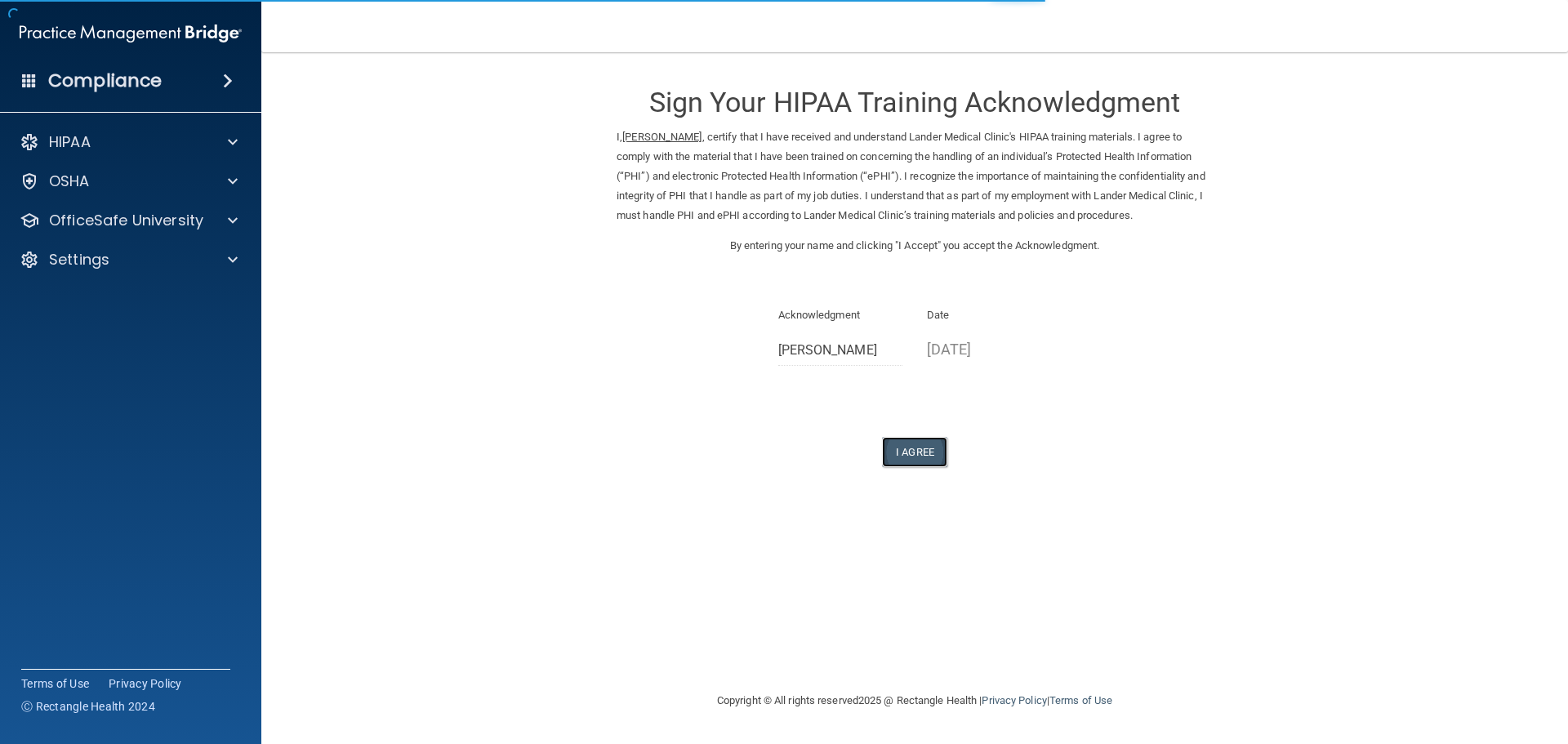
click at [914, 458] on button "I Agree" at bounding box center [914, 452] width 65 height 31
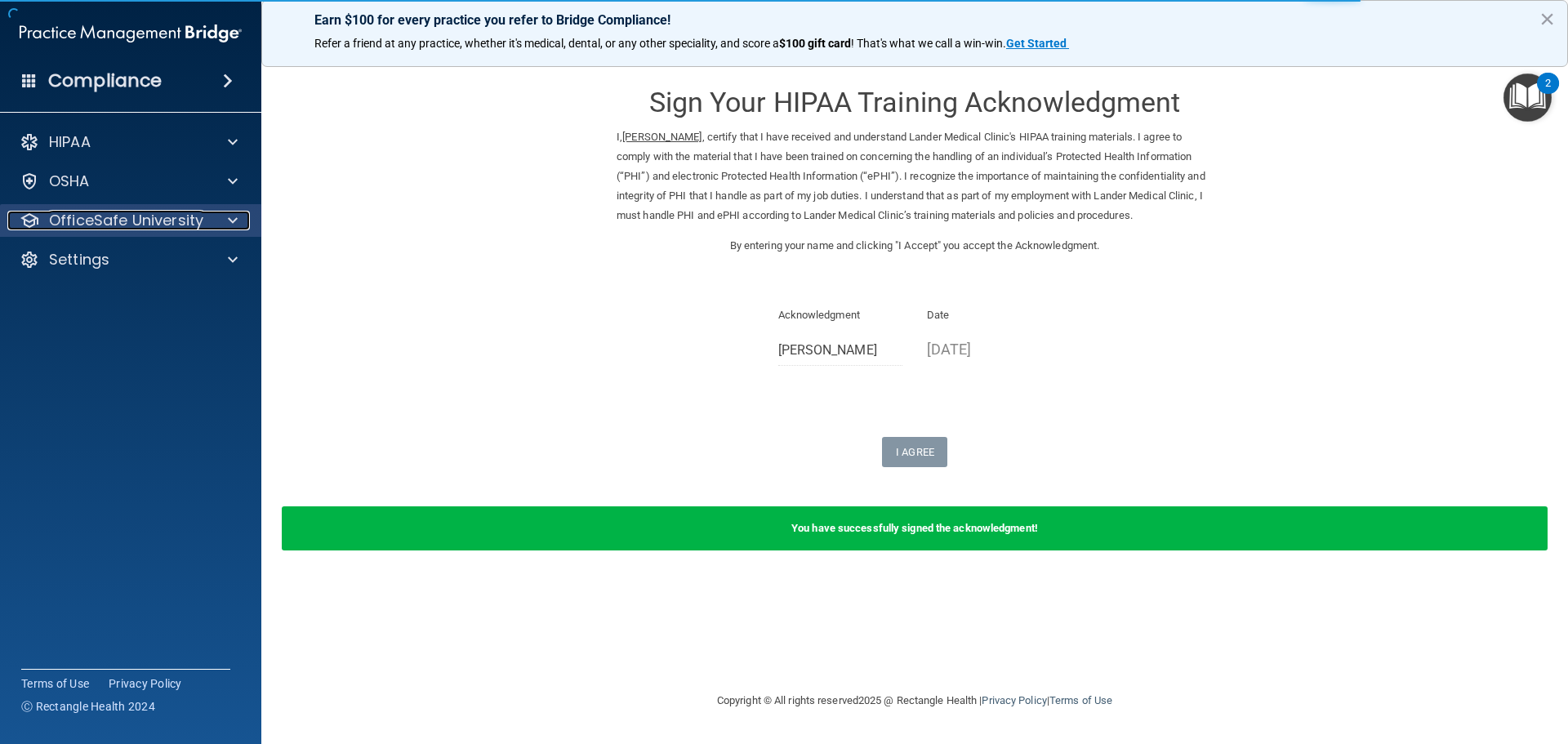
click at [166, 219] on p "OfficeSafe University" at bounding box center [125, 220] width 154 height 20
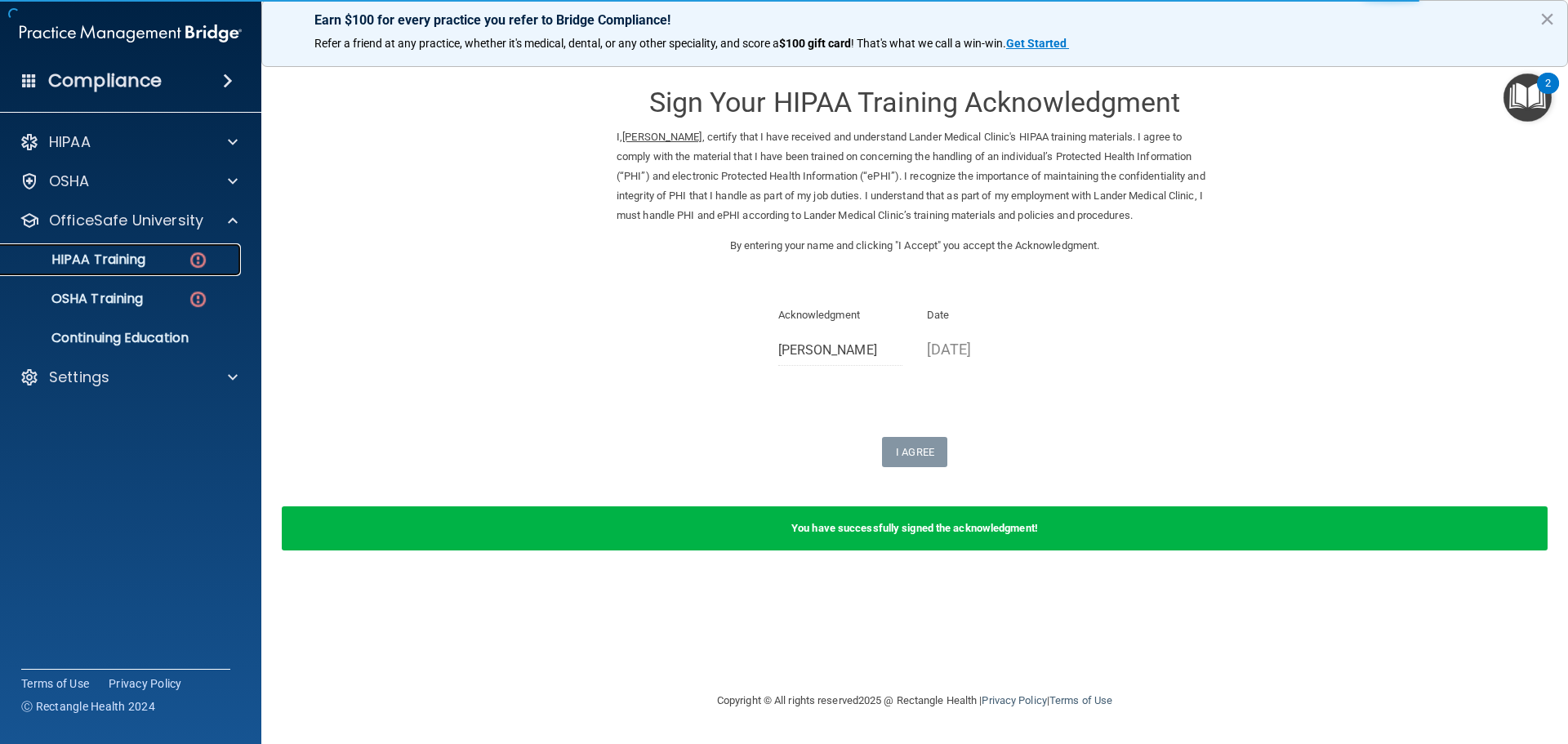
click at [186, 259] on div "HIPAA Training" at bounding box center [122, 260] width 223 height 16
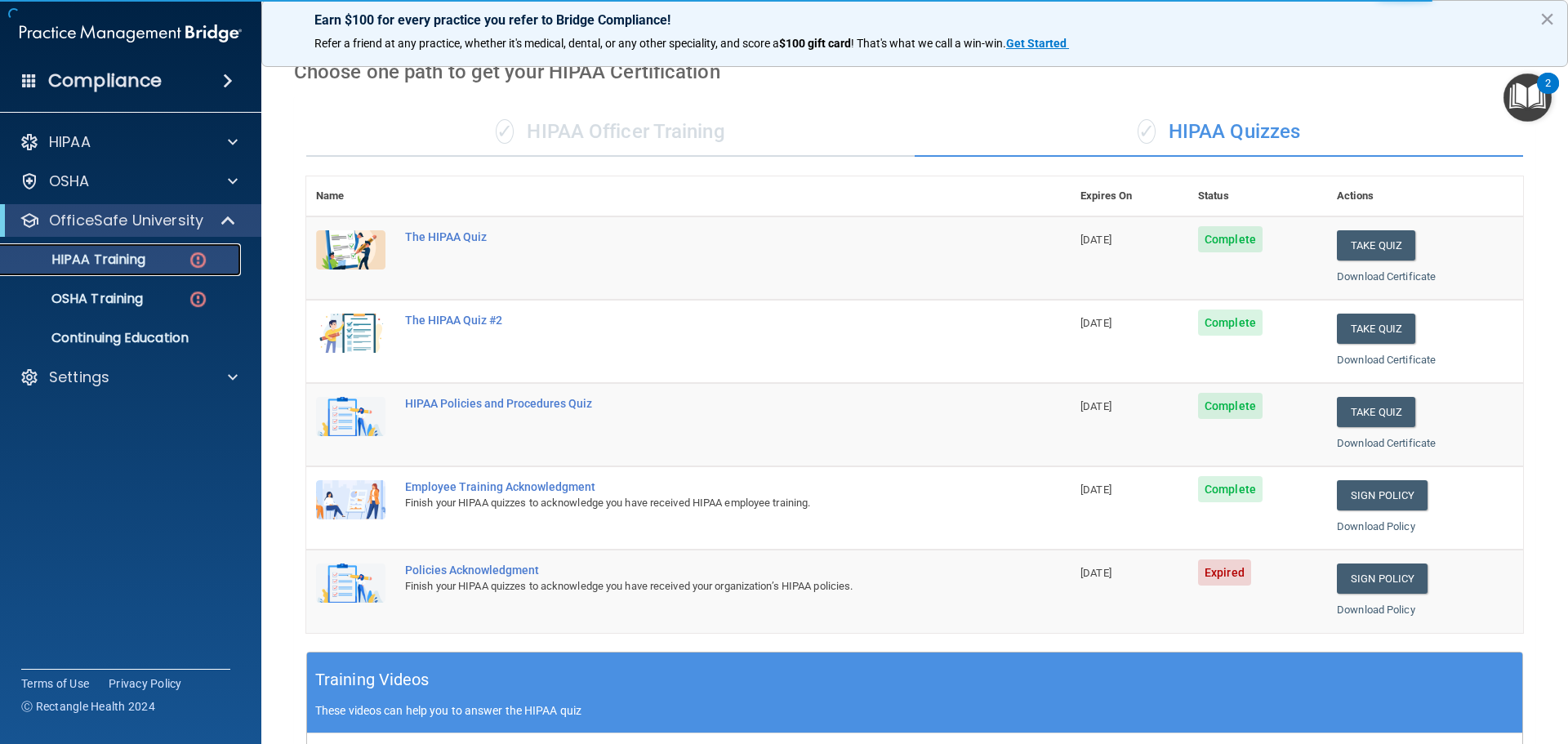
scroll to position [245, 0]
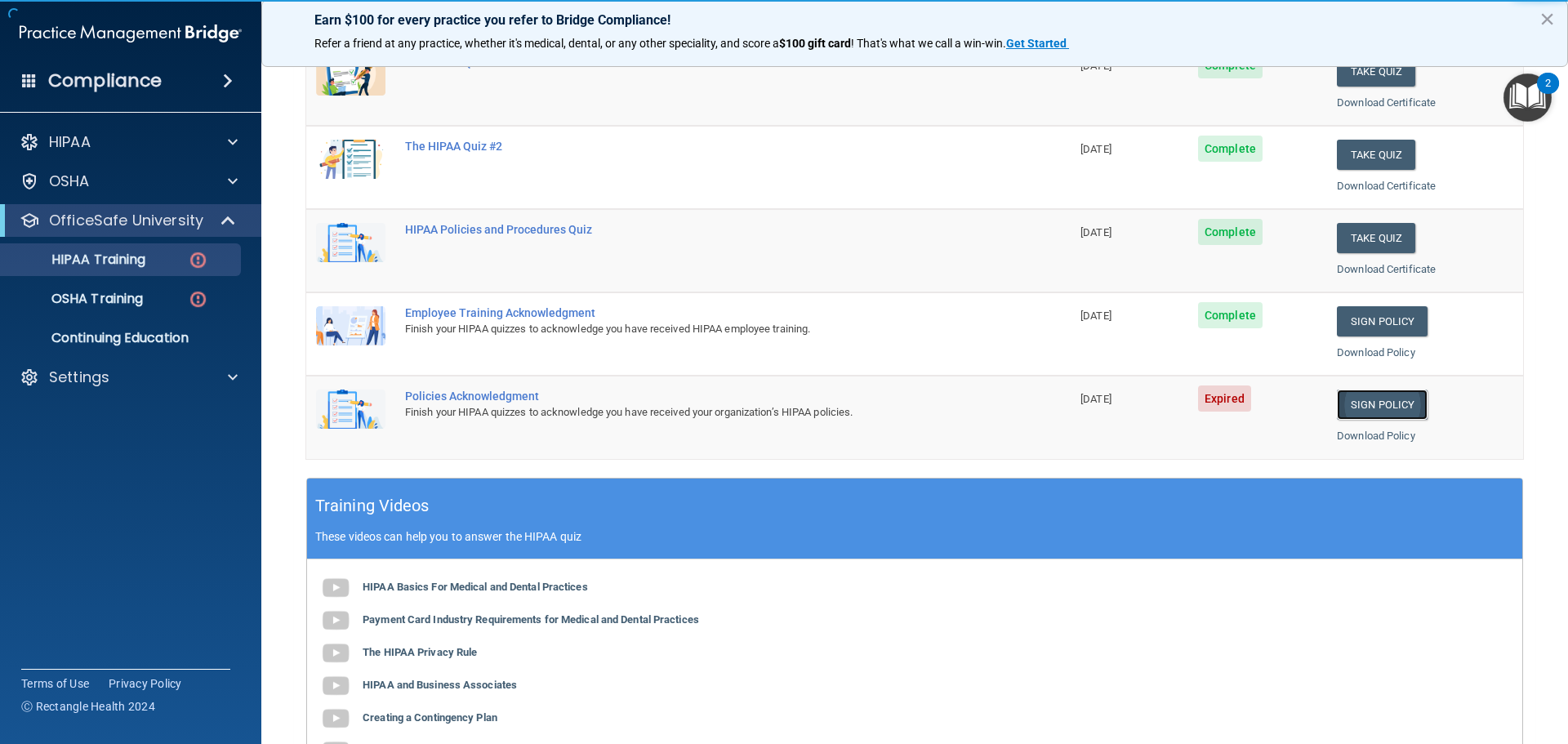
click at [1364, 415] on link "Sign Policy" at bounding box center [1382, 404] width 91 height 31
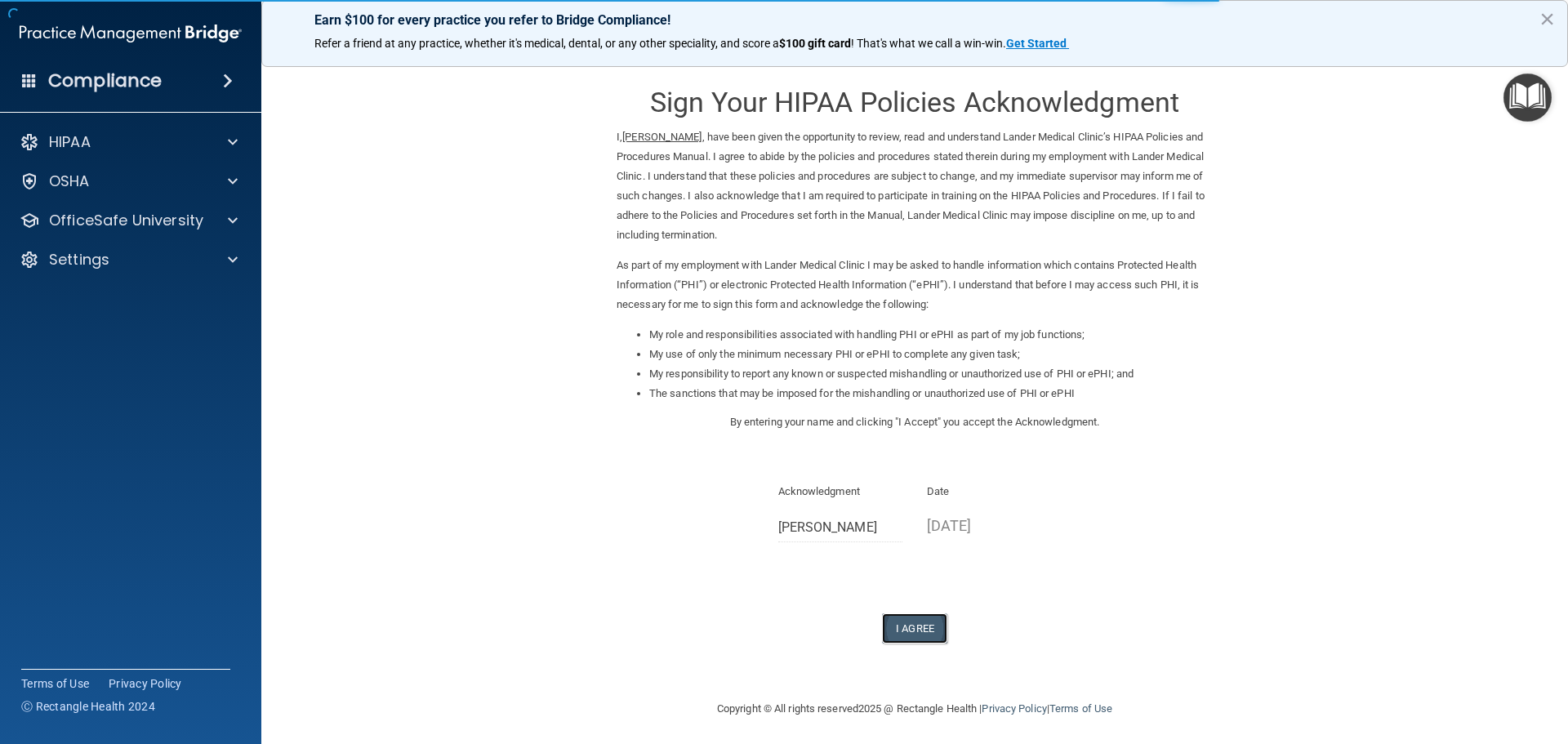
click at [914, 620] on button "I Agree" at bounding box center [914, 628] width 65 height 31
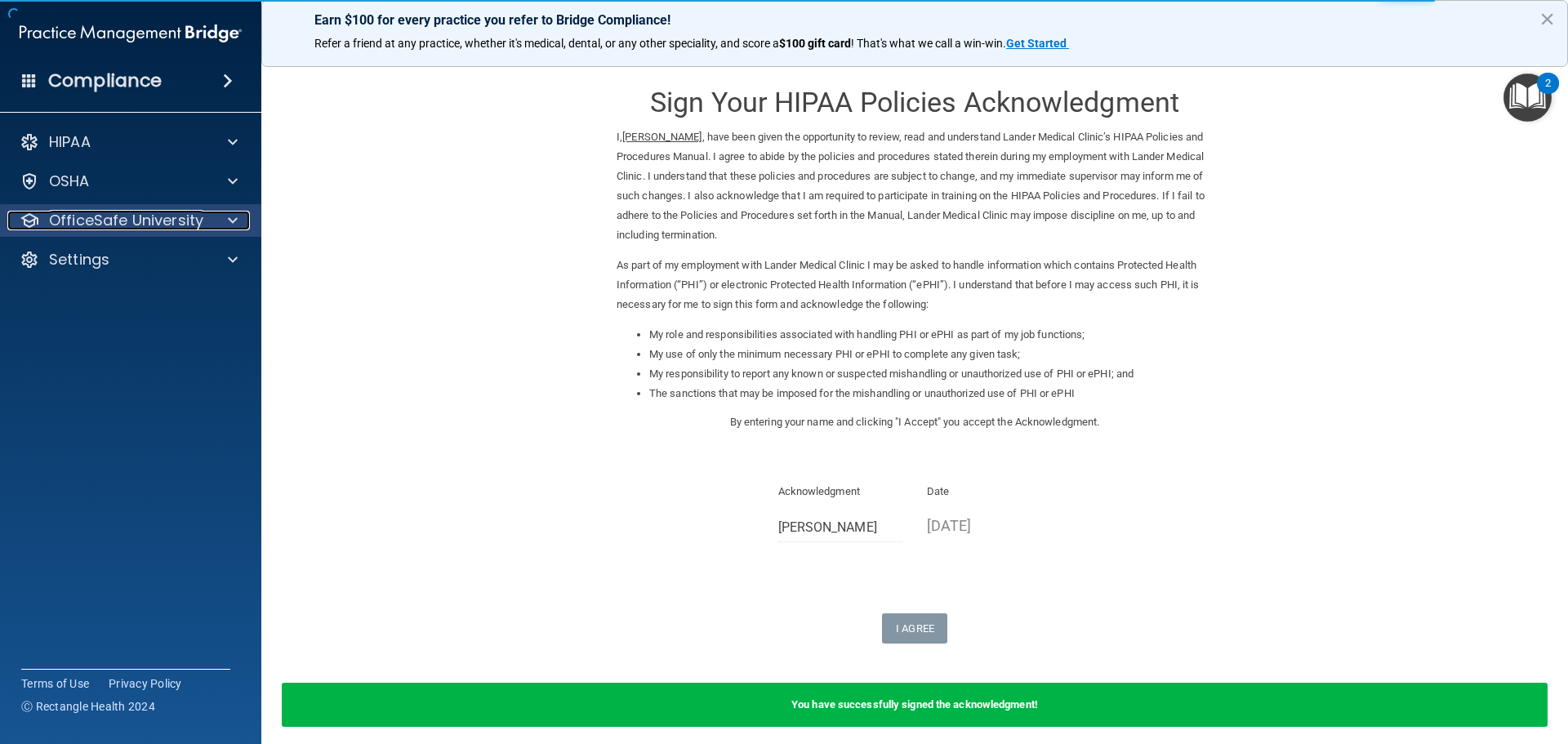
click at [168, 226] on p "OfficeSafe University" at bounding box center [125, 220] width 154 height 20
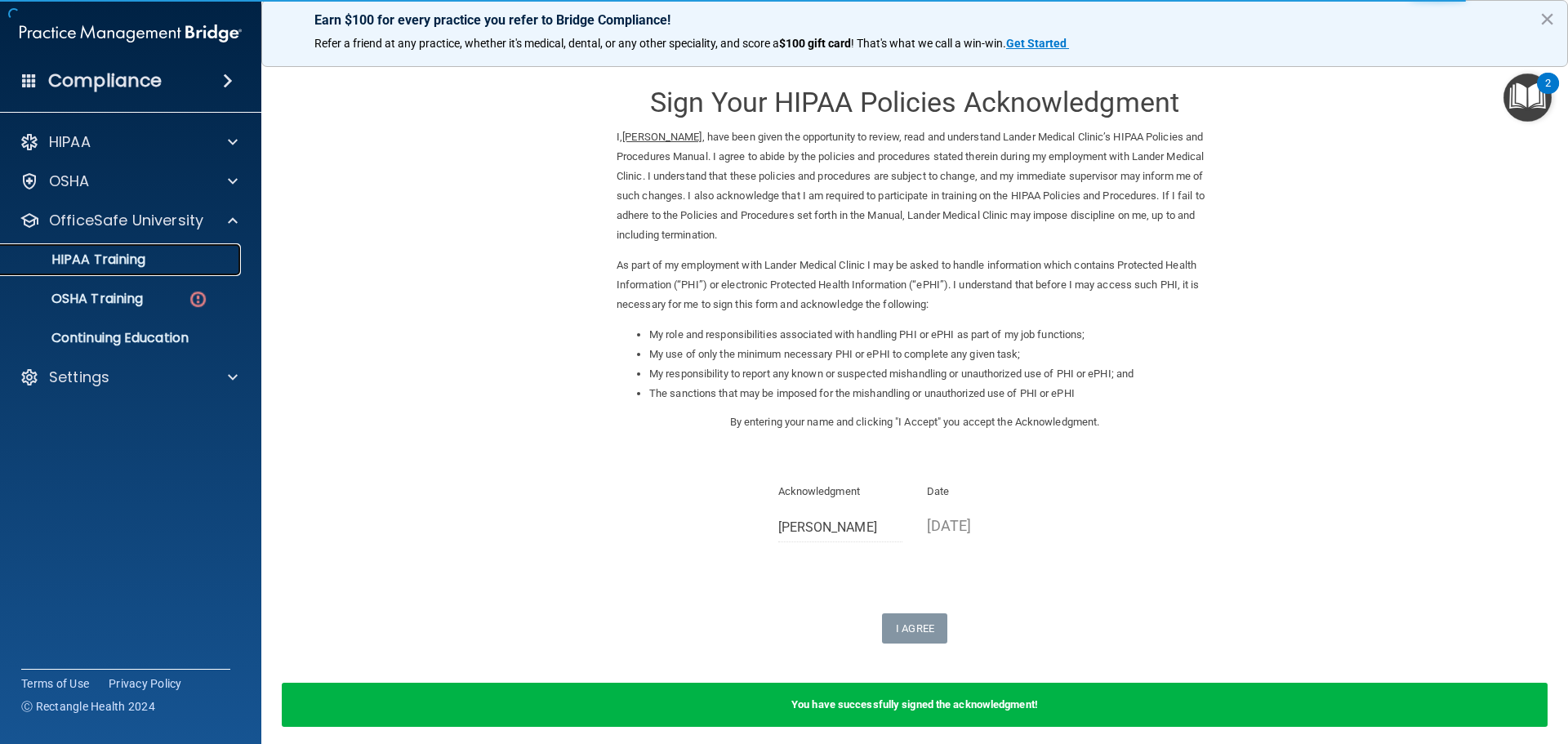
click at [170, 265] on div "HIPAA Training" at bounding box center [122, 260] width 223 height 16
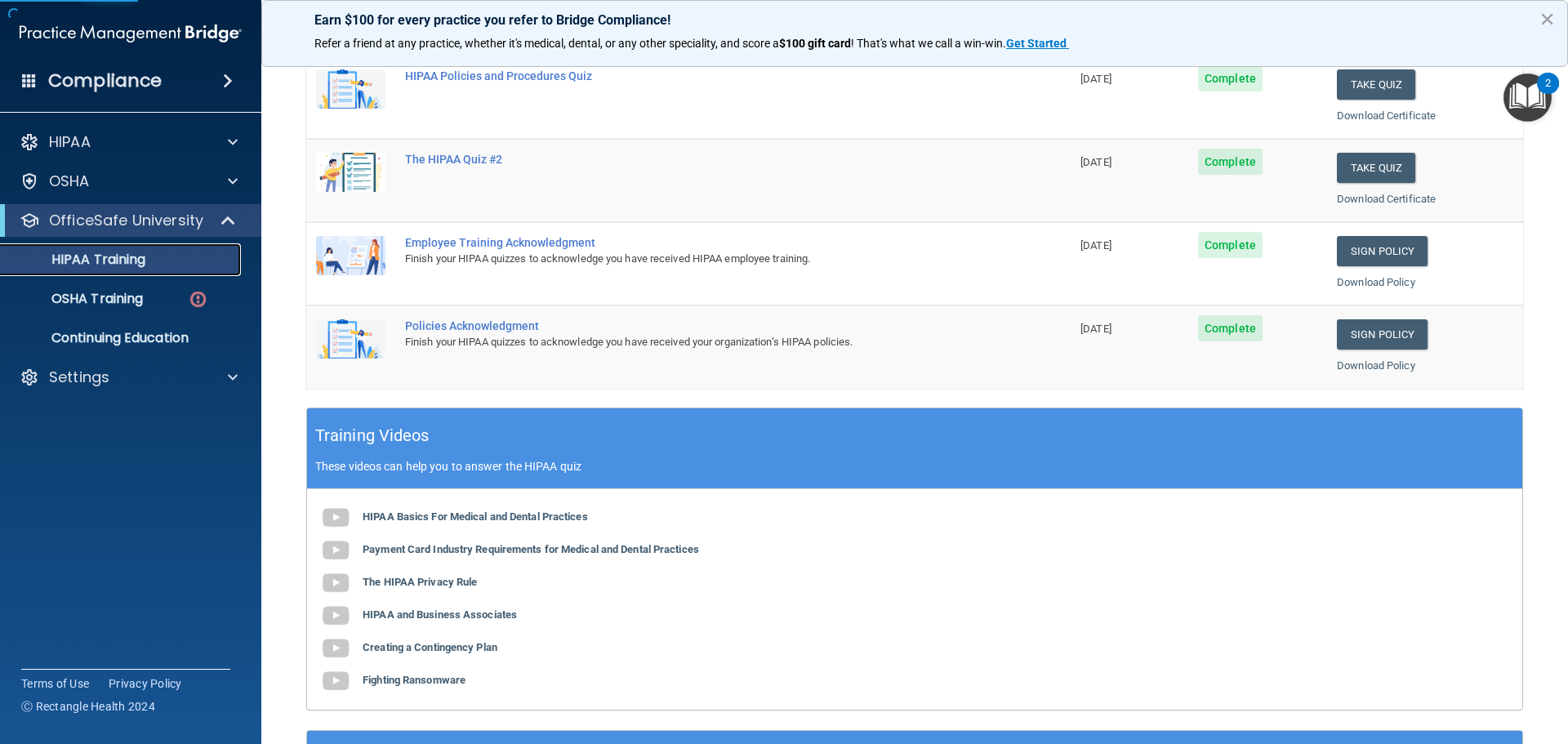
scroll to position [327, 0]
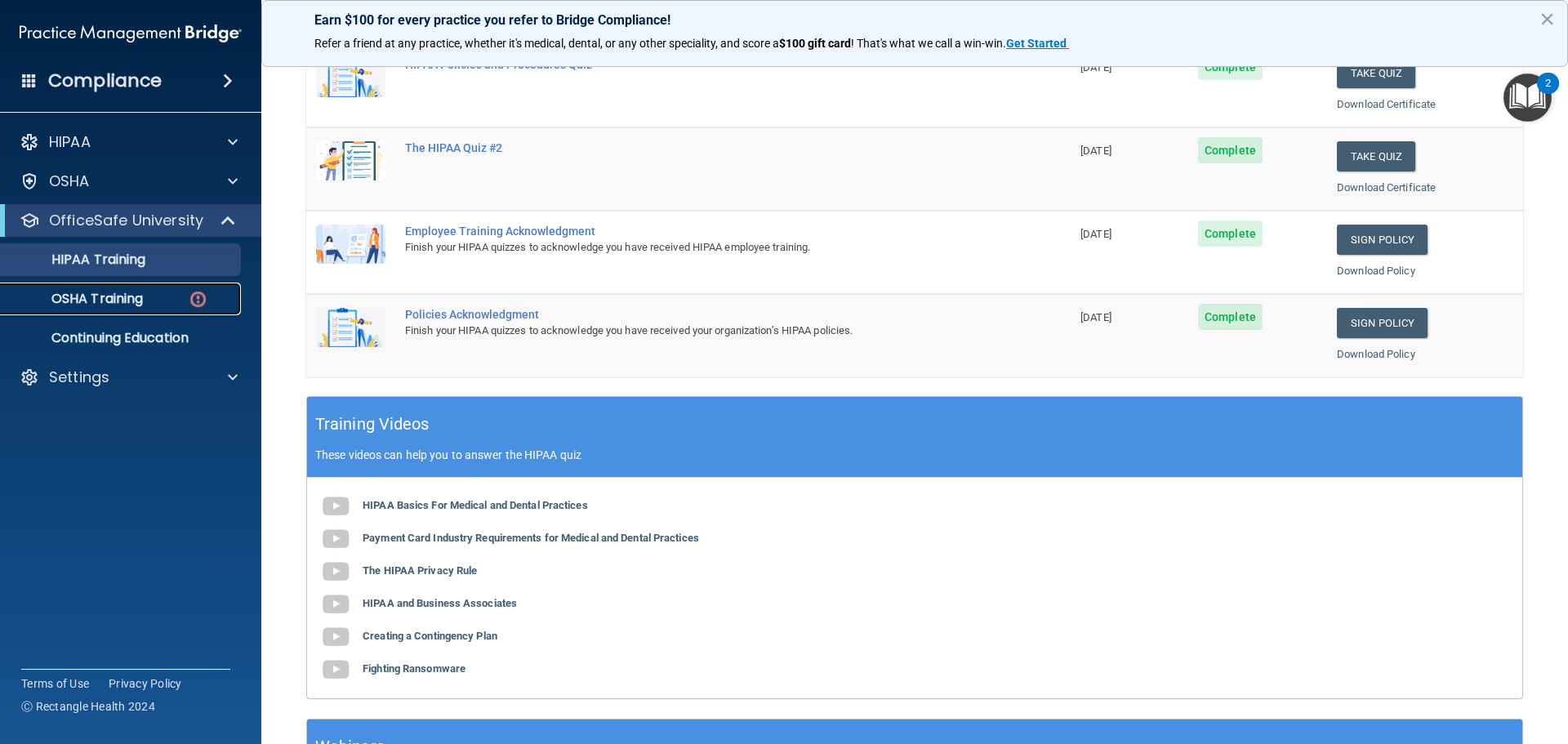
click at [107, 304] on p "OSHA Training" at bounding box center [77, 299] width 132 height 16
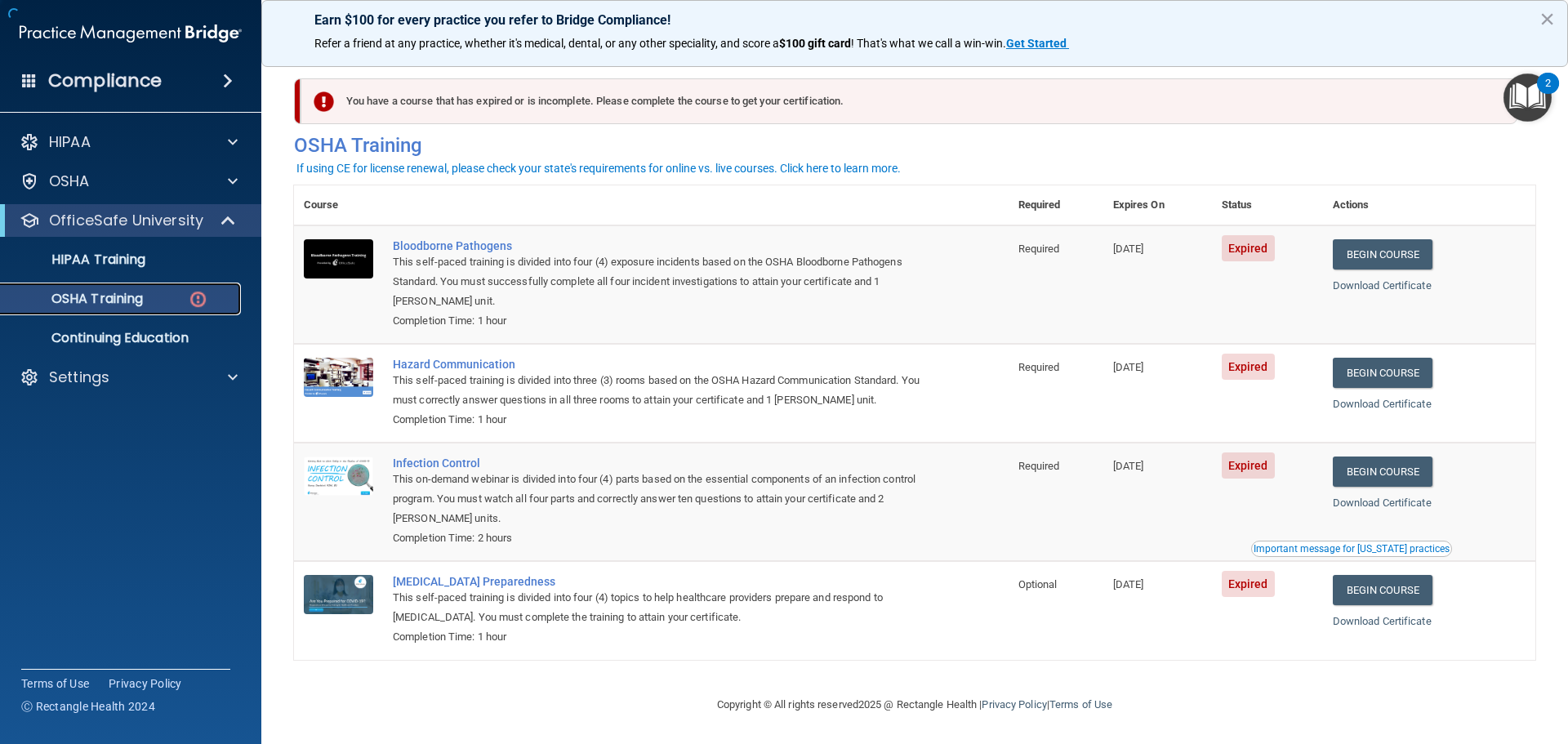
scroll to position [7, 0]
click at [1372, 246] on link "Begin Course" at bounding box center [1382, 254] width 100 height 31
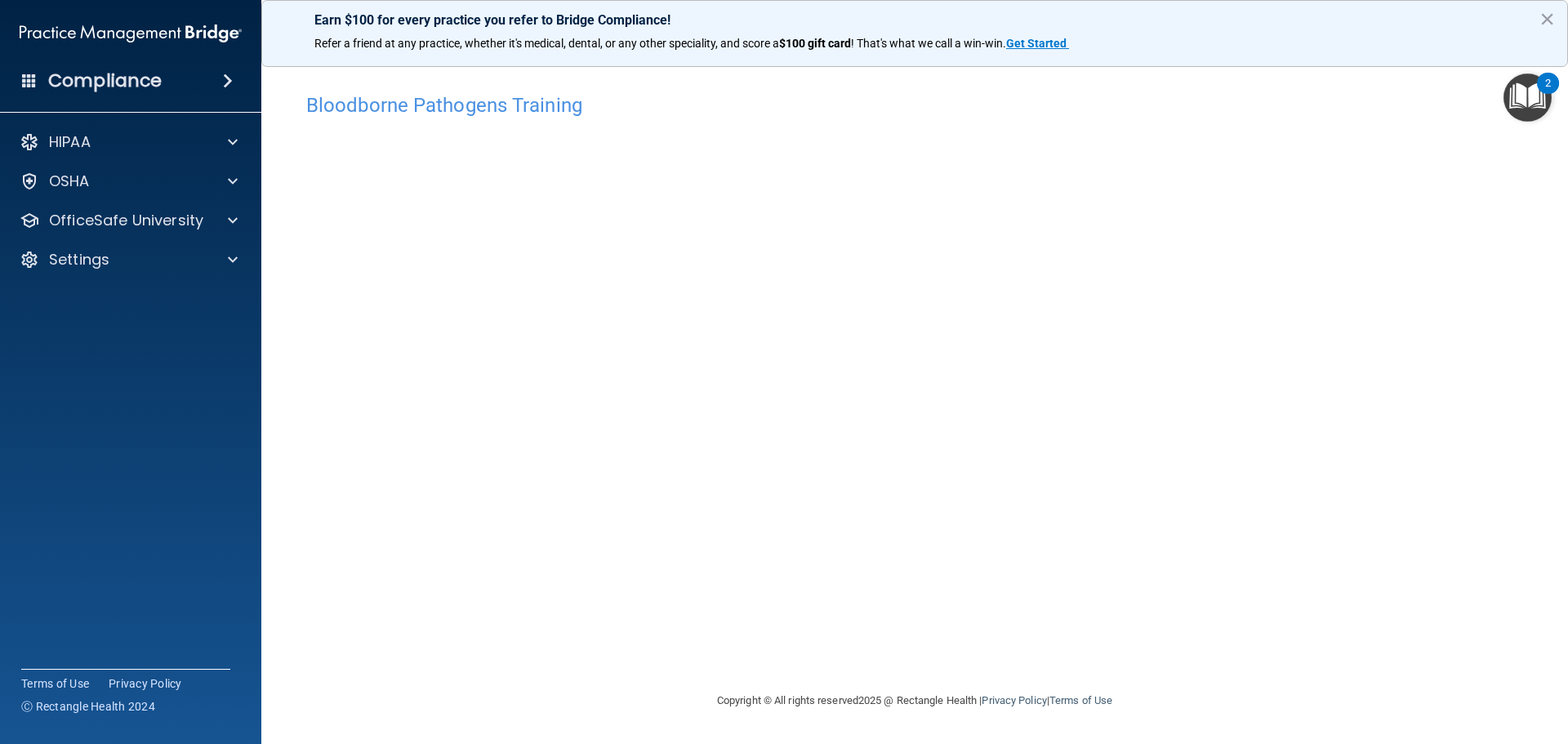
click at [1527, 97] on img "Open Resource Center, 2 new notifications" at bounding box center [1528, 97] width 48 height 48
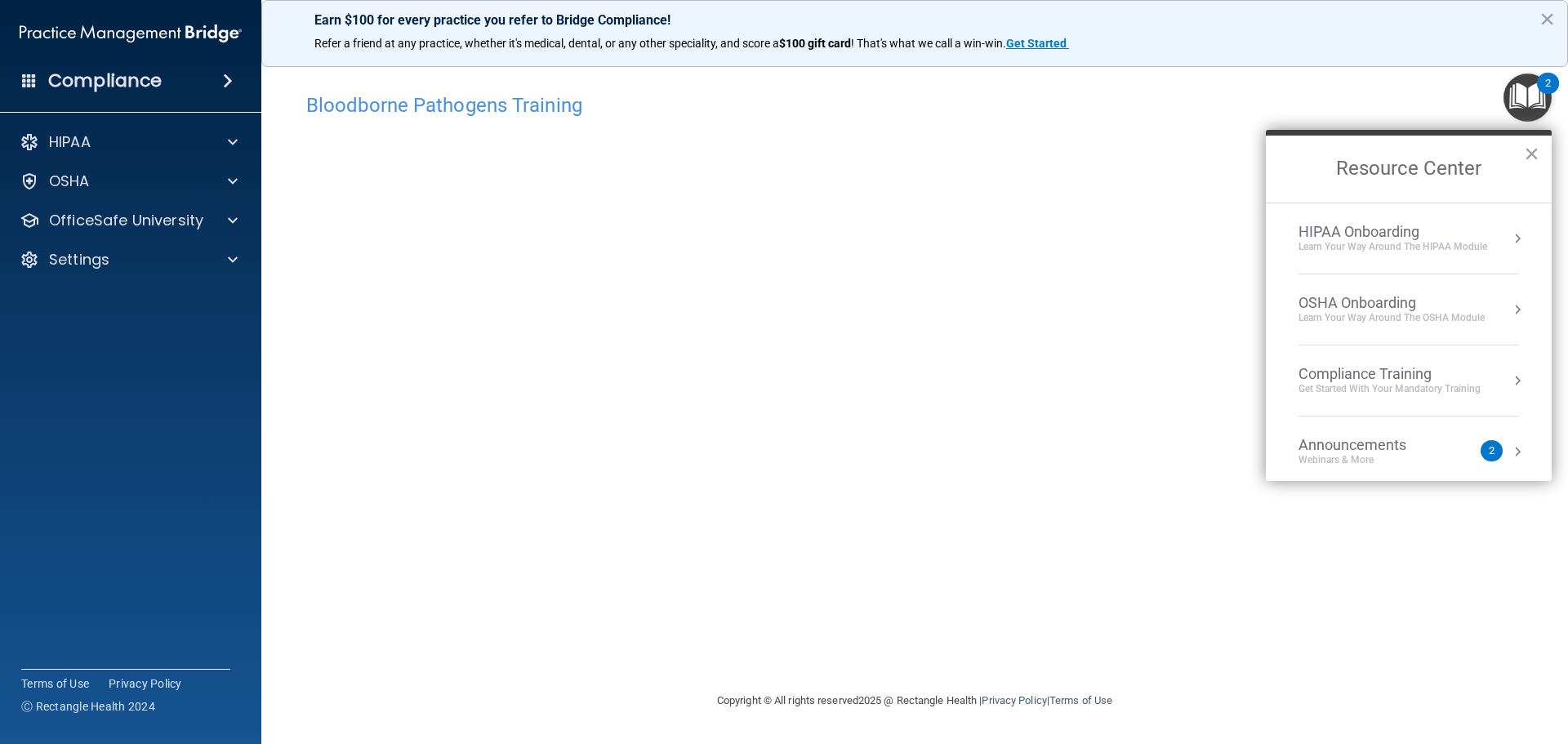
drag, startPoint x: 1296, startPoint y: 100, endPoint x: 1281, endPoint y: 116, distance: 21.9
click at [1297, 101] on h4 "Bloodborne Pathogens Training" at bounding box center [914, 106] width 1217 height 21
drag, startPoint x: 1148, startPoint y: 106, endPoint x: 1263, endPoint y: 106, distance: 115.0
click at [1169, 106] on h4 "Bloodborne Pathogens Training" at bounding box center [914, 106] width 1217 height 21
click at [1528, 150] on button "×" at bounding box center [1532, 153] width 16 height 26
